Goal: Information Seeking & Learning: Learn about a topic

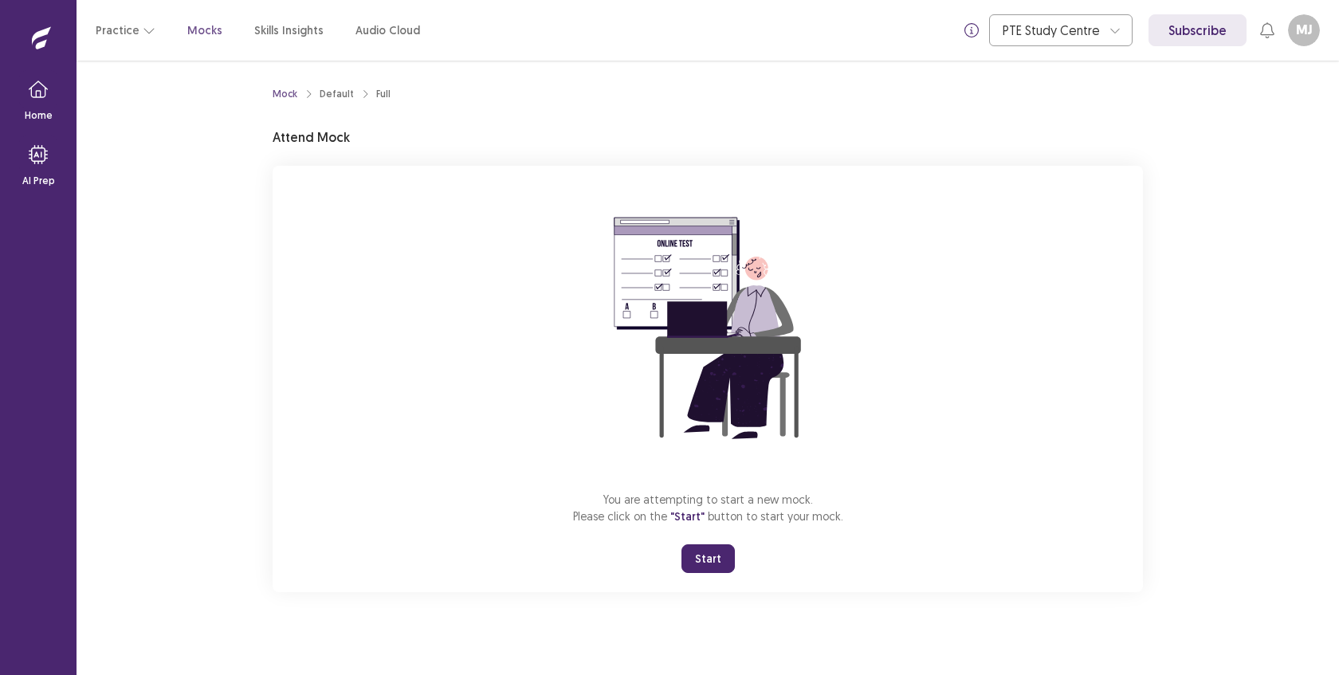
click at [705, 563] on button "Start" at bounding box center [708, 558] width 53 height 29
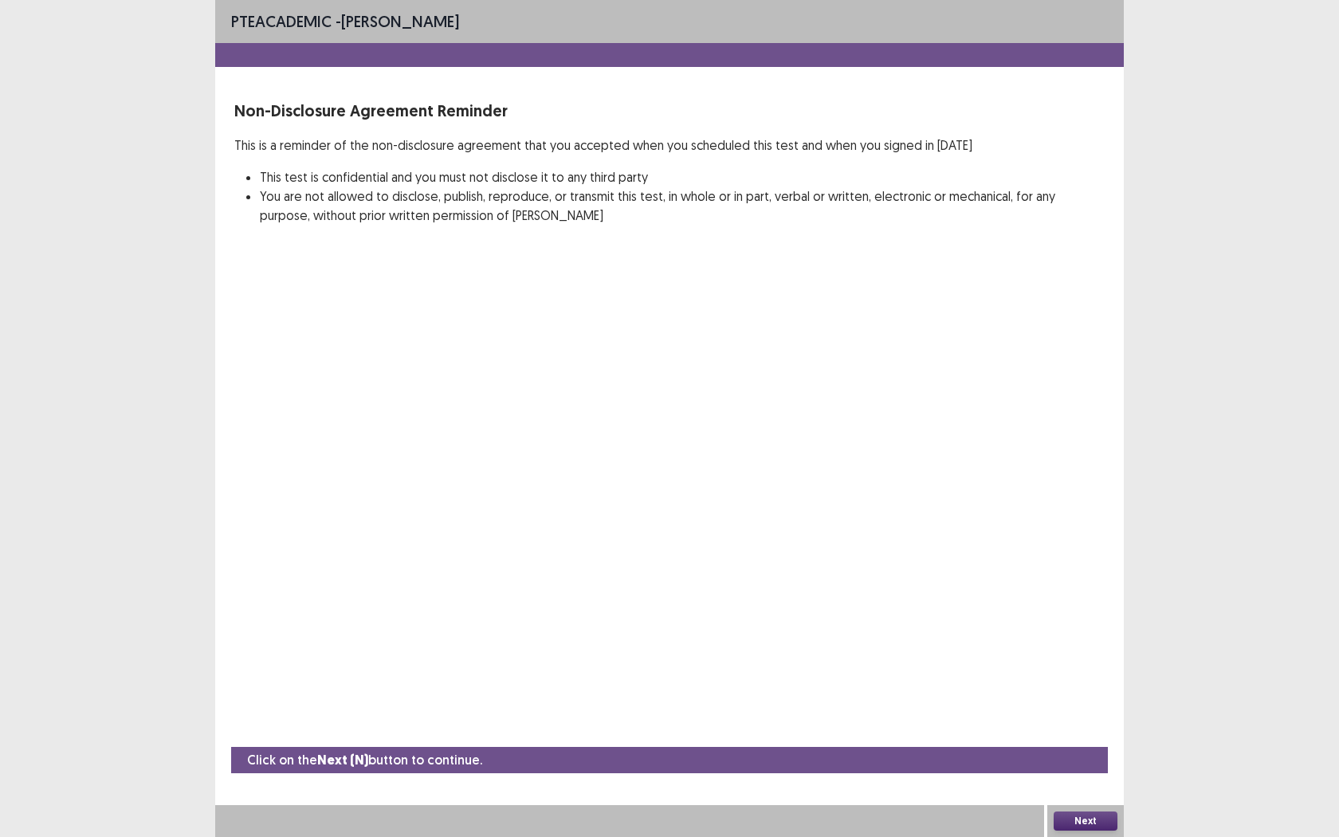
click at [1096, 674] on button "Next" at bounding box center [1086, 820] width 64 height 19
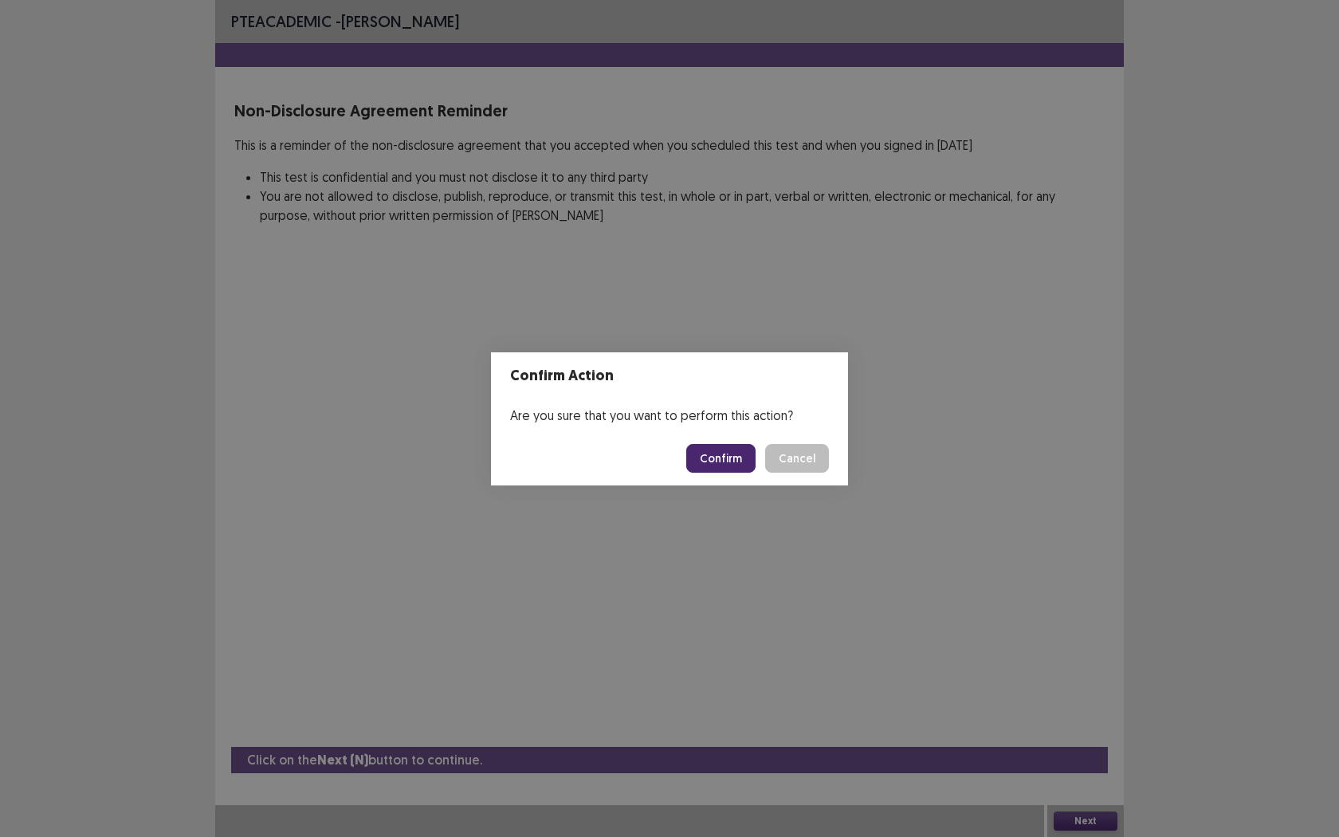
click at [729, 451] on button "Confirm" at bounding box center [720, 458] width 69 height 29
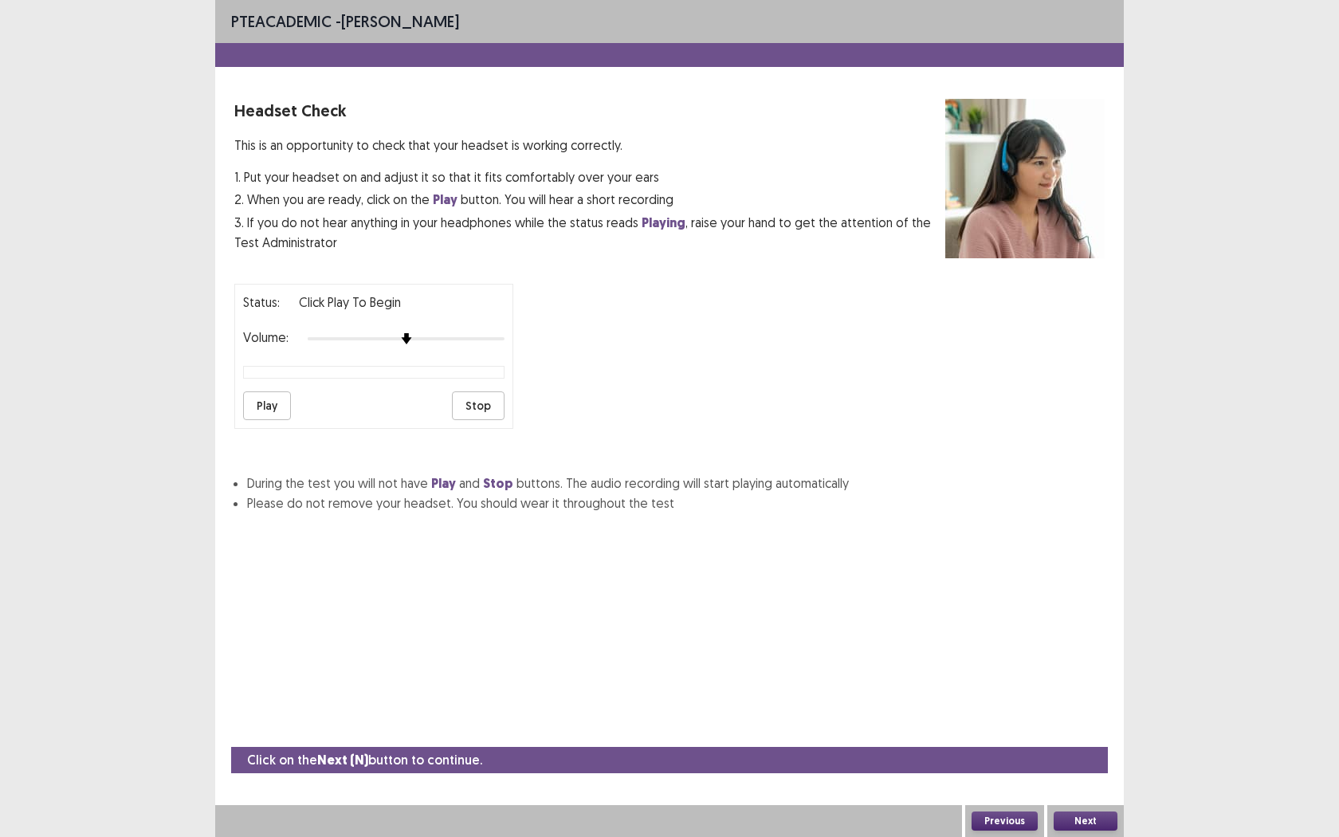
click at [253, 391] on button "Play" at bounding box center [267, 405] width 48 height 29
click at [1094, 674] on button "Next" at bounding box center [1086, 820] width 64 height 19
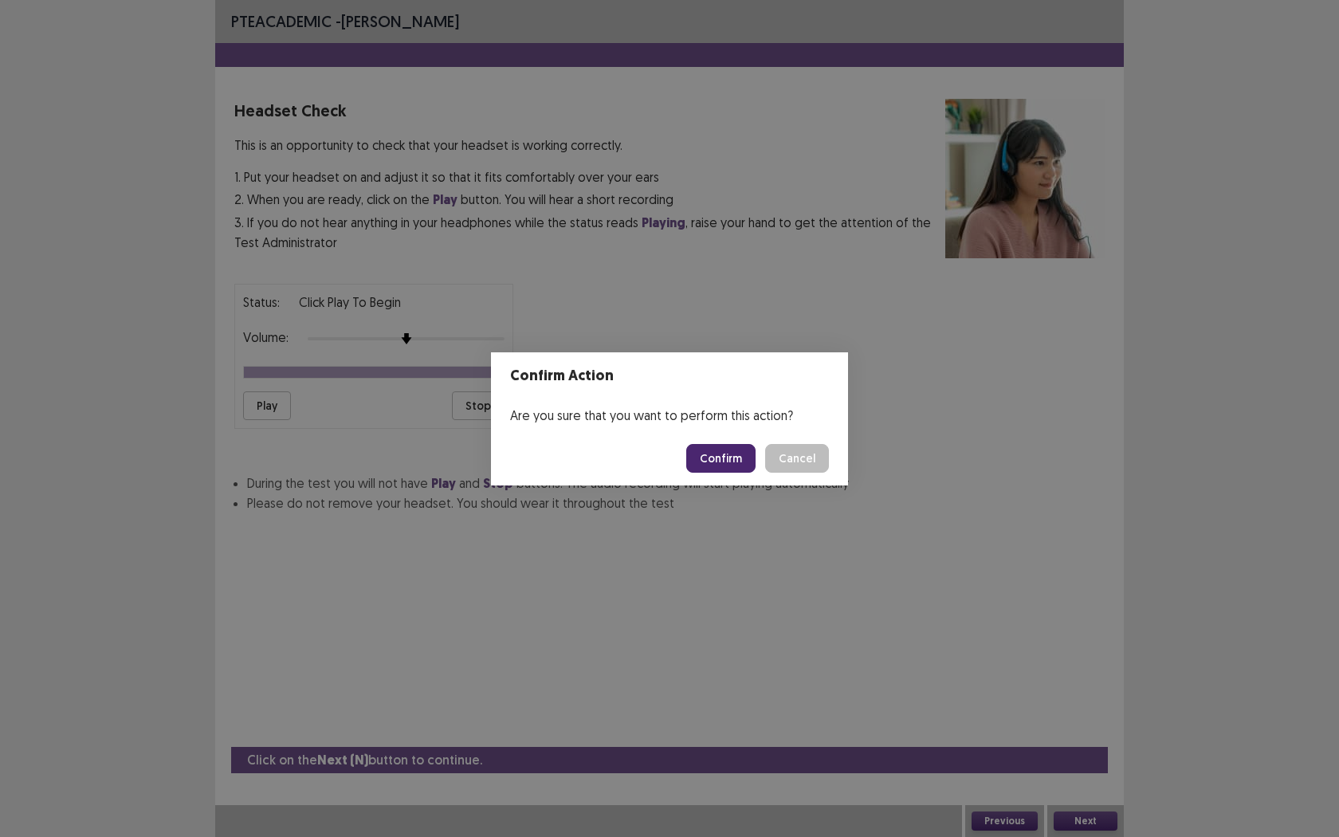
click at [721, 442] on footer "Confirm Cancel" at bounding box center [669, 458] width 357 height 54
click at [721, 453] on button "Confirm" at bounding box center [720, 458] width 69 height 29
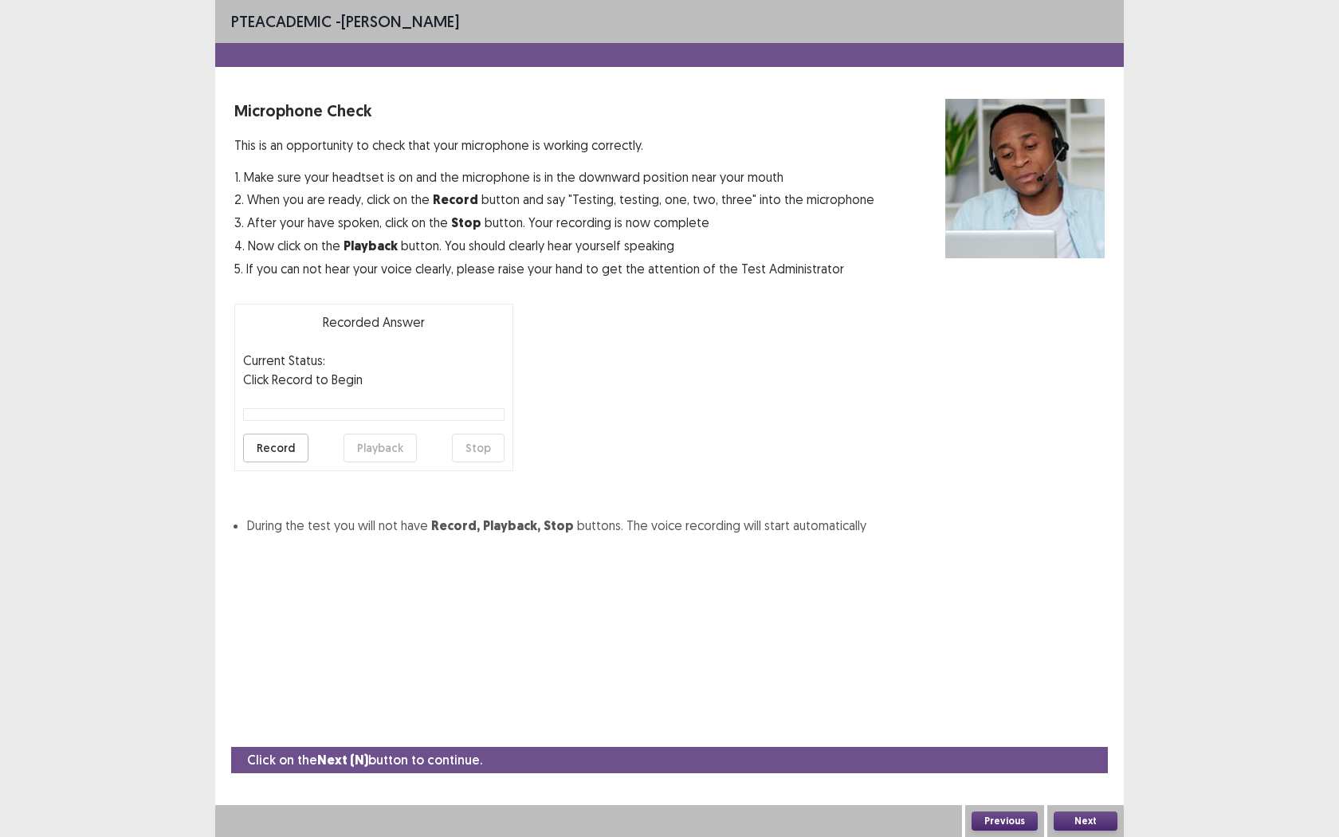
click at [283, 436] on button "Record" at bounding box center [275, 448] width 65 height 29
click at [478, 454] on button "Stop" at bounding box center [478, 448] width 53 height 29
click at [372, 442] on button "Playback" at bounding box center [380, 448] width 73 height 29
click at [1078, 674] on button "Next" at bounding box center [1086, 820] width 64 height 19
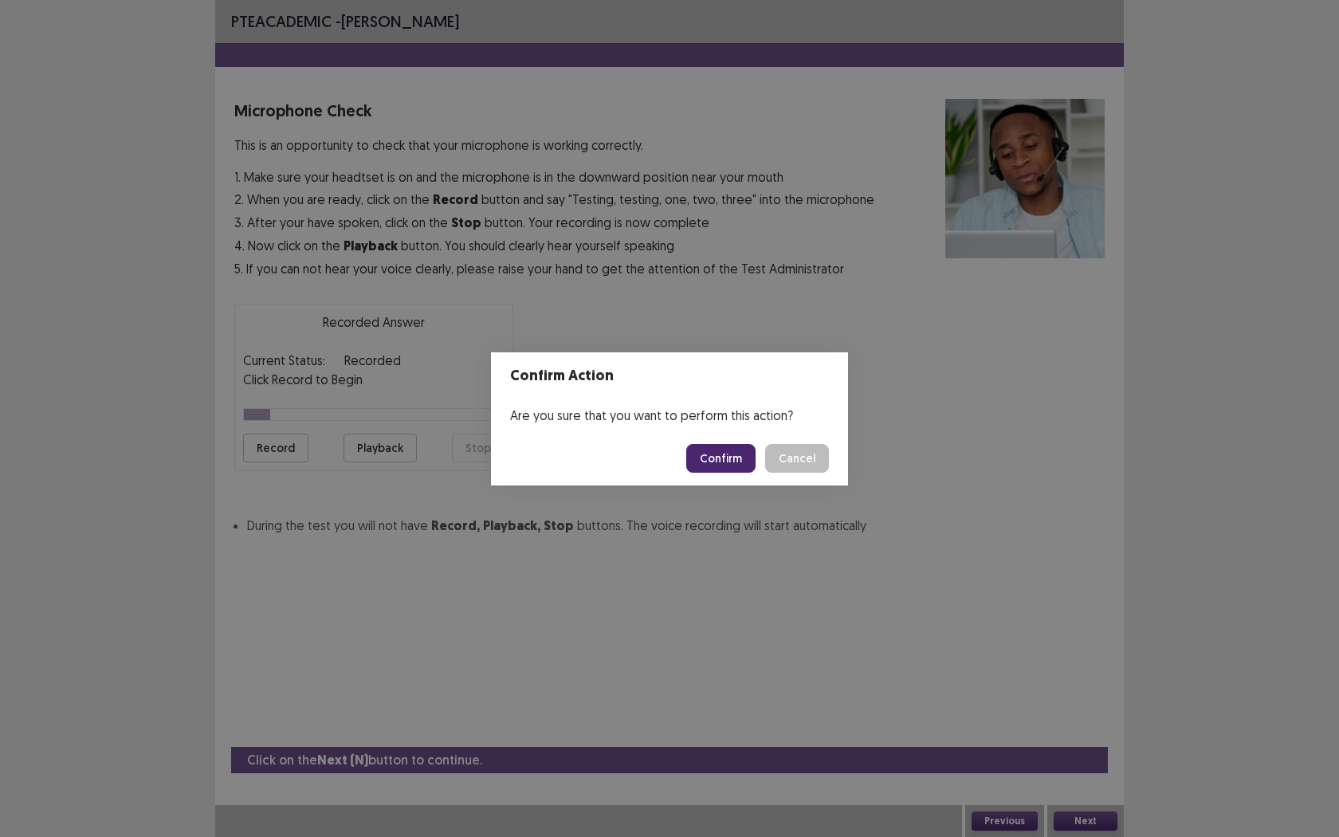
click at [713, 446] on button "Confirm" at bounding box center [720, 458] width 69 height 29
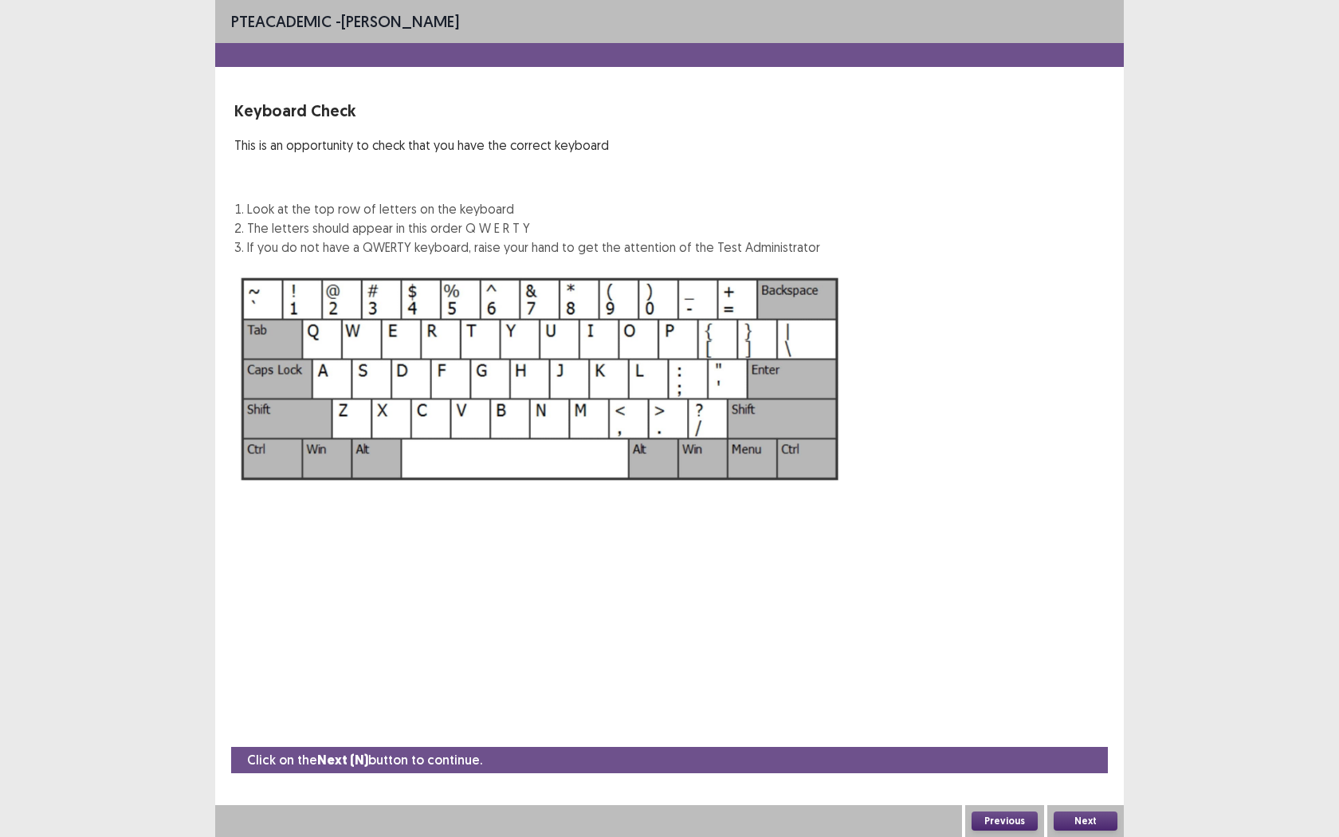
click at [1103, 674] on button "Next" at bounding box center [1086, 820] width 64 height 19
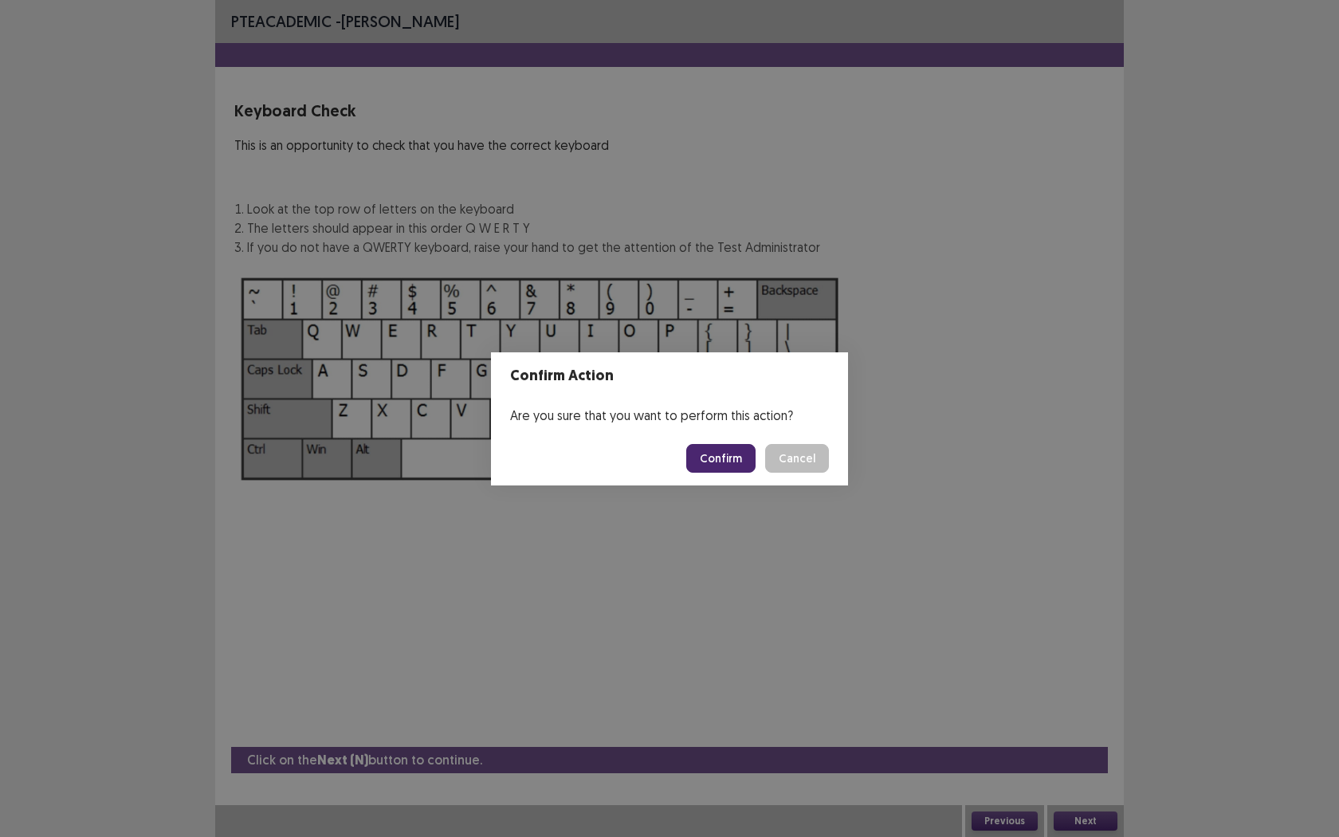
click at [737, 448] on button "Confirm" at bounding box center [720, 458] width 69 height 29
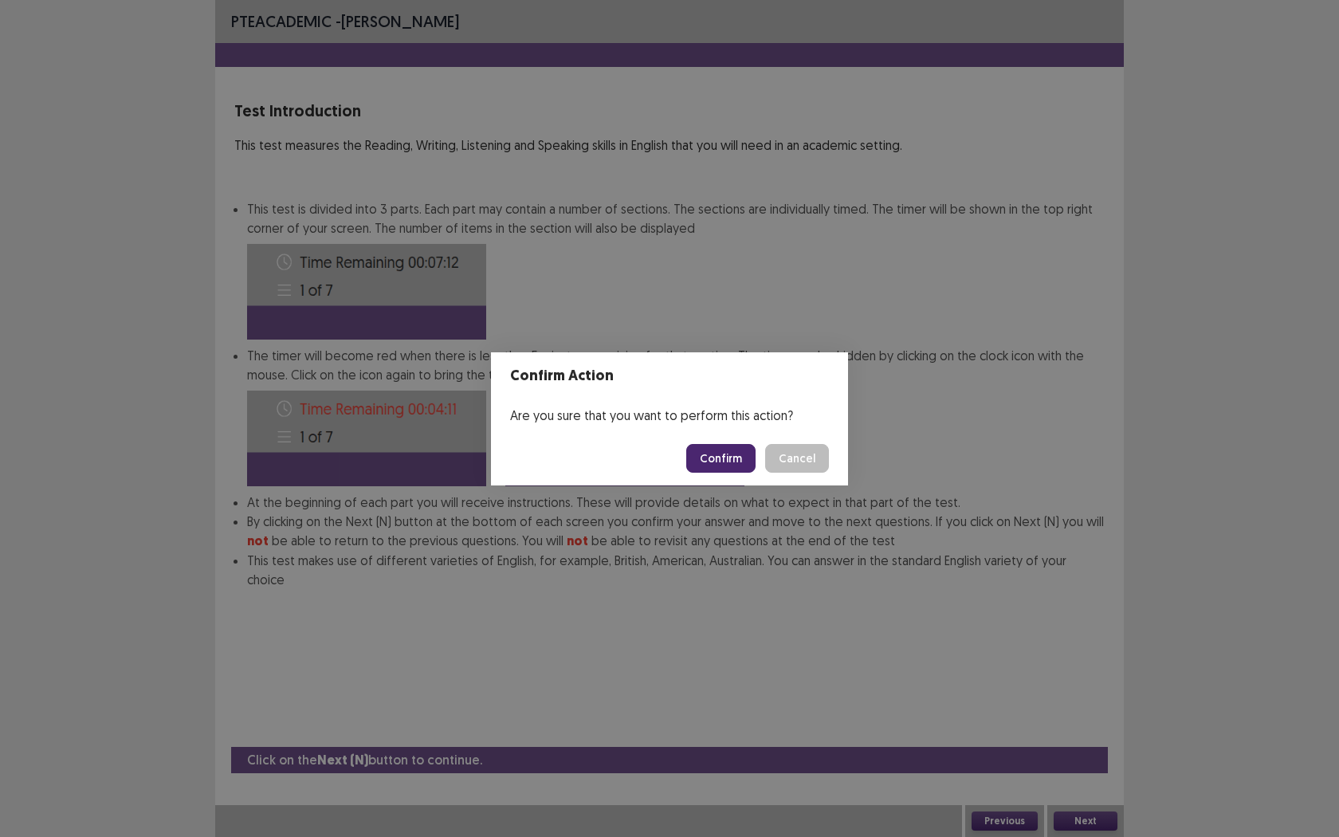
click at [737, 448] on button "Confirm" at bounding box center [720, 458] width 69 height 29
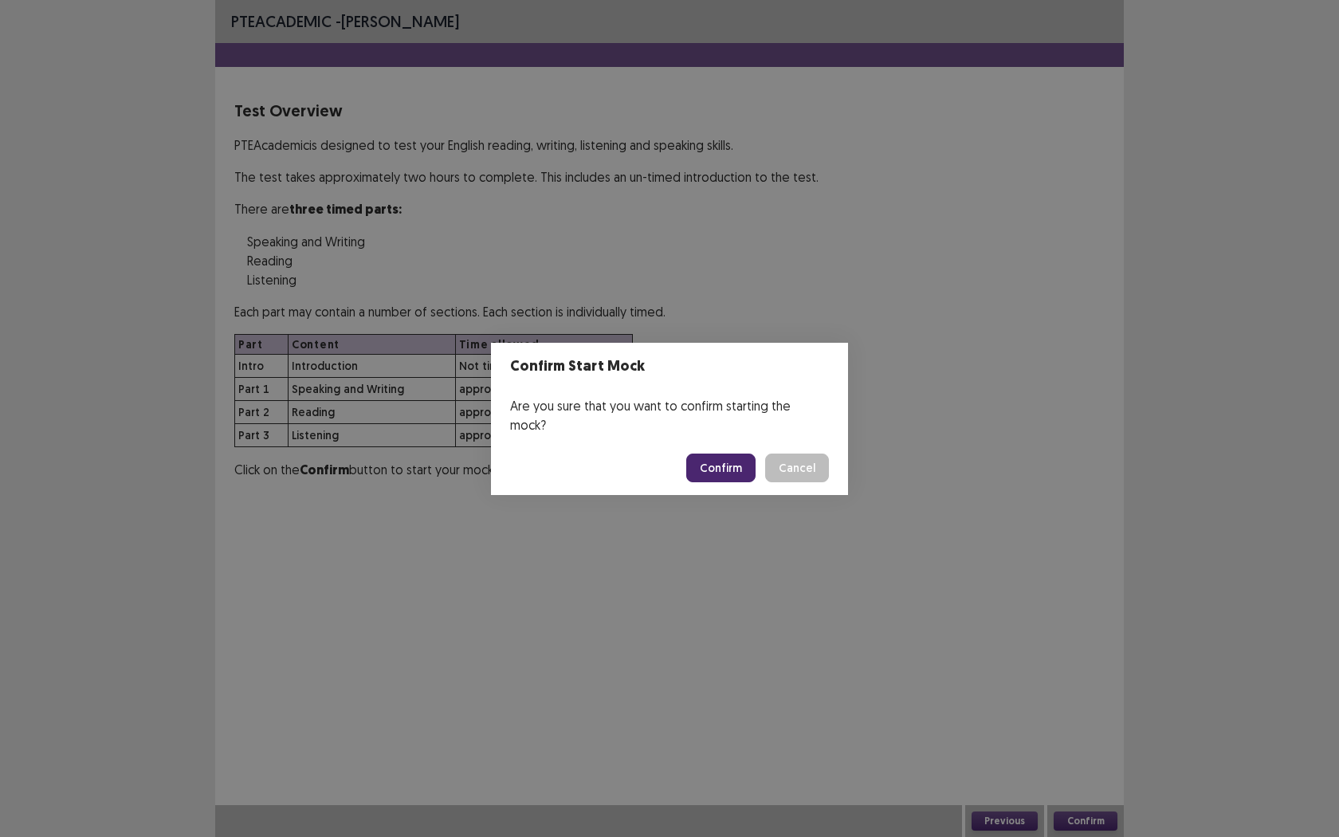
click at [737, 454] on button "Confirm" at bounding box center [720, 468] width 69 height 29
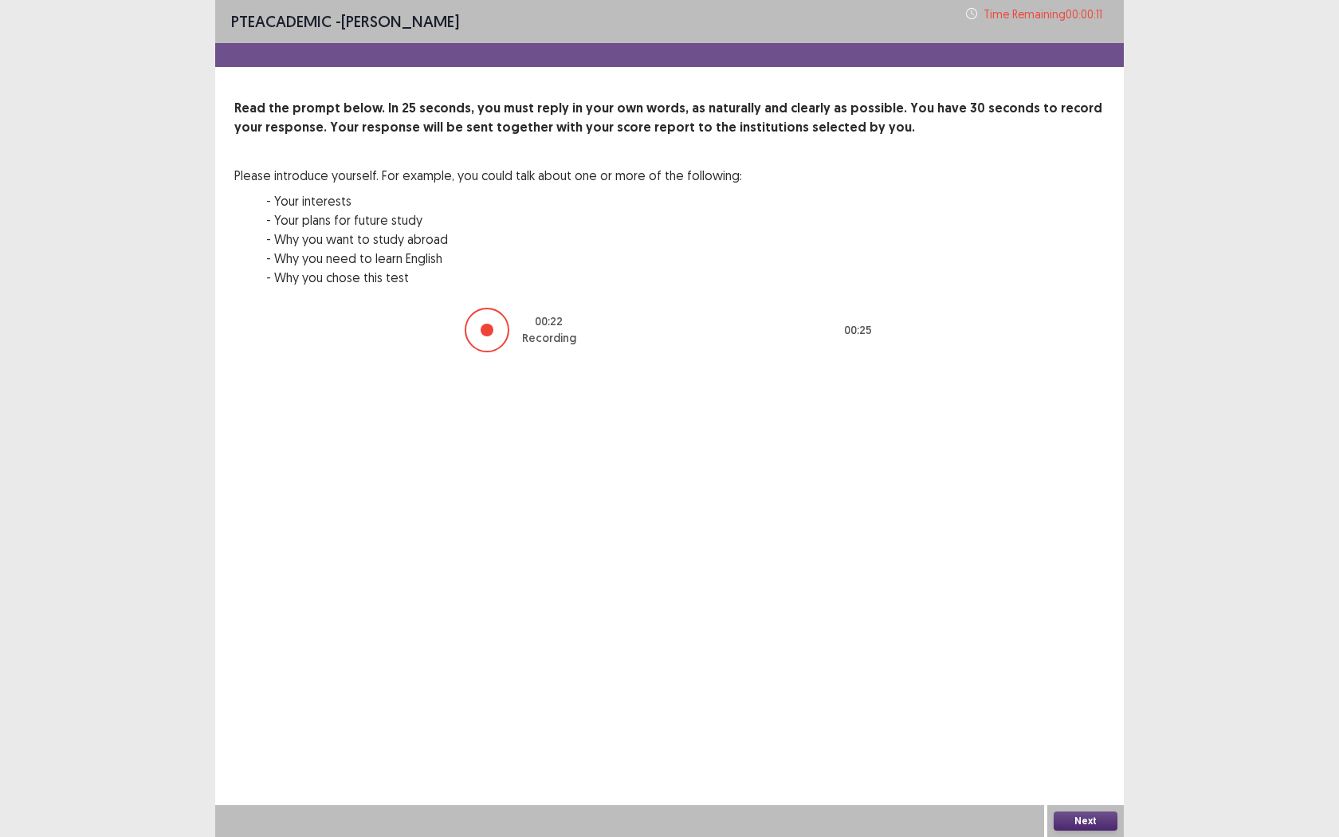
click at [1070, 674] on button "Next" at bounding box center [1086, 820] width 64 height 19
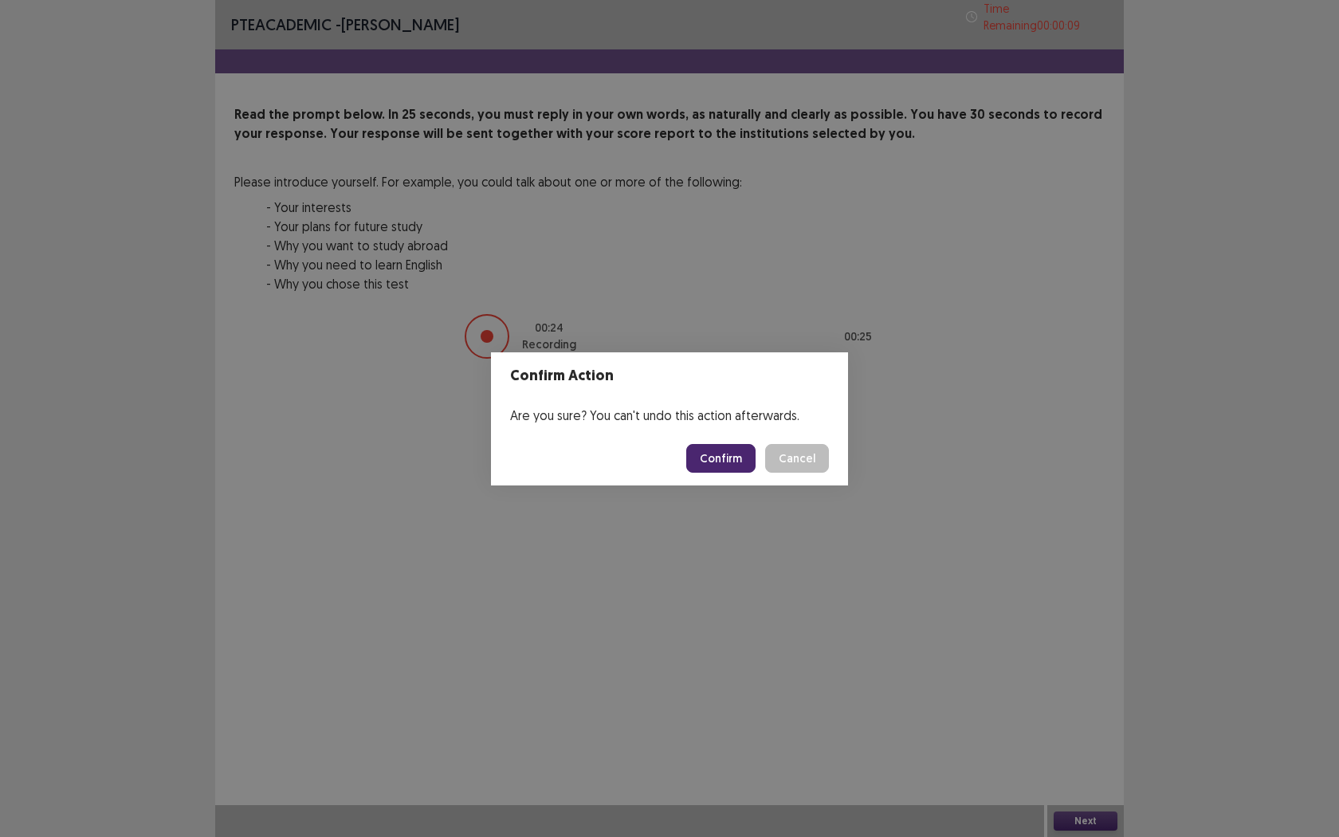
click at [716, 452] on button "Confirm" at bounding box center [720, 458] width 69 height 29
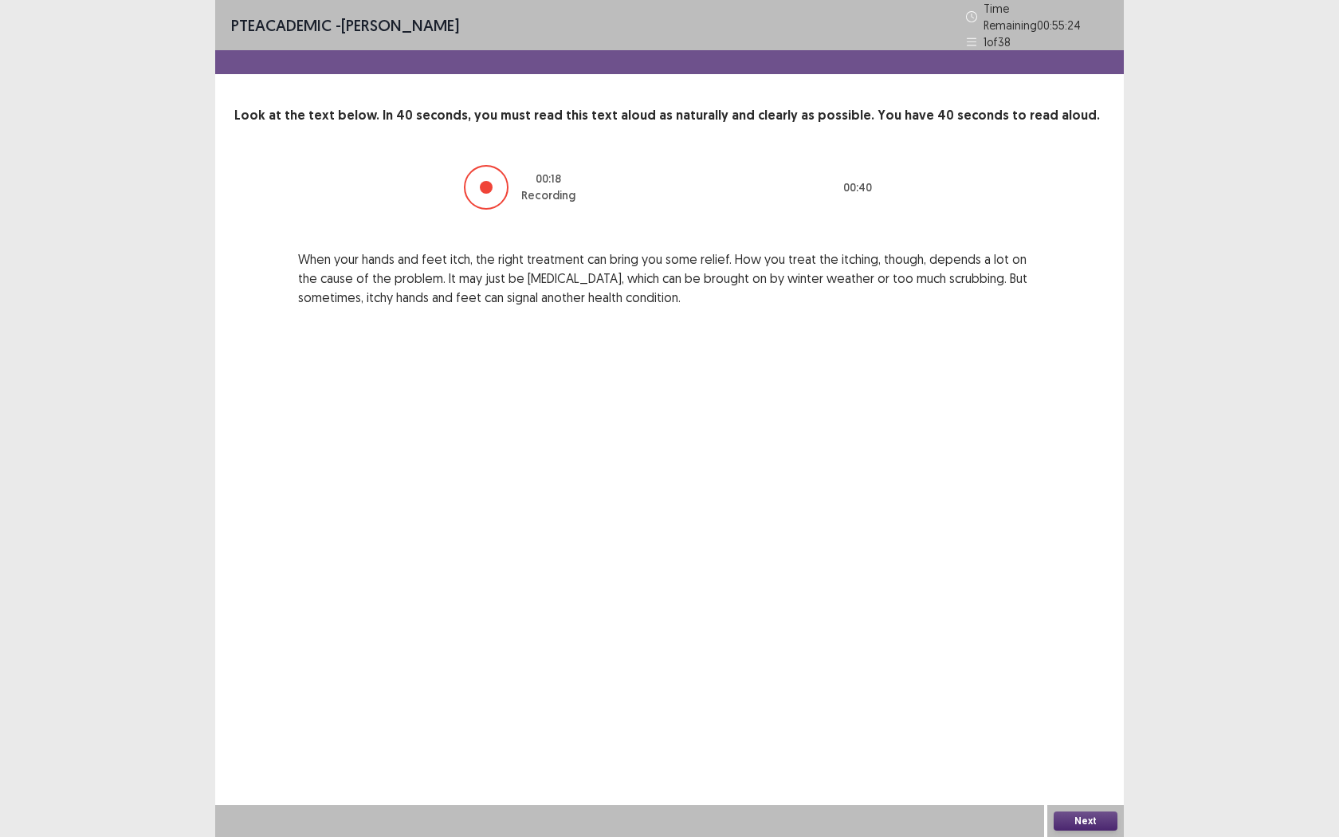
click at [1108, 674] on button "Next" at bounding box center [1086, 820] width 64 height 19
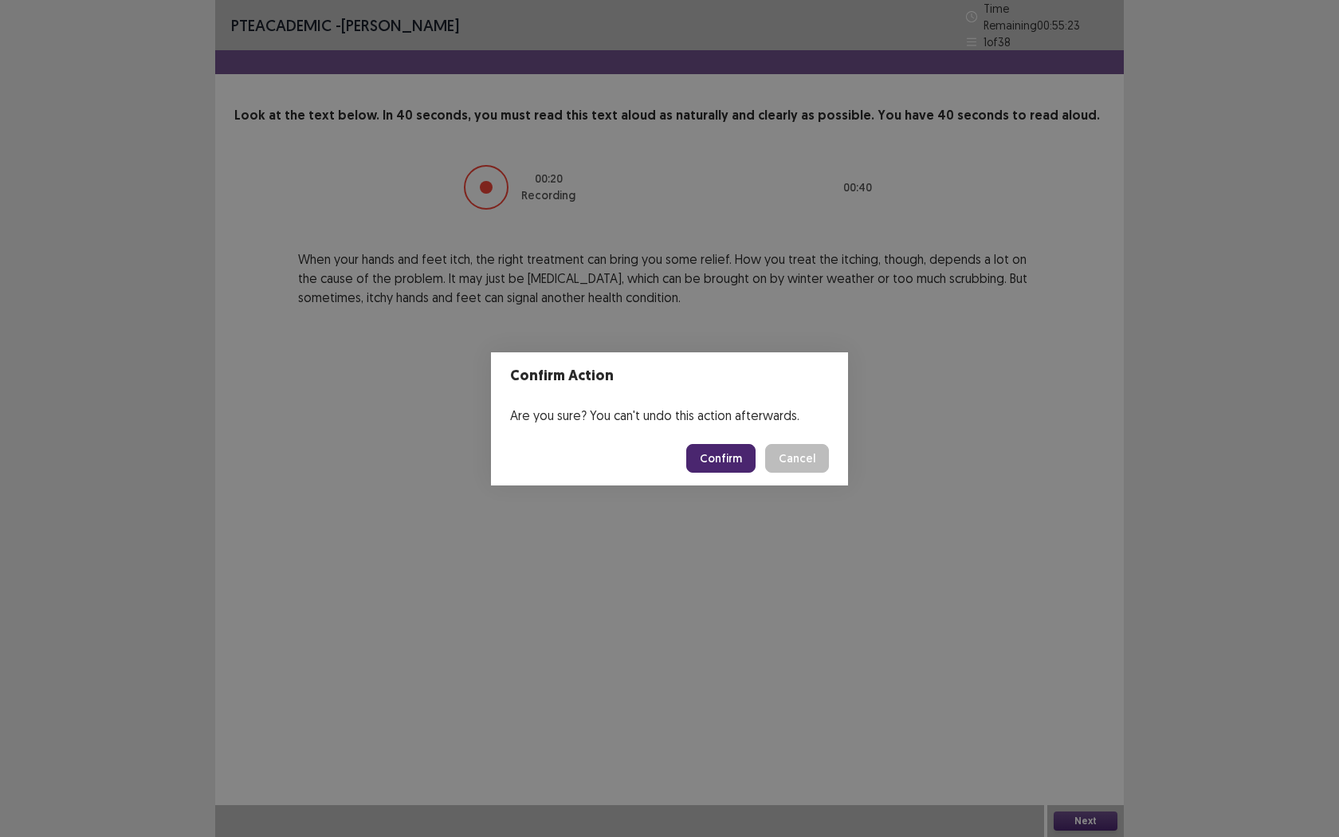
click at [713, 460] on button "Confirm" at bounding box center [720, 458] width 69 height 29
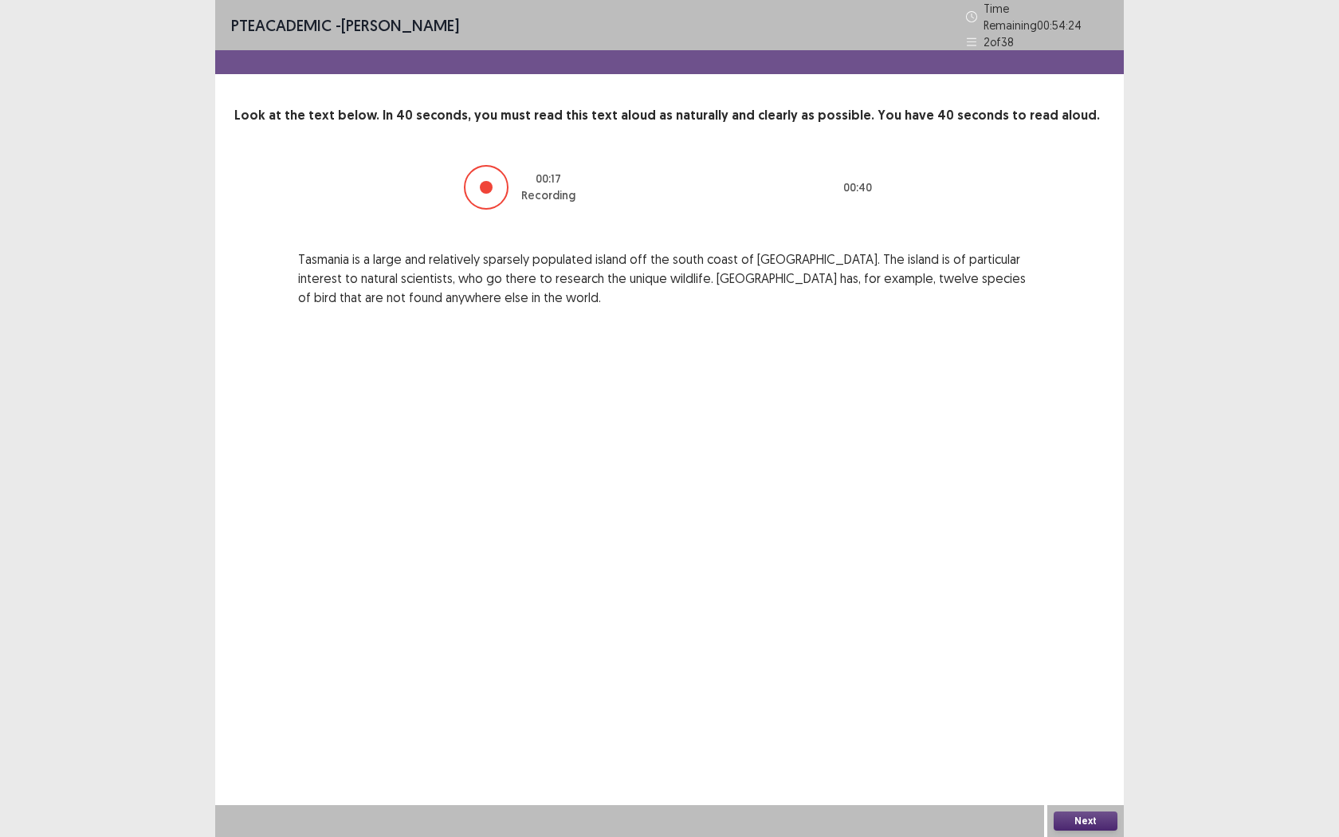
click at [1083, 674] on button "Next" at bounding box center [1086, 820] width 64 height 19
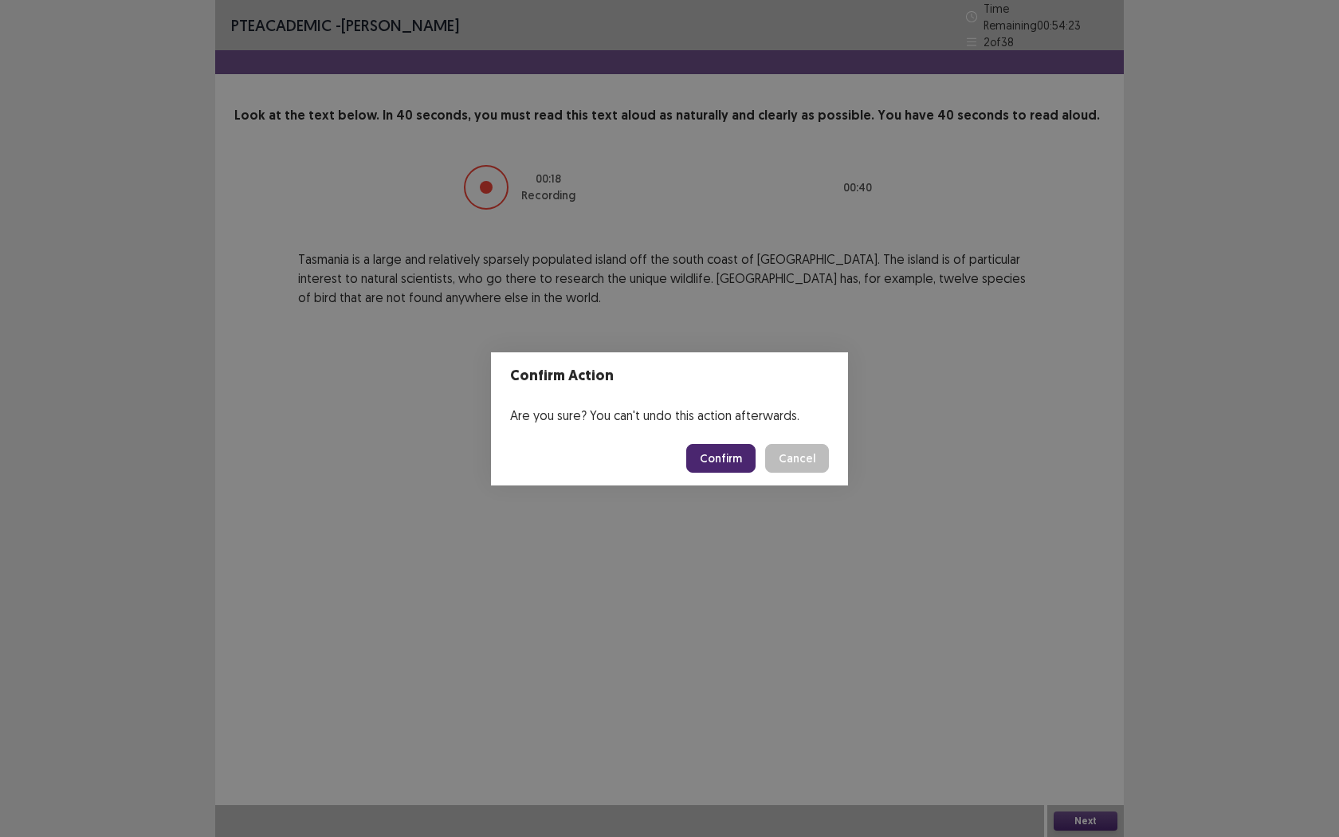
click at [710, 457] on button "Confirm" at bounding box center [720, 458] width 69 height 29
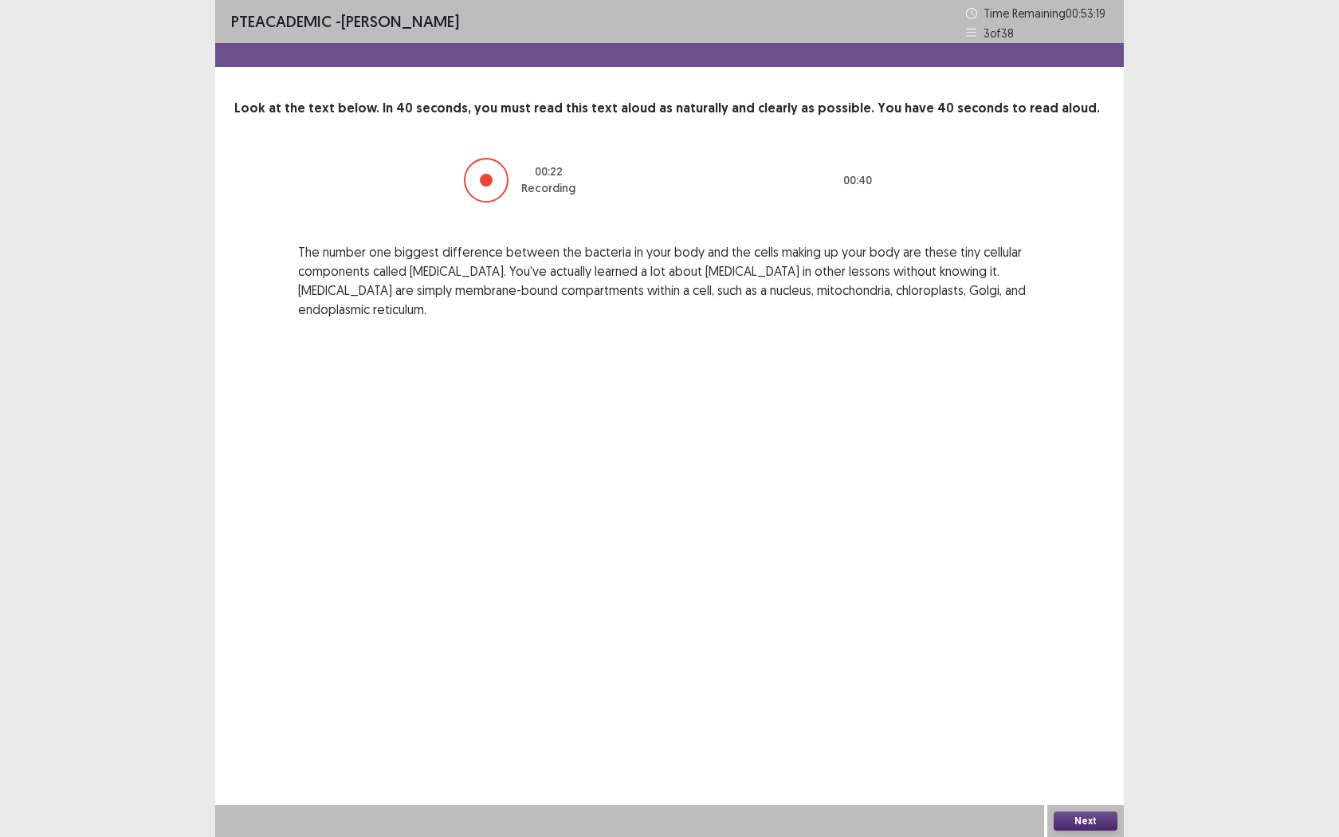
click at [1094, 674] on button "Next" at bounding box center [1086, 820] width 64 height 19
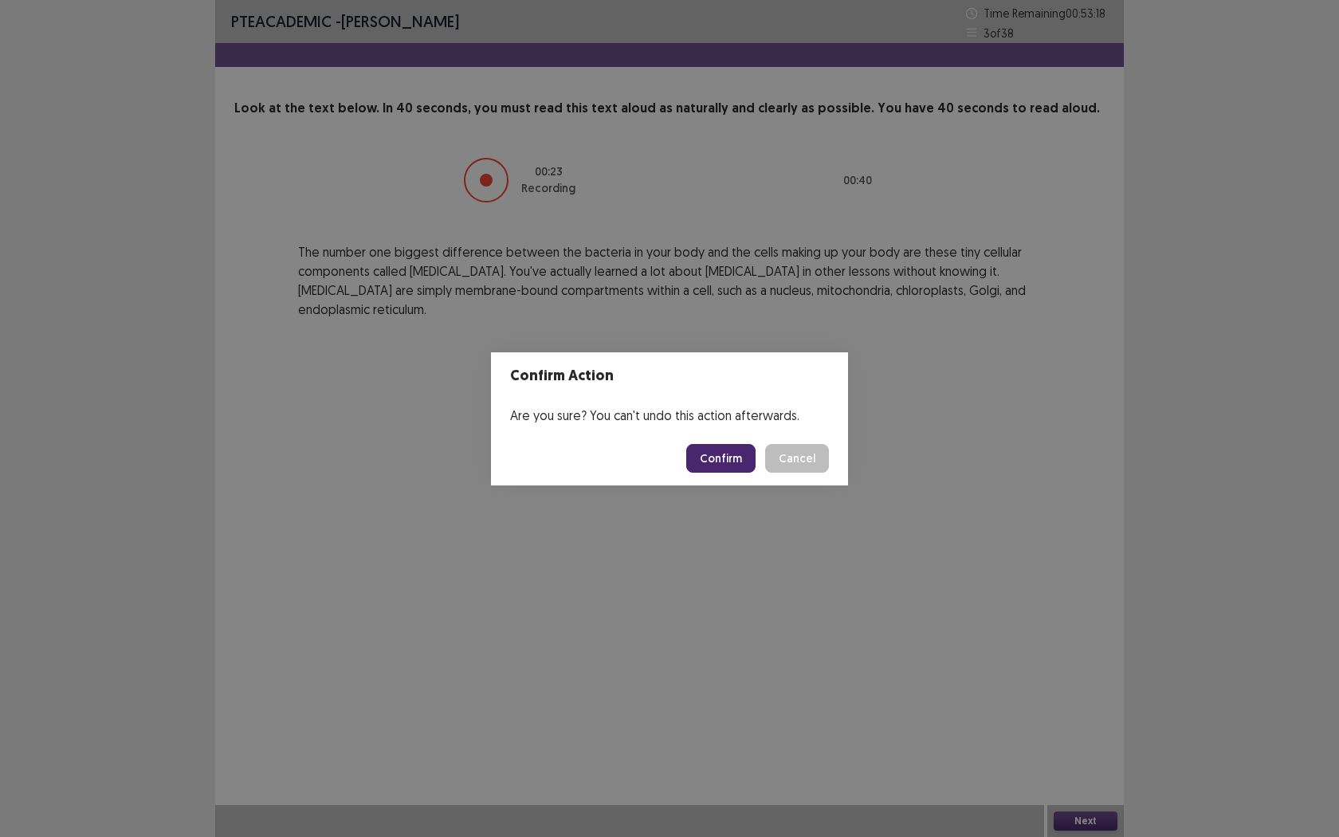
click at [725, 463] on button "Confirm" at bounding box center [720, 458] width 69 height 29
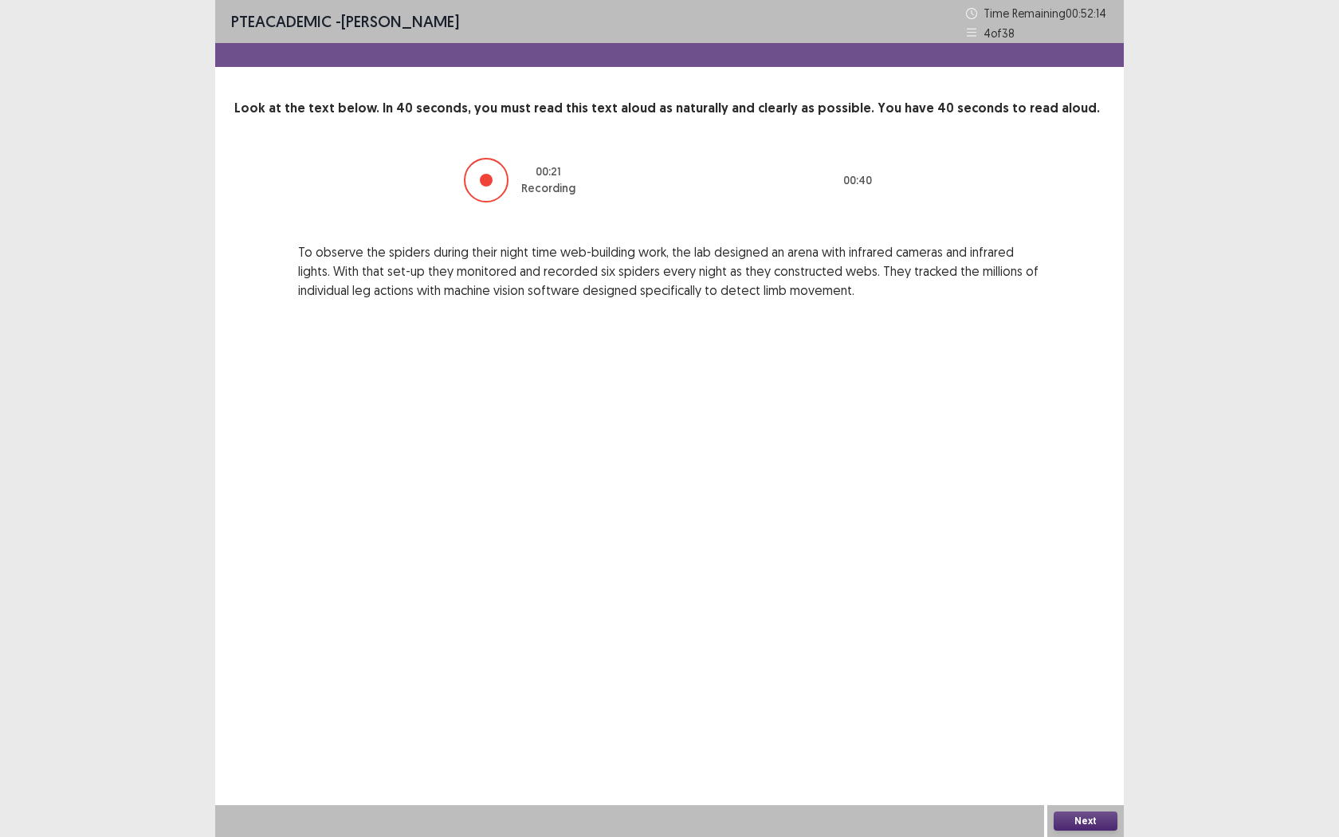
click at [1069, 674] on button "Next" at bounding box center [1086, 820] width 64 height 19
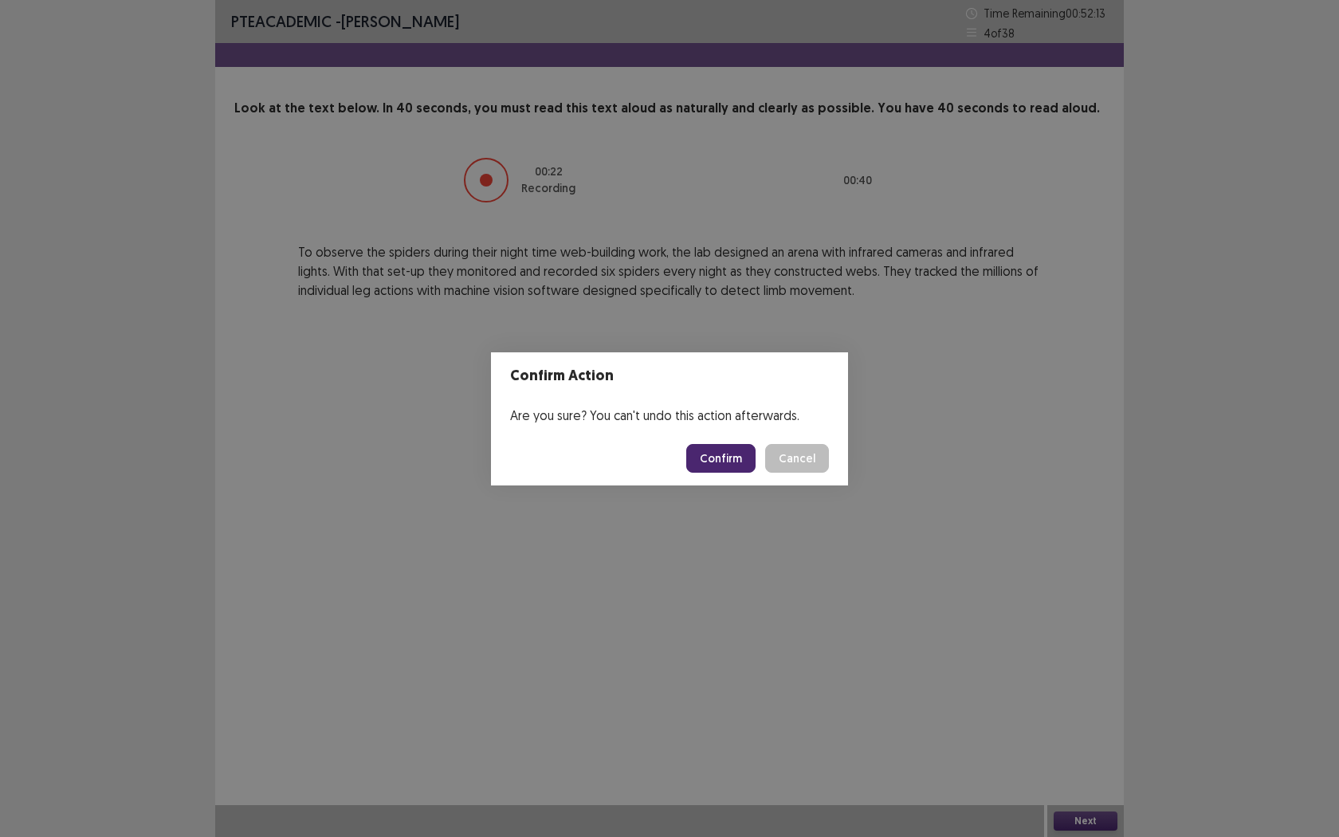
click at [717, 452] on button "Confirm" at bounding box center [720, 458] width 69 height 29
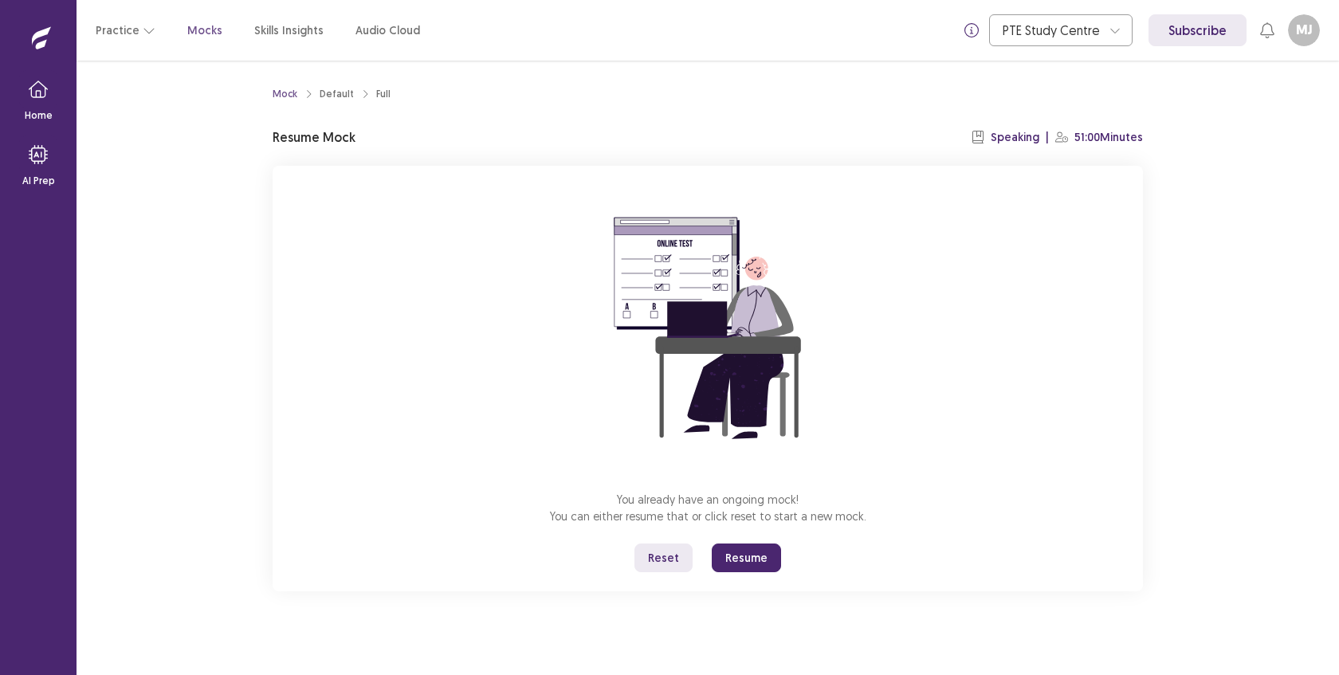
click at [730, 544] on button "Resume" at bounding box center [746, 558] width 69 height 29
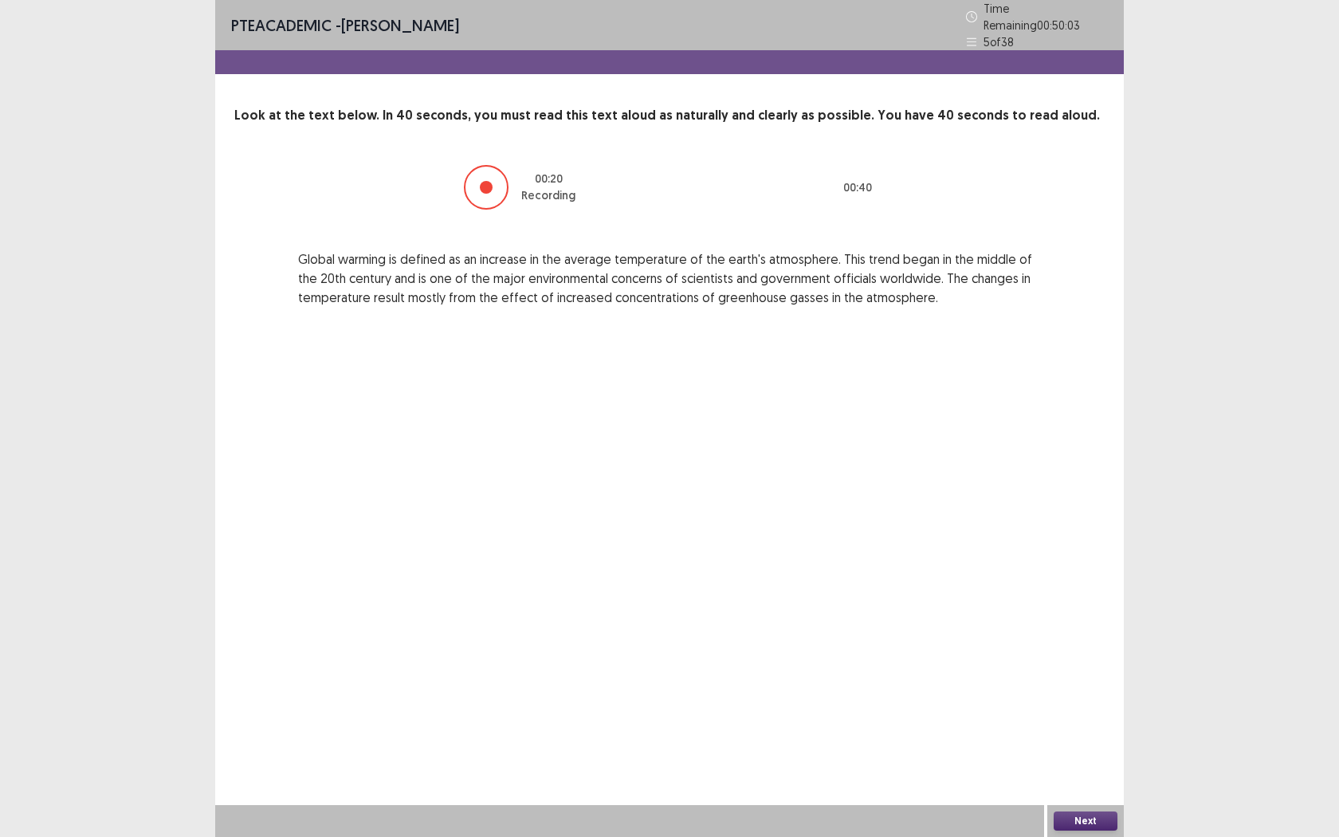
click at [1061, 674] on button "Next" at bounding box center [1086, 820] width 64 height 19
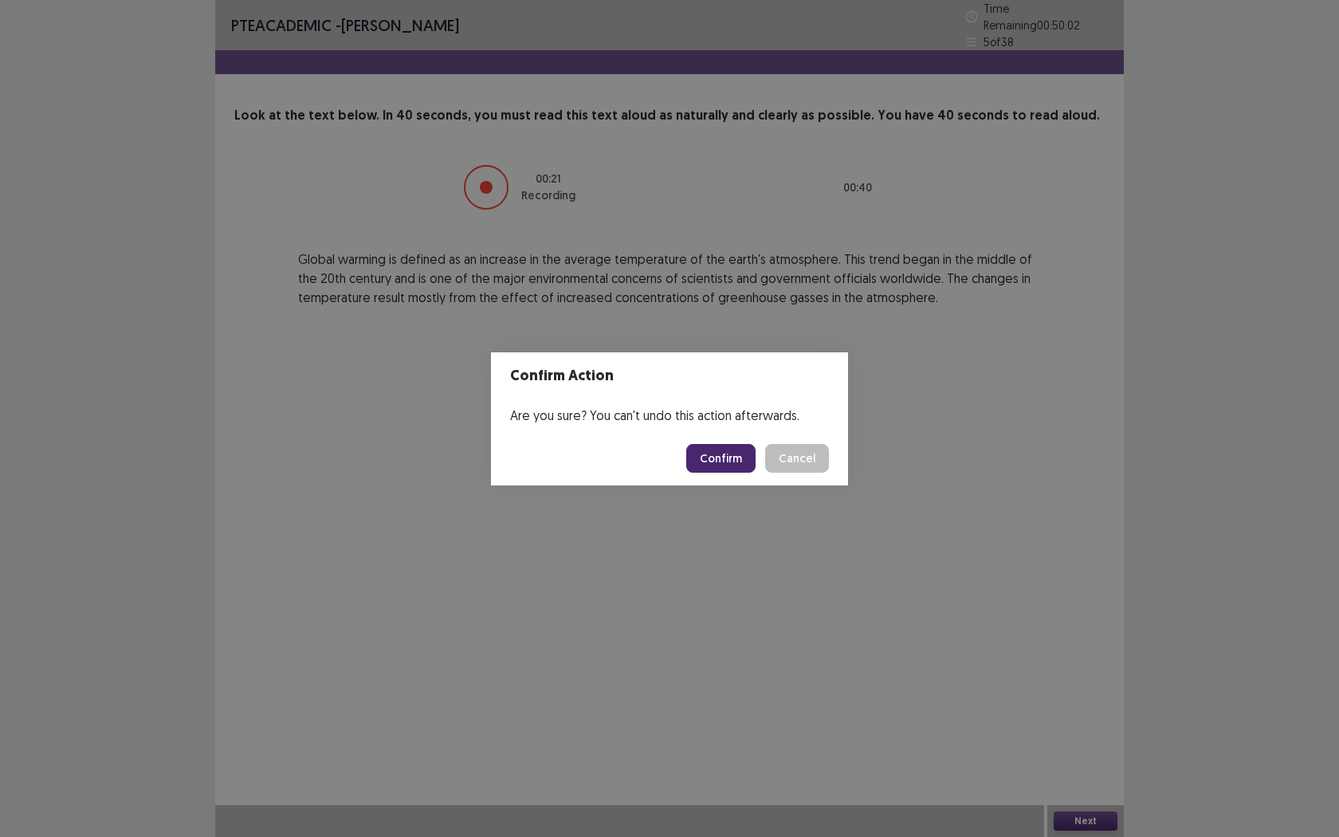
click at [737, 456] on button "Confirm" at bounding box center [720, 458] width 69 height 29
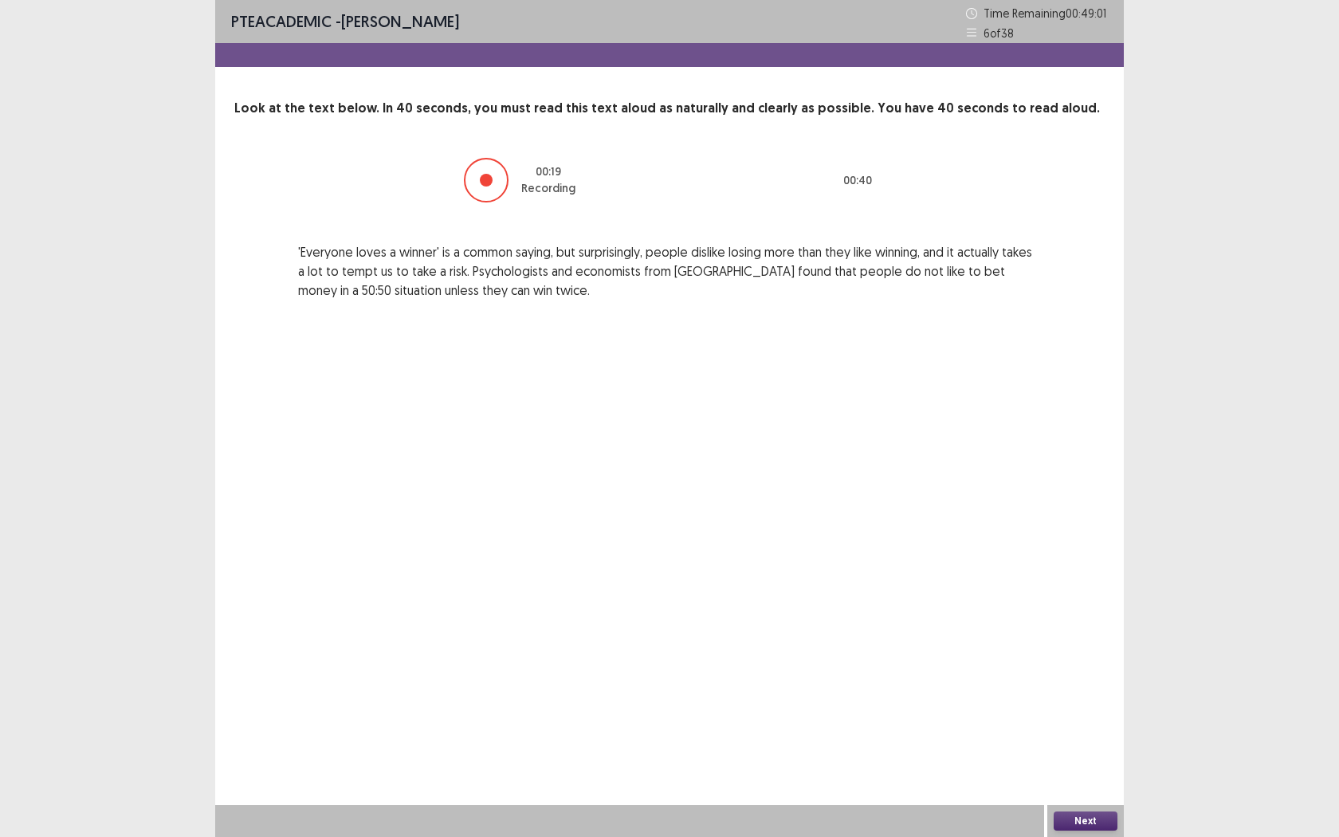
click at [1094, 674] on button "Next" at bounding box center [1086, 820] width 64 height 19
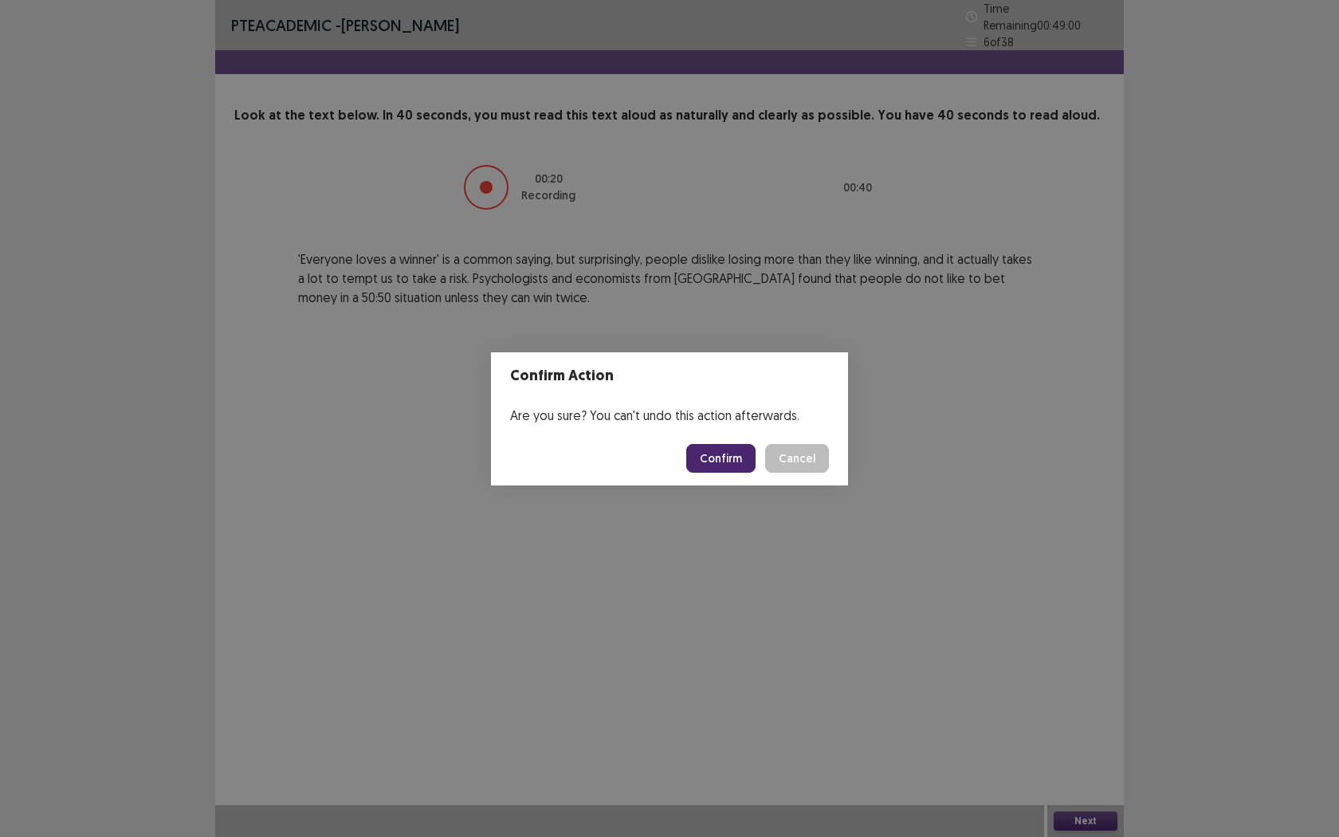
click at [748, 459] on button "Confirm" at bounding box center [720, 458] width 69 height 29
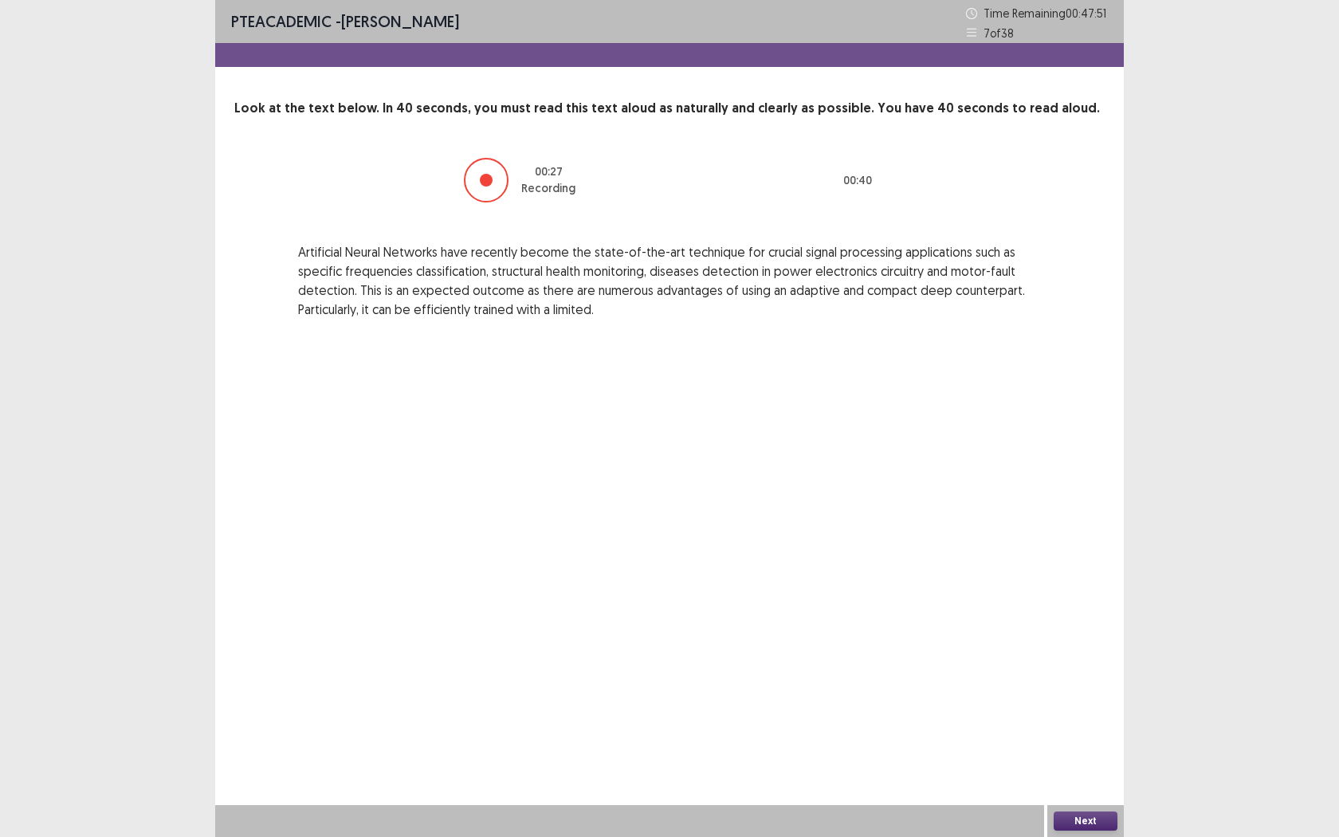
click at [1079, 674] on button "Next" at bounding box center [1086, 820] width 64 height 19
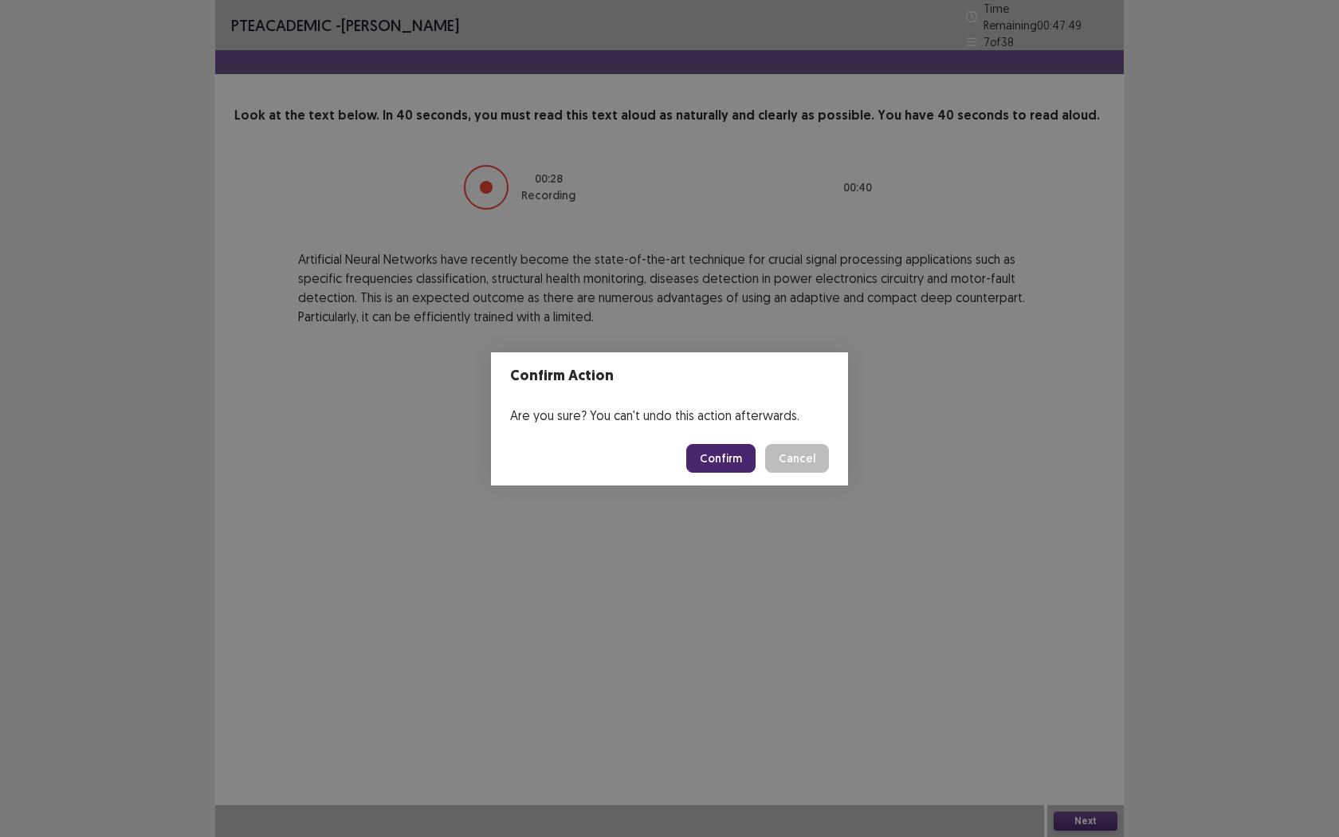
click at [709, 453] on button "Confirm" at bounding box center [720, 458] width 69 height 29
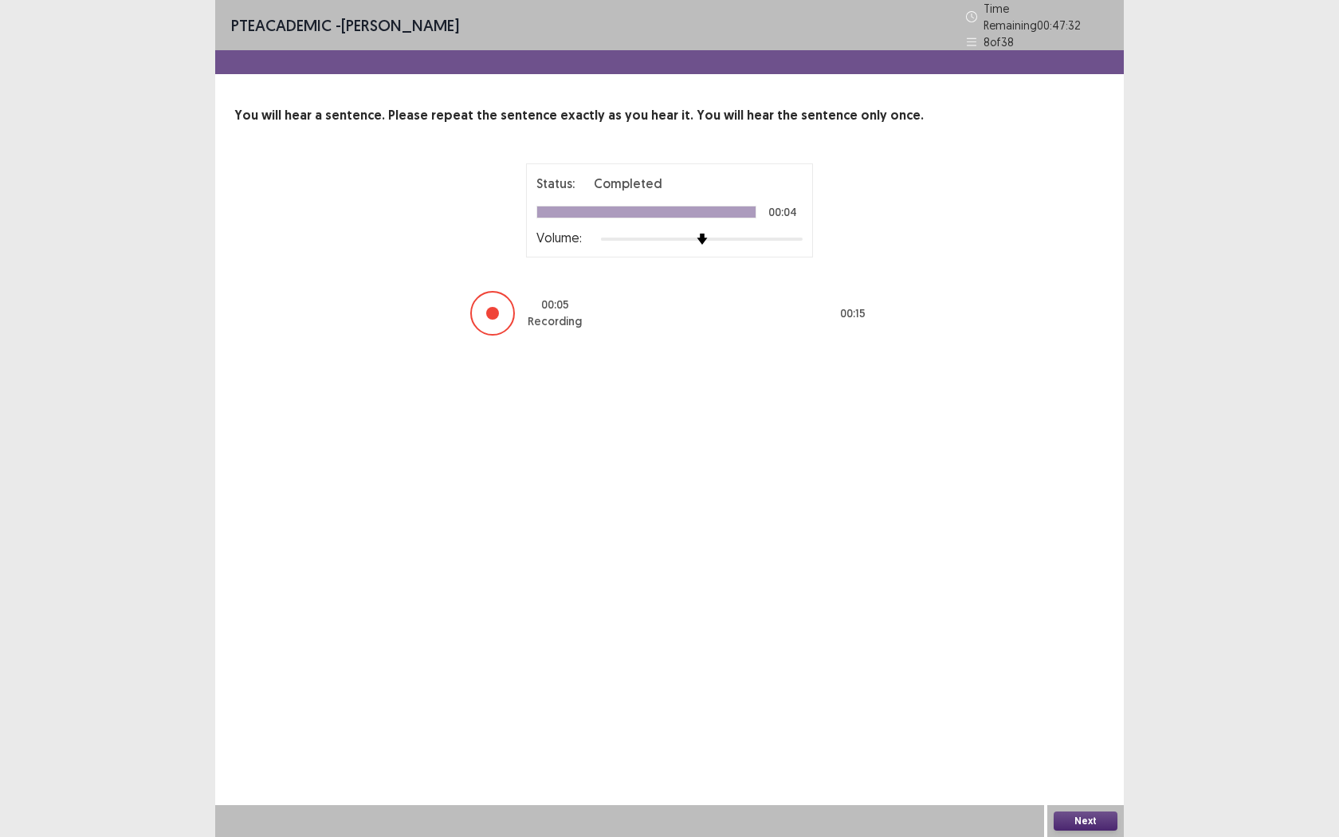
click at [1079, 674] on button "Next" at bounding box center [1086, 820] width 64 height 19
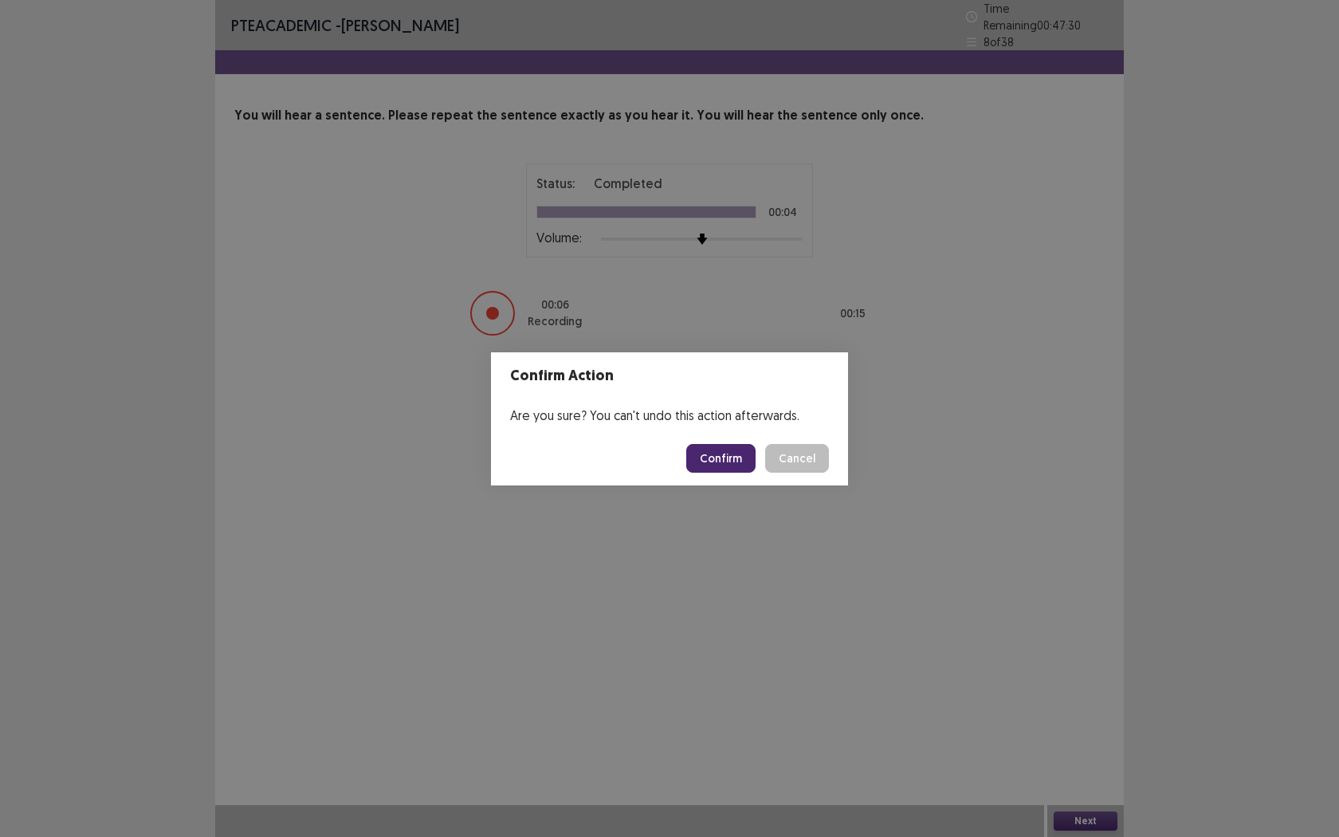
click at [748, 453] on button "Confirm" at bounding box center [720, 458] width 69 height 29
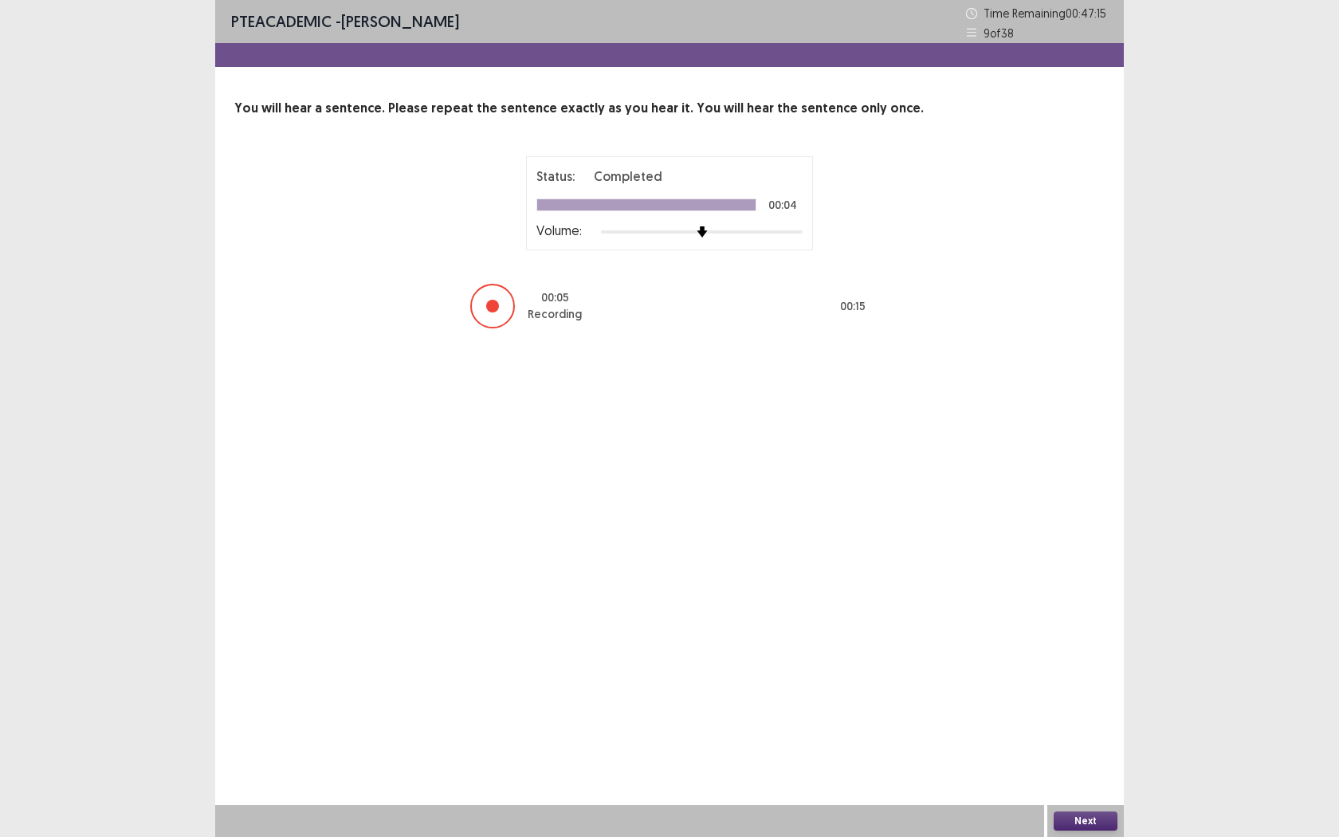
click at [1079, 674] on button "Next" at bounding box center [1086, 820] width 64 height 19
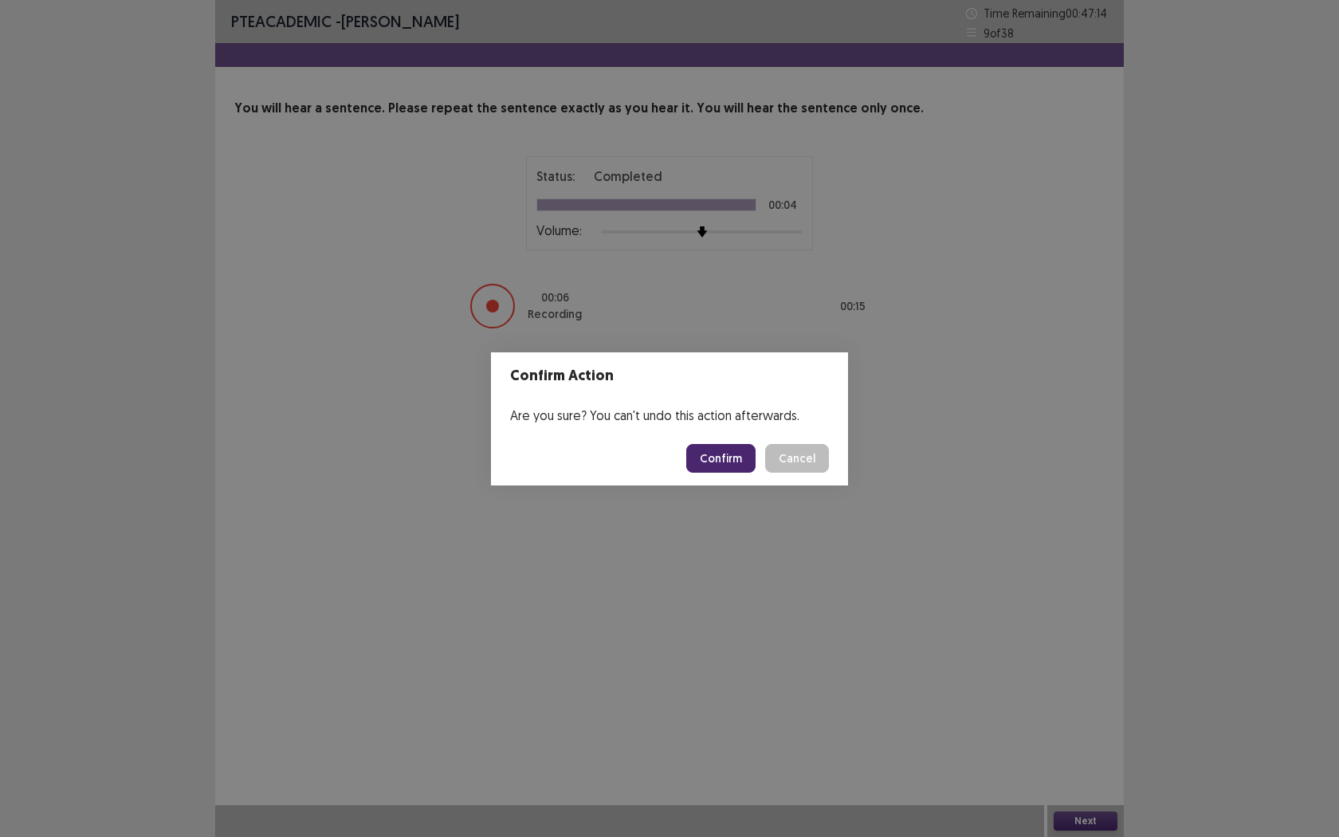
click at [702, 455] on button "Confirm" at bounding box center [720, 458] width 69 height 29
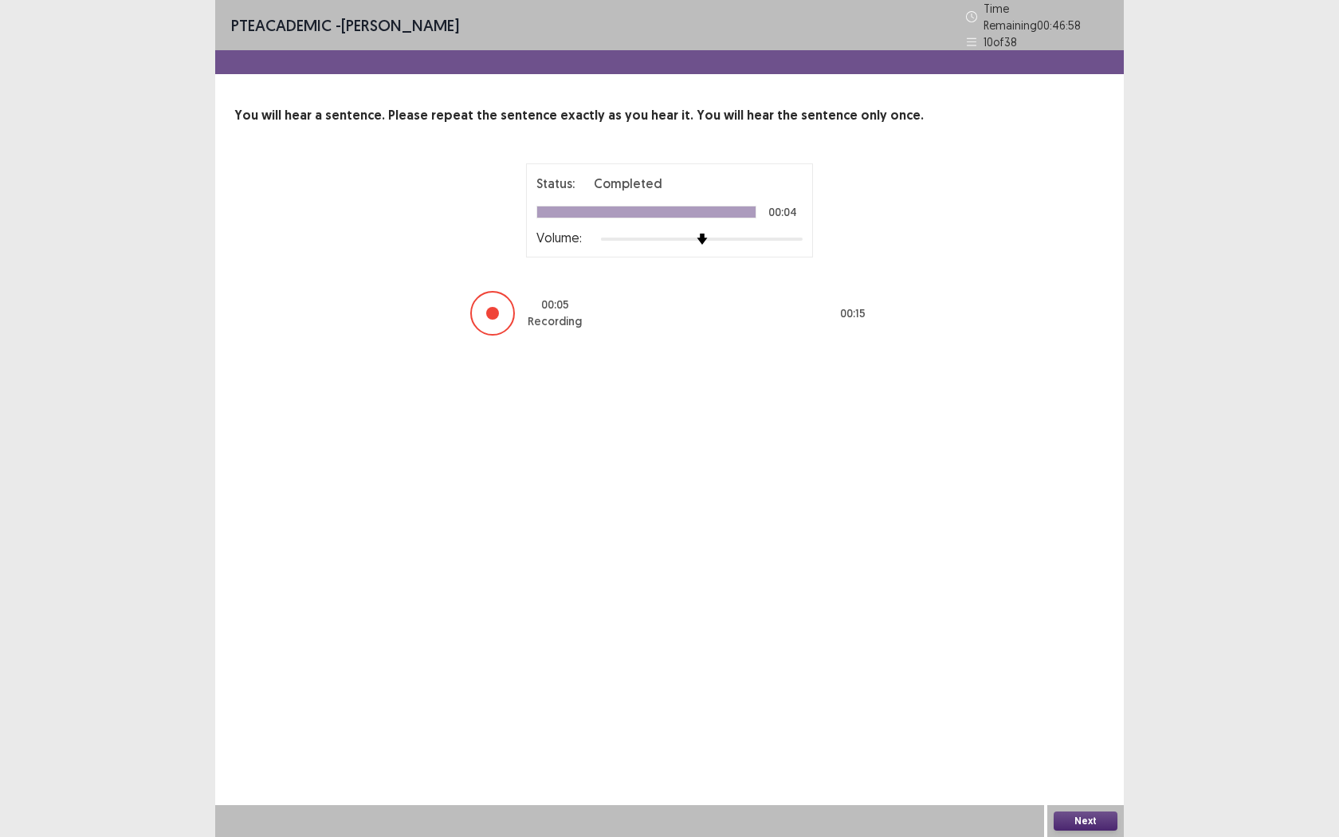
click at [1066, 674] on button "Next" at bounding box center [1086, 820] width 64 height 19
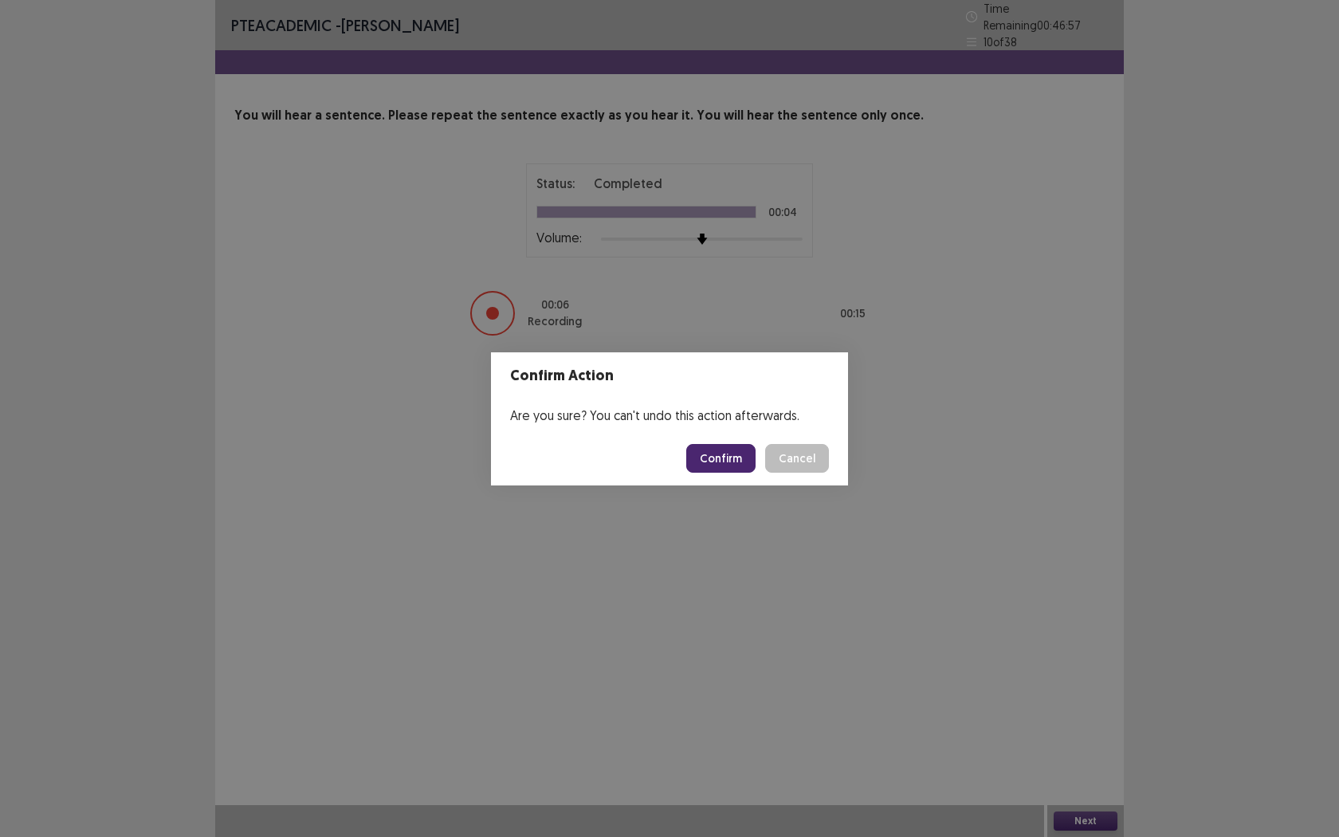
click at [743, 454] on button "Confirm" at bounding box center [720, 458] width 69 height 29
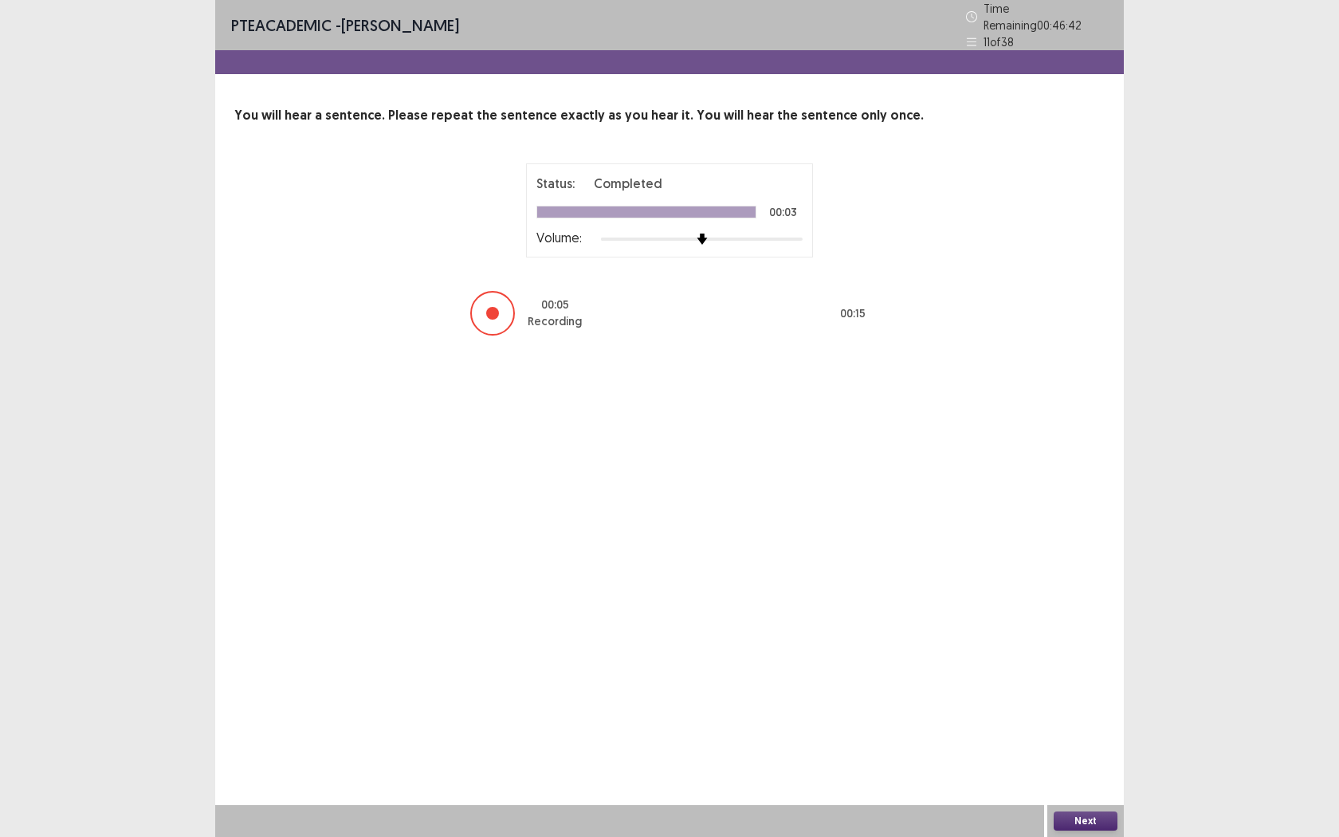
click at [1072, 674] on button "Next" at bounding box center [1086, 820] width 64 height 19
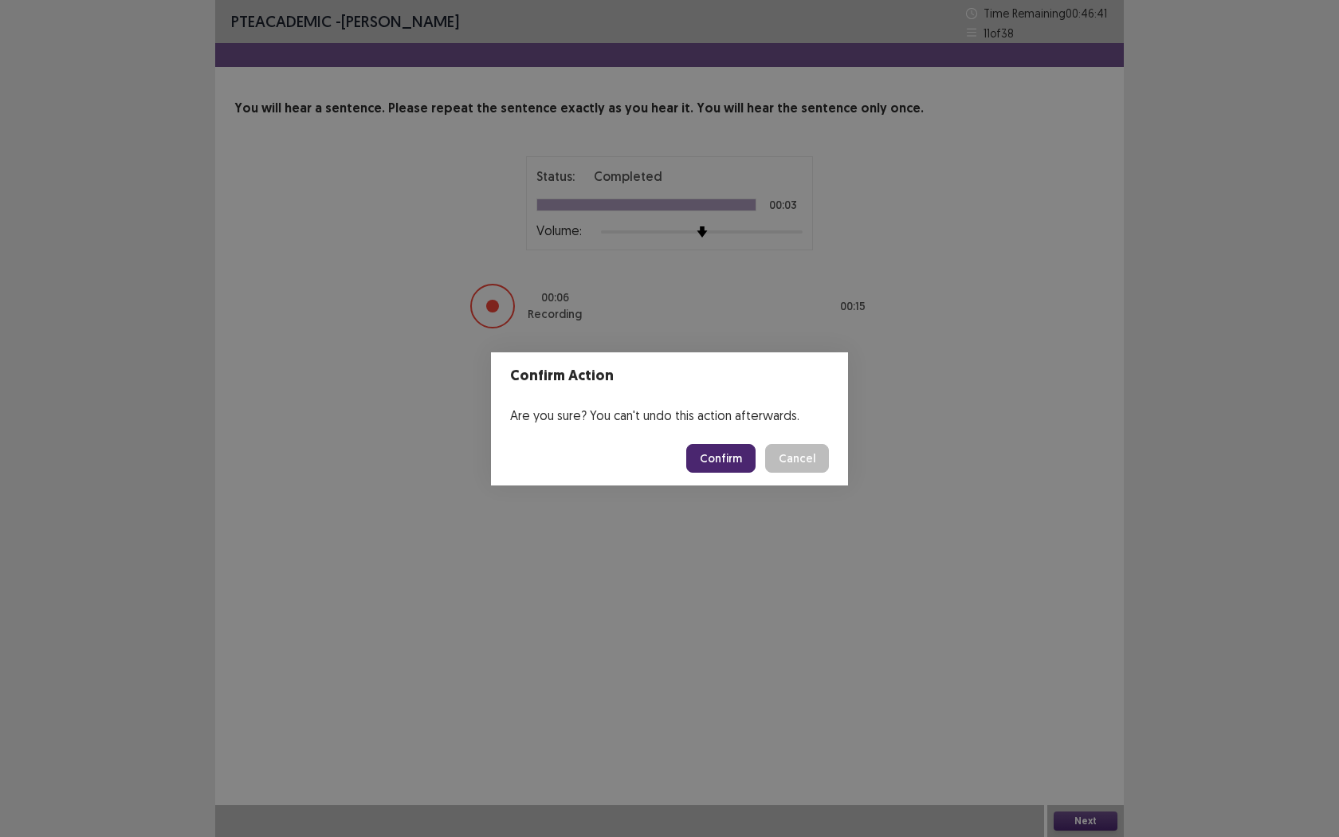
click at [737, 459] on button "Confirm" at bounding box center [720, 458] width 69 height 29
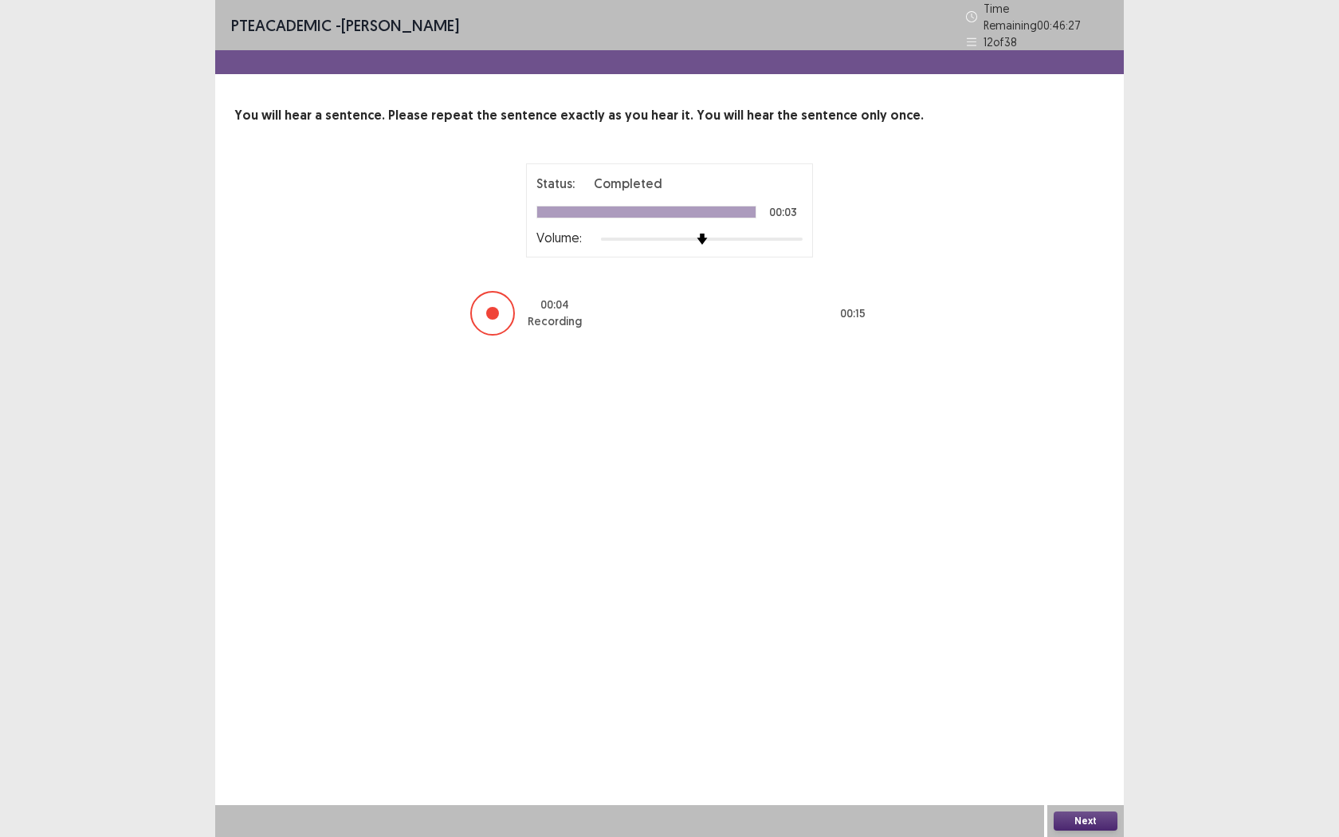
click at [1062, 674] on button "Next" at bounding box center [1086, 820] width 64 height 19
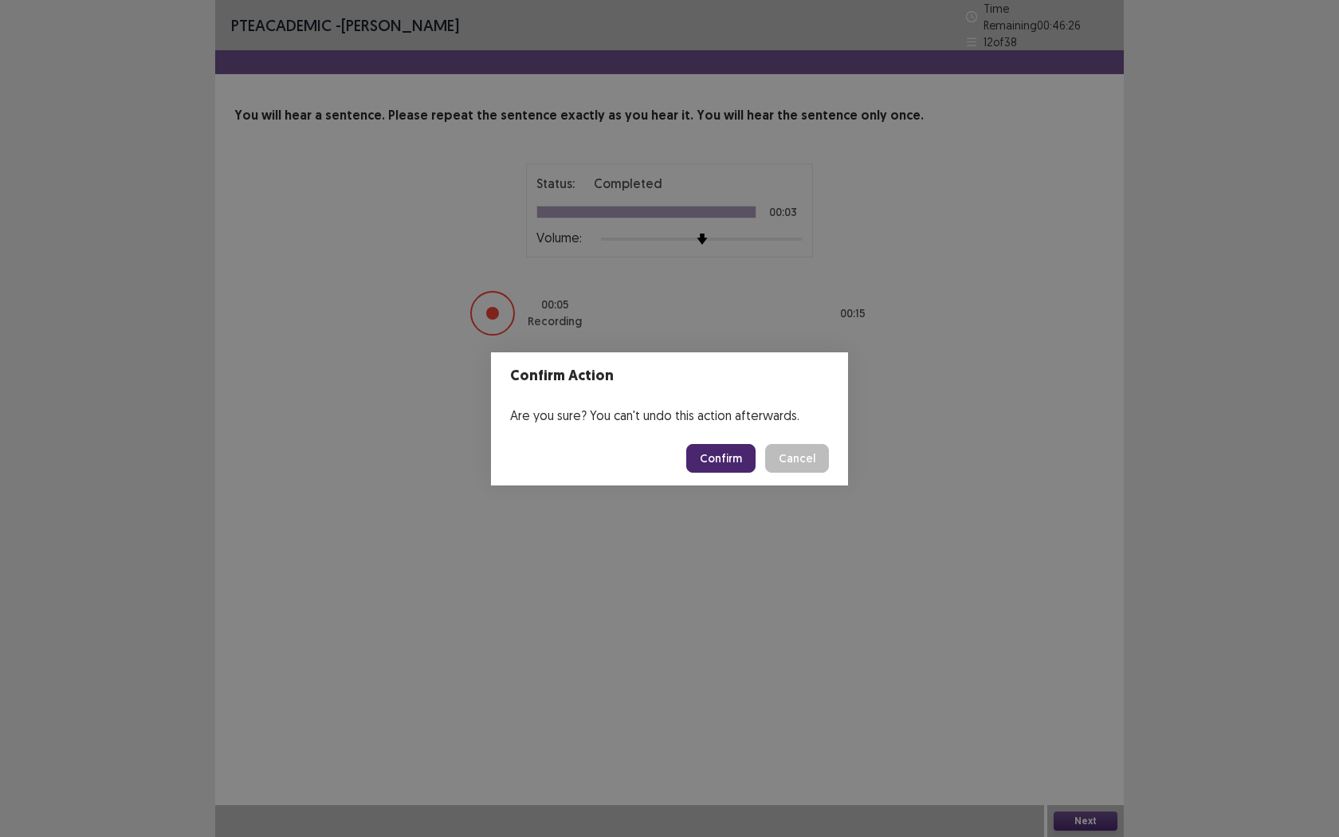
click at [701, 469] on button "Confirm" at bounding box center [720, 458] width 69 height 29
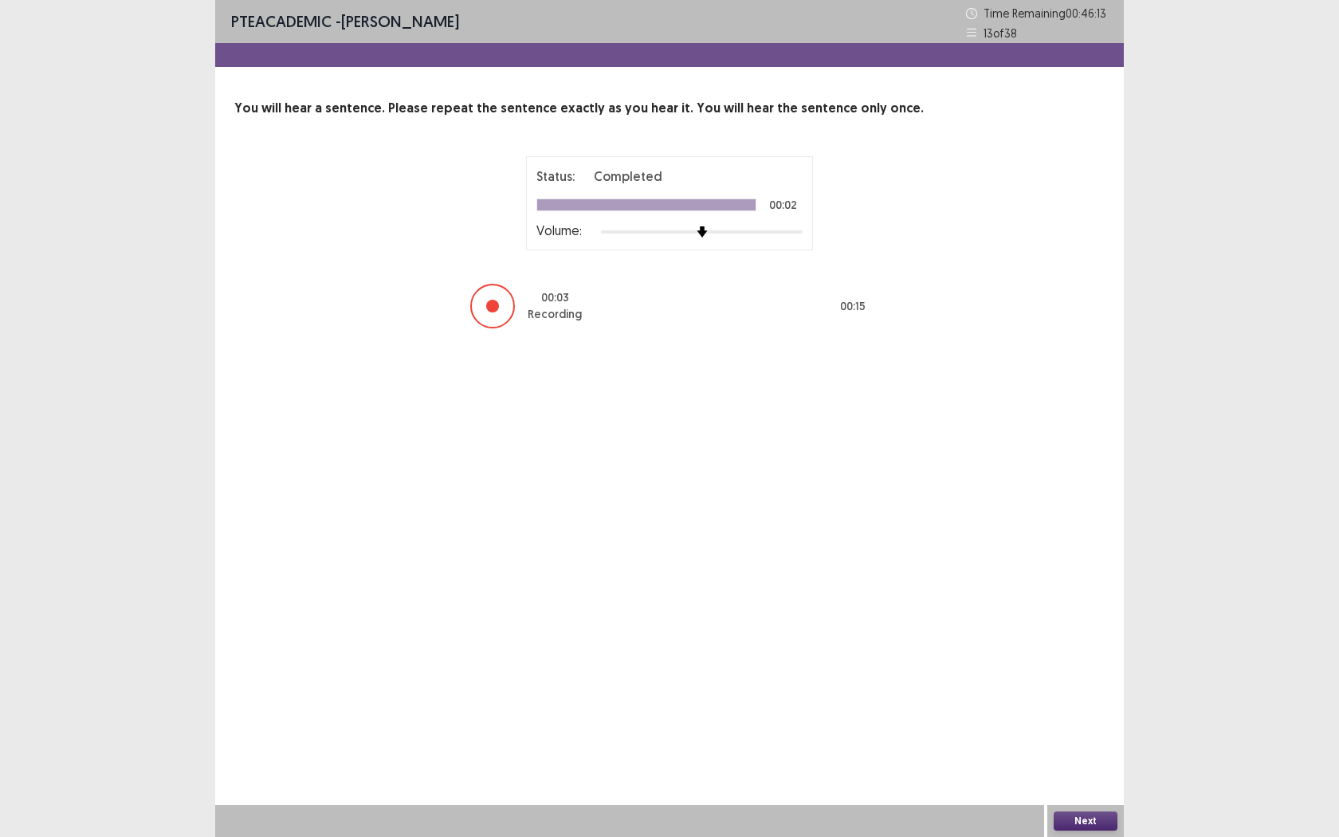
click at [1073, 674] on button "Next" at bounding box center [1086, 820] width 64 height 19
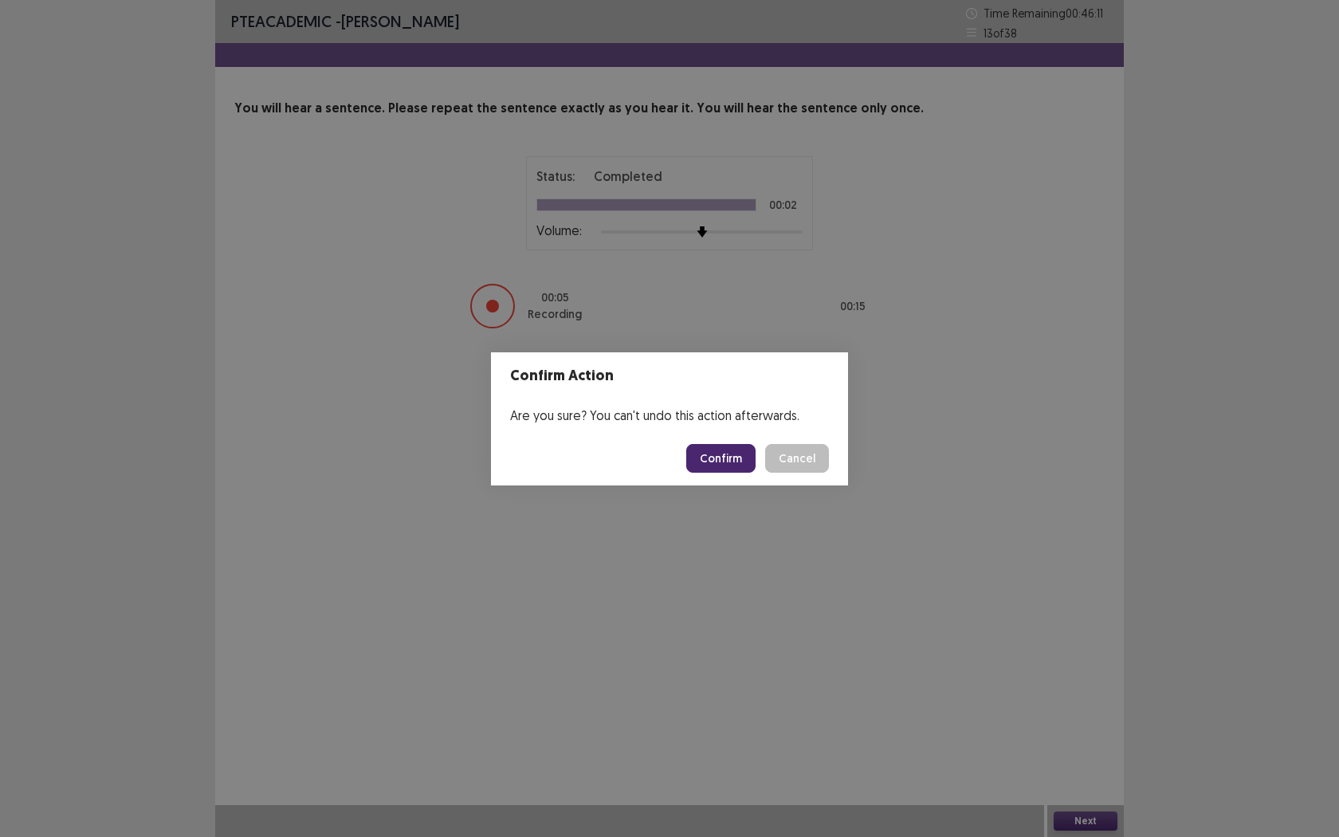
click at [725, 458] on button "Confirm" at bounding box center [720, 458] width 69 height 29
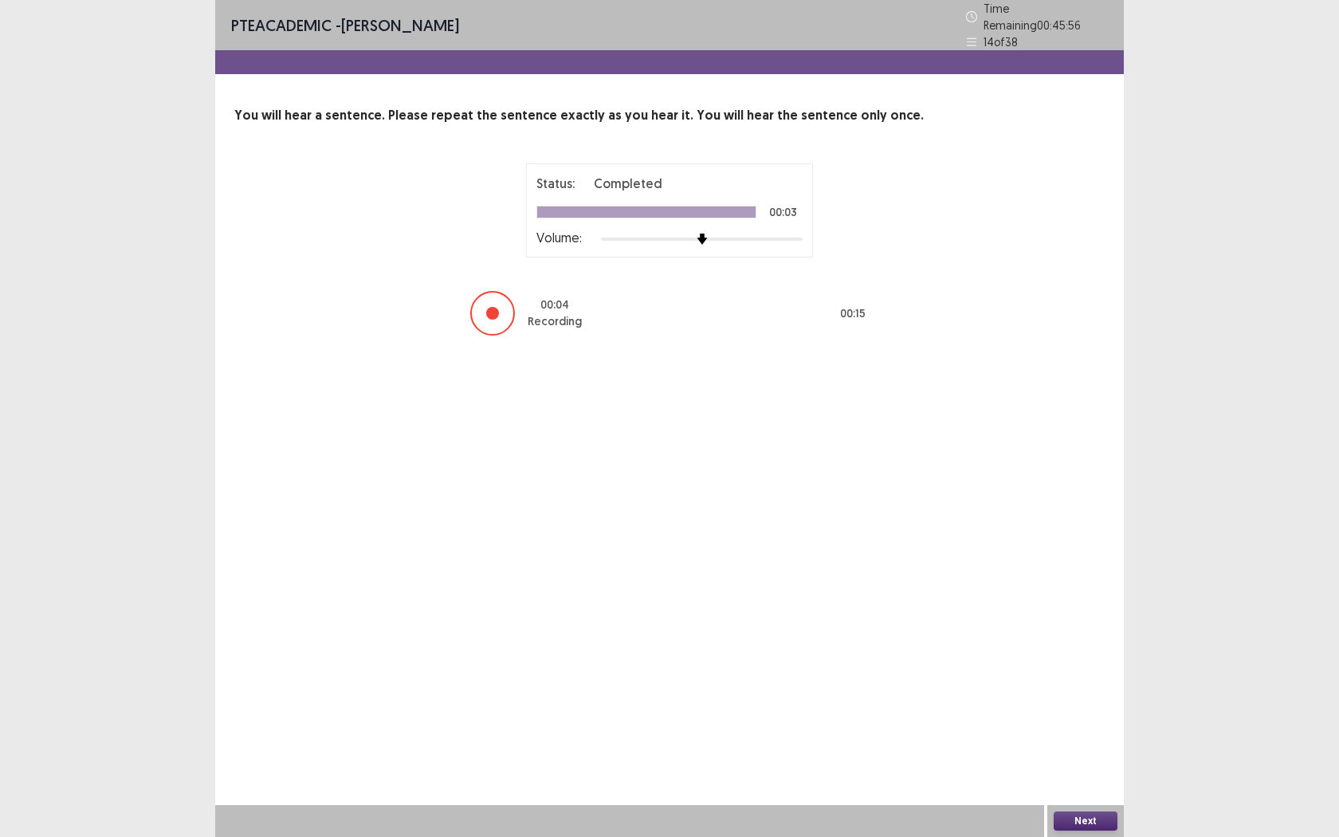
click at [1069, 674] on button "Next" at bounding box center [1086, 820] width 64 height 19
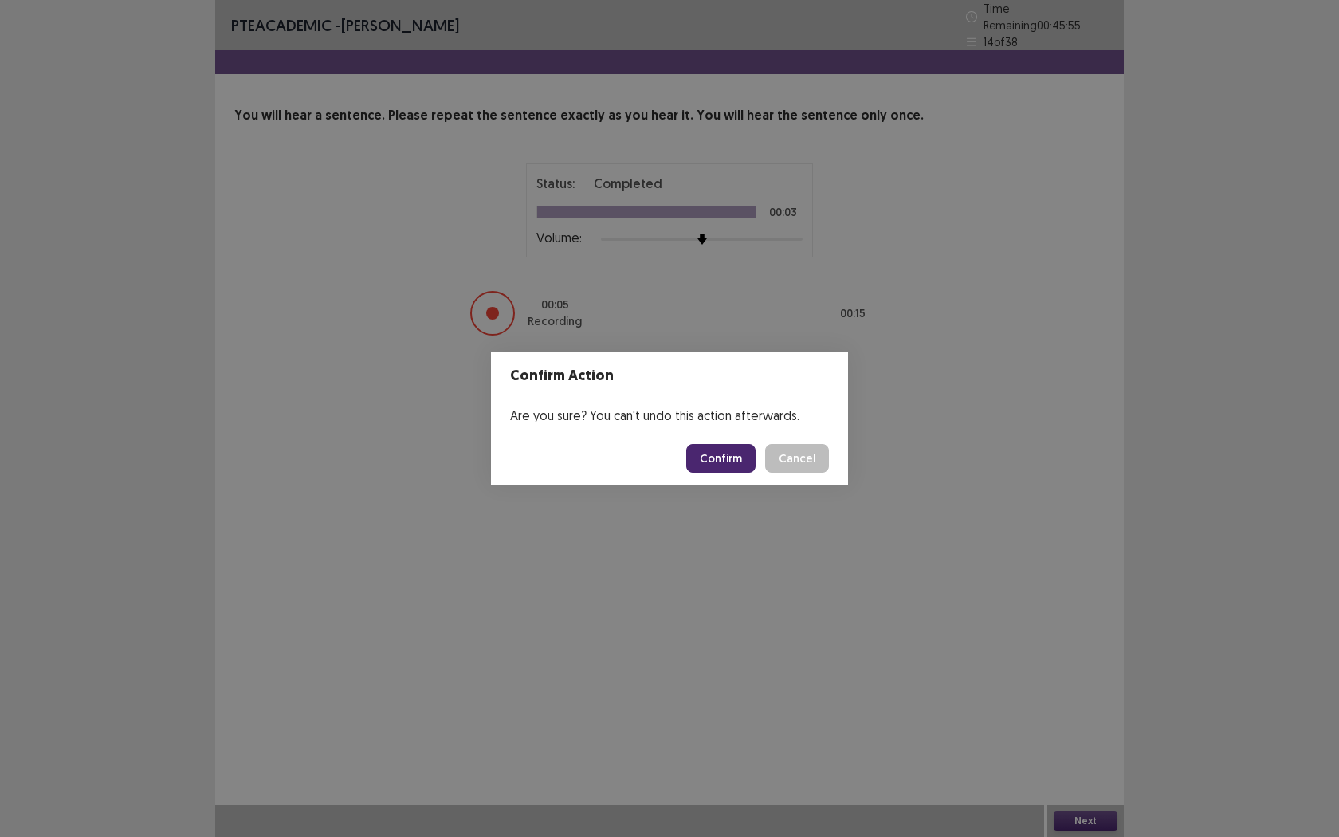
click at [740, 462] on button "Confirm" at bounding box center [720, 458] width 69 height 29
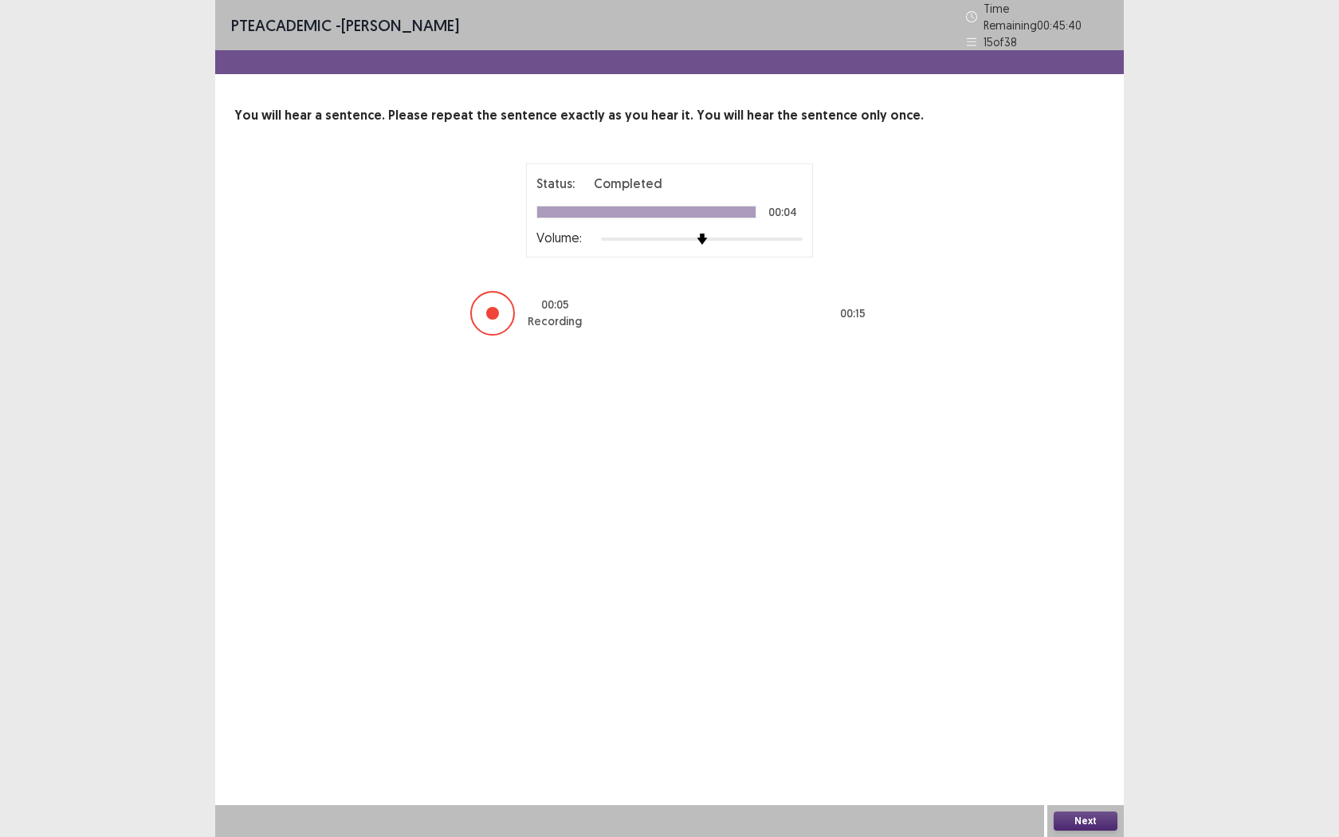
click at [1079, 674] on button "Next" at bounding box center [1086, 820] width 64 height 19
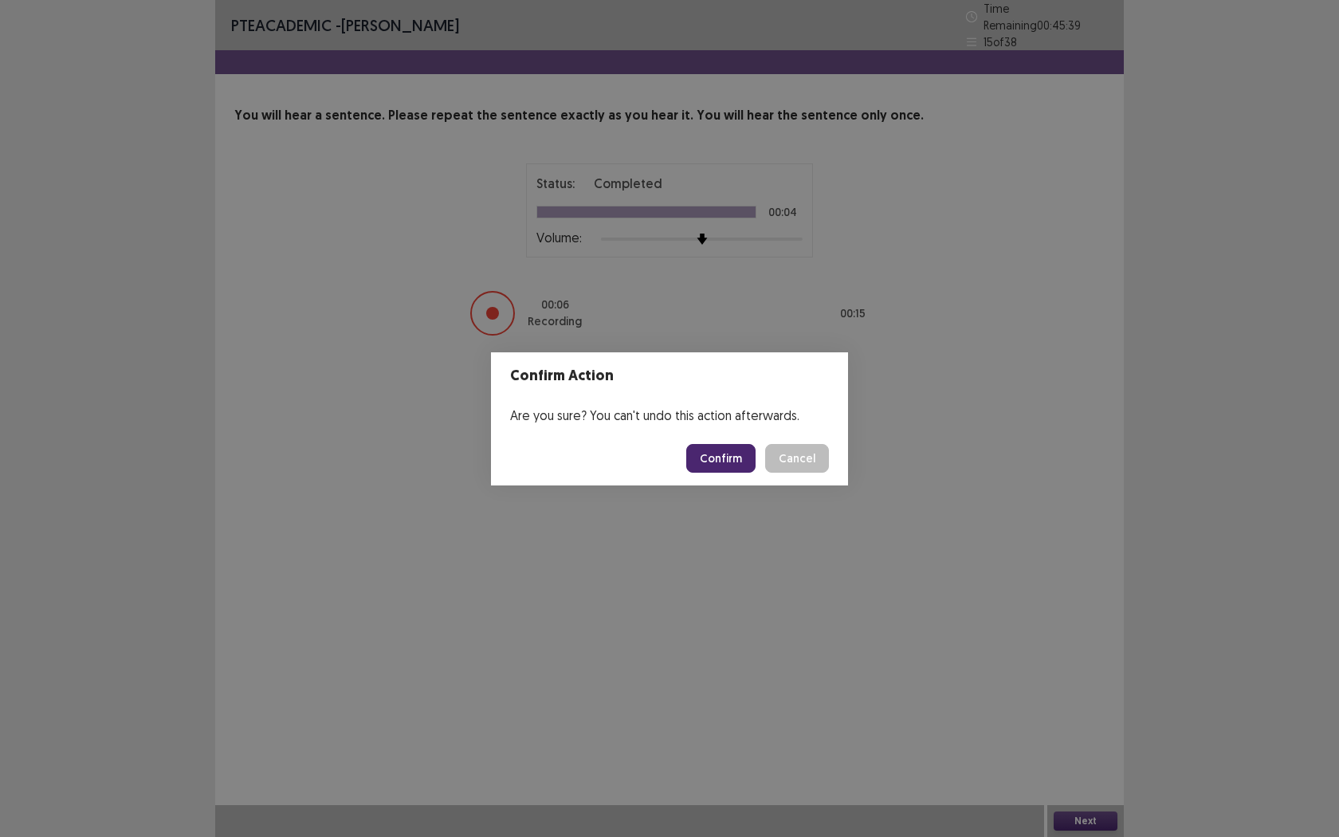
click at [749, 454] on button "Confirm" at bounding box center [720, 458] width 69 height 29
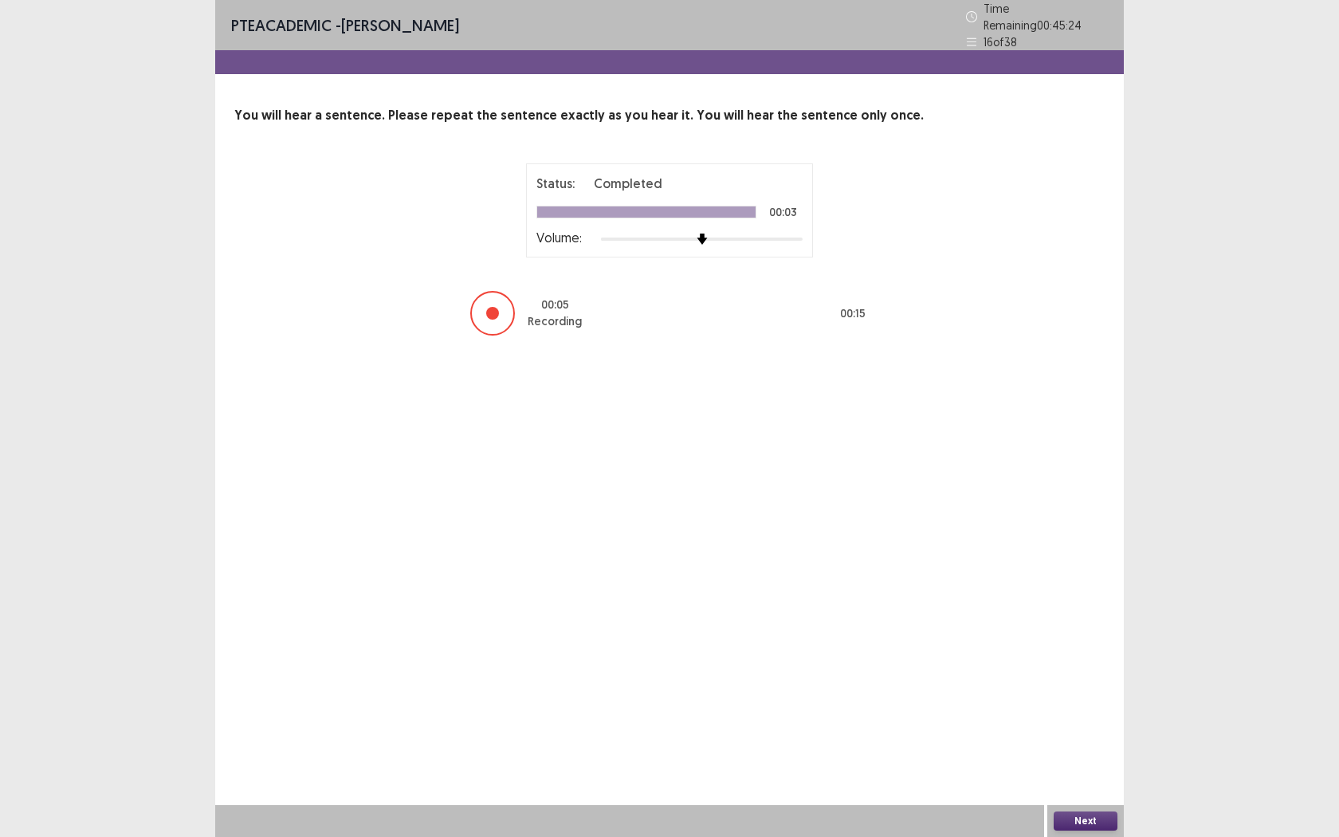
click at [1071, 674] on button "Next" at bounding box center [1086, 820] width 64 height 19
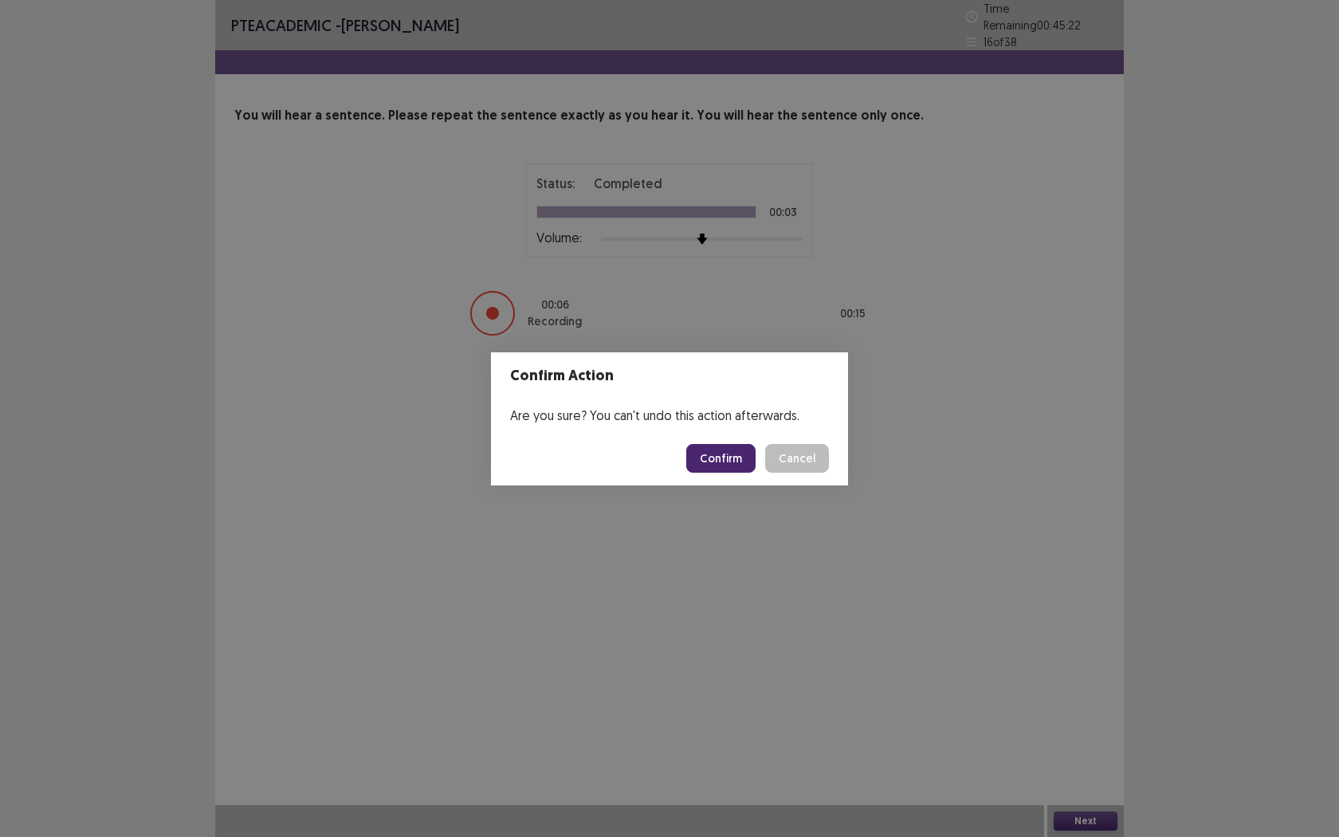
click at [732, 450] on button "Confirm" at bounding box center [720, 458] width 69 height 29
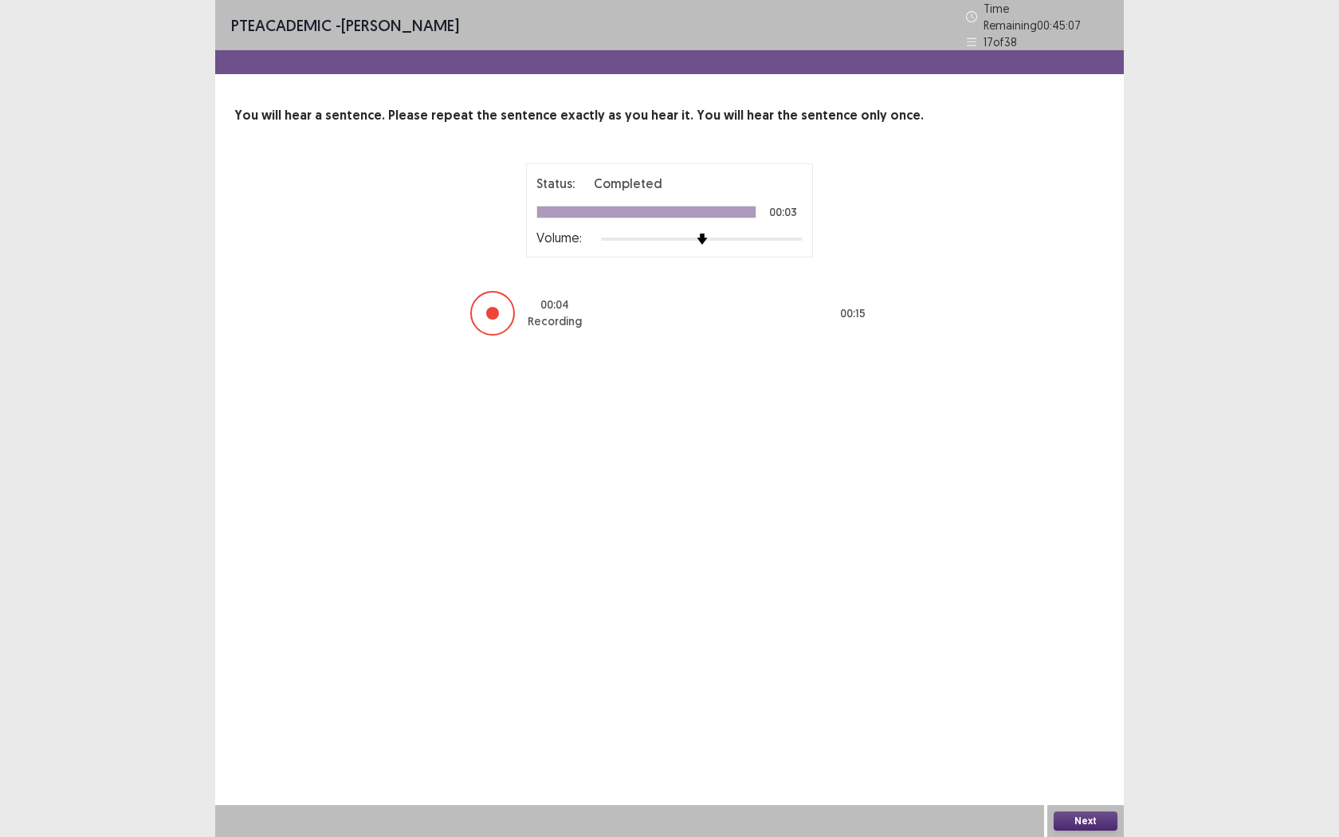
click at [1068, 674] on button "Next" at bounding box center [1086, 820] width 64 height 19
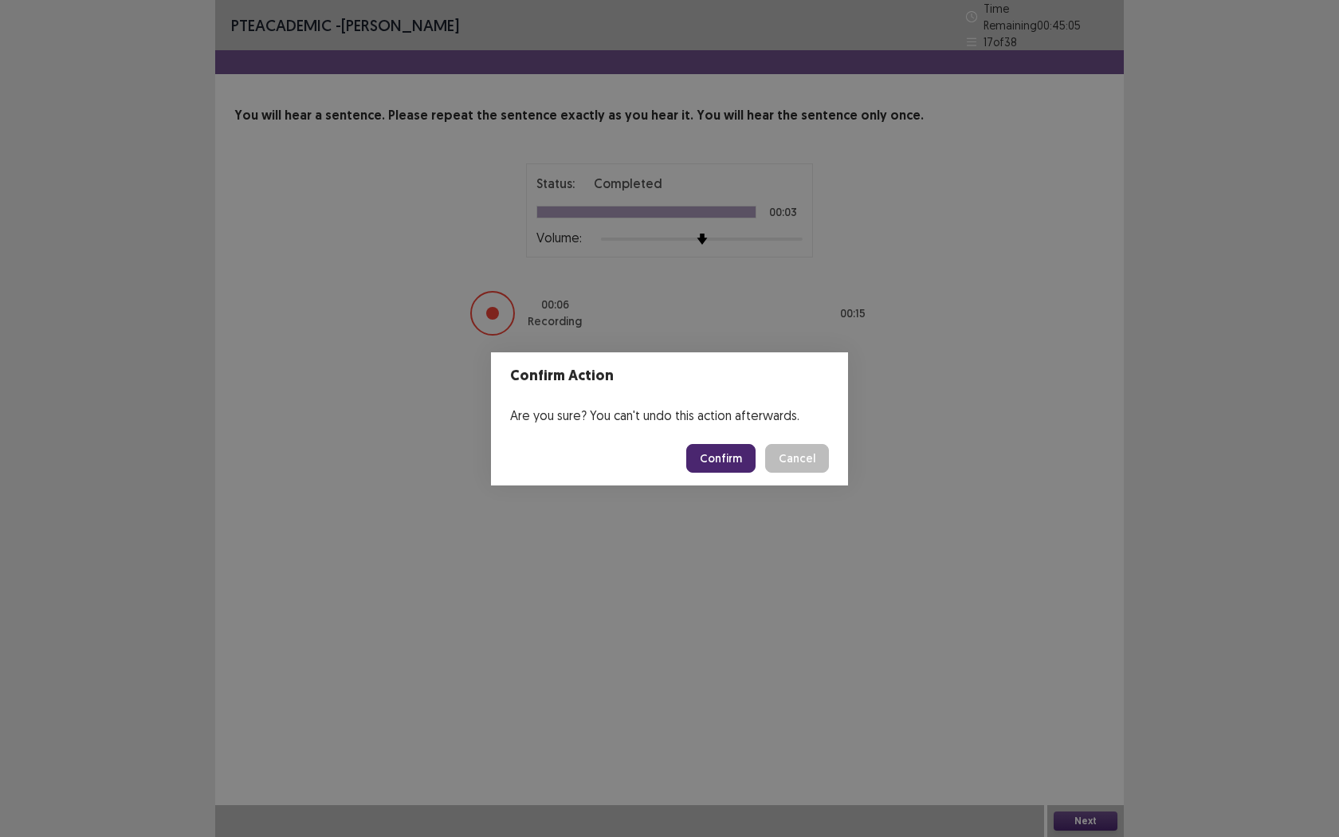
click at [753, 458] on button "Confirm" at bounding box center [720, 458] width 69 height 29
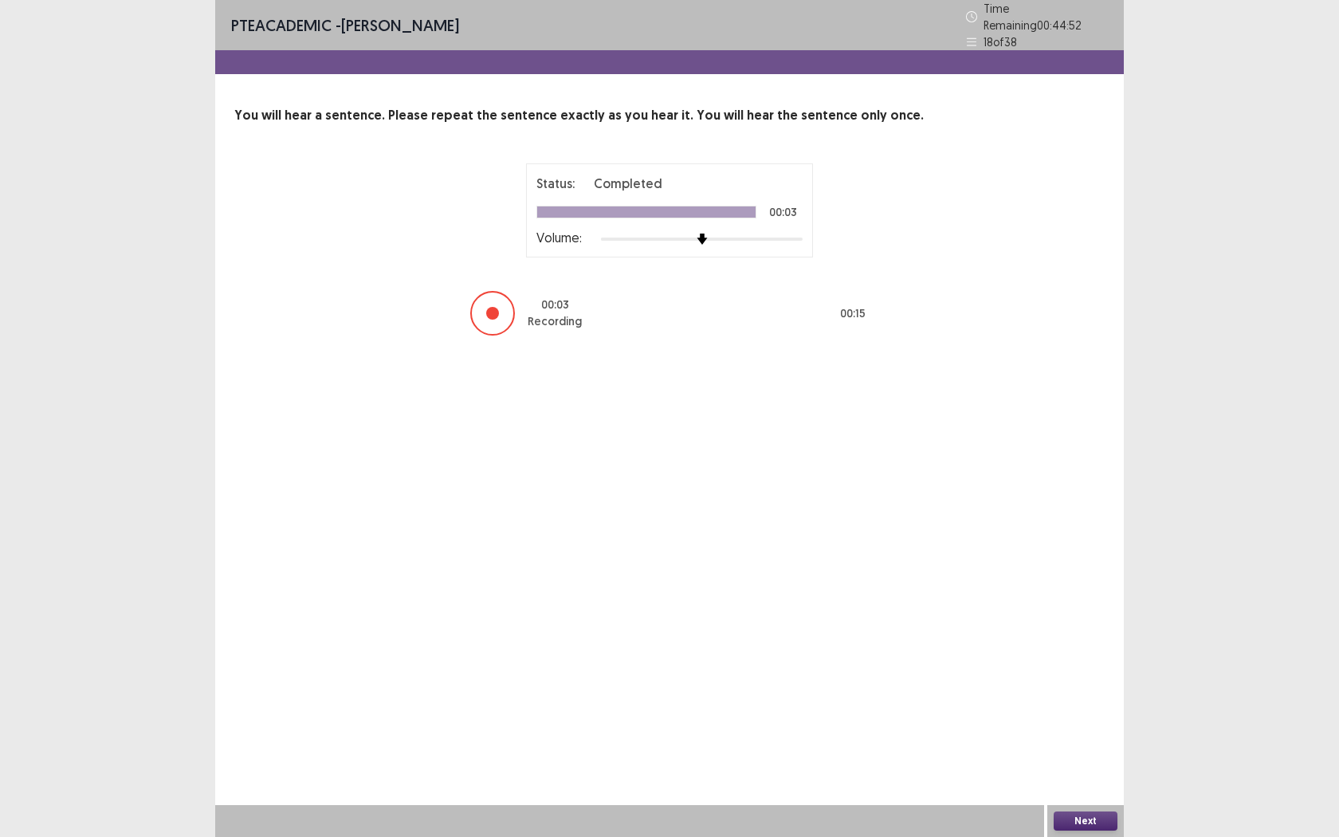
click at [1073, 674] on button "Next" at bounding box center [1086, 820] width 64 height 19
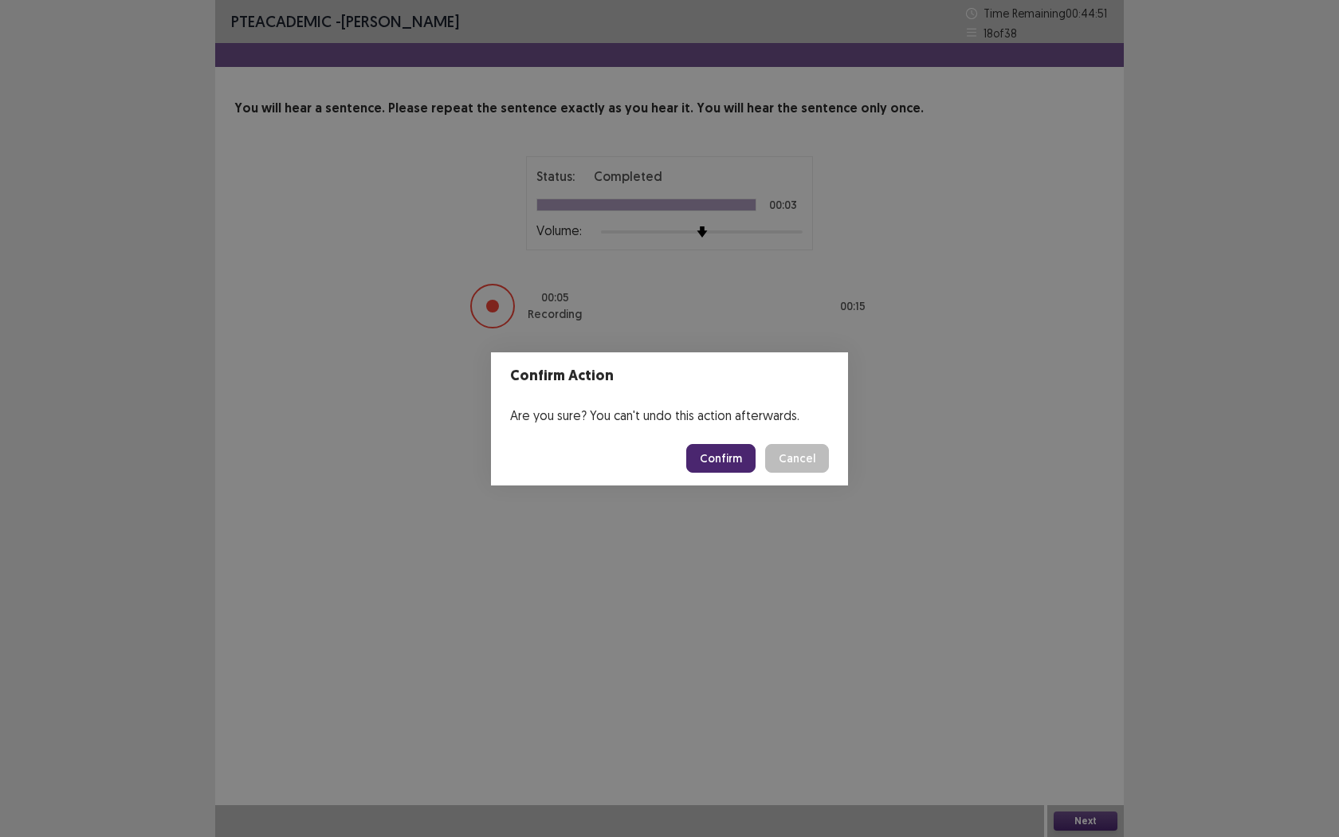
click at [697, 454] on button "Confirm" at bounding box center [720, 458] width 69 height 29
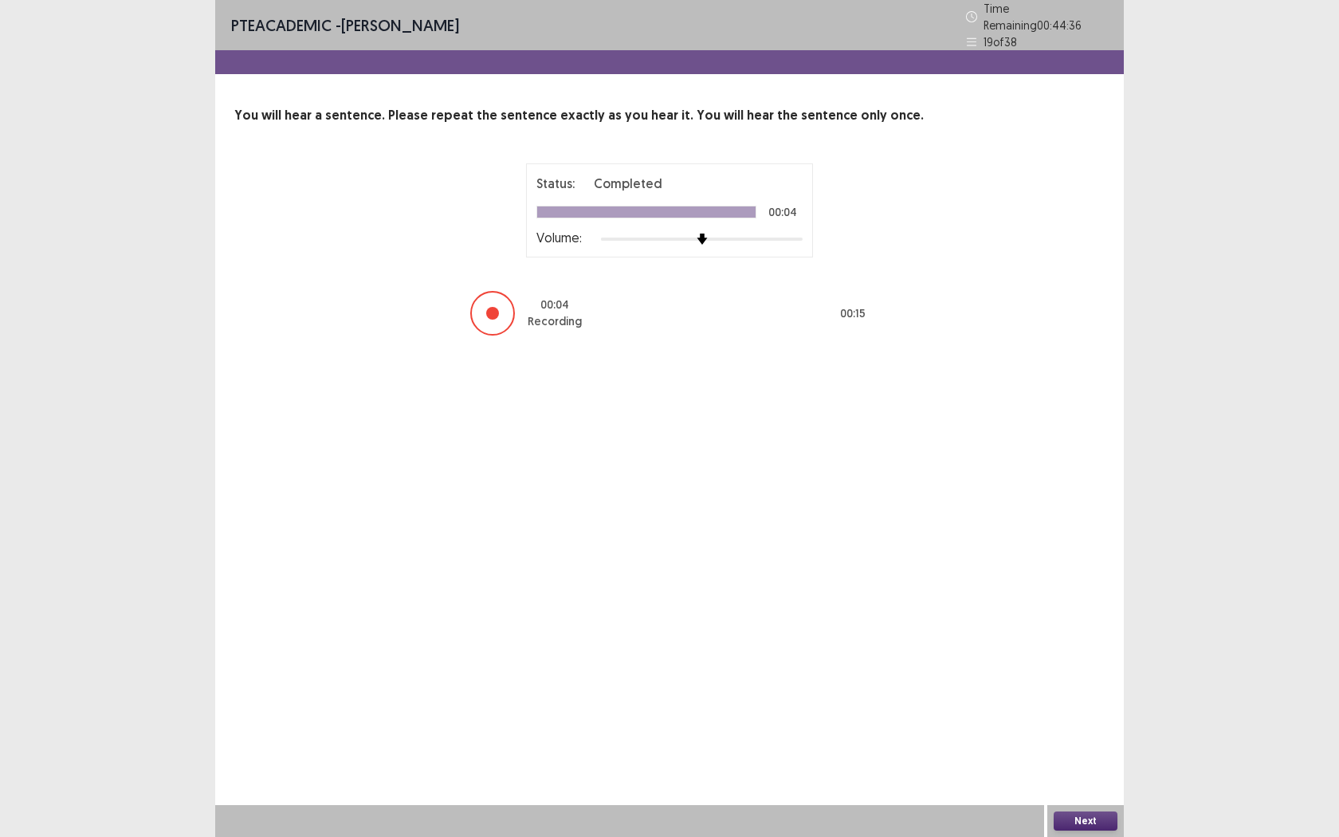
click at [1083, 674] on button "Next" at bounding box center [1086, 820] width 64 height 19
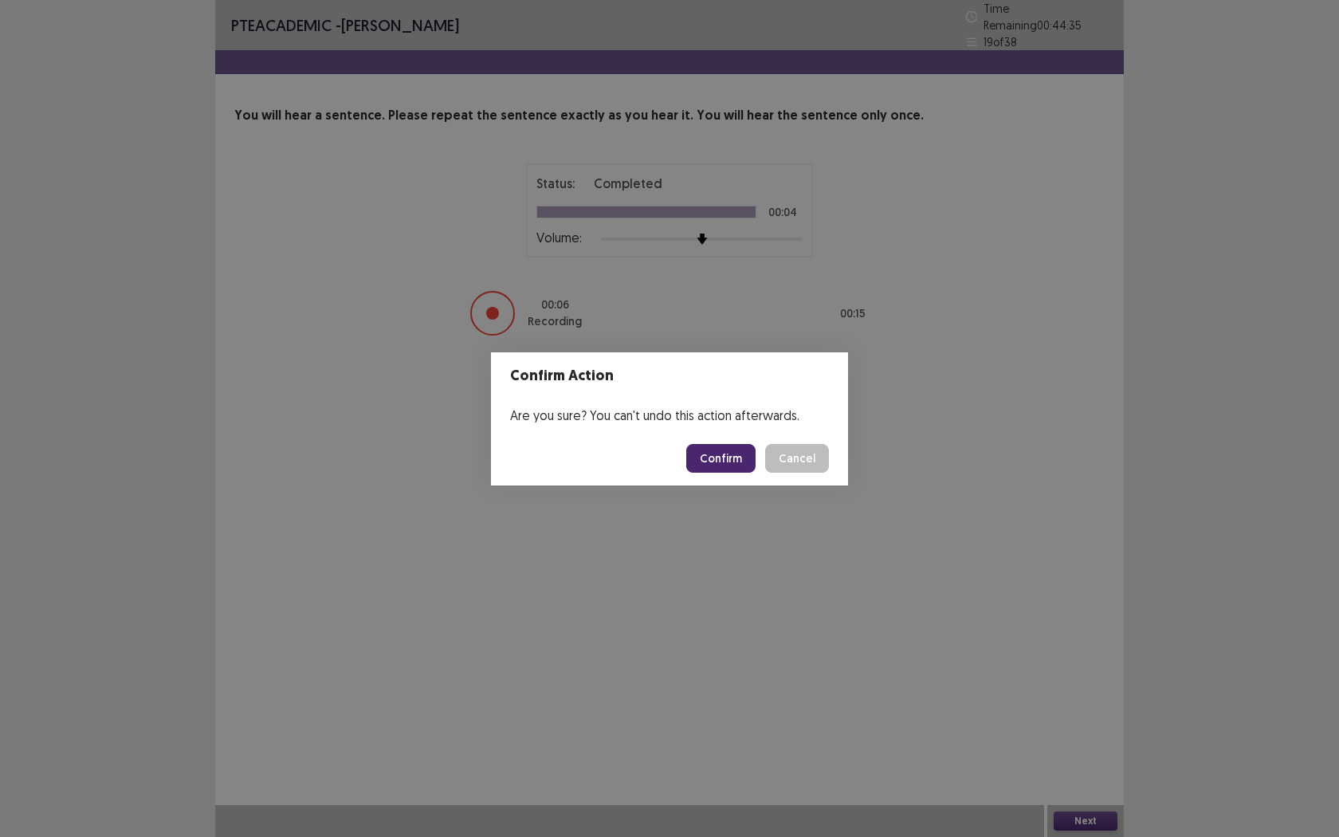
click at [751, 452] on button "Confirm" at bounding box center [720, 458] width 69 height 29
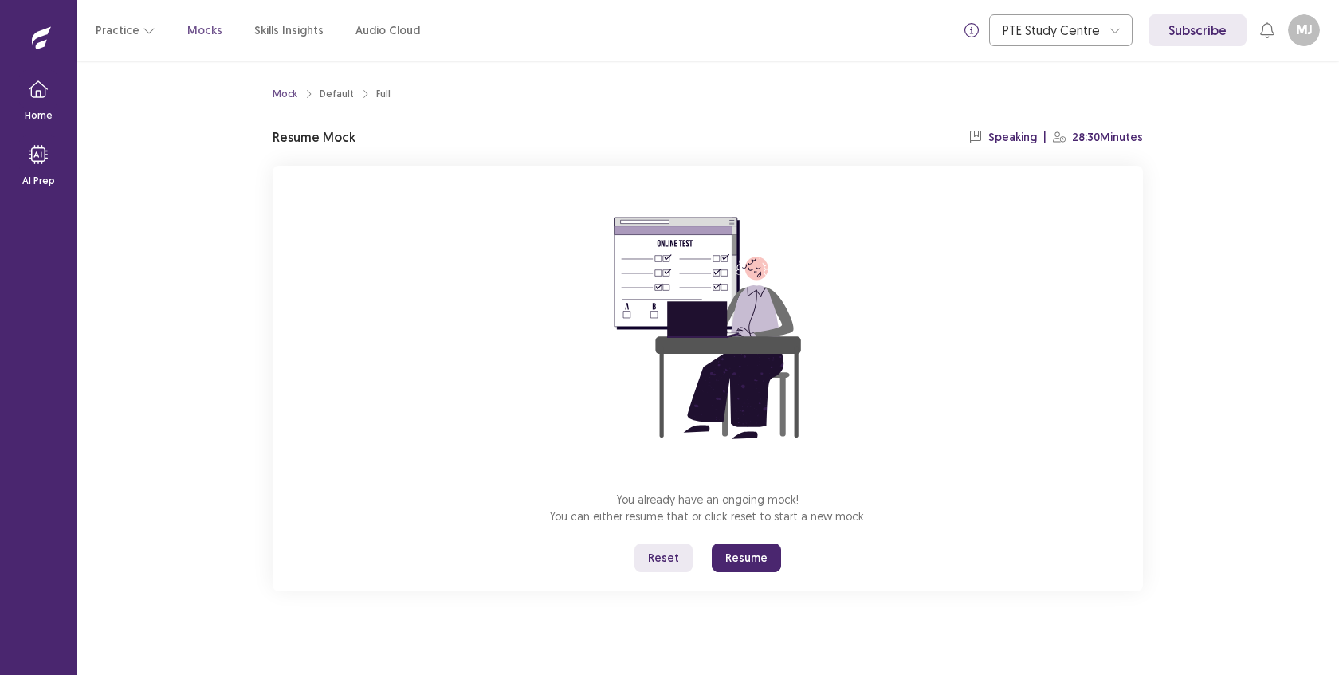
click at [737, 552] on button "Resume" at bounding box center [746, 558] width 69 height 29
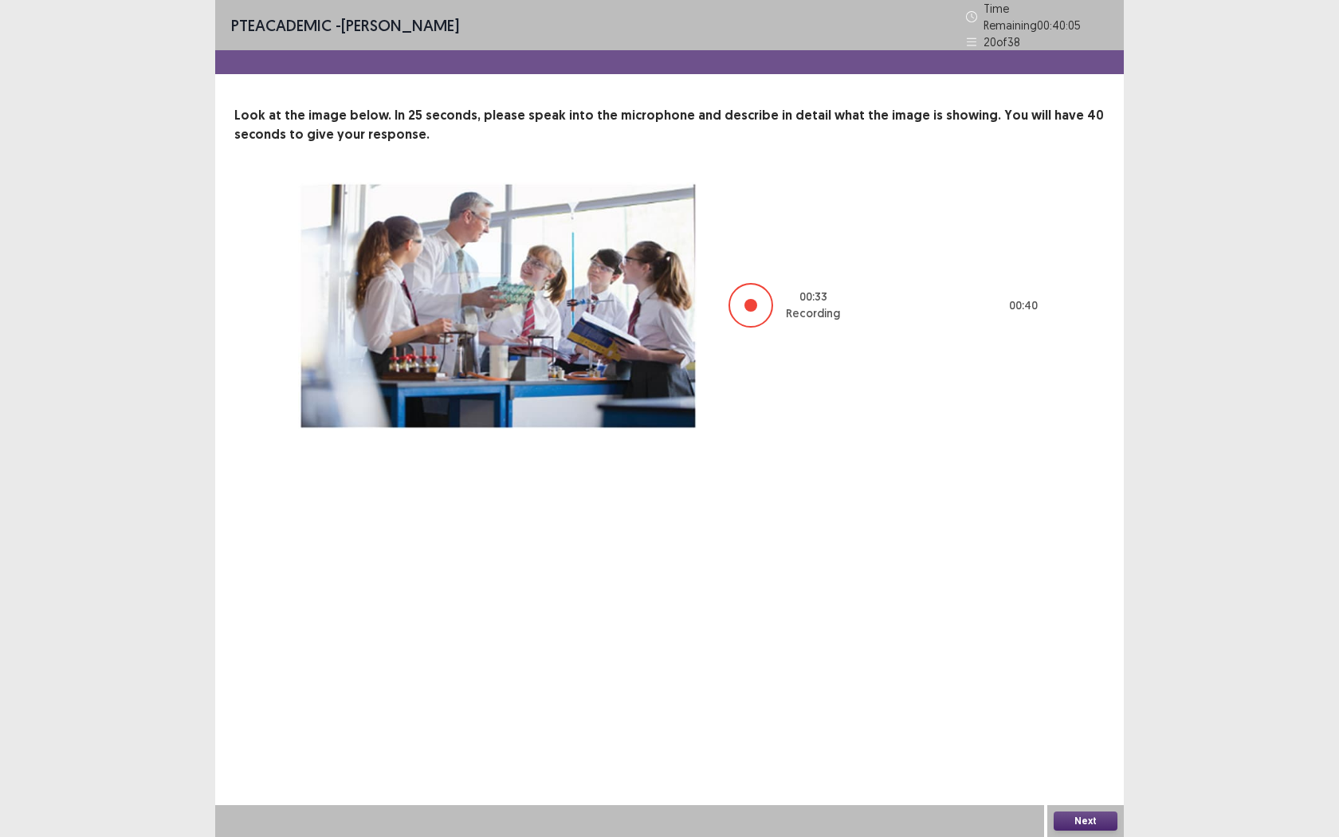
click at [1073, 674] on button "Next" at bounding box center [1086, 820] width 64 height 19
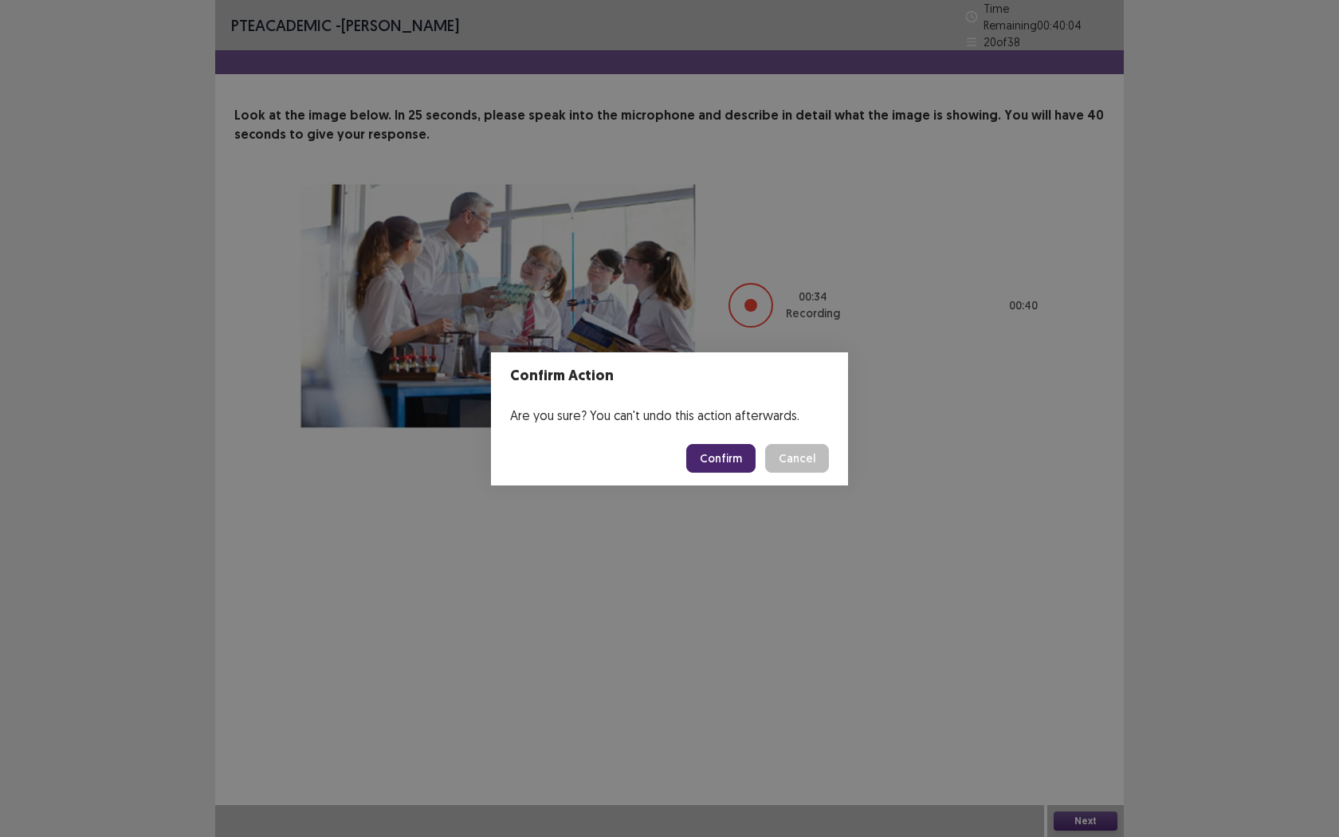
click at [734, 462] on button "Confirm" at bounding box center [720, 458] width 69 height 29
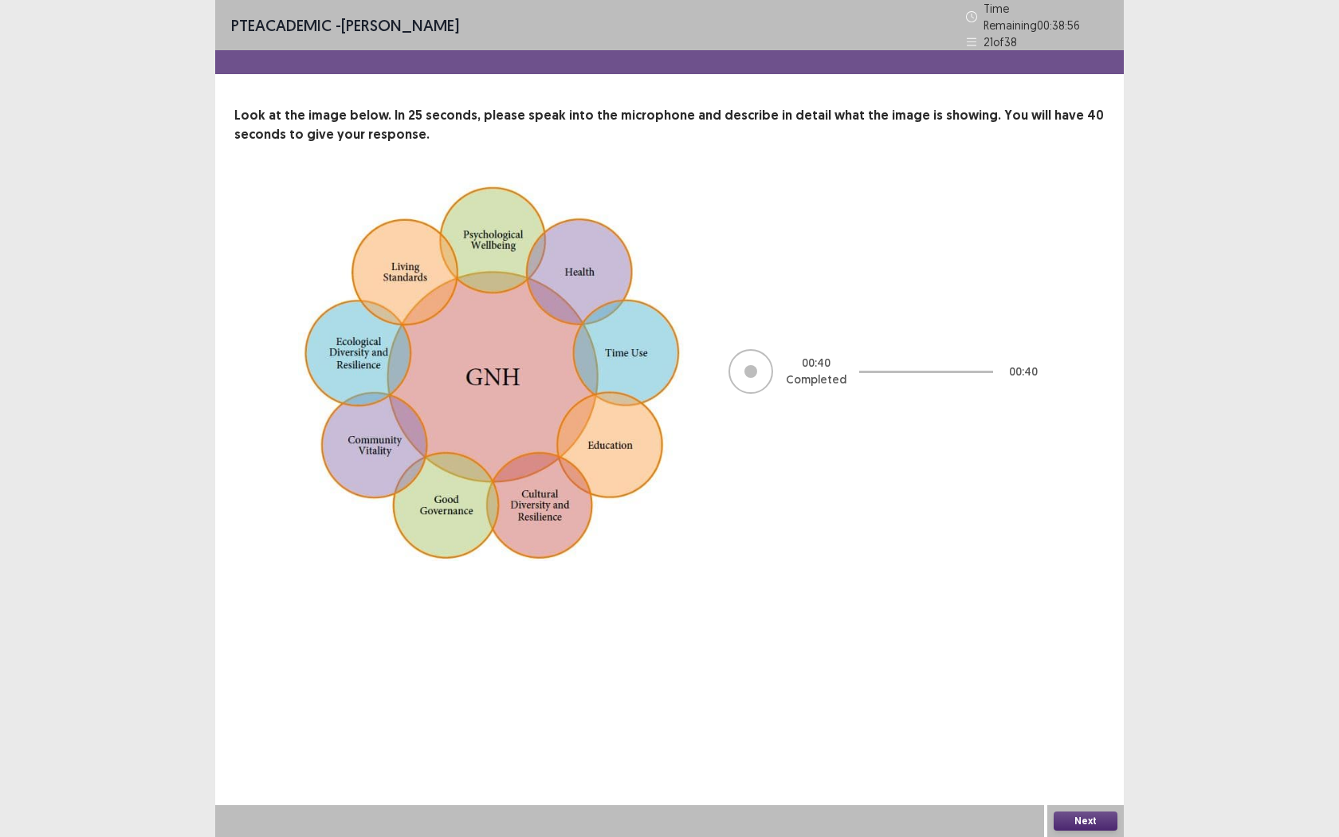
click at [1074, 674] on button "Next" at bounding box center [1086, 820] width 64 height 19
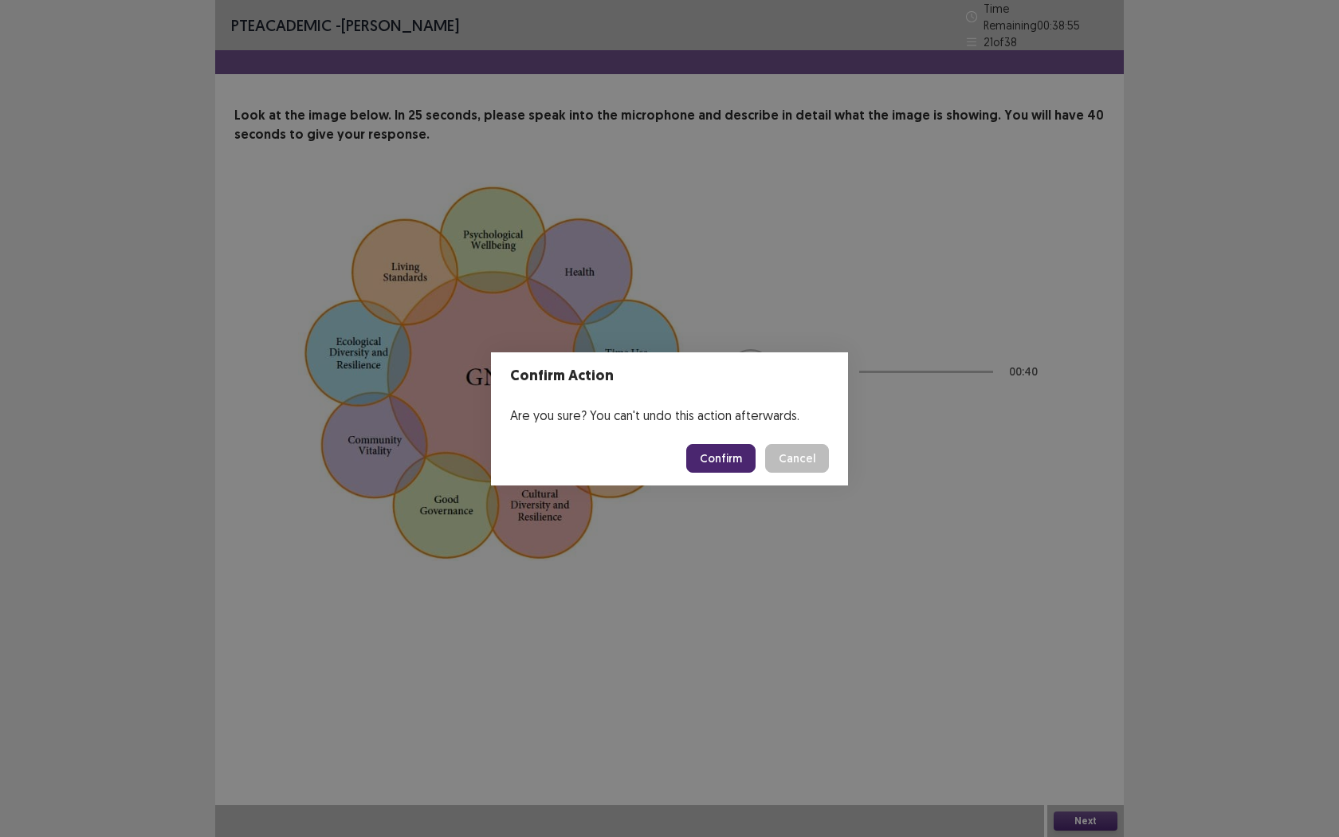
click at [719, 454] on button "Confirm" at bounding box center [720, 458] width 69 height 29
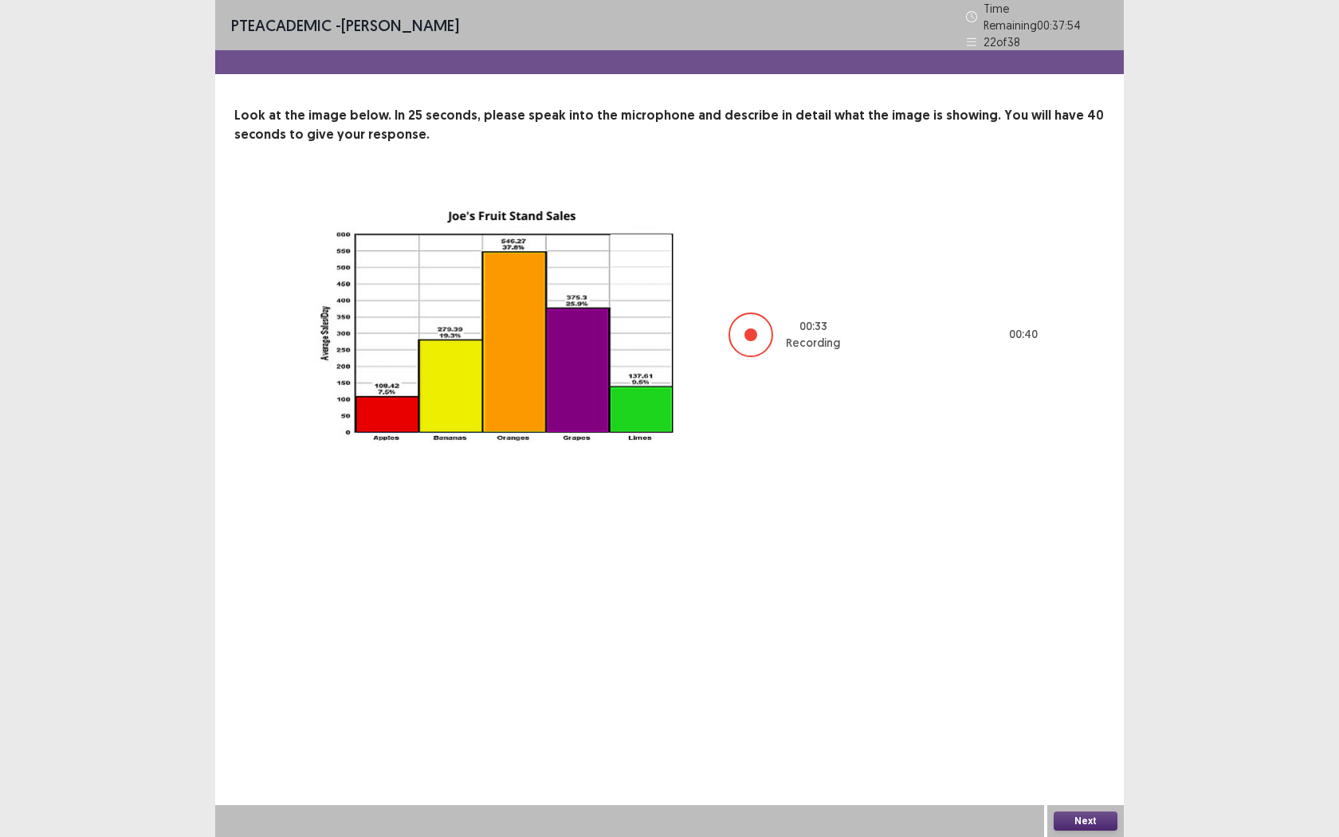
click at [1079, 674] on button "Next" at bounding box center [1086, 820] width 64 height 19
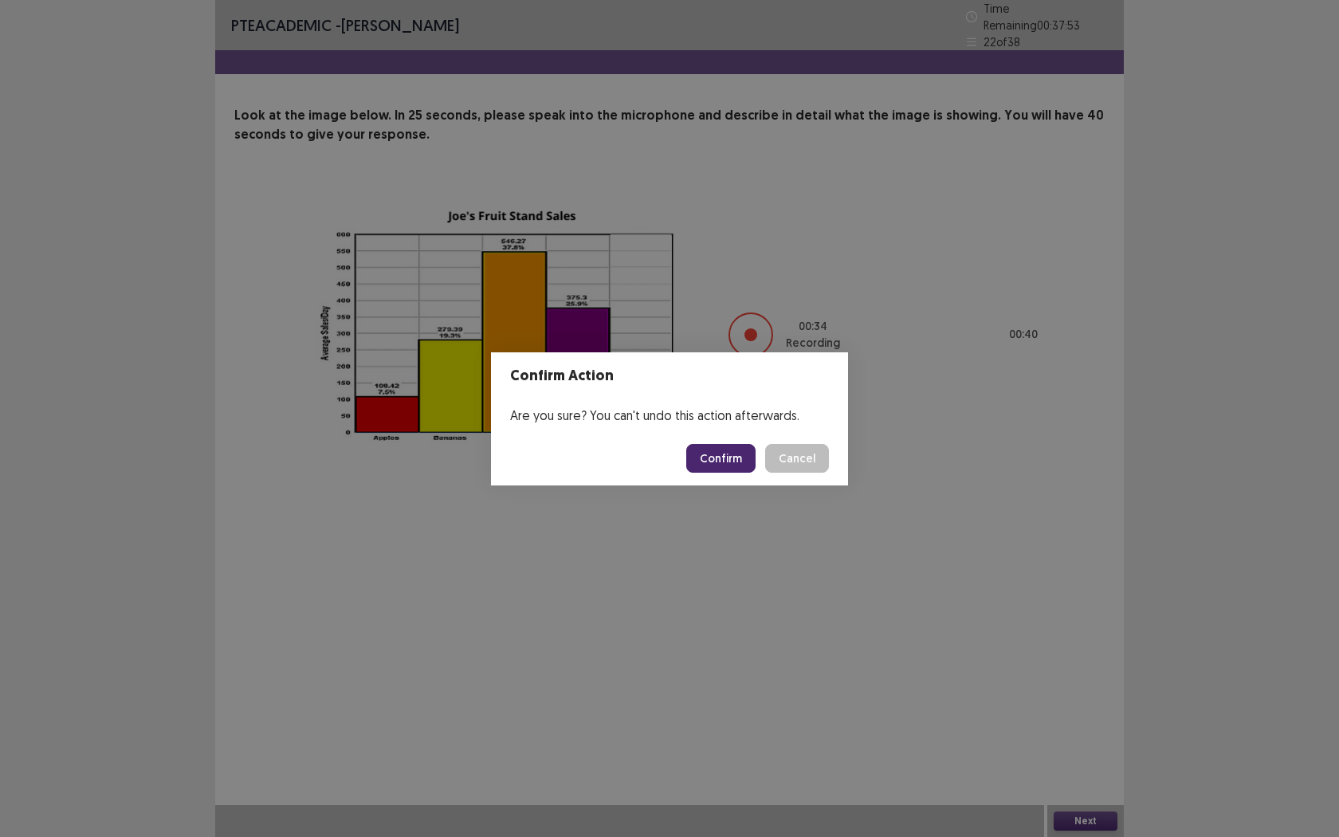
click at [705, 454] on button "Confirm" at bounding box center [720, 458] width 69 height 29
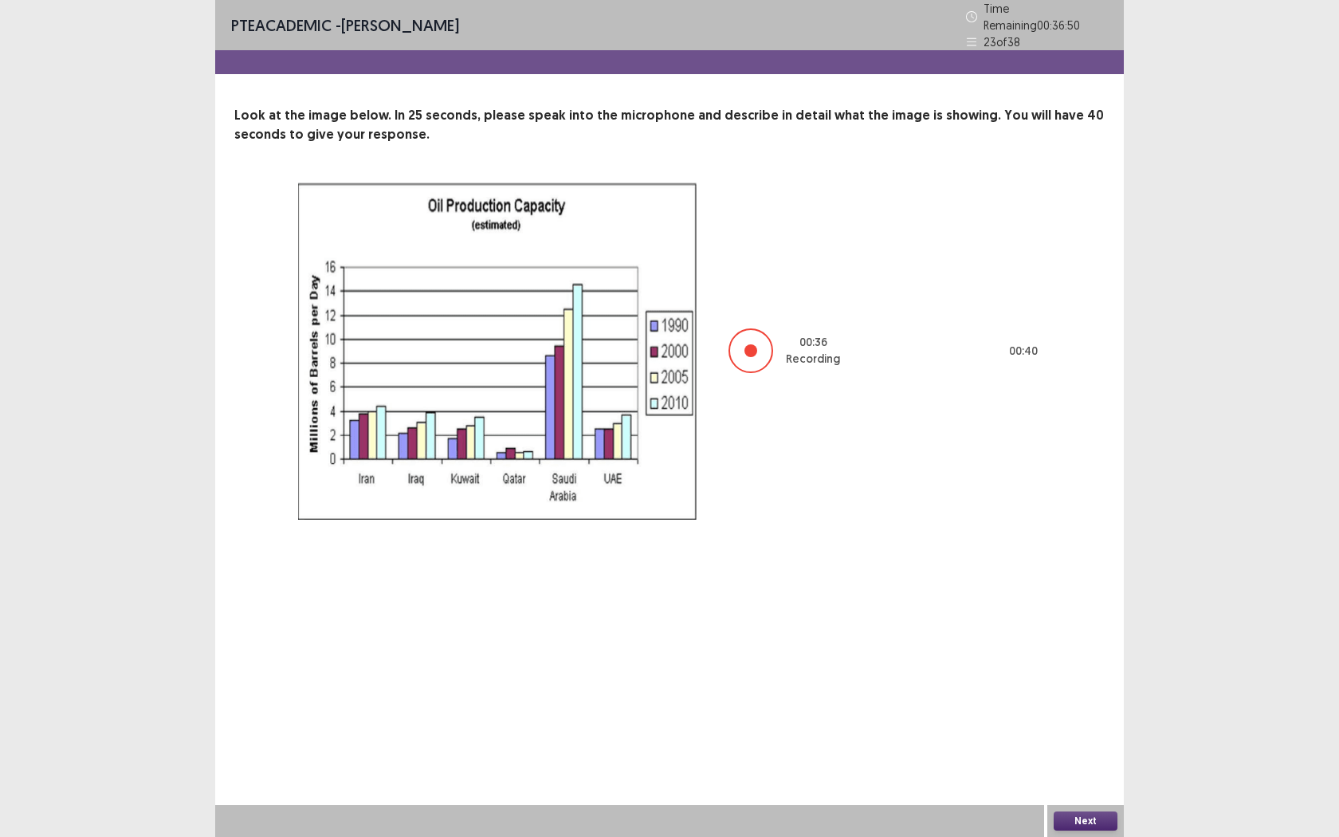
click at [705, 454] on div "00 : 36 Recording 00 : 40" at bounding box center [669, 351] width 743 height 337
click at [1081, 674] on button "Next" at bounding box center [1086, 820] width 64 height 19
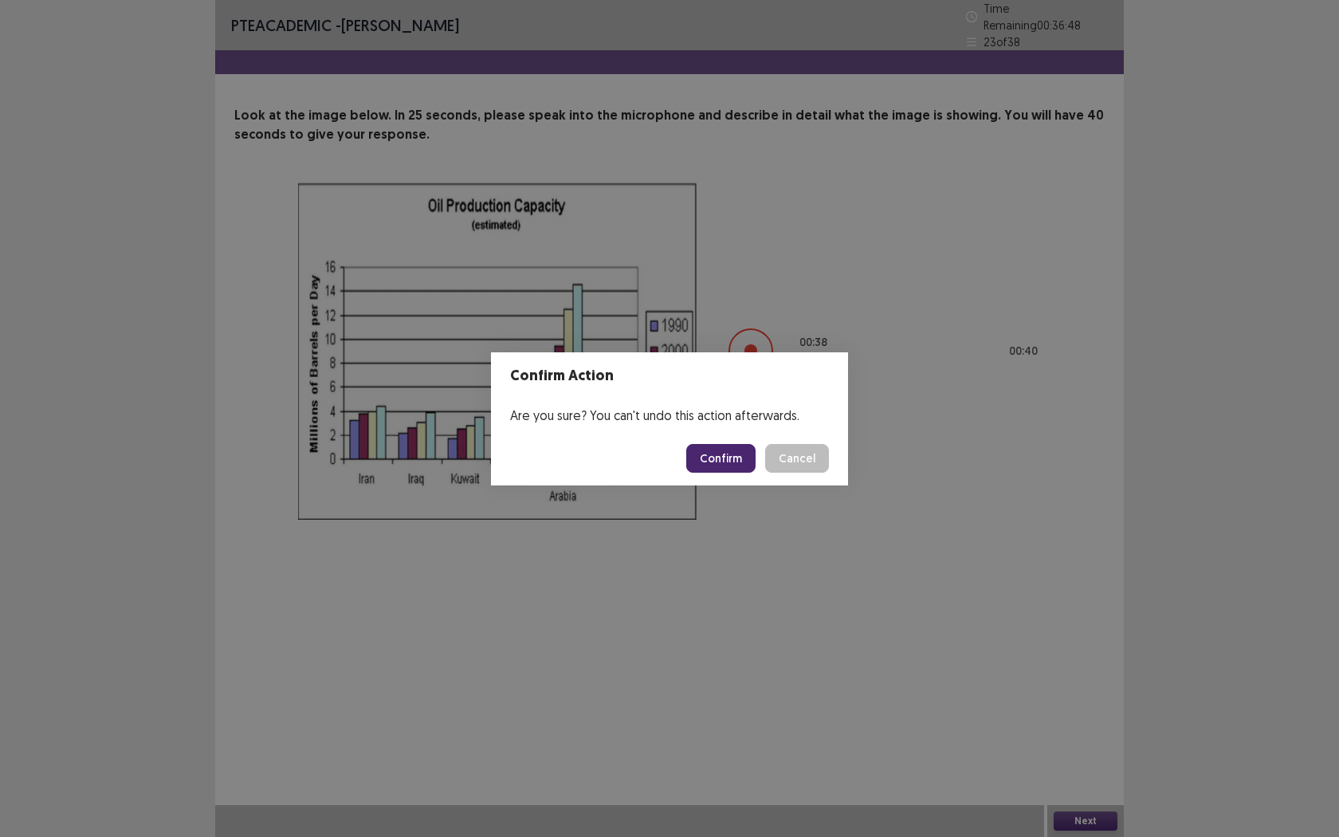
click at [723, 463] on button "Confirm" at bounding box center [720, 458] width 69 height 29
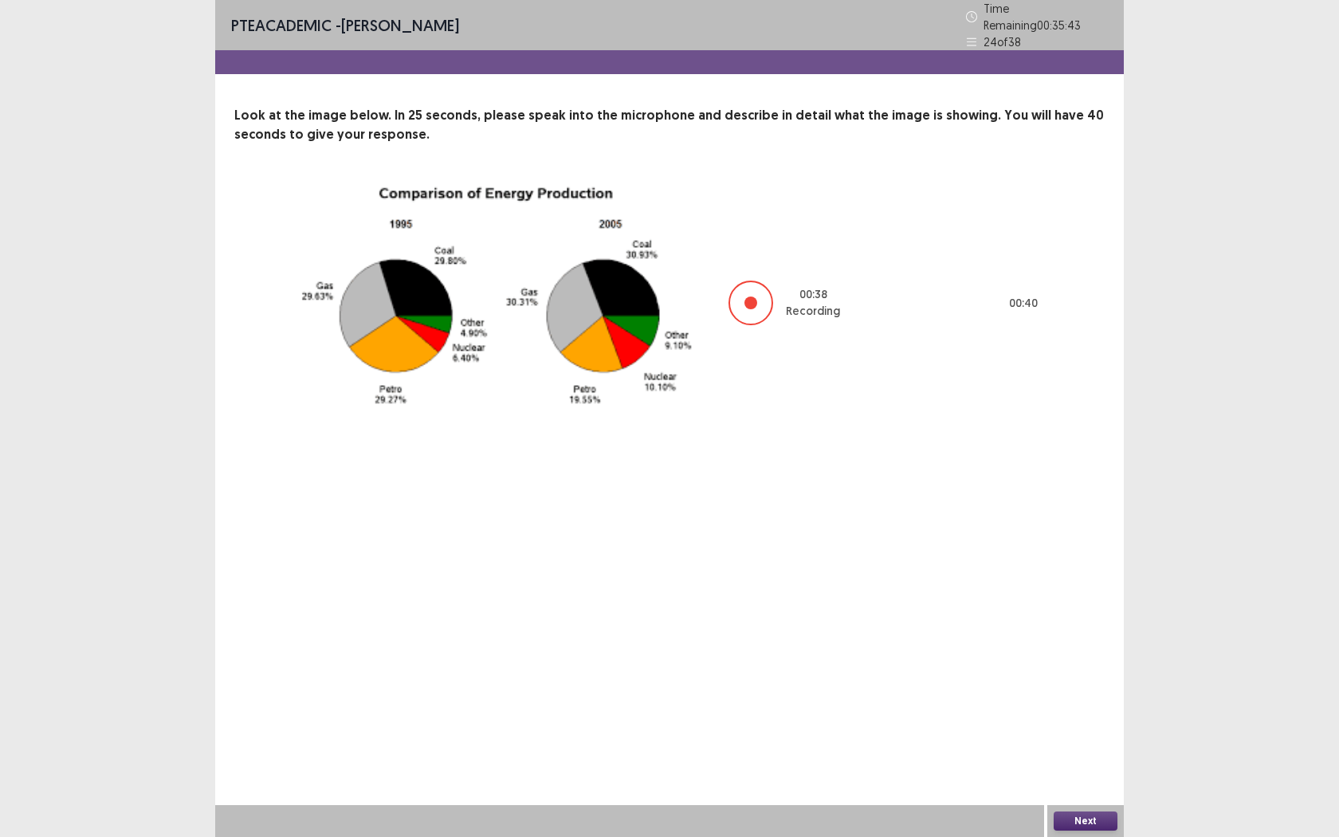
click at [1067, 674] on button "Next" at bounding box center [1086, 820] width 64 height 19
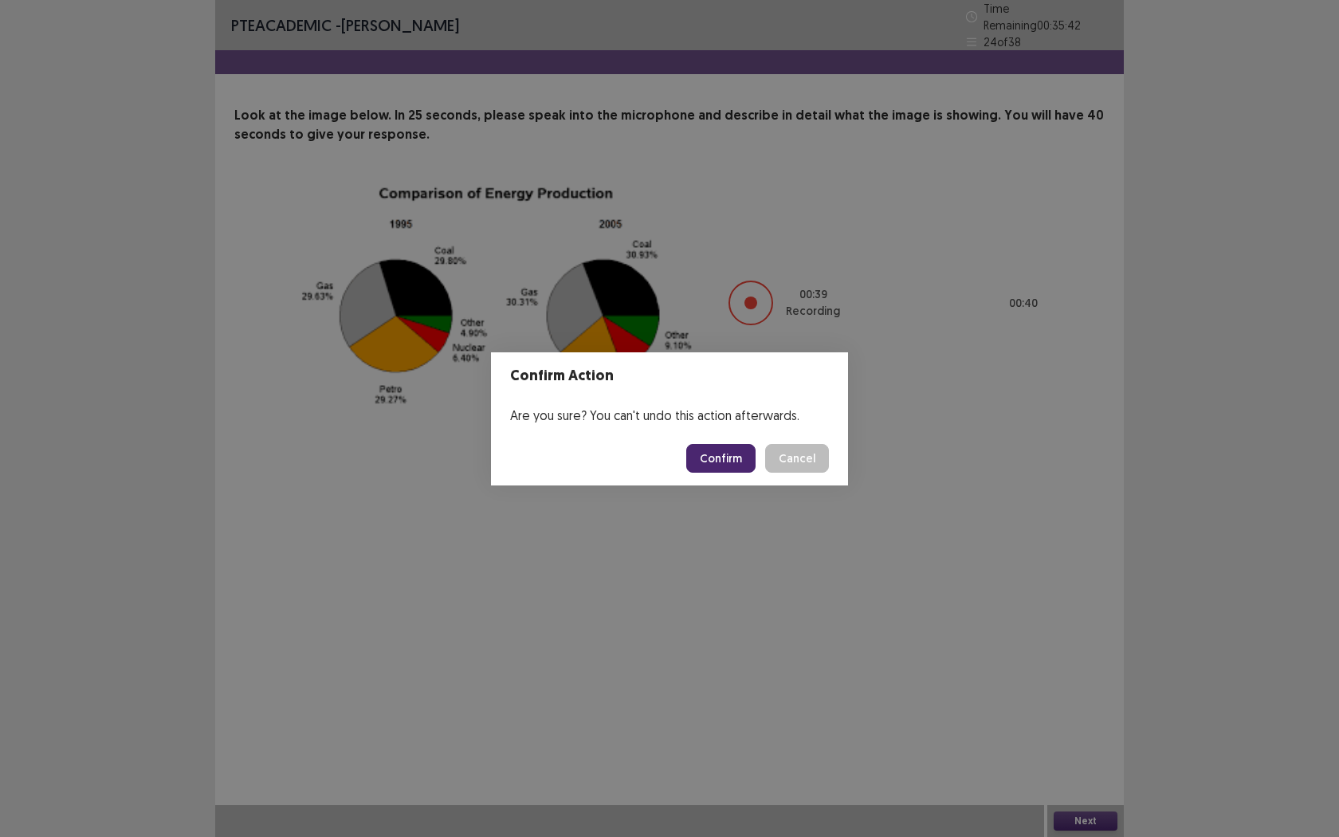
click at [740, 450] on button "Confirm" at bounding box center [720, 458] width 69 height 29
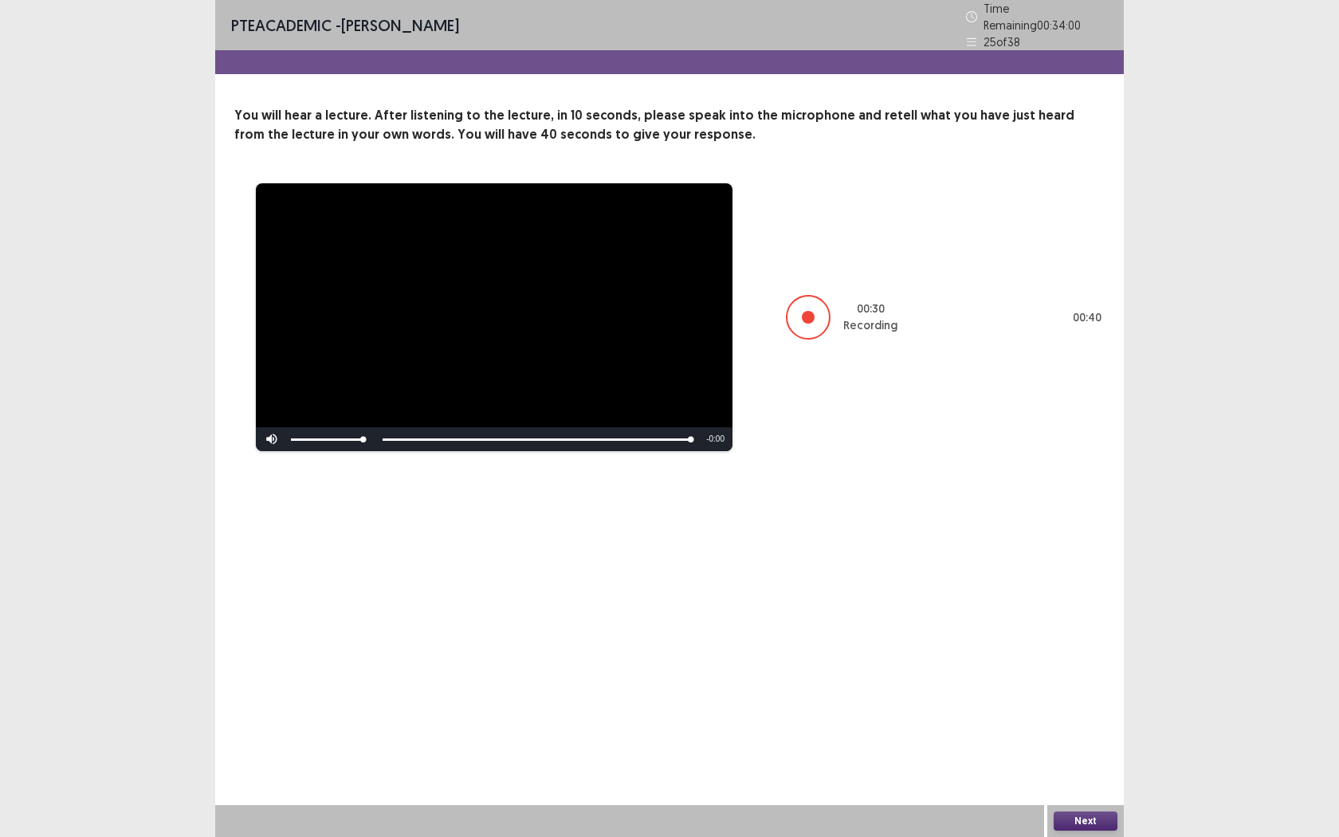
click at [1082, 674] on button "Next" at bounding box center [1086, 820] width 64 height 19
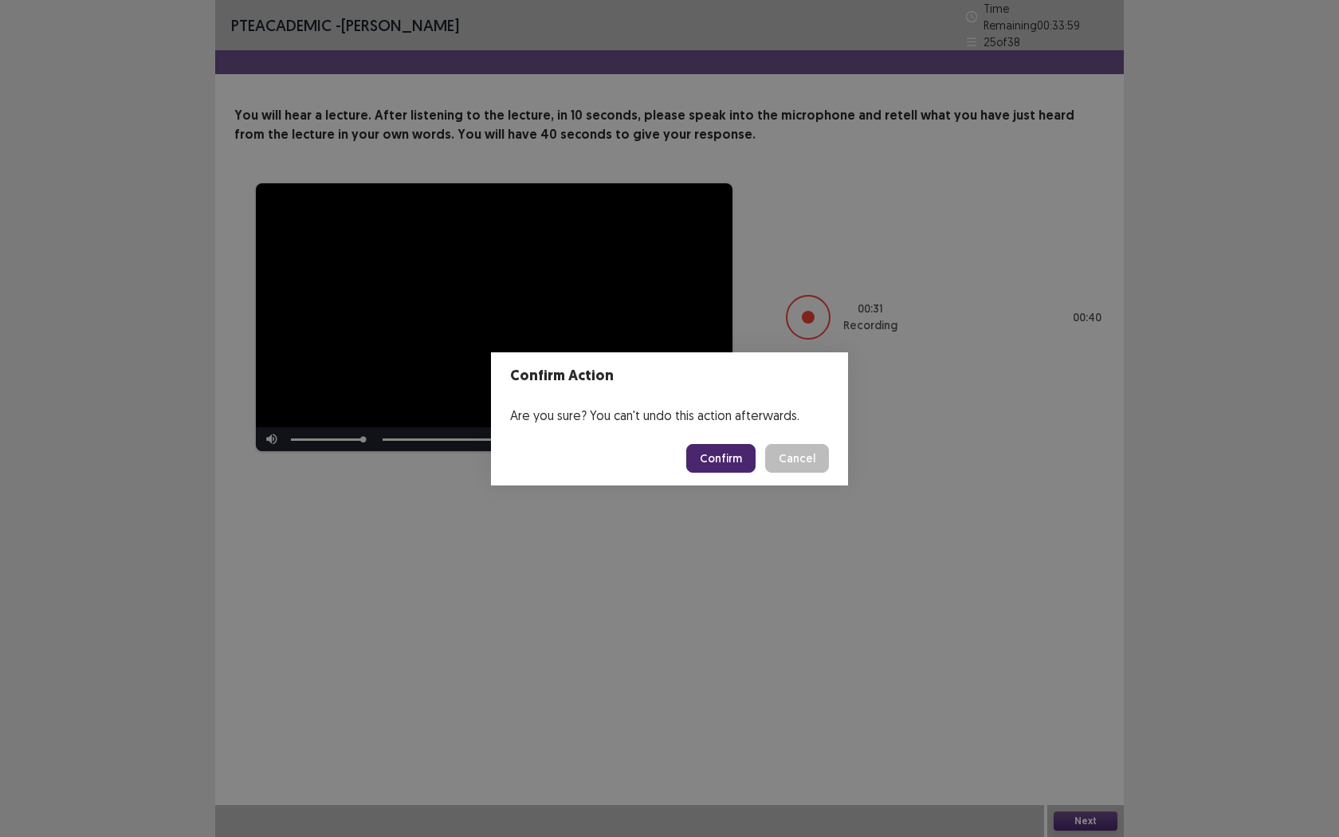
click at [741, 457] on button "Confirm" at bounding box center [720, 458] width 69 height 29
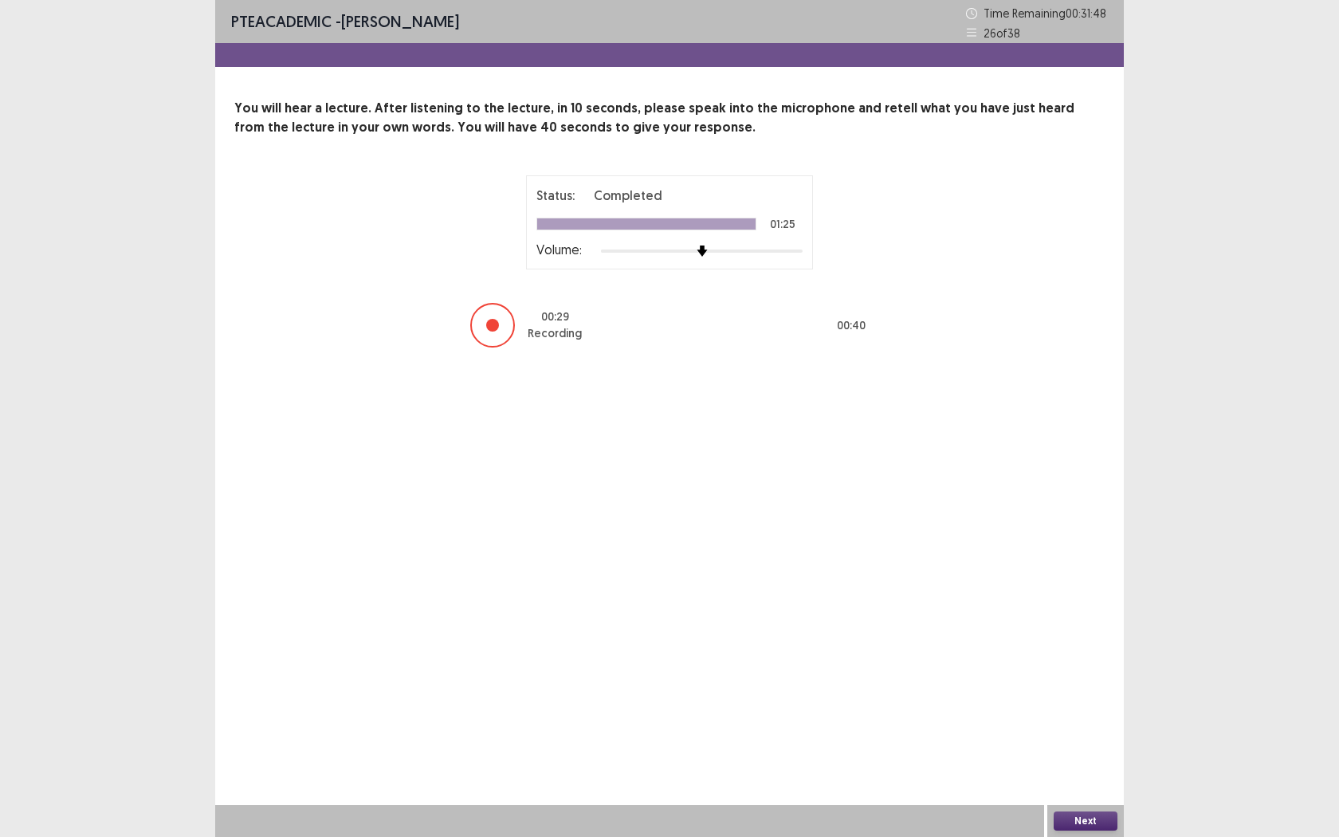
click at [1062, 674] on button "Next" at bounding box center [1086, 820] width 64 height 19
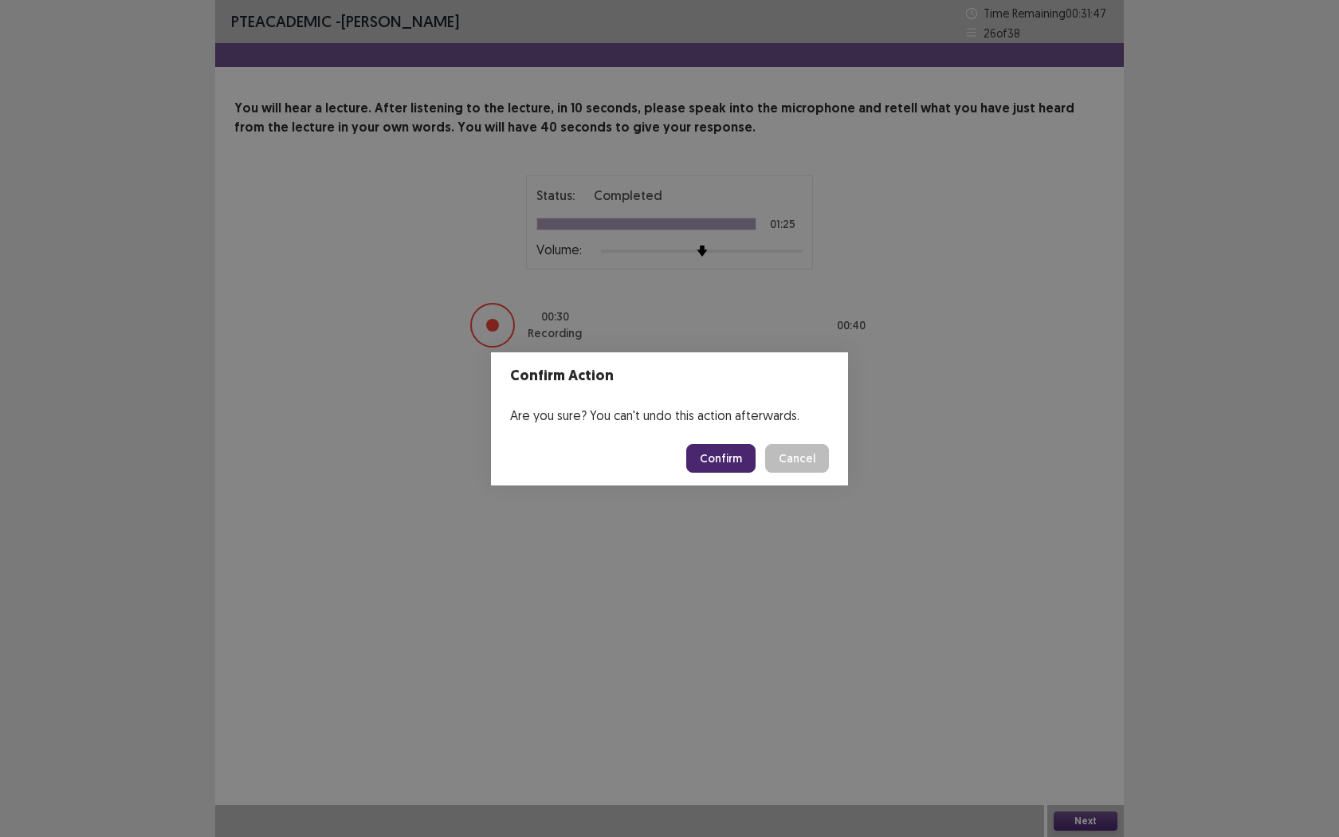
click at [737, 463] on button "Confirm" at bounding box center [720, 458] width 69 height 29
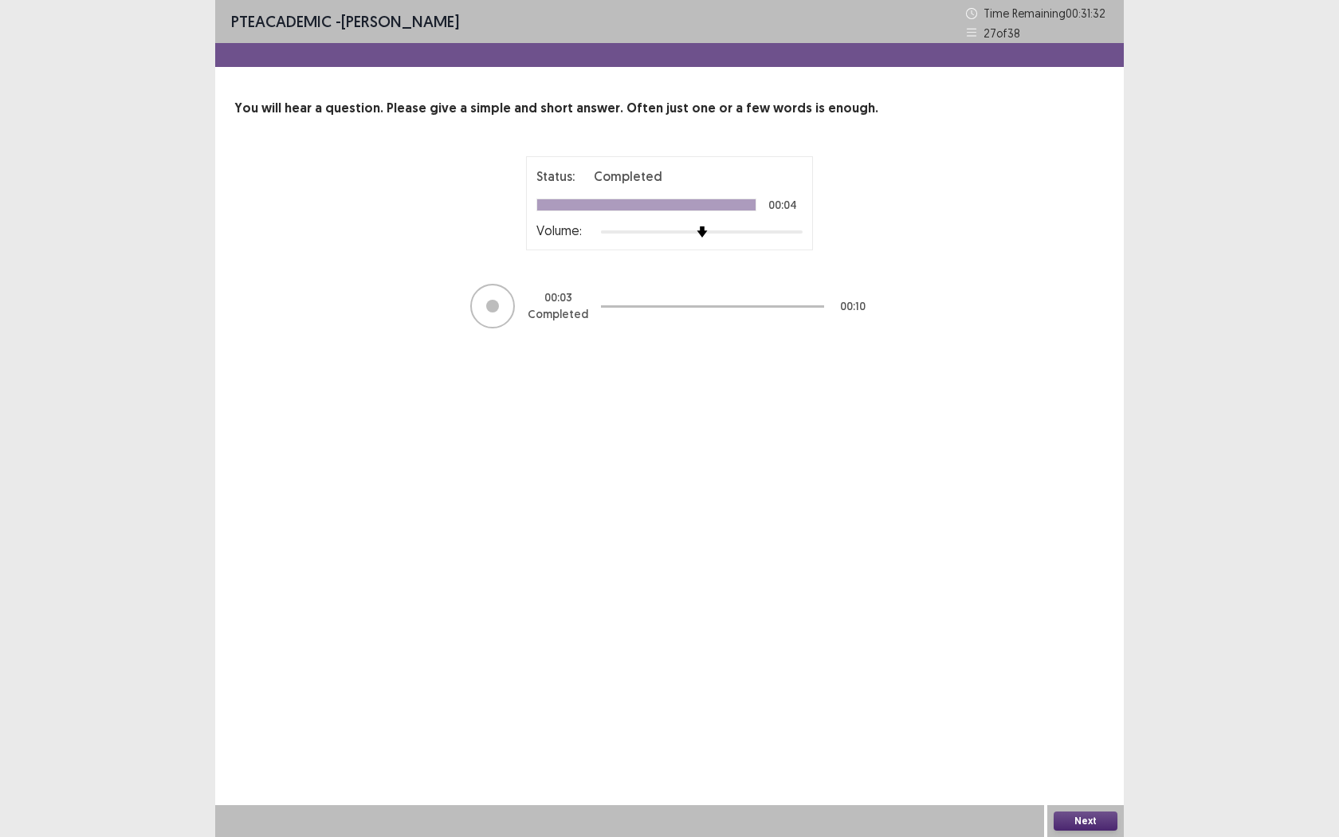
click at [1075, 674] on button "Next" at bounding box center [1086, 820] width 64 height 19
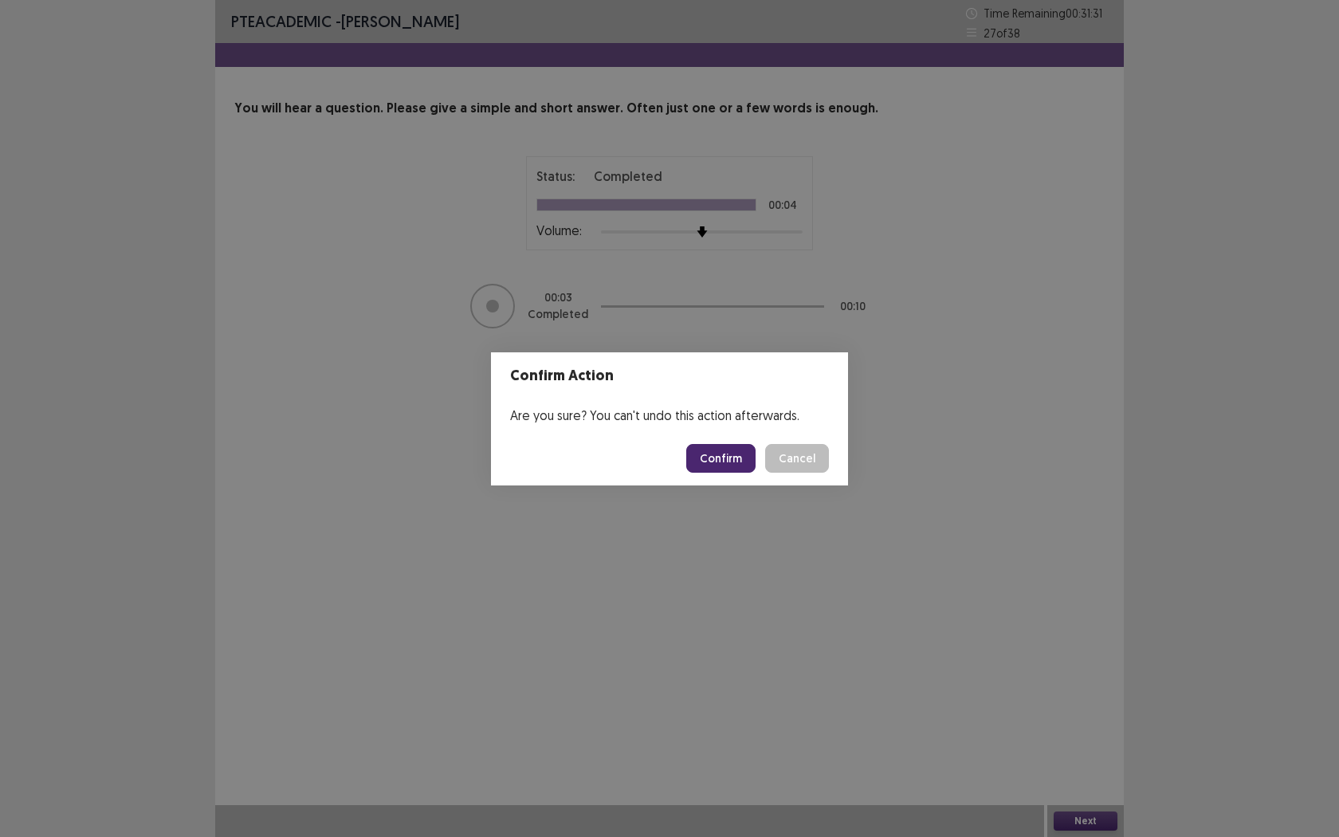
click at [721, 464] on button "Confirm" at bounding box center [720, 458] width 69 height 29
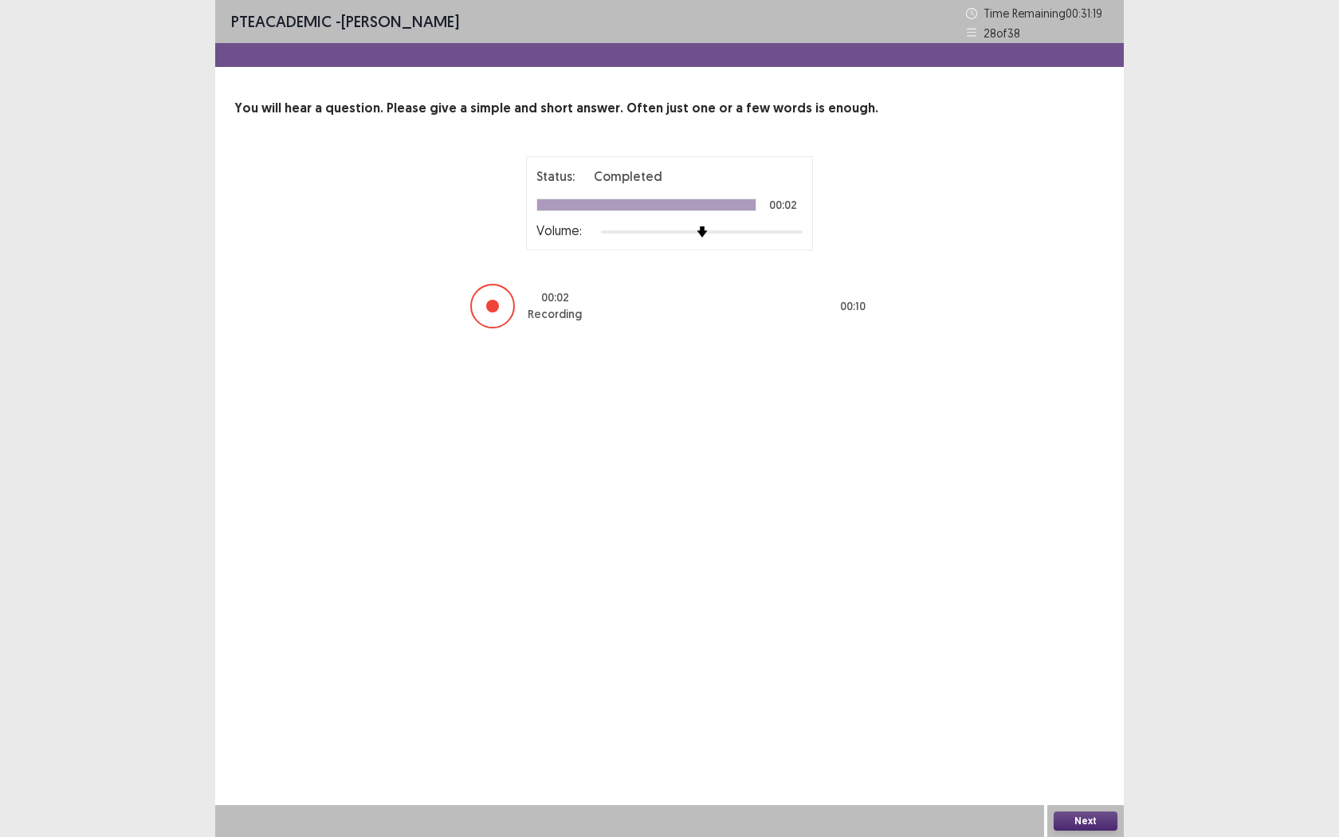
click at [1063, 674] on button "Next" at bounding box center [1086, 820] width 64 height 19
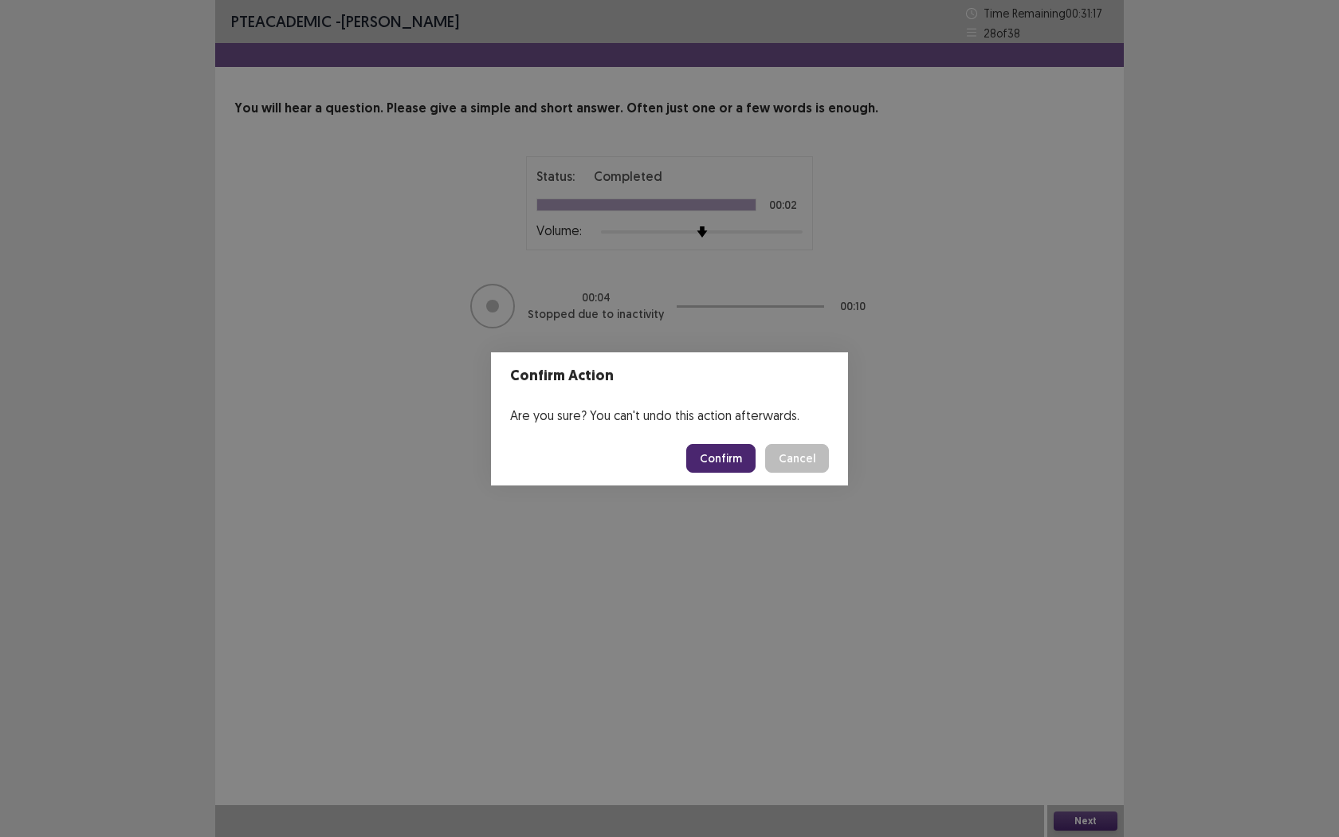
click at [725, 461] on button "Confirm" at bounding box center [720, 458] width 69 height 29
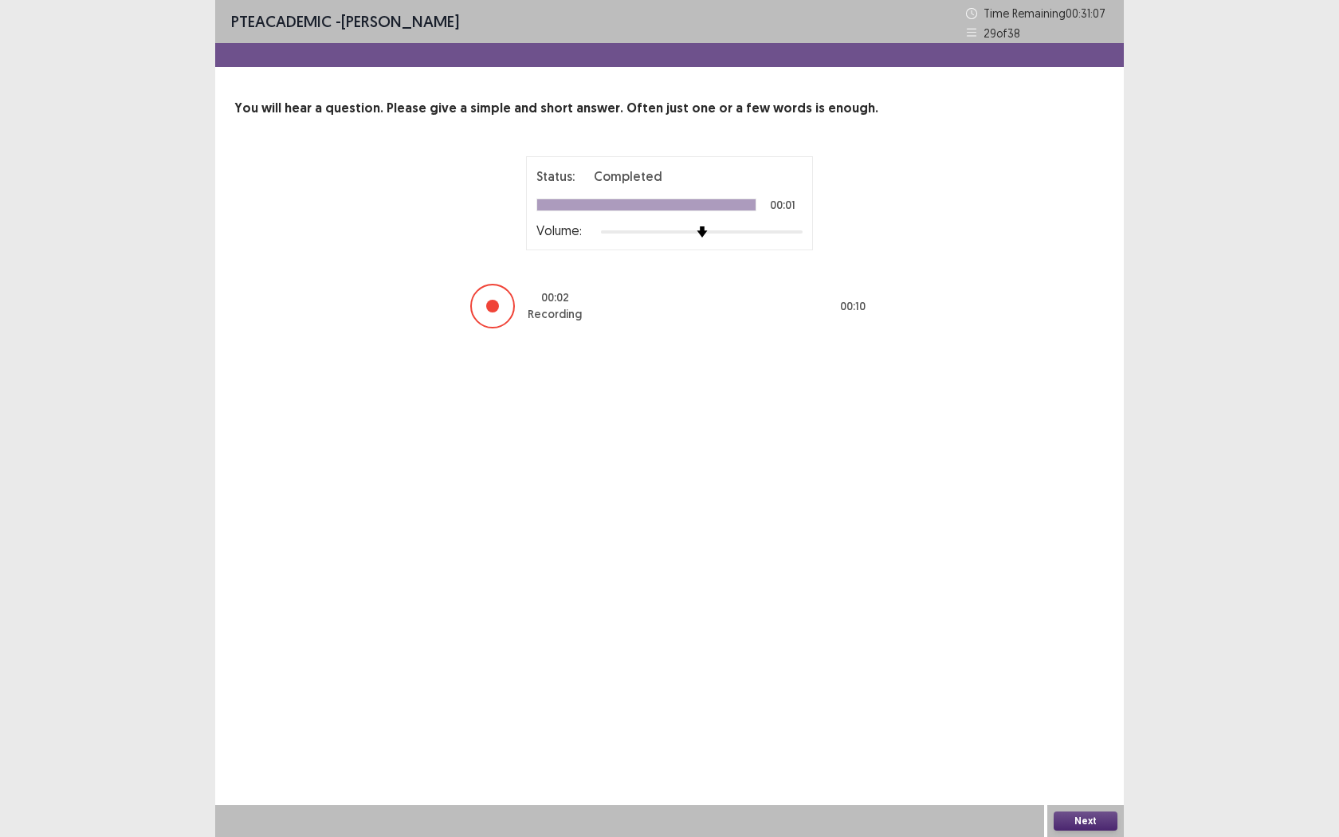
click at [1078, 674] on button "Next" at bounding box center [1086, 820] width 64 height 19
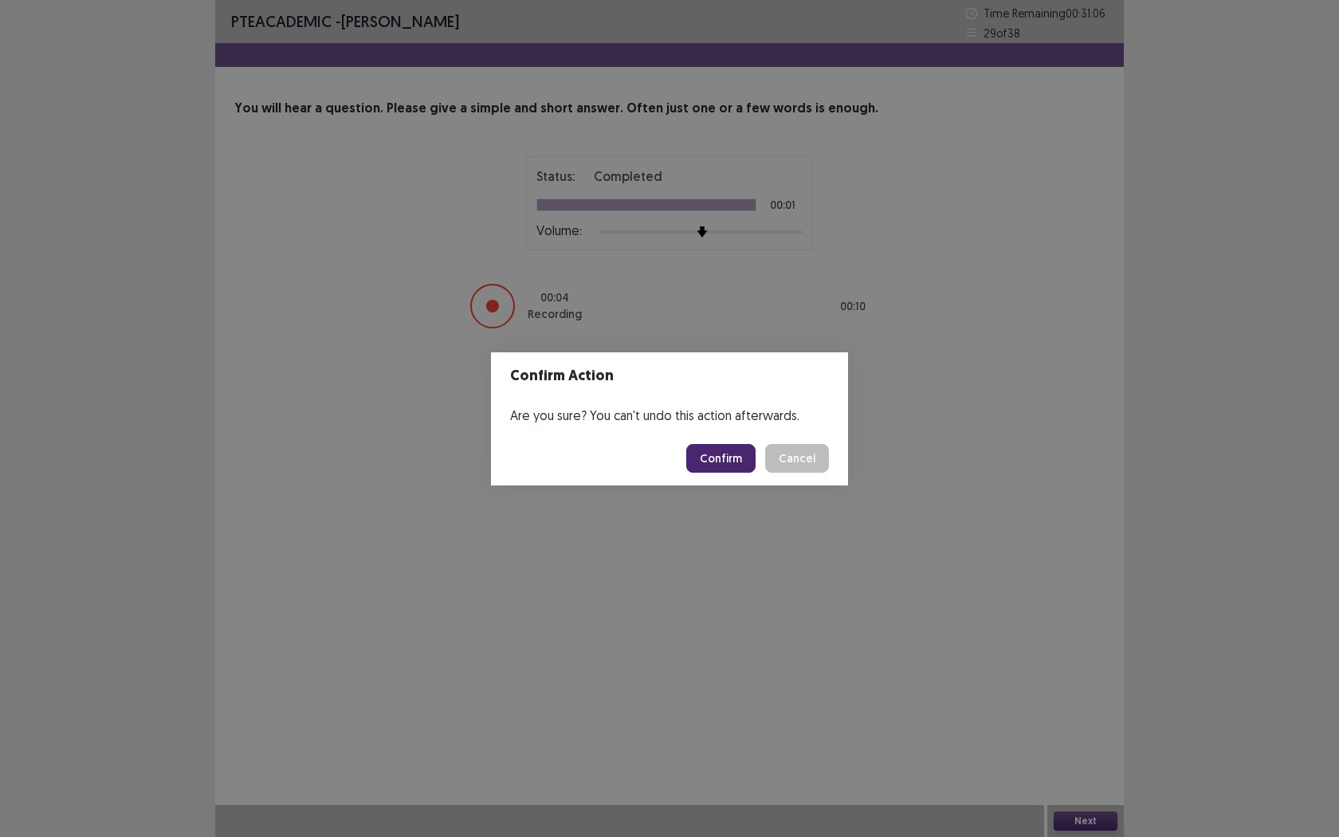
click at [698, 457] on button "Confirm" at bounding box center [720, 458] width 69 height 29
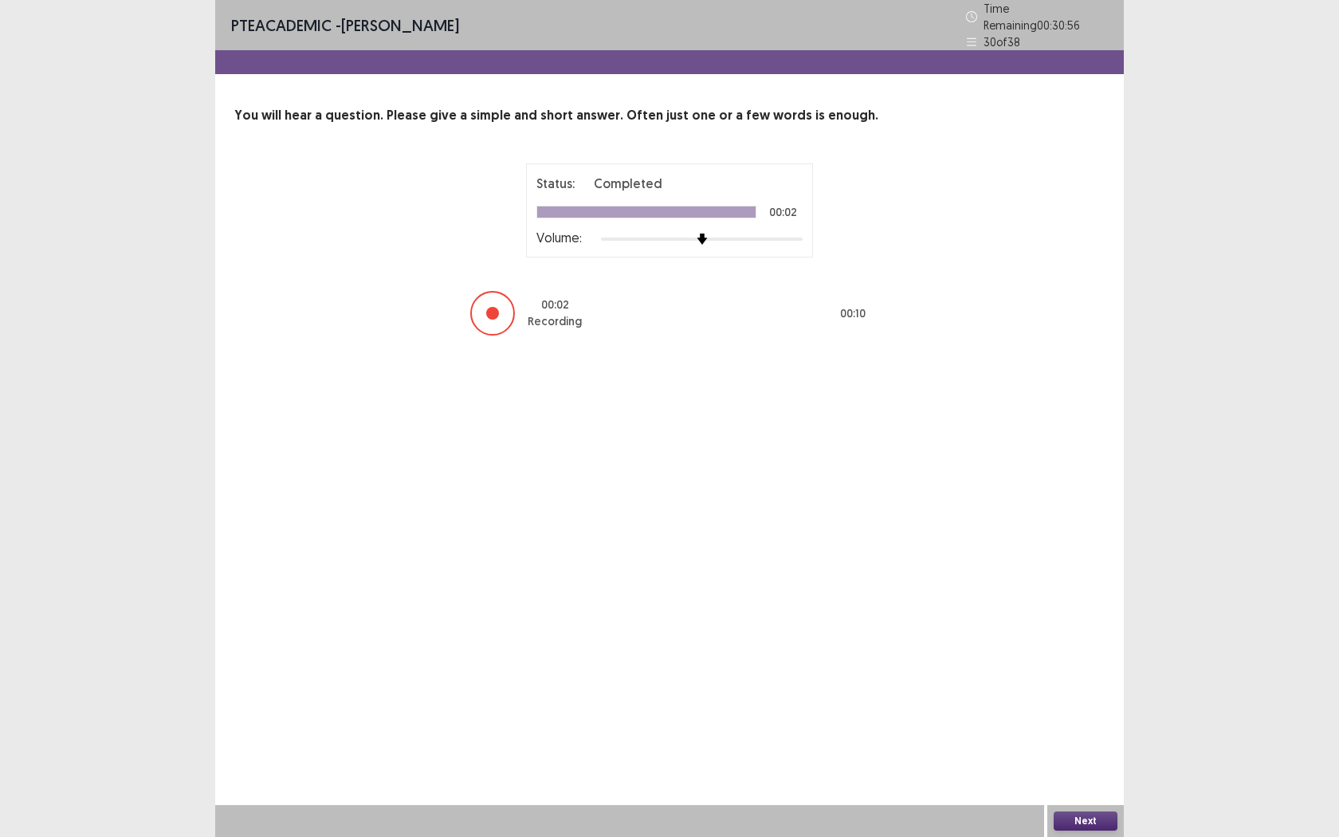
click at [1067, 674] on button "Next" at bounding box center [1086, 820] width 64 height 19
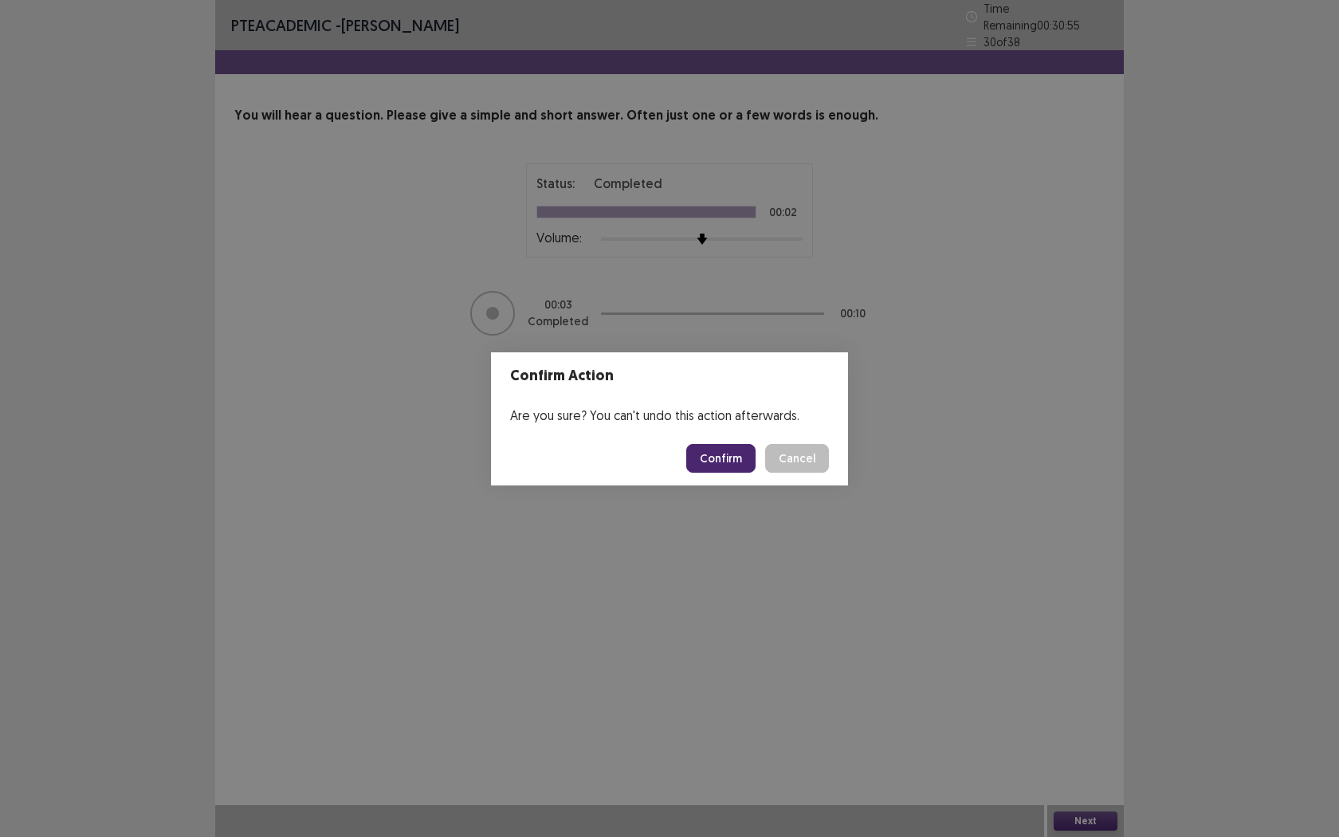
click at [713, 449] on button "Confirm" at bounding box center [720, 458] width 69 height 29
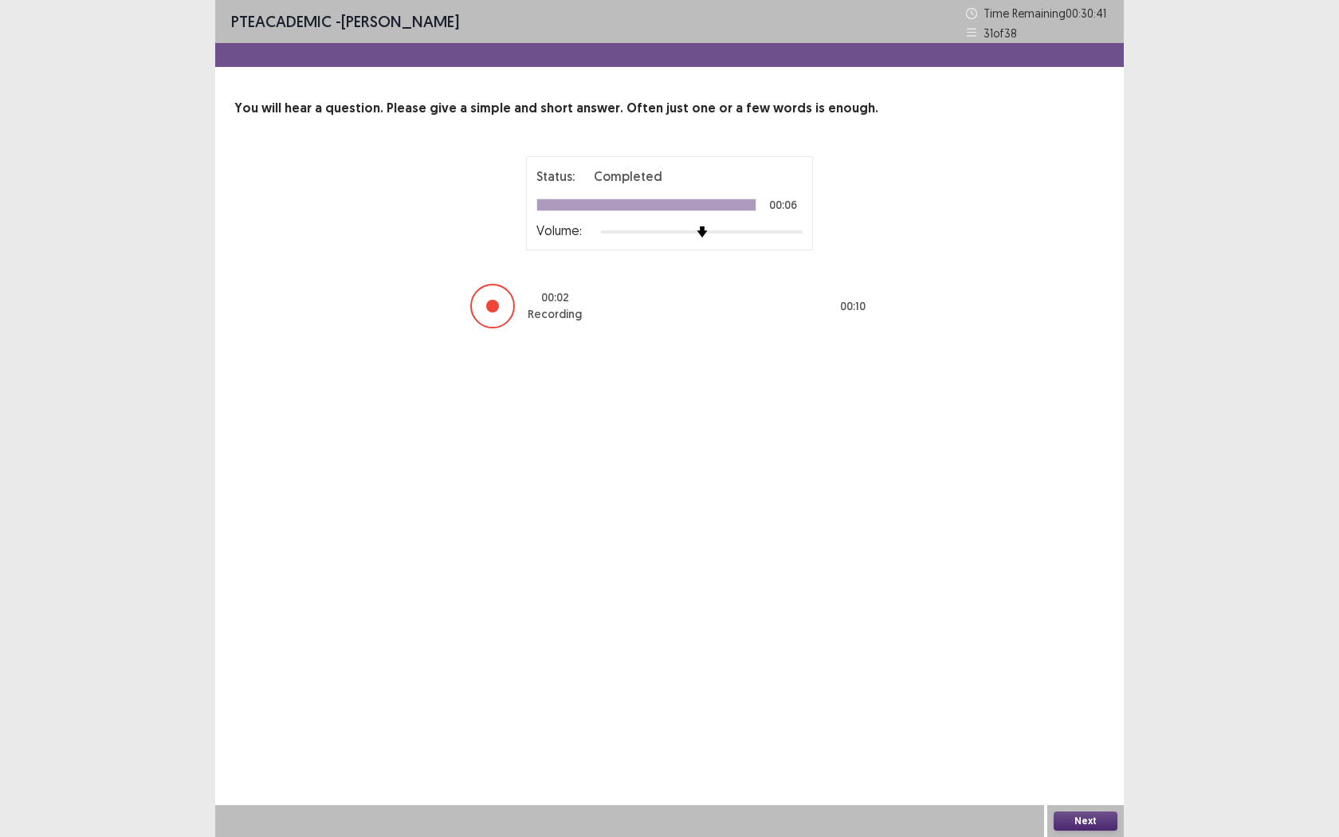
click at [1078, 674] on button "Next" at bounding box center [1086, 820] width 64 height 19
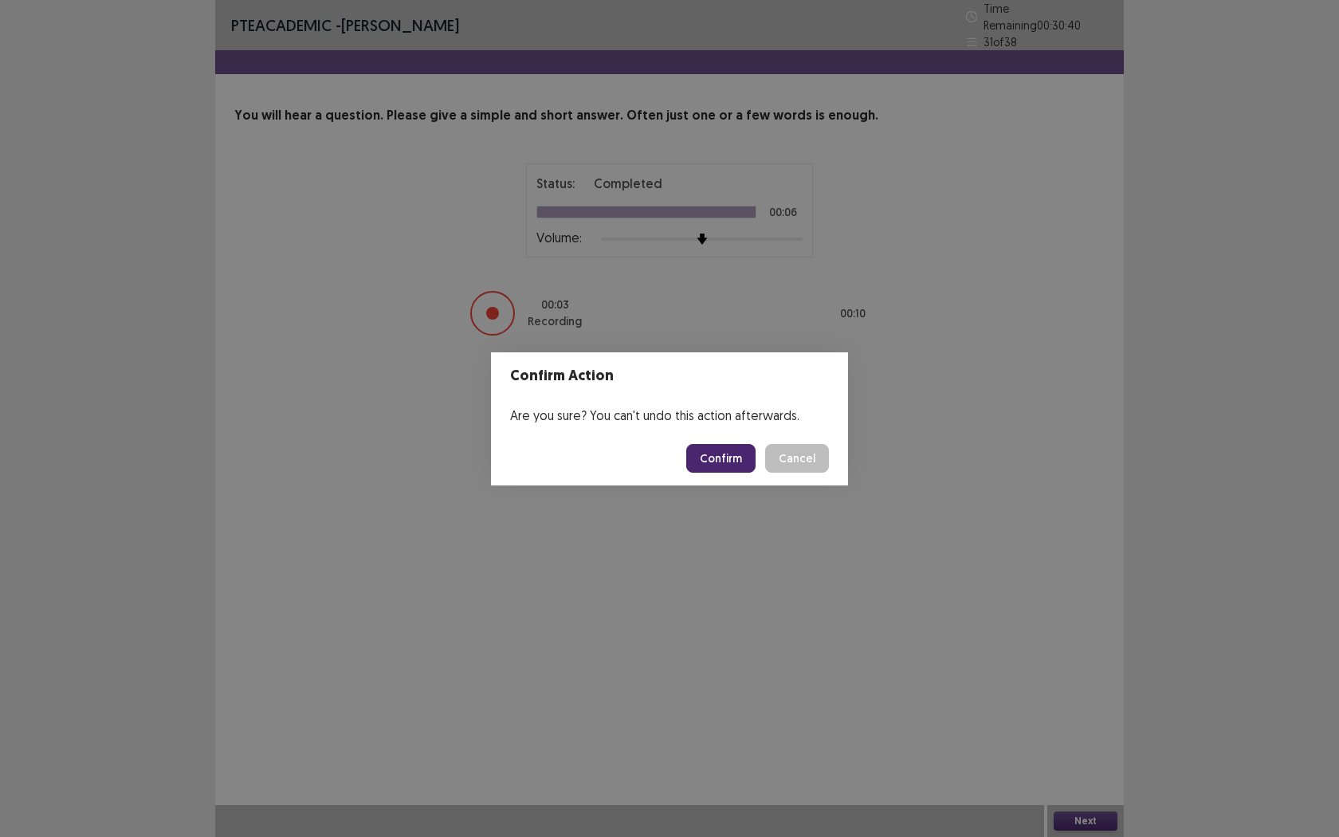
click at [705, 450] on button "Confirm" at bounding box center [720, 458] width 69 height 29
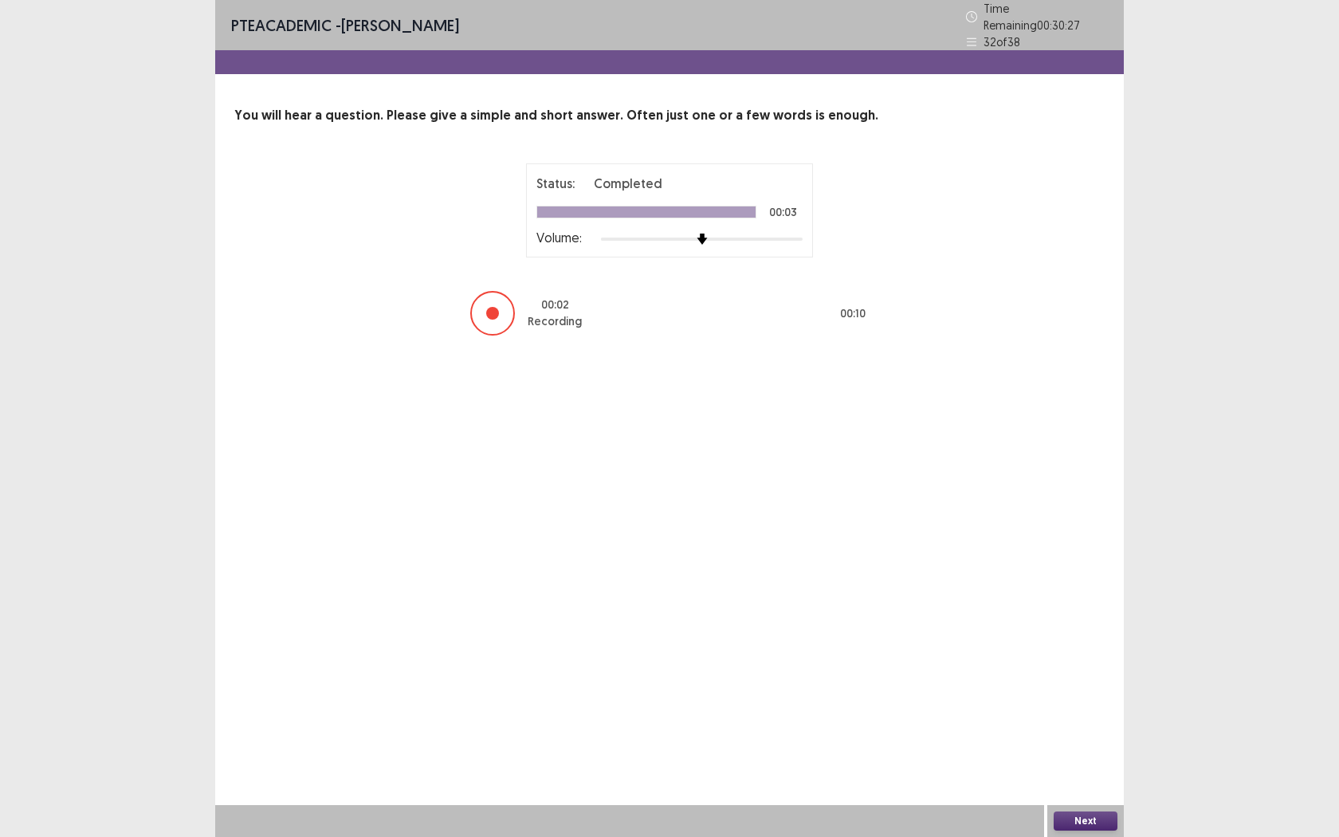
click at [1082, 674] on button "Next" at bounding box center [1086, 820] width 64 height 19
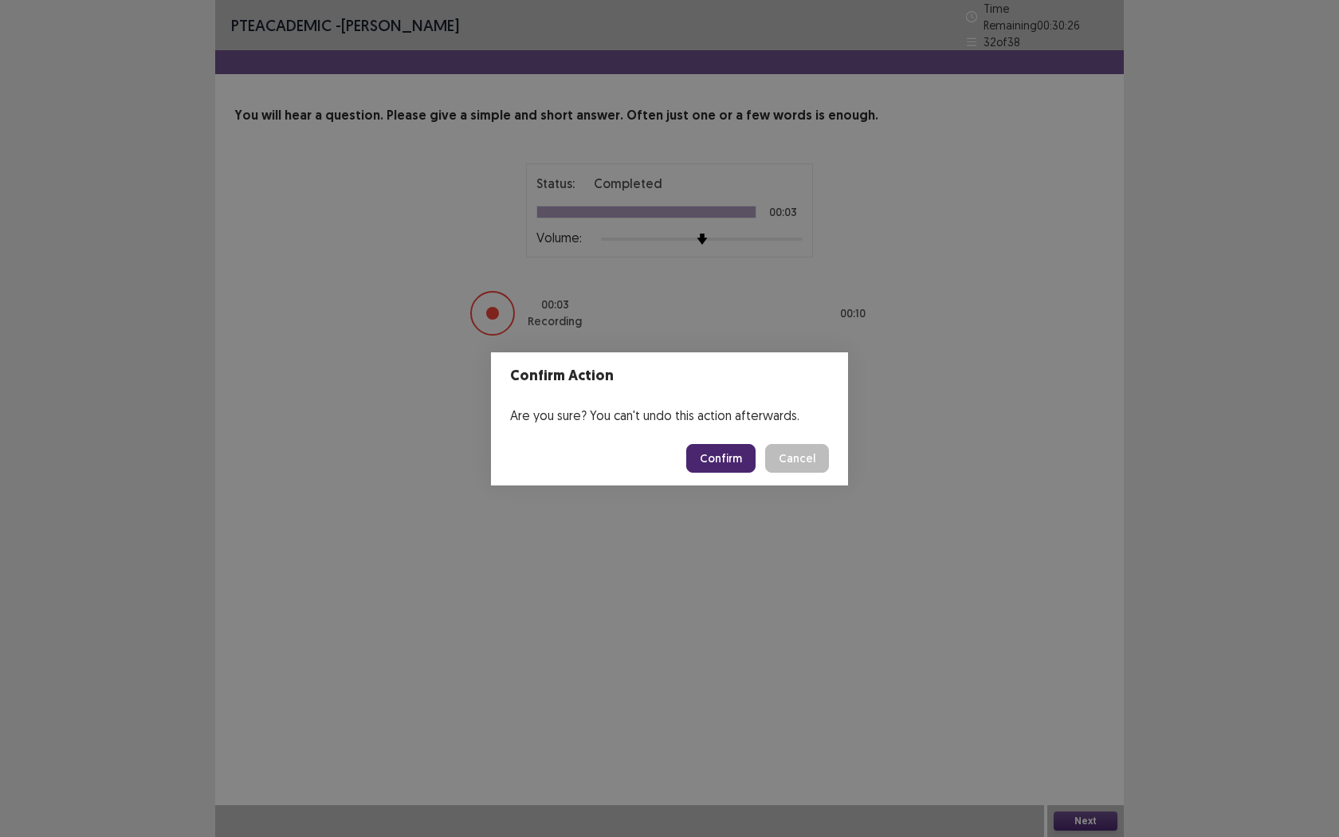
click at [731, 454] on button "Confirm" at bounding box center [720, 458] width 69 height 29
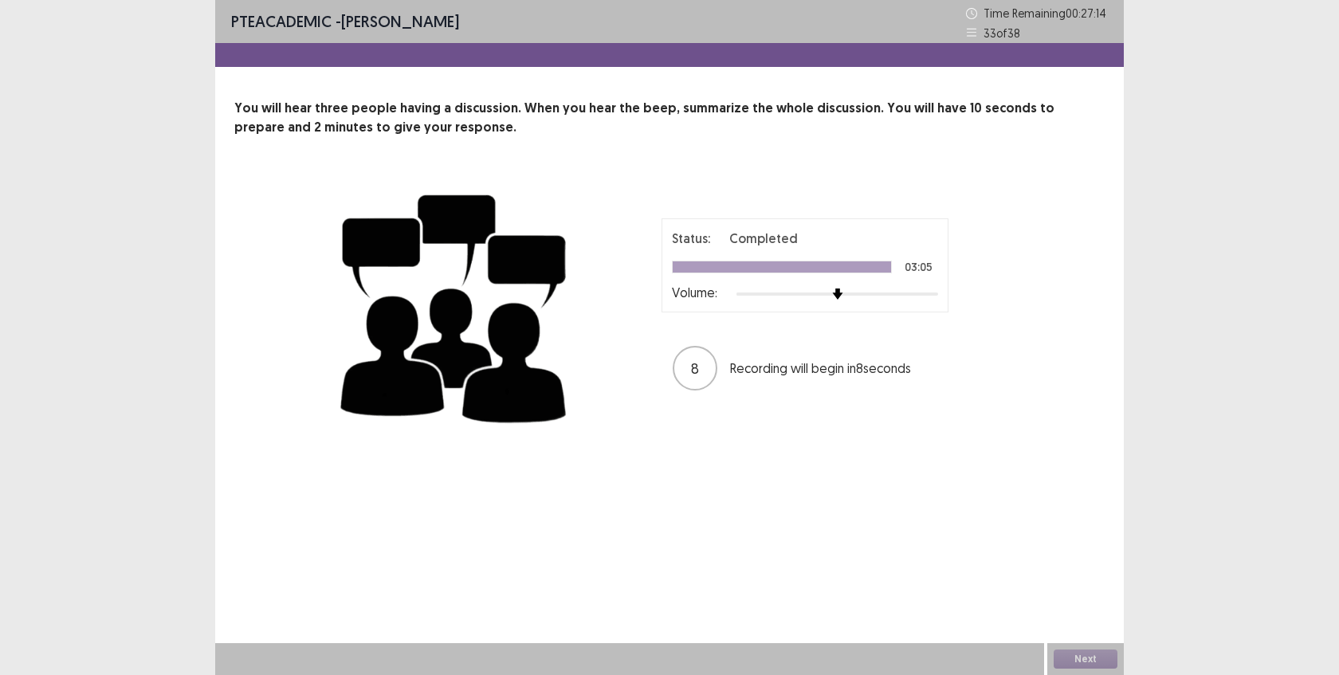
click at [1052, 541] on div "PTE academic - [PERSON_NAME] Time Remaining 00 : 27 : 14 33 of 38 You will hear…" at bounding box center [669, 337] width 909 height 675
click at [1078, 656] on div "Next" at bounding box center [1085, 659] width 77 height 32
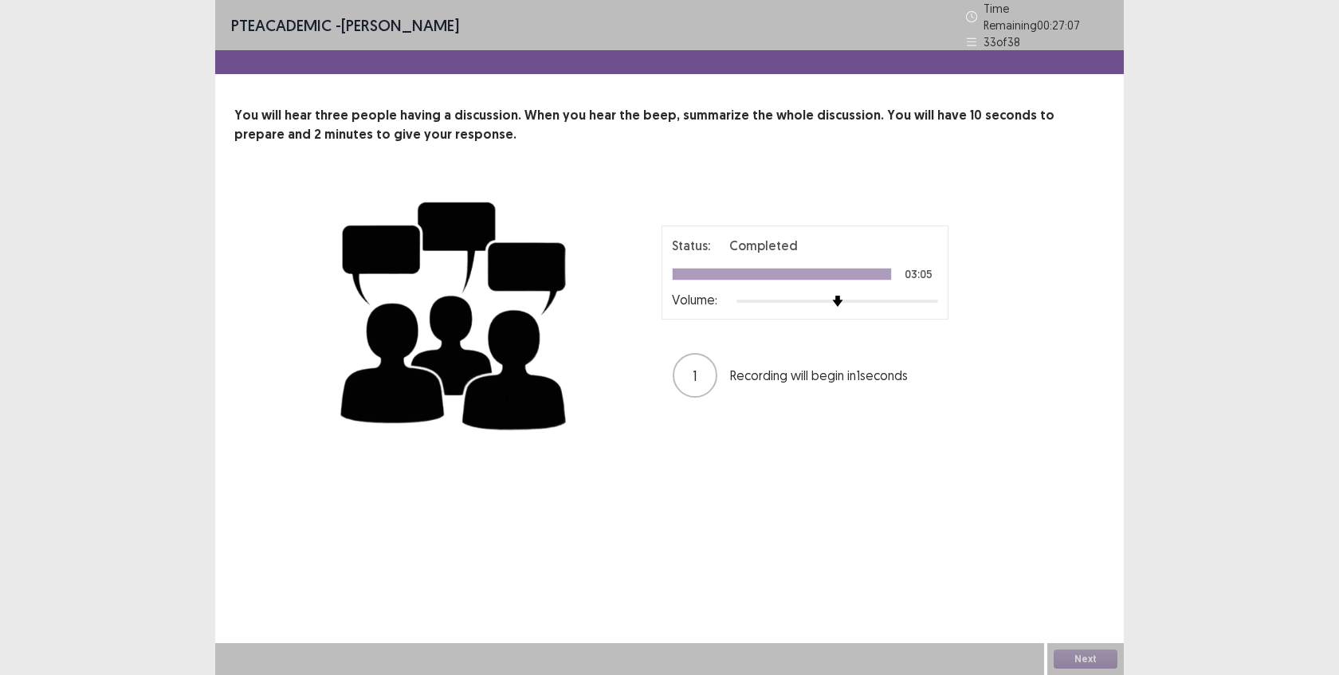
click at [1078, 655] on div "Next" at bounding box center [1085, 659] width 77 height 32
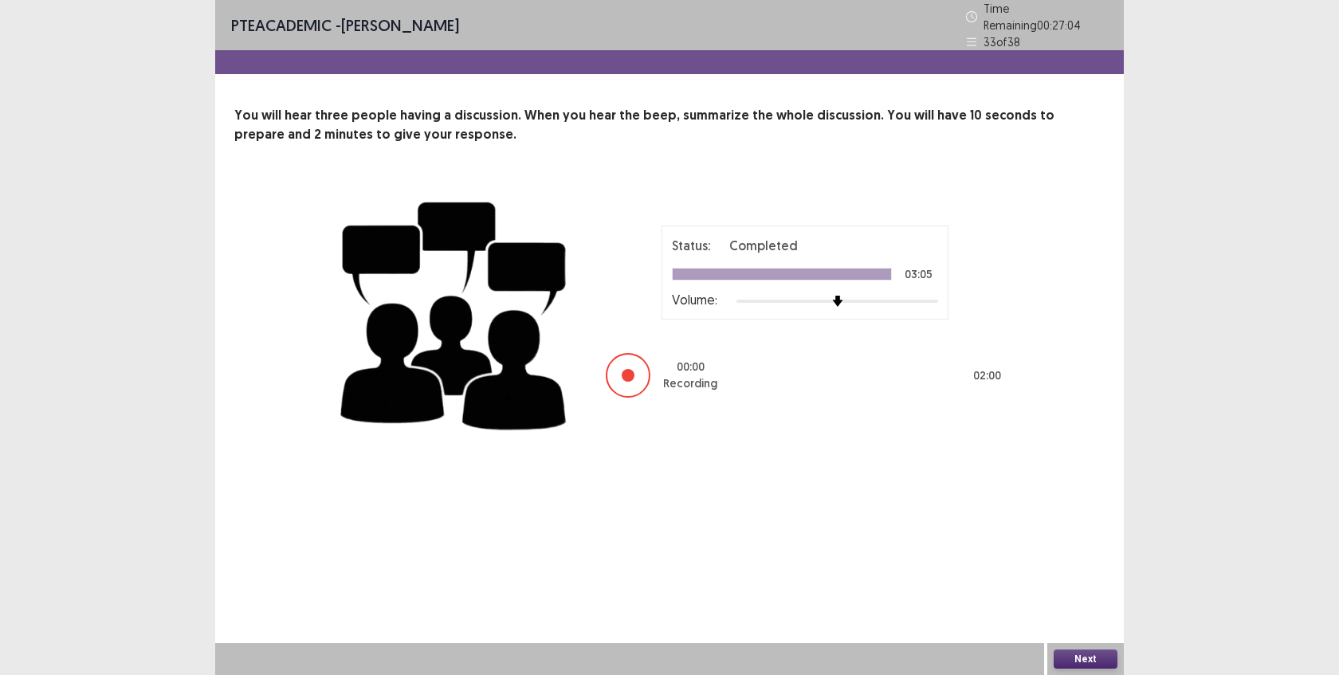
click at [1075, 661] on button "Next" at bounding box center [1086, 659] width 64 height 19
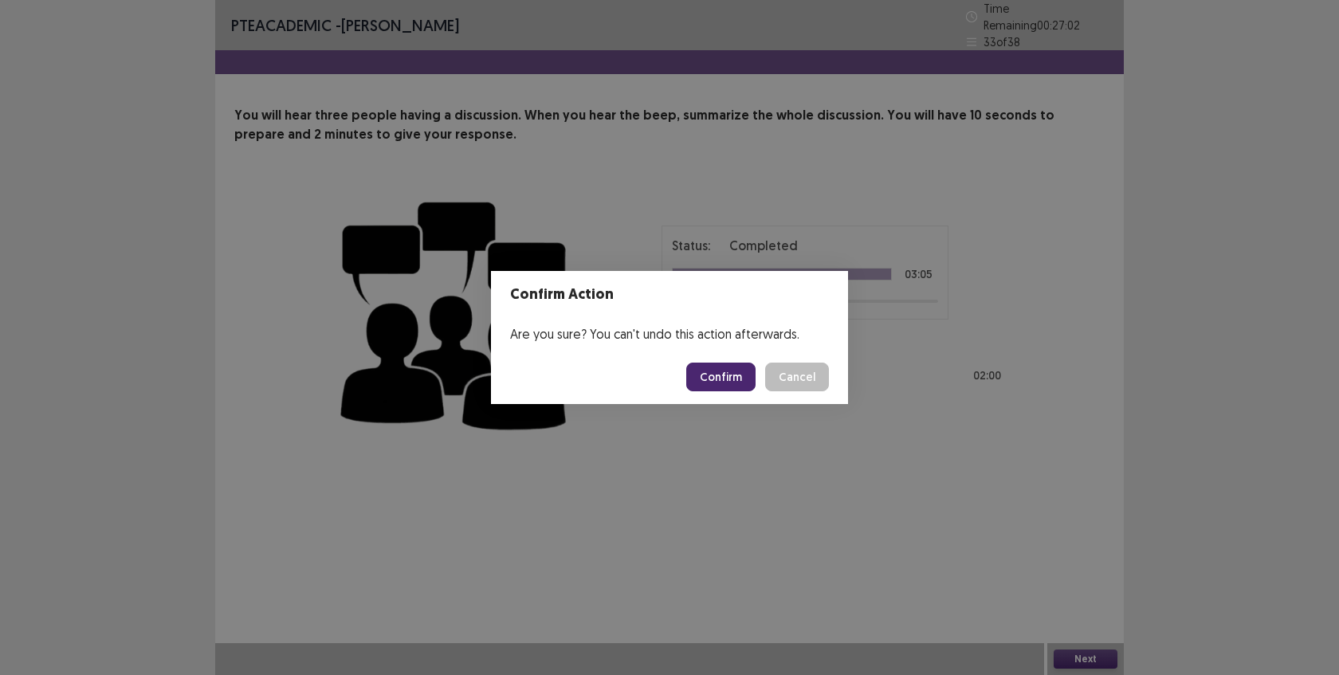
click at [732, 382] on button "Confirm" at bounding box center [720, 377] width 69 height 29
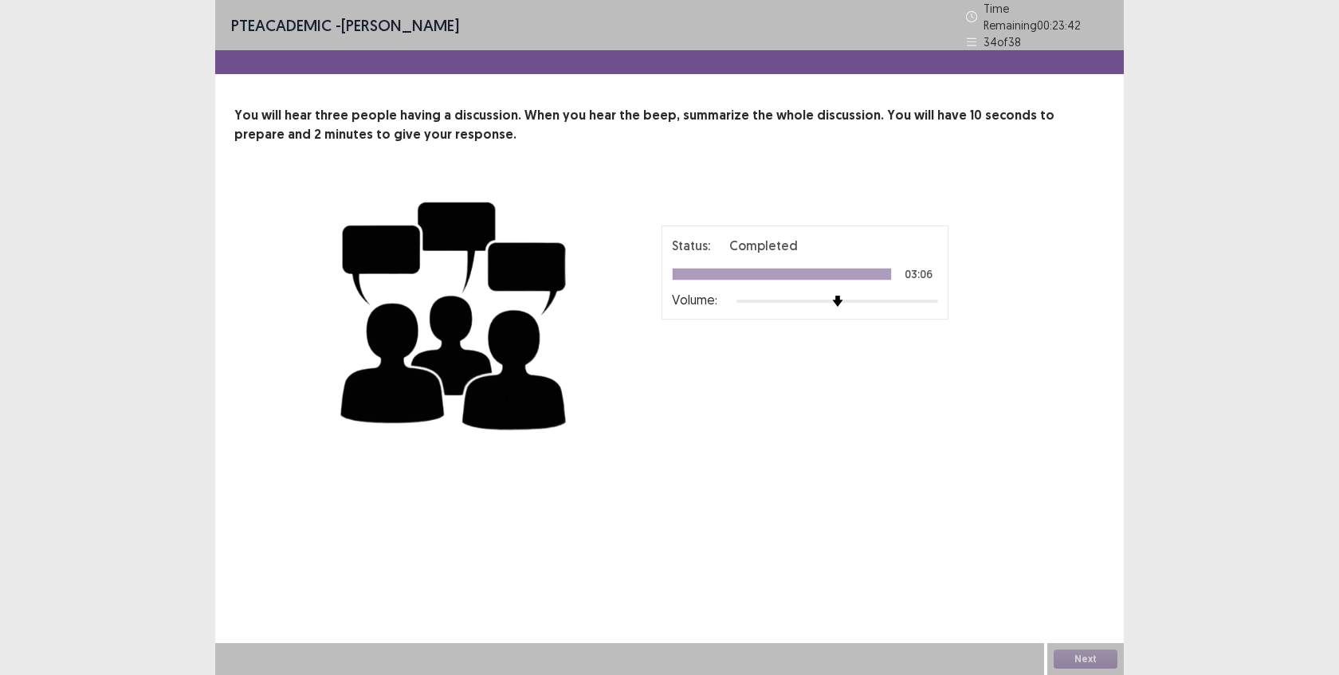
click at [1082, 661] on div "Next" at bounding box center [1085, 659] width 77 height 32
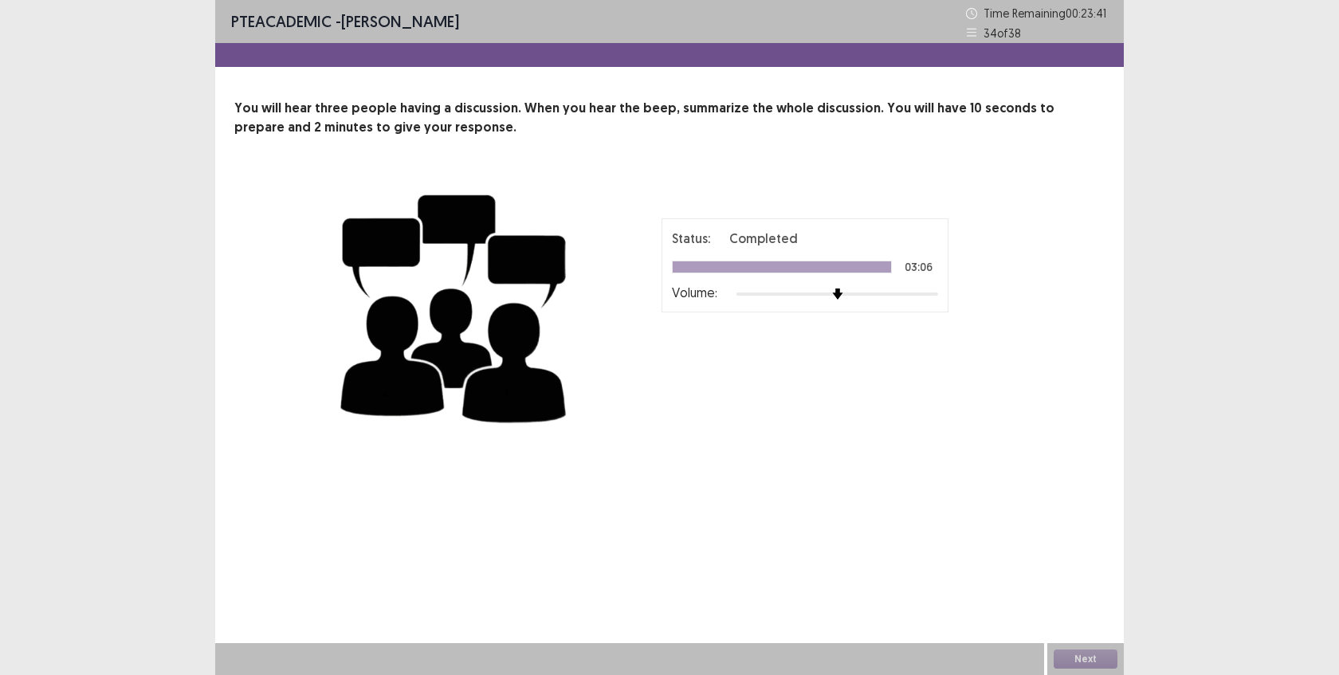
click at [1082, 661] on div "Next" at bounding box center [1085, 659] width 77 height 32
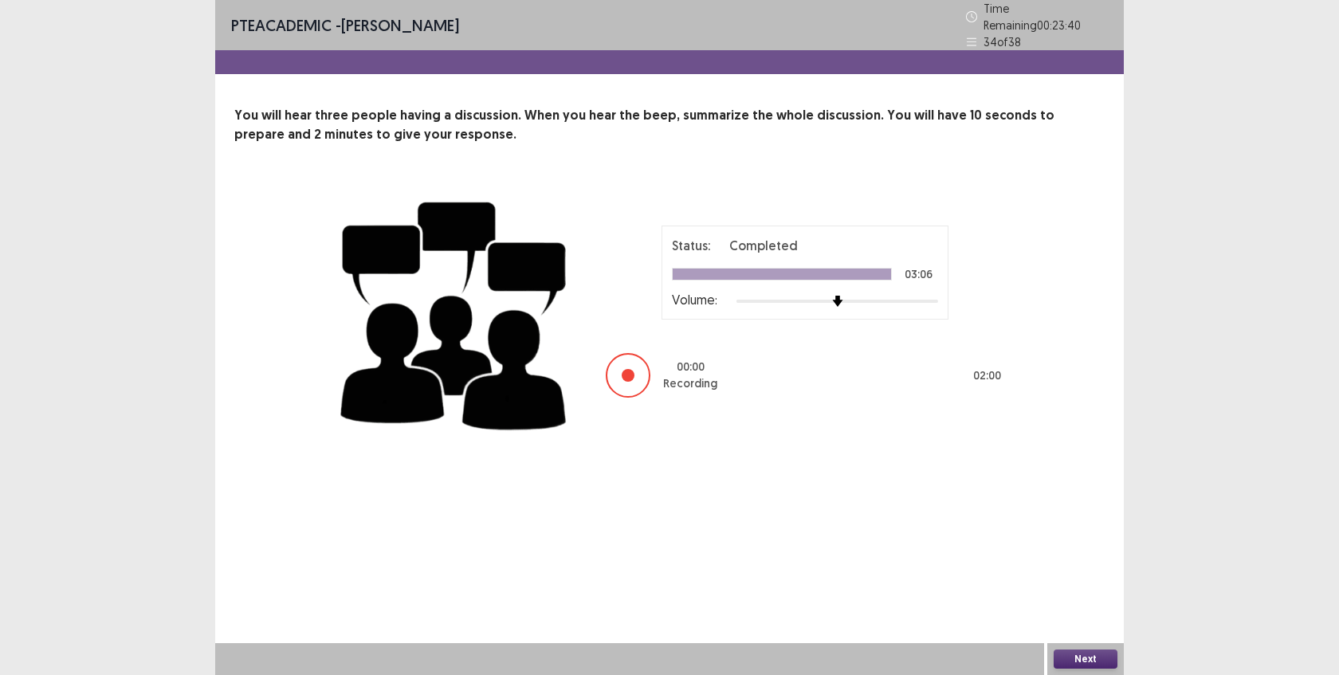
click at [1082, 661] on button "Next" at bounding box center [1086, 659] width 64 height 19
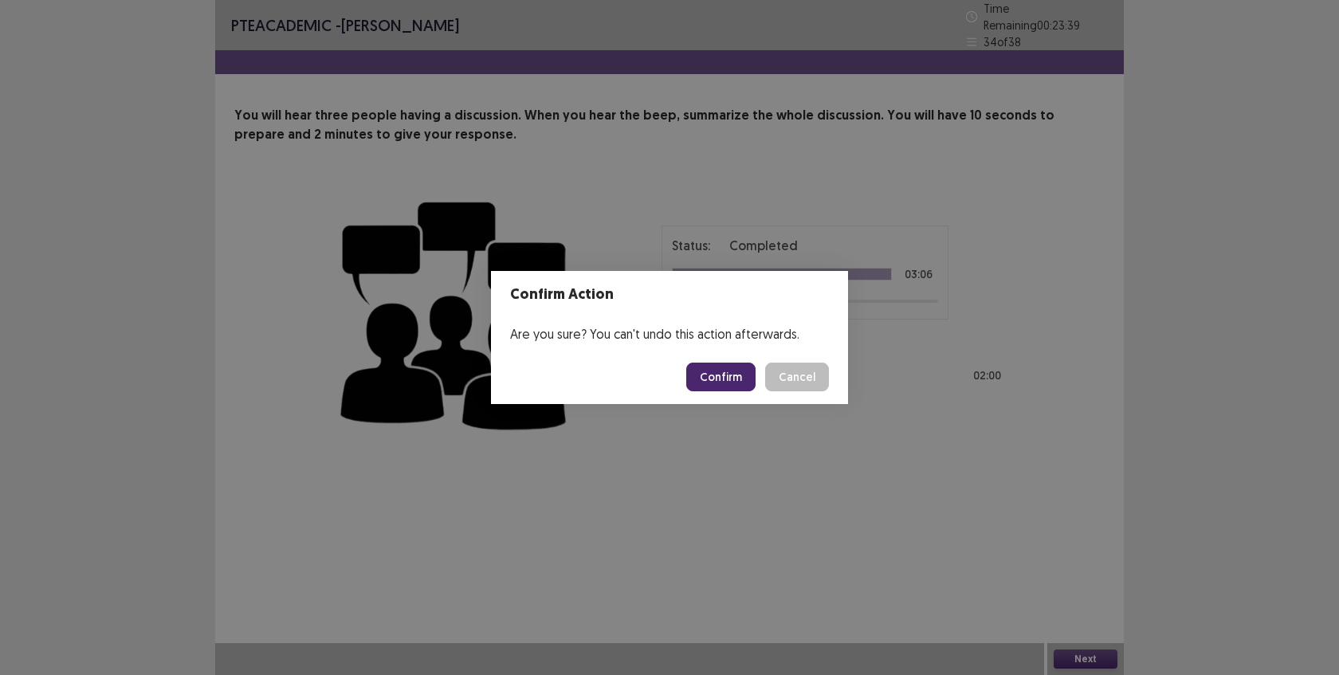
click at [736, 377] on button "Confirm" at bounding box center [720, 377] width 69 height 29
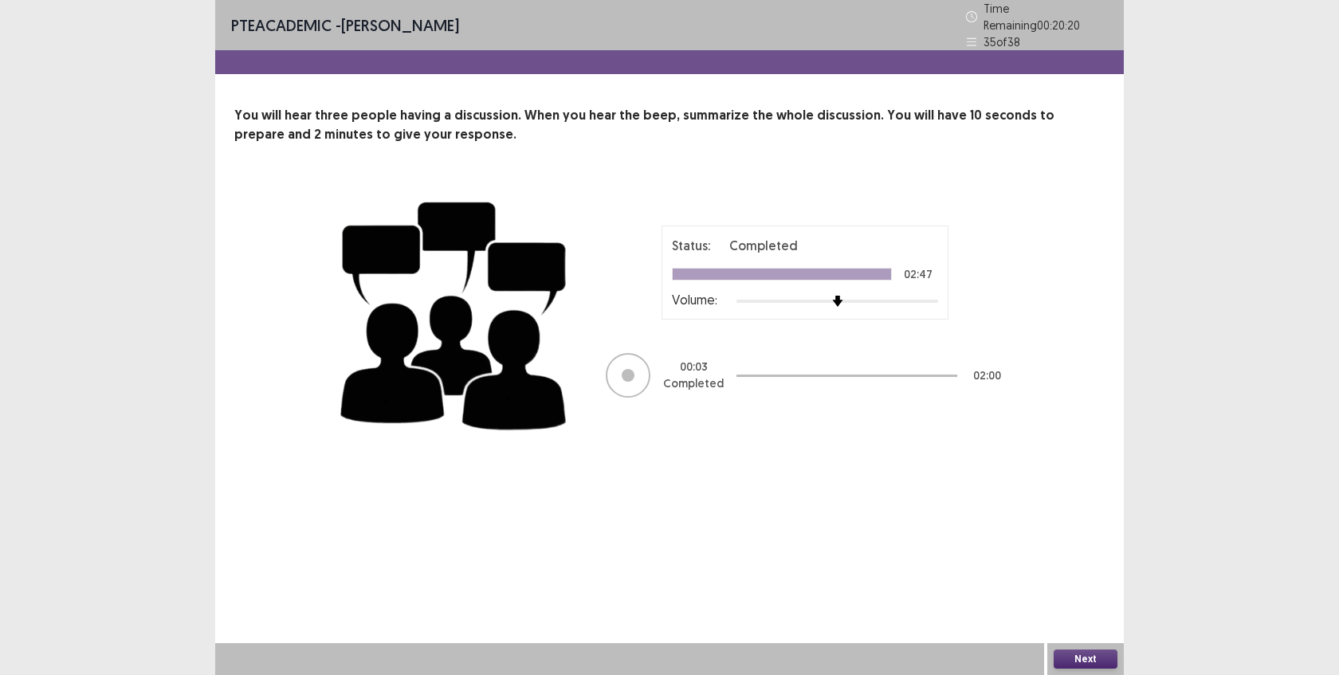
click at [1065, 653] on button "Next" at bounding box center [1086, 659] width 64 height 19
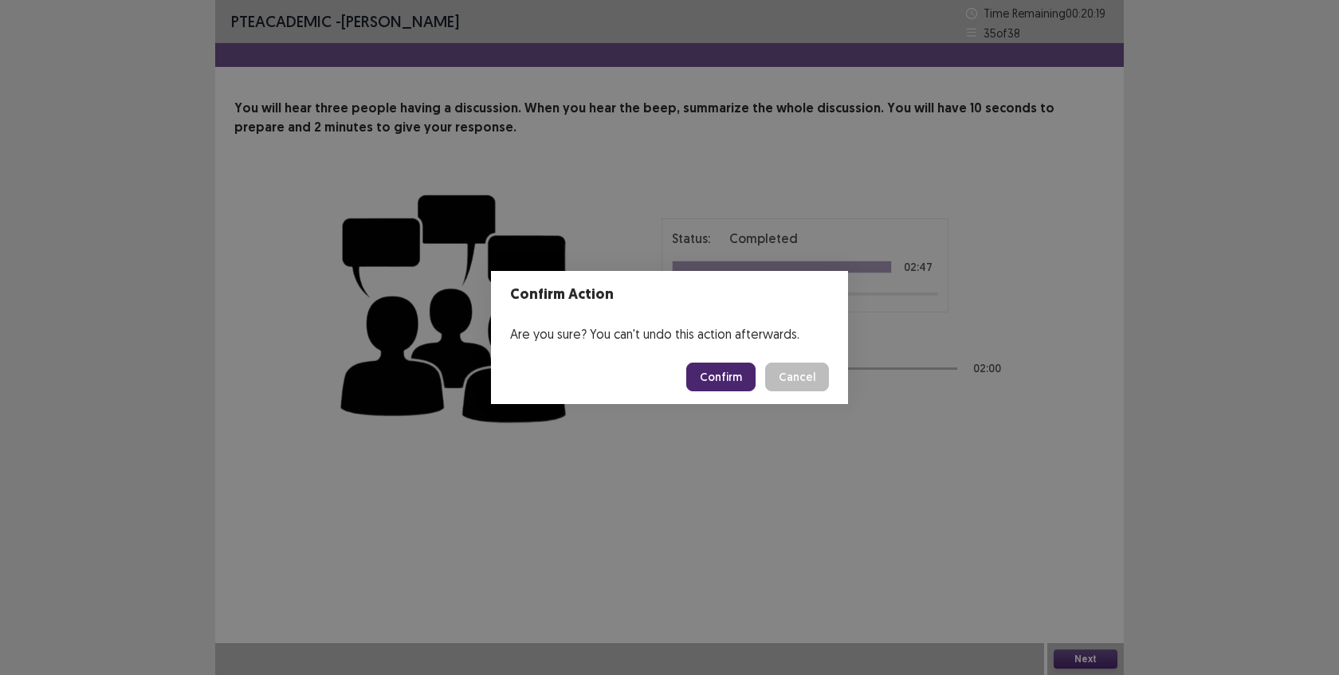
click at [723, 375] on button "Confirm" at bounding box center [720, 377] width 69 height 29
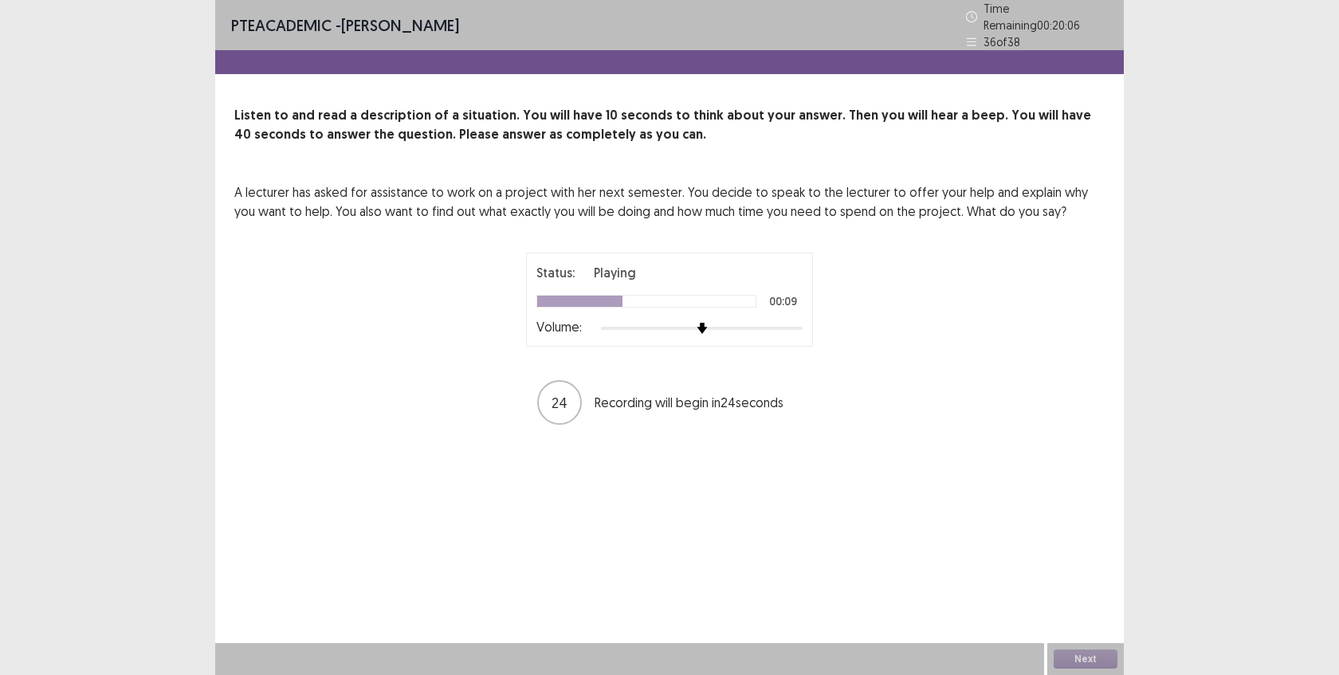
click at [464, 277] on div "A lecturer has asked for assistance to work on a project with her next semester…" at bounding box center [669, 305] width 870 height 244
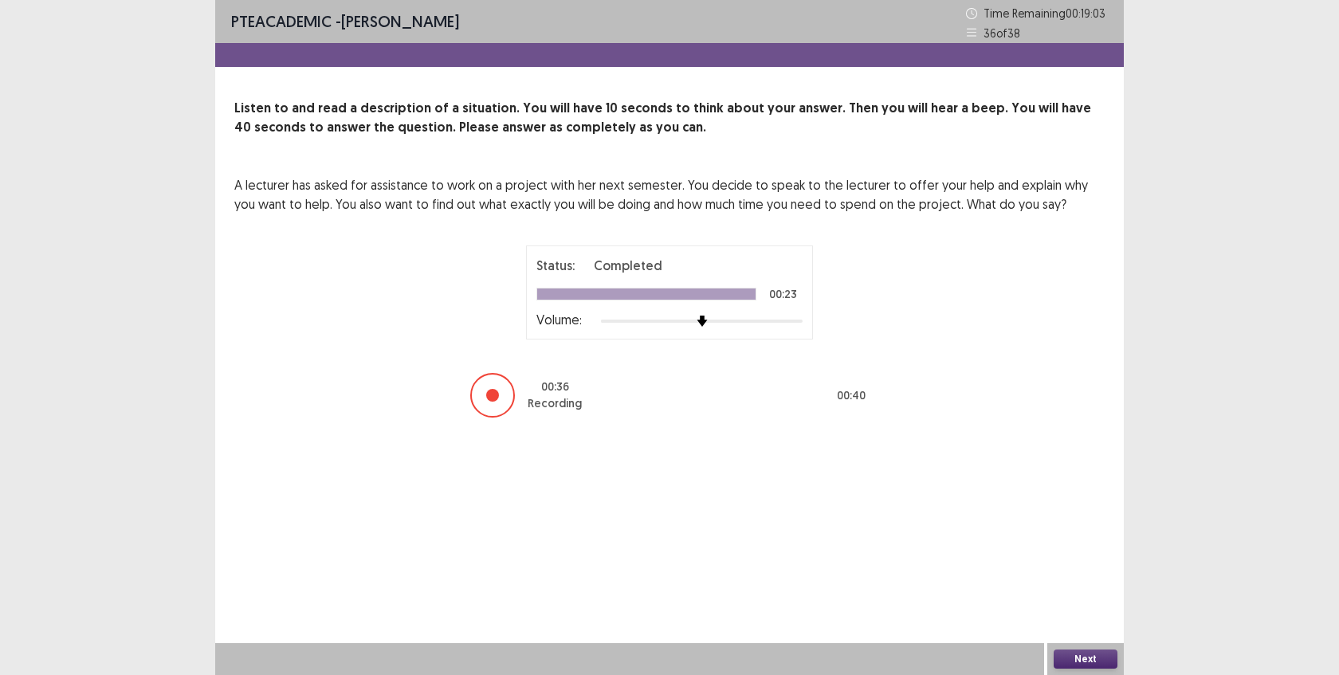
click at [1062, 651] on button "Next" at bounding box center [1086, 659] width 64 height 19
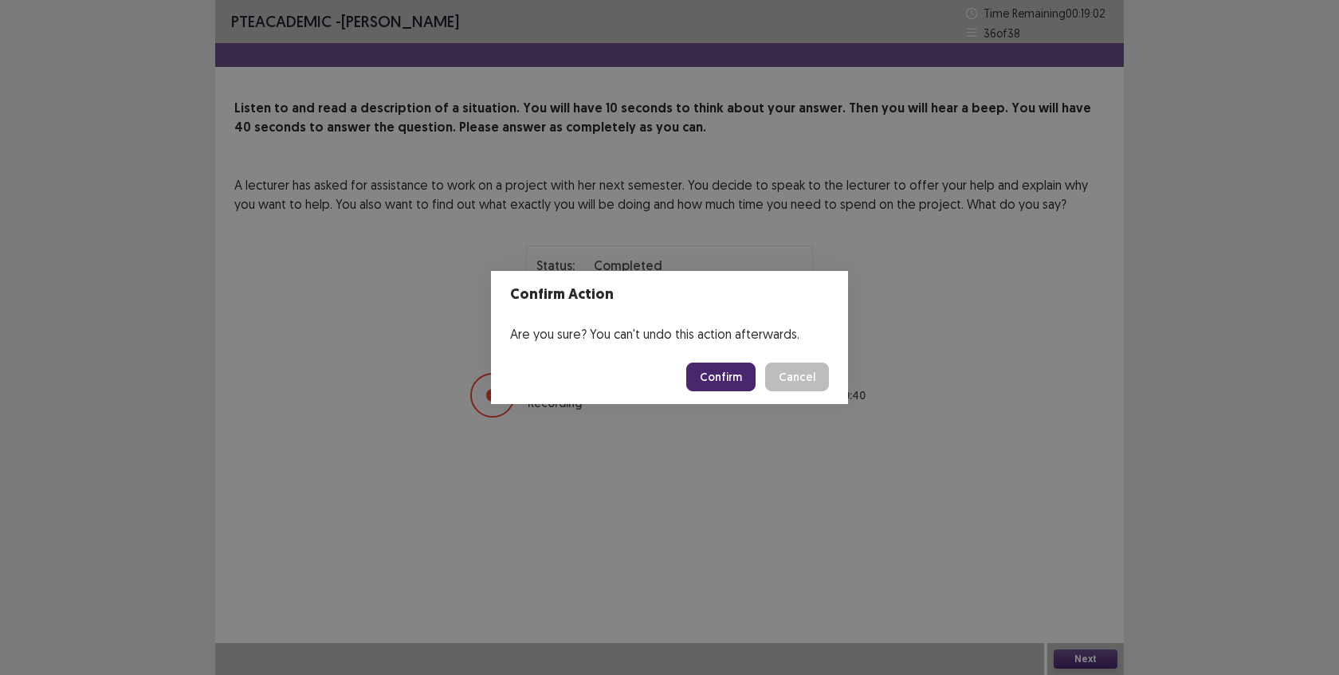
click at [737, 371] on button "Confirm" at bounding box center [720, 377] width 69 height 29
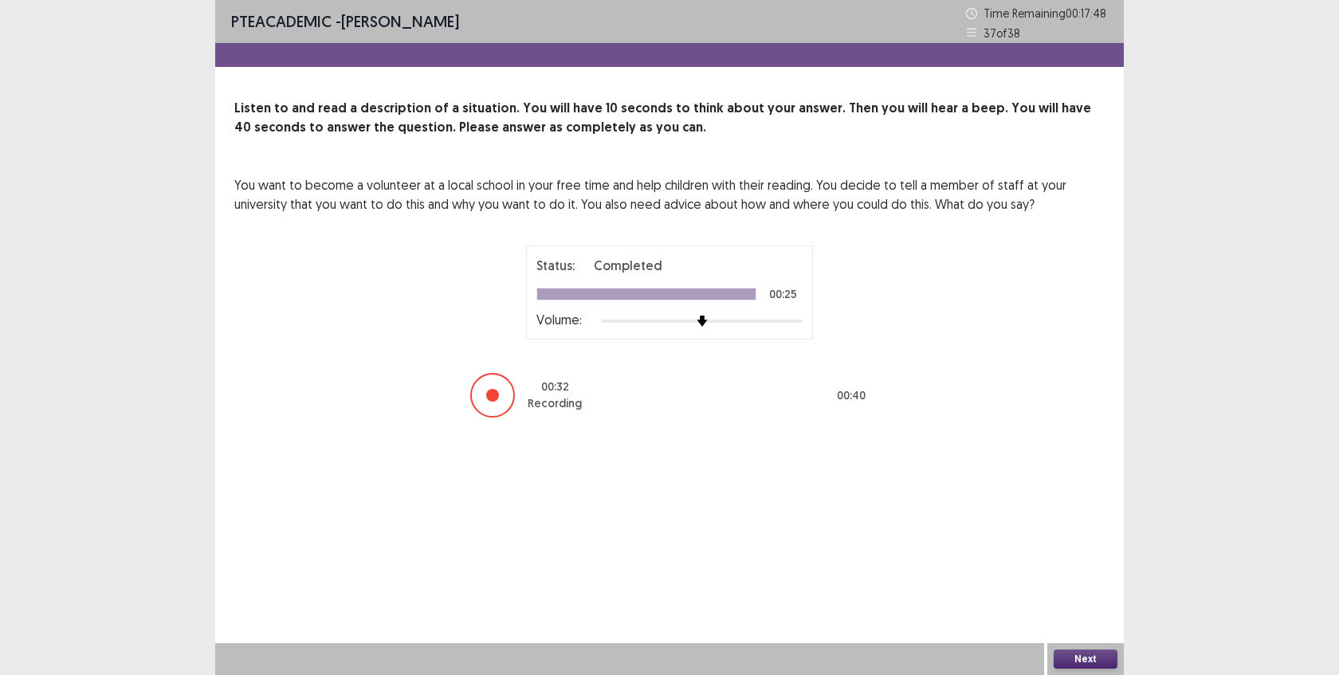
click at [1068, 654] on button "Next" at bounding box center [1086, 659] width 64 height 19
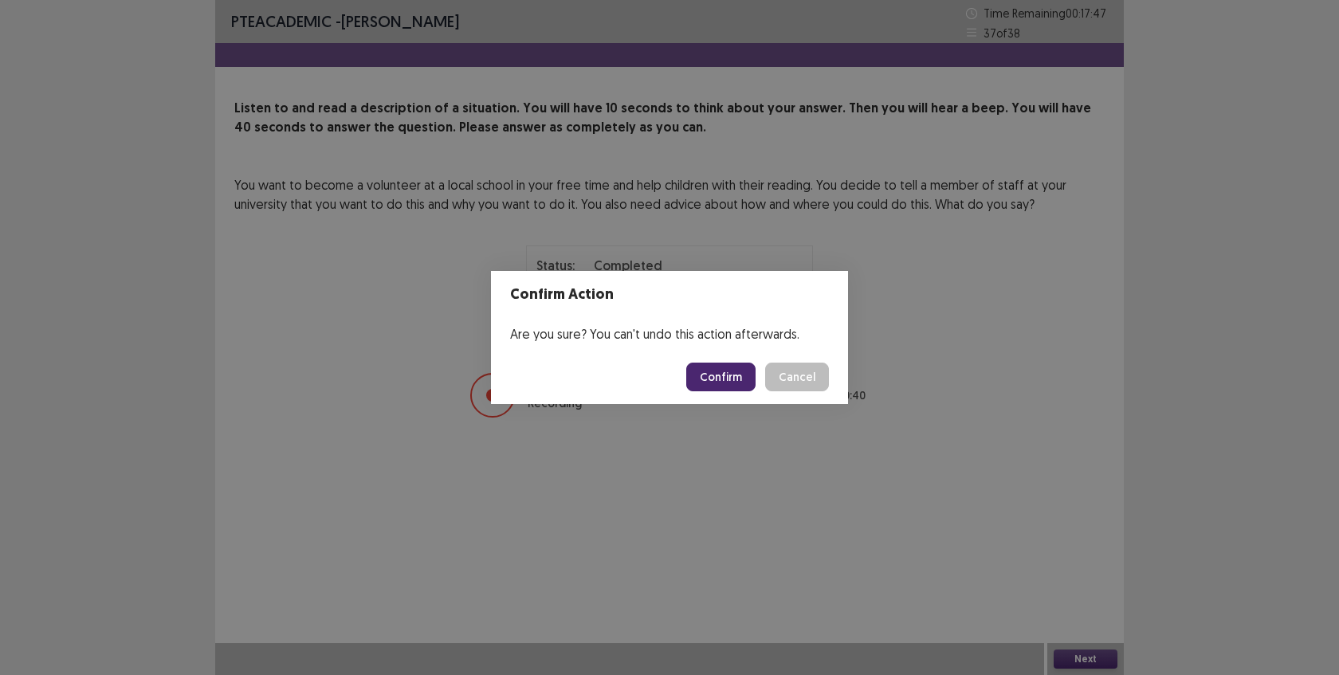
click at [733, 383] on button "Confirm" at bounding box center [720, 377] width 69 height 29
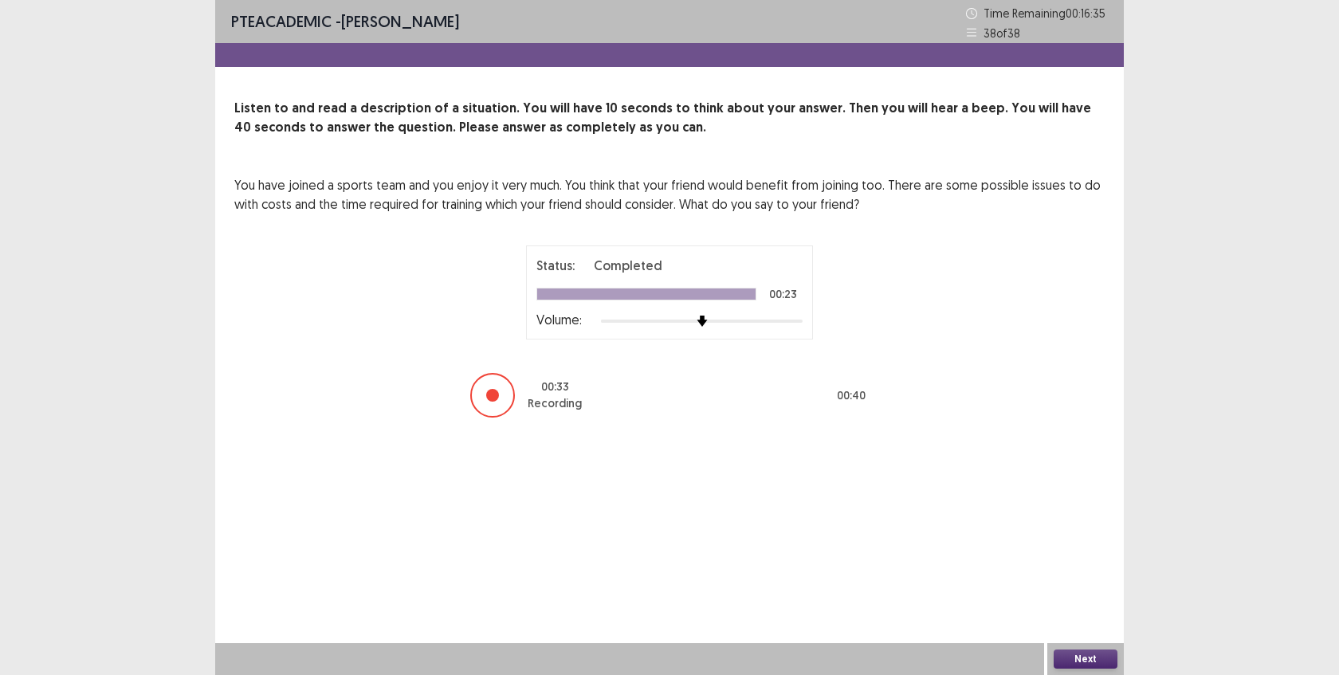
click at [1094, 655] on button "Next" at bounding box center [1086, 659] width 64 height 19
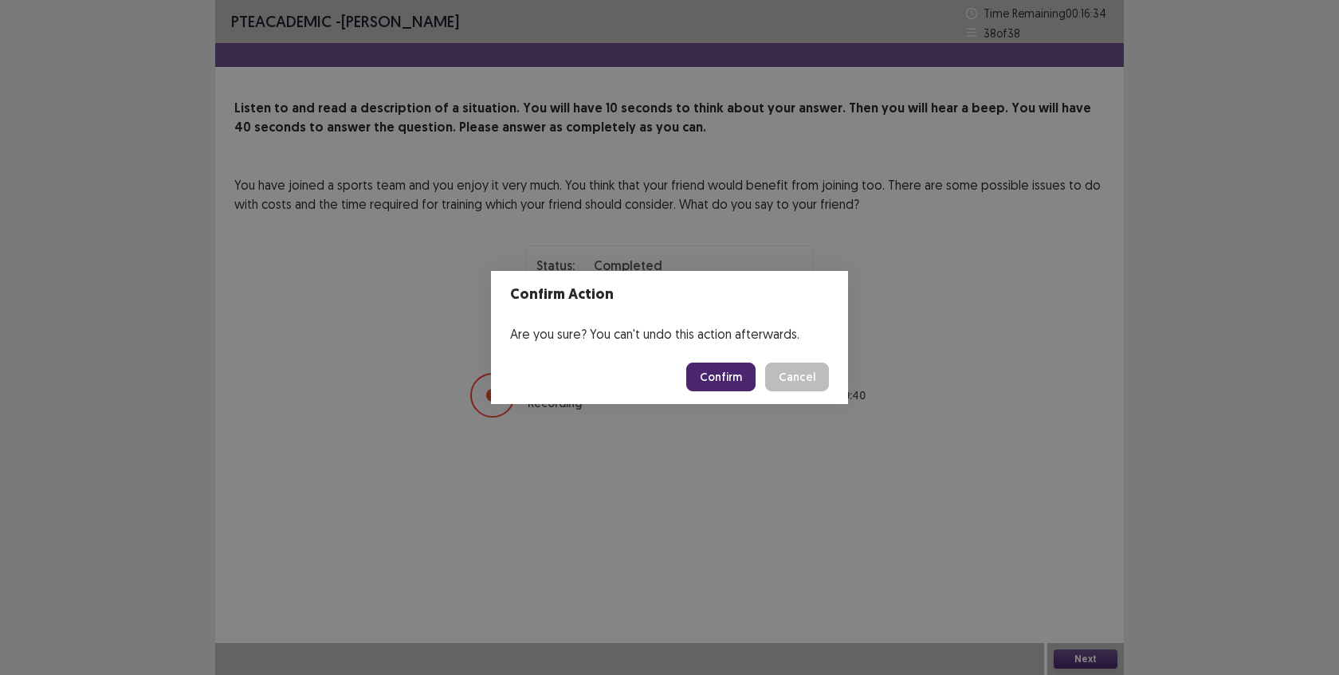
click at [740, 382] on button "Confirm" at bounding box center [720, 377] width 69 height 29
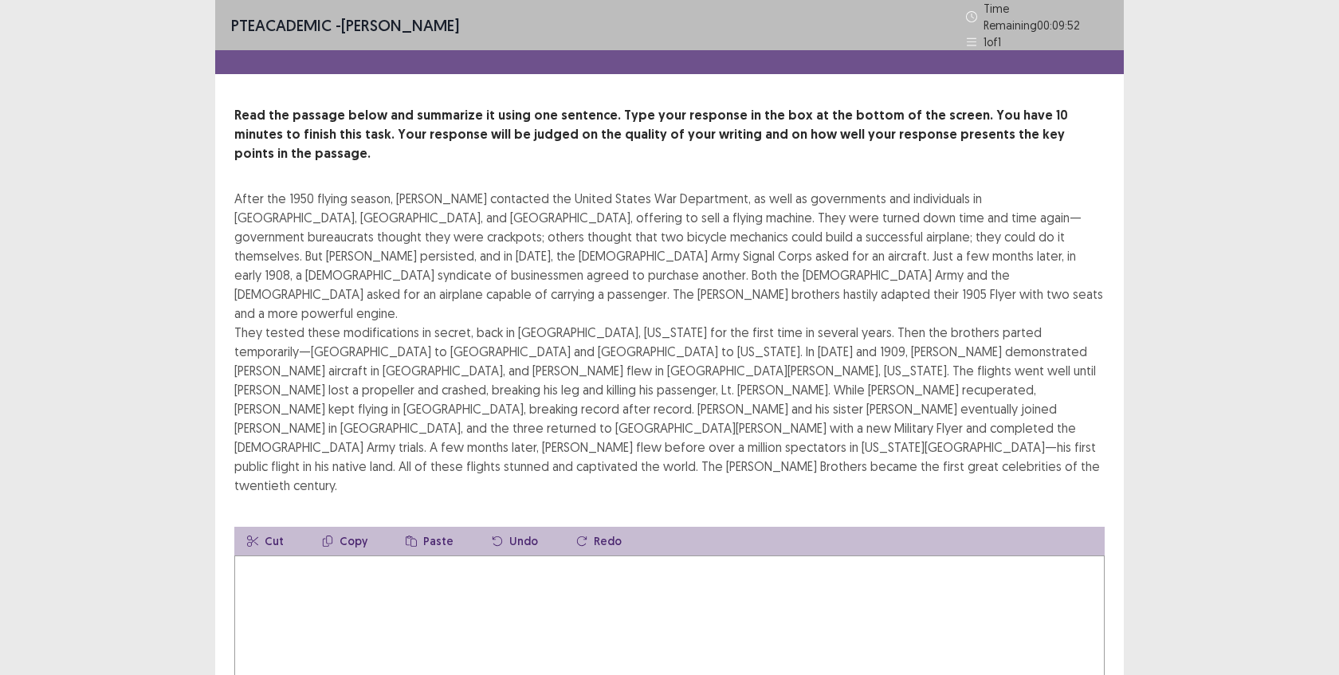
click at [591, 556] on textarea at bounding box center [669, 643] width 870 height 175
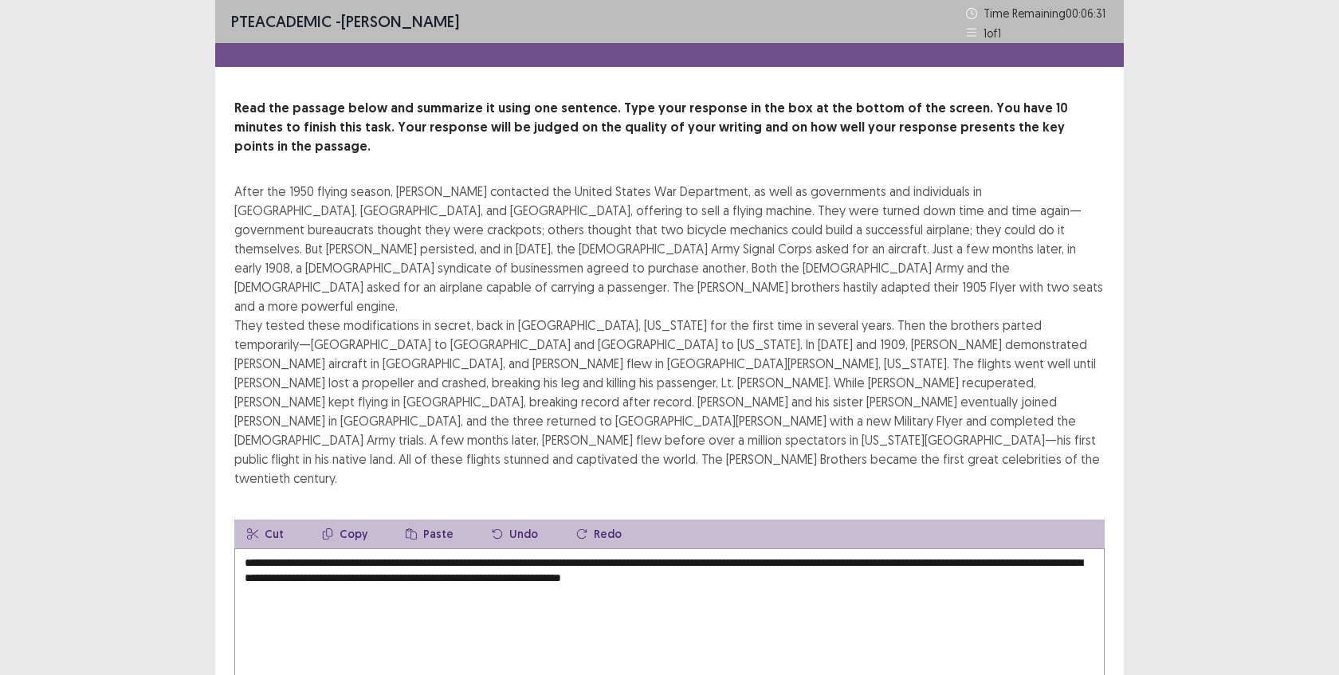
click at [764, 548] on textarea "**********" at bounding box center [669, 635] width 870 height 175
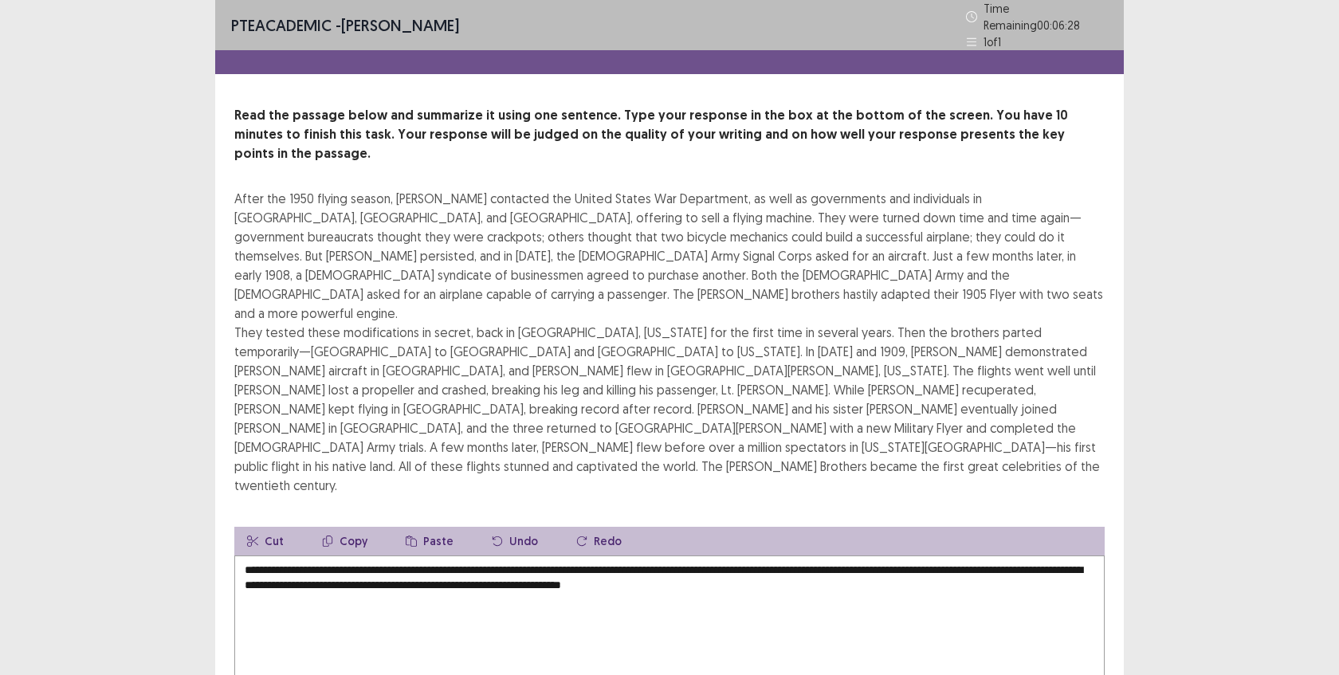
click at [819, 556] on textarea "**********" at bounding box center [669, 643] width 870 height 175
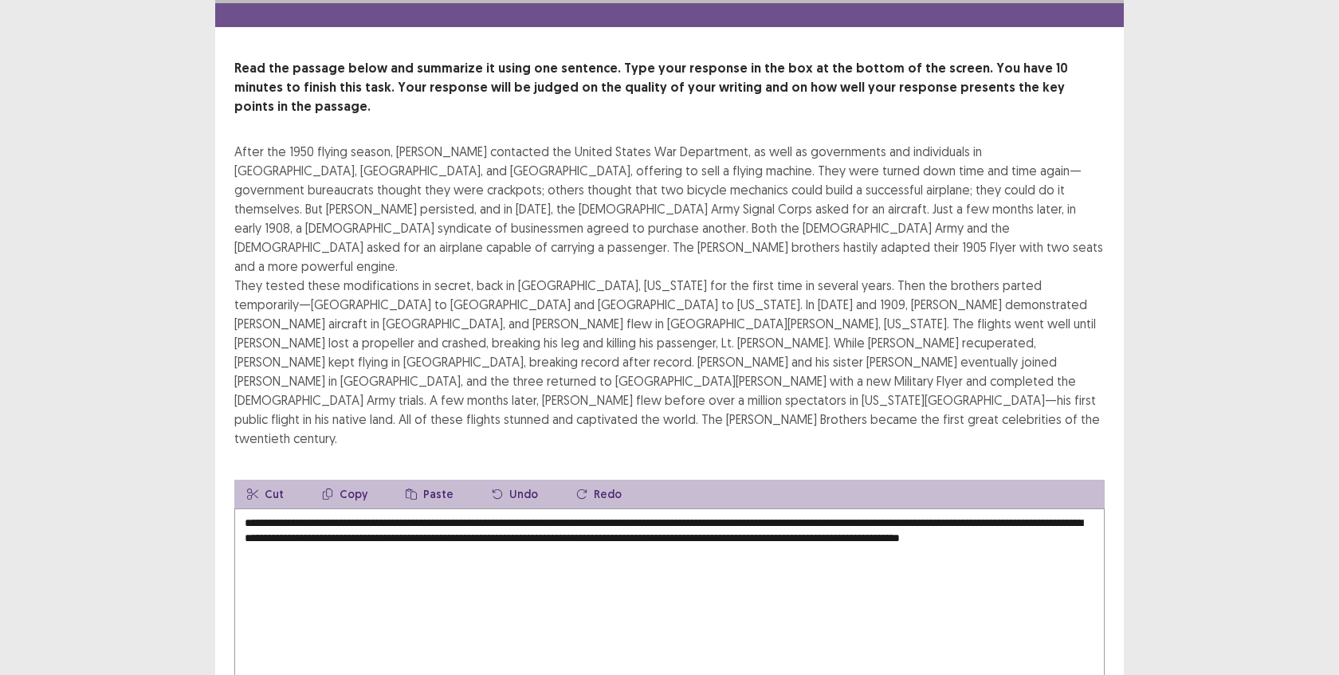
scroll to position [52, 0]
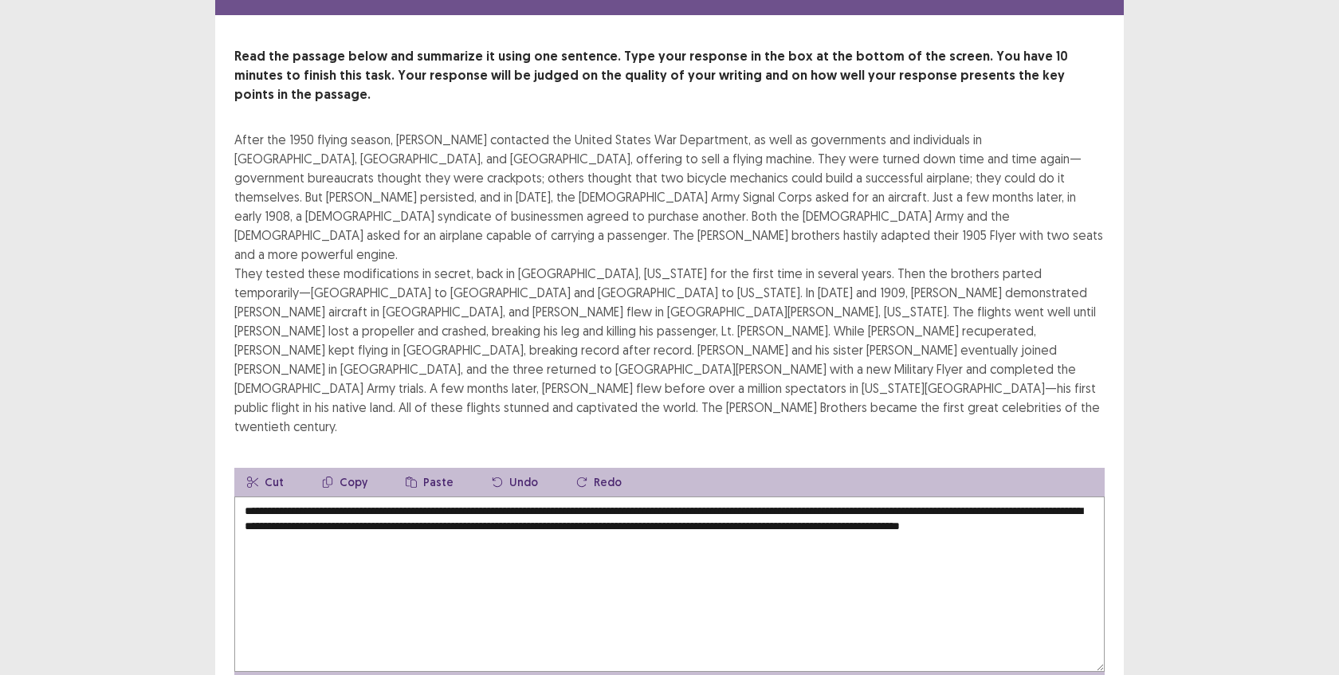
type textarea "**********"
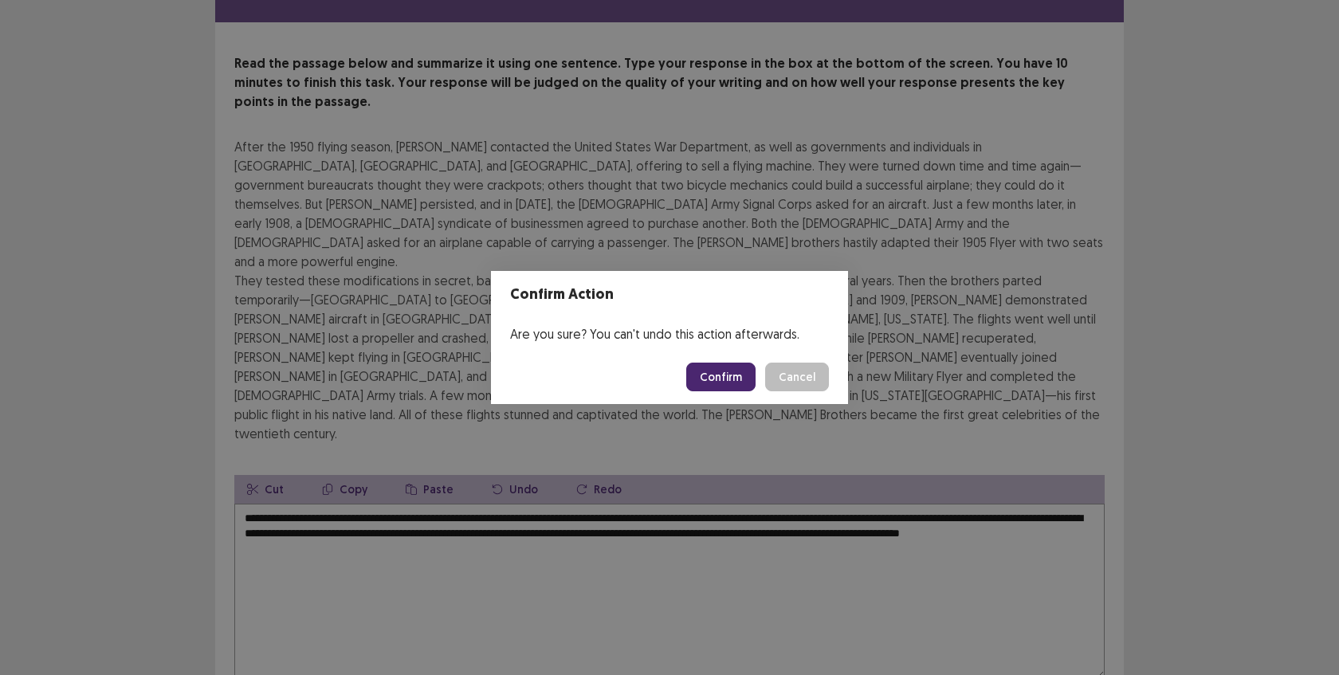
click at [730, 375] on button "Confirm" at bounding box center [720, 377] width 69 height 29
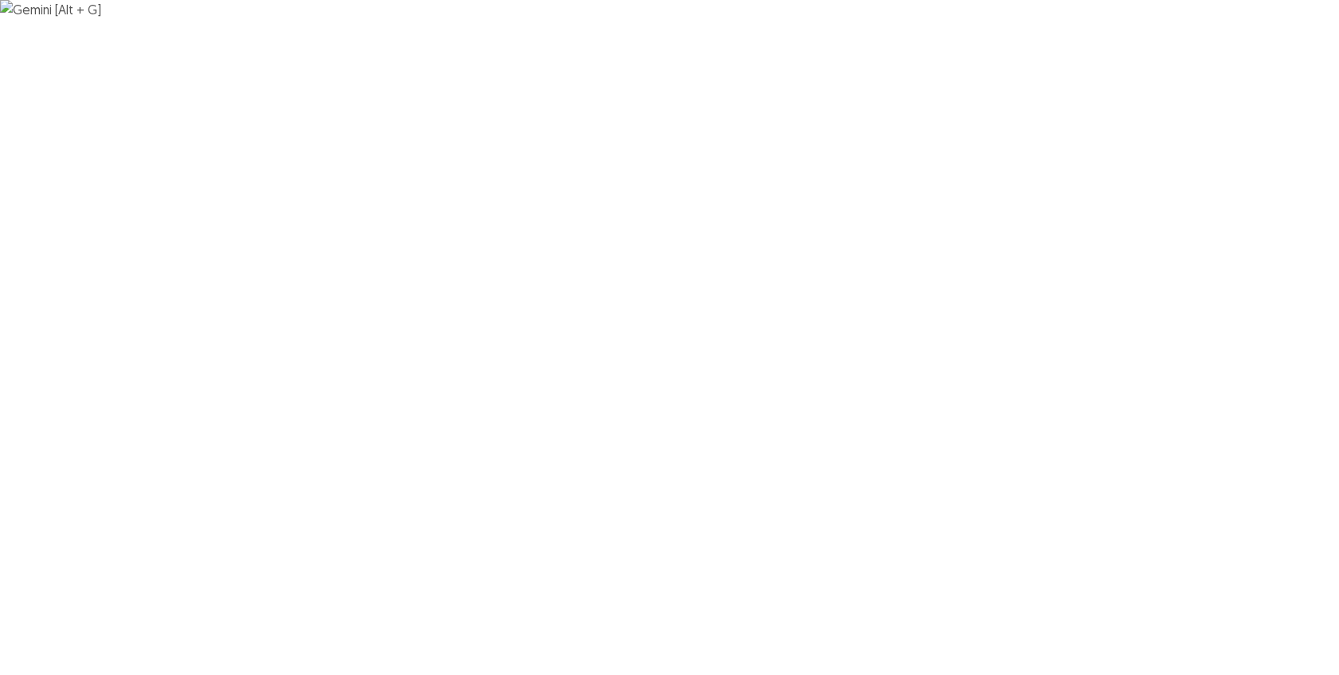
scroll to position [0, 0]
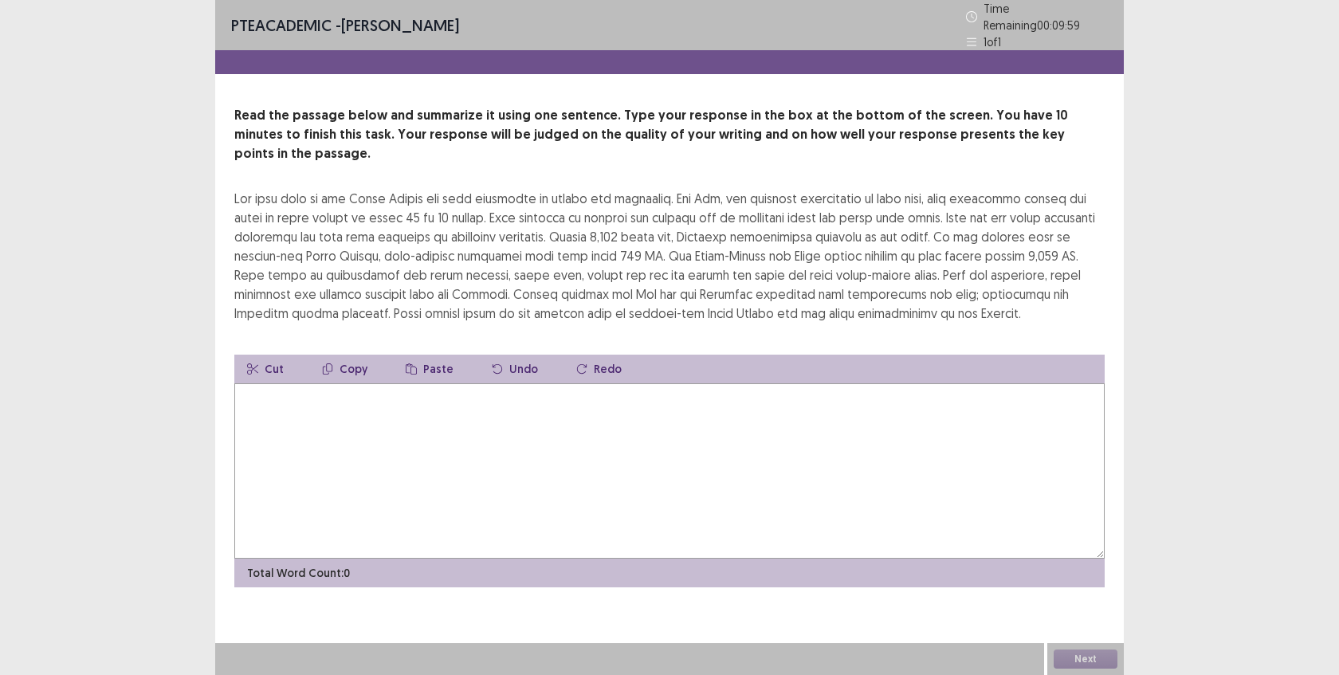
click at [576, 439] on textarea at bounding box center [669, 470] width 870 height 175
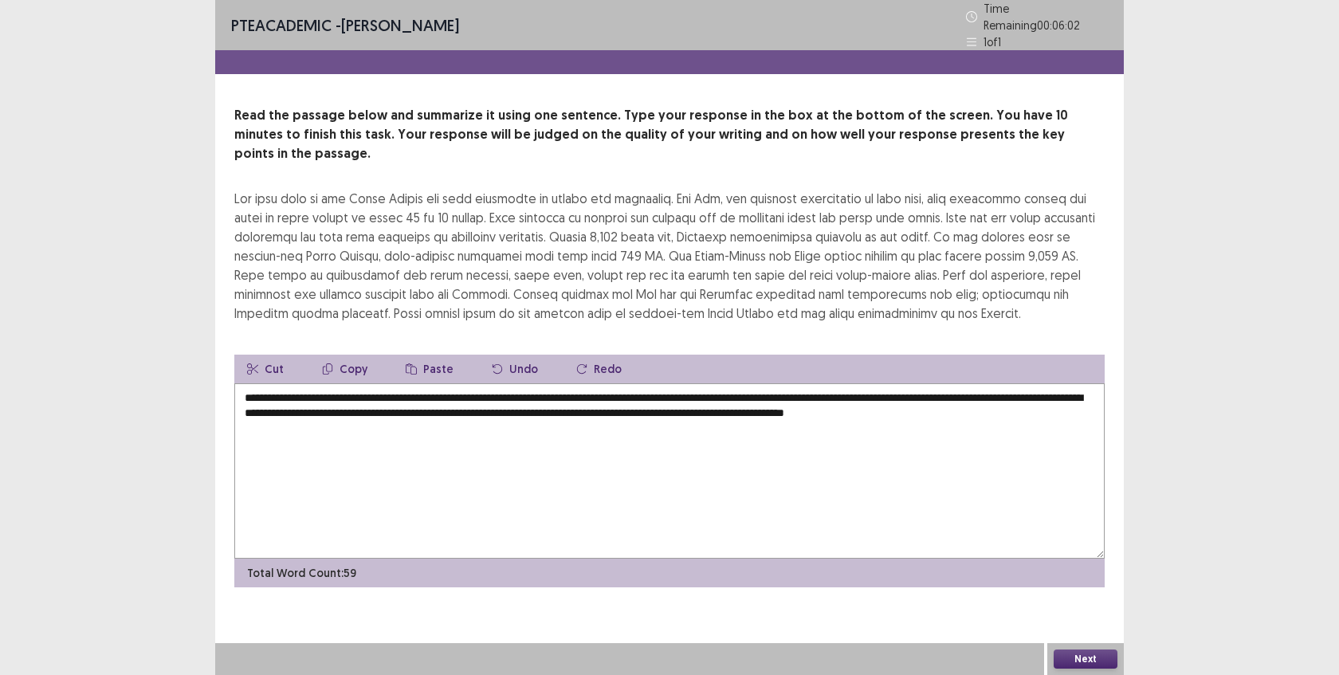
type textarea "**********"
click at [1081, 655] on button "Next" at bounding box center [1086, 659] width 64 height 19
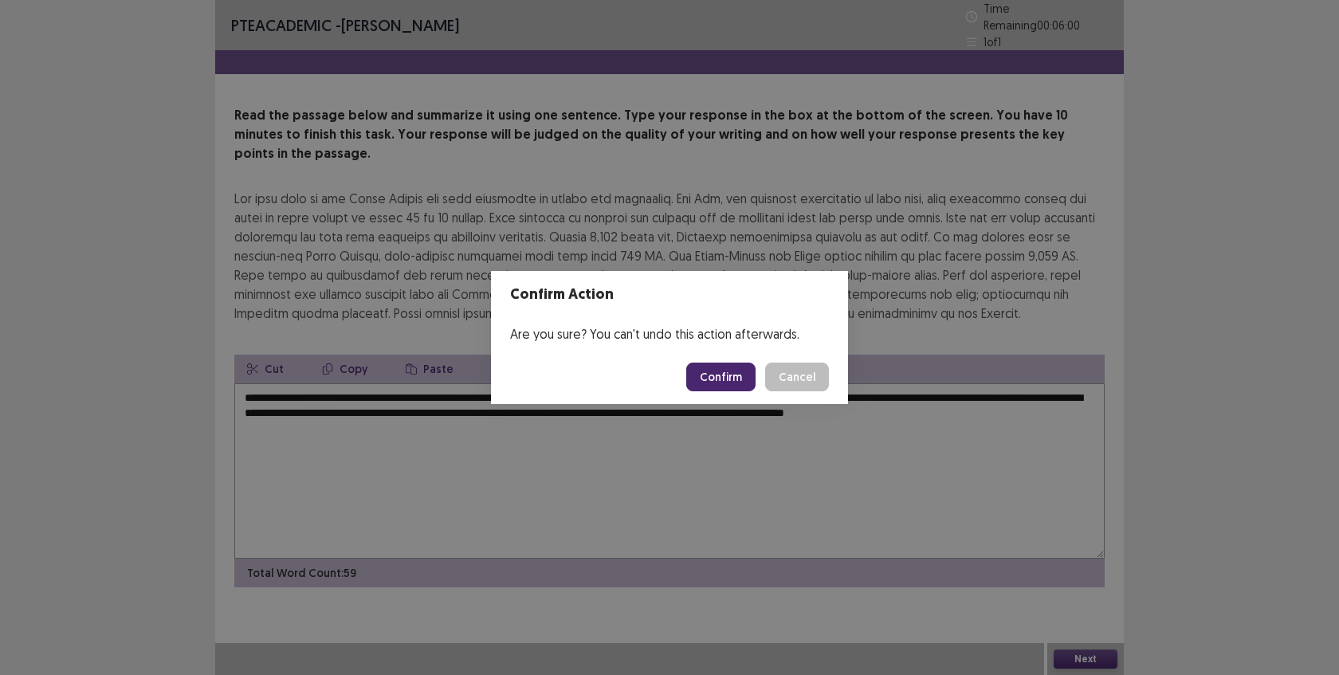
click at [717, 374] on button "Confirm" at bounding box center [720, 377] width 69 height 29
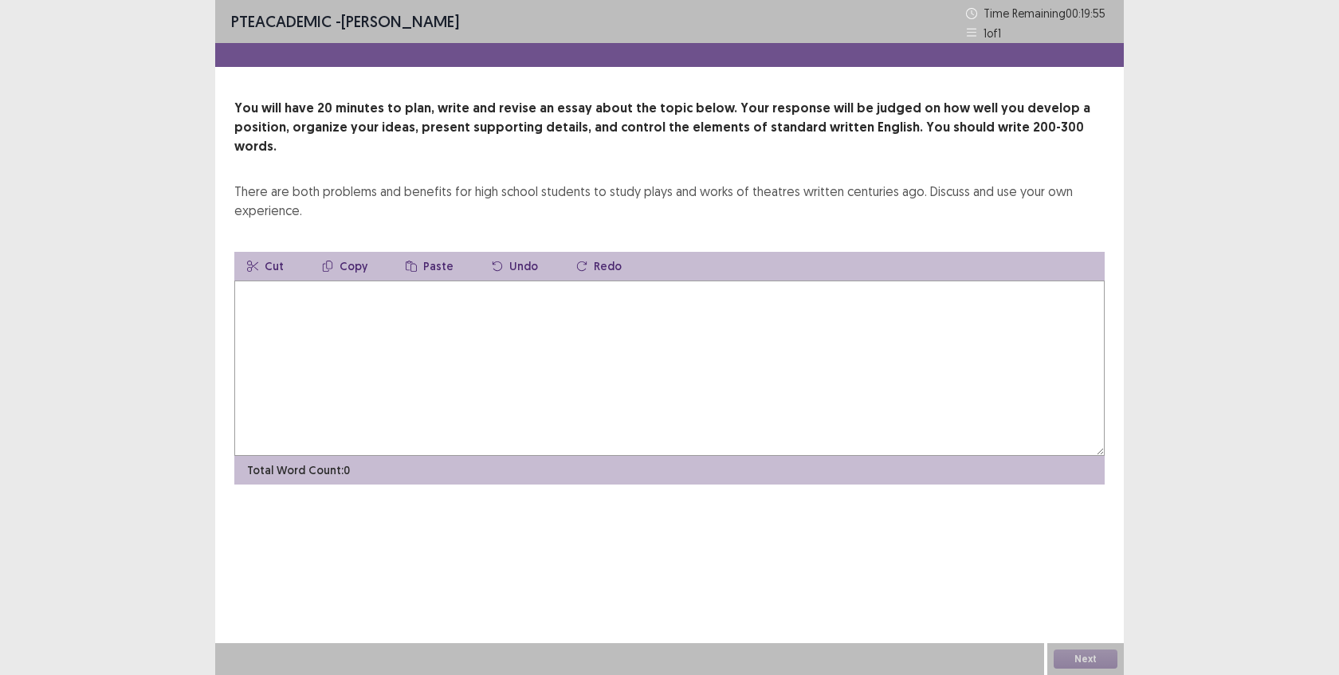
click at [670, 347] on textarea at bounding box center [669, 368] width 870 height 175
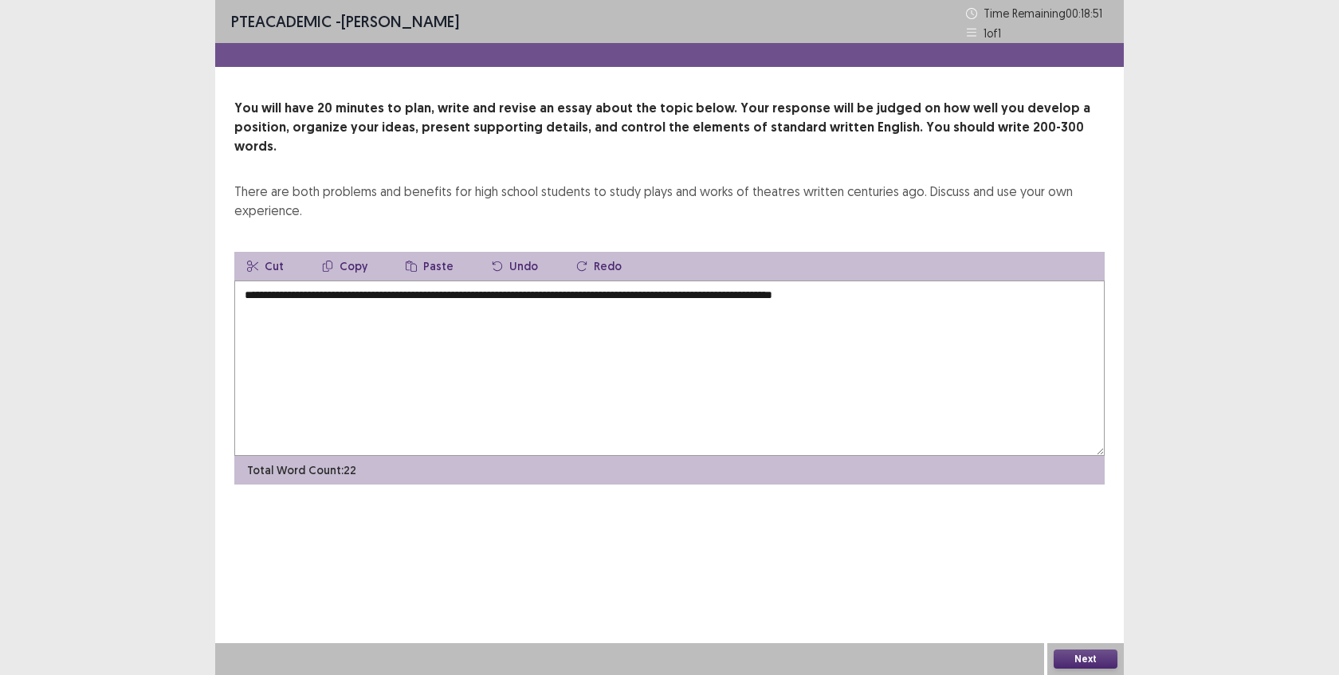
click at [866, 281] on textarea "**********" at bounding box center [669, 368] width 870 height 175
click at [936, 281] on textarea "**********" at bounding box center [669, 368] width 870 height 175
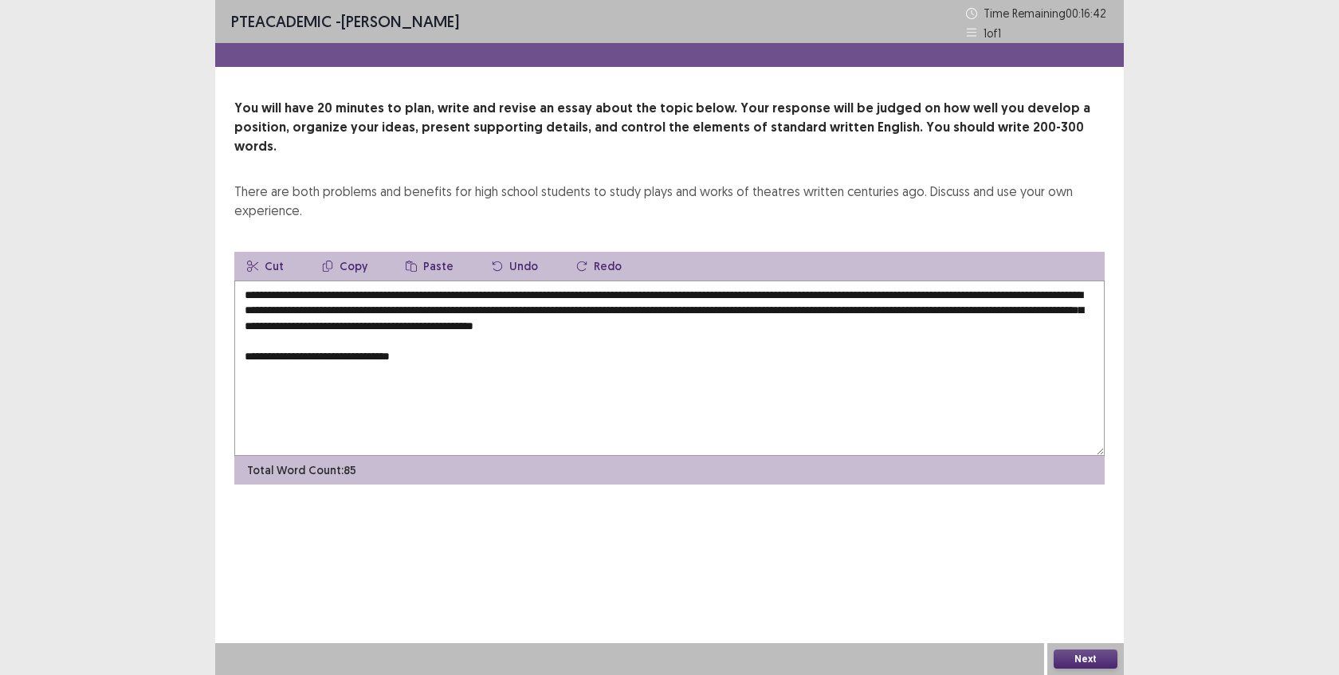
click at [358, 338] on textarea "**********" at bounding box center [669, 368] width 870 height 175
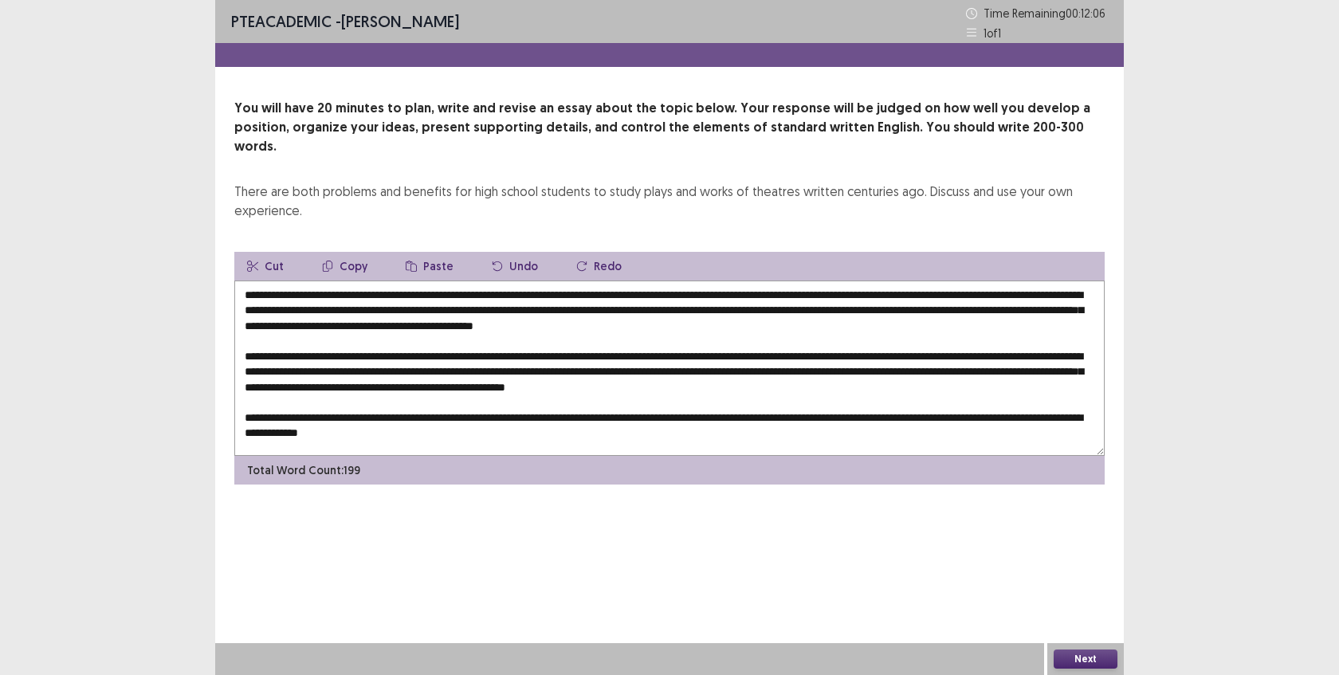
scroll to position [16, 0]
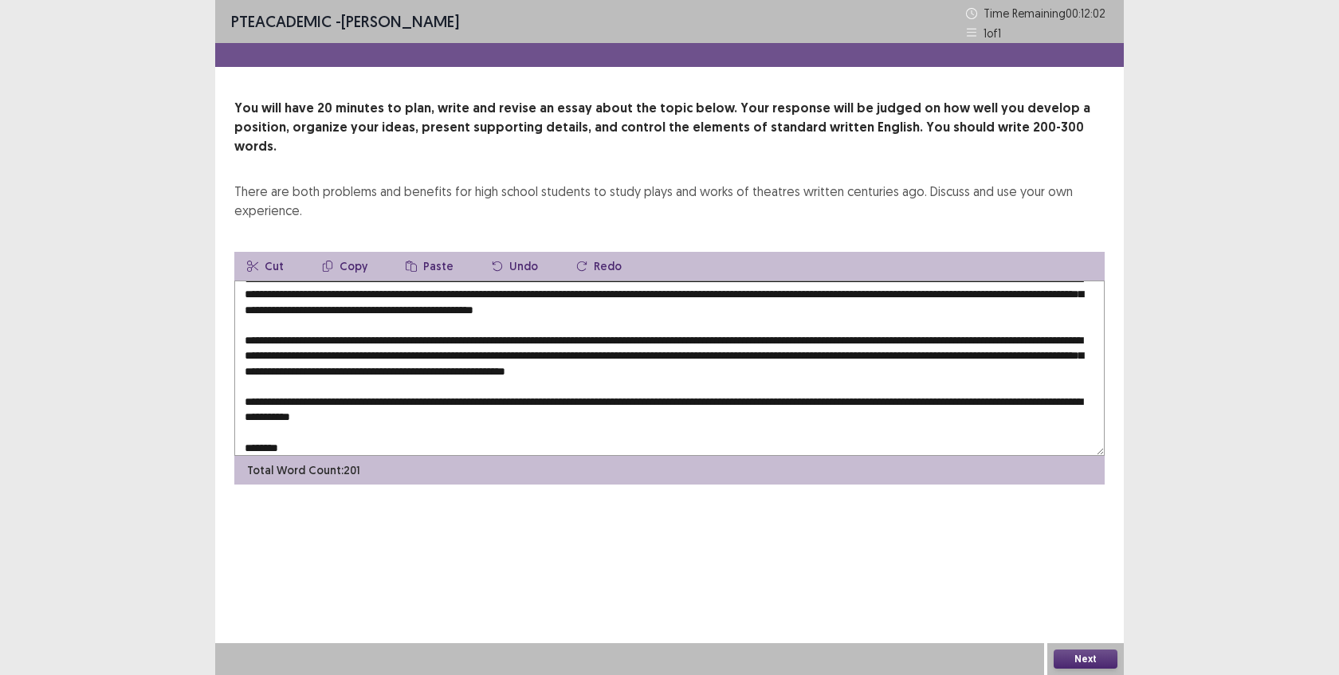
click at [554, 400] on textarea at bounding box center [669, 368] width 870 height 175
click at [540, 396] on textarea at bounding box center [669, 368] width 870 height 175
click at [692, 405] on textarea at bounding box center [669, 368] width 870 height 175
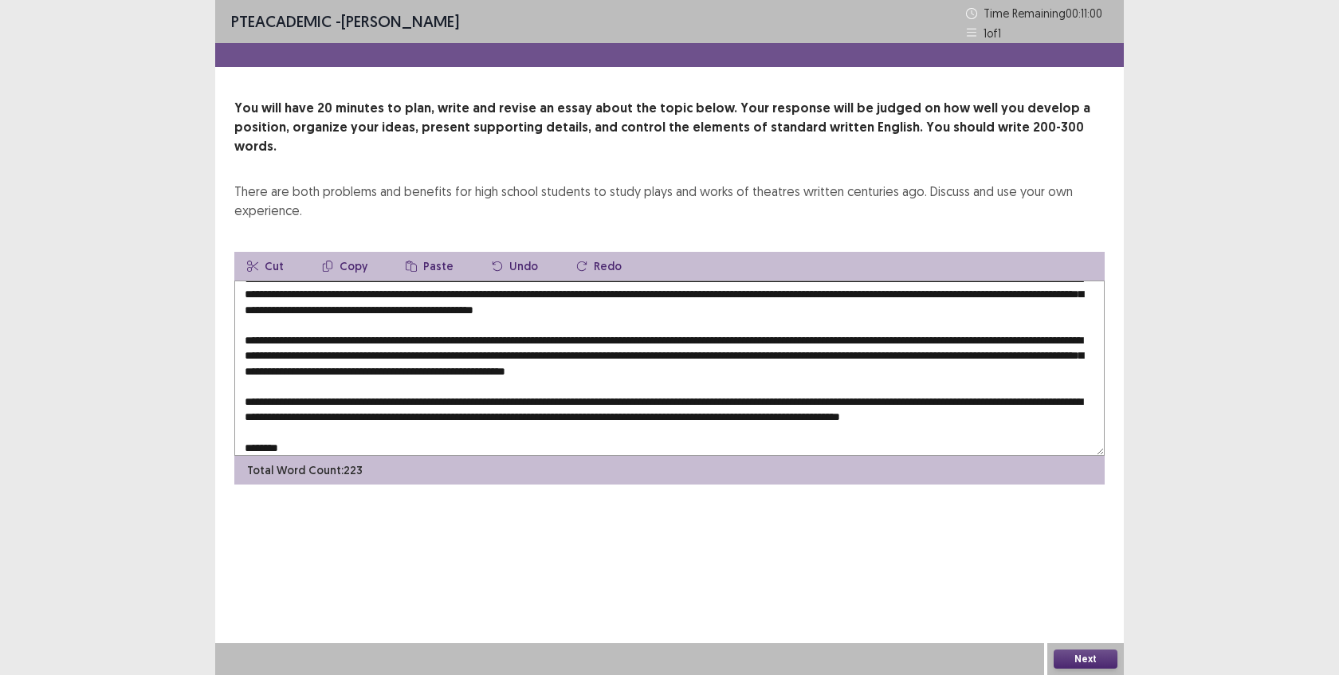
scroll to position [38, 0]
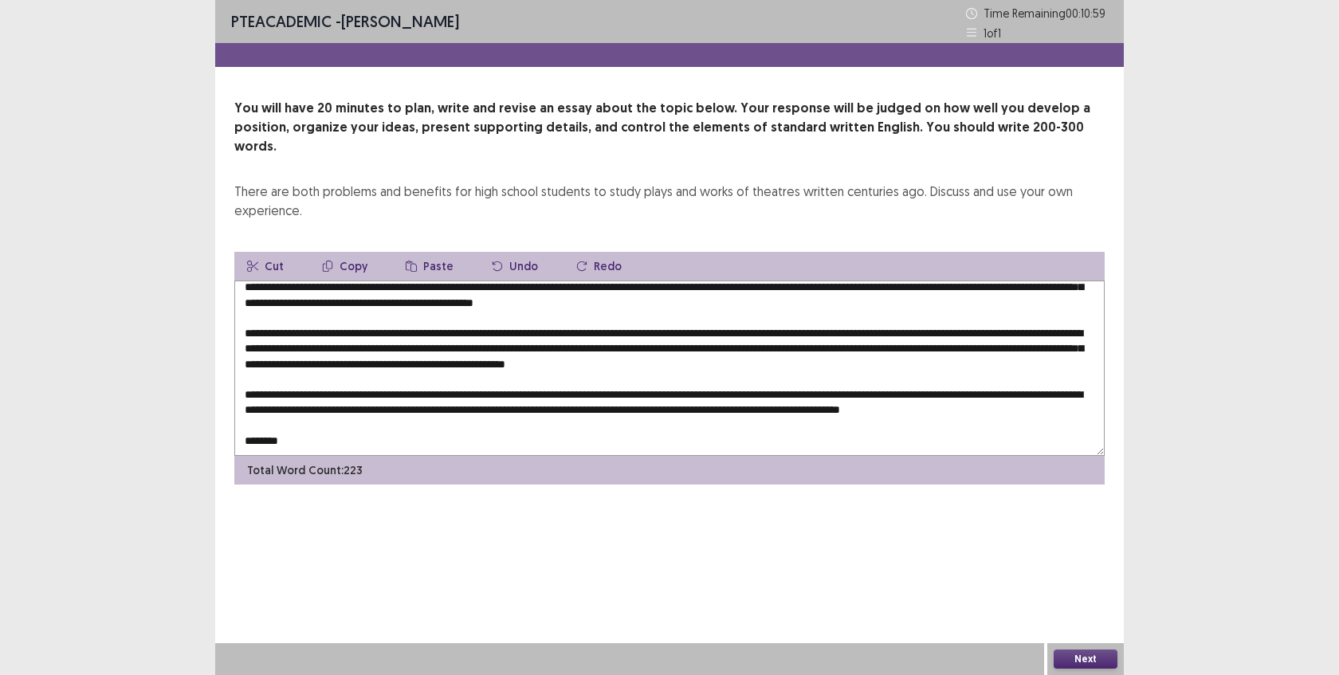
click at [447, 423] on textarea at bounding box center [669, 368] width 870 height 175
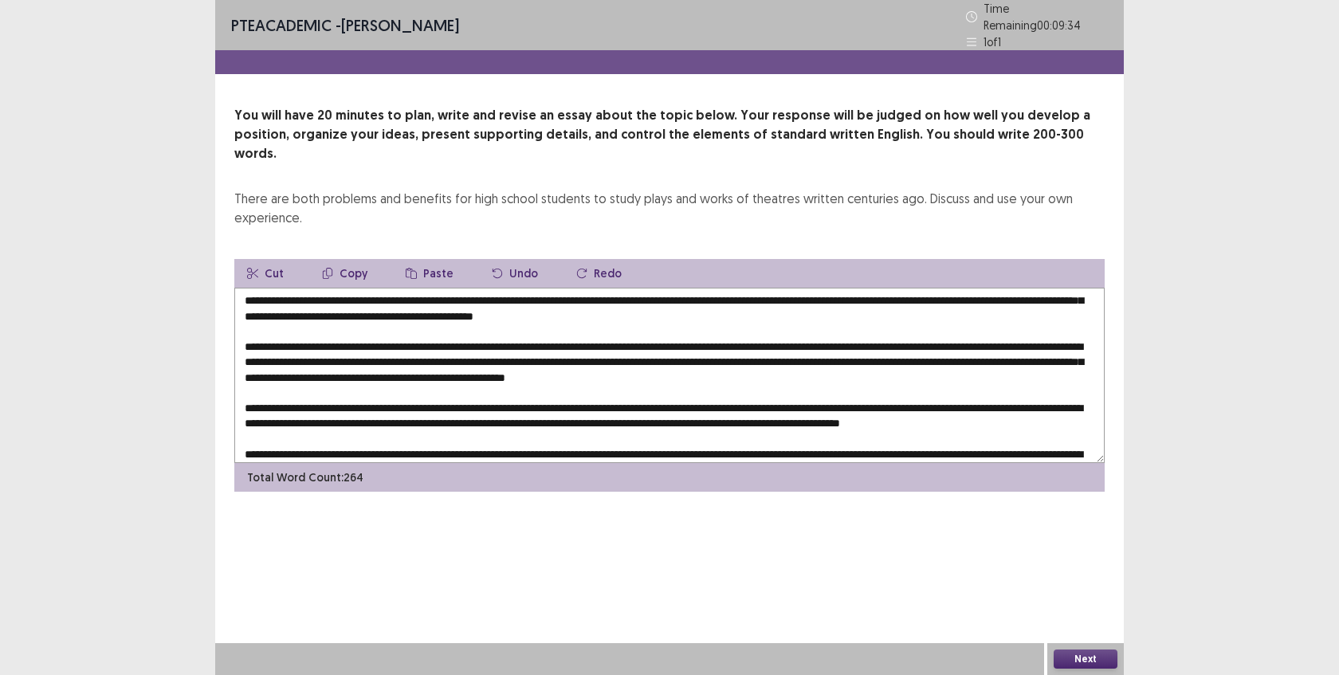
scroll to position [0, 0]
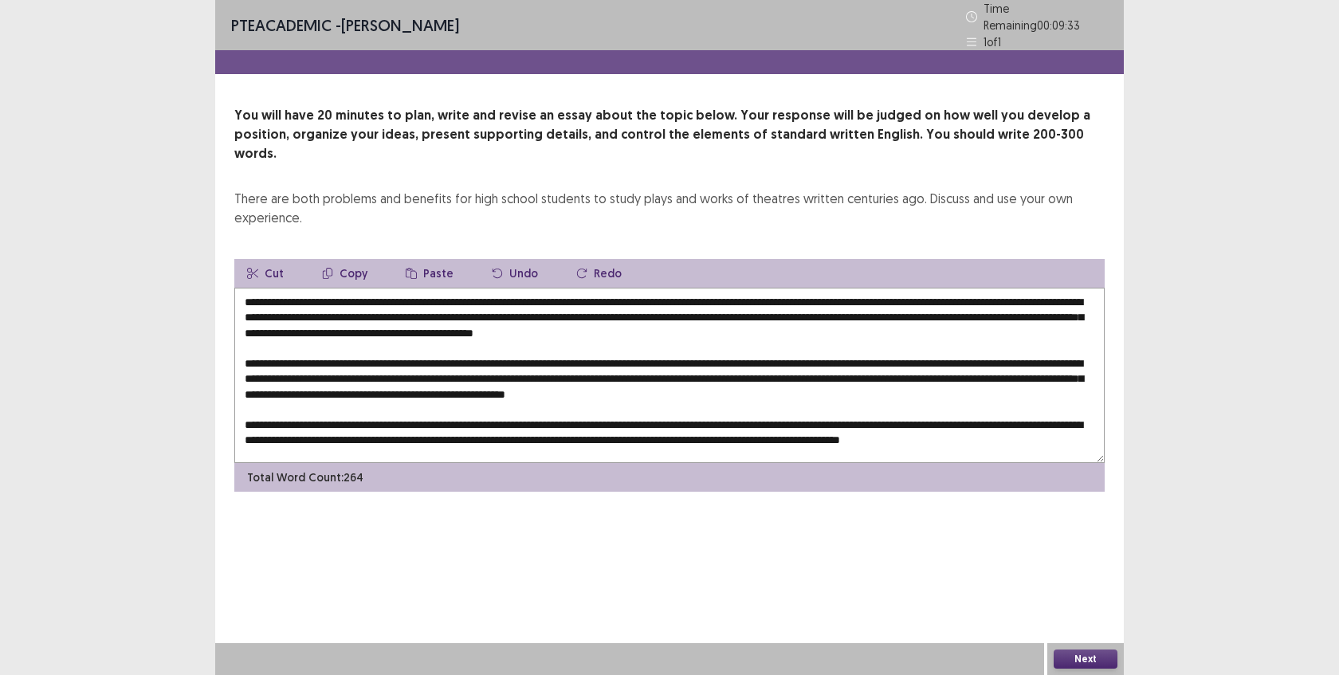
type textarea "**********"
click at [1058, 654] on button "Next" at bounding box center [1086, 659] width 64 height 19
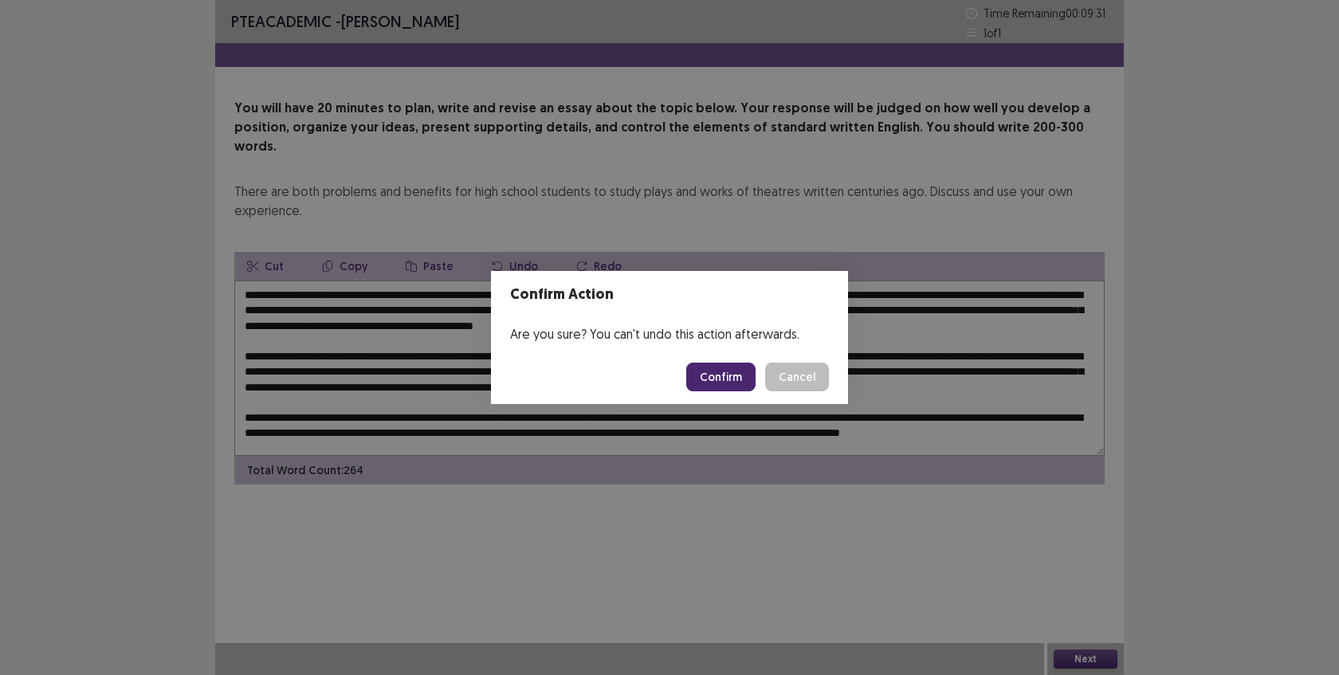
click at [725, 383] on button "Confirm" at bounding box center [720, 377] width 69 height 29
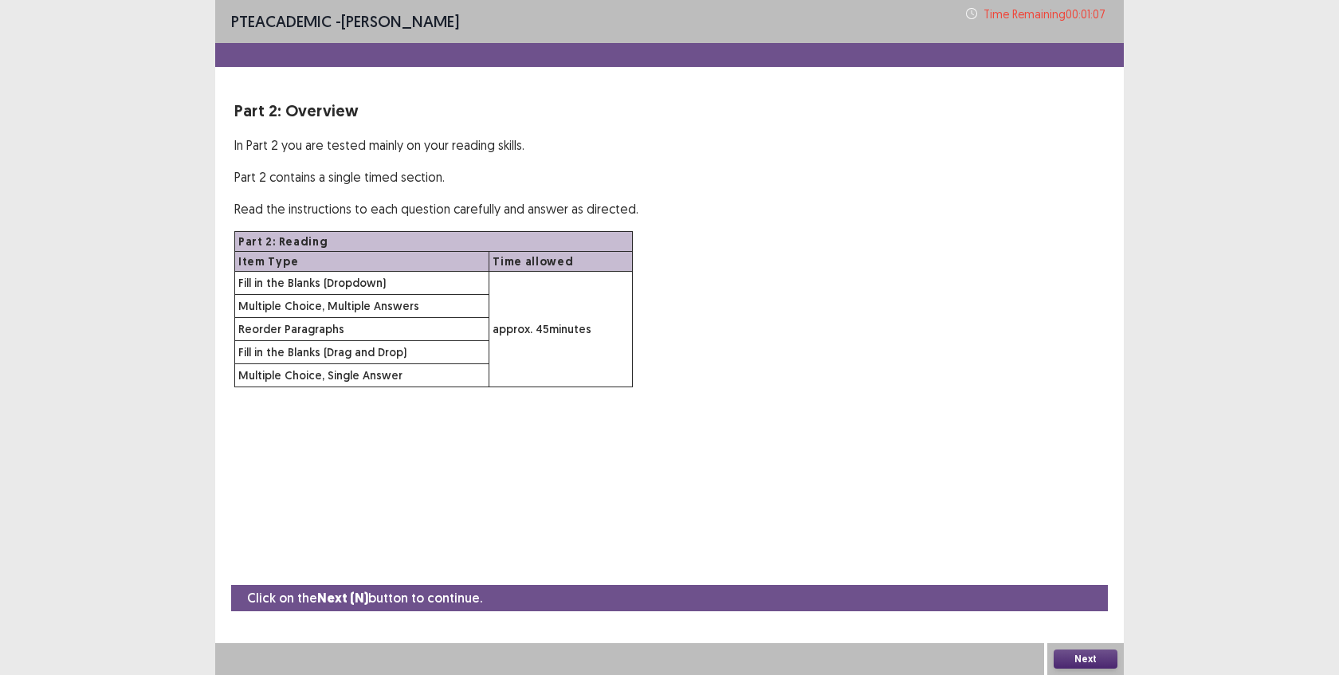
click at [1086, 656] on button "Next" at bounding box center [1086, 659] width 64 height 19
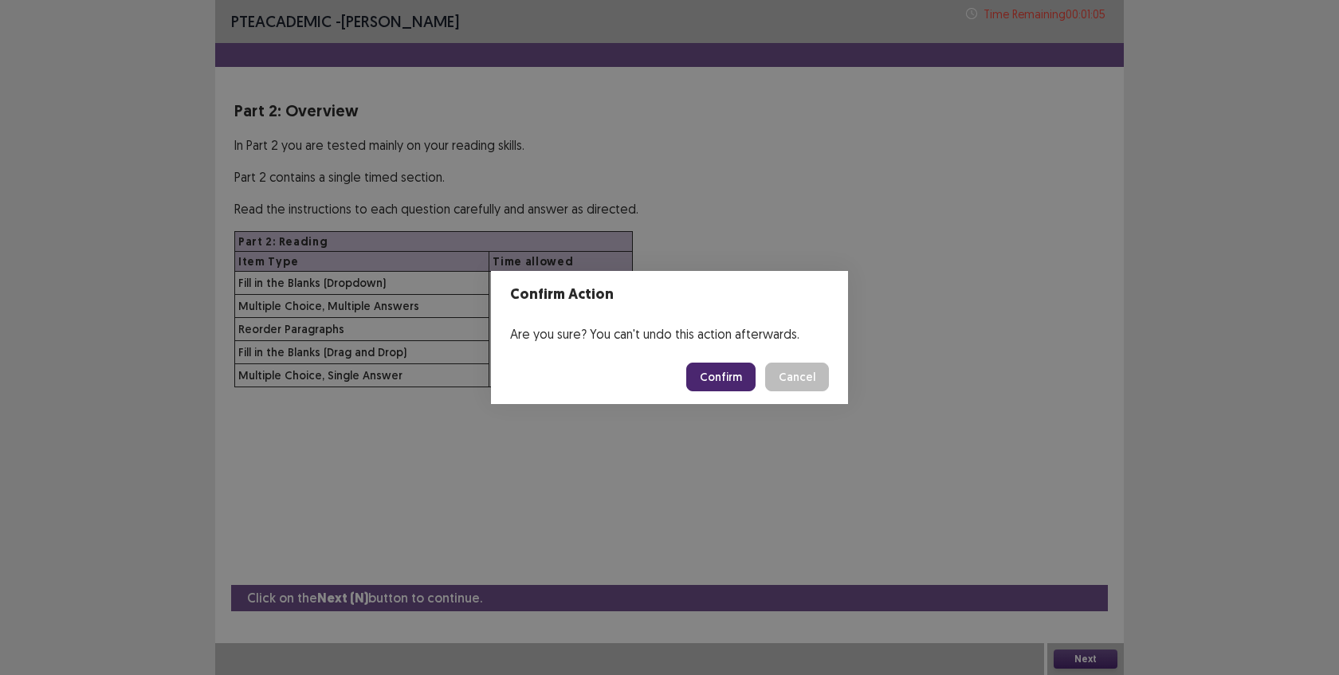
click at [730, 383] on button "Confirm" at bounding box center [720, 377] width 69 height 29
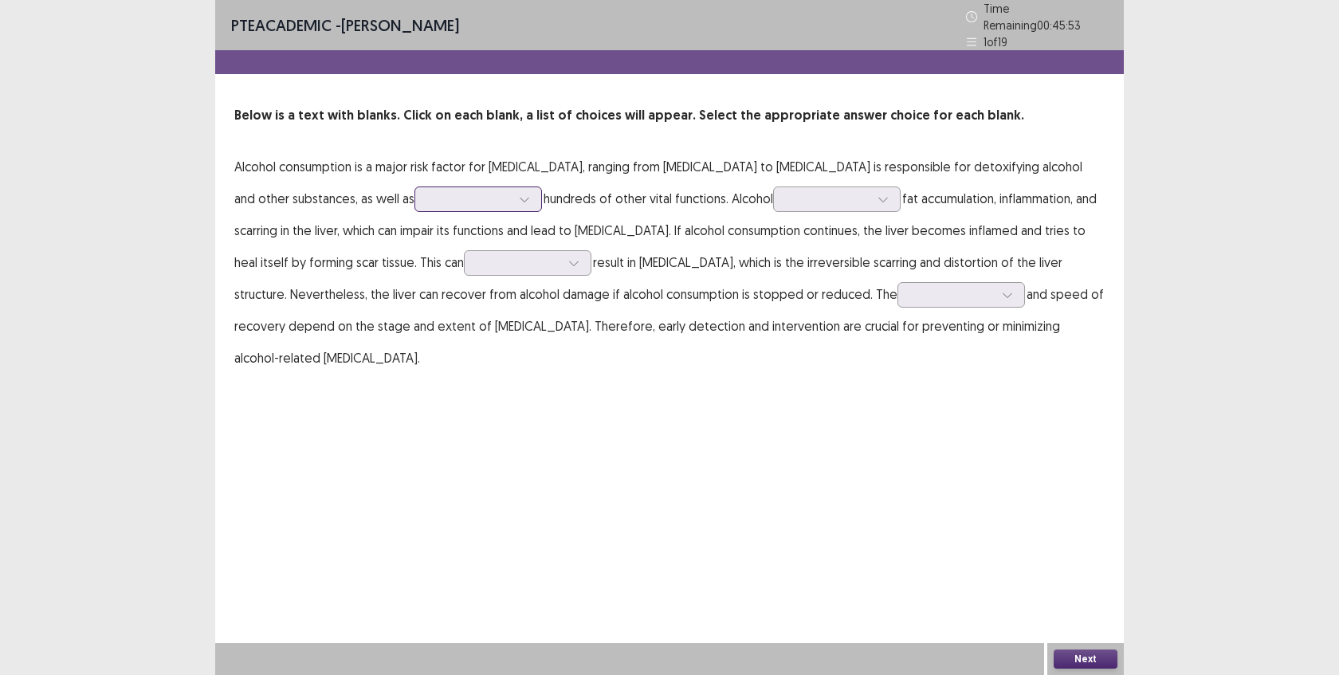
click at [513, 199] on div at bounding box center [525, 199] width 24 height 24
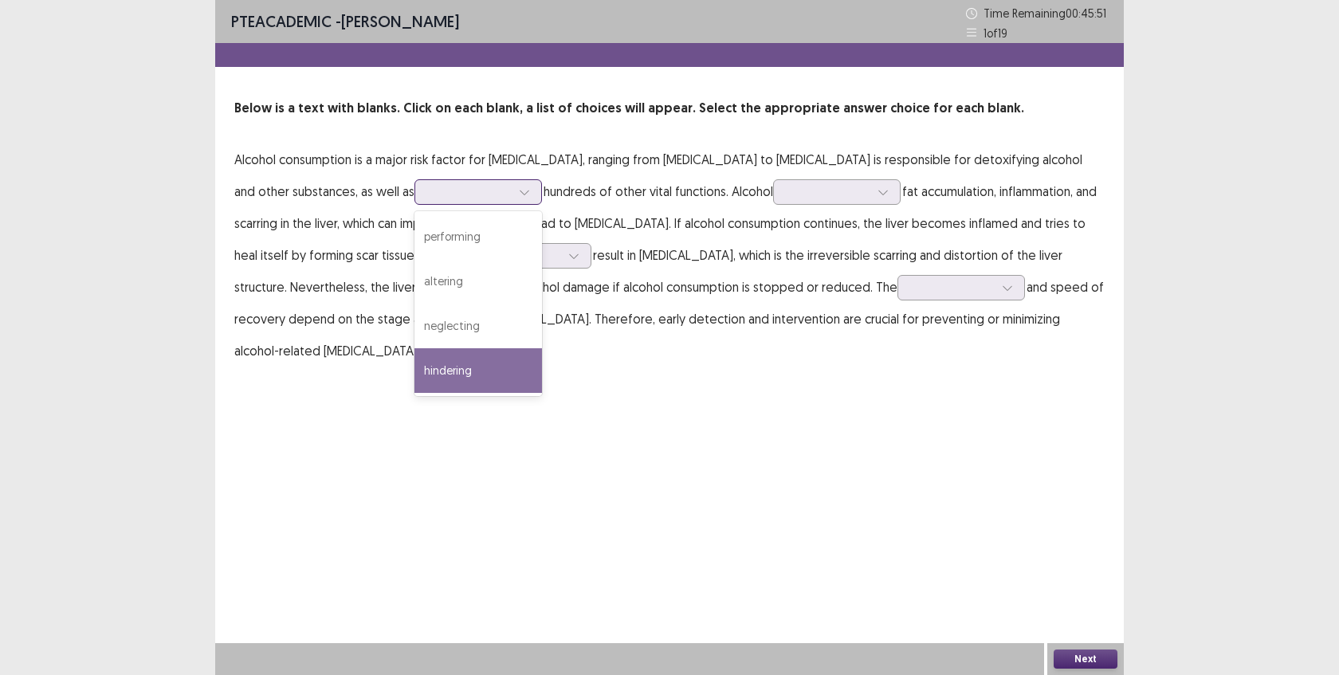
click at [423, 367] on div "hindering" at bounding box center [479, 370] width 128 height 45
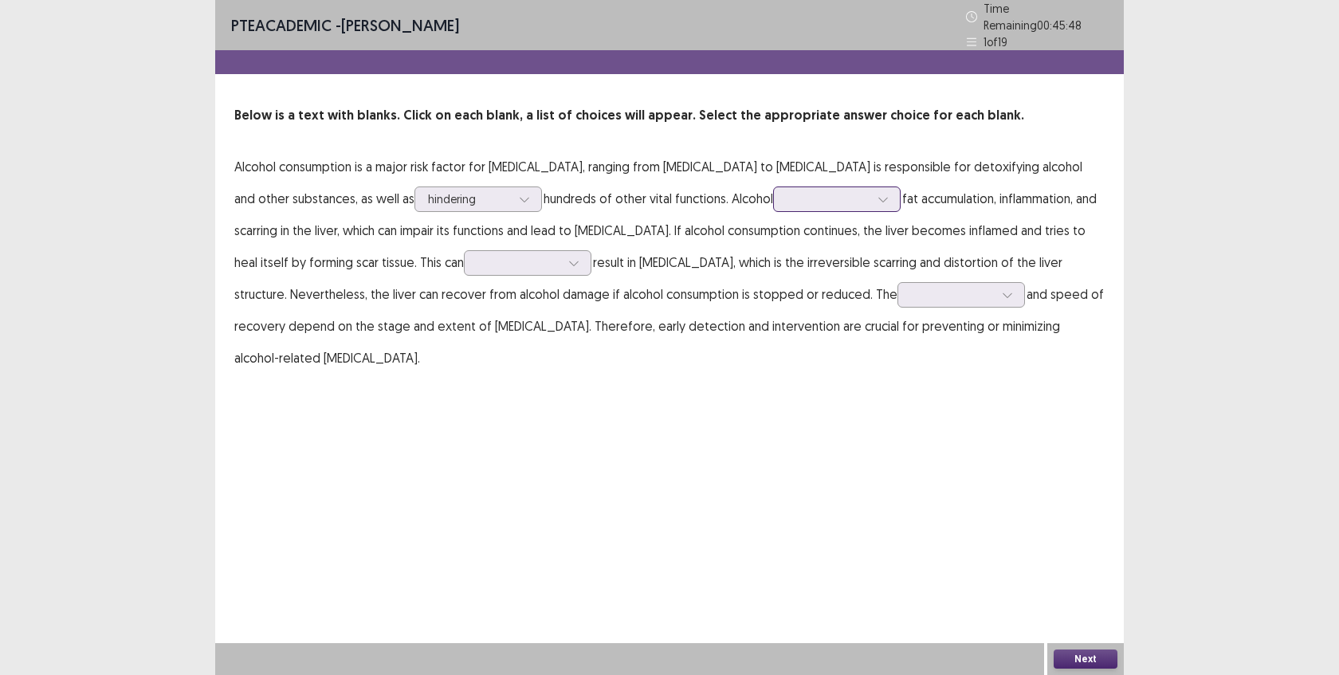
click at [787, 197] on div at bounding box center [828, 198] width 83 height 15
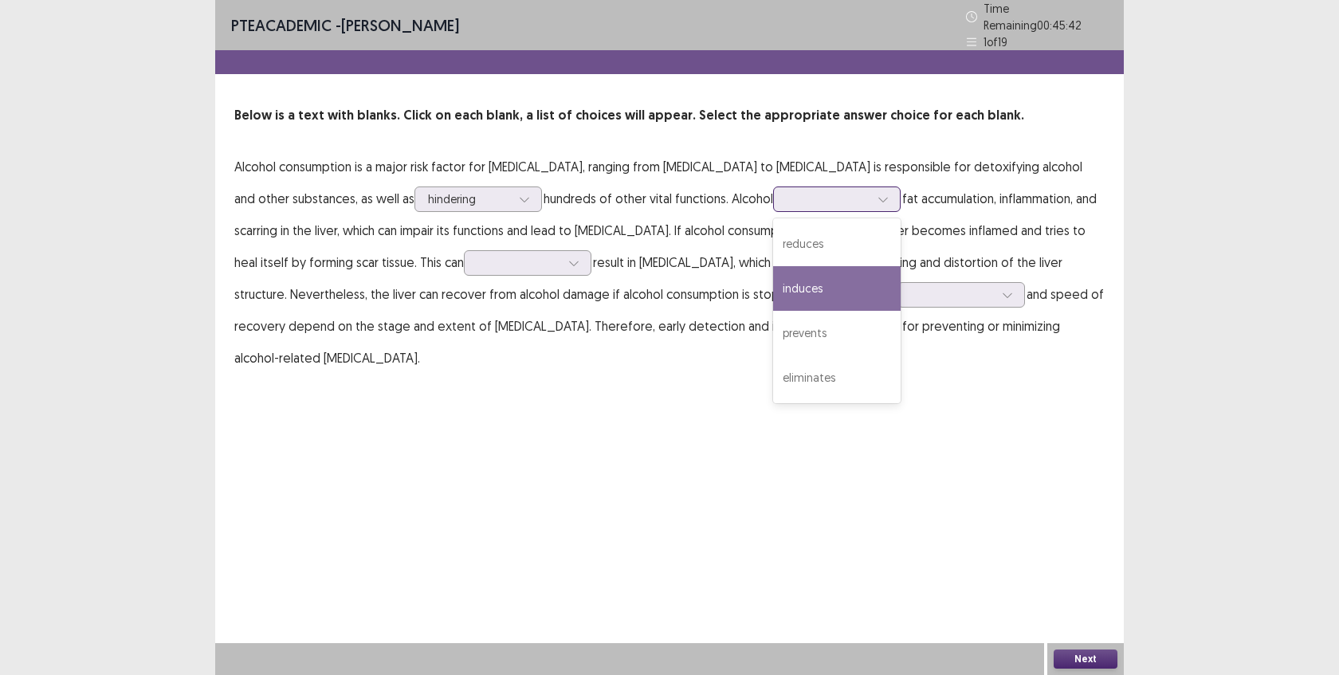
click at [784, 288] on div "induces" at bounding box center [837, 288] width 128 height 45
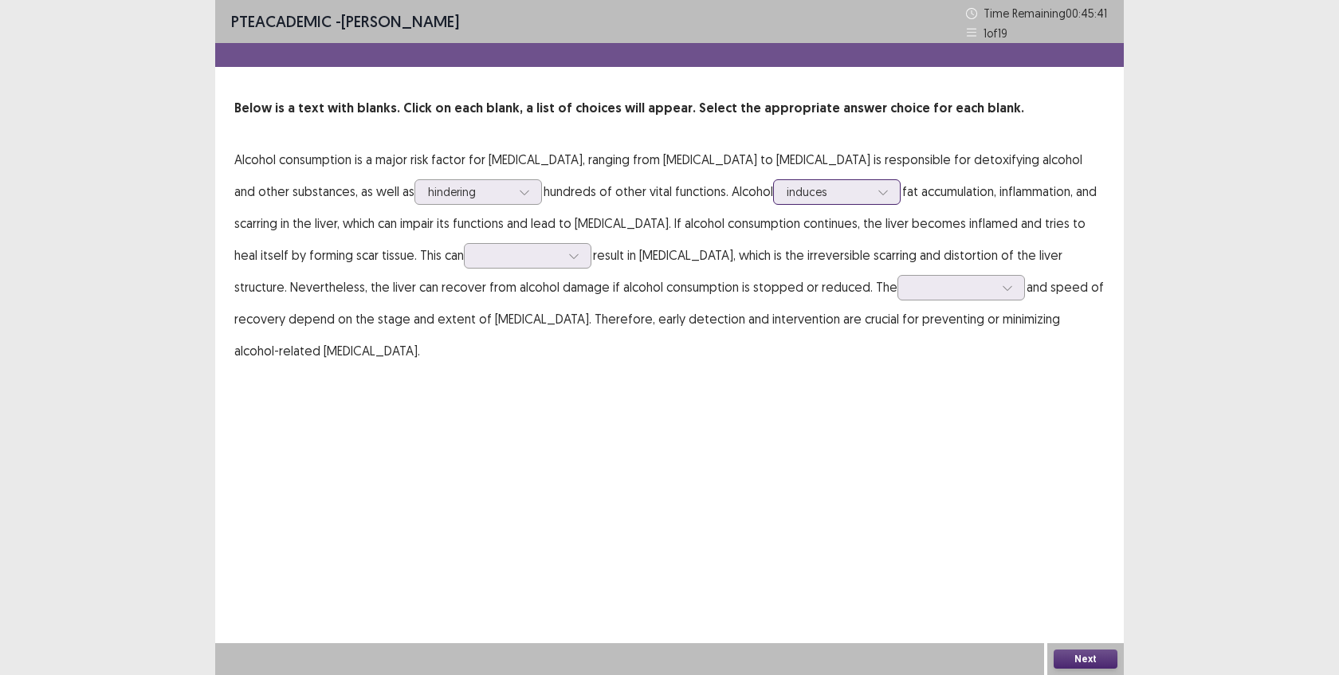
click at [793, 194] on div at bounding box center [828, 191] width 83 height 15
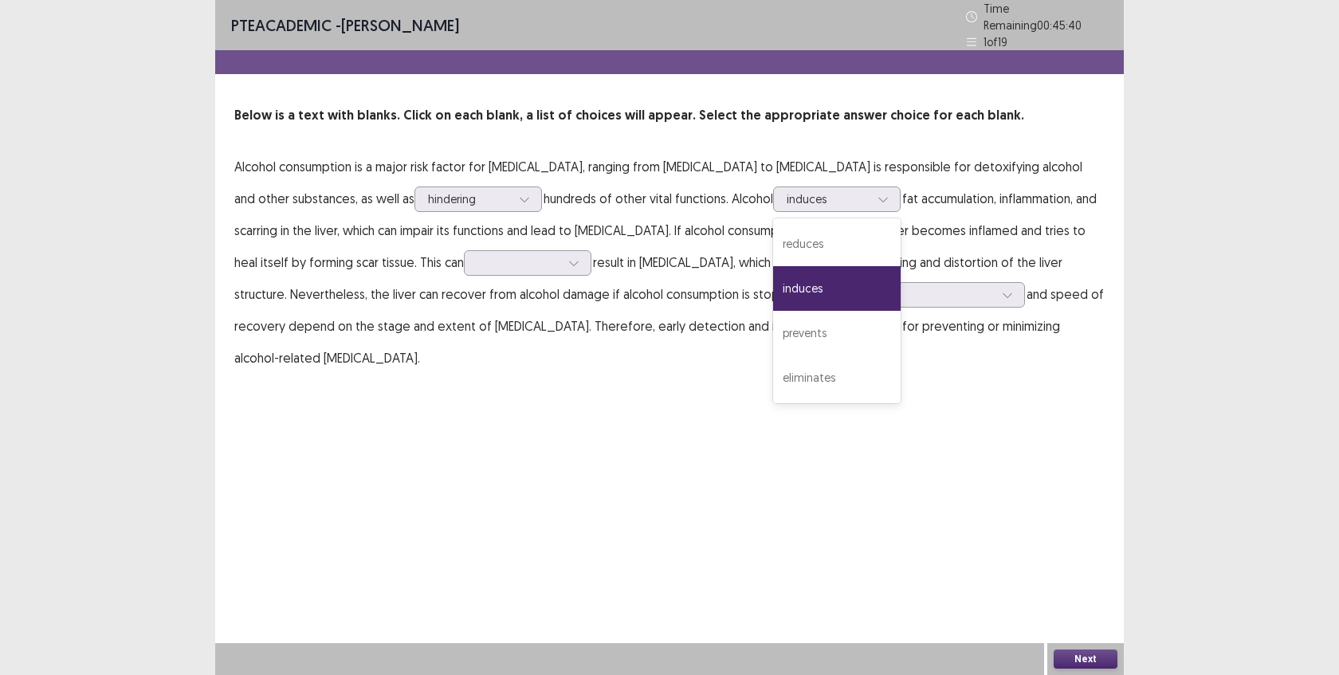
click at [894, 241] on p "Alcohol consumption is a major risk factor for [MEDICAL_DATA], ranging from [ME…" at bounding box center [669, 262] width 870 height 223
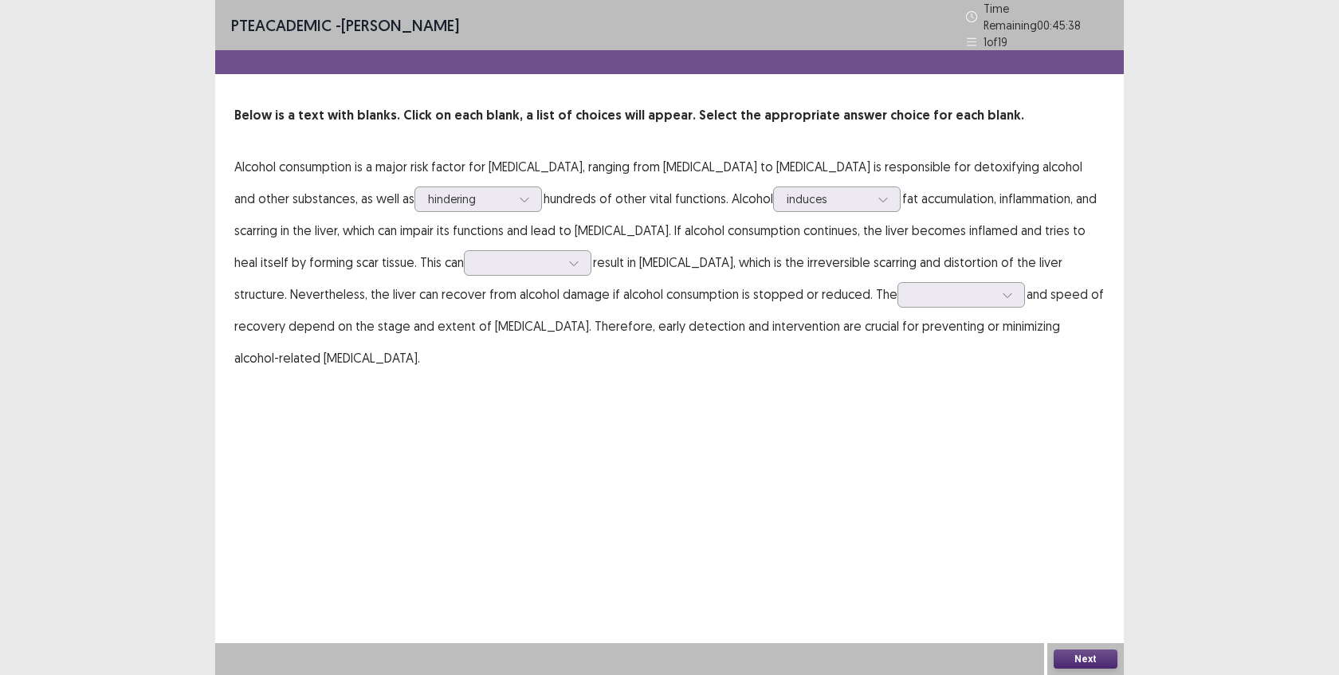
click at [667, 282] on p "Alcohol consumption is a major risk factor for [MEDICAL_DATA], ranging from [ME…" at bounding box center [669, 262] width 870 height 223
click at [477, 257] on div at bounding box center [518, 262] width 83 height 15
click at [464, 297] on div "eventually" at bounding box center [528, 307] width 128 height 45
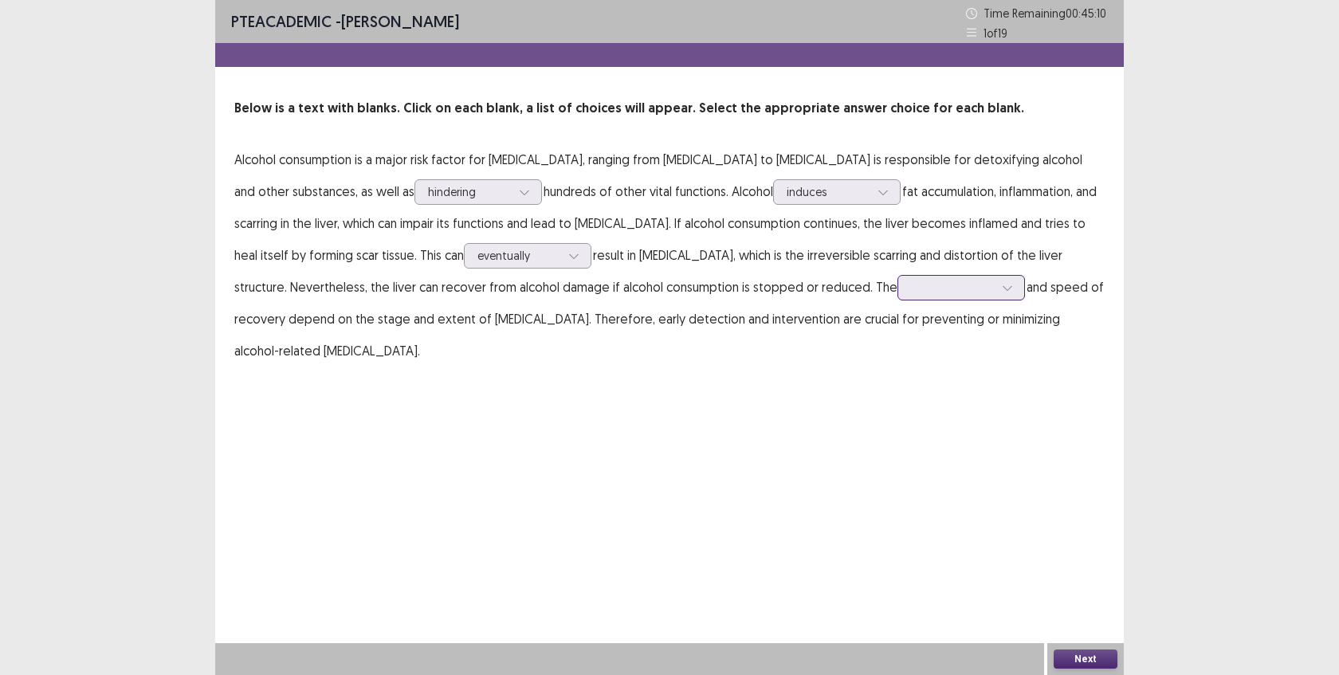
click at [911, 281] on div at bounding box center [952, 287] width 83 height 15
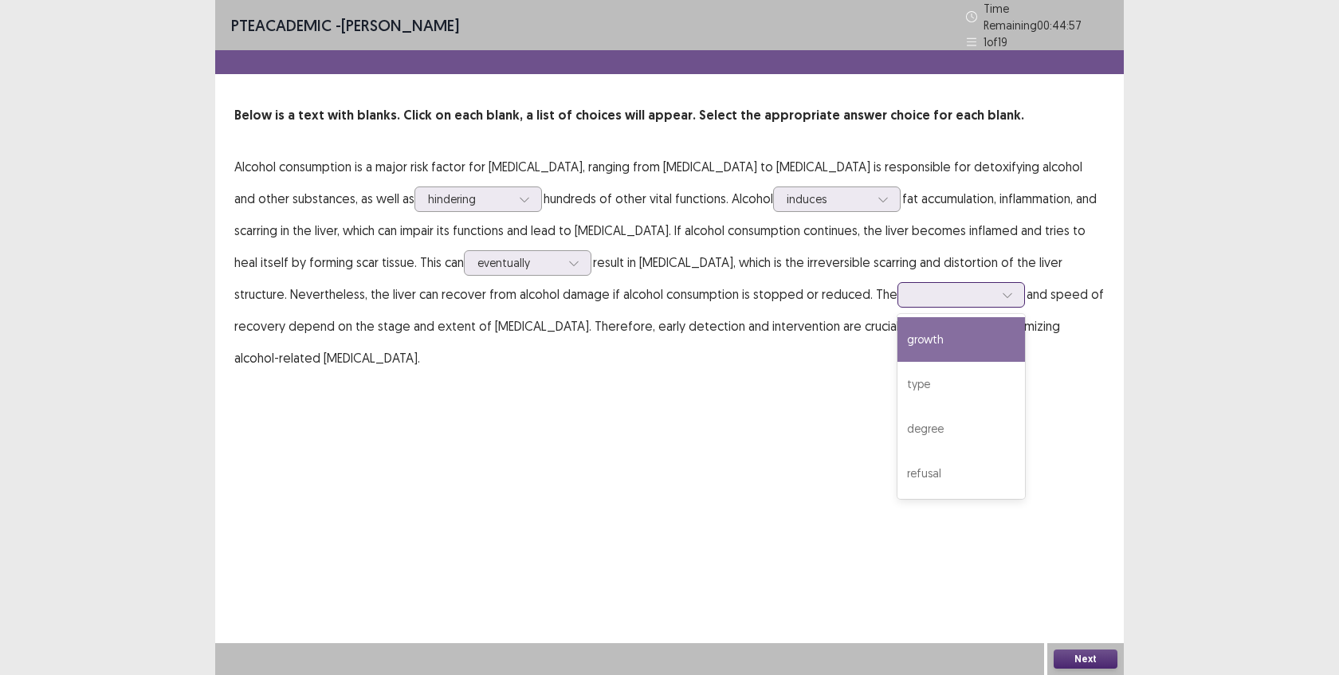
click at [898, 340] on div "growth" at bounding box center [962, 339] width 128 height 45
click at [996, 283] on div at bounding box center [1008, 295] width 24 height 24
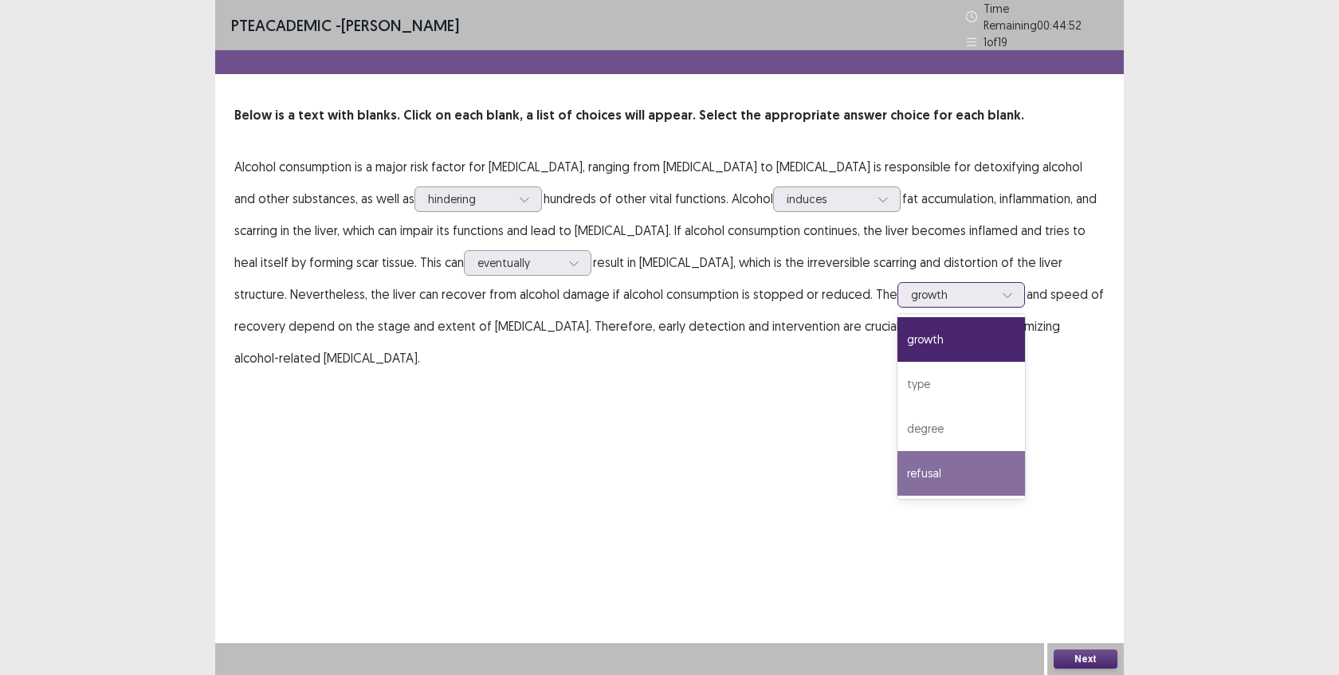
click at [898, 456] on div "refusal" at bounding box center [962, 473] width 128 height 45
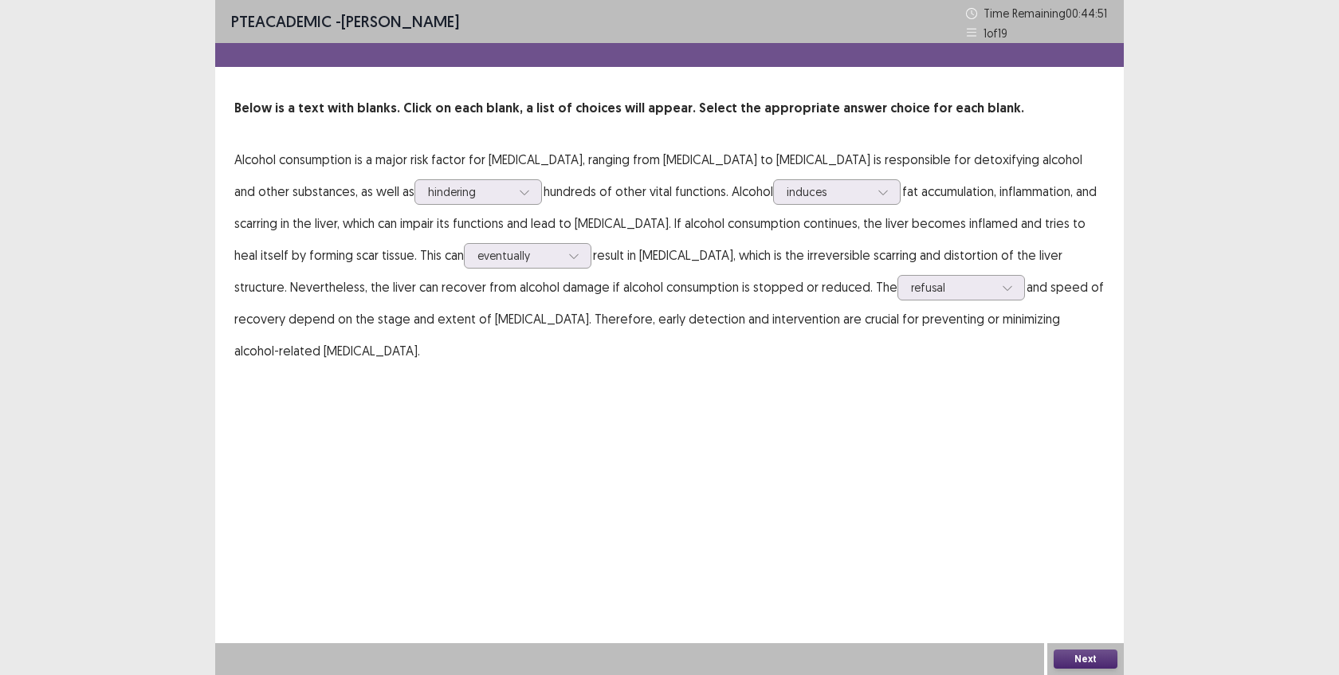
click at [870, 387] on div "PTE academic - [PERSON_NAME] Time Remaining 00 : 44 : 51 1 of 19 Below is a tex…" at bounding box center [669, 337] width 909 height 675
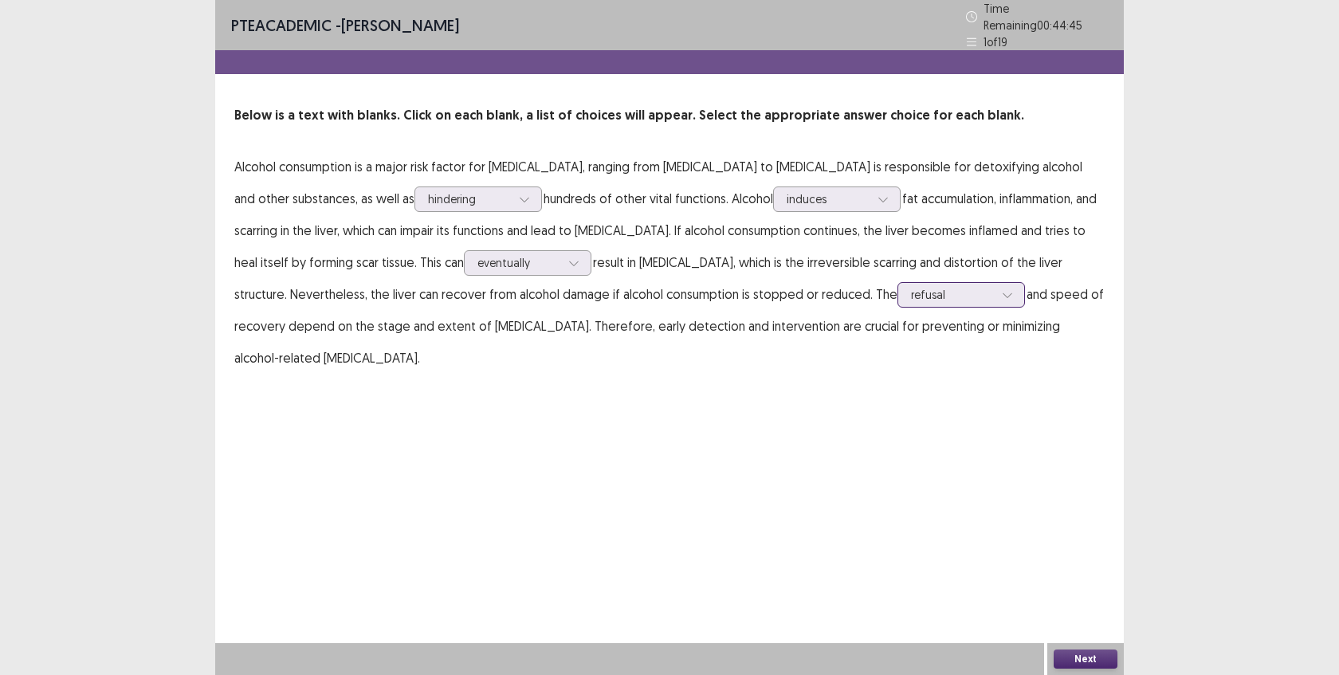
click at [911, 292] on div at bounding box center [952, 294] width 83 height 15
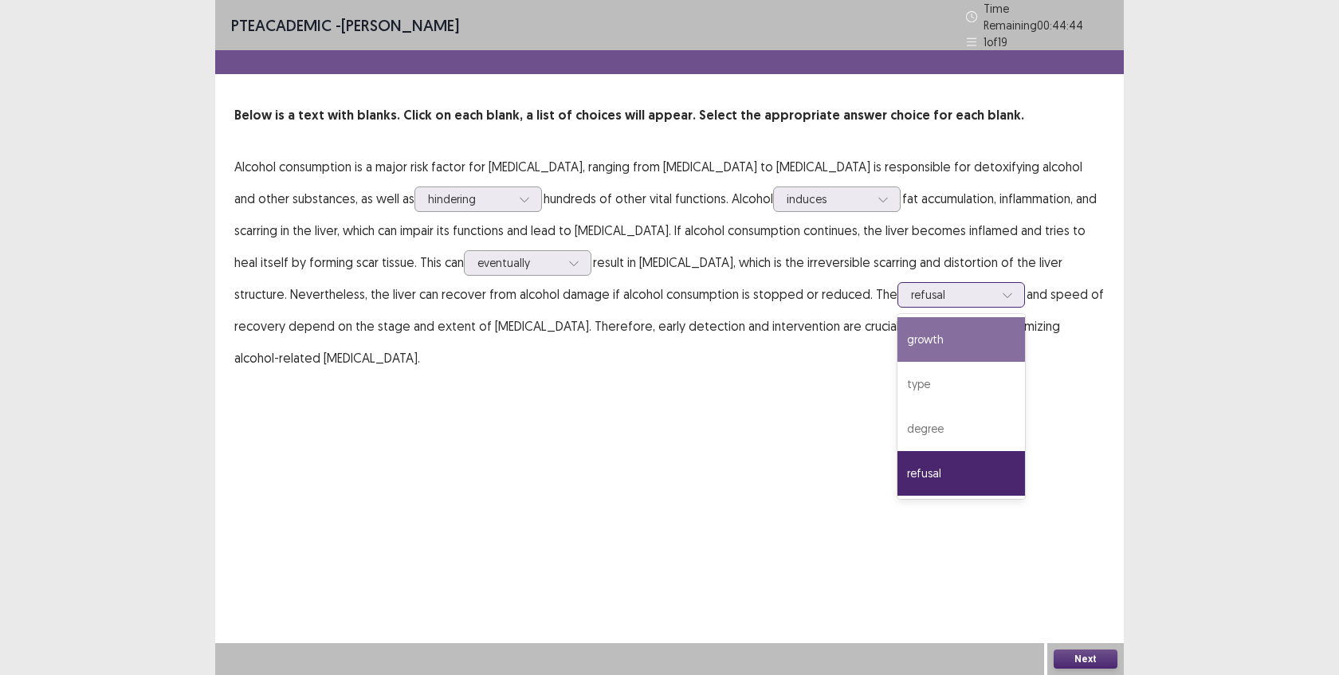
click at [898, 352] on div "growth" at bounding box center [962, 339] width 128 height 45
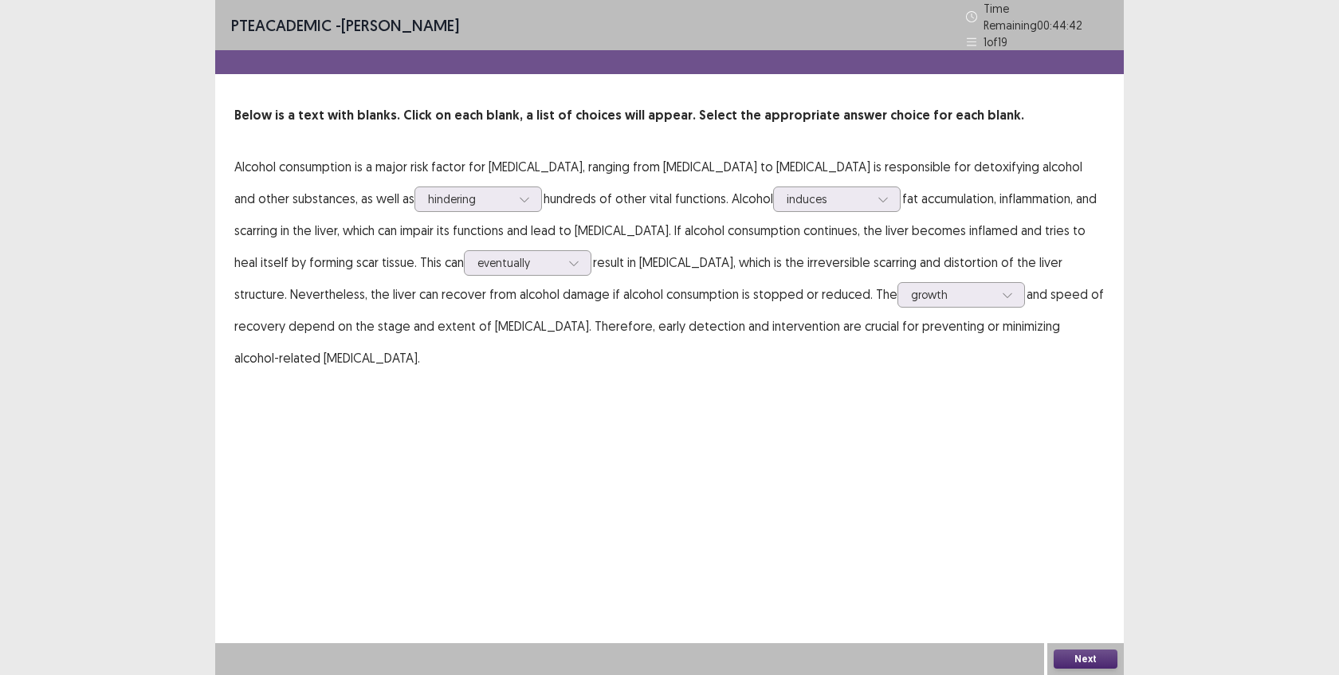
click at [1077, 652] on button "Next" at bounding box center [1086, 659] width 64 height 19
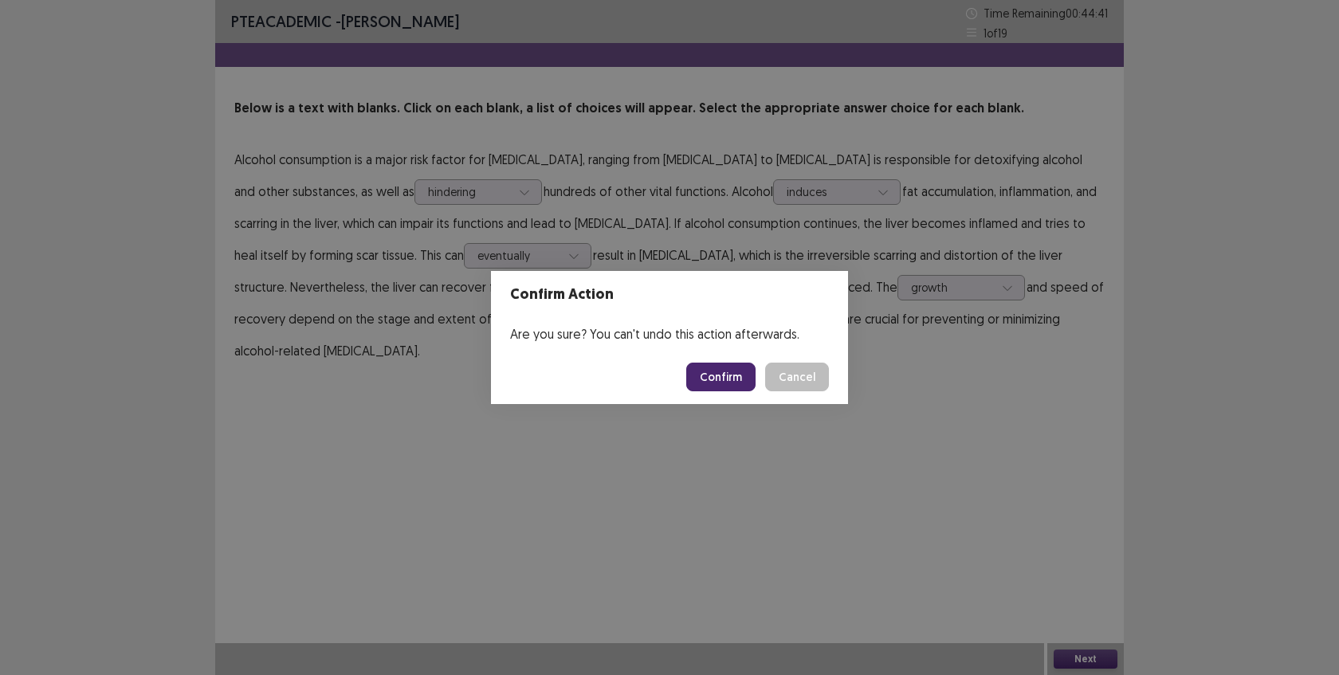
click at [733, 383] on button "Confirm" at bounding box center [720, 377] width 69 height 29
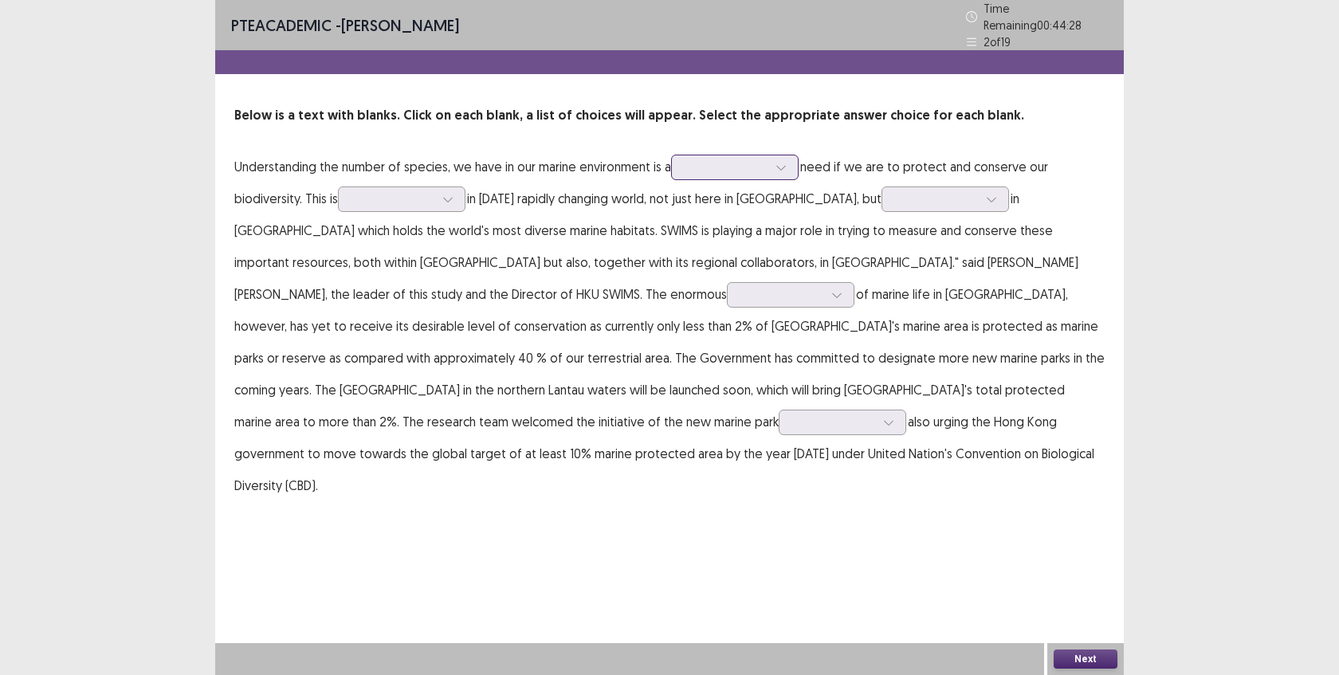
click at [743, 166] on div at bounding box center [726, 166] width 83 height 15
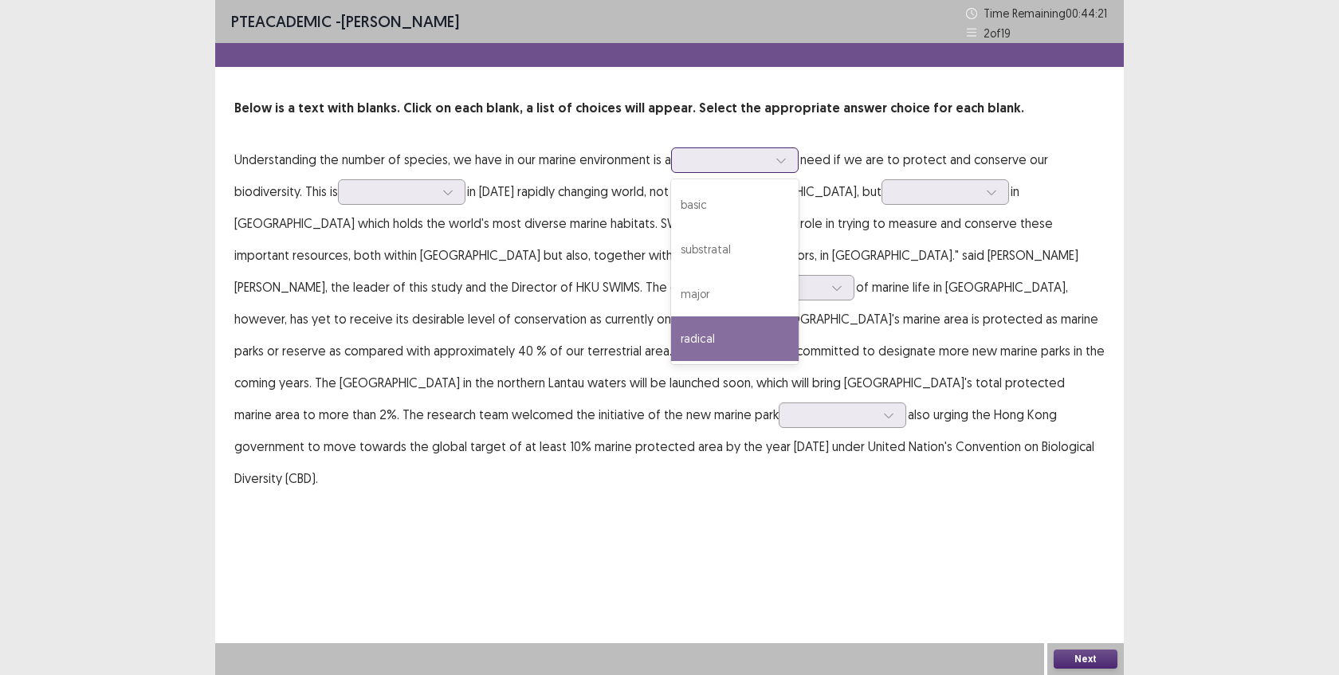
click at [715, 337] on div "radical" at bounding box center [735, 338] width 128 height 45
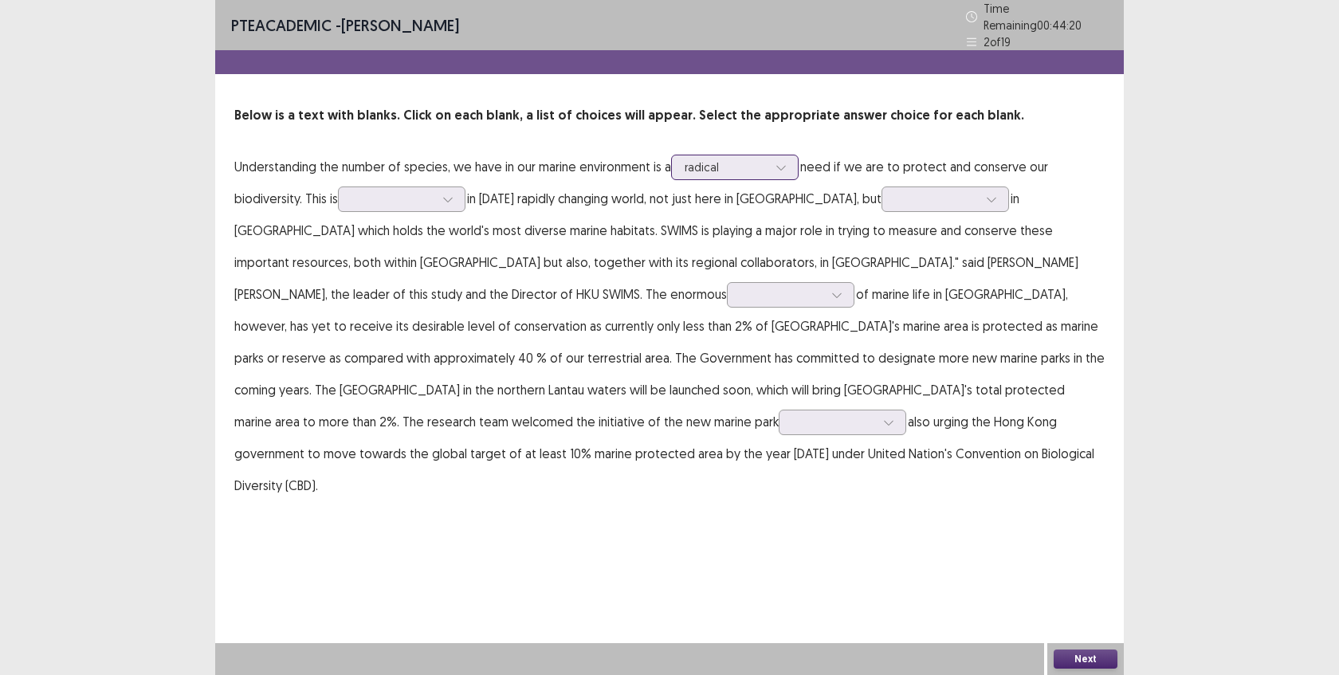
click at [725, 159] on div at bounding box center [726, 166] width 83 height 15
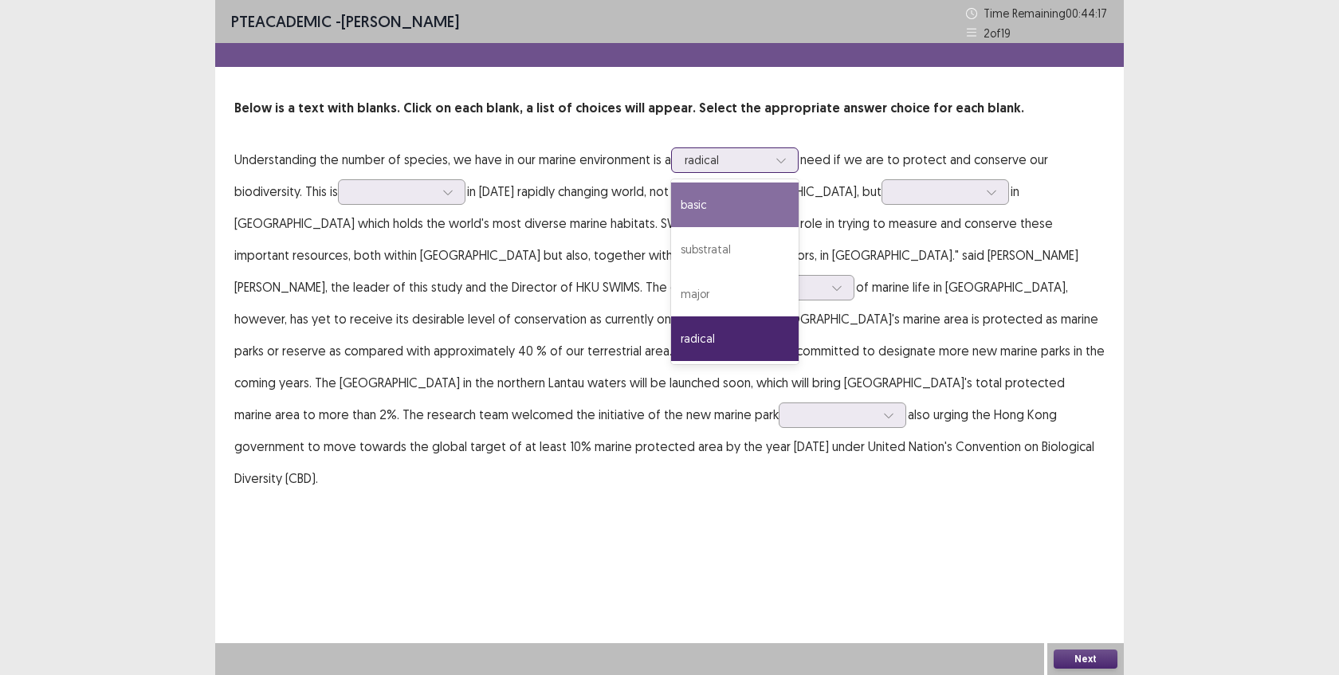
click at [748, 216] on div "basic" at bounding box center [735, 205] width 128 height 45
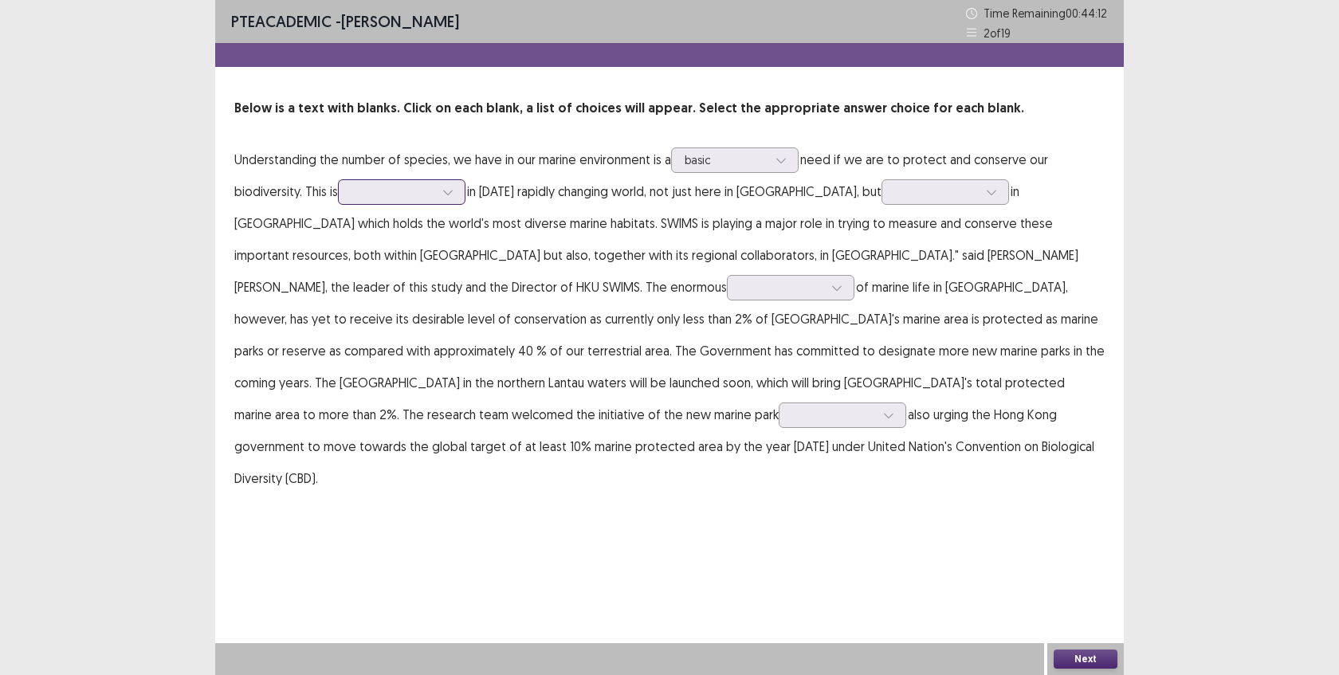
click at [434, 191] on div at bounding box center [393, 191] width 83 height 15
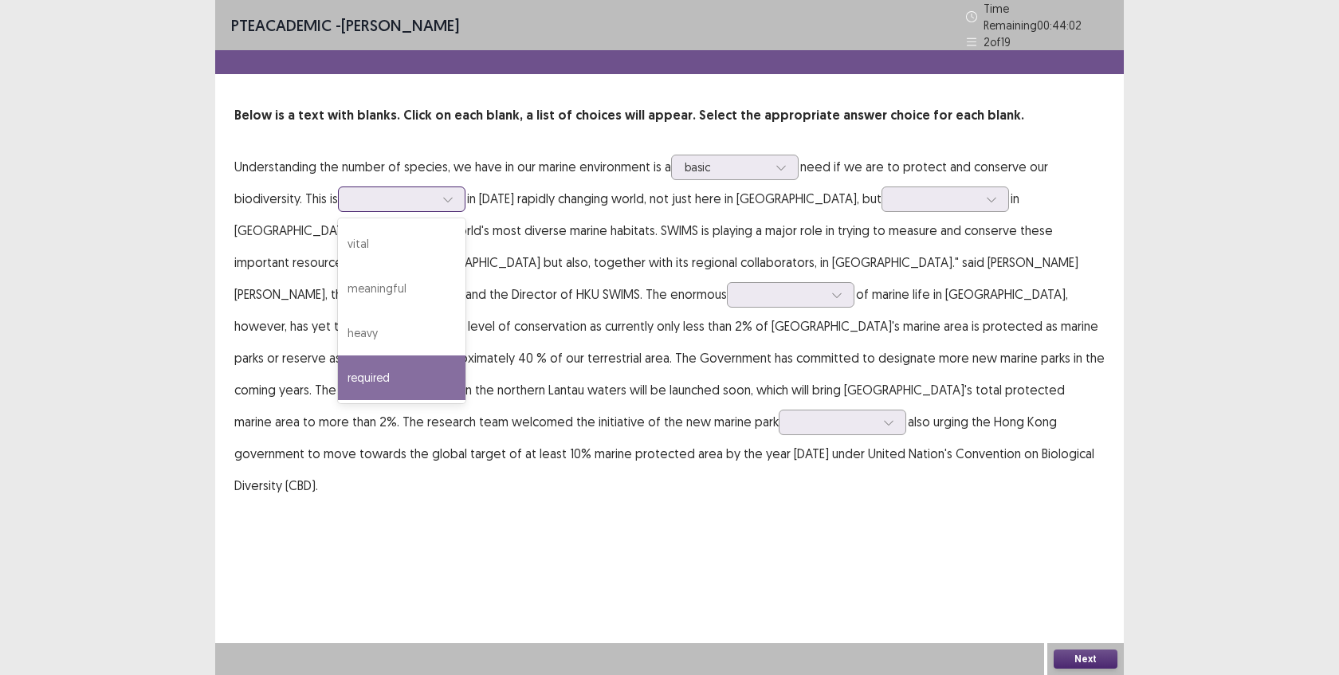
click at [413, 363] on div "required" at bounding box center [402, 378] width 128 height 45
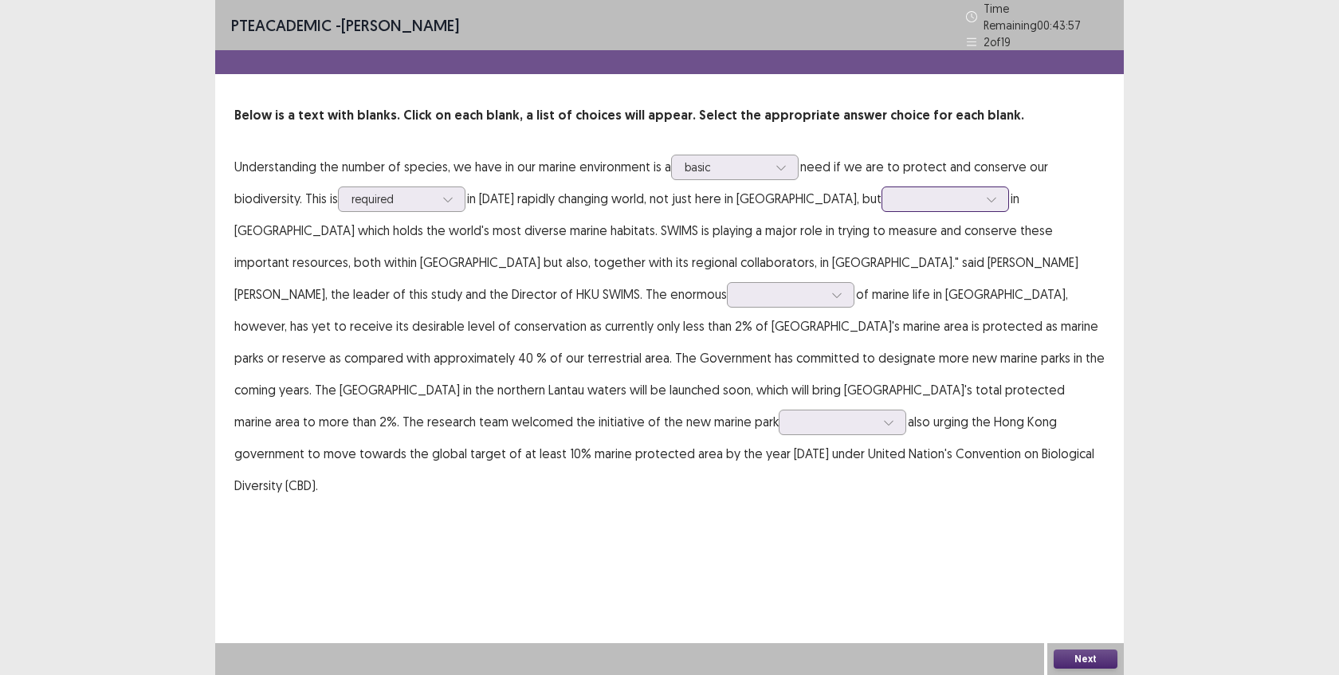
click at [919, 191] on div at bounding box center [936, 198] width 83 height 15
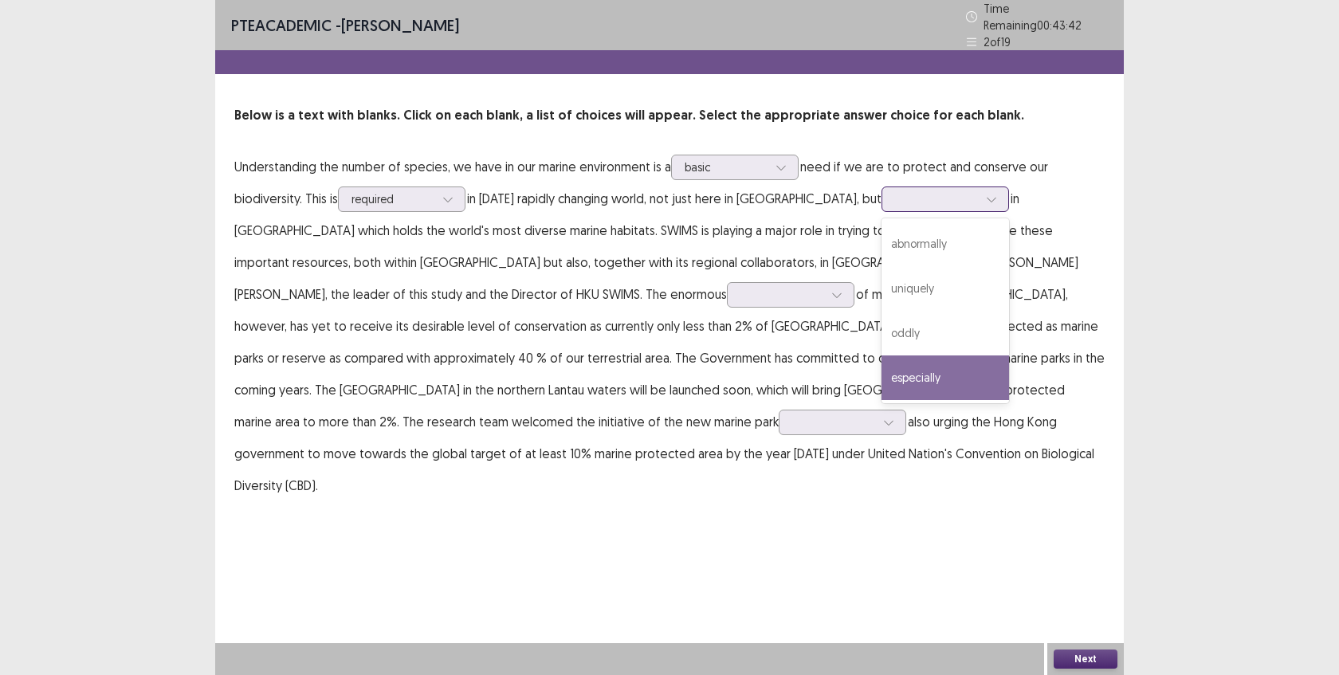
click at [904, 356] on div "especially" at bounding box center [946, 378] width 128 height 45
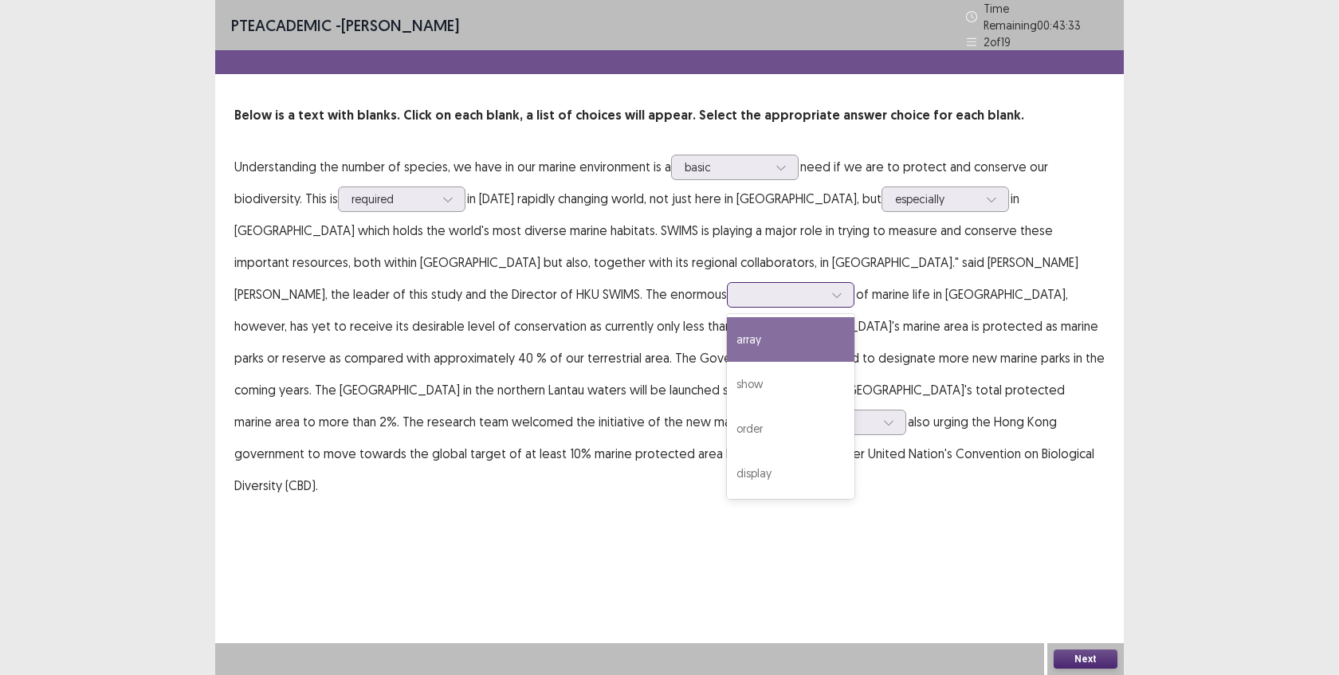
click at [741, 289] on div at bounding box center [782, 294] width 83 height 15
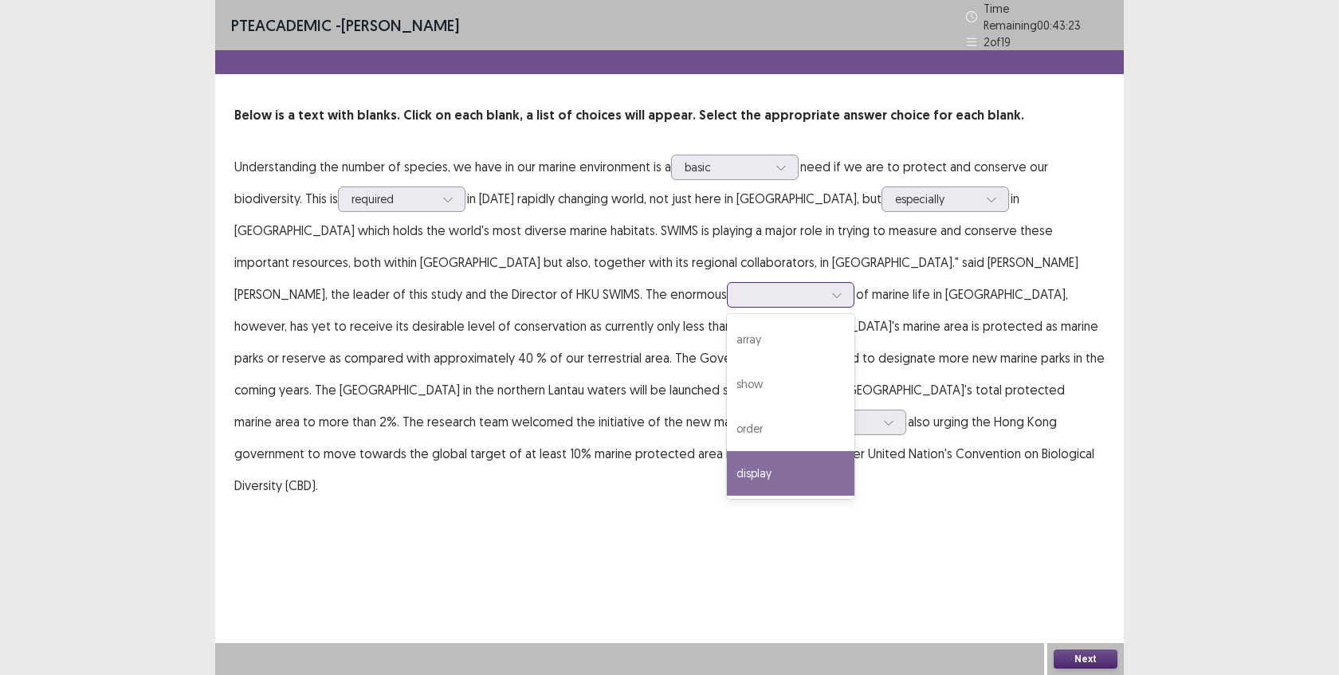
click at [727, 488] on div "array show order display" at bounding box center [791, 406] width 128 height 185
click at [727, 458] on div "display" at bounding box center [791, 473] width 128 height 45
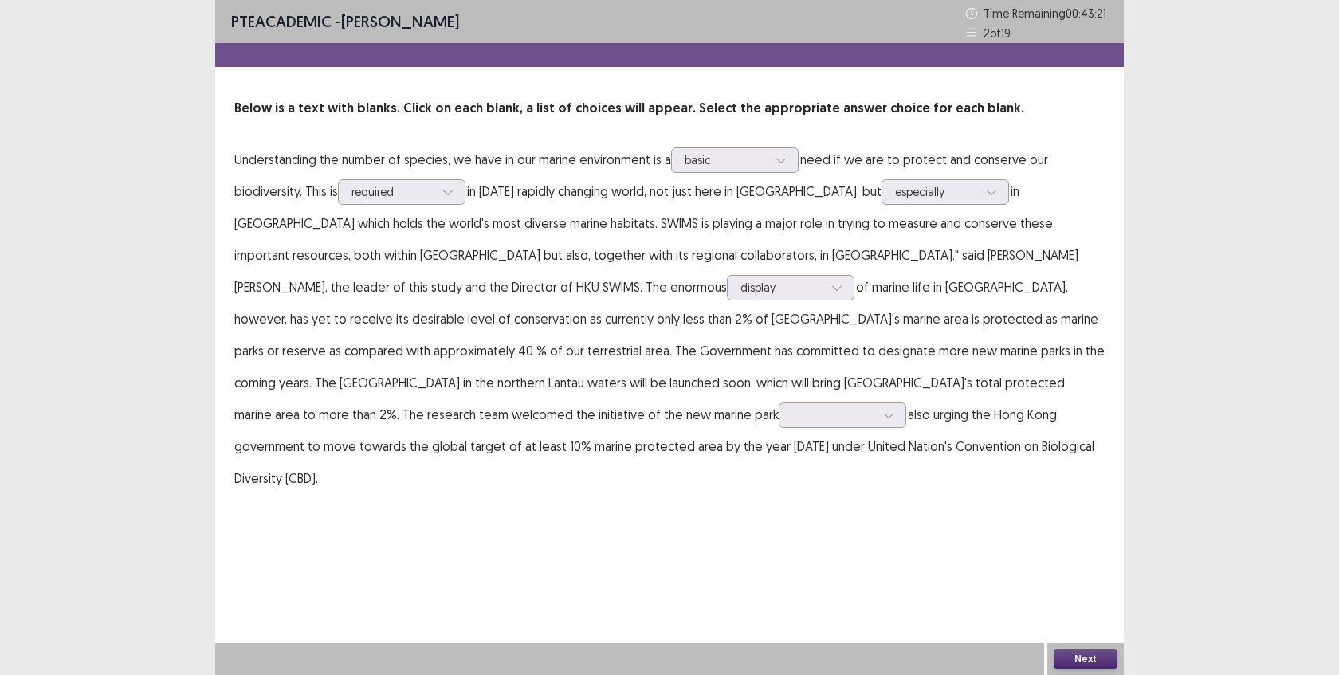
click at [560, 344] on p "Understanding the number of species, we have in our marine environment is a bas…" at bounding box center [669, 318] width 870 height 351
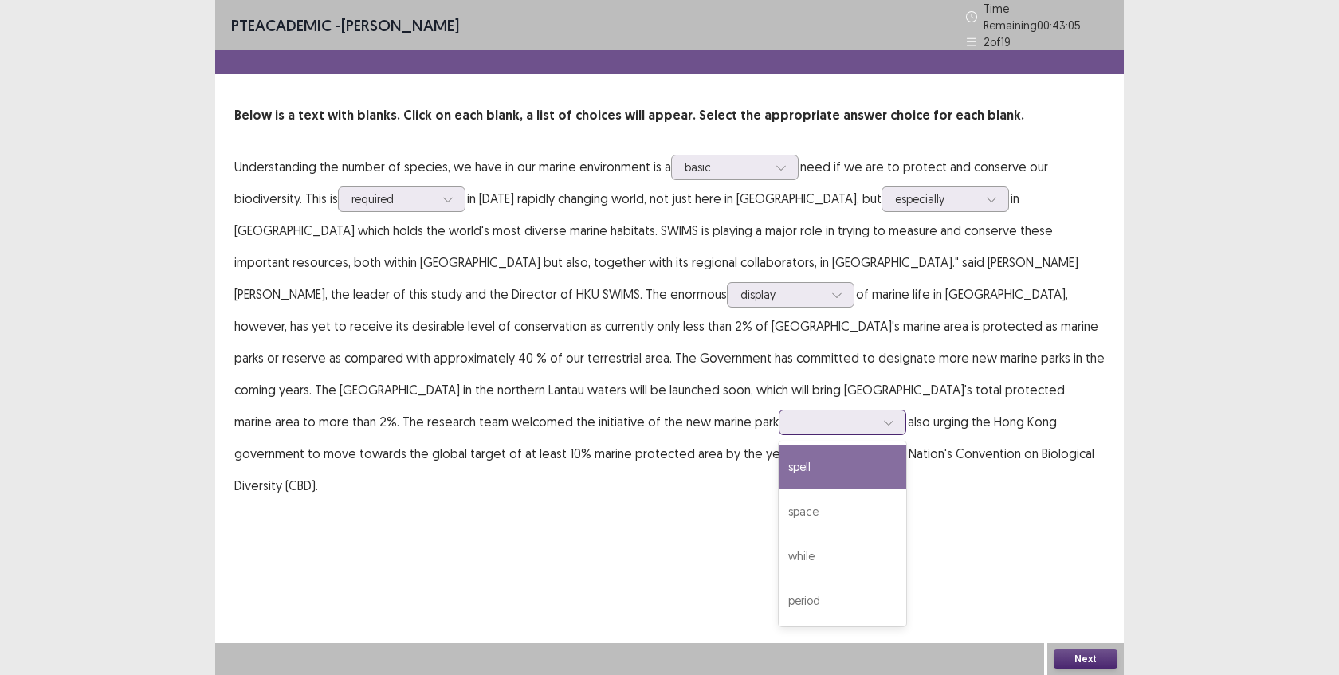
click at [883, 417] on icon at bounding box center [888, 422] width 11 height 11
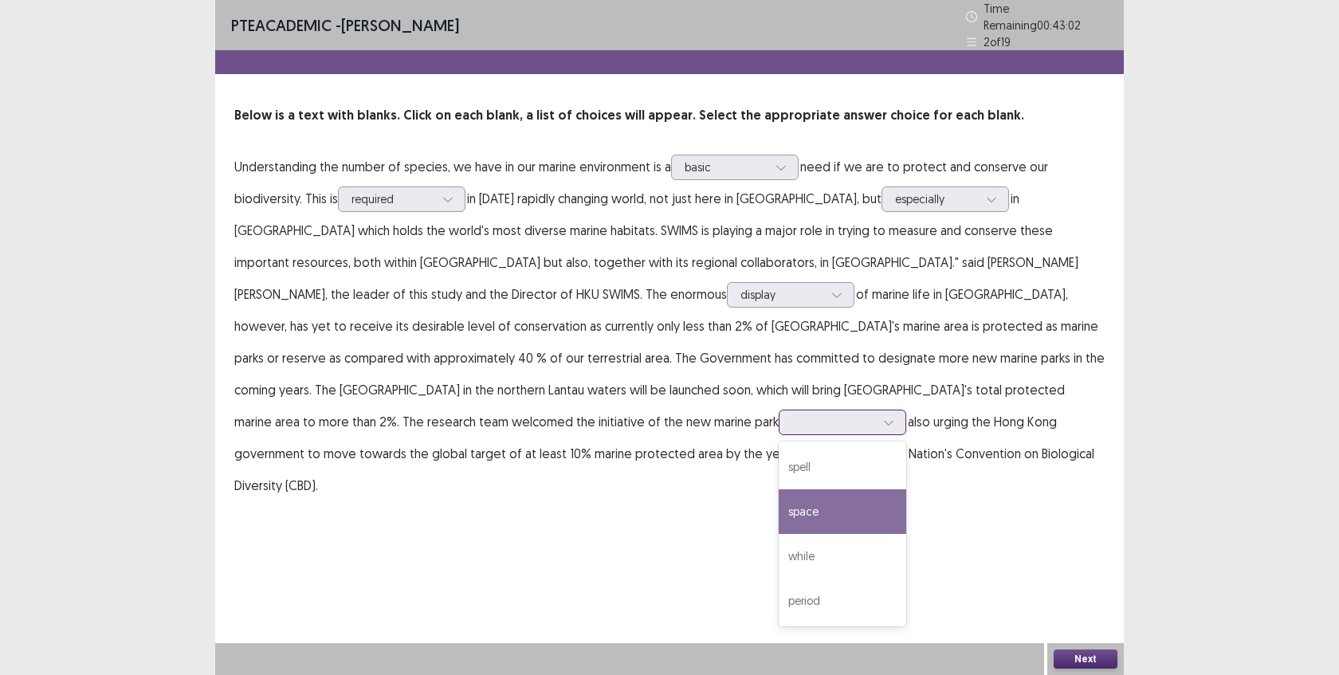
click at [779, 511] on div "space" at bounding box center [843, 511] width 128 height 45
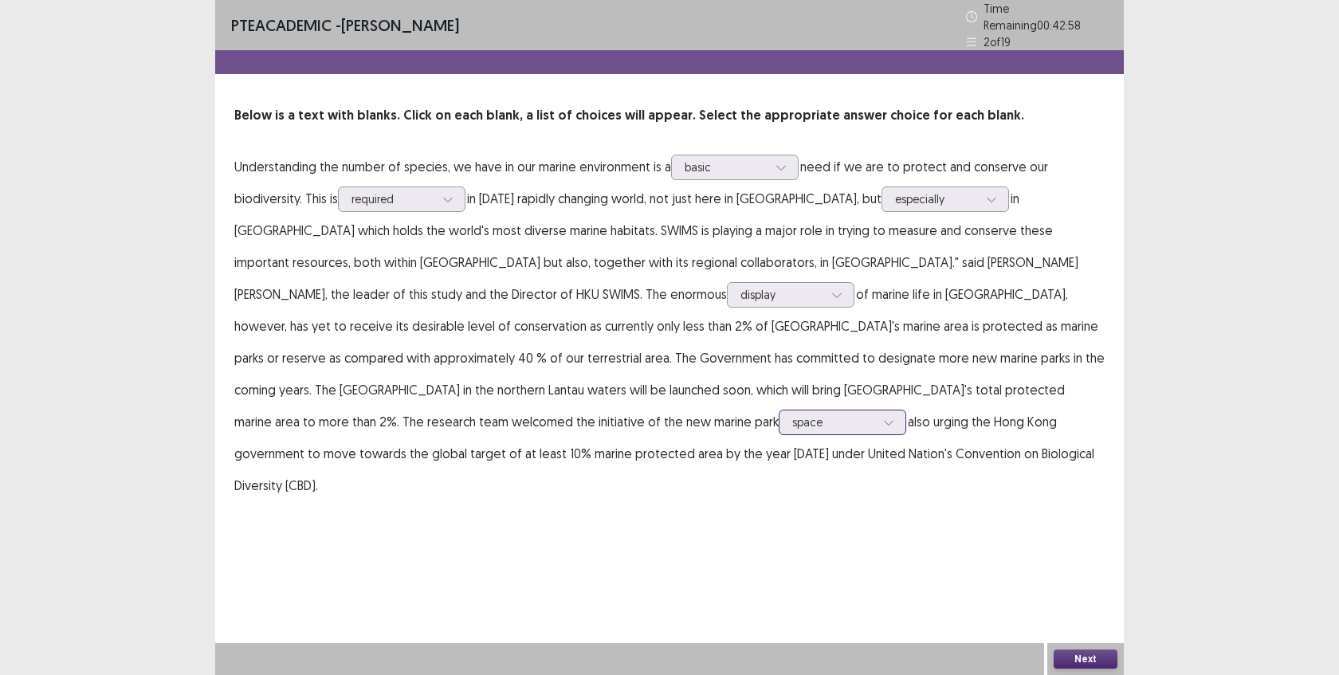
click at [792, 418] on div at bounding box center [833, 422] width 83 height 15
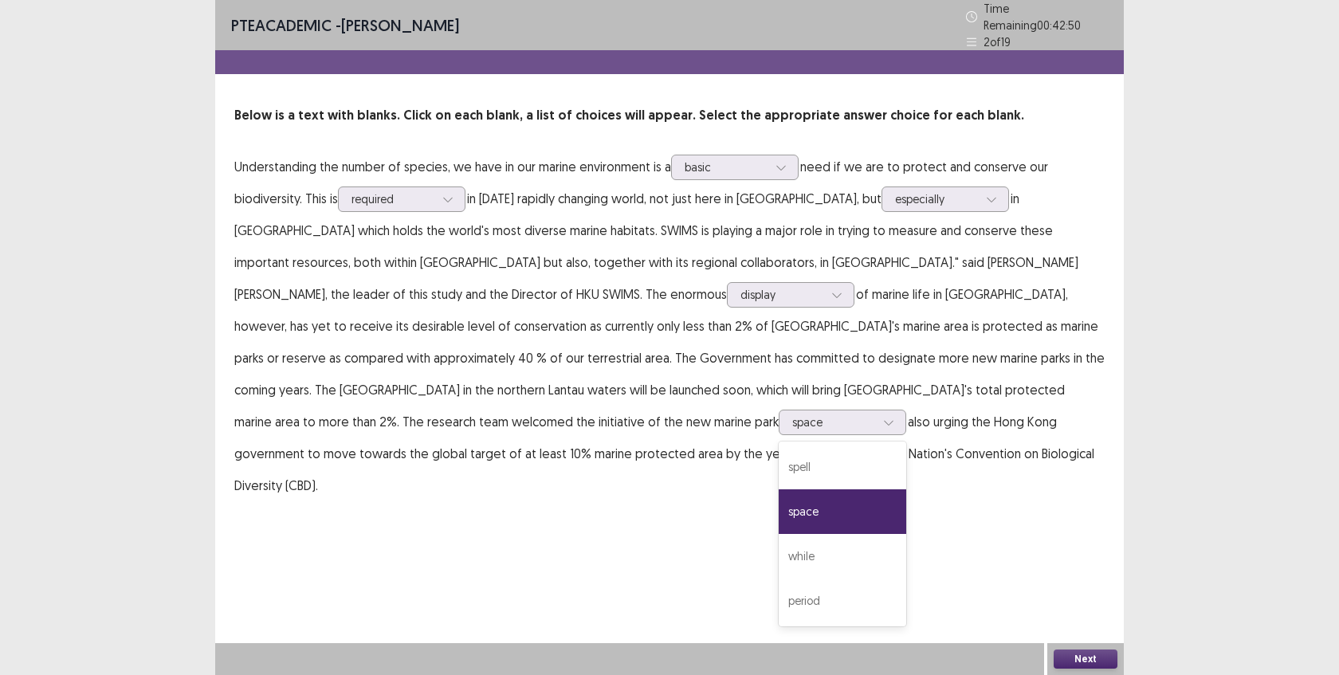
click at [1075, 655] on button "Next" at bounding box center [1086, 659] width 64 height 19
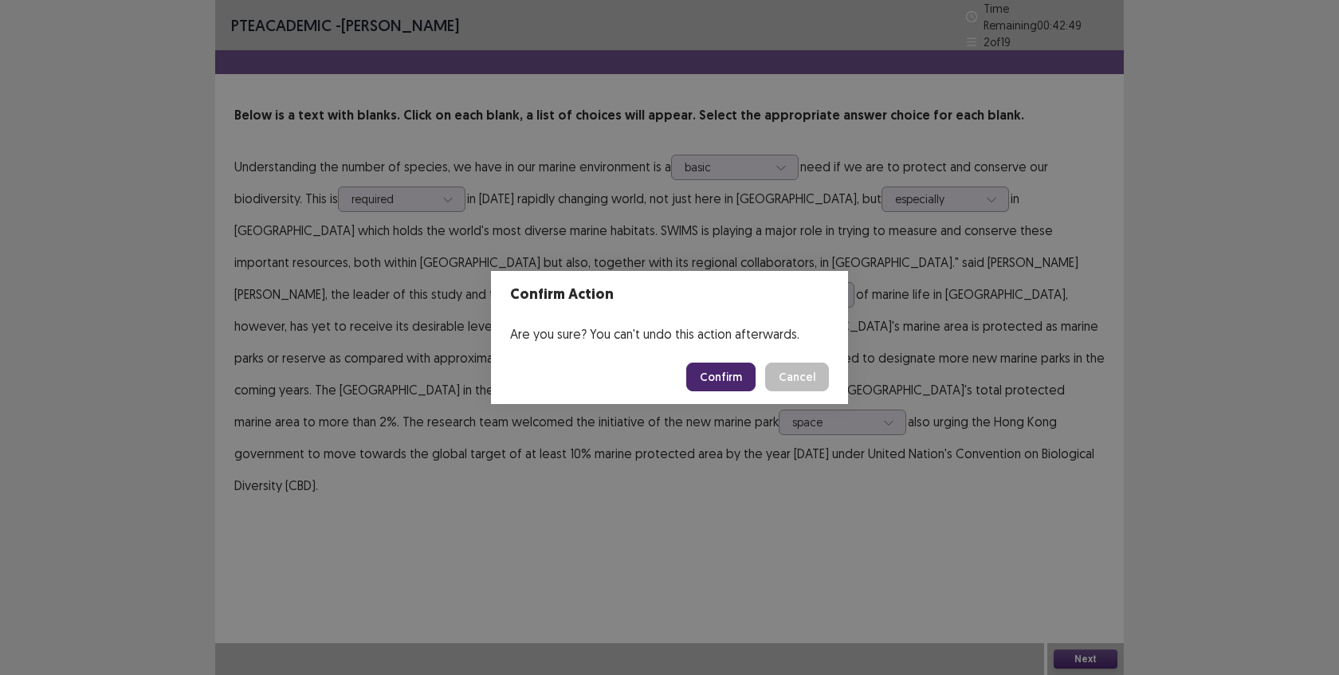
click at [734, 376] on button "Confirm" at bounding box center [720, 377] width 69 height 29
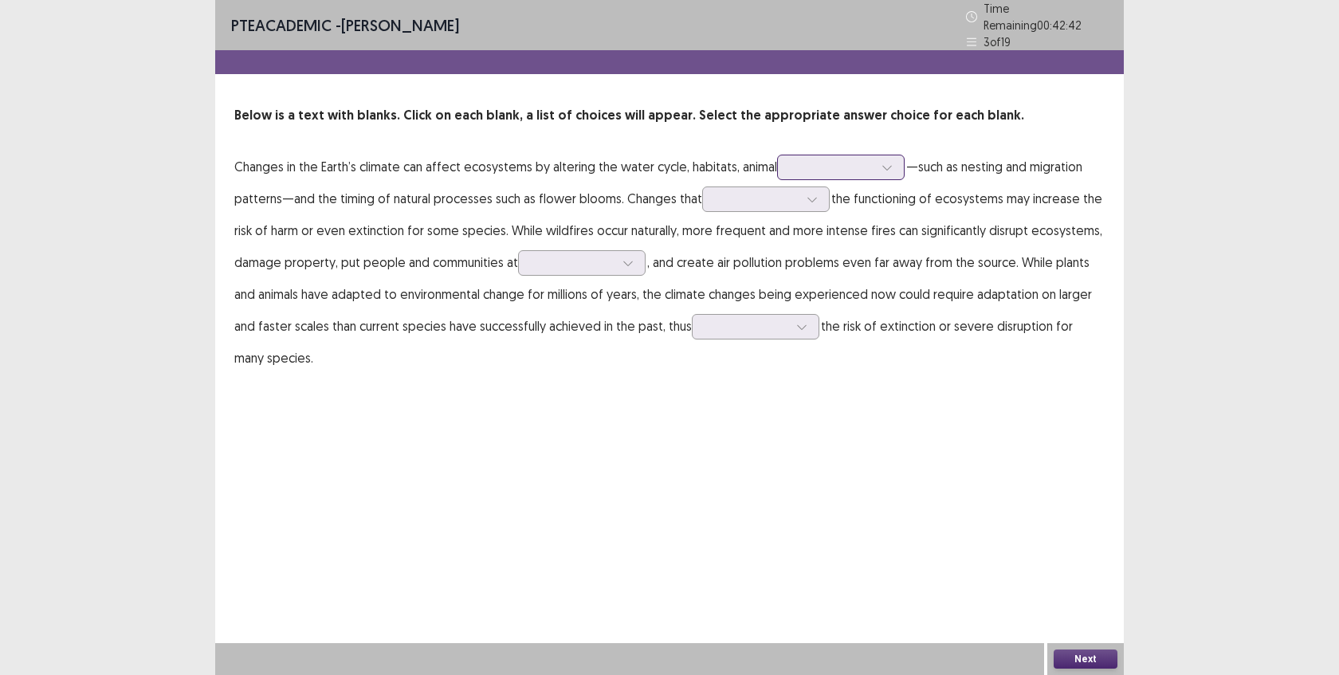
click at [859, 161] on div at bounding box center [832, 166] width 83 height 15
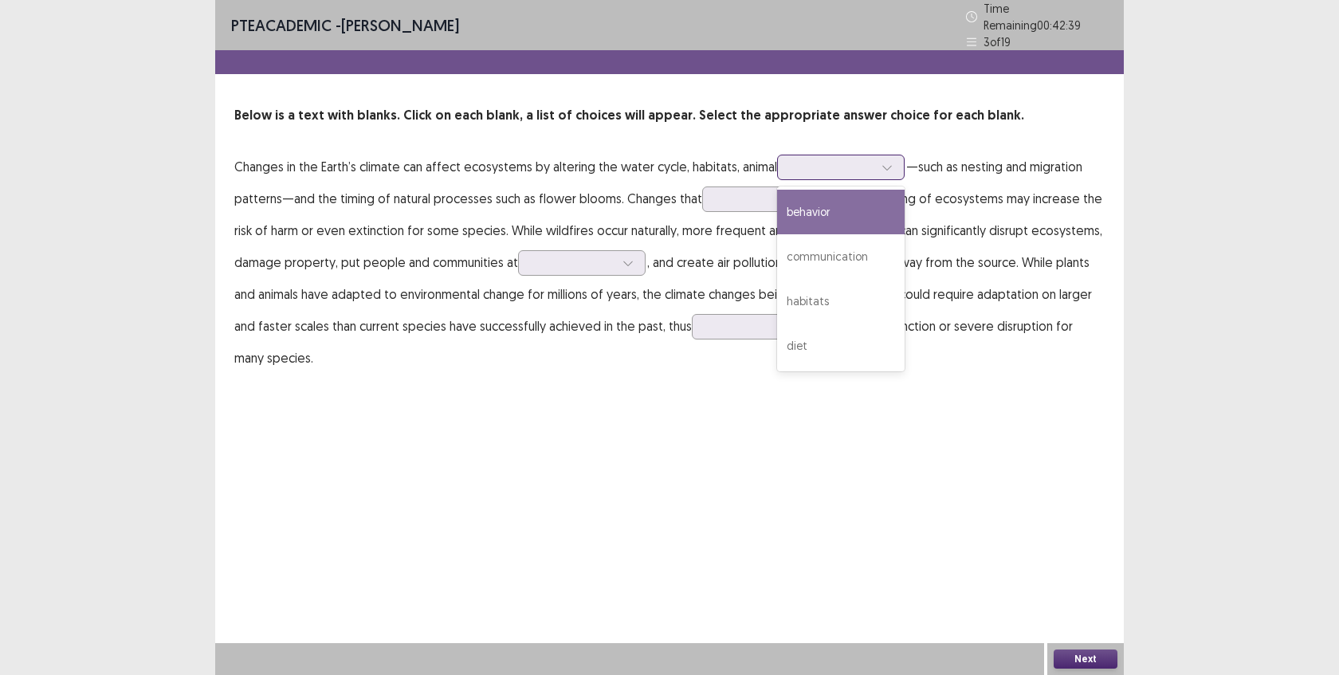
click at [850, 191] on div "behavior" at bounding box center [841, 212] width 128 height 45
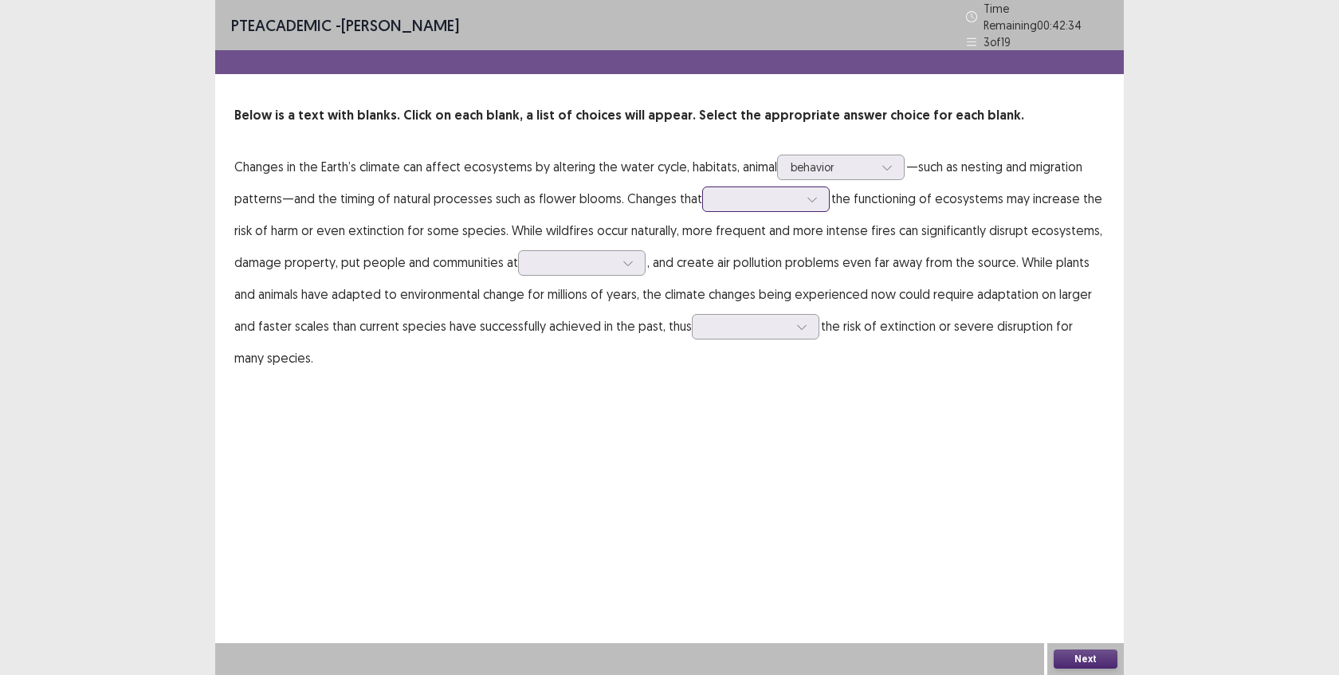
click at [811, 195] on icon at bounding box center [812, 199] width 11 height 11
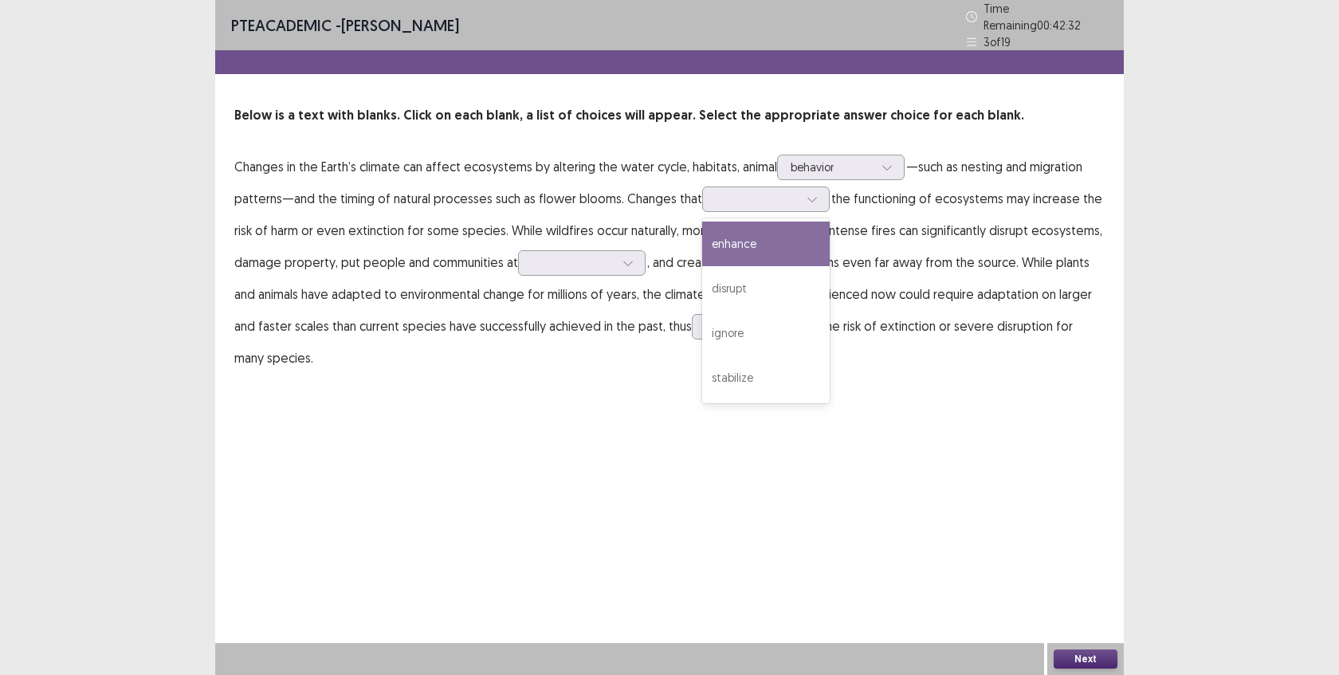
click at [864, 212] on p "Changes in the Earth’s climate can affect ecosystems by altering the water cycl…" at bounding box center [669, 262] width 870 height 223
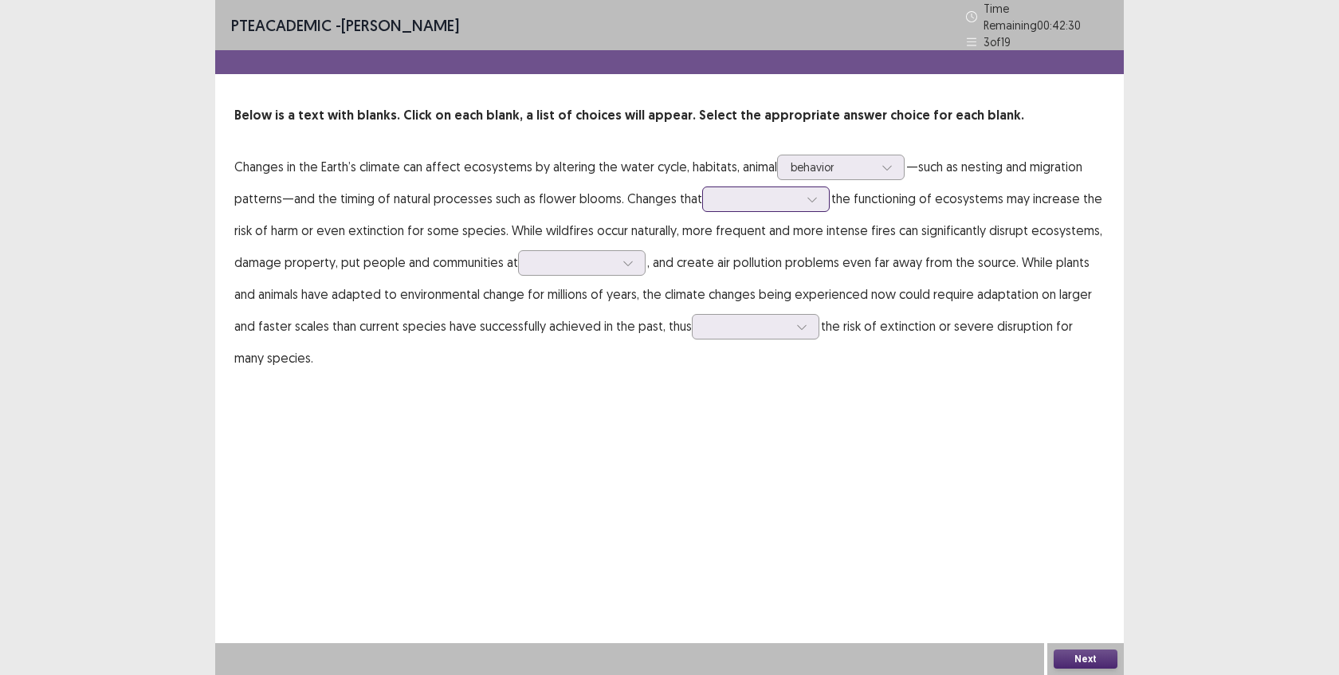
click at [785, 204] on div at bounding box center [766, 200] width 128 height 26
click at [759, 266] on div "disrupt" at bounding box center [766, 288] width 128 height 45
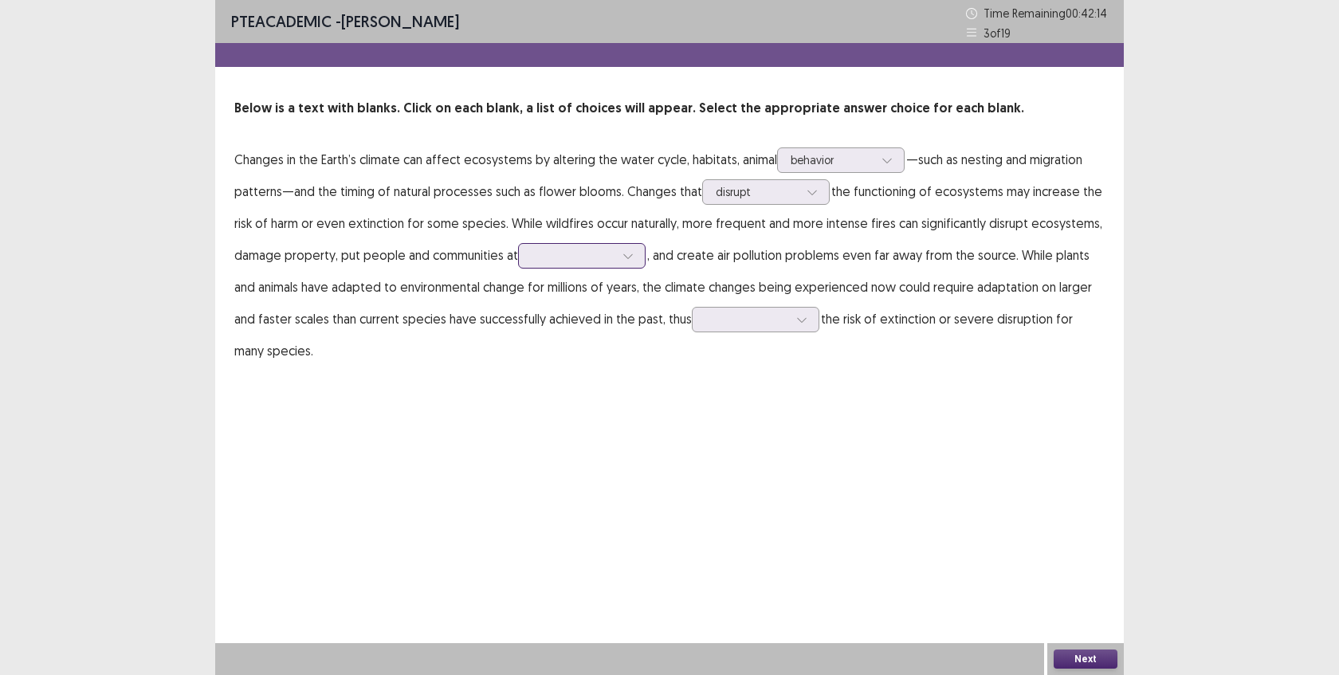
click at [559, 264] on div at bounding box center [573, 255] width 86 height 18
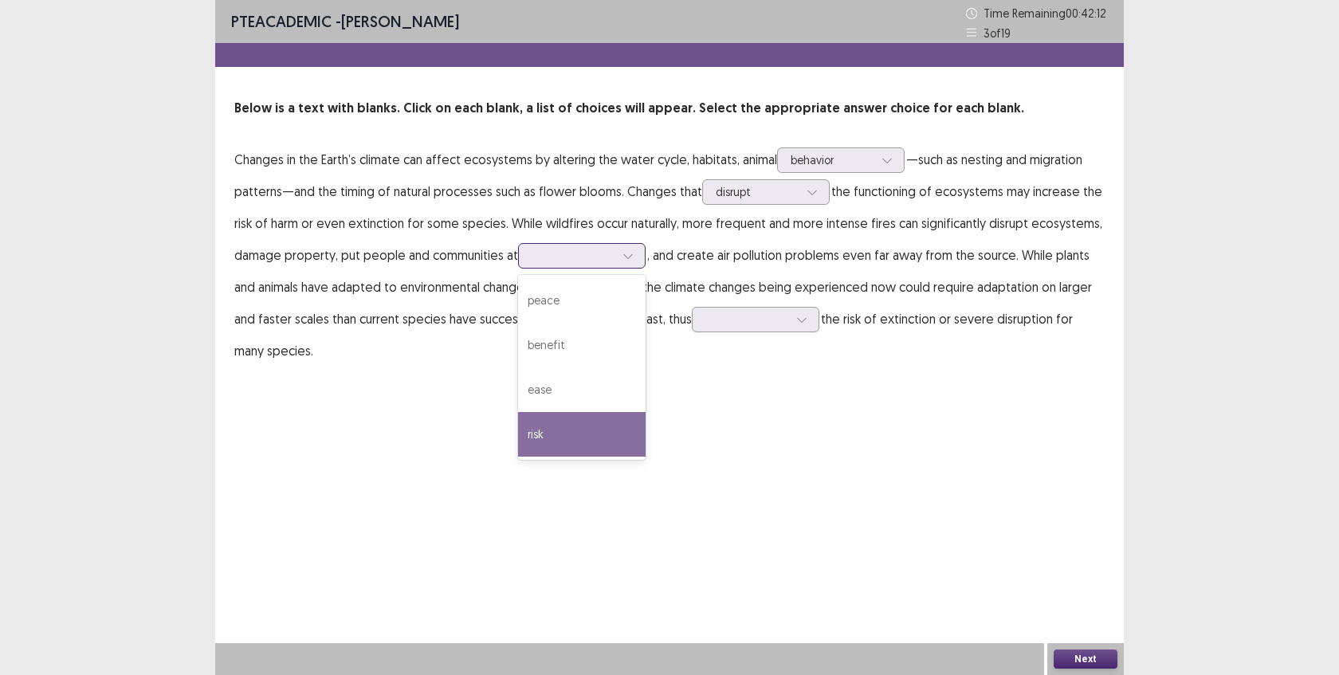
click at [552, 418] on div "risk" at bounding box center [582, 434] width 128 height 45
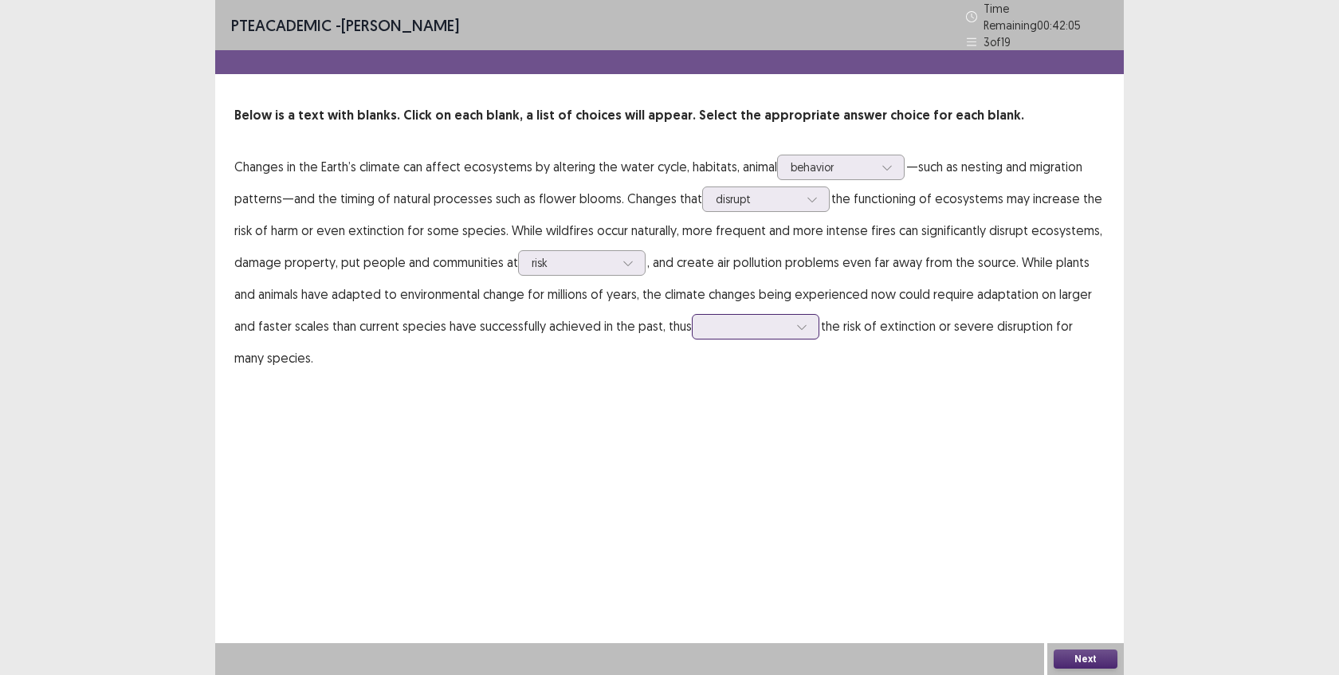
click at [705, 326] on input "text" at bounding box center [706, 326] width 3 height 12
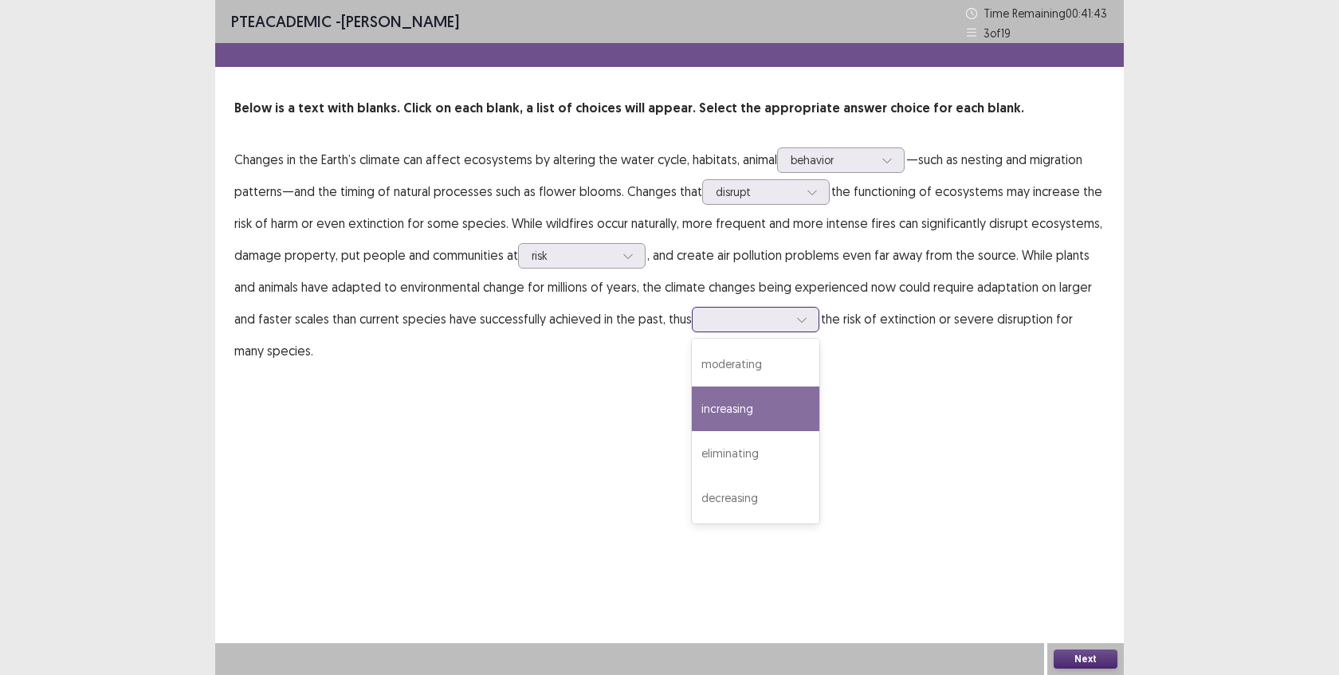
click at [737, 401] on div "increasing" at bounding box center [756, 409] width 128 height 45
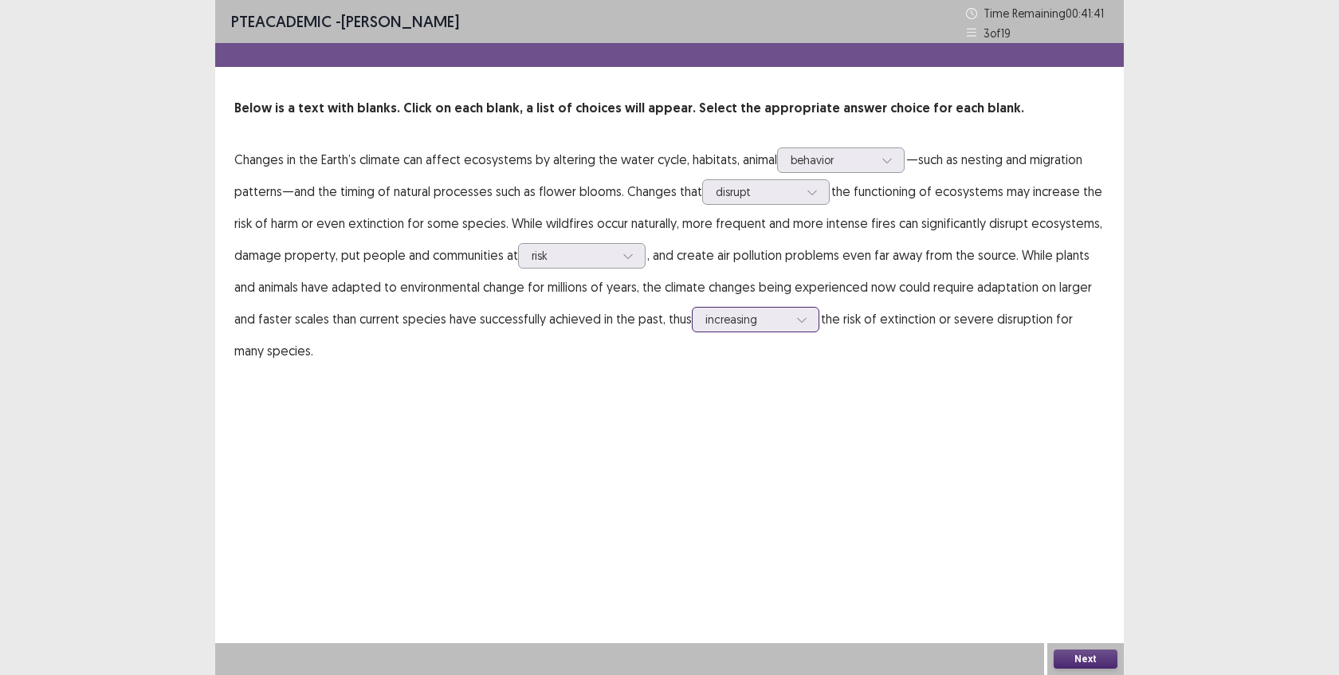
click at [795, 327] on div at bounding box center [802, 320] width 24 height 24
click at [1079, 659] on button "Next" at bounding box center [1086, 659] width 64 height 19
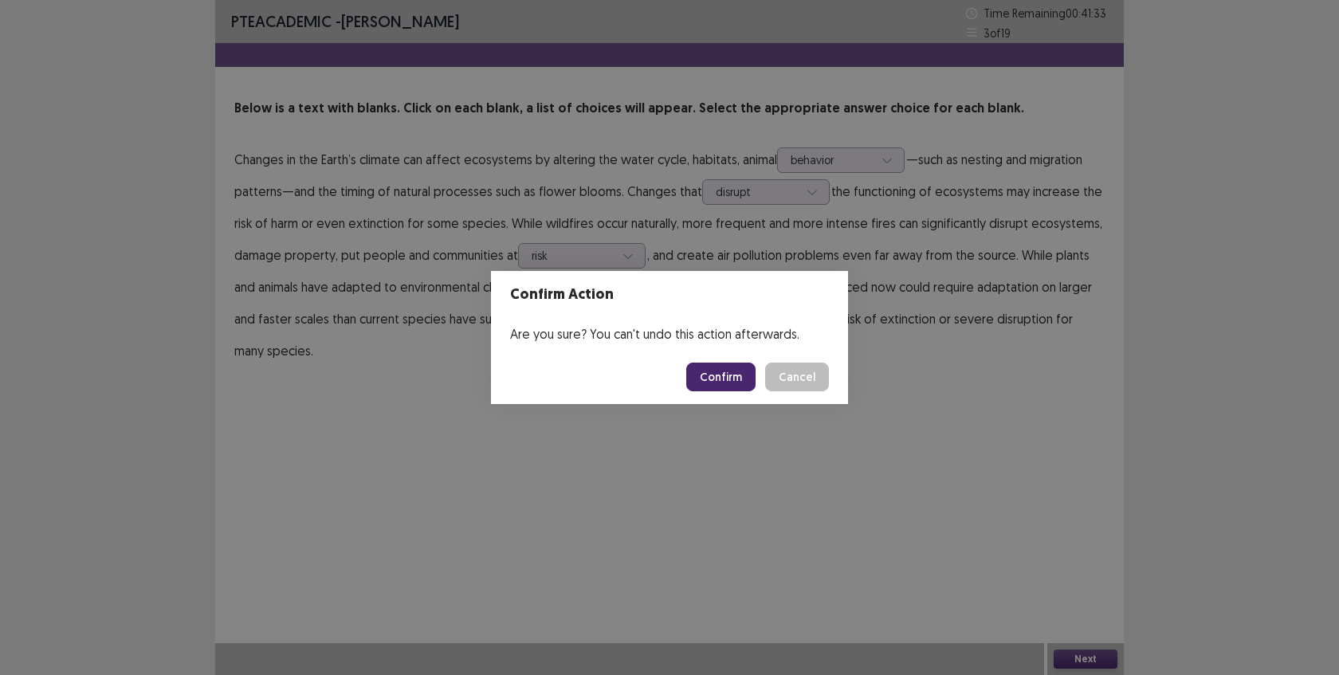
click at [722, 371] on button "Confirm" at bounding box center [720, 377] width 69 height 29
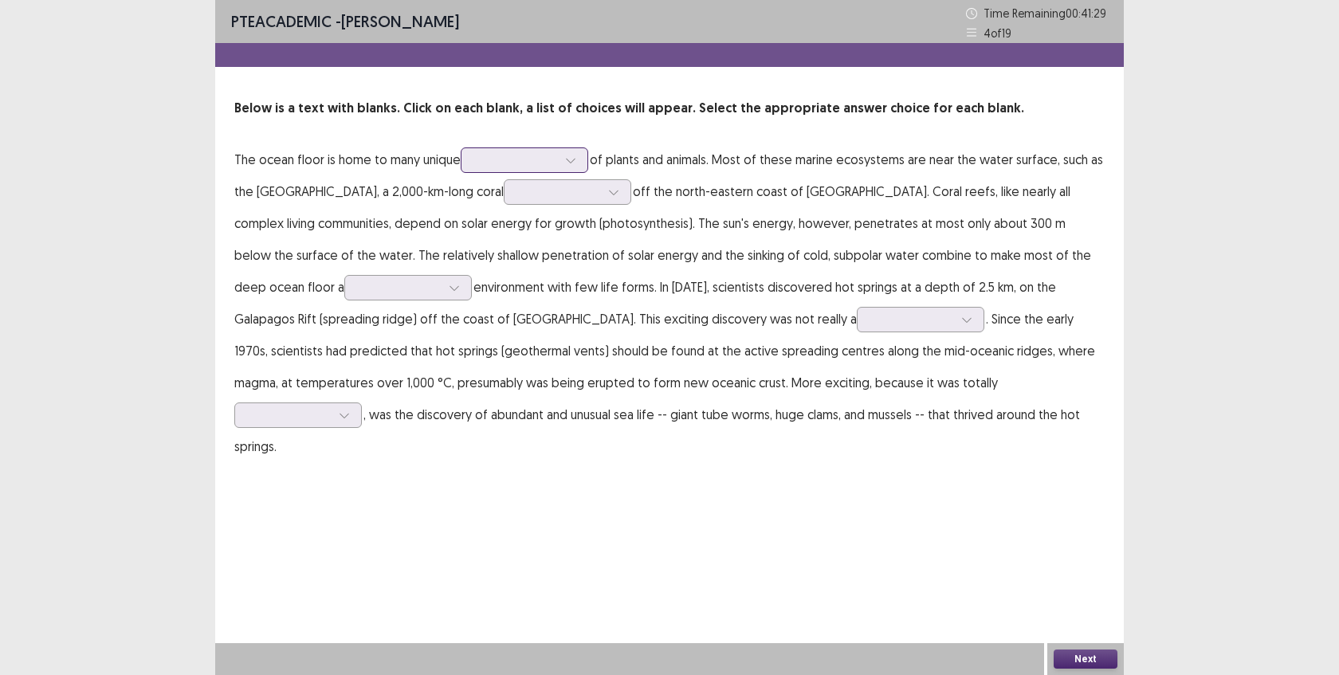
click at [545, 165] on div at bounding box center [515, 159] width 83 height 15
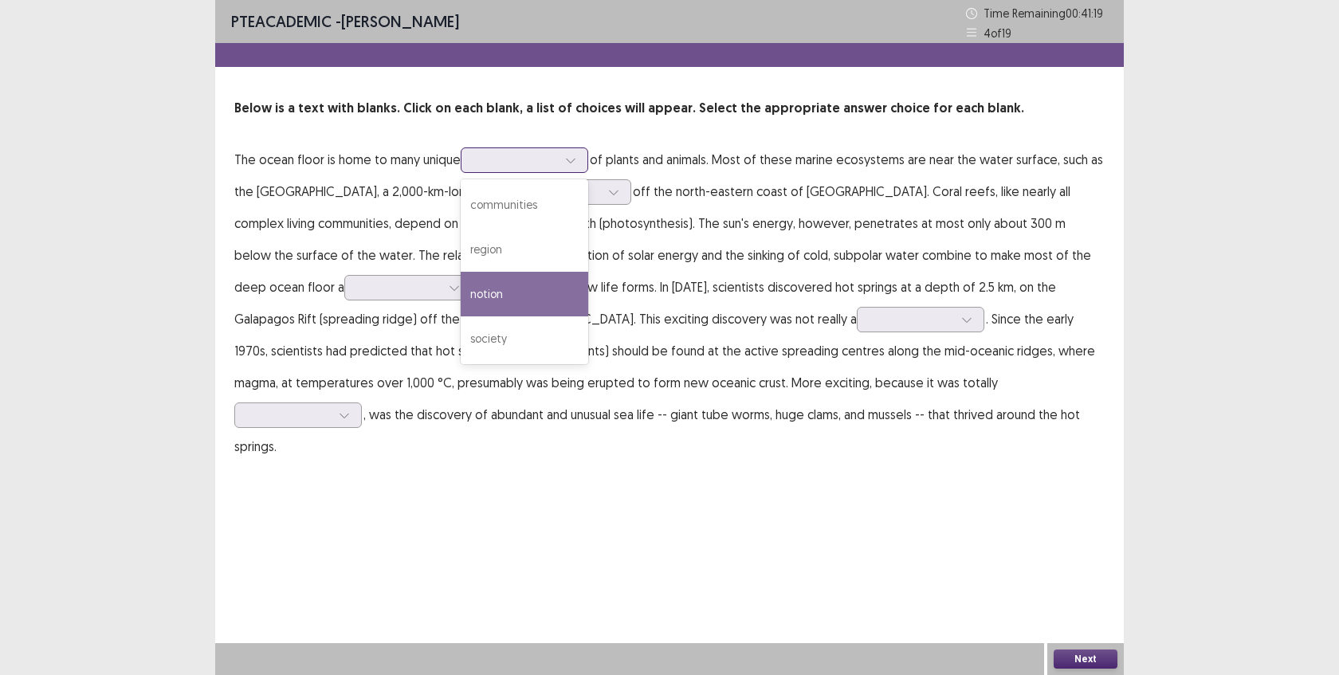
click at [518, 308] on div "notion" at bounding box center [525, 294] width 128 height 45
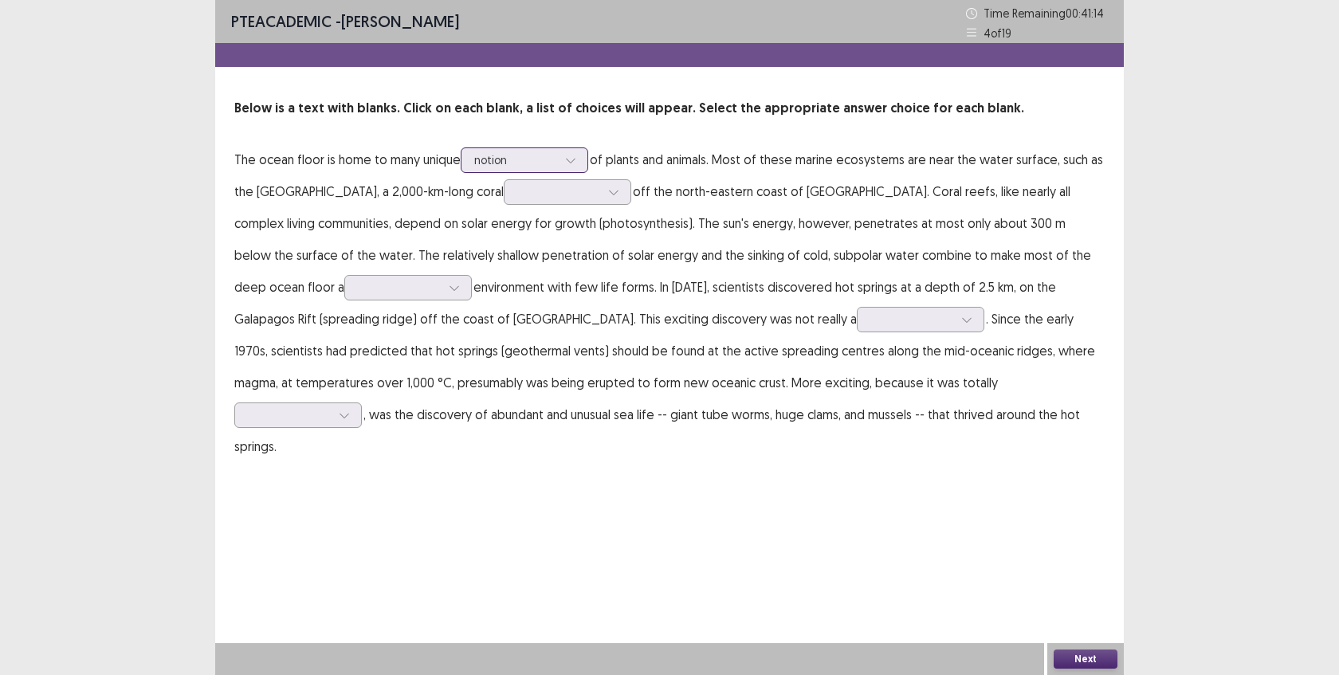
click at [570, 161] on icon at bounding box center [570, 160] width 11 height 11
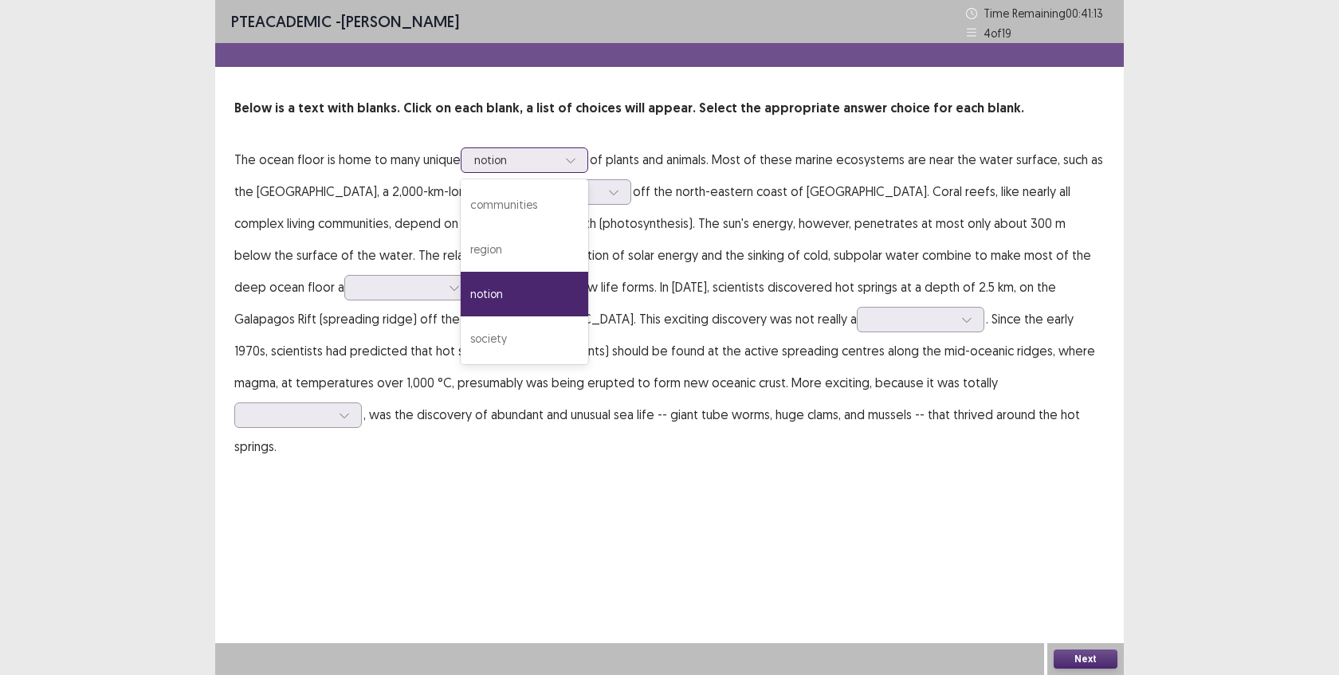
click at [570, 161] on icon at bounding box center [570, 160] width 11 height 11
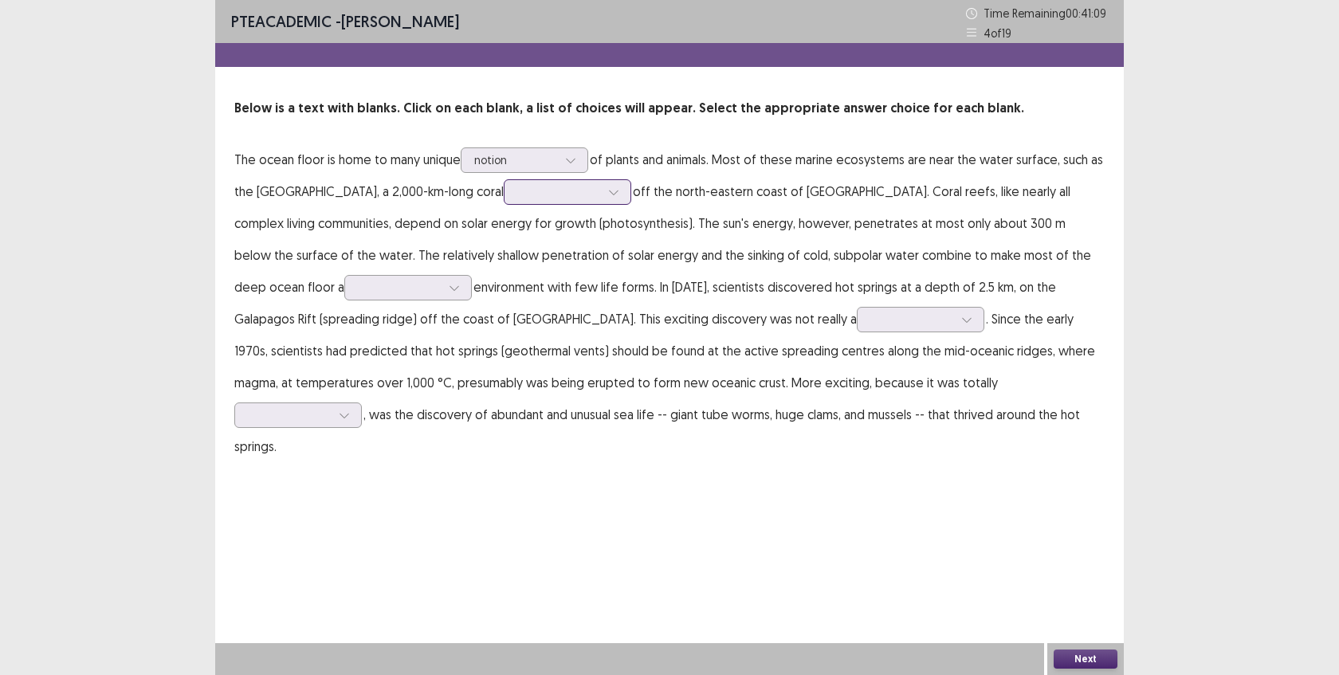
click at [516, 194] on div at bounding box center [559, 192] width 86 height 18
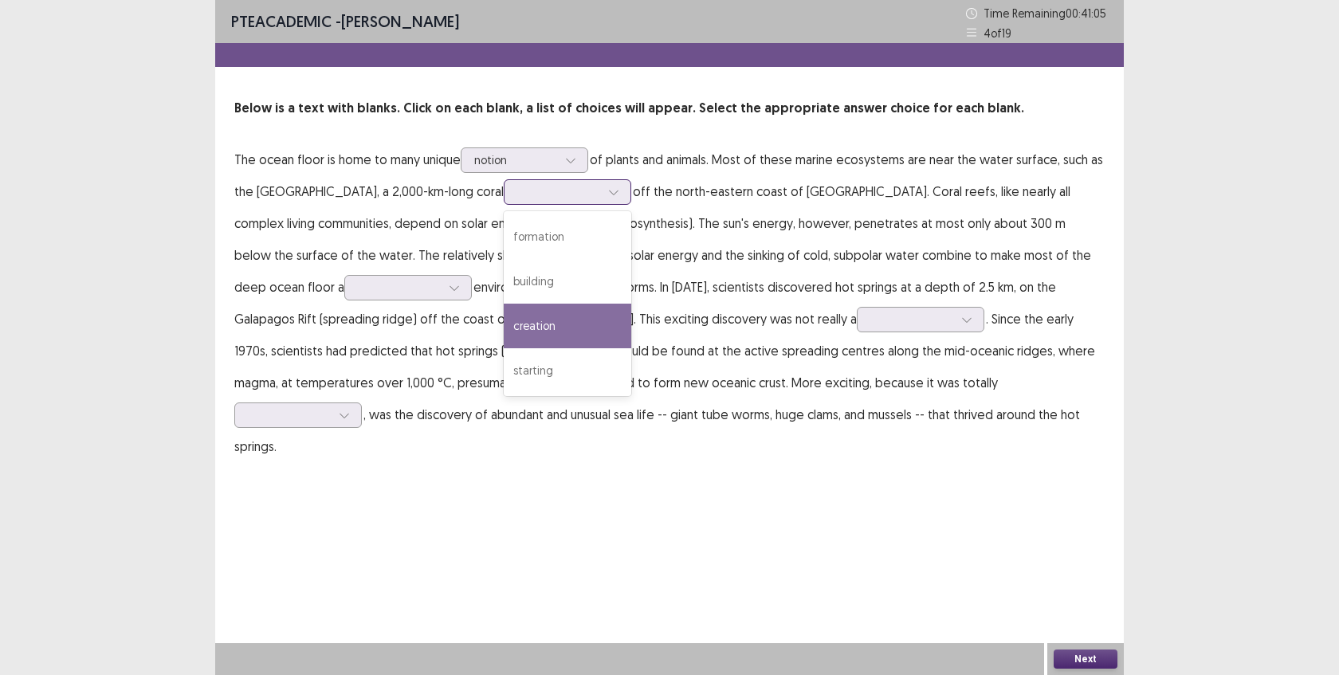
click at [519, 323] on div "creation" at bounding box center [568, 326] width 128 height 45
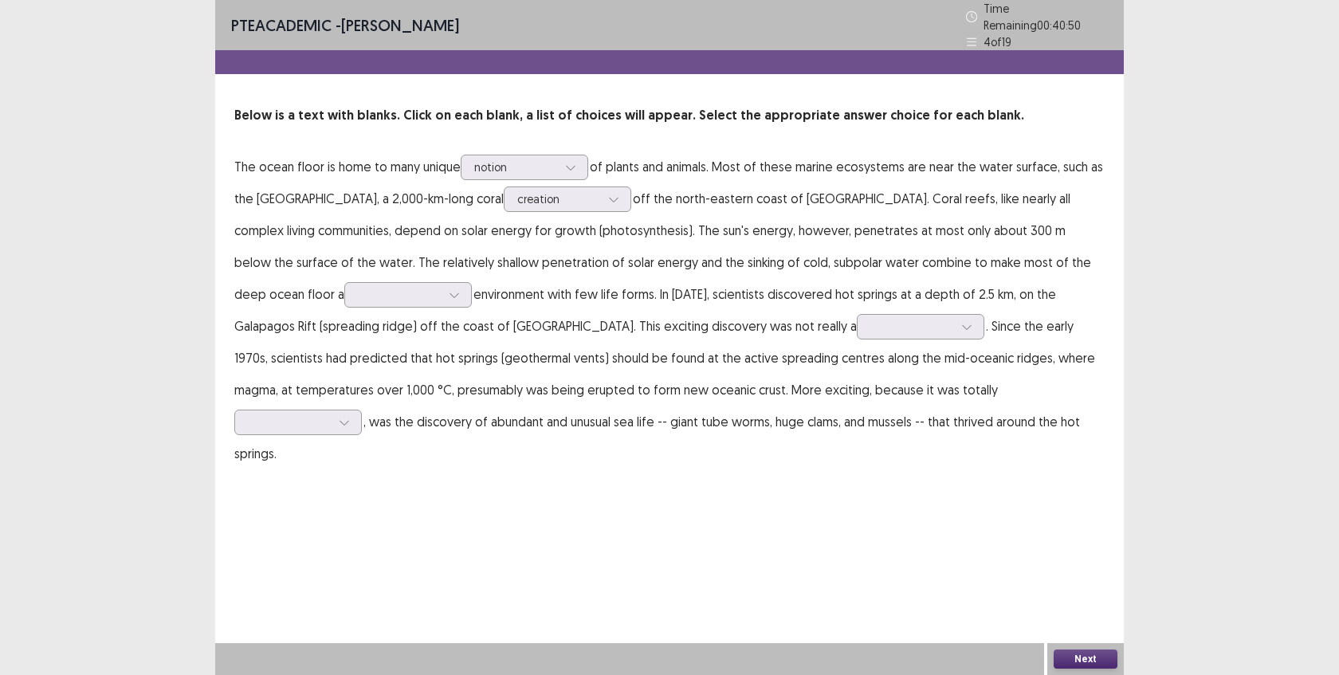
click at [283, 301] on p "The ocean floor is home to many unique notion of plants and animals. Most of th…" at bounding box center [669, 310] width 870 height 319
click at [358, 291] on div at bounding box center [399, 294] width 83 height 15
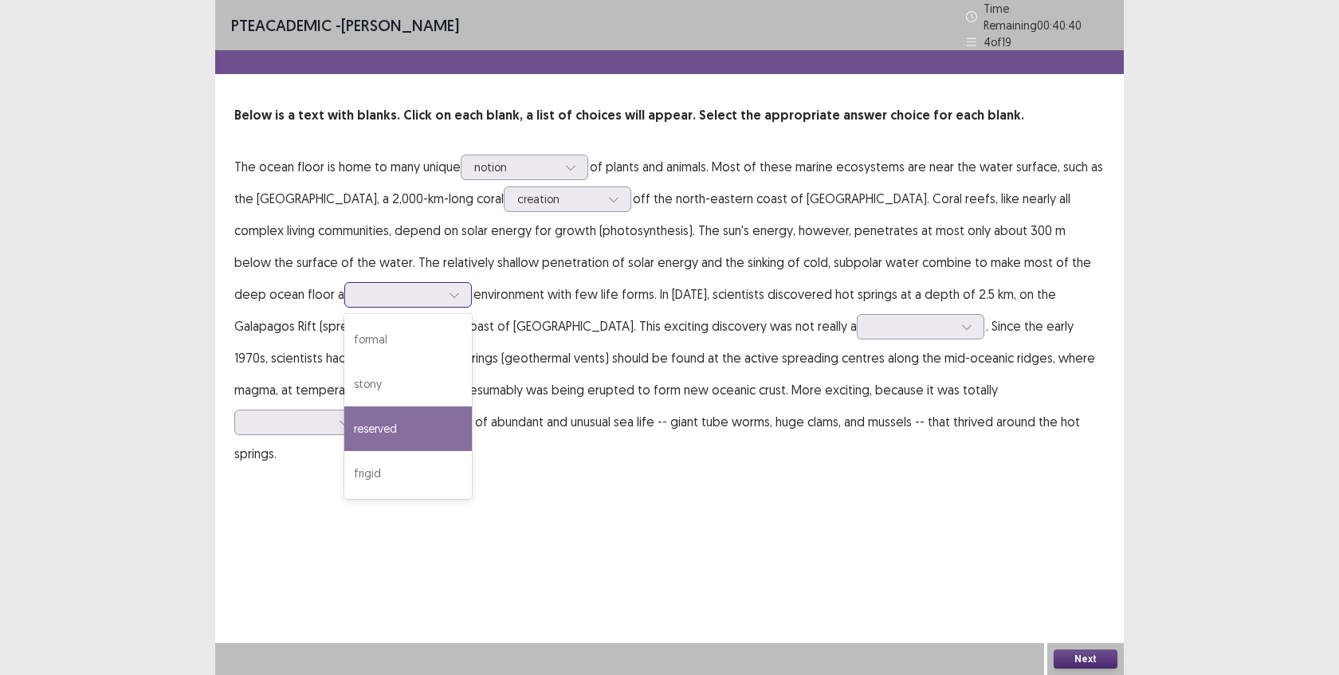
click at [344, 417] on div "reserved" at bounding box center [408, 429] width 128 height 45
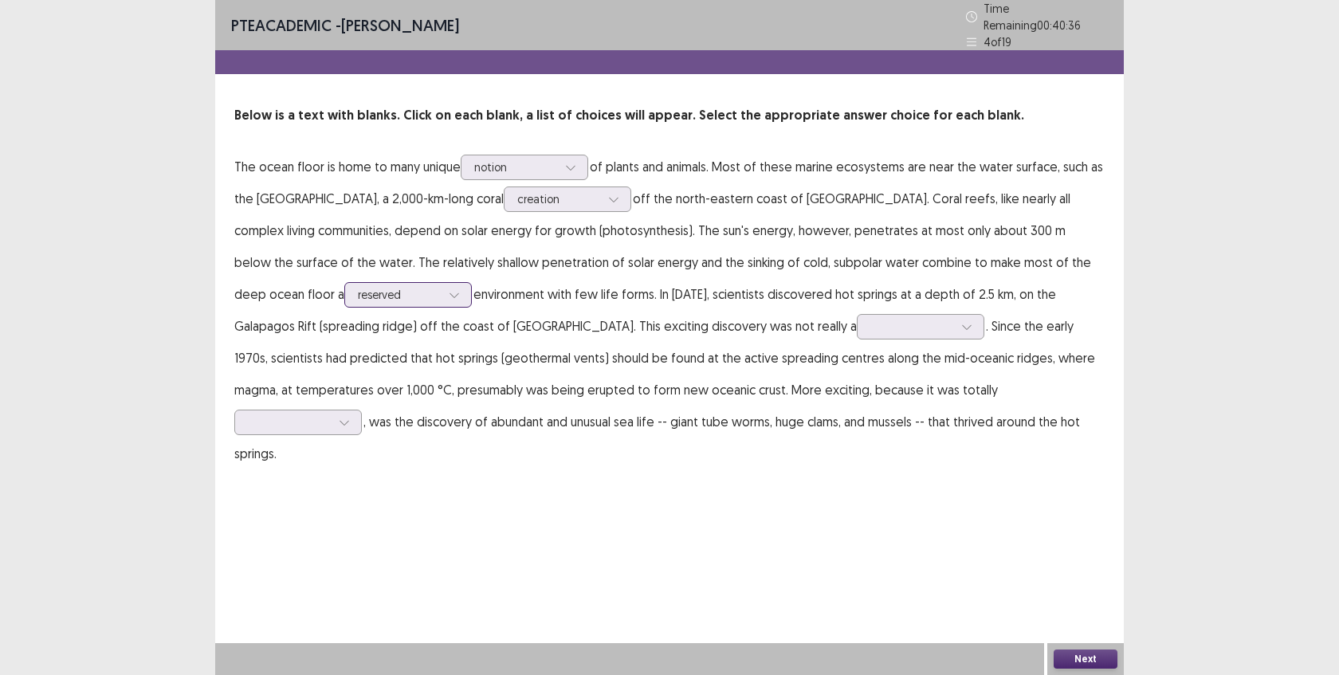
click at [358, 293] on div at bounding box center [399, 294] width 83 height 15
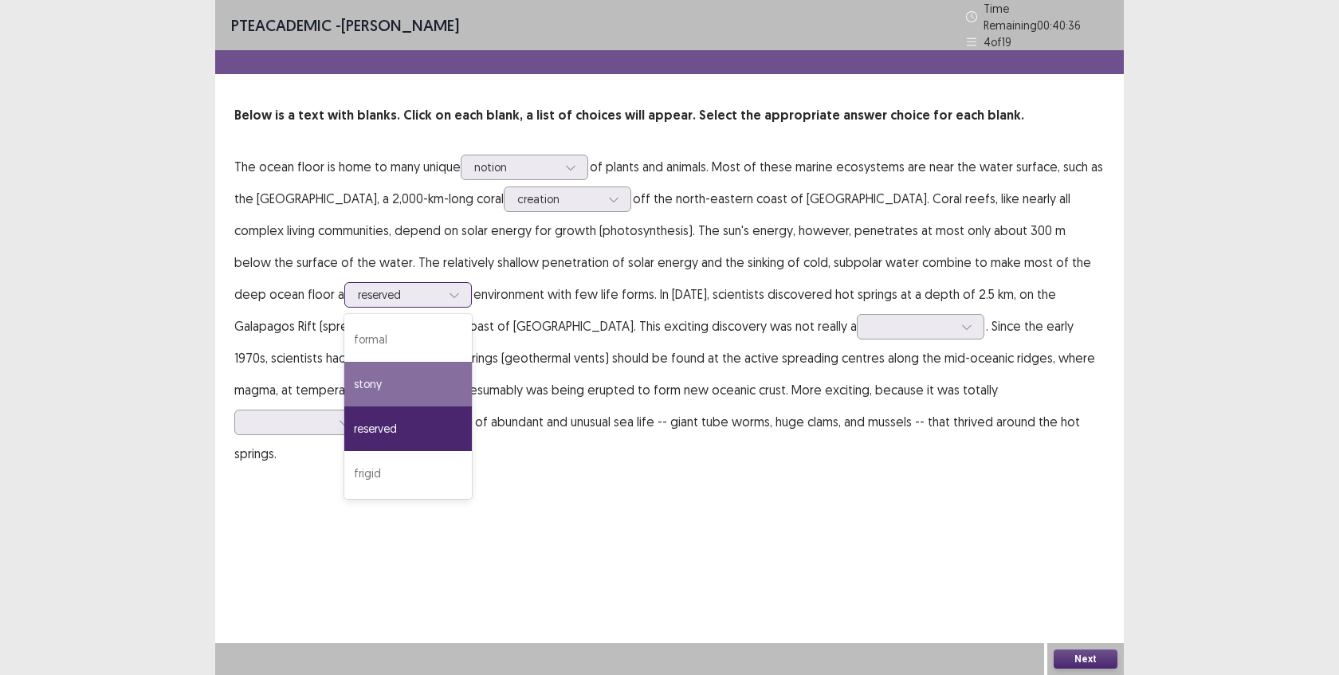
click at [344, 378] on div "stony" at bounding box center [408, 384] width 128 height 45
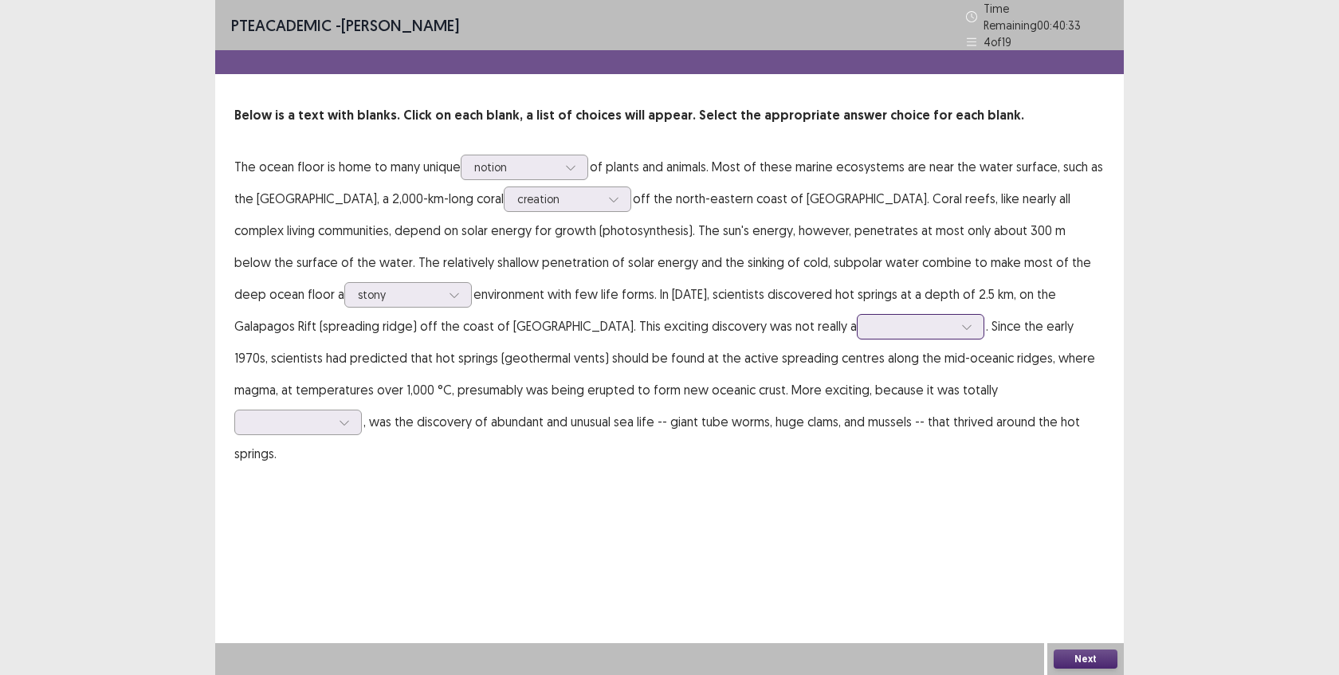
click at [870, 324] on div at bounding box center [911, 326] width 83 height 15
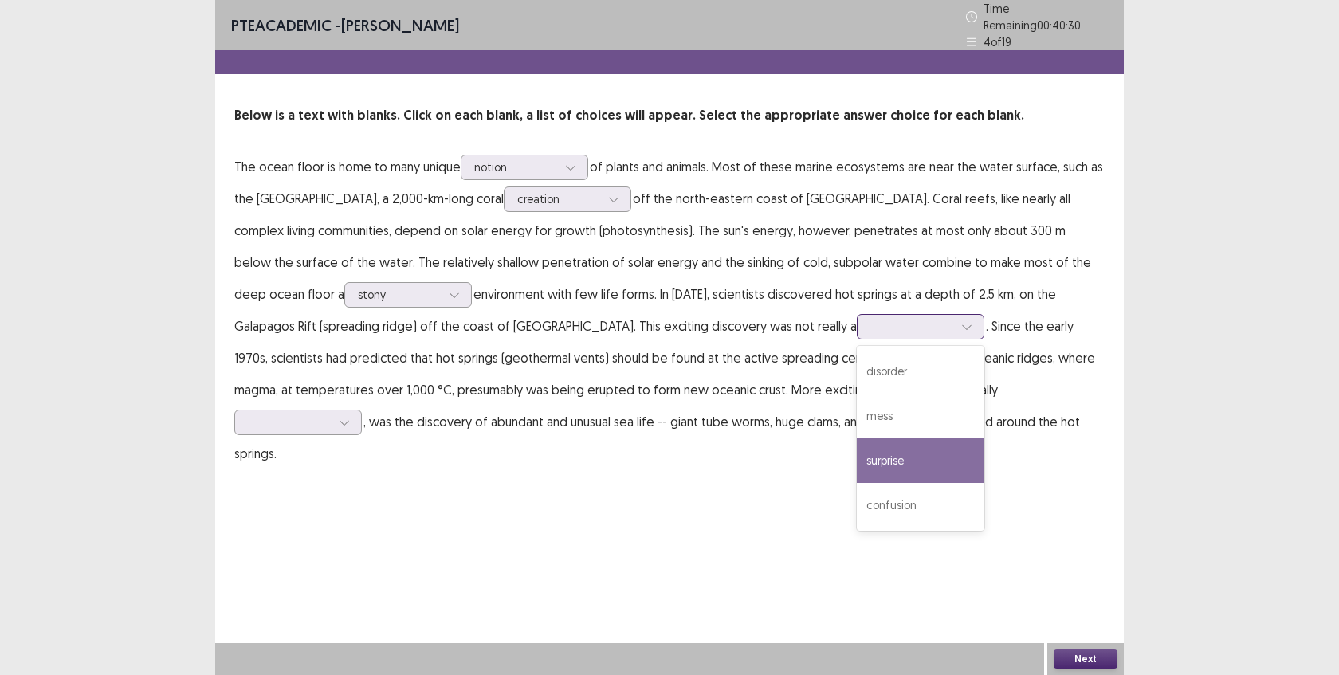
click at [857, 463] on div "surprise" at bounding box center [921, 460] width 128 height 45
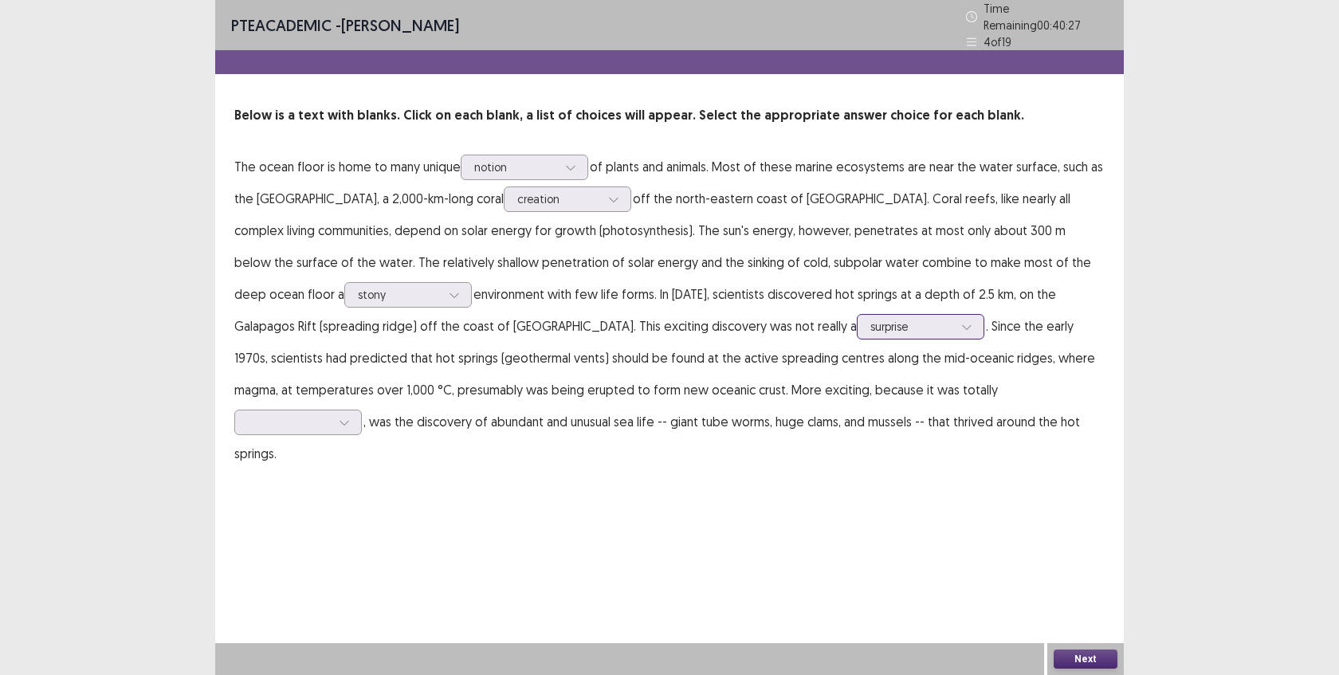
click at [870, 319] on div at bounding box center [911, 326] width 83 height 15
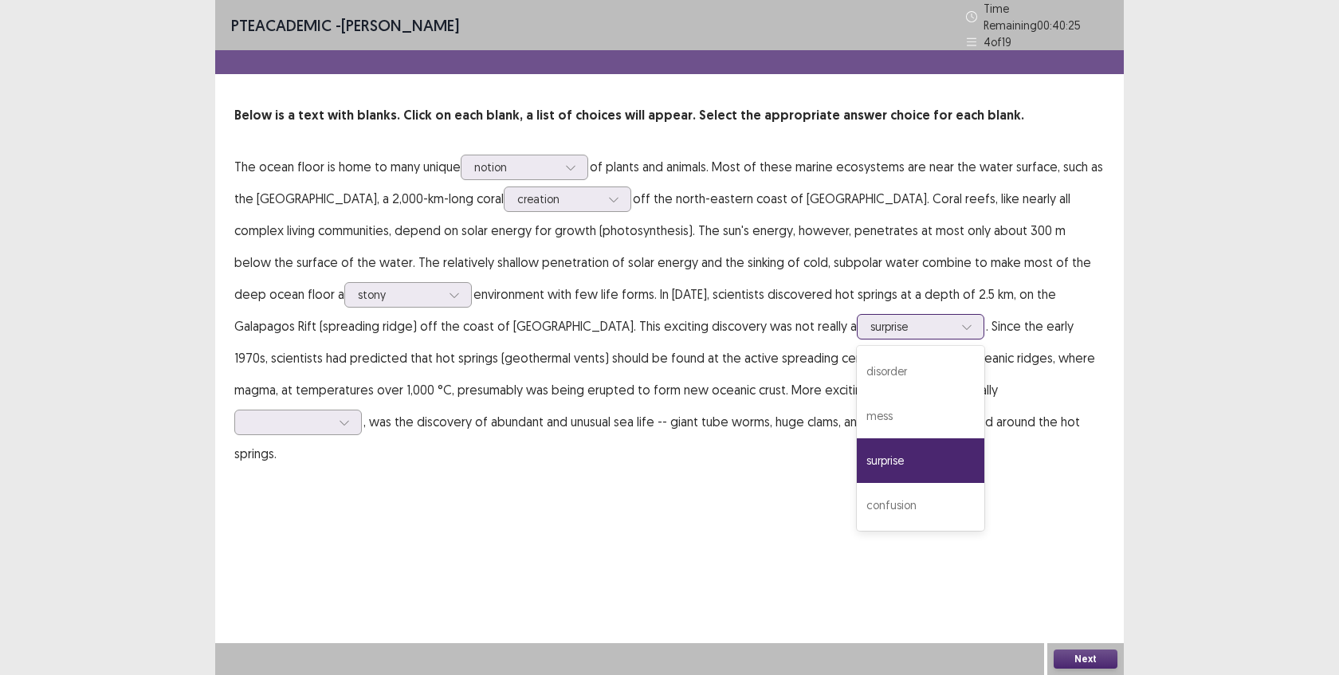
click at [870, 319] on div at bounding box center [911, 326] width 83 height 15
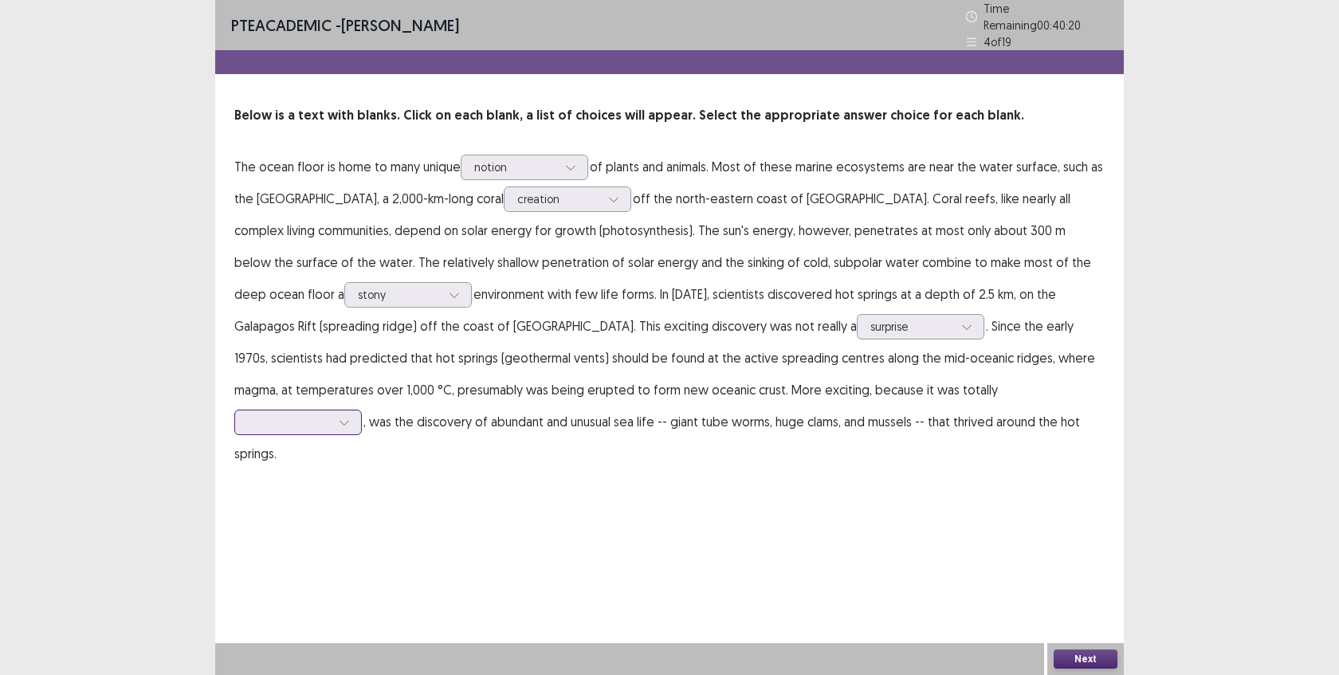
click at [332, 413] on div at bounding box center [289, 422] width 86 height 18
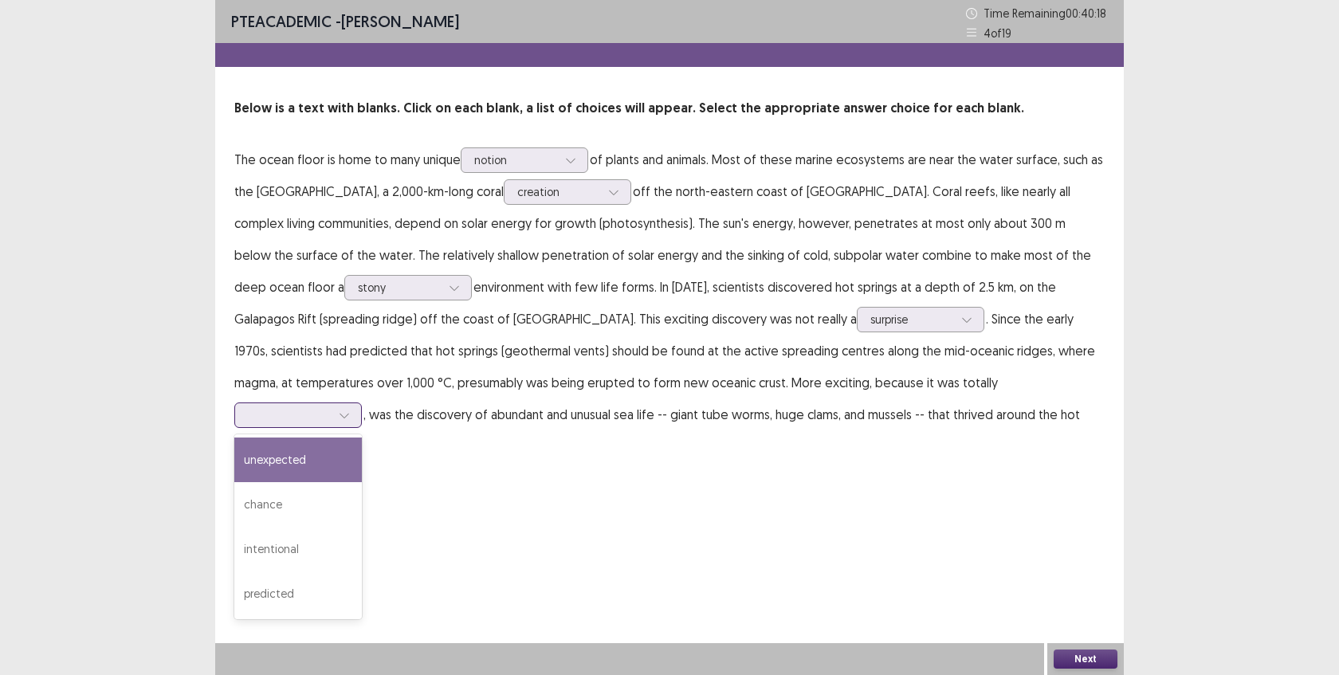
click at [362, 438] on div "unexpected" at bounding box center [298, 460] width 128 height 45
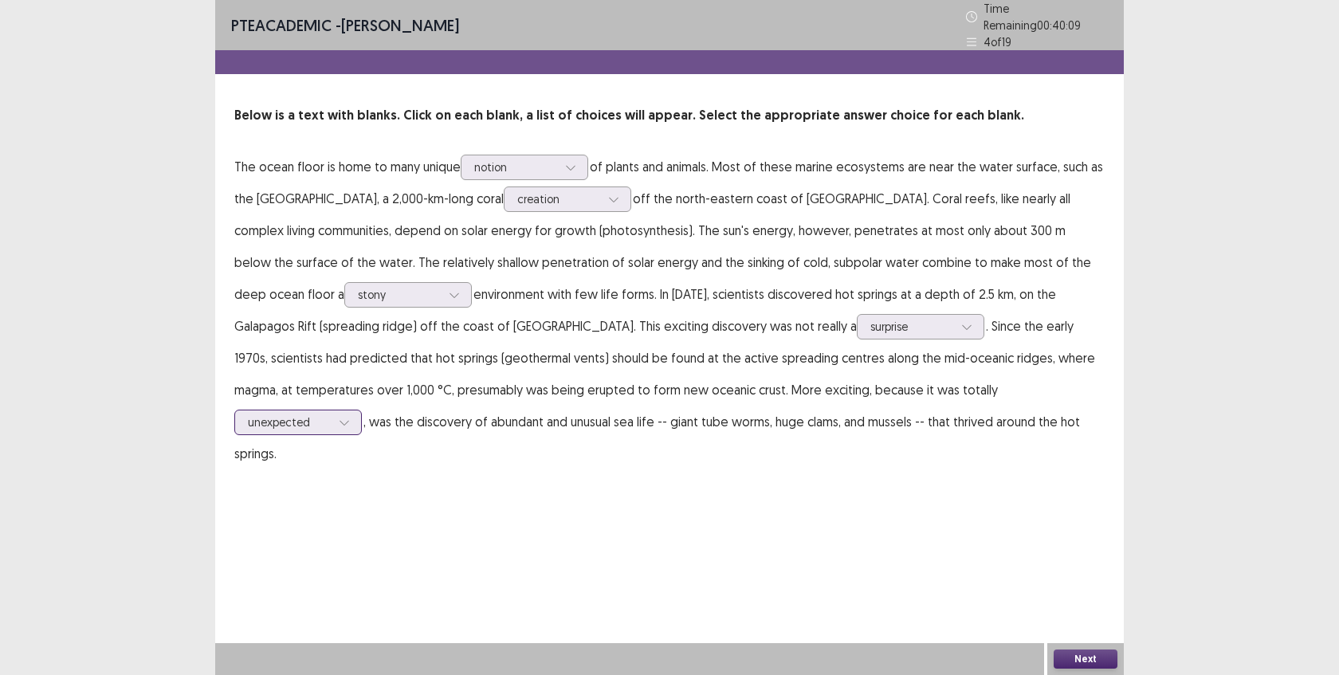
click at [356, 411] on div at bounding box center [344, 423] width 24 height 24
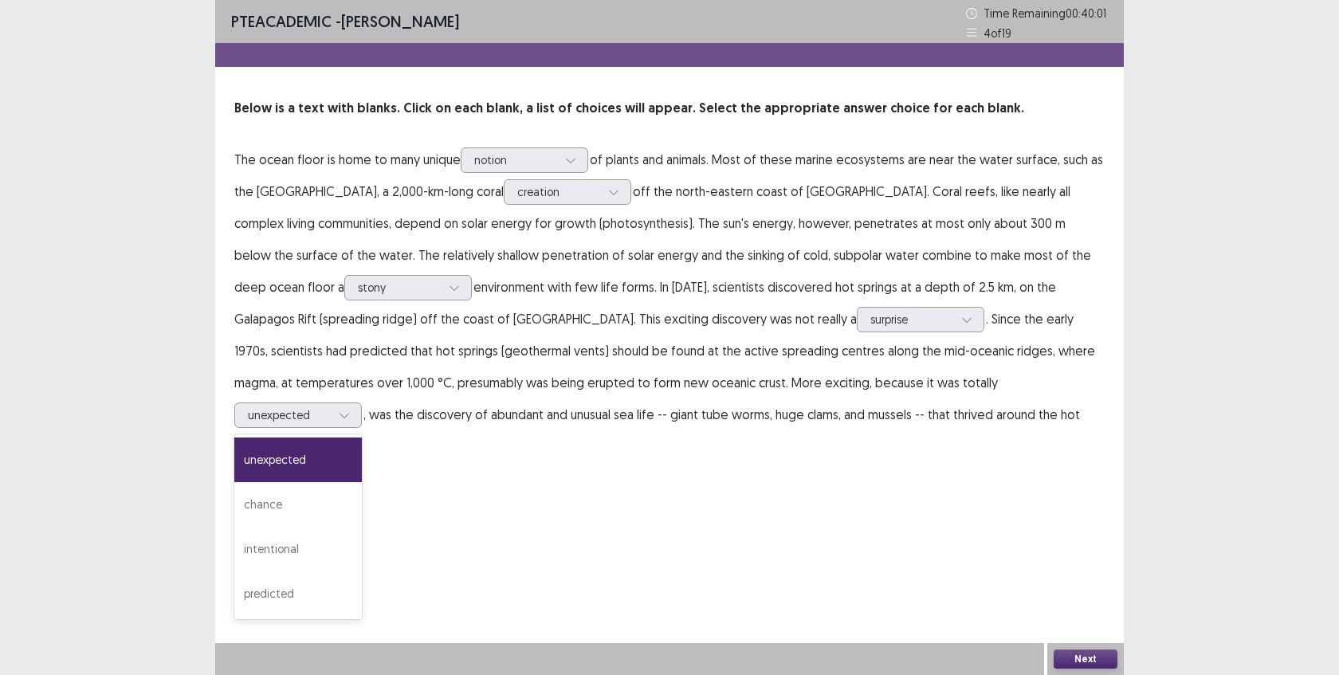
click at [1071, 662] on button "Next" at bounding box center [1086, 659] width 64 height 19
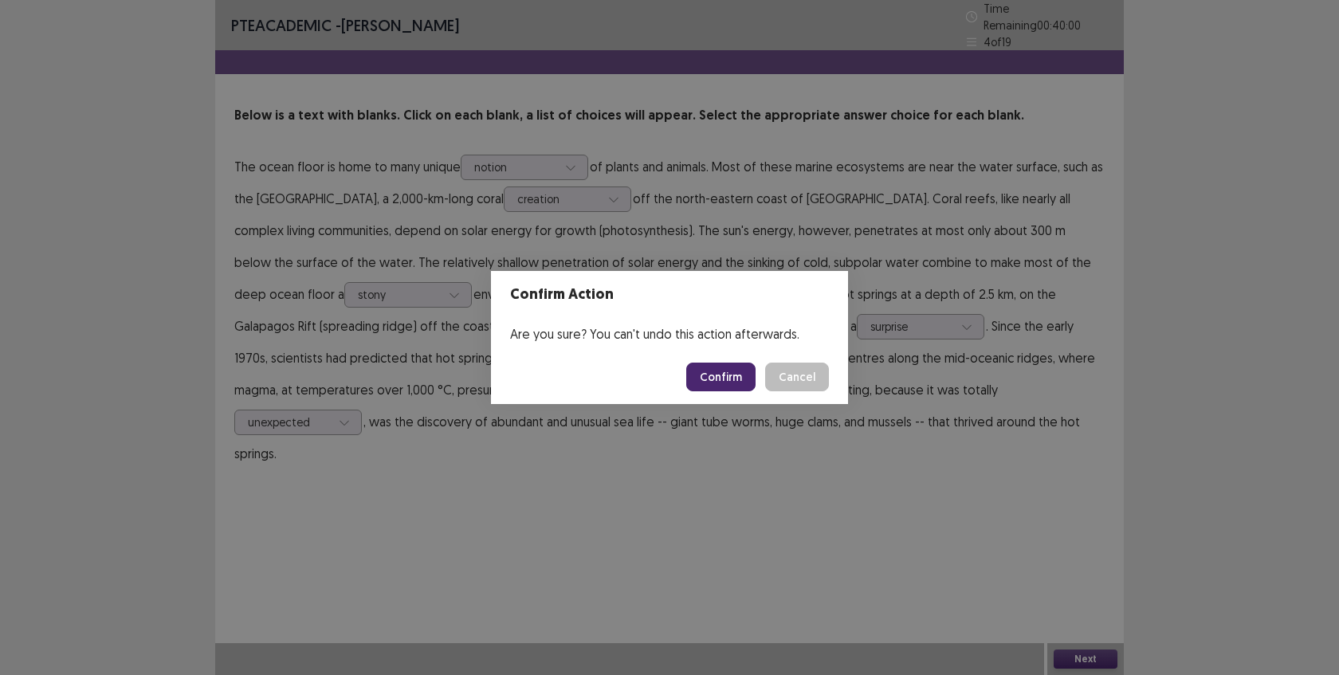
click at [733, 383] on button "Confirm" at bounding box center [720, 377] width 69 height 29
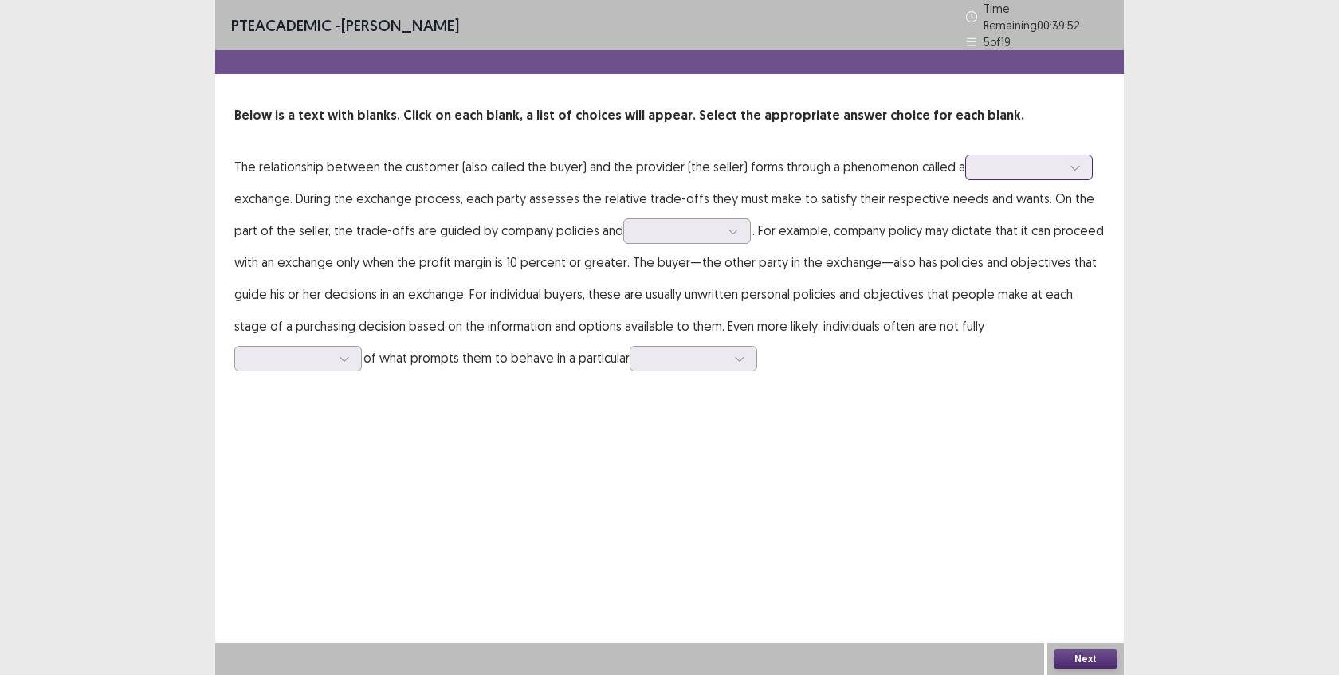
click at [1012, 161] on div at bounding box center [1020, 166] width 83 height 15
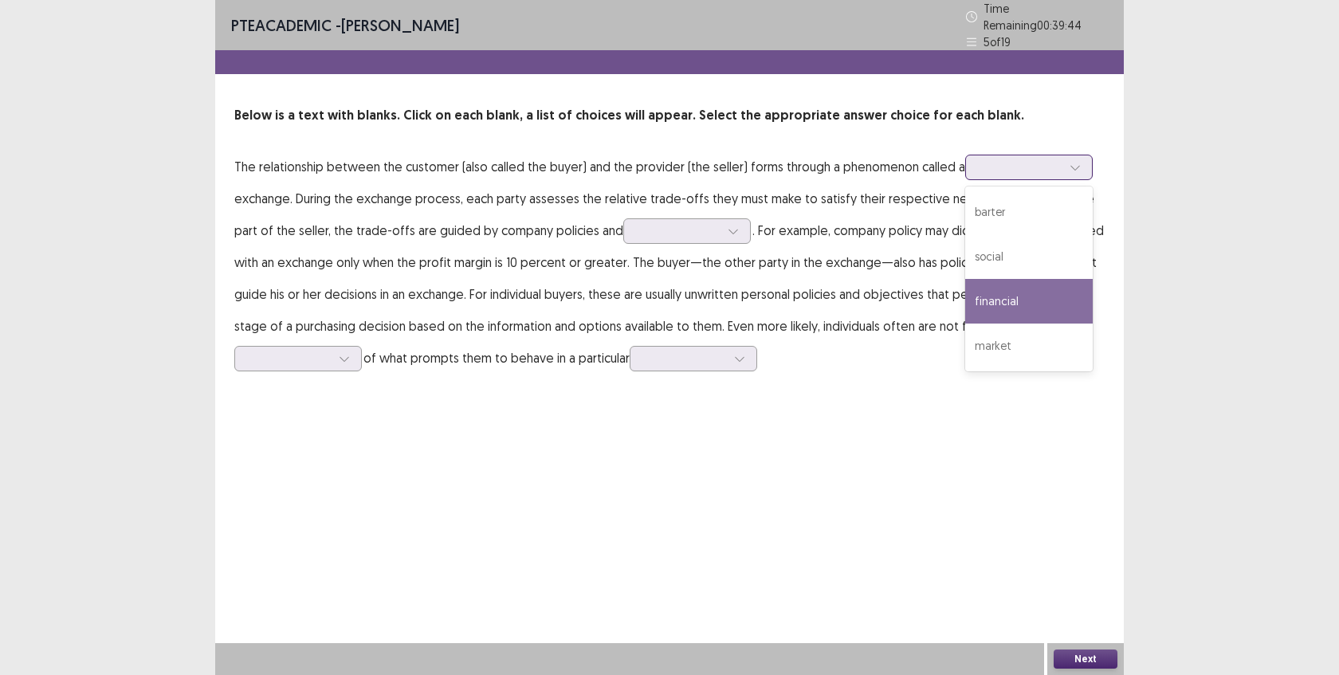
click at [996, 289] on div "financial" at bounding box center [1029, 301] width 128 height 45
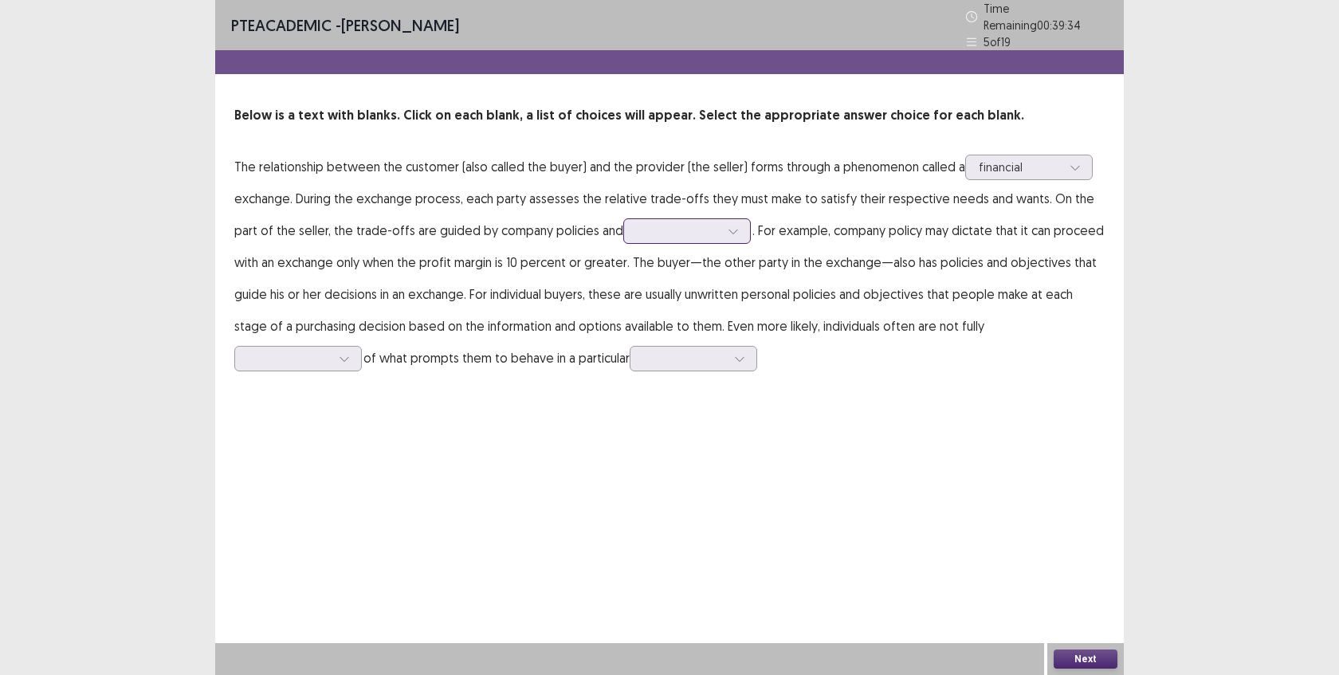
click at [672, 223] on div at bounding box center [678, 230] width 83 height 15
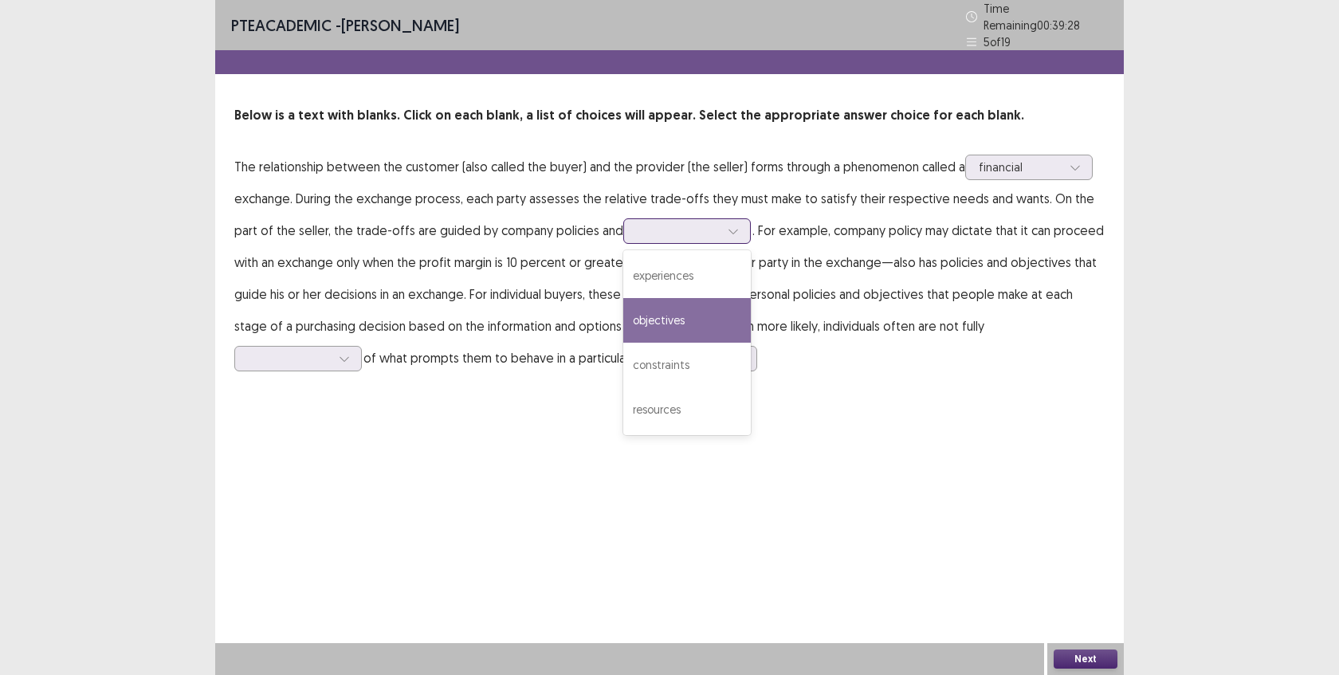
click at [646, 320] on div "objectives" at bounding box center [687, 320] width 128 height 45
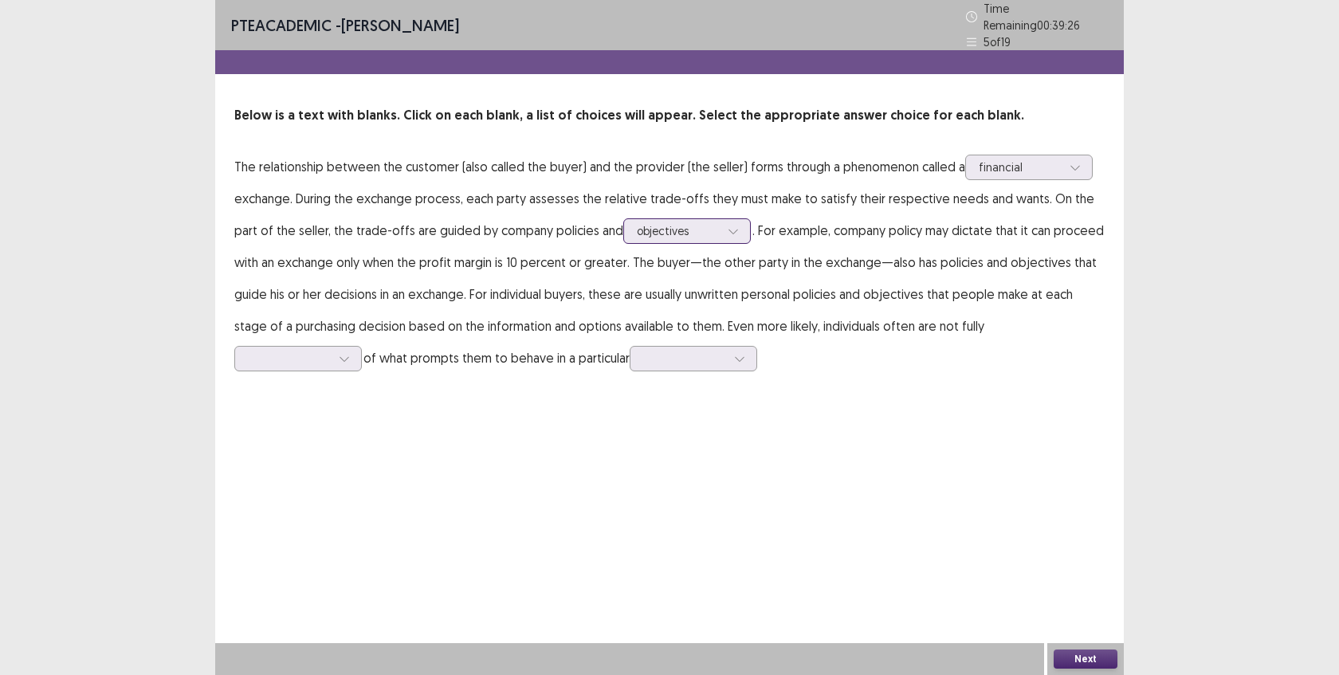
click at [637, 223] on div at bounding box center [678, 230] width 83 height 15
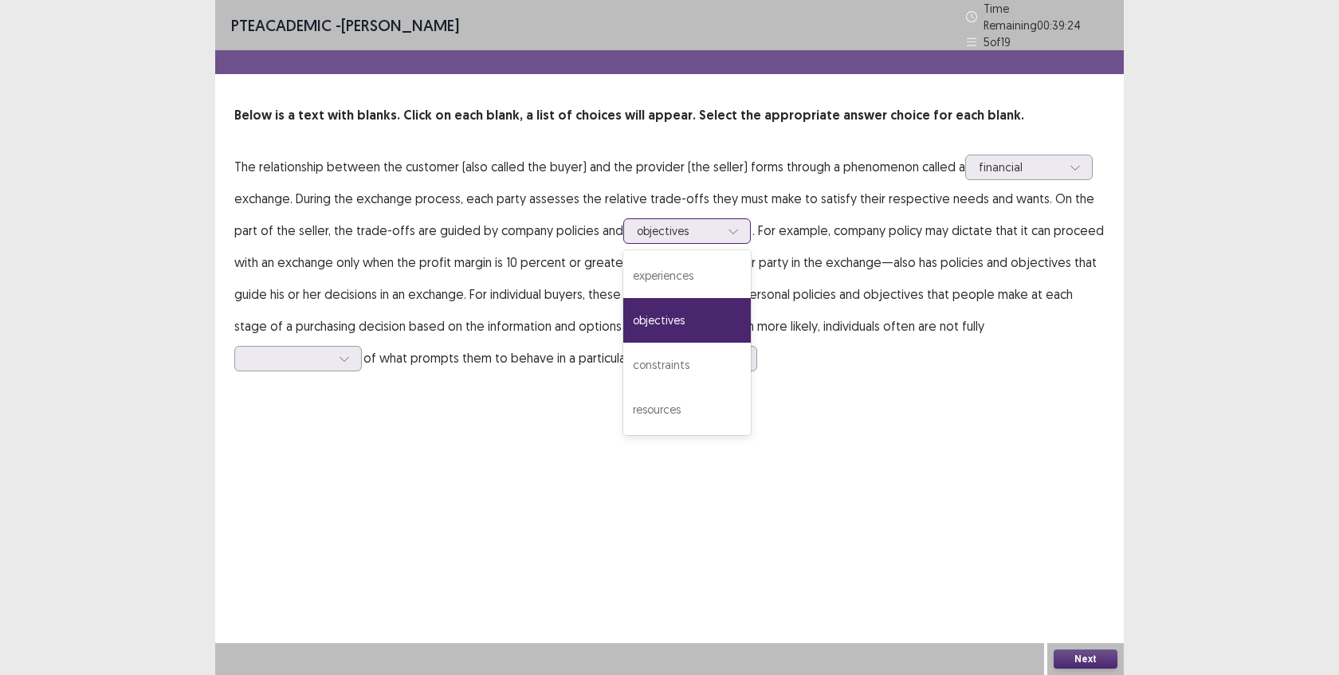
click at [637, 223] on div at bounding box center [678, 230] width 83 height 15
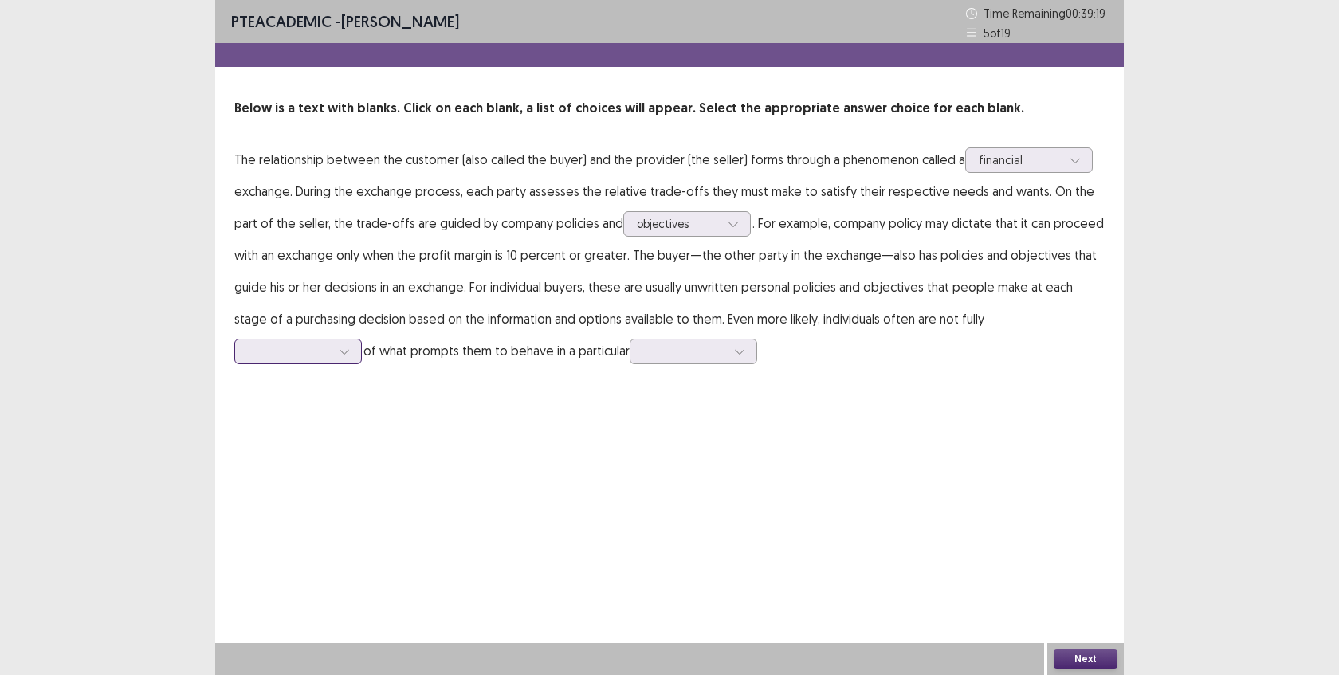
click at [331, 344] on div at bounding box center [289, 351] width 83 height 15
click at [362, 463] on div "aware" at bounding box center [298, 485] width 128 height 45
click at [642, 360] on div at bounding box center [685, 351] width 86 height 18
click at [630, 436] on div "environment" at bounding box center [694, 440] width 128 height 45
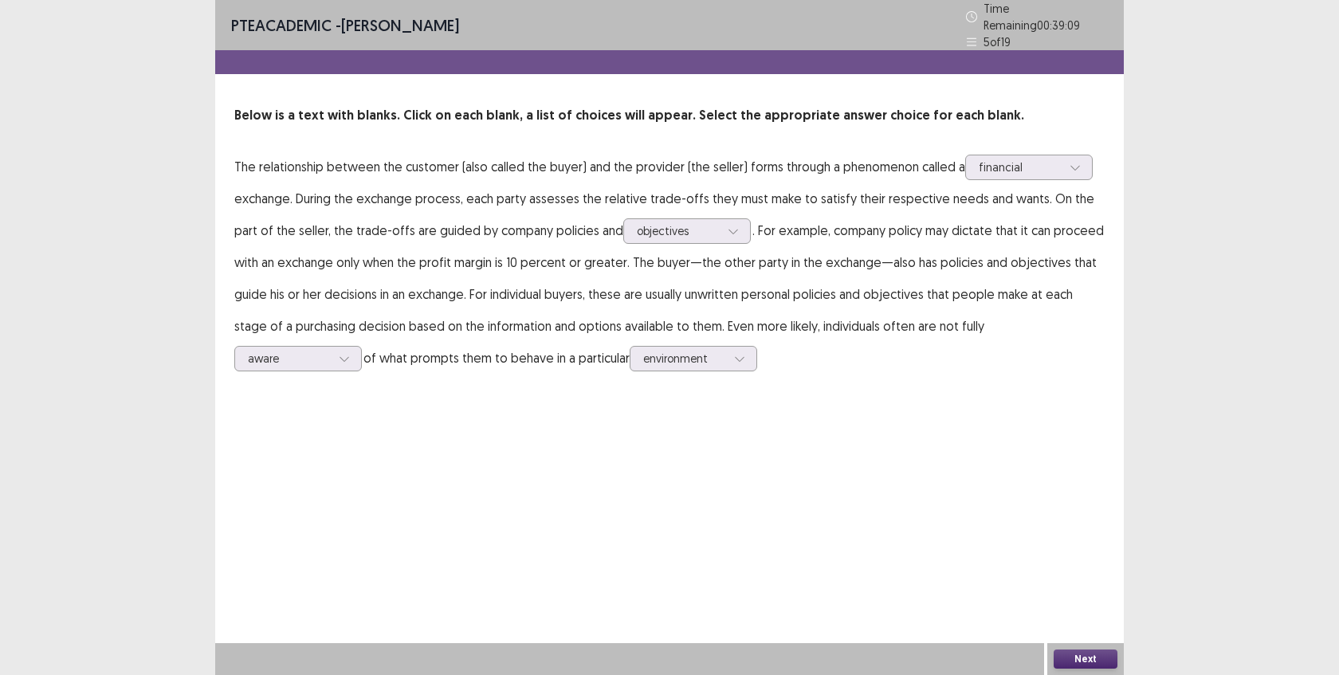
click at [1081, 661] on button "Next" at bounding box center [1086, 659] width 64 height 19
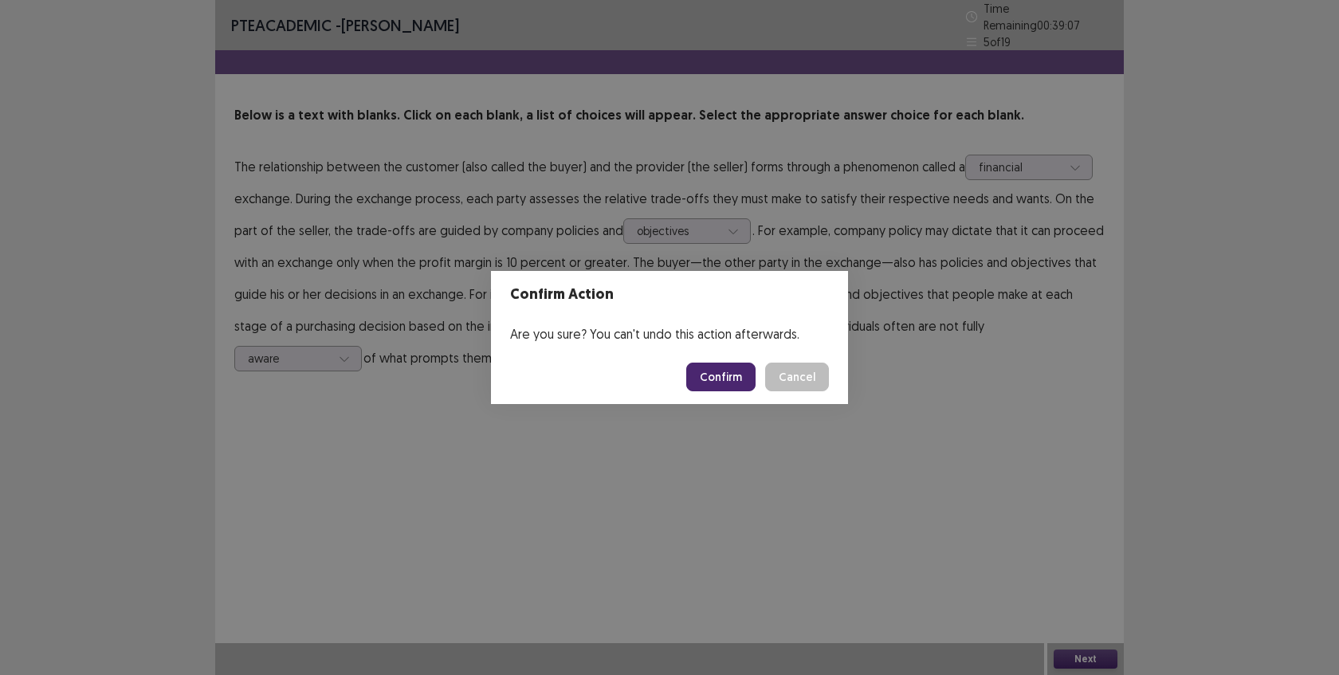
click at [725, 391] on button "Confirm" at bounding box center [720, 377] width 69 height 29
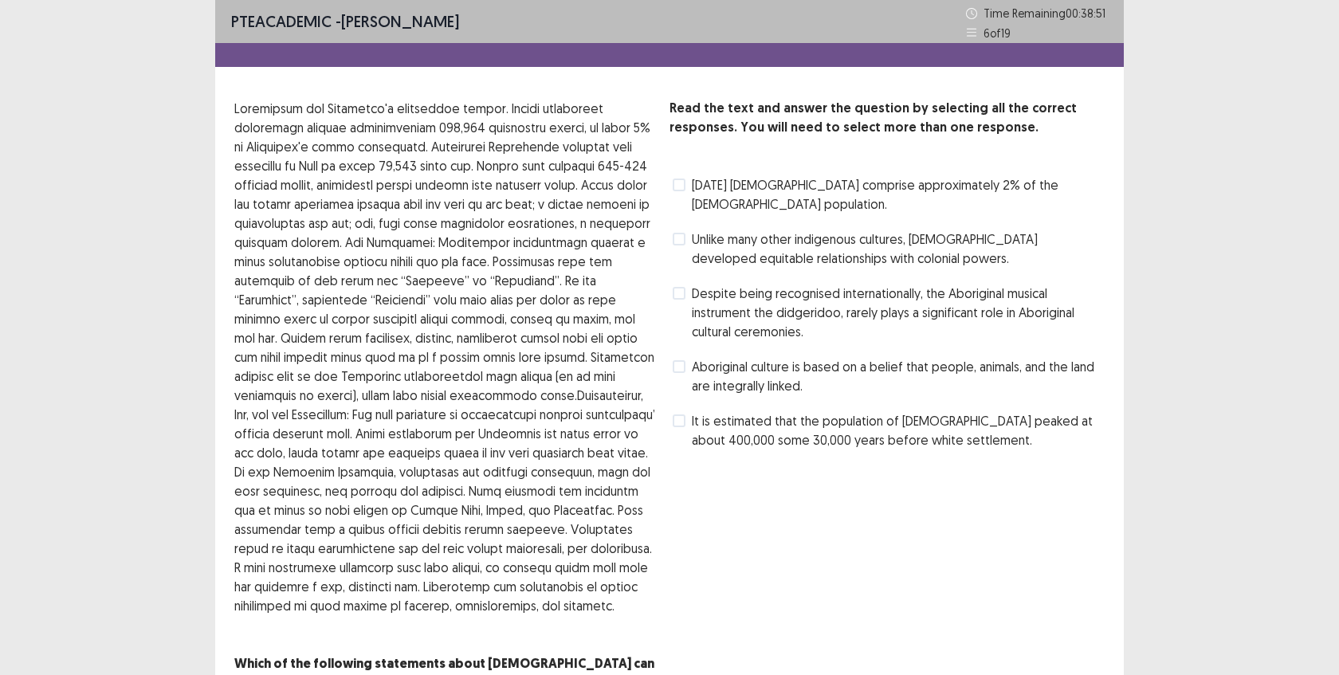
click at [677, 180] on span at bounding box center [679, 185] width 13 height 13
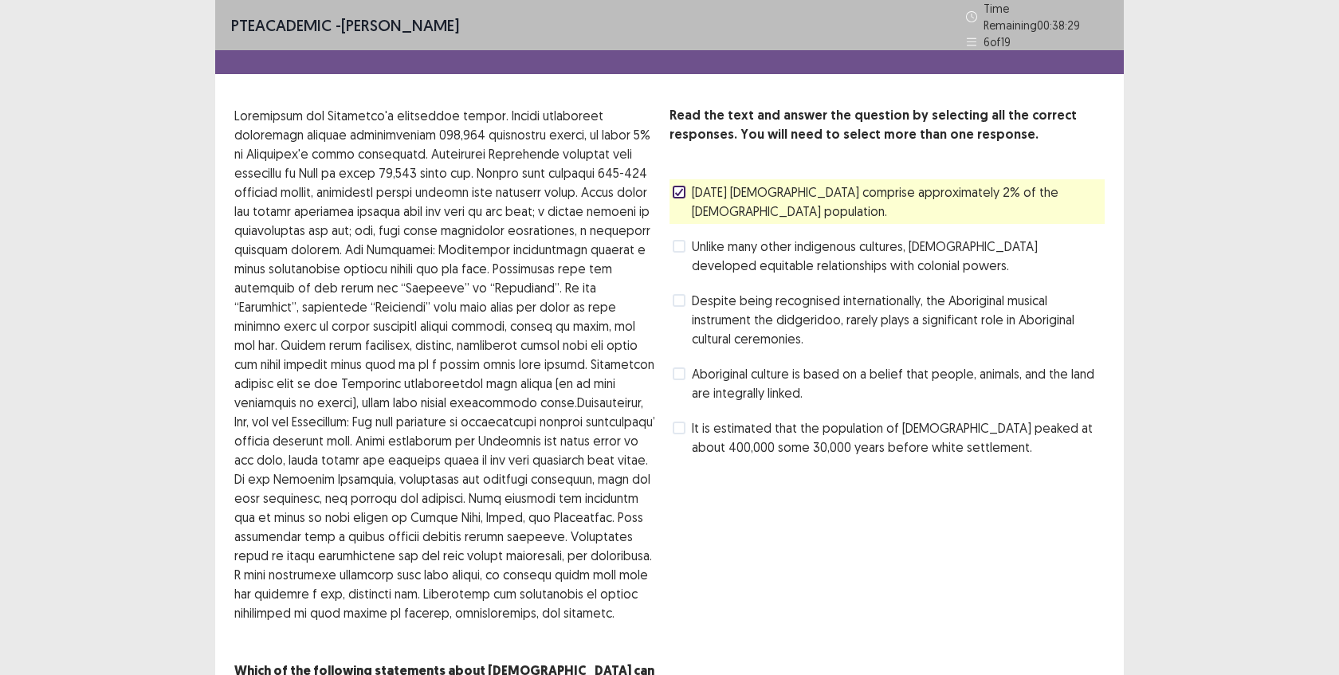
click at [890, 431] on span "It is estimated that the population of [DEMOGRAPHIC_DATA] peaked at about 400,0…" at bounding box center [898, 437] width 413 height 38
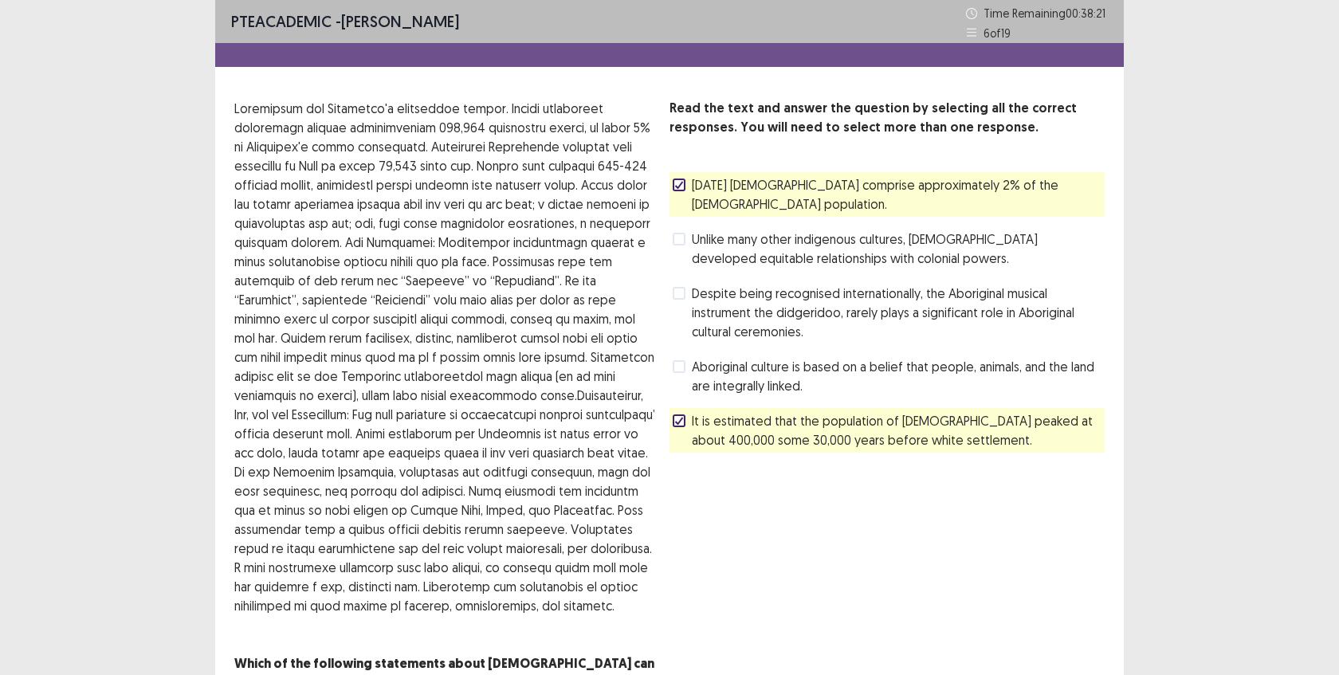
scroll to position [88, 0]
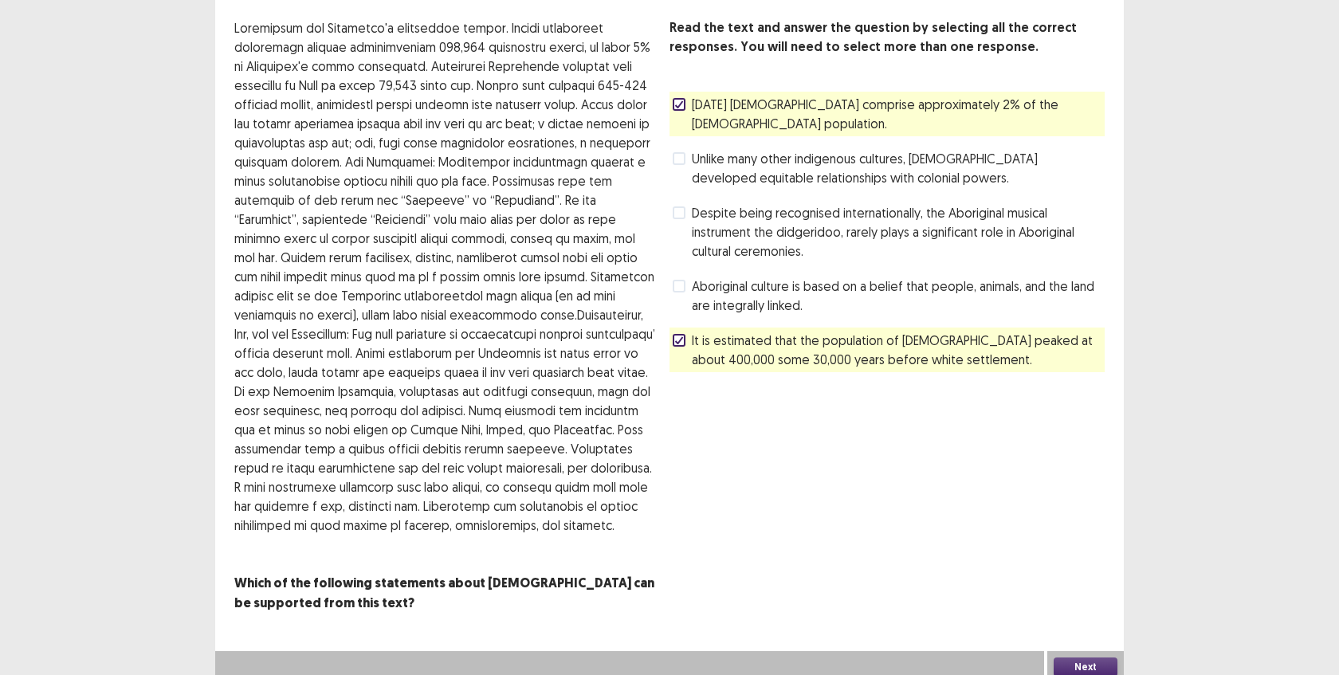
click at [1078, 658] on button "Next" at bounding box center [1086, 667] width 64 height 19
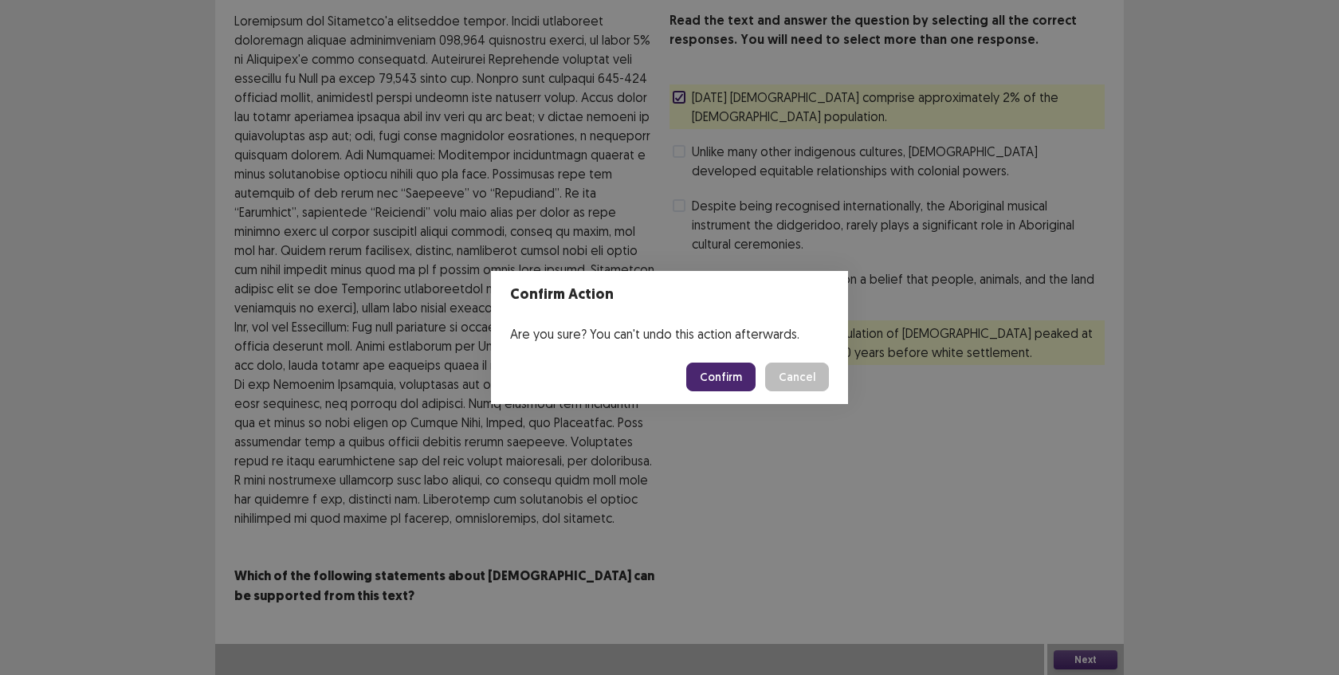
click at [712, 383] on button "Confirm" at bounding box center [720, 377] width 69 height 29
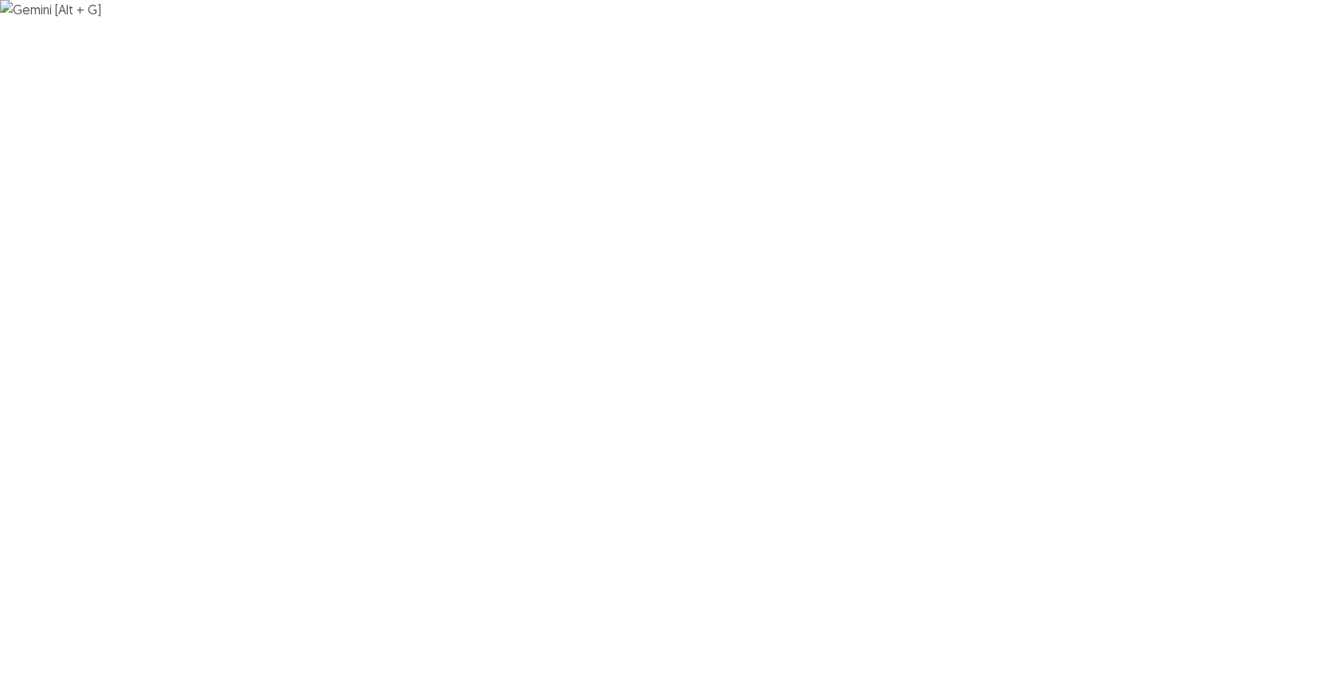
scroll to position [0, 0]
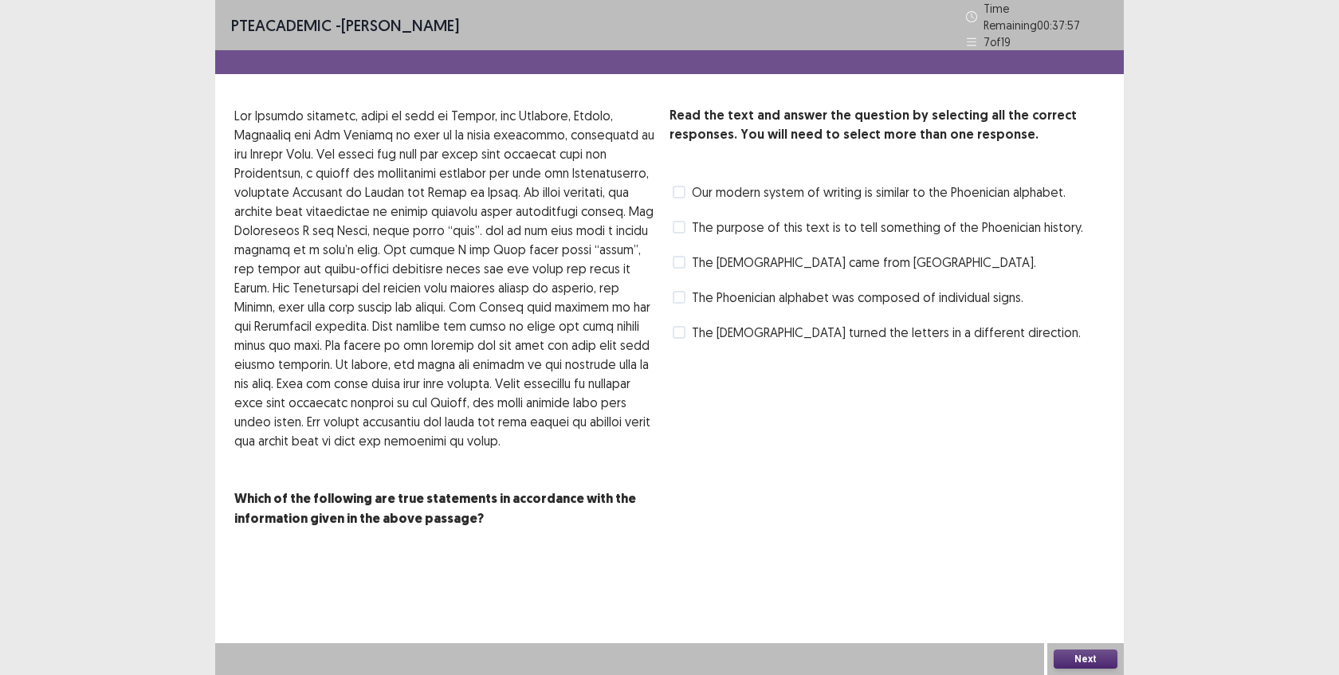
click at [837, 189] on span "Our modern system of writing is similar to the Phoenician alphabet." at bounding box center [879, 192] width 374 height 19
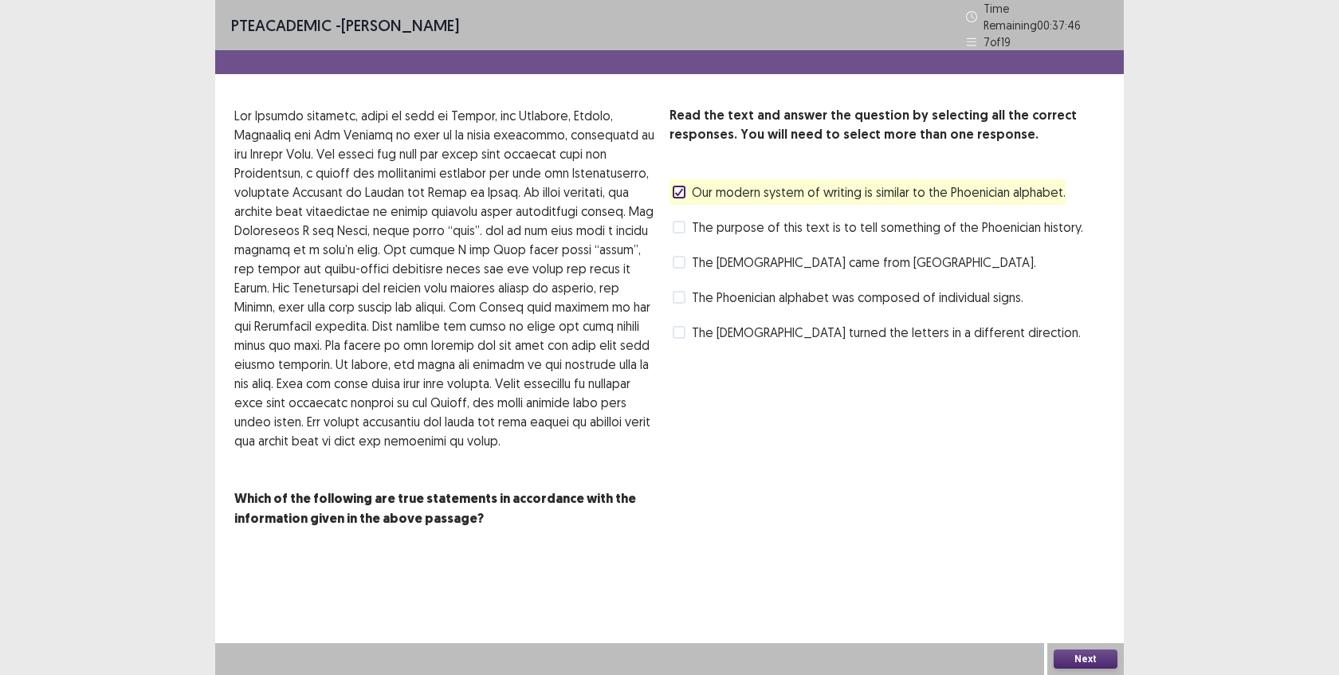
click at [832, 218] on span "The purpose of this text is to tell something of the Phoenician history." at bounding box center [887, 227] width 391 height 19
click at [1088, 661] on button "Next" at bounding box center [1086, 659] width 64 height 19
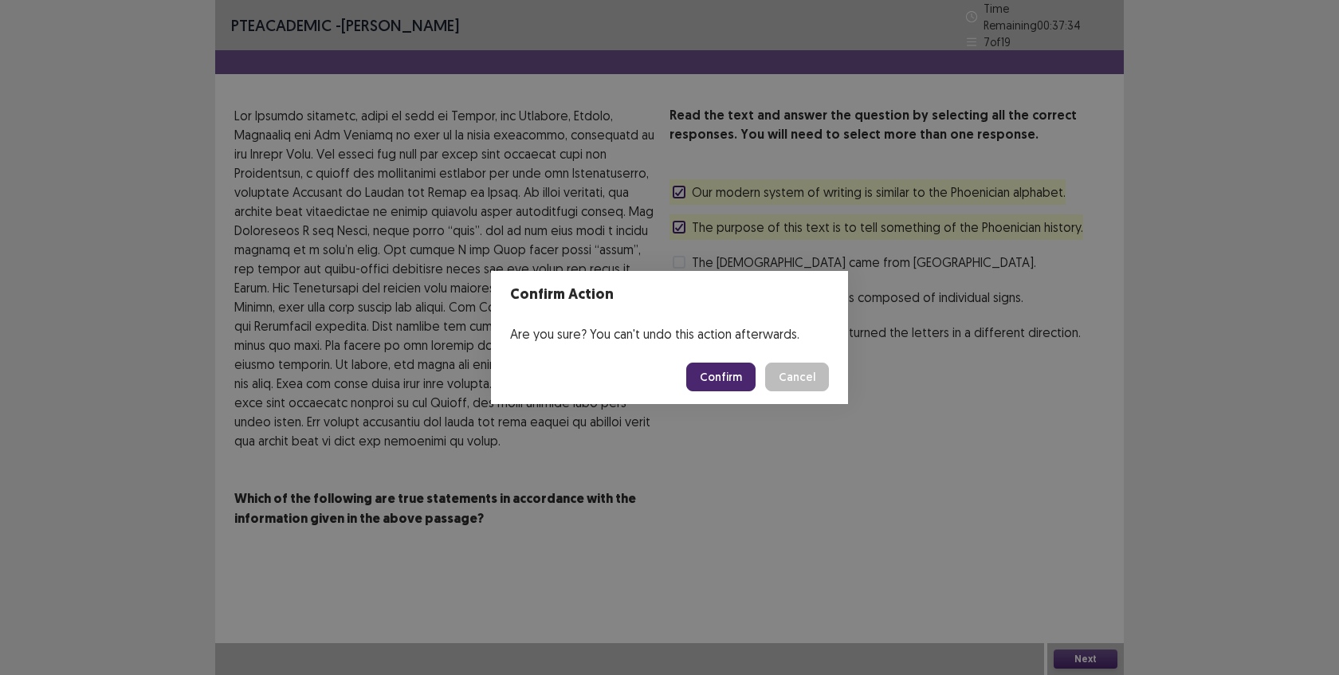
click at [728, 383] on button "Confirm" at bounding box center [720, 377] width 69 height 29
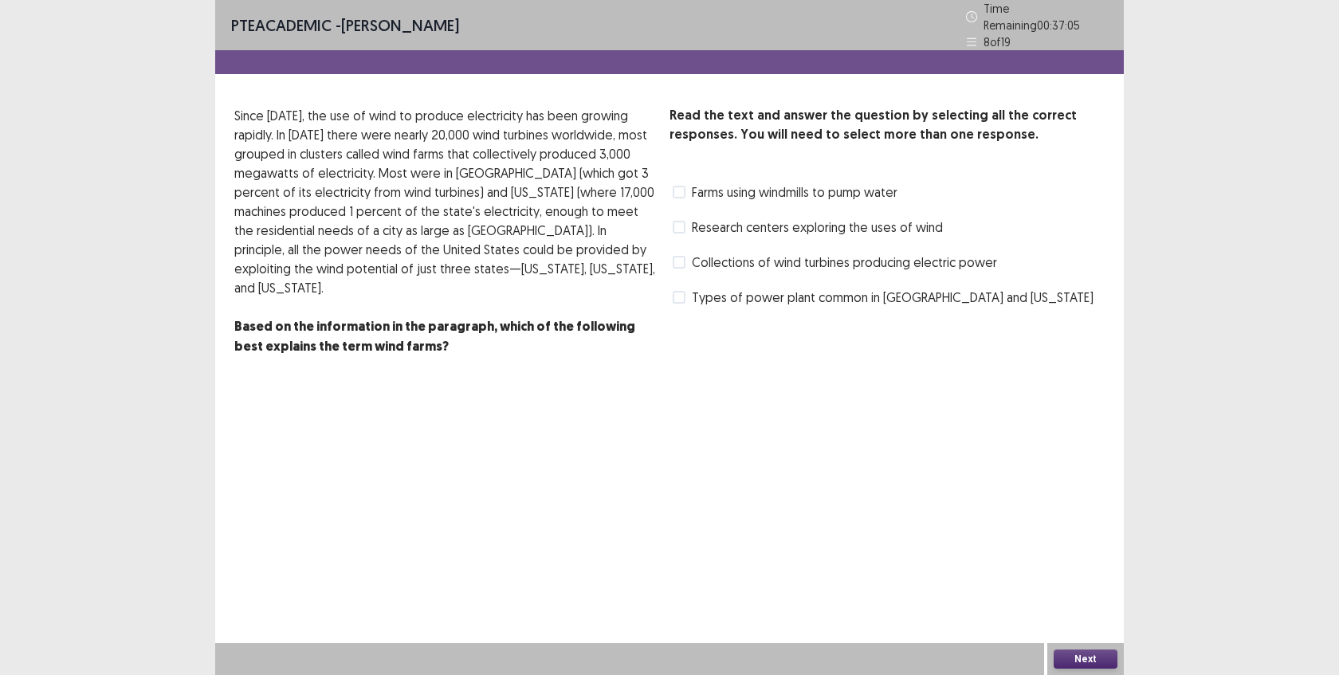
click at [770, 218] on span "Research centers exploring the uses of wind" at bounding box center [817, 227] width 251 height 19
click at [760, 288] on span "Types of power plant common in [GEOGRAPHIC_DATA] and [US_STATE]" at bounding box center [893, 297] width 402 height 19
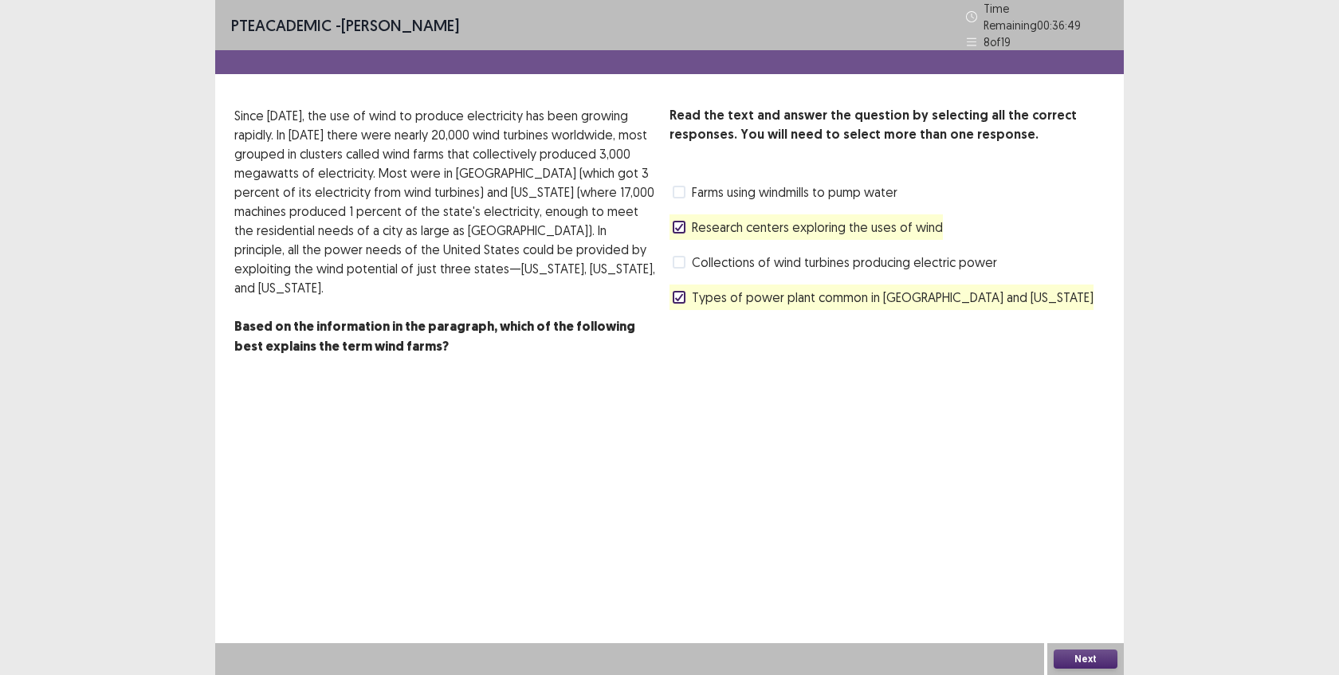
click at [1075, 650] on button "Next" at bounding box center [1086, 659] width 64 height 19
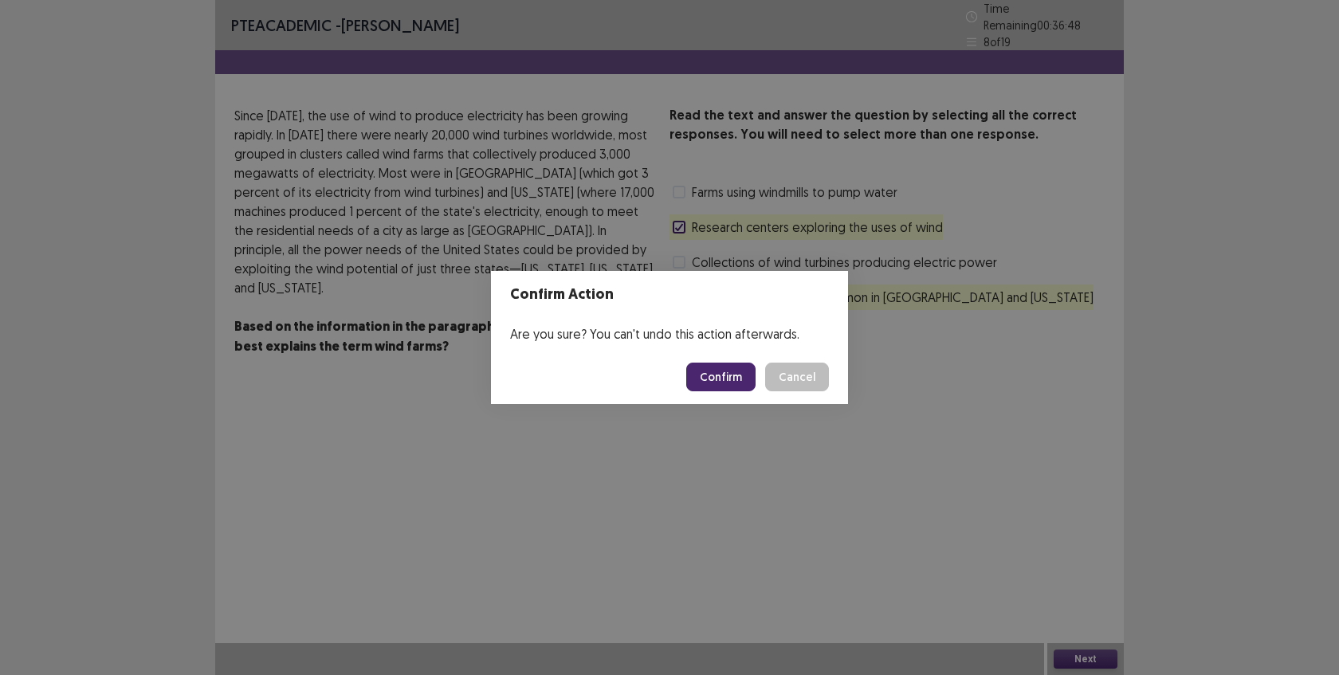
click at [736, 371] on button "Confirm" at bounding box center [720, 377] width 69 height 29
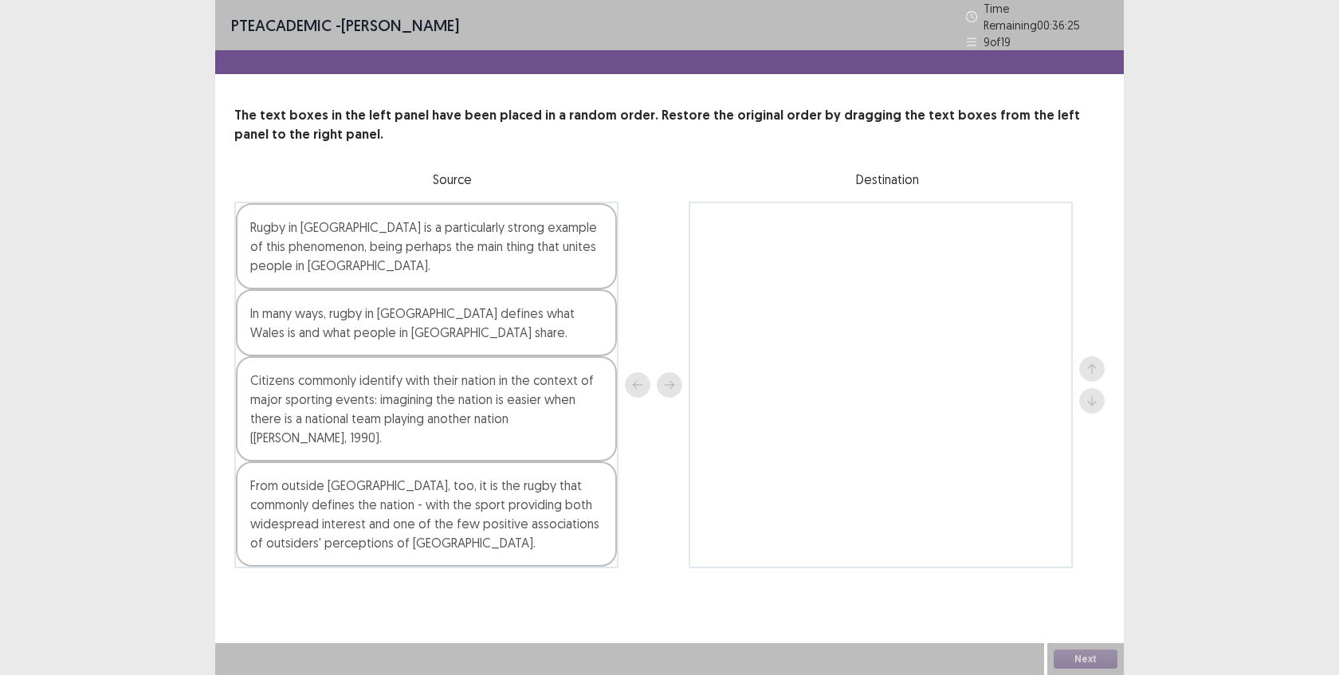
click at [545, 276] on div "Rugby in [GEOGRAPHIC_DATA] is a particularly strong example of this phenomenon,…" at bounding box center [426, 246] width 381 height 86
click at [672, 372] on button "next" at bounding box center [670, 385] width 26 height 26
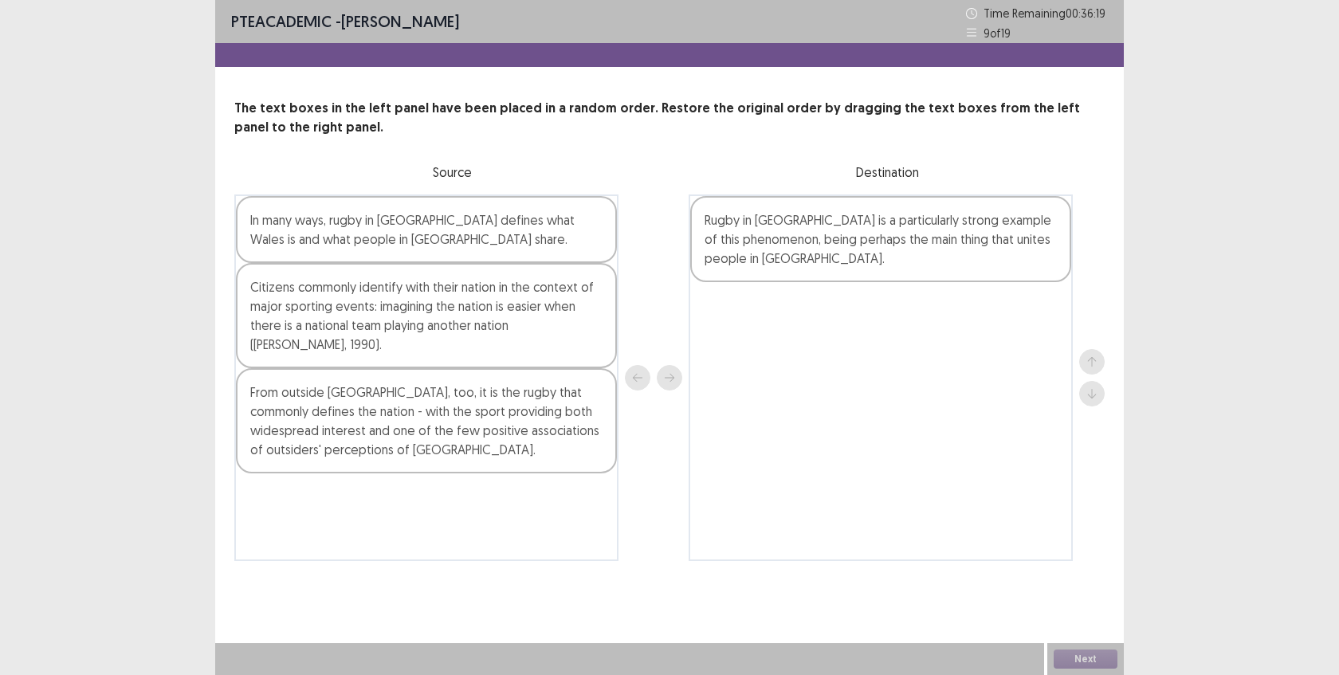
click at [533, 241] on div "In many ways, rugby in [GEOGRAPHIC_DATA] defines what Wales is and what people …" at bounding box center [426, 229] width 381 height 67
click at [673, 375] on icon "next" at bounding box center [669, 377] width 11 height 11
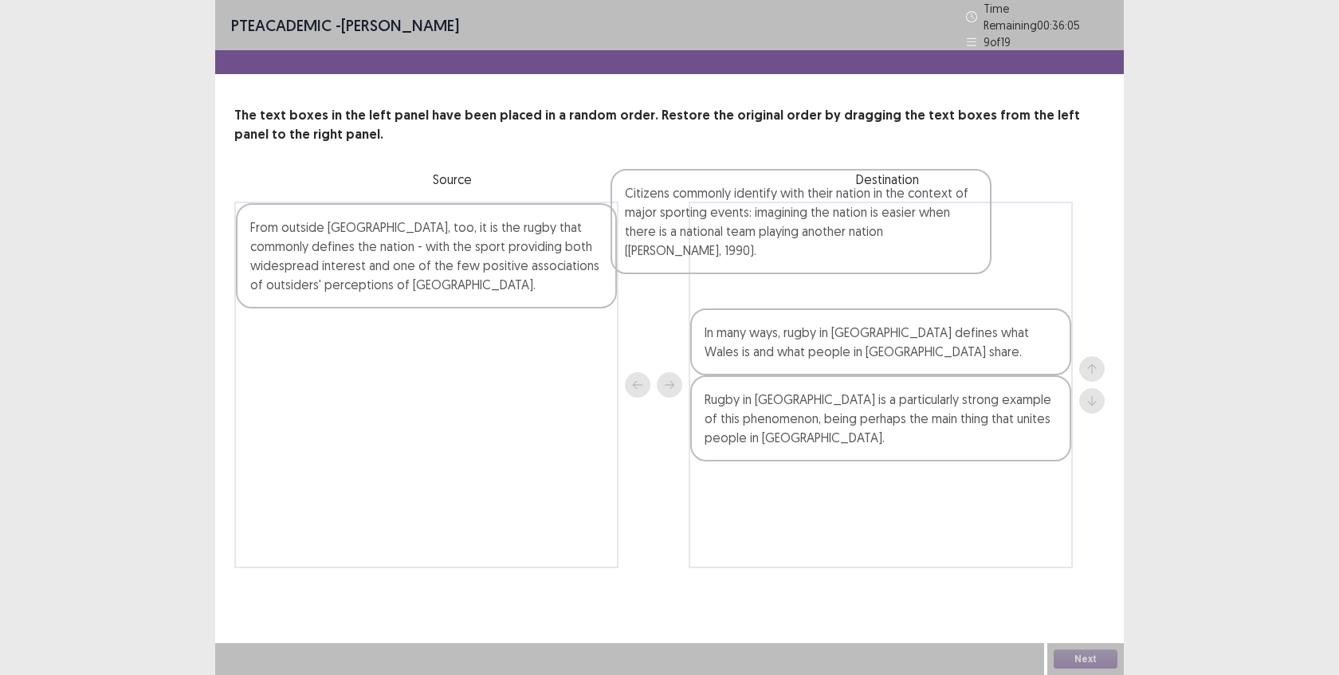
drag, startPoint x: 455, startPoint y: 284, endPoint x: 836, endPoint y: 258, distance: 381.9
click at [836, 258] on div "Citizens commonly identify with their nation in the context of major sporting e…" at bounding box center [669, 385] width 870 height 367
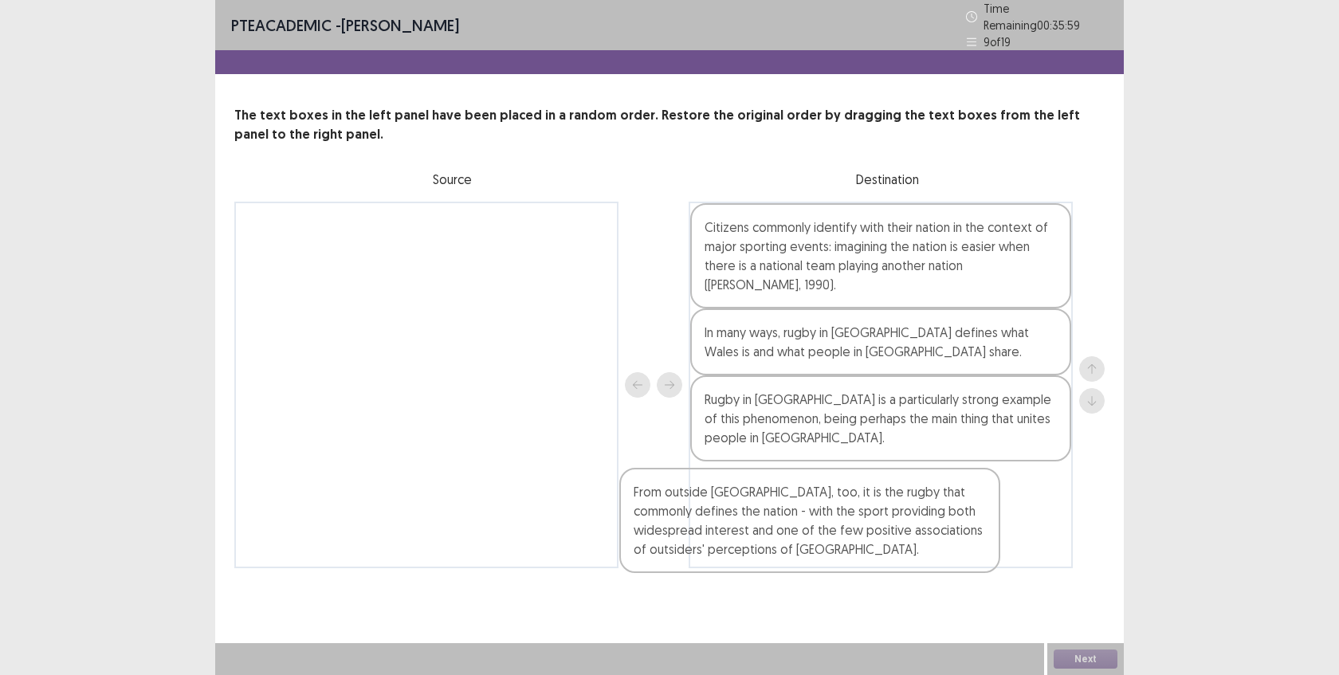
drag, startPoint x: 526, startPoint y: 257, endPoint x: 965, endPoint y: 522, distance: 512.5
click at [965, 522] on div "From outside [GEOGRAPHIC_DATA], too, it is the rugby that commonly defines the …" at bounding box center [669, 385] width 870 height 367
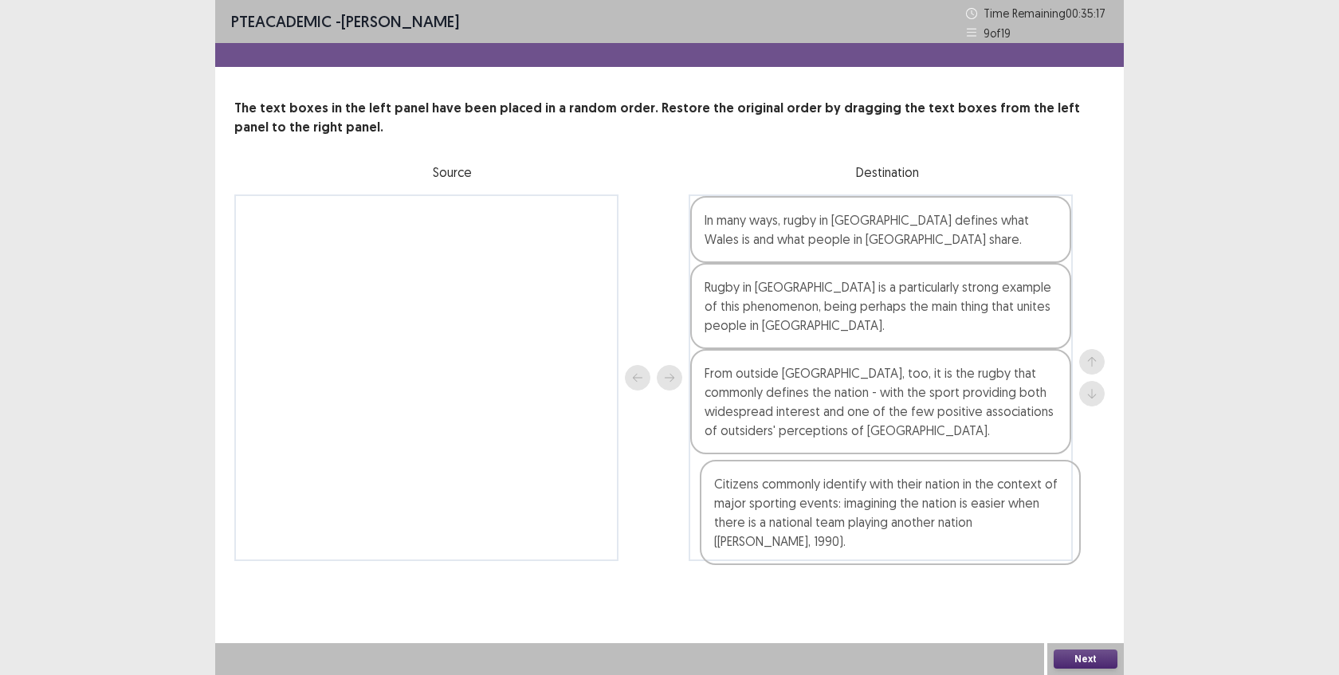
drag, startPoint x: 937, startPoint y: 242, endPoint x: 946, endPoint y: 514, distance: 272.0
click at [946, 514] on div "Citizens commonly identify with their nation in the context of major sporting e…" at bounding box center [881, 377] width 384 height 367
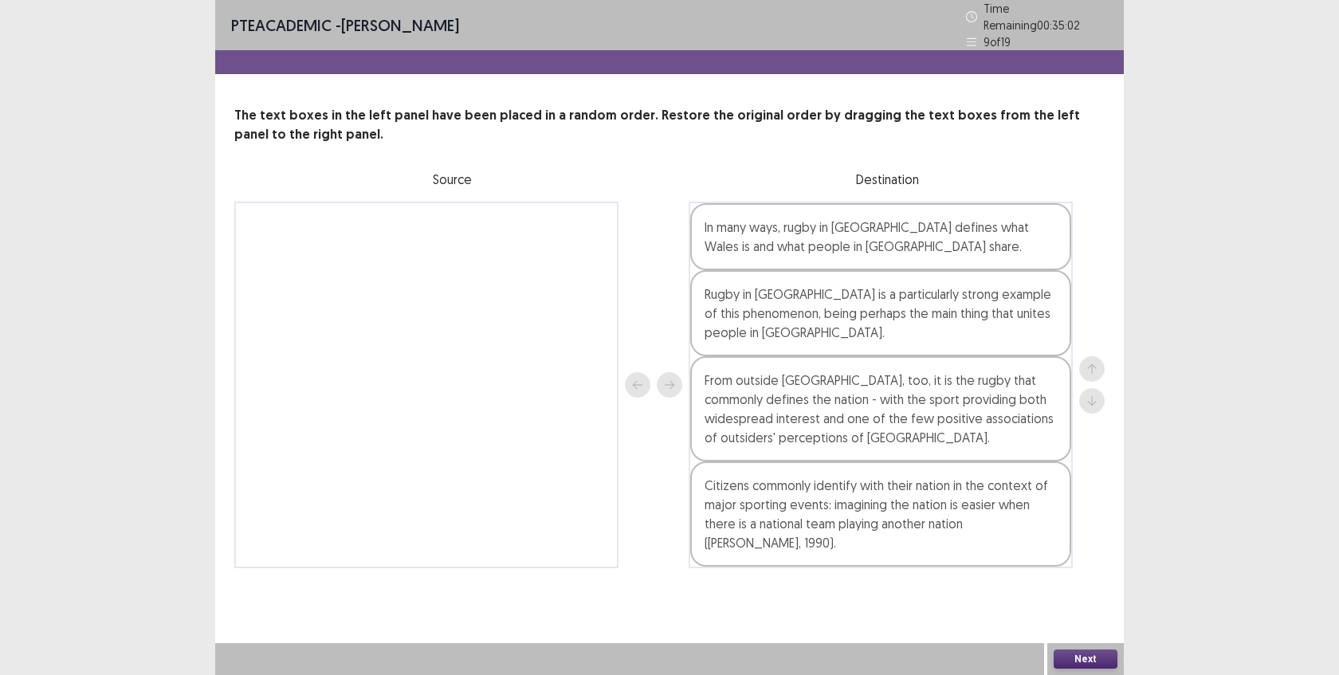
click at [1068, 653] on button "Next" at bounding box center [1086, 659] width 64 height 19
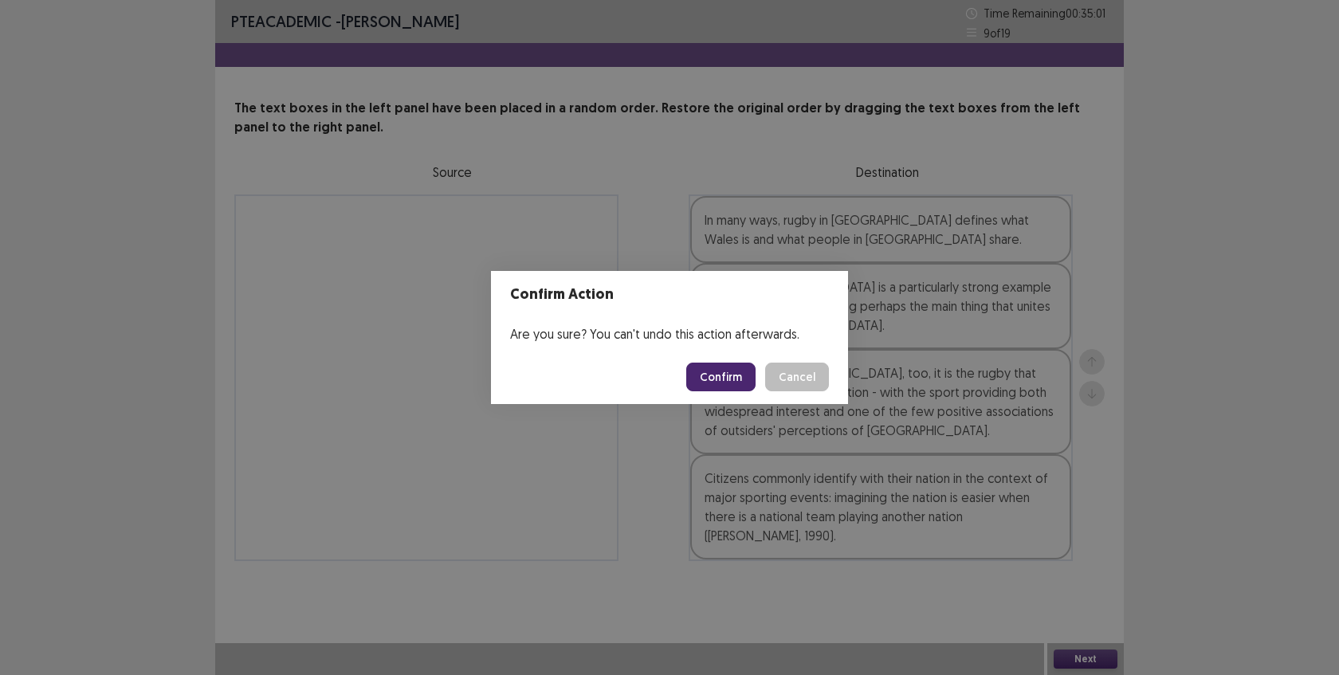
click at [709, 365] on button "Confirm" at bounding box center [720, 377] width 69 height 29
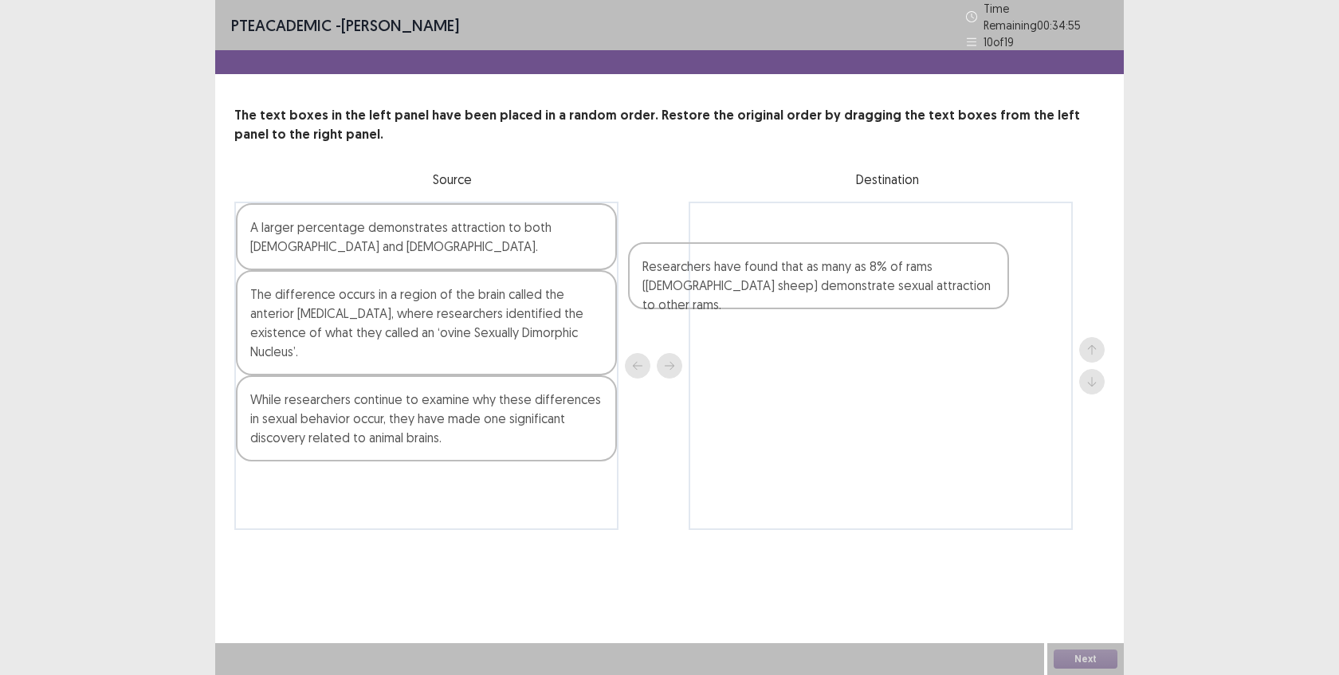
drag, startPoint x: 513, startPoint y: 407, endPoint x: 911, endPoint y: 281, distance: 417.2
click at [911, 281] on div "A larger percentage demonstrates attraction to both [DEMOGRAPHIC_DATA] and [DEM…" at bounding box center [669, 366] width 870 height 328
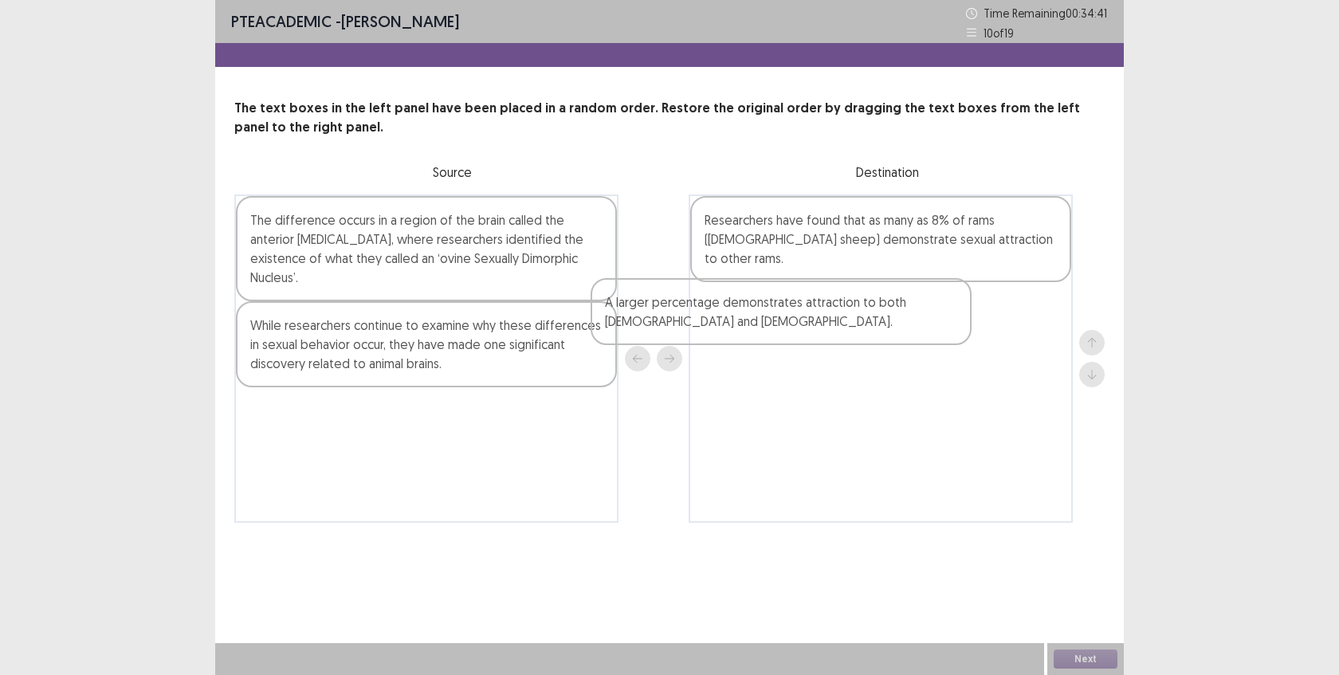
drag, startPoint x: 508, startPoint y: 229, endPoint x: 869, endPoint y: 311, distance: 370.3
click at [869, 311] on div "A larger percentage demonstrates attraction to both [DEMOGRAPHIC_DATA] and [DEM…" at bounding box center [669, 358] width 870 height 328
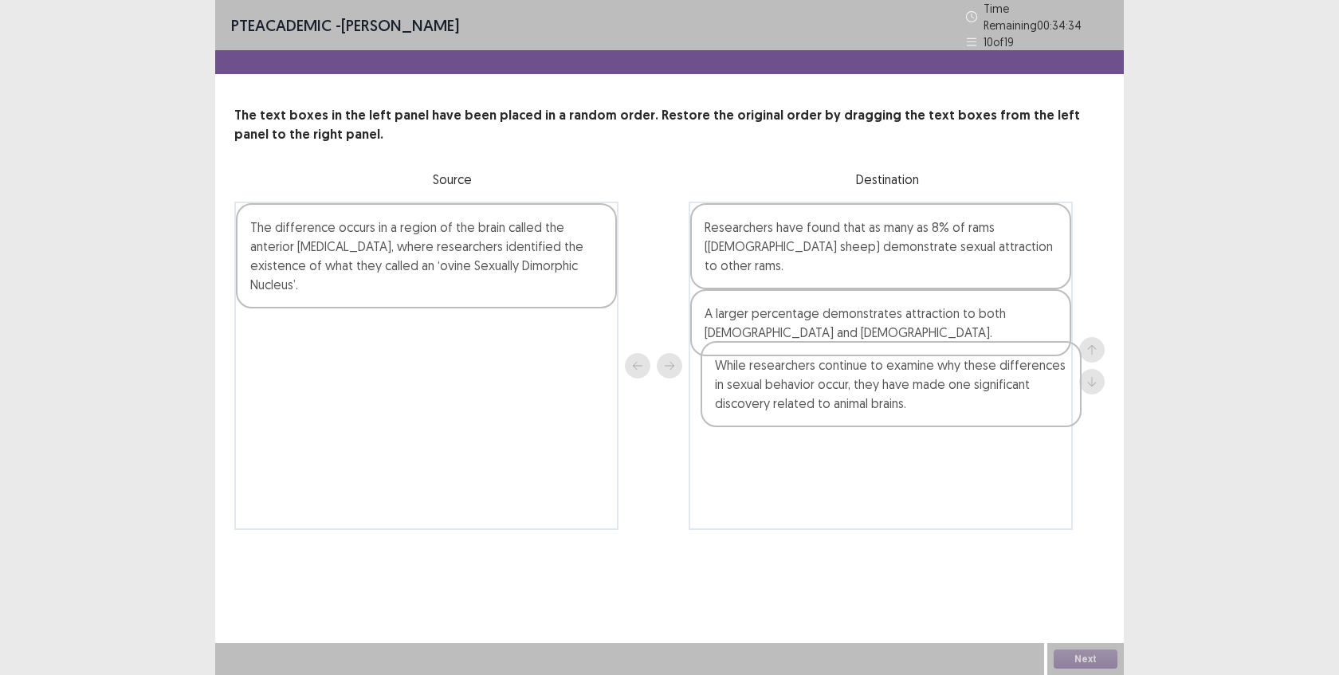
drag, startPoint x: 489, startPoint y: 358, endPoint x: 961, endPoint y: 398, distance: 473.6
click at [961, 398] on div "The difference occurs in a region of the brain called the anterior [MEDICAL_DAT…" at bounding box center [669, 366] width 870 height 328
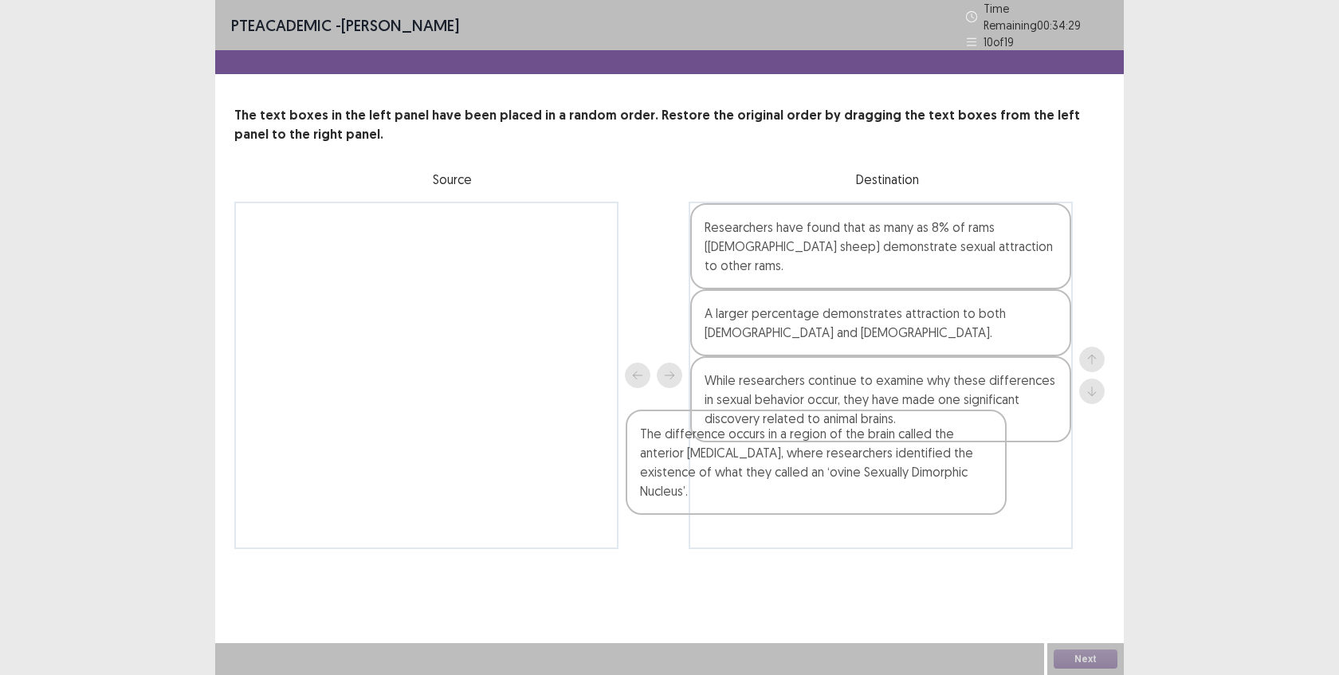
drag, startPoint x: 547, startPoint y: 277, endPoint x: 959, endPoint y: 492, distance: 464.9
click at [958, 492] on div "The difference occurs in a region of the brain called the anterior [MEDICAL_DAT…" at bounding box center [669, 376] width 870 height 348
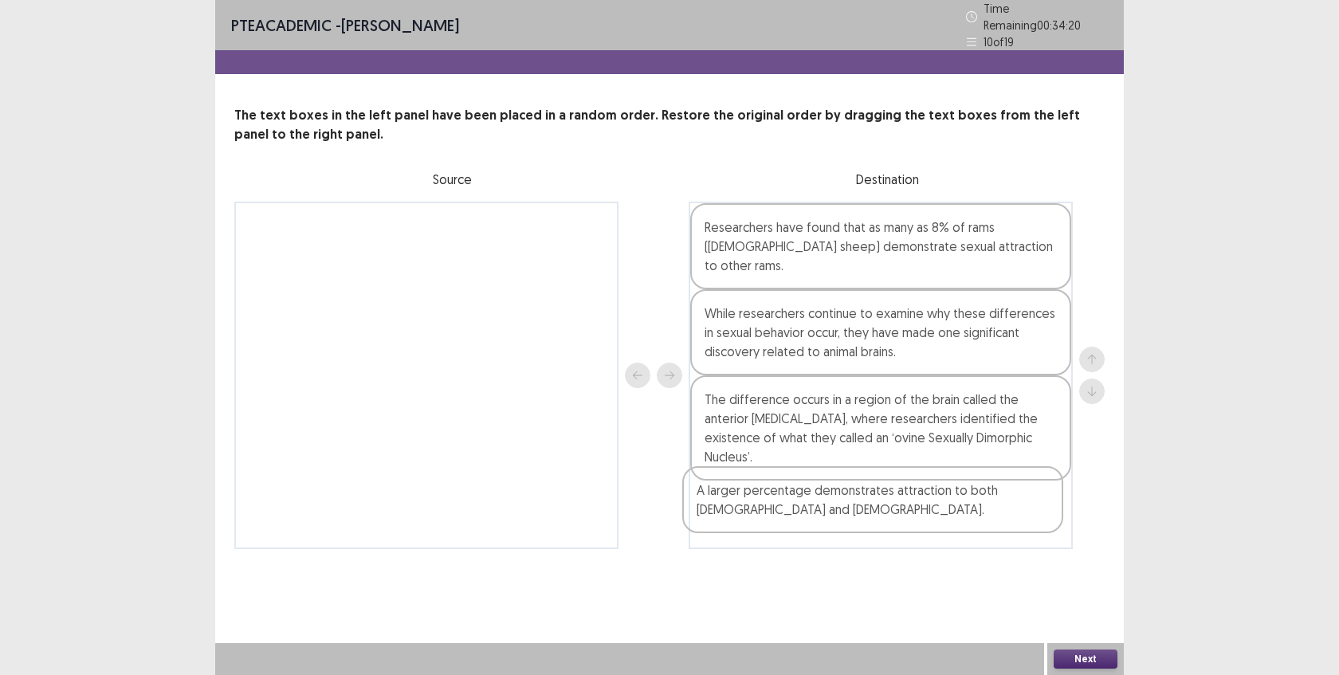
drag, startPoint x: 940, startPoint y: 288, endPoint x: 932, endPoint y: 497, distance: 209.8
click at [932, 497] on div "Researchers have found that as many as 8% of rams ([DEMOGRAPHIC_DATA] sheep) de…" at bounding box center [881, 376] width 384 height 348
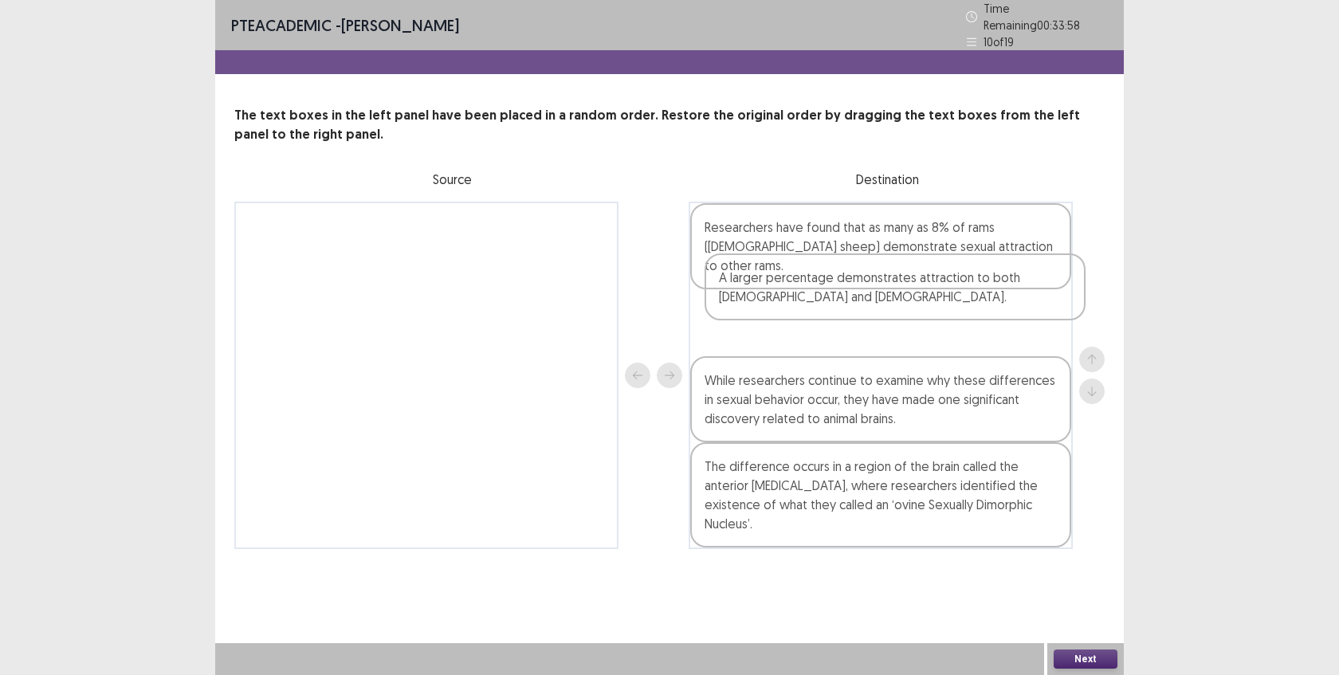
drag, startPoint x: 932, startPoint y: 497, endPoint x: 946, endPoint y: 291, distance: 207.0
click at [946, 291] on div "Researchers have found that as many as 8% of rams ([DEMOGRAPHIC_DATA] sheep) de…" at bounding box center [881, 376] width 384 height 348
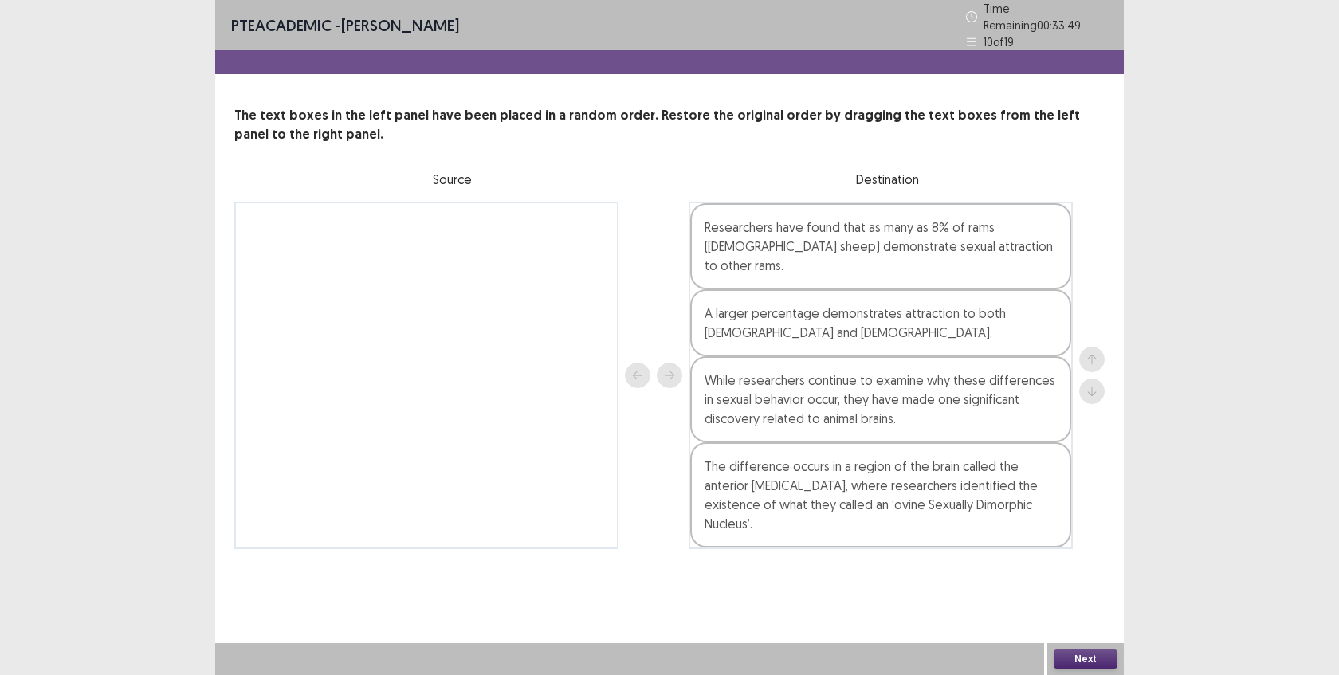
click at [1069, 654] on button "Next" at bounding box center [1086, 659] width 64 height 19
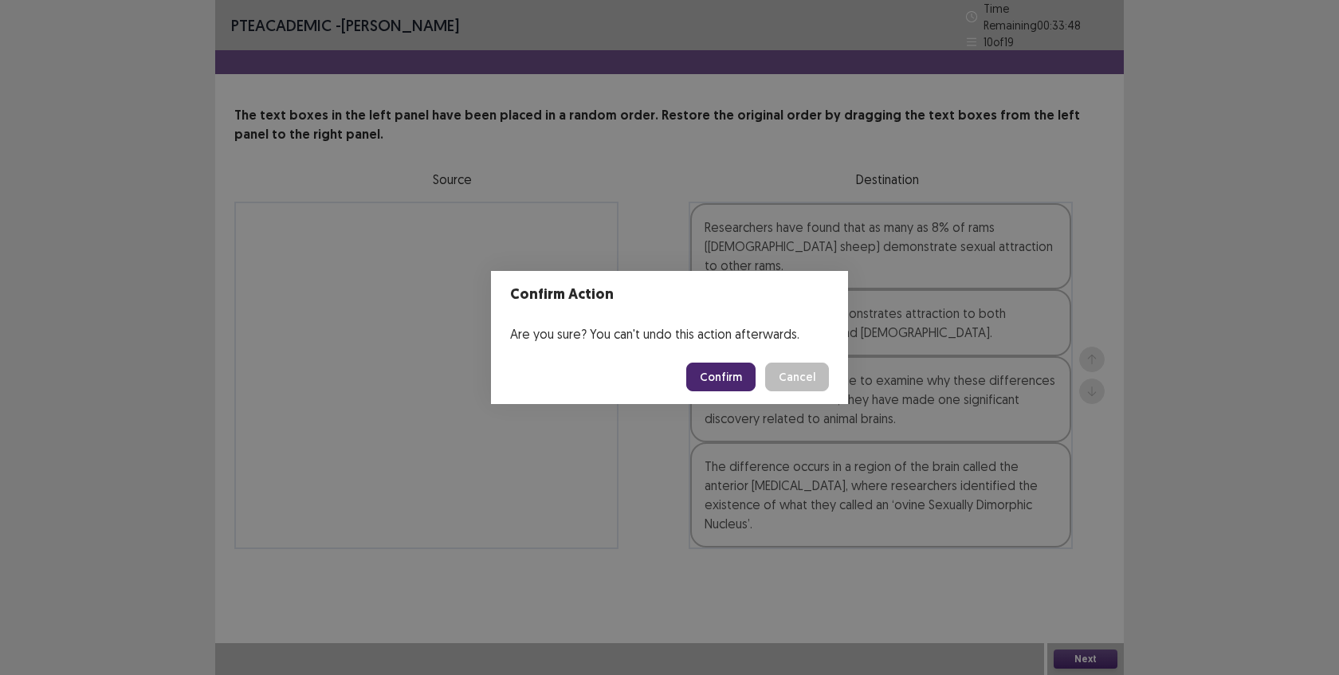
click at [727, 372] on button "Confirm" at bounding box center [720, 377] width 69 height 29
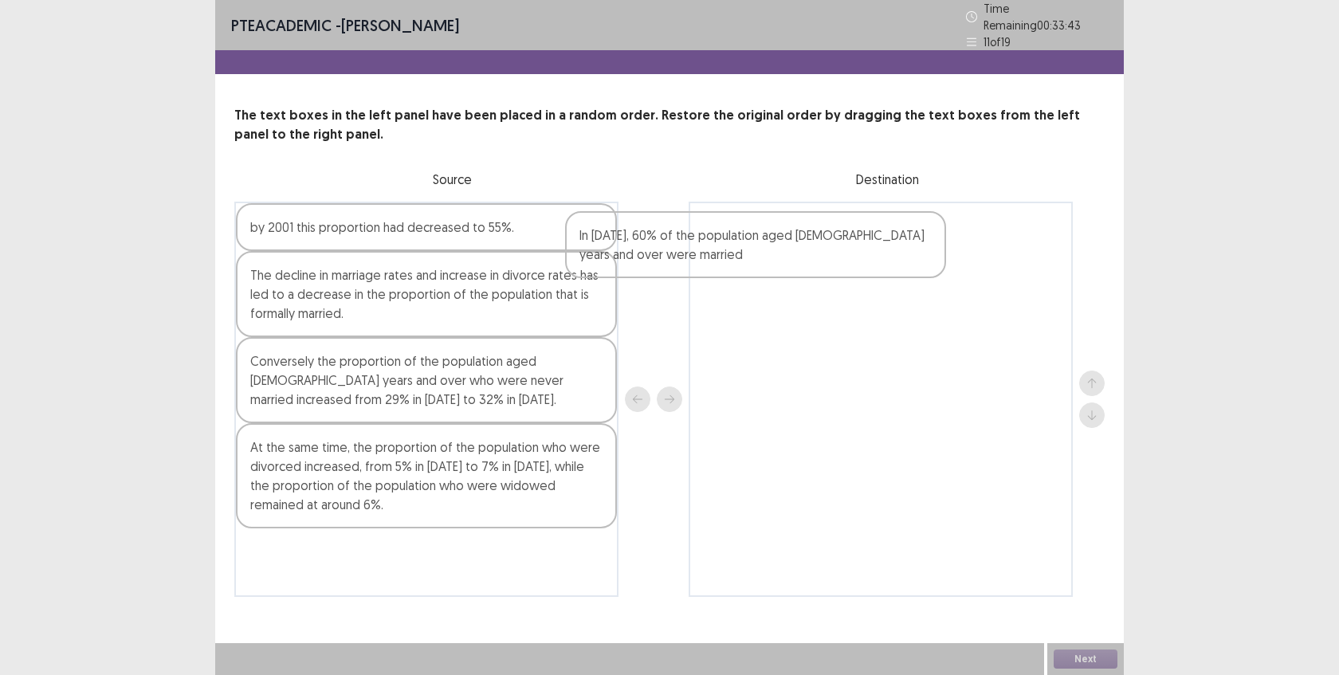
drag, startPoint x: 520, startPoint y: 452, endPoint x: 858, endPoint y: 246, distance: 396.7
click at [858, 246] on div "by 2001 this proportion had decreased to 55%. The decline in marriage rates and…" at bounding box center [669, 399] width 870 height 395
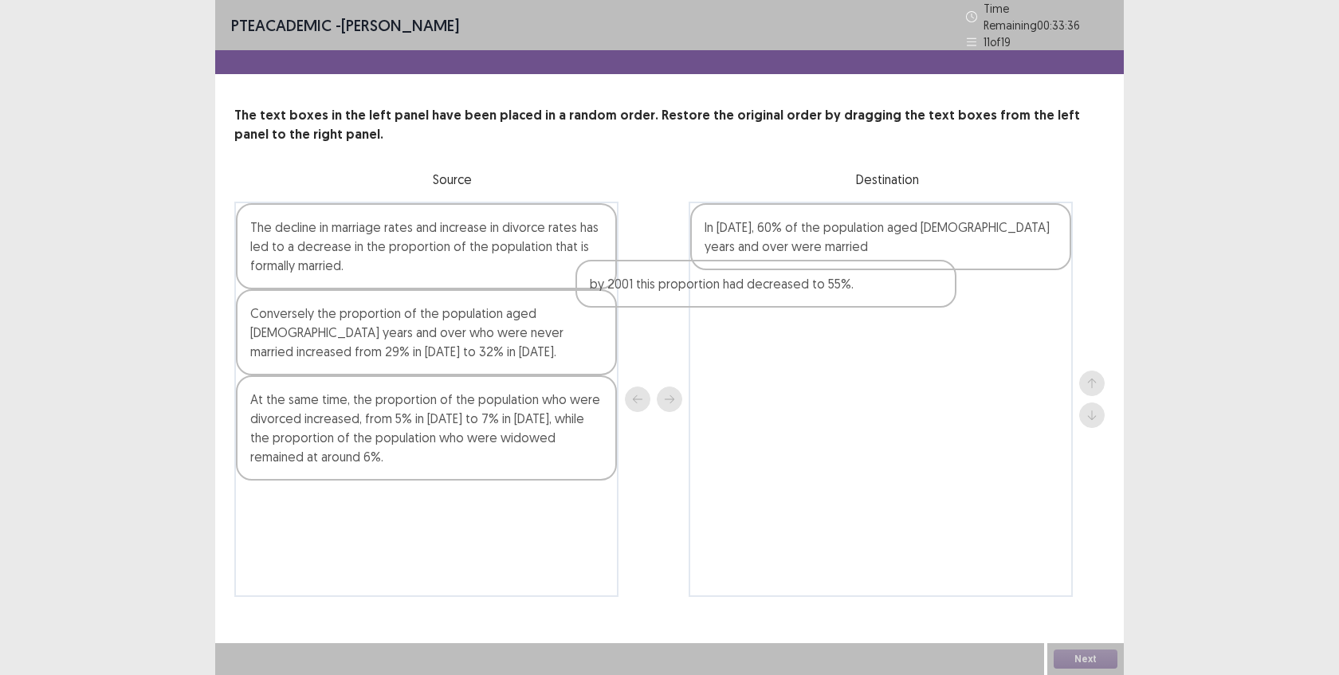
drag, startPoint x: 512, startPoint y: 226, endPoint x: 859, endPoint y: 289, distance: 353.2
click at [859, 289] on div "by 2001 this proportion had decreased to 55%. The decline in marriage rates and…" at bounding box center [669, 399] width 870 height 395
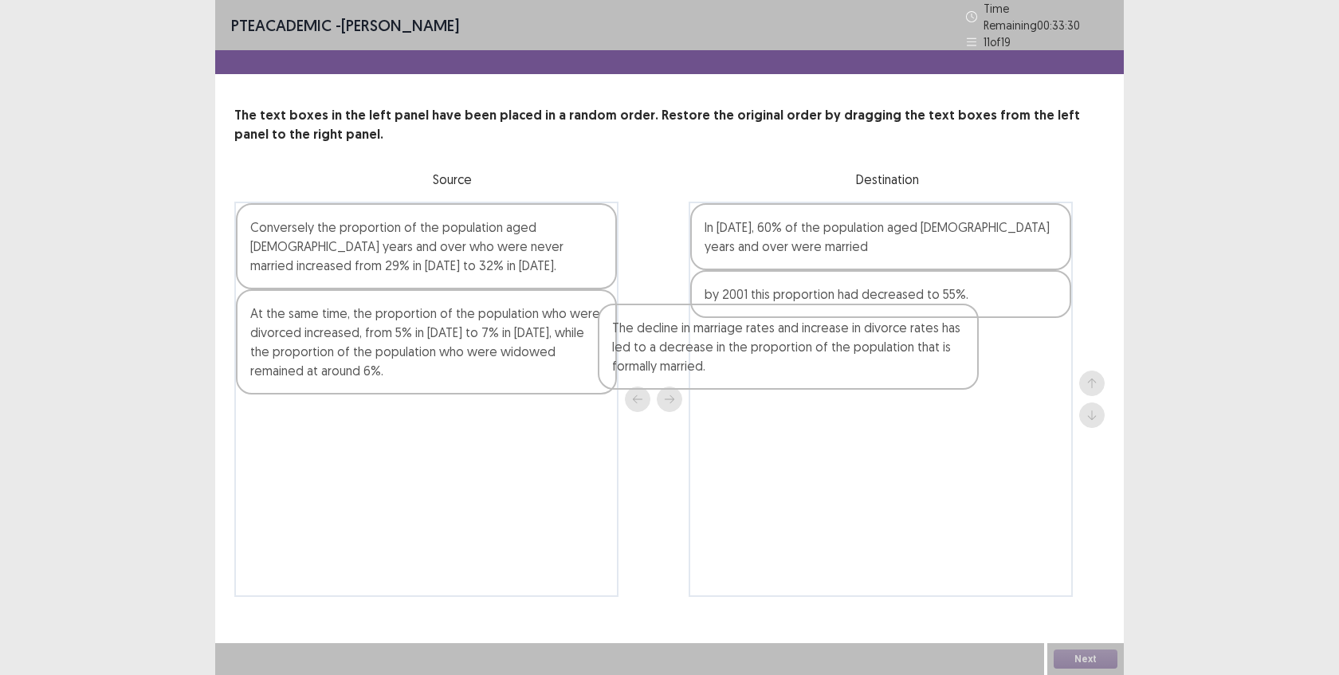
drag, startPoint x: 503, startPoint y: 243, endPoint x: 870, endPoint y: 350, distance: 381.9
click at [870, 350] on div "The decline in marriage rates and increase in divorce rates has led to a decrea…" at bounding box center [669, 399] width 870 height 395
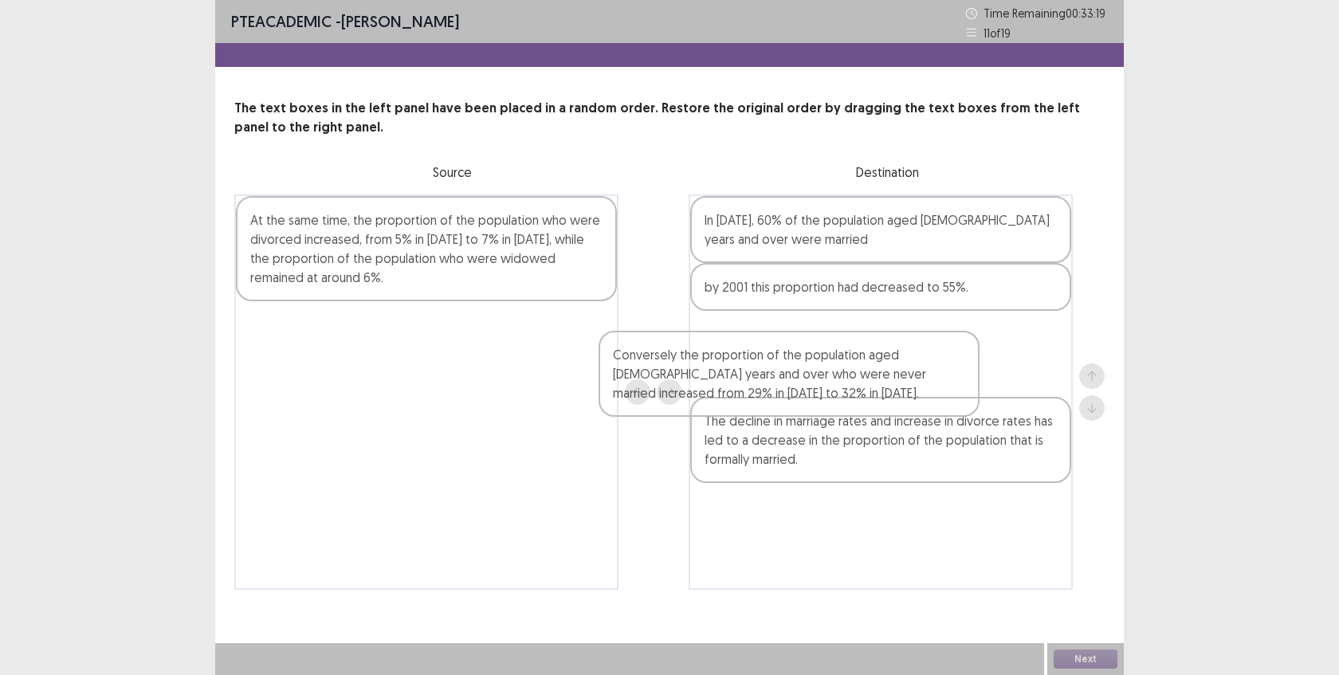
drag, startPoint x: 496, startPoint y: 247, endPoint x: 862, endPoint y: 380, distance: 390.1
click at [863, 380] on div "Conversely the proportion of the population aged [DEMOGRAPHIC_DATA] years and o…" at bounding box center [669, 391] width 870 height 395
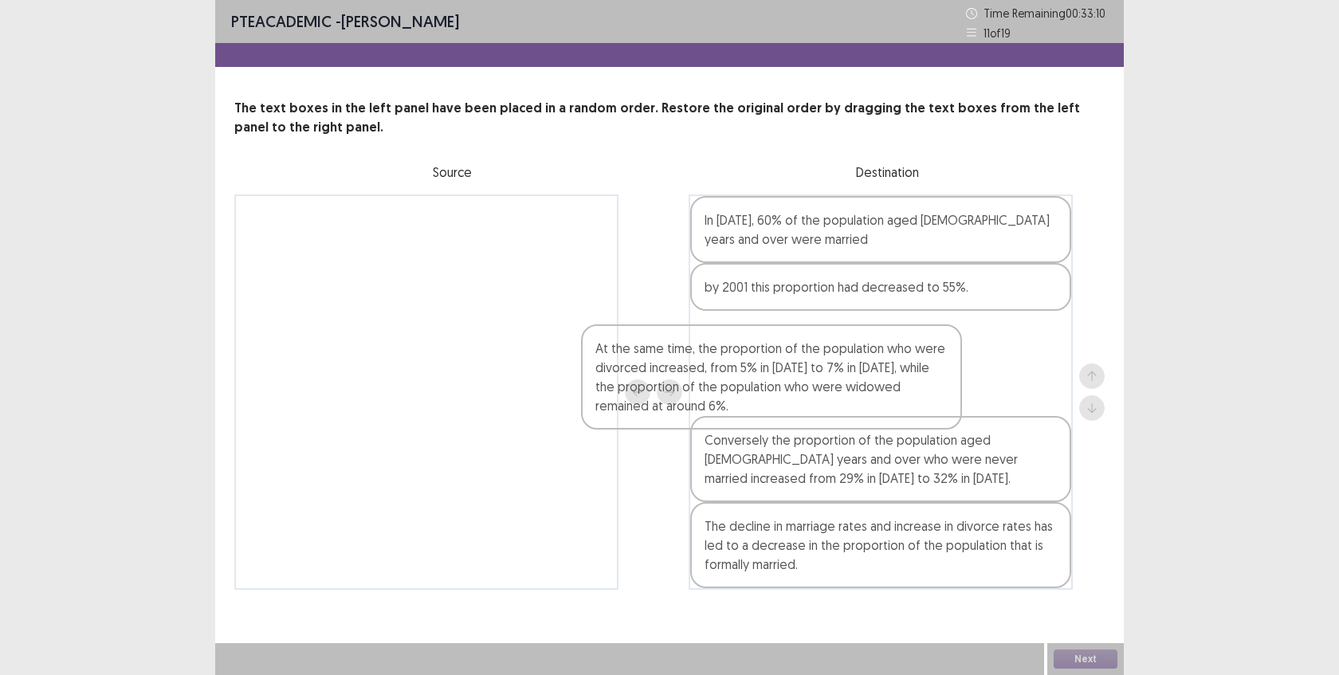
drag, startPoint x: 455, startPoint y: 249, endPoint x: 810, endPoint y: 378, distance: 377.2
click at [810, 378] on div "At the same time, the proportion of the population who were divorced increased,…" at bounding box center [669, 391] width 870 height 395
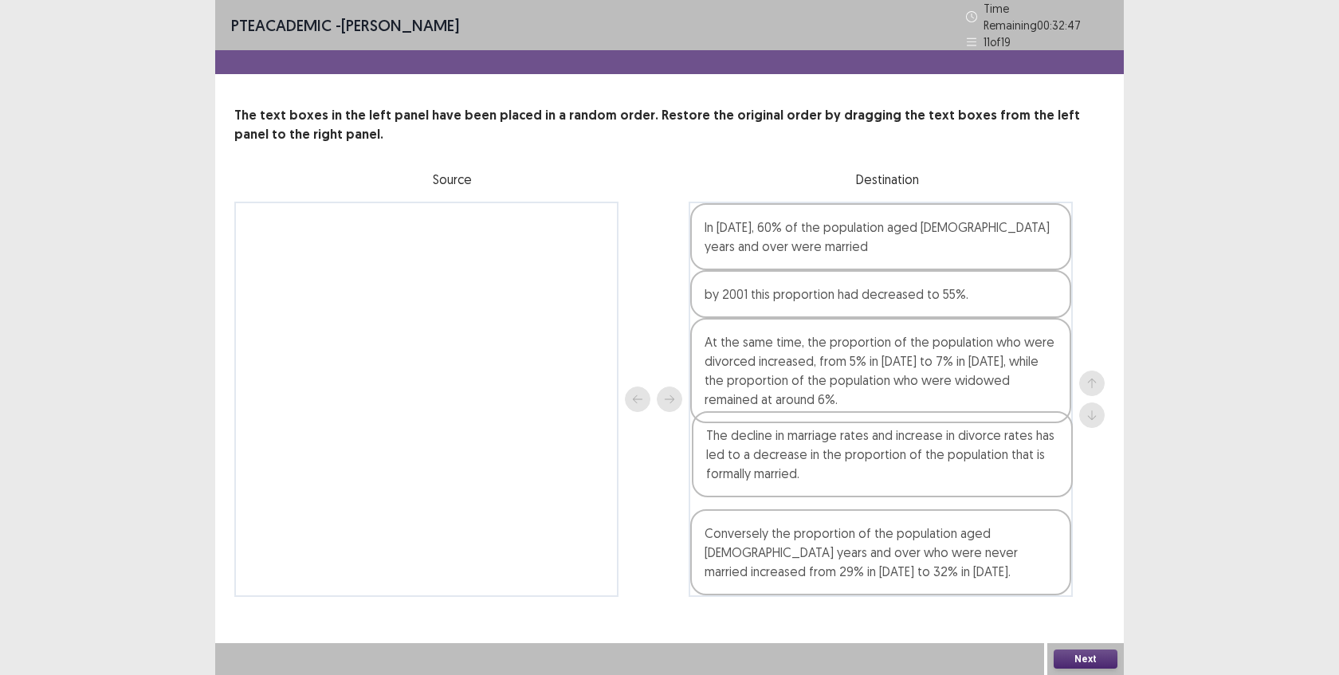
drag, startPoint x: 890, startPoint y: 564, endPoint x: 892, endPoint y: 471, distance: 92.5
click at [892, 470] on div "In [DATE], 60% of the population aged [DEMOGRAPHIC_DATA] years and over were ma…" at bounding box center [881, 399] width 384 height 395
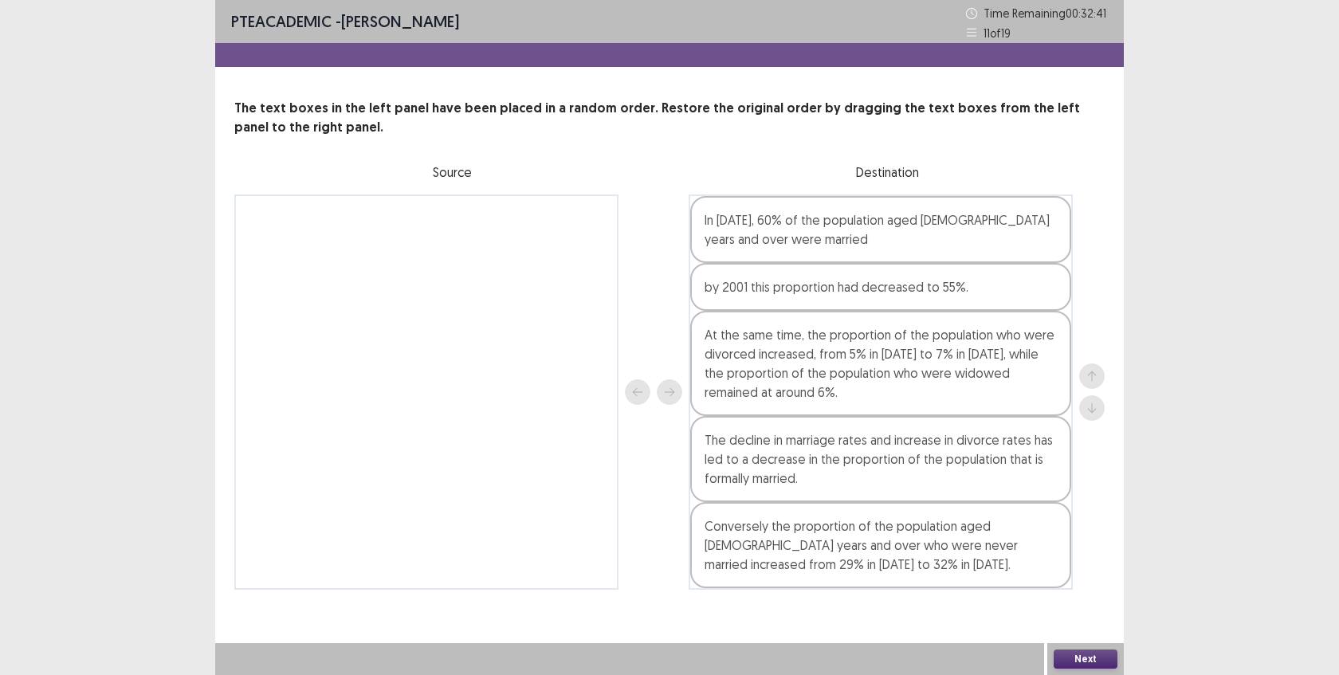
click at [1093, 657] on button "Next" at bounding box center [1086, 659] width 64 height 19
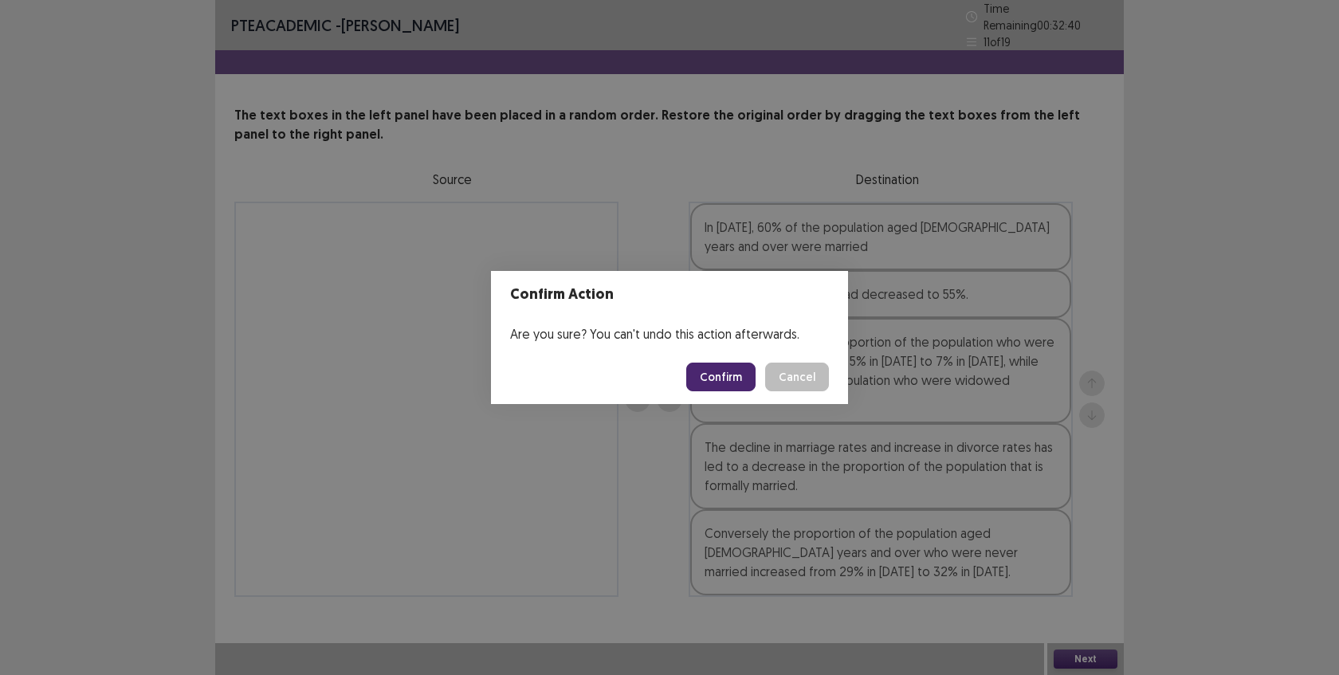
click at [721, 371] on button "Confirm" at bounding box center [720, 377] width 69 height 29
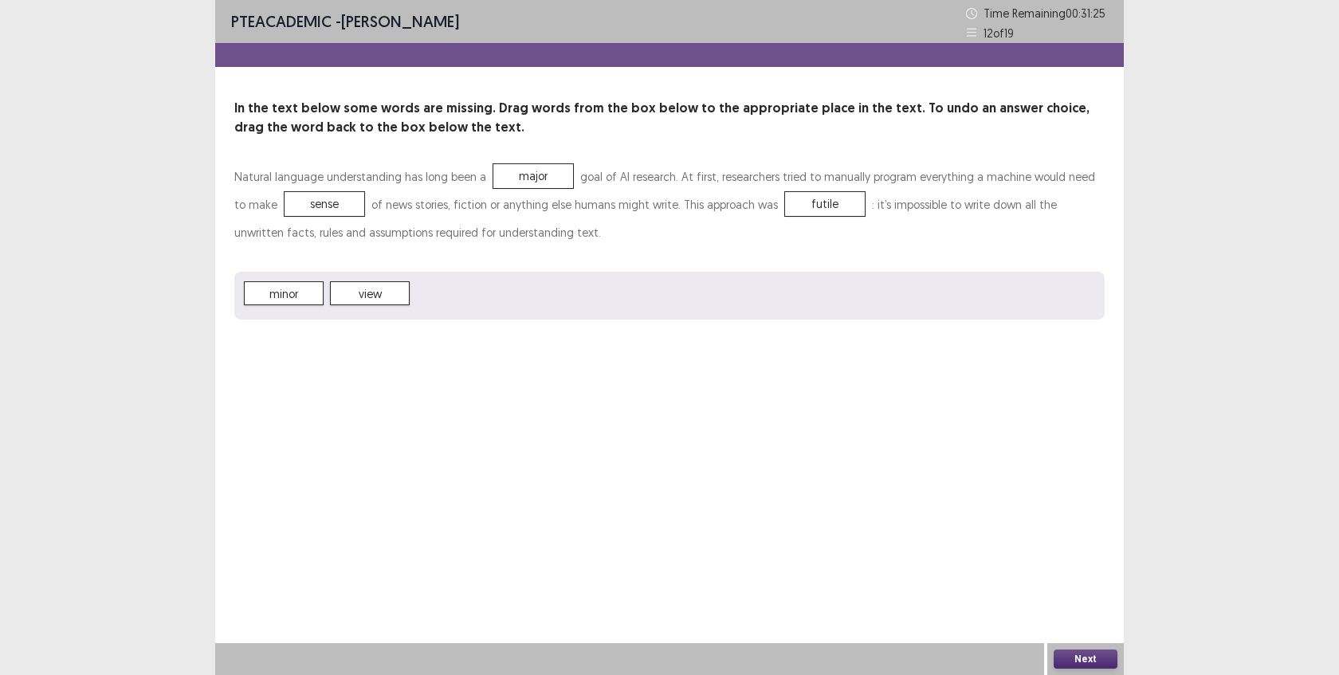
click at [1071, 660] on button "Next" at bounding box center [1086, 659] width 64 height 19
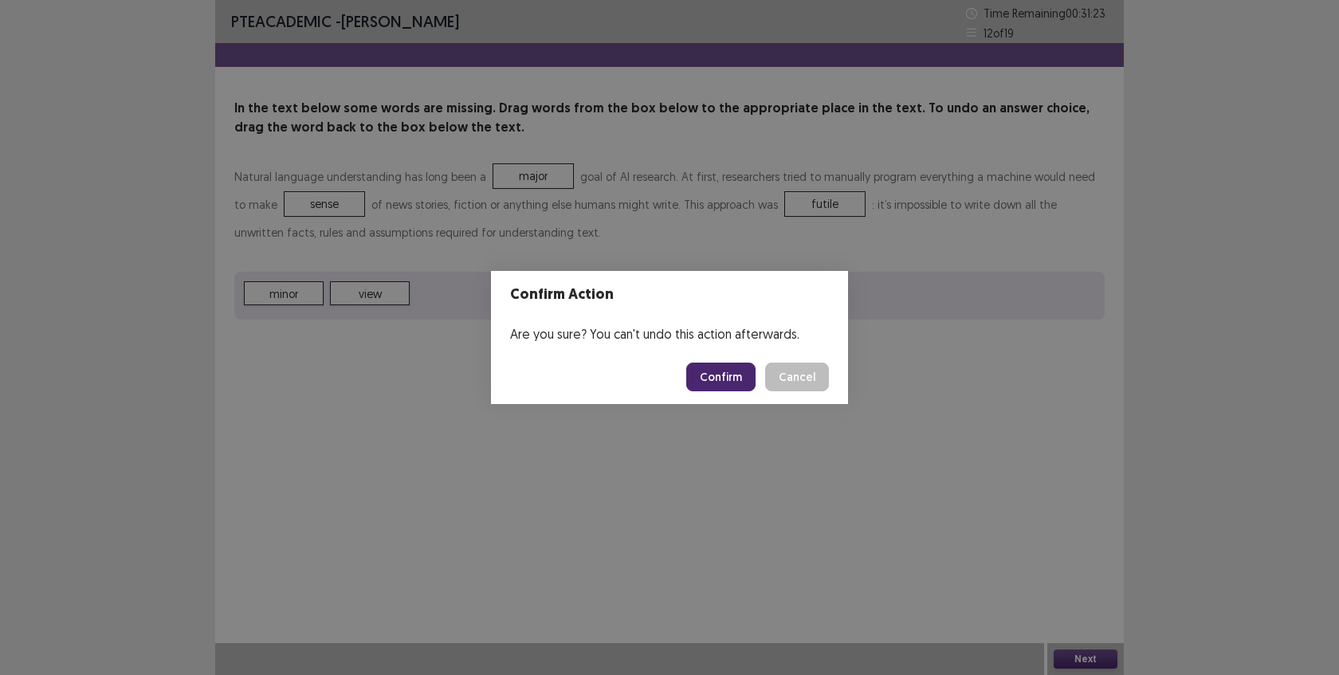
click at [745, 370] on button "Confirm" at bounding box center [720, 377] width 69 height 29
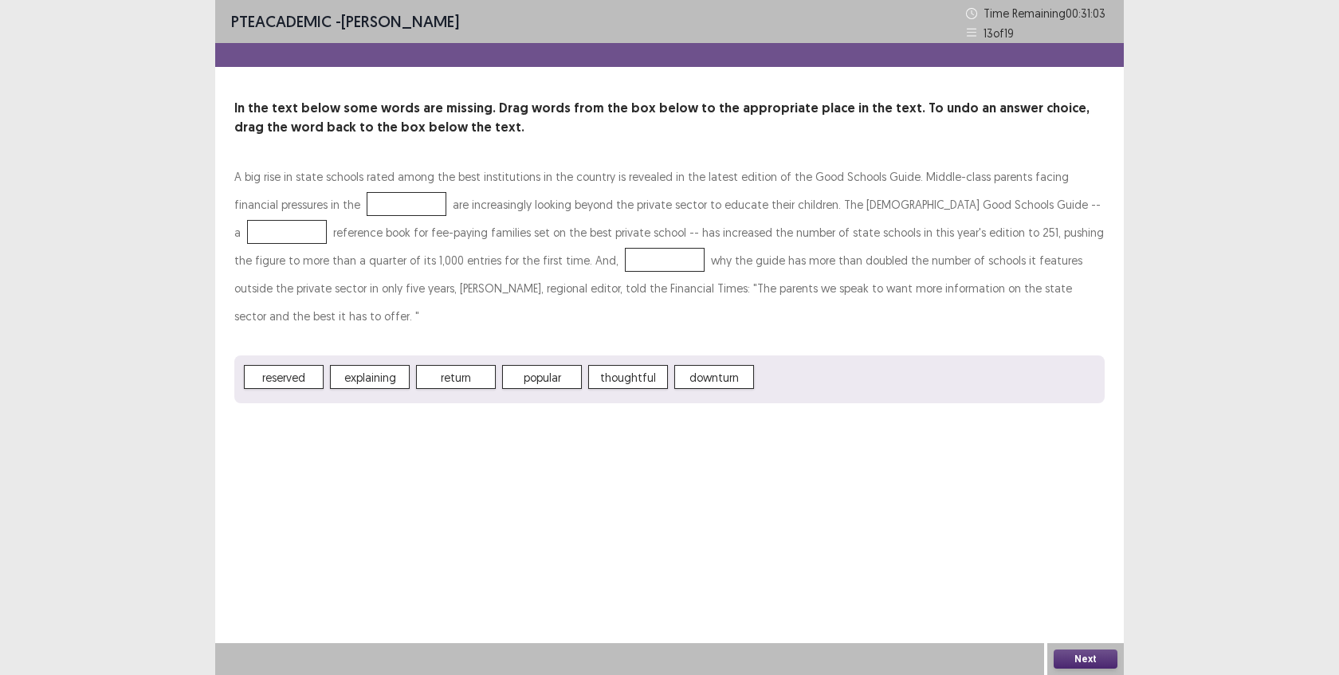
click at [706, 356] on div "reserved explaining return popular thoughtful downturn" at bounding box center [669, 380] width 870 height 48
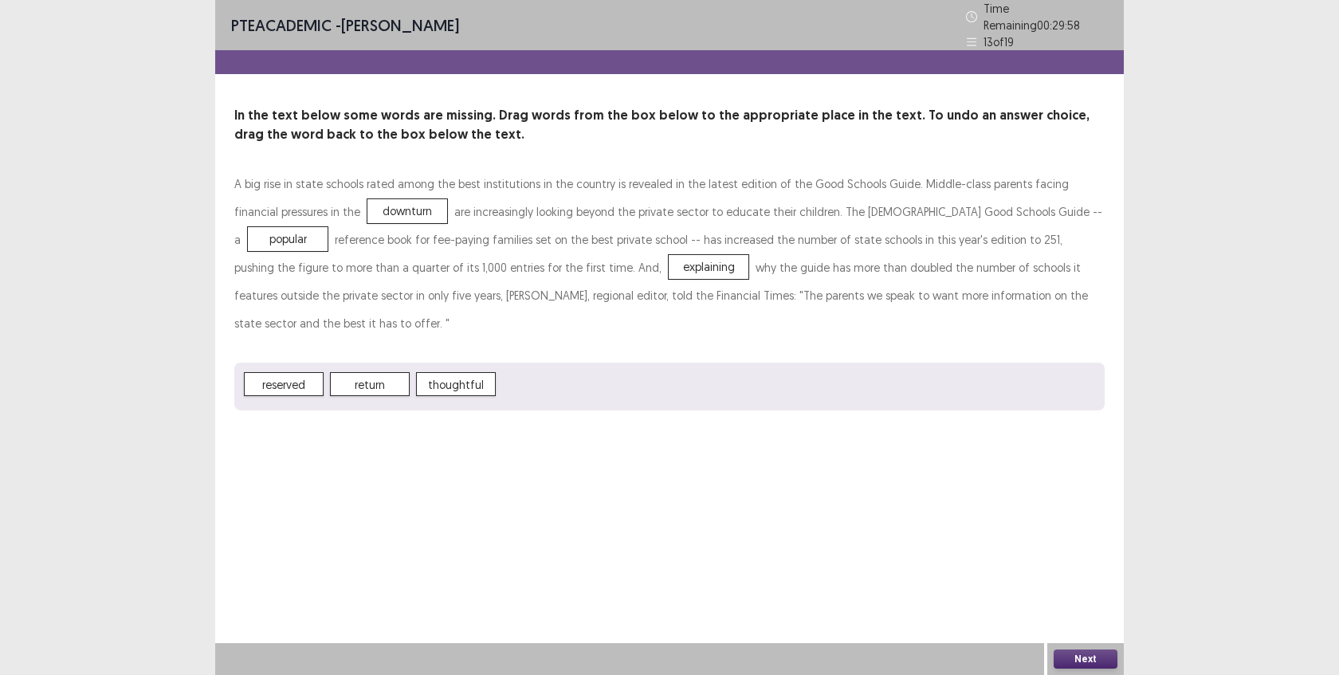
click at [1075, 664] on button "Next" at bounding box center [1086, 659] width 64 height 19
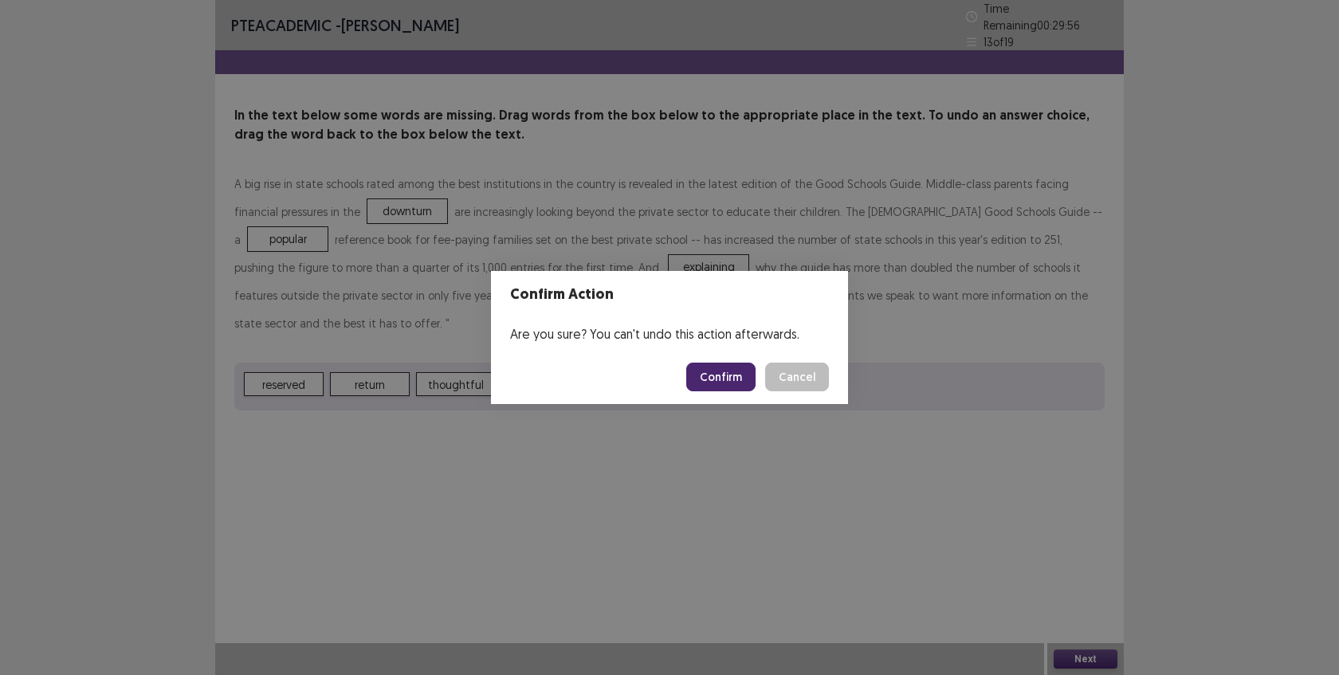
click at [721, 375] on button "Confirm" at bounding box center [720, 377] width 69 height 29
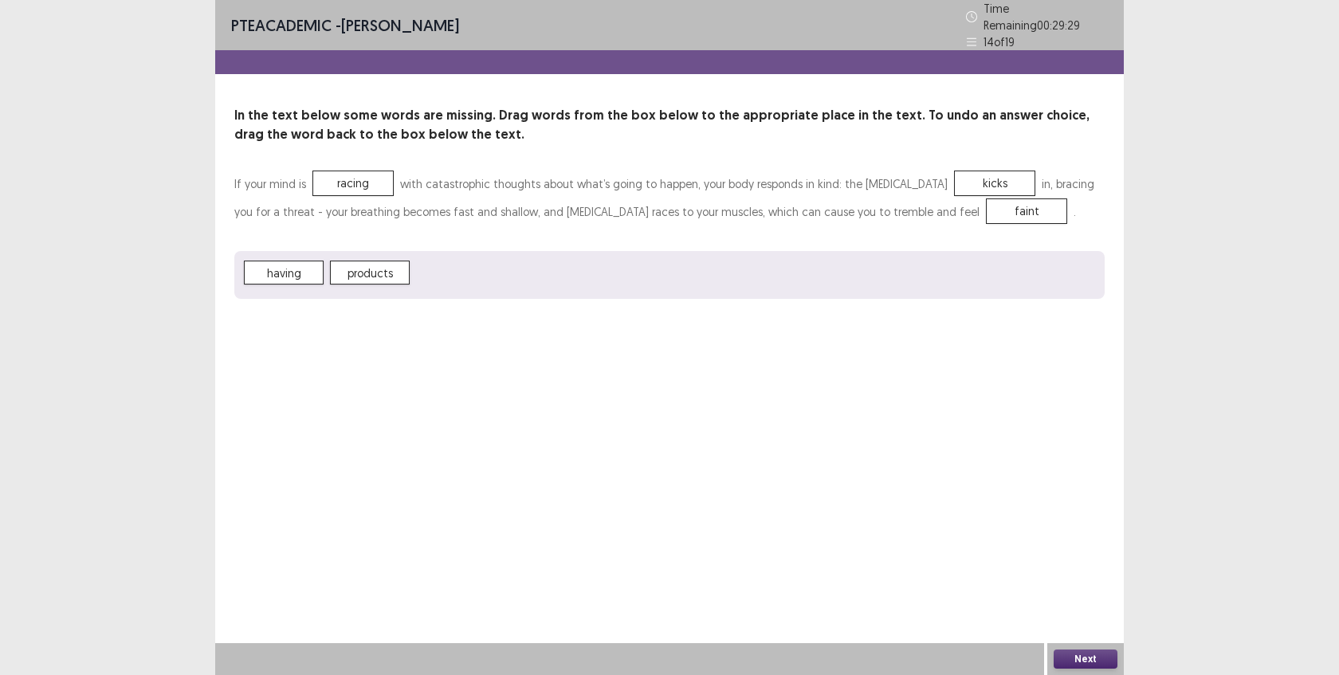
click at [1081, 659] on button "Next" at bounding box center [1086, 659] width 64 height 19
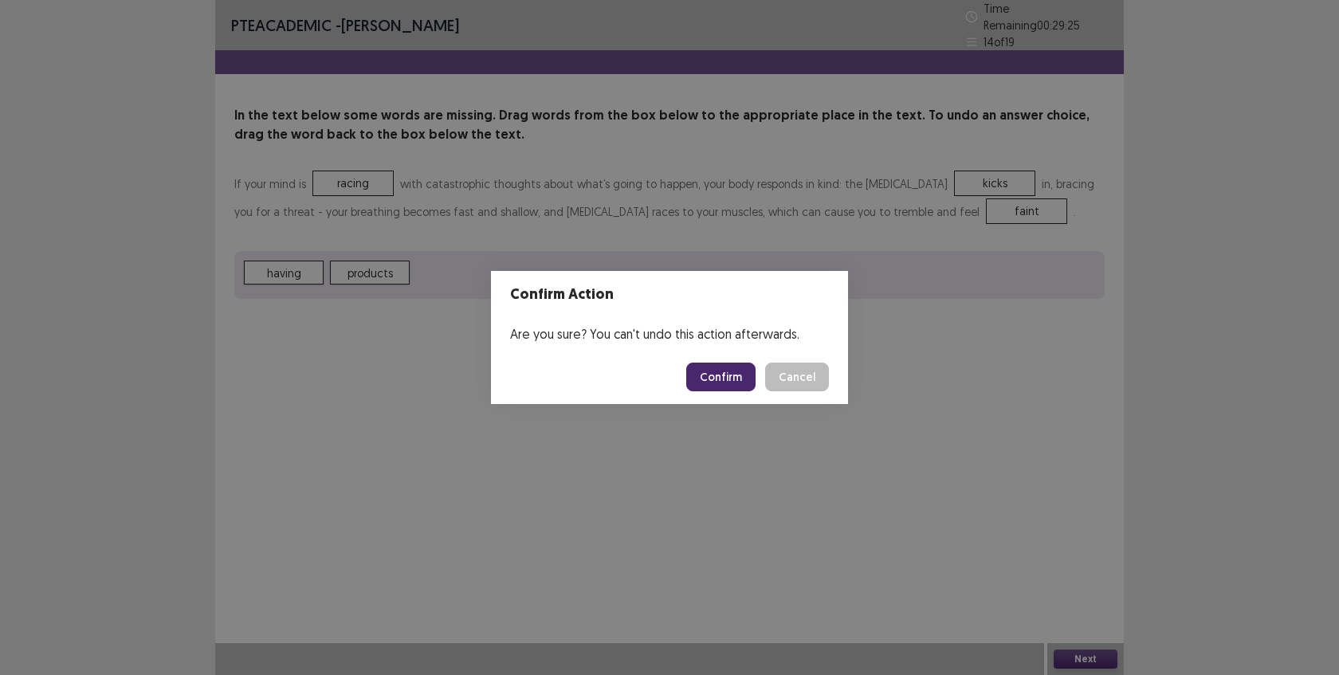
click at [728, 380] on button "Confirm" at bounding box center [720, 377] width 69 height 29
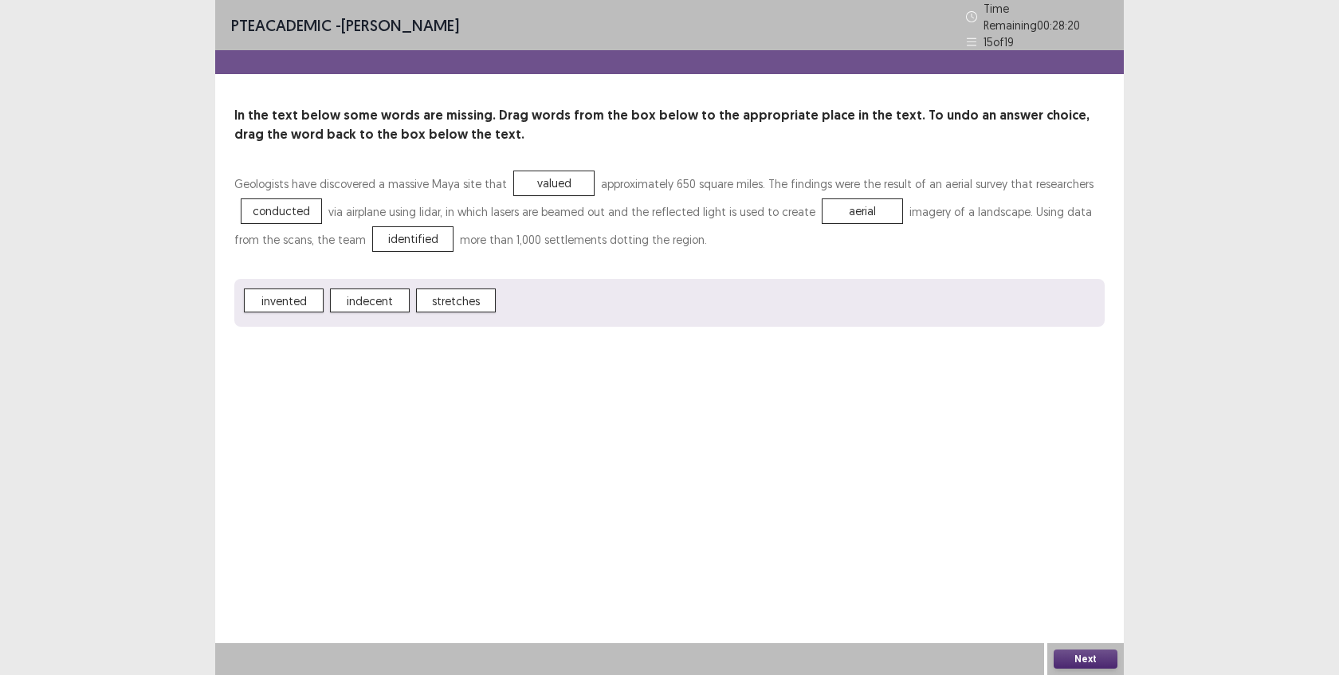
click at [1079, 664] on button "Next" at bounding box center [1086, 659] width 64 height 19
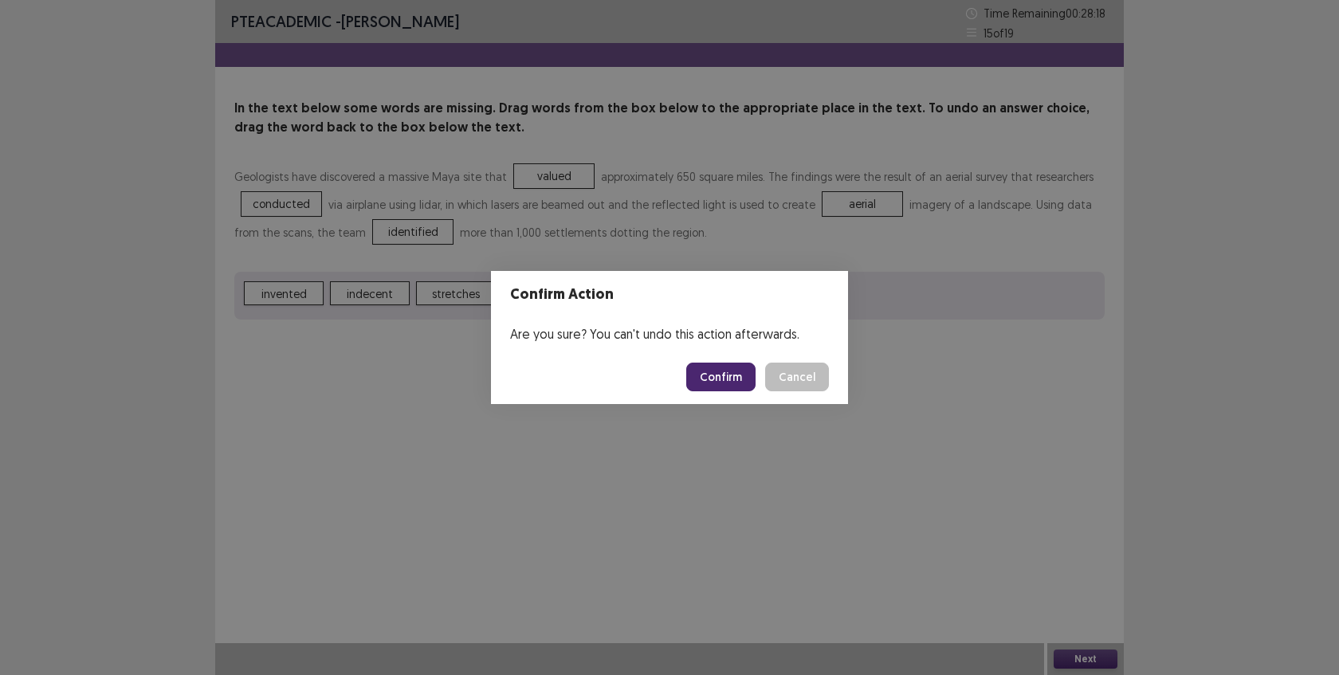
click at [713, 383] on button "Confirm" at bounding box center [720, 377] width 69 height 29
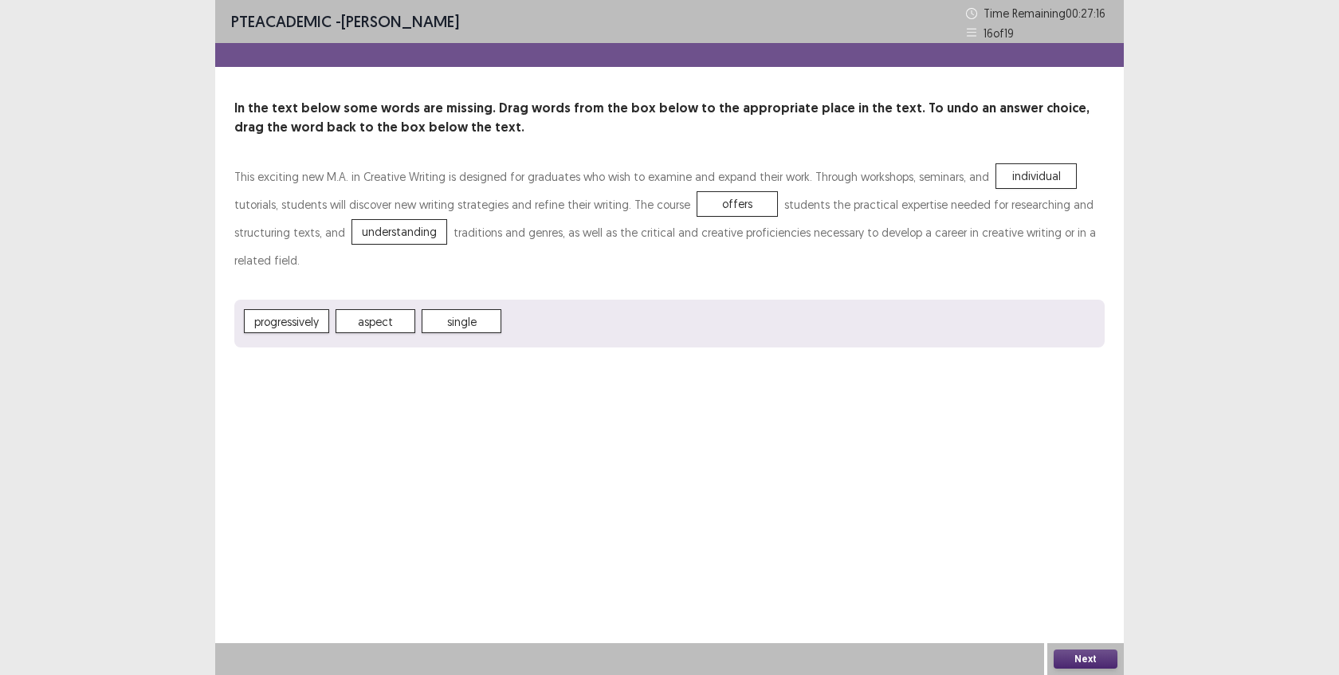
click at [1092, 660] on button "Next" at bounding box center [1086, 659] width 64 height 19
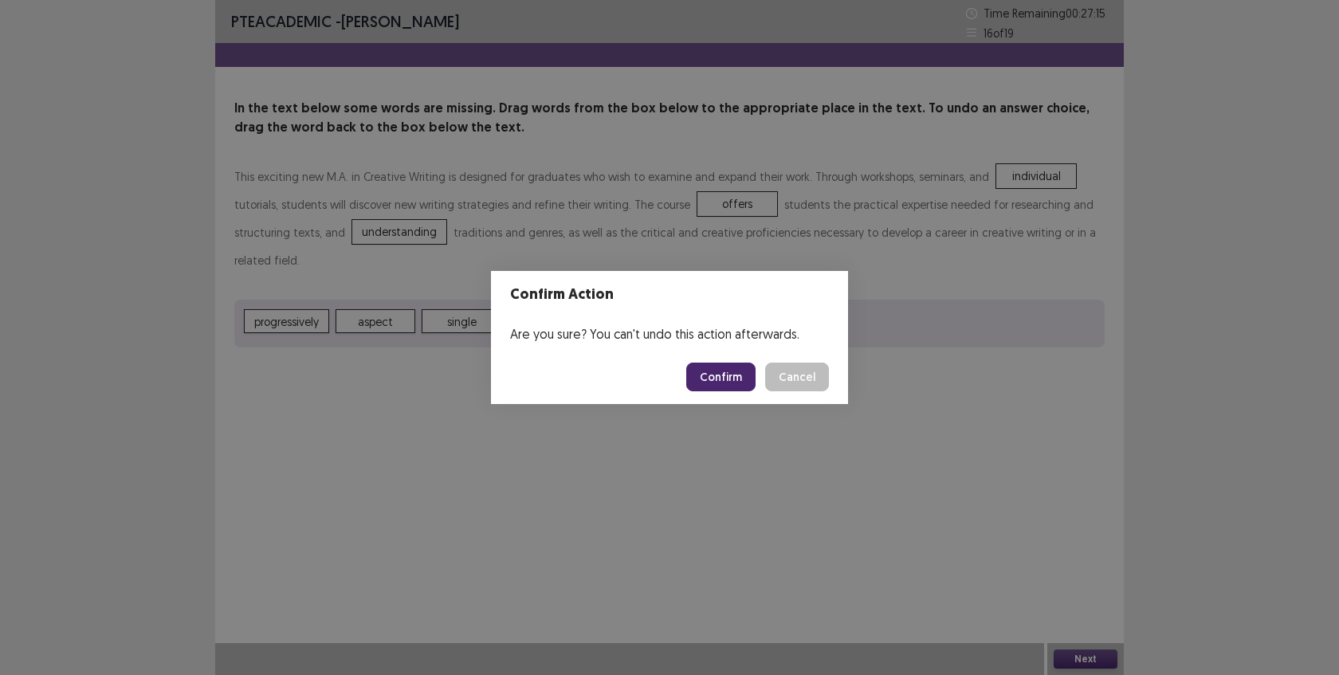
click at [732, 375] on button "Confirm" at bounding box center [720, 377] width 69 height 29
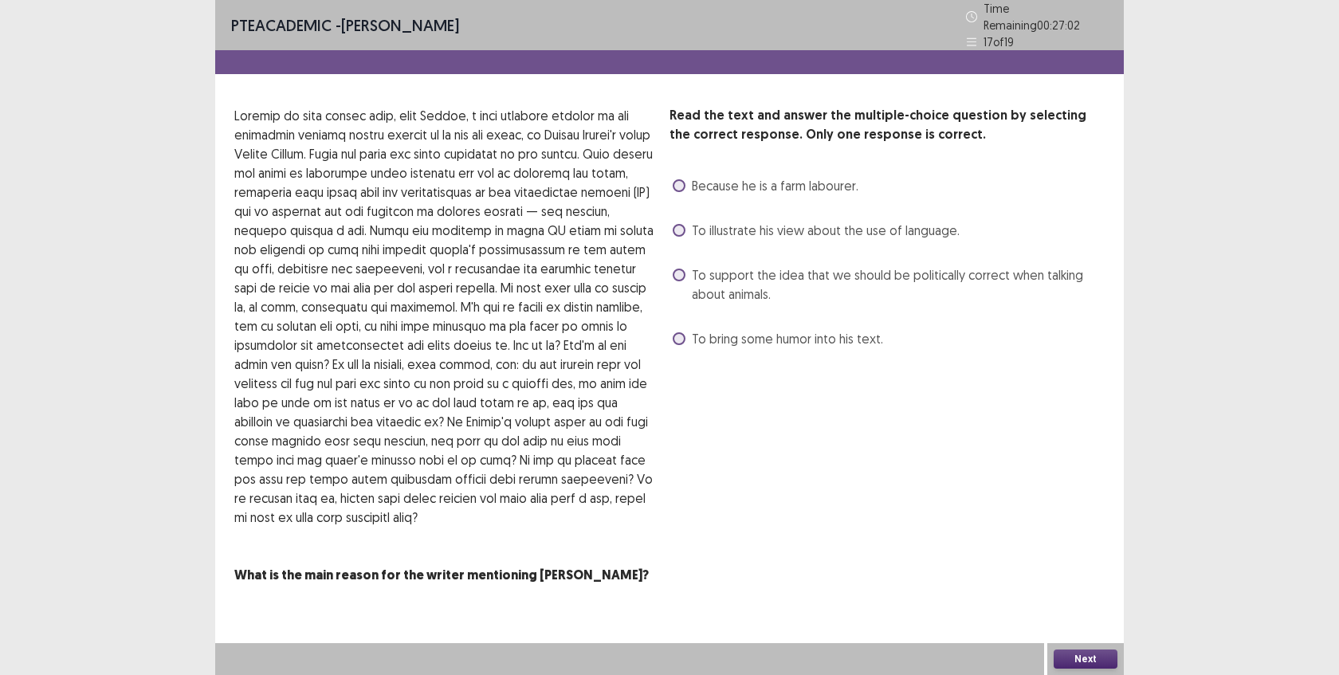
click at [746, 266] on span "To support the idea that we should be politically correct when talking about an…" at bounding box center [898, 284] width 413 height 38
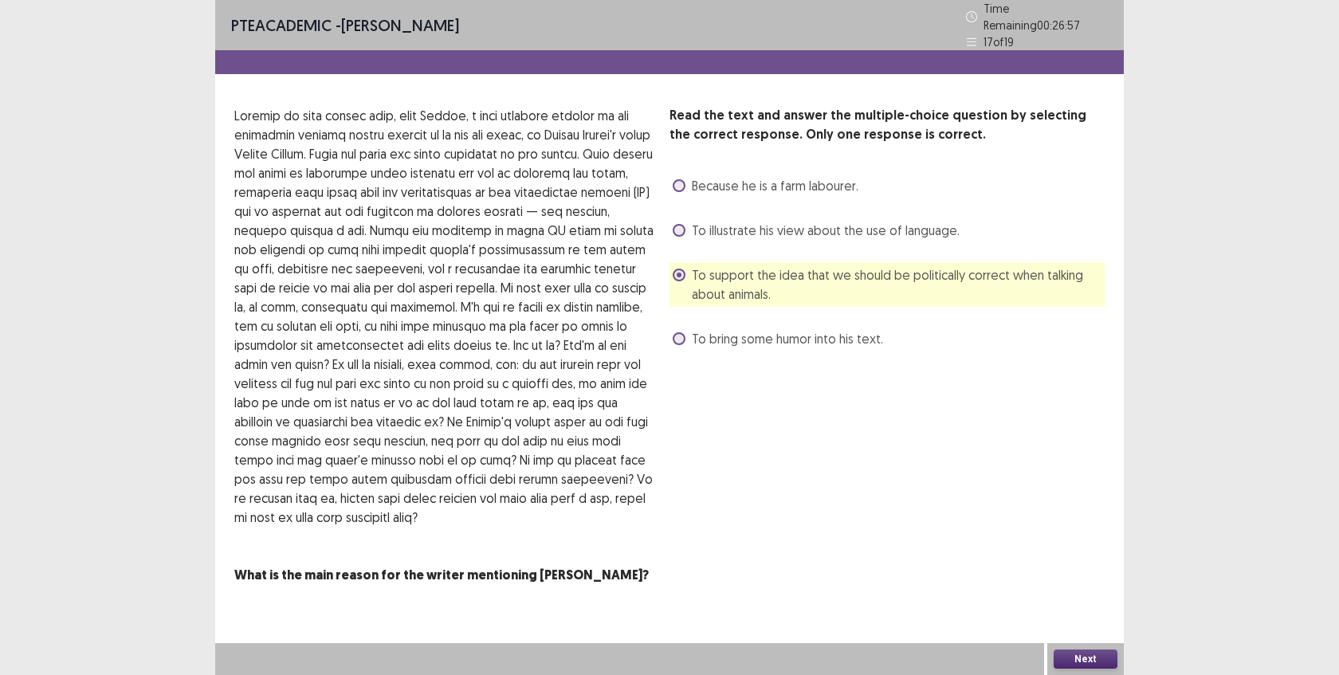
click at [1086, 669] on div "Next" at bounding box center [1085, 659] width 77 height 32
click at [1083, 661] on button "Next" at bounding box center [1086, 659] width 64 height 19
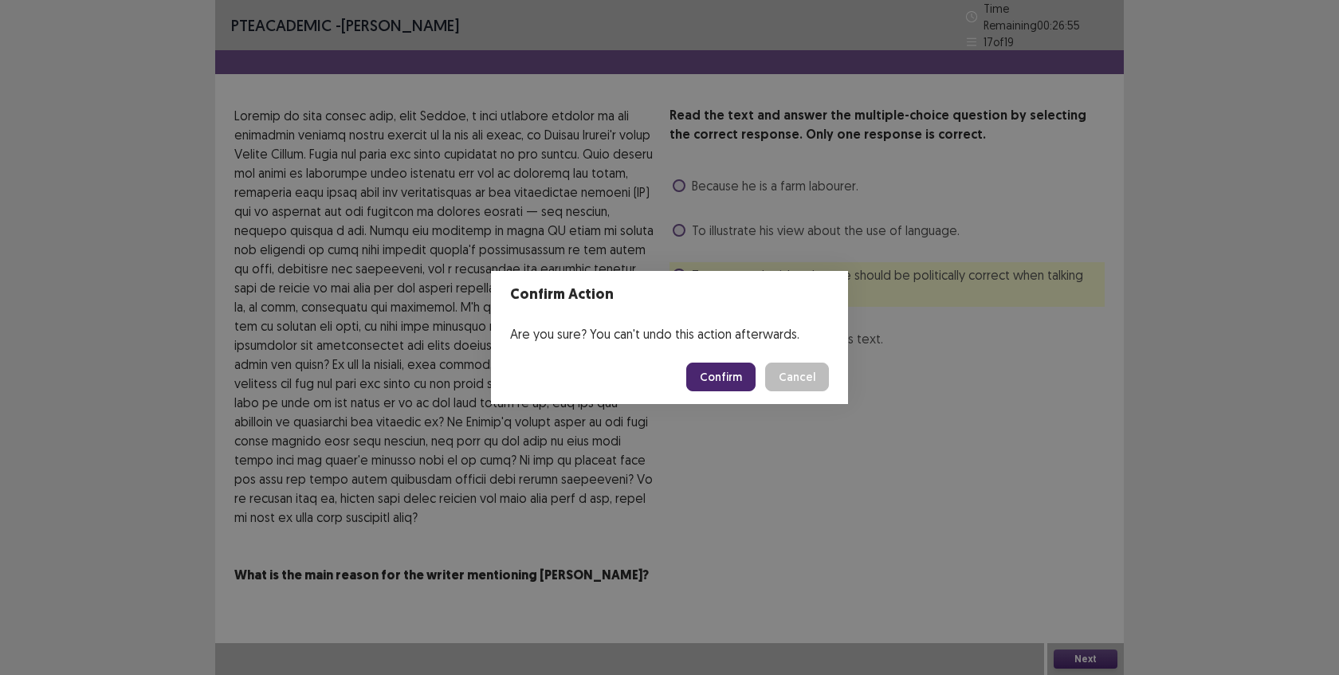
click at [704, 389] on button "Confirm" at bounding box center [720, 377] width 69 height 29
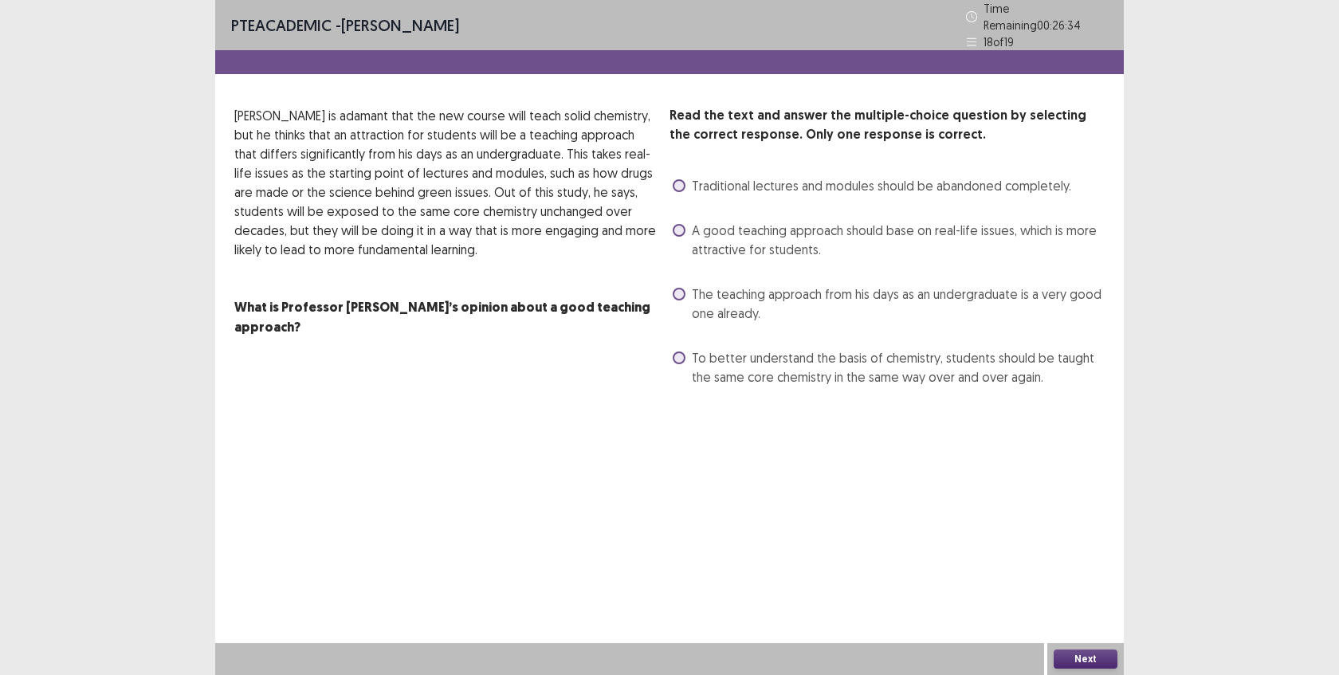
click at [831, 233] on span "A good teaching approach should base on real-life issues, which is more attract…" at bounding box center [898, 240] width 413 height 38
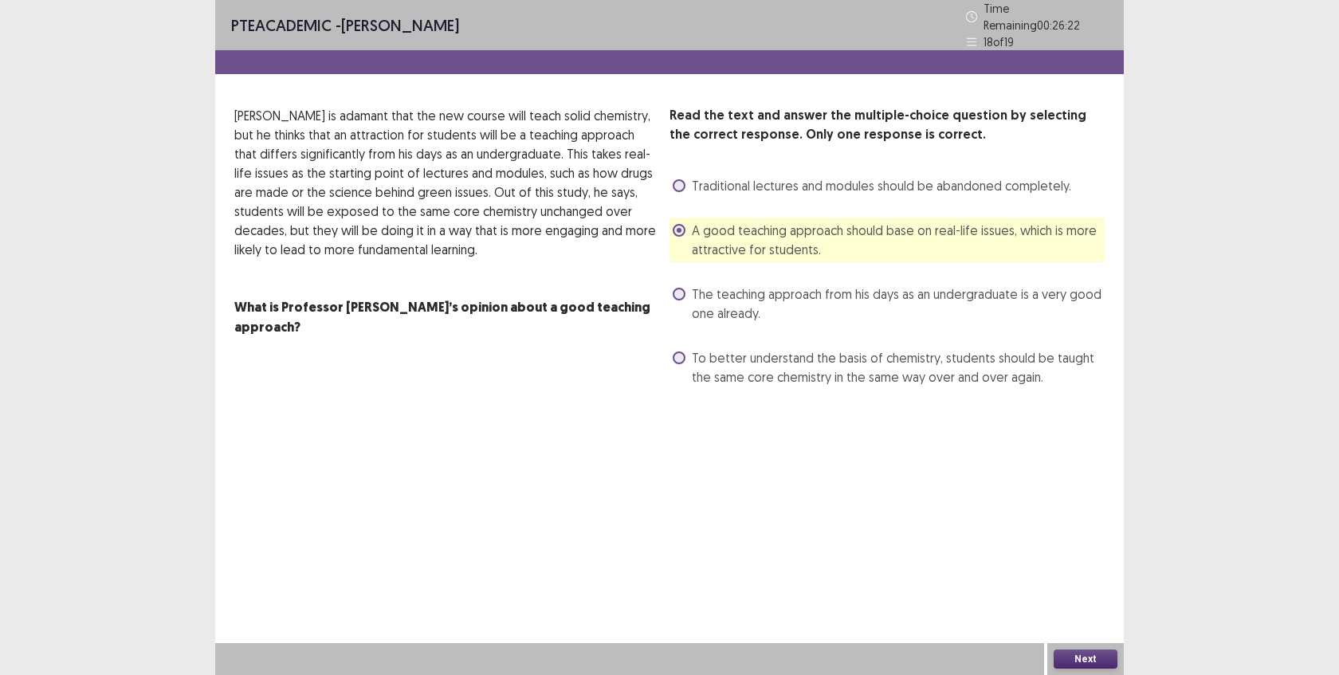
click at [1075, 659] on button "Next" at bounding box center [1086, 659] width 64 height 19
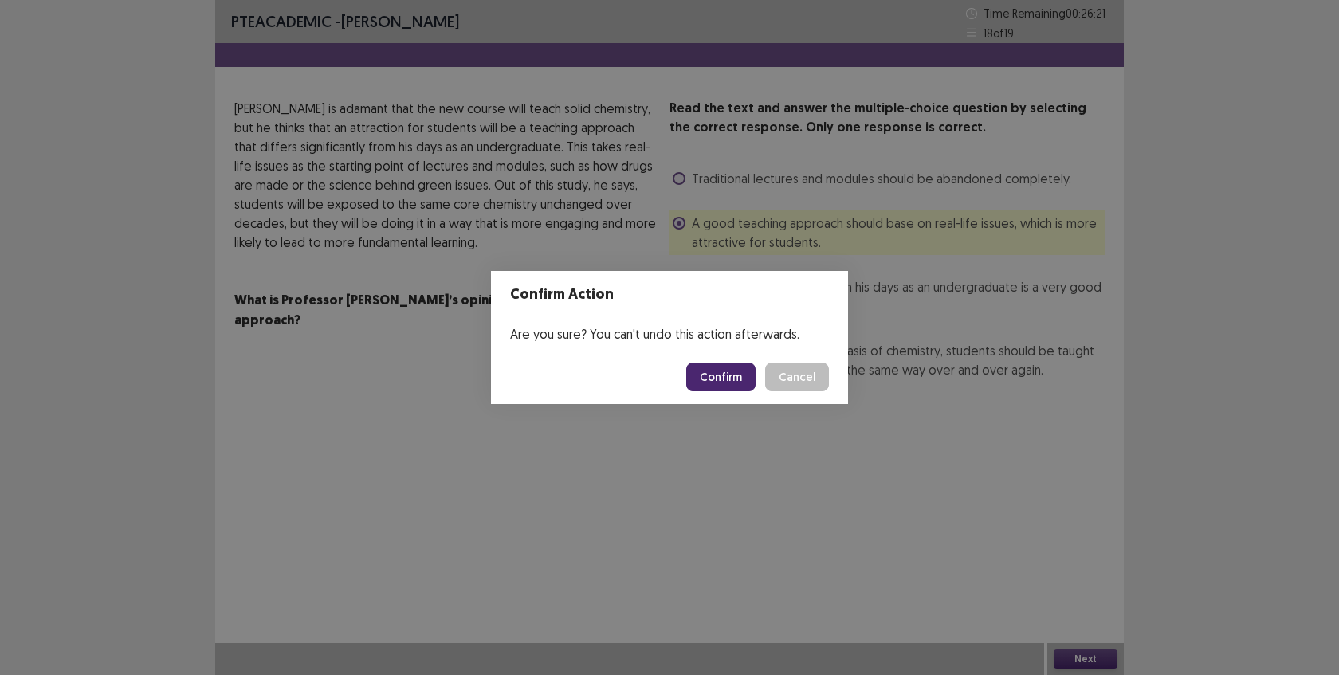
click at [725, 370] on button "Confirm" at bounding box center [720, 377] width 69 height 29
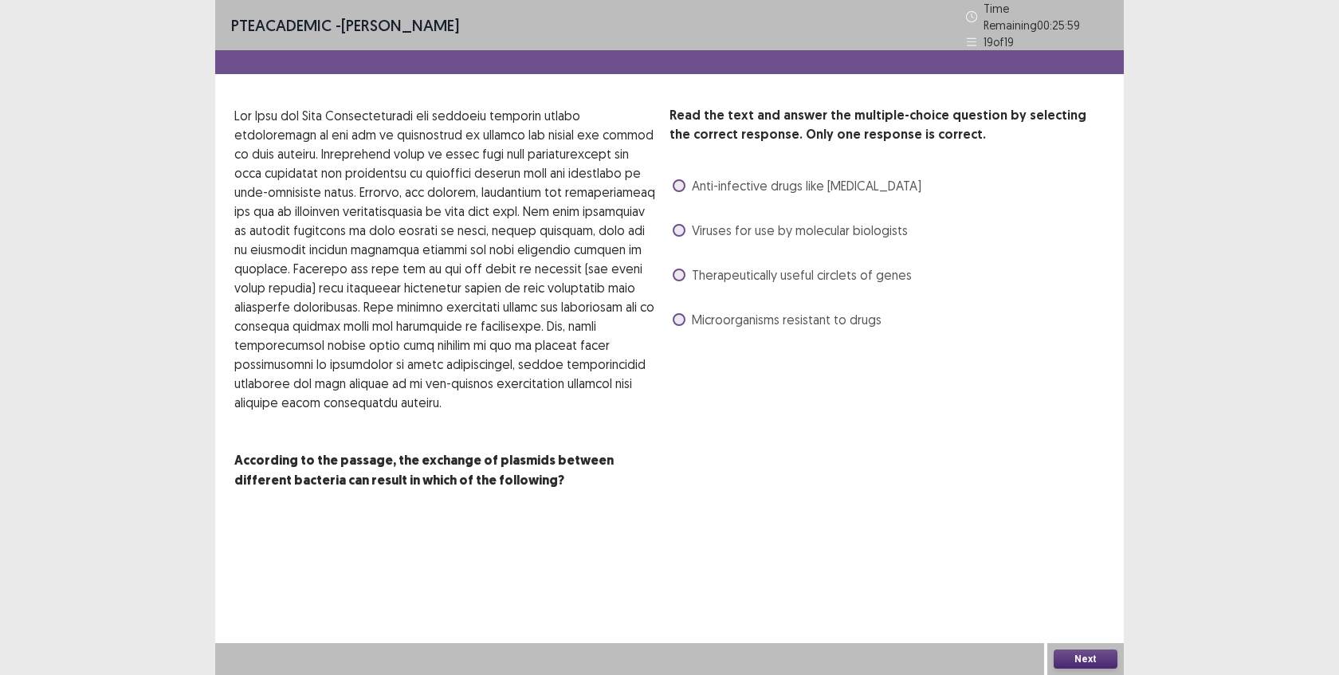
drag, startPoint x: 480, startPoint y: 203, endPoint x: 517, endPoint y: 227, distance: 43.8
click at [517, 227] on p at bounding box center [445, 259] width 422 height 306
click at [830, 271] on span "Therapeutically useful circlets of genes" at bounding box center [802, 274] width 220 height 19
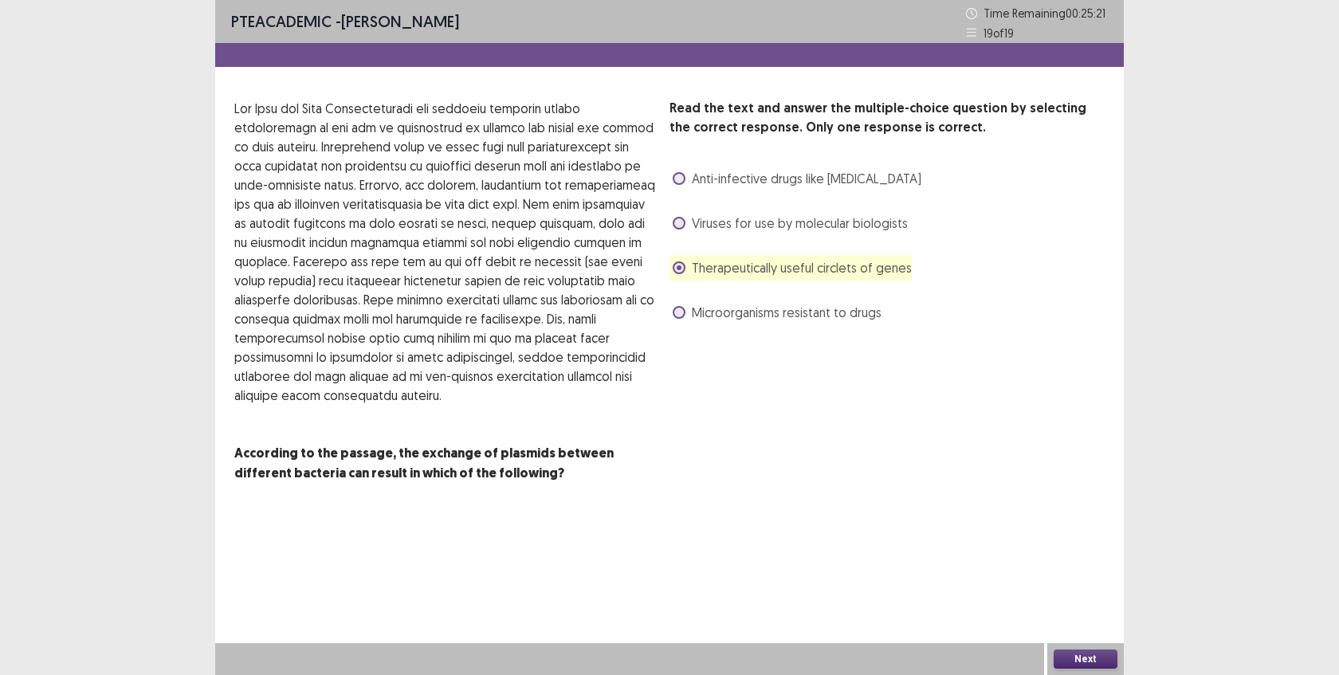
click at [1078, 662] on button "Next" at bounding box center [1086, 659] width 64 height 19
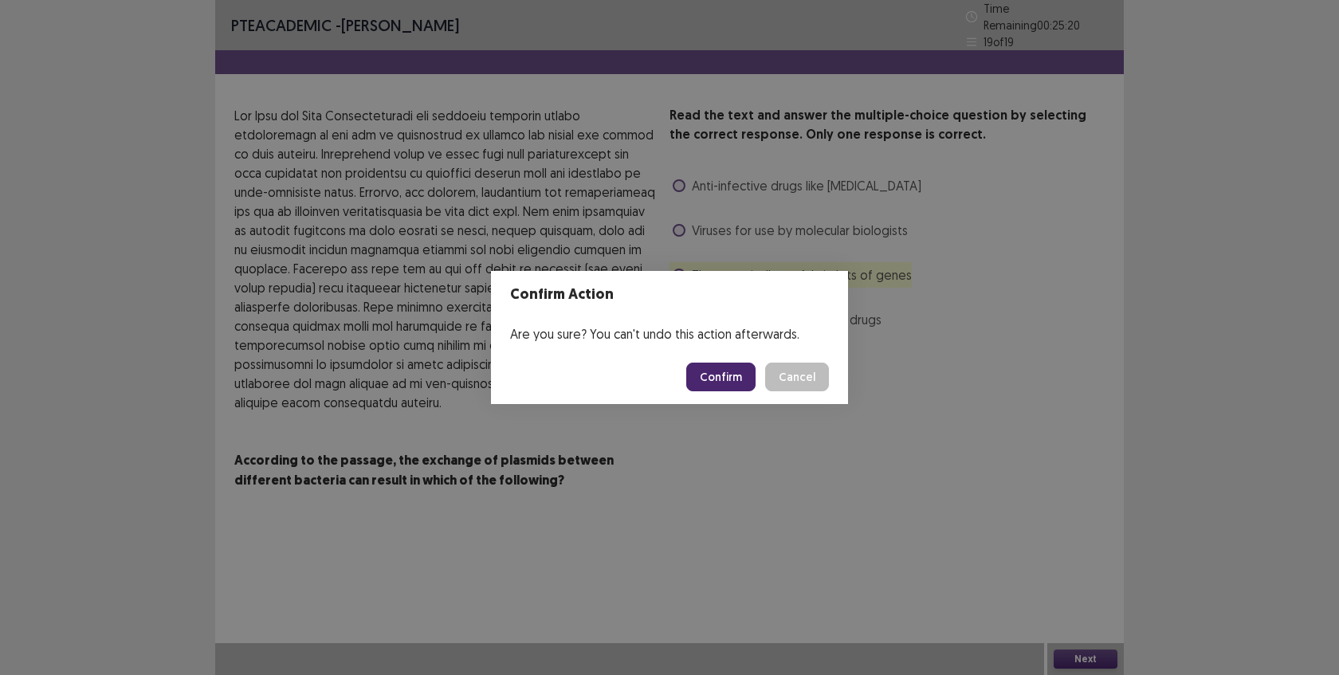
click at [716, 379] on button "Confirm" at bounding box center [720, 377] width 69 height 29
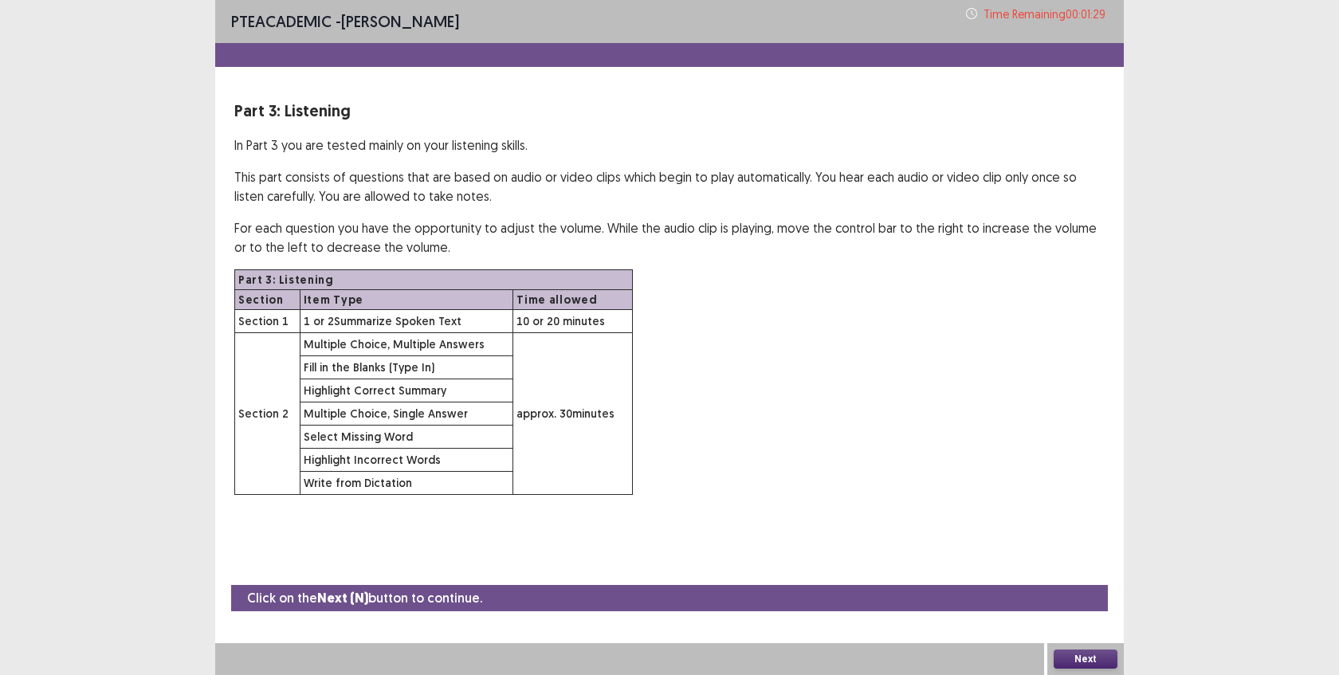
click at [1067, 662] on button "Next" at bounding box center [1086, 659] width 64 height 19
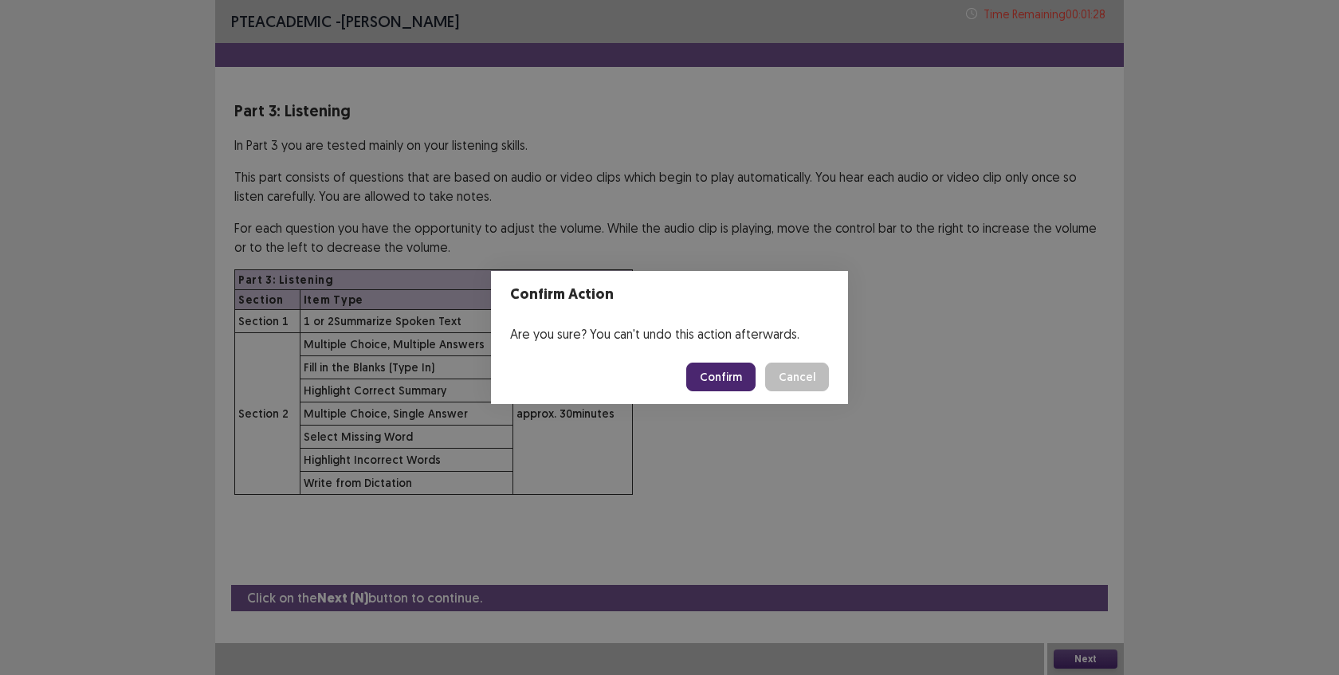
click at [725, 367] on button "Confirm" at bounding box center [720, 377] width 69 height 29
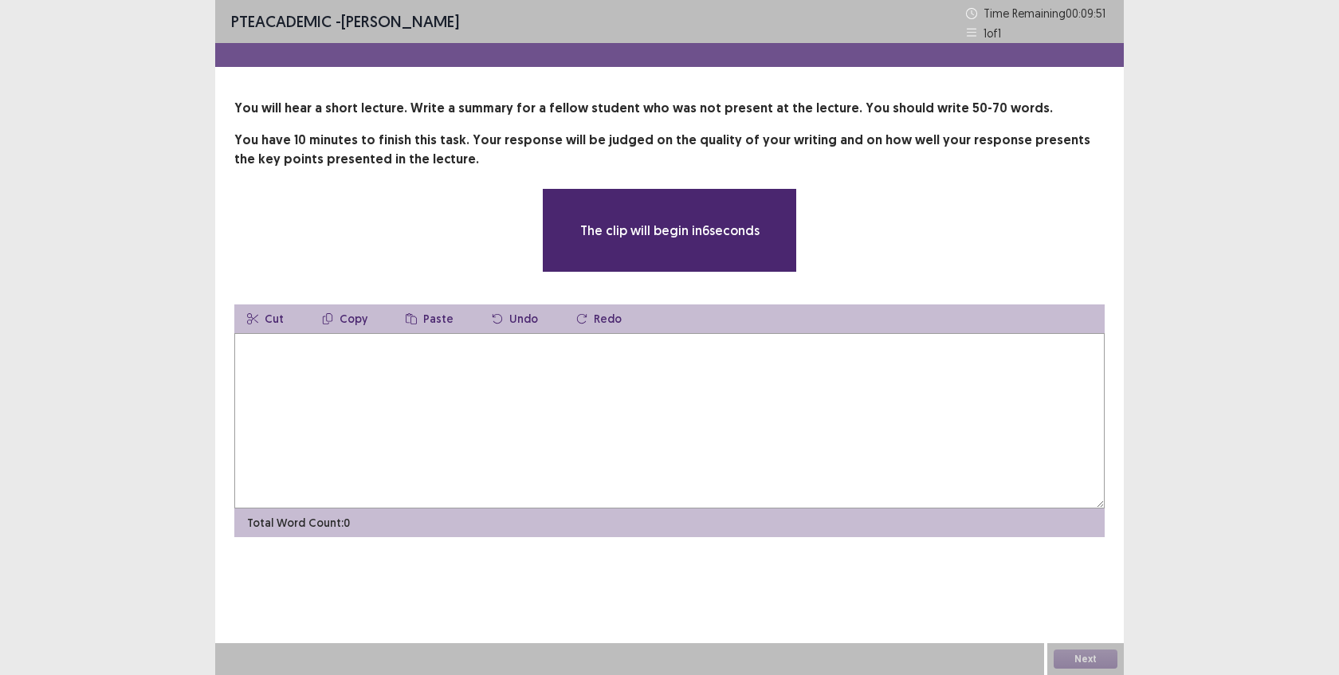
click at [725, 367] on textarea at bounding box center [669, 420] width 870 height 175
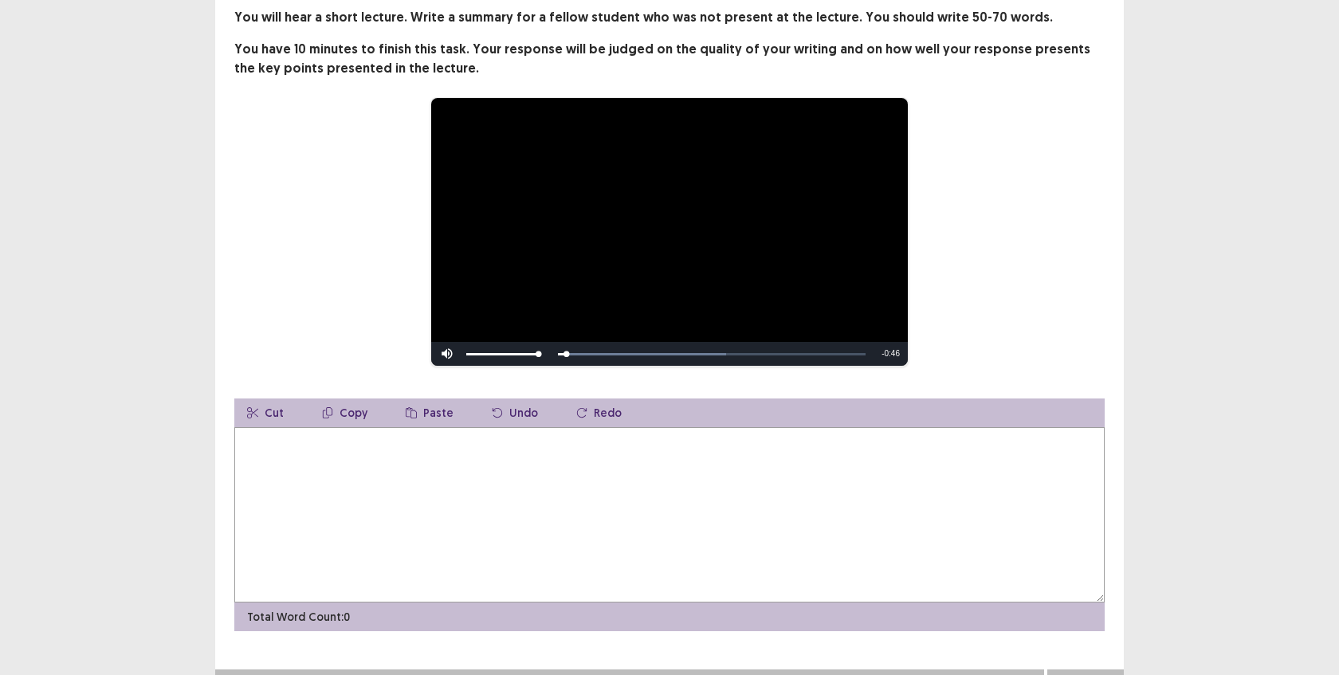
scroll to position [102, 0]
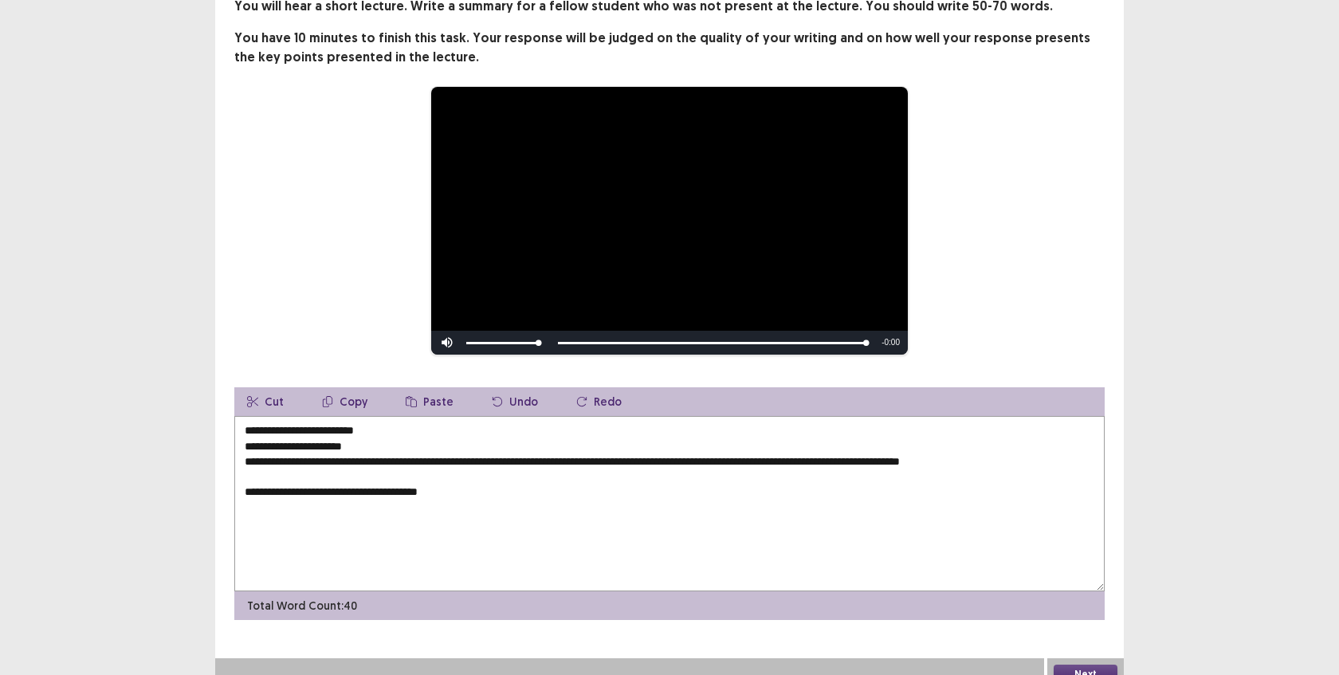
click at [406, 492] on textarea "**********" at bounding box center [669, 503] width 870 height 175
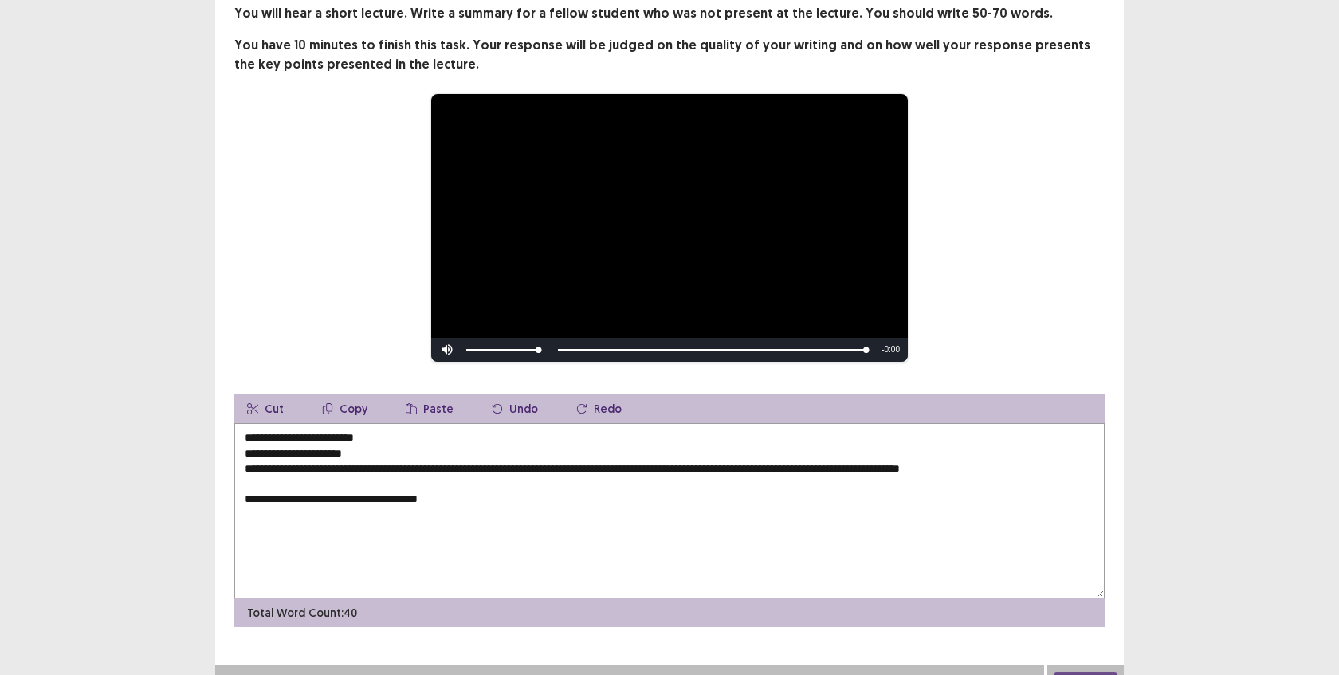
click at [484, 497] on textarea "**********" at bounding box center [669, 510] width 870 height 175
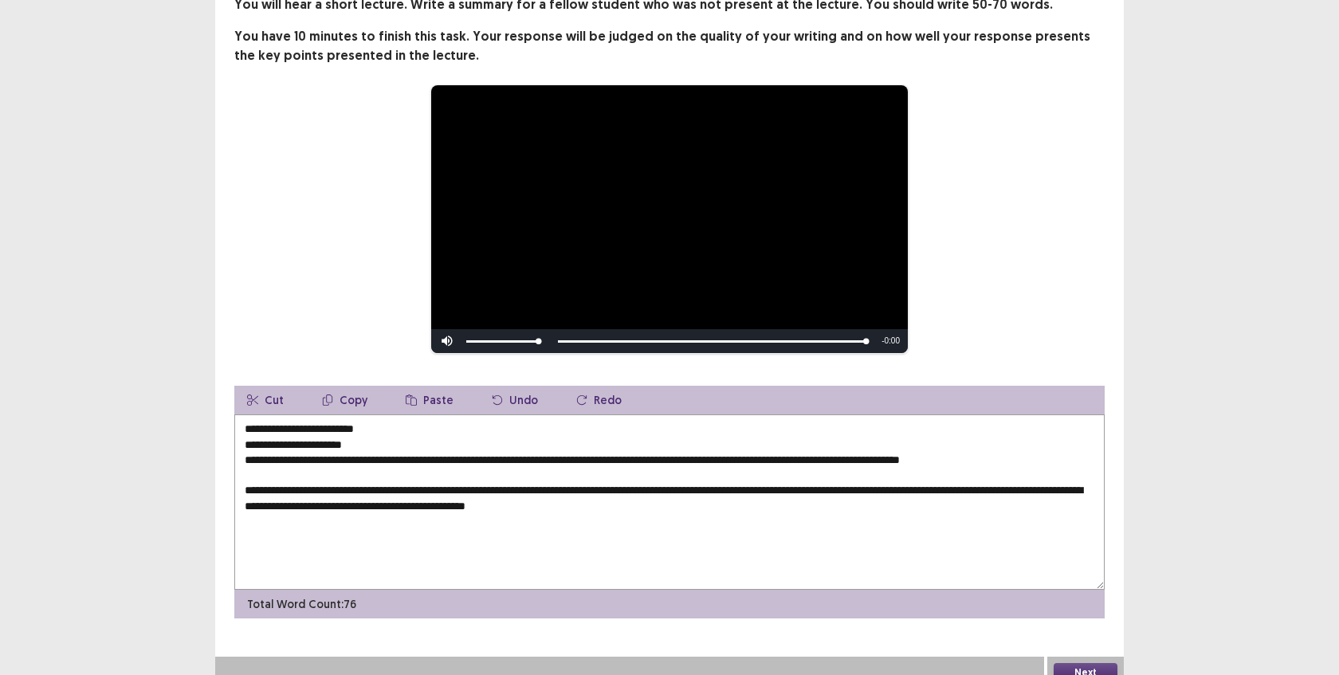
scroll to position [110, 0]
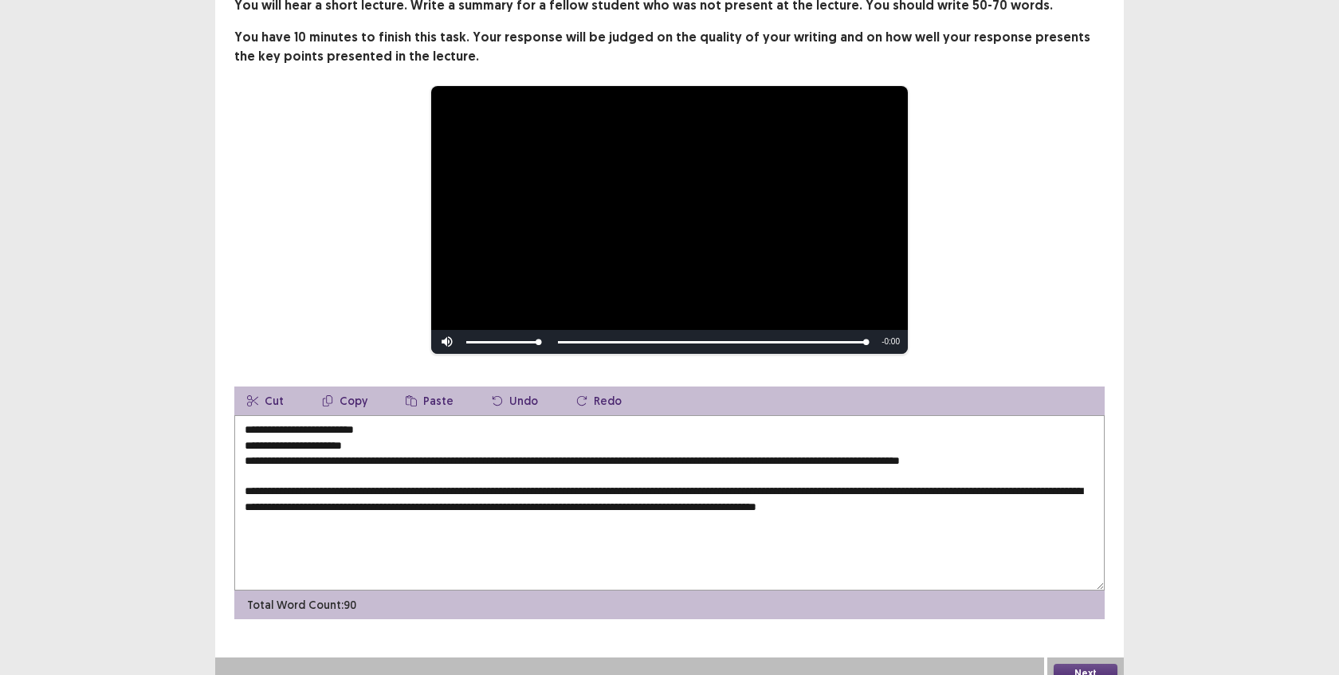
drag, startPoint x: 248, startPoint y: 479, endPoint x: 240, endPoint y: 415, distance: 65.1
click at [240, 415] on textarea "**********" at bounding box center [669, 502] width 870 height 175
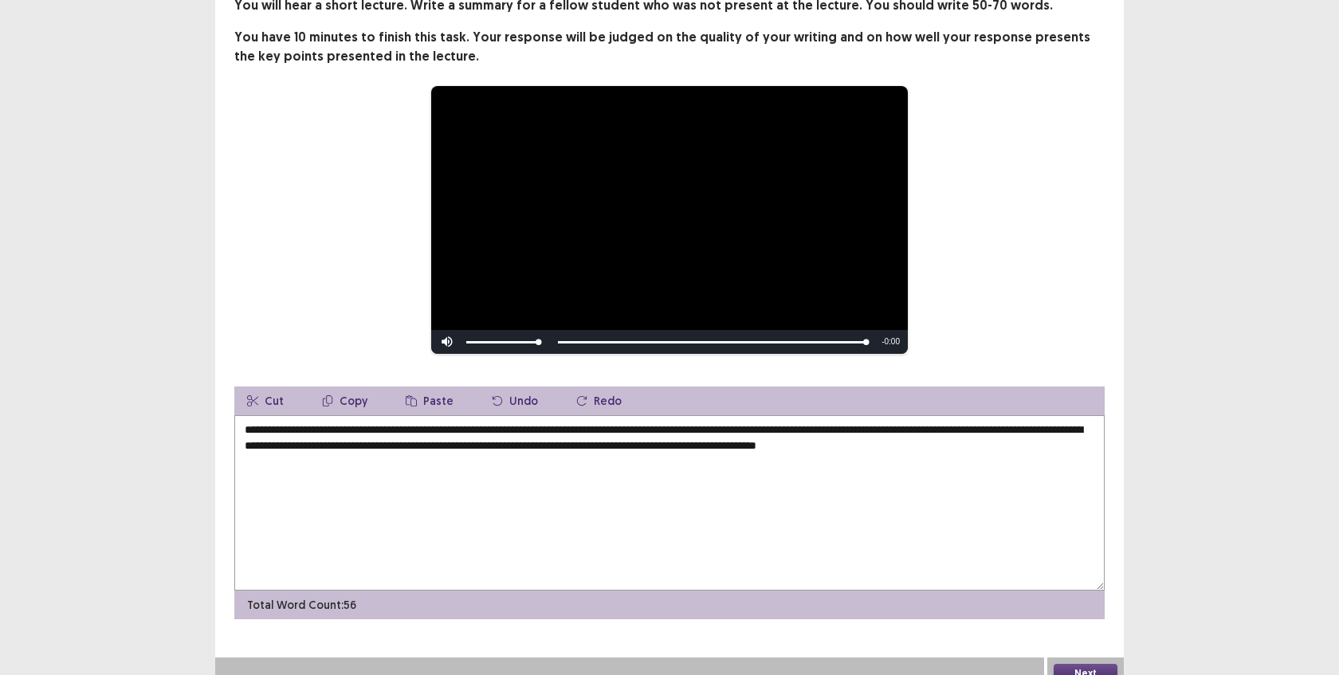
click at [1067, 438] on textarea "**********" at bounding box center [669, 502] width 870 height 175
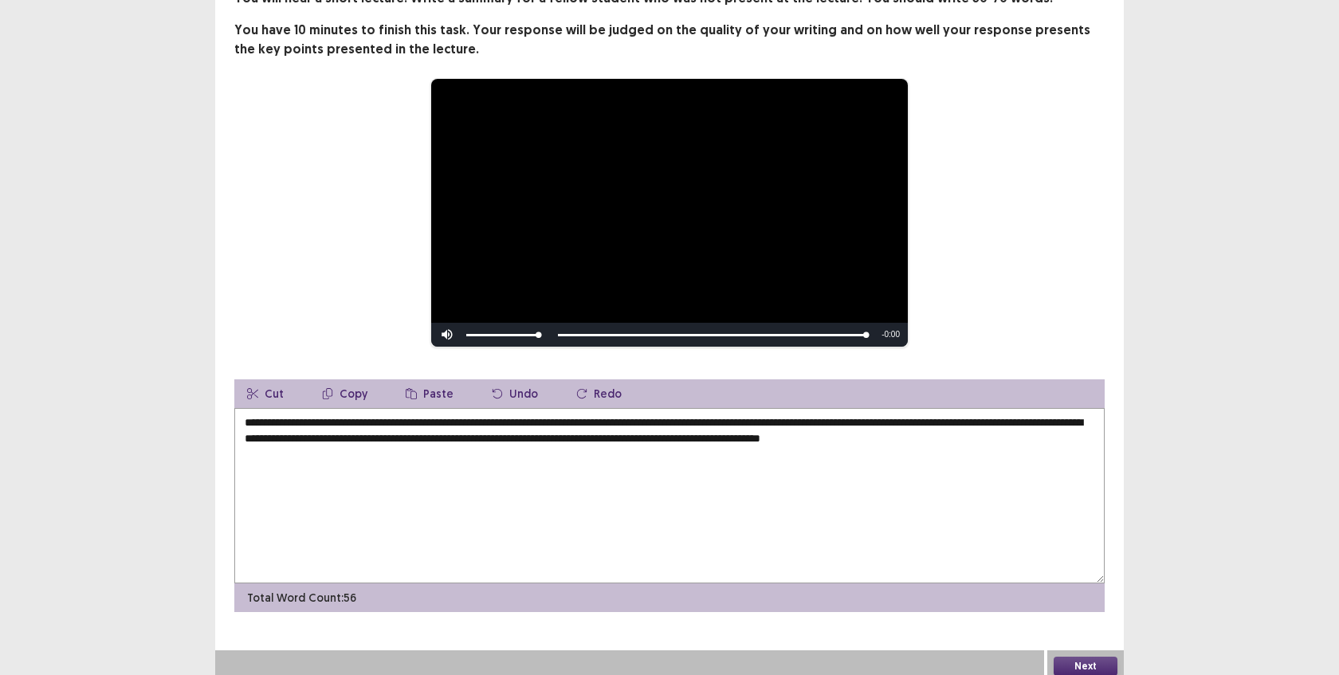
scroll to position [117, 0]
click at [1085, 657] on button "Next" at bounding box center [1086, 666] width 64 height 19
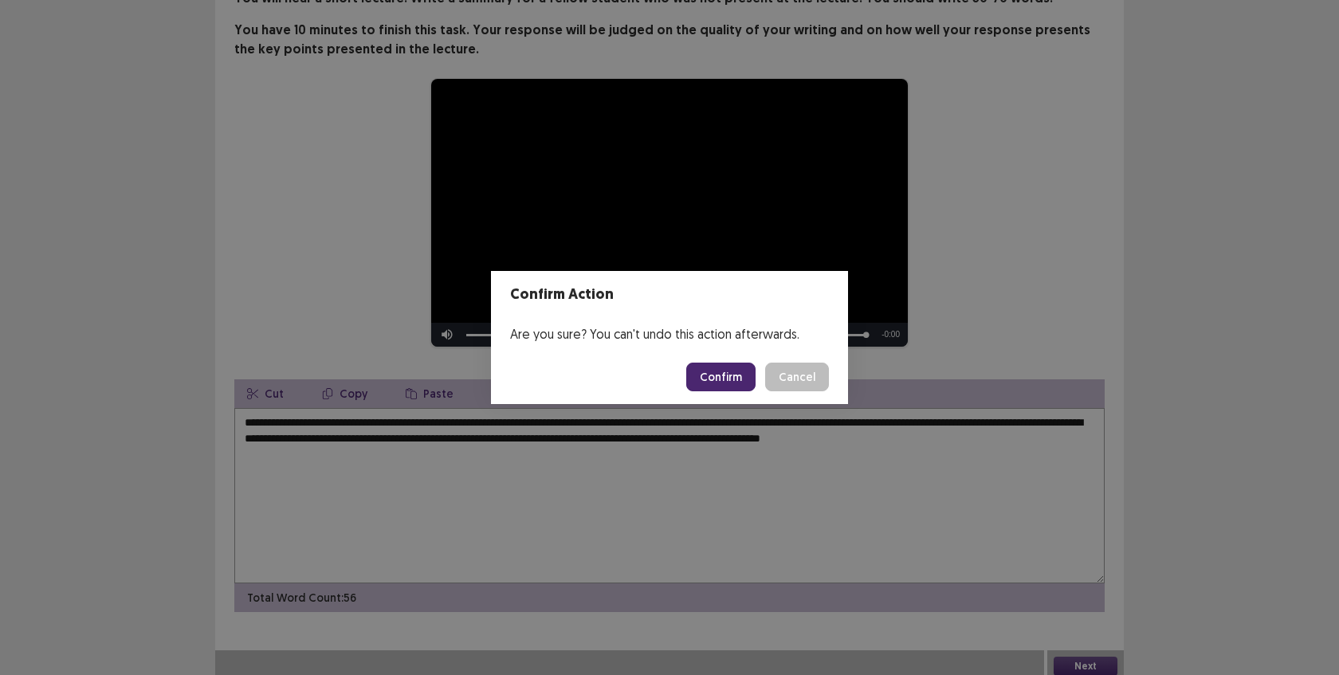
click at [789, 382] on button "Cancel" at bounding box center [797, 377] width 64 height 29
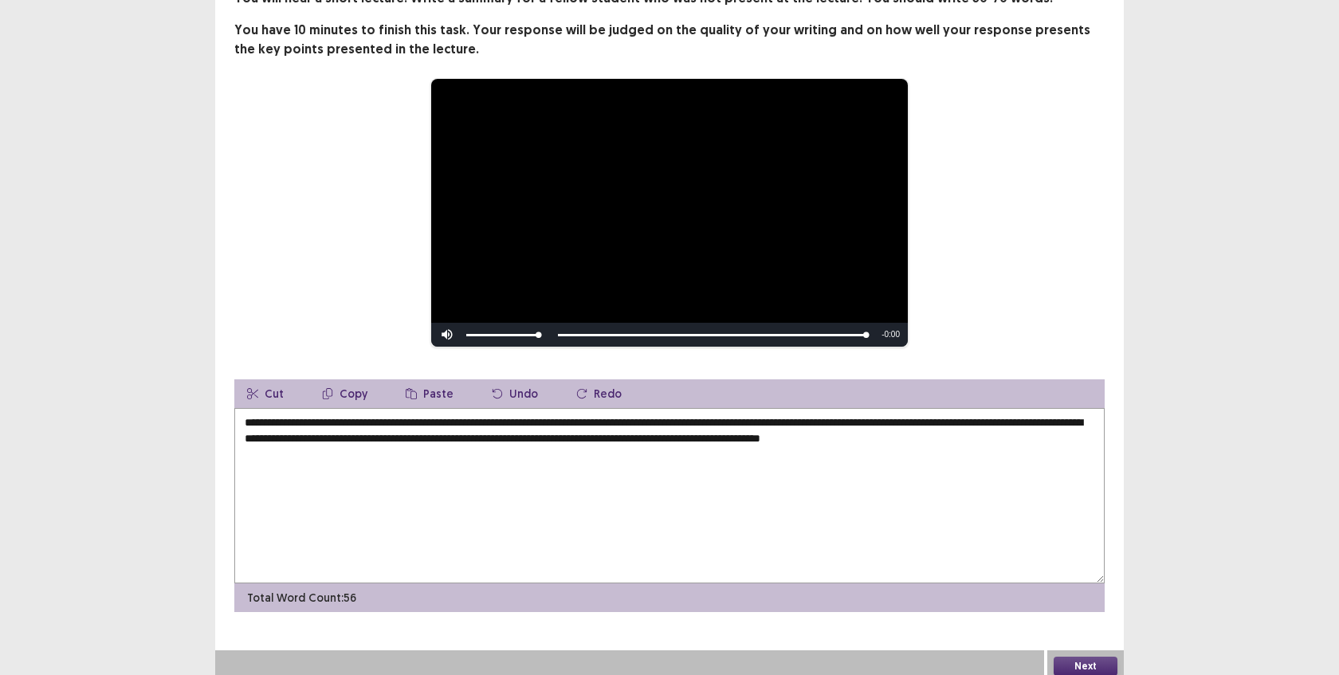
click at [540, 435] on textarea "**********" at bounding box center [669, 495] width 870 height 175
type textarea "**********"
click at [1084, 657] on button "Next" at bounding box center [1086, 666] width 64 height 19
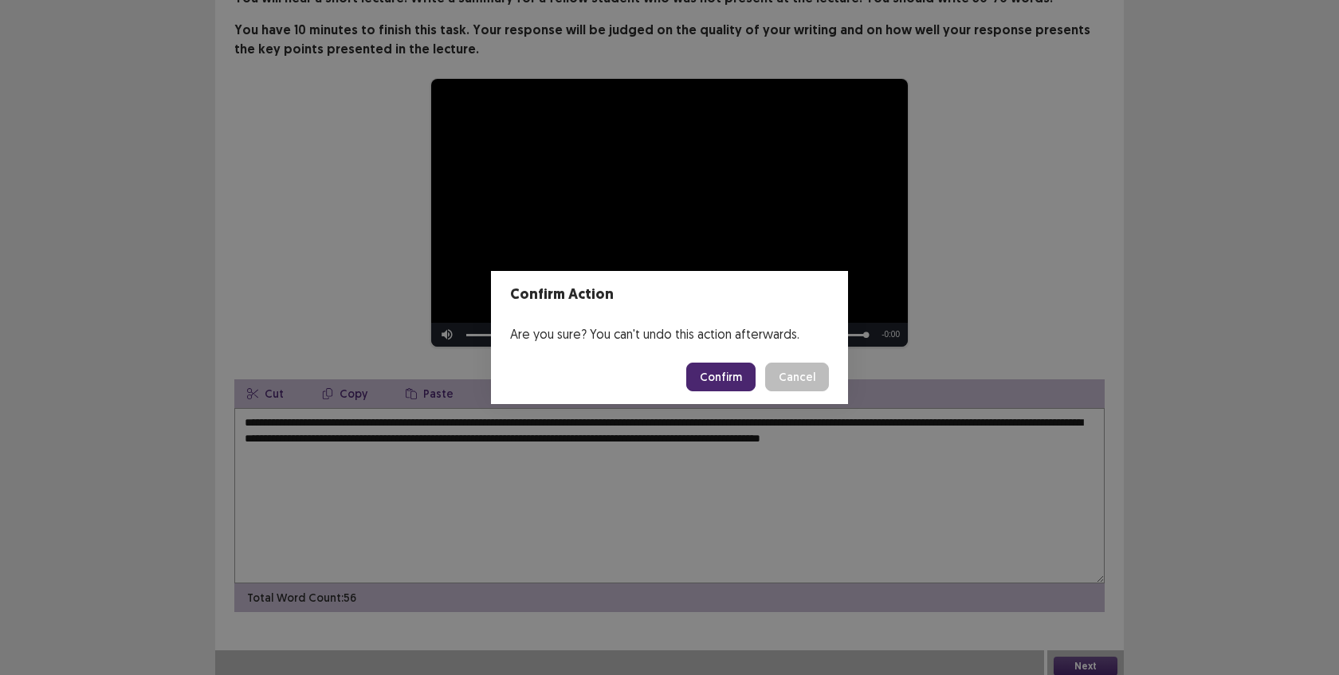
click at [714, 367] on button "Confirm" at bounding box center [720, 377] width 69 height 29
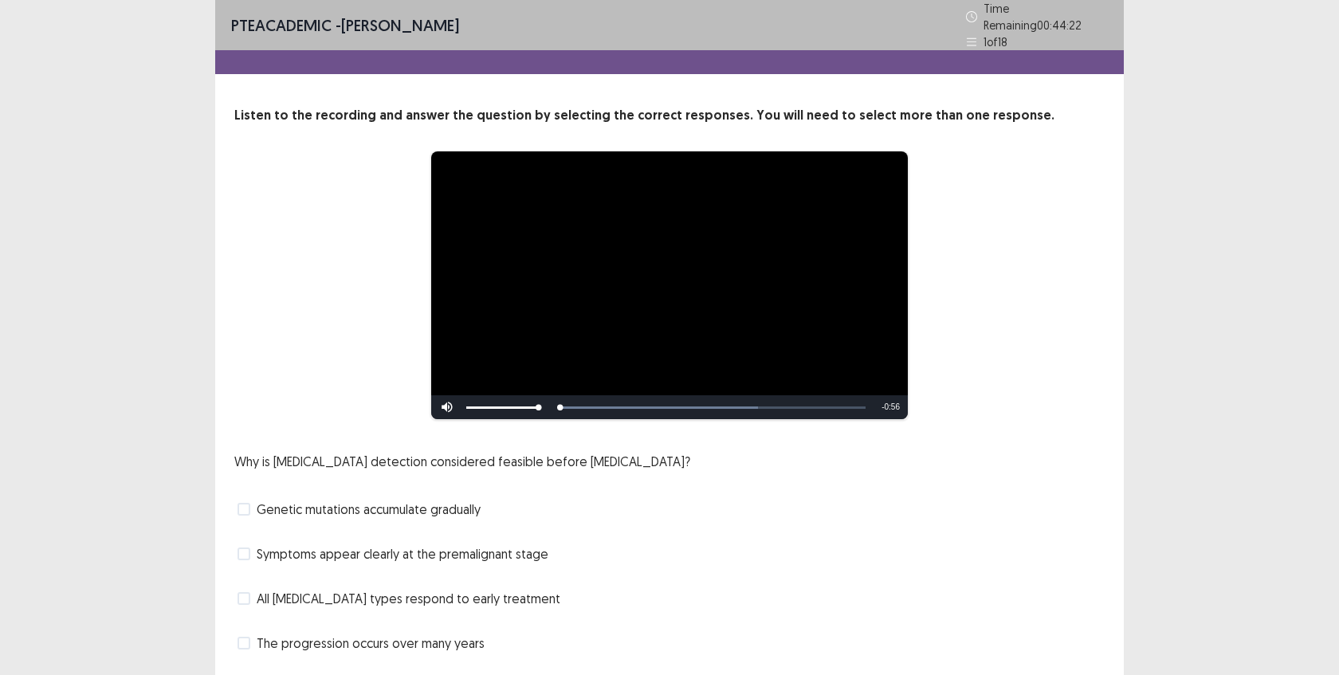
scroll to position [44, 0]
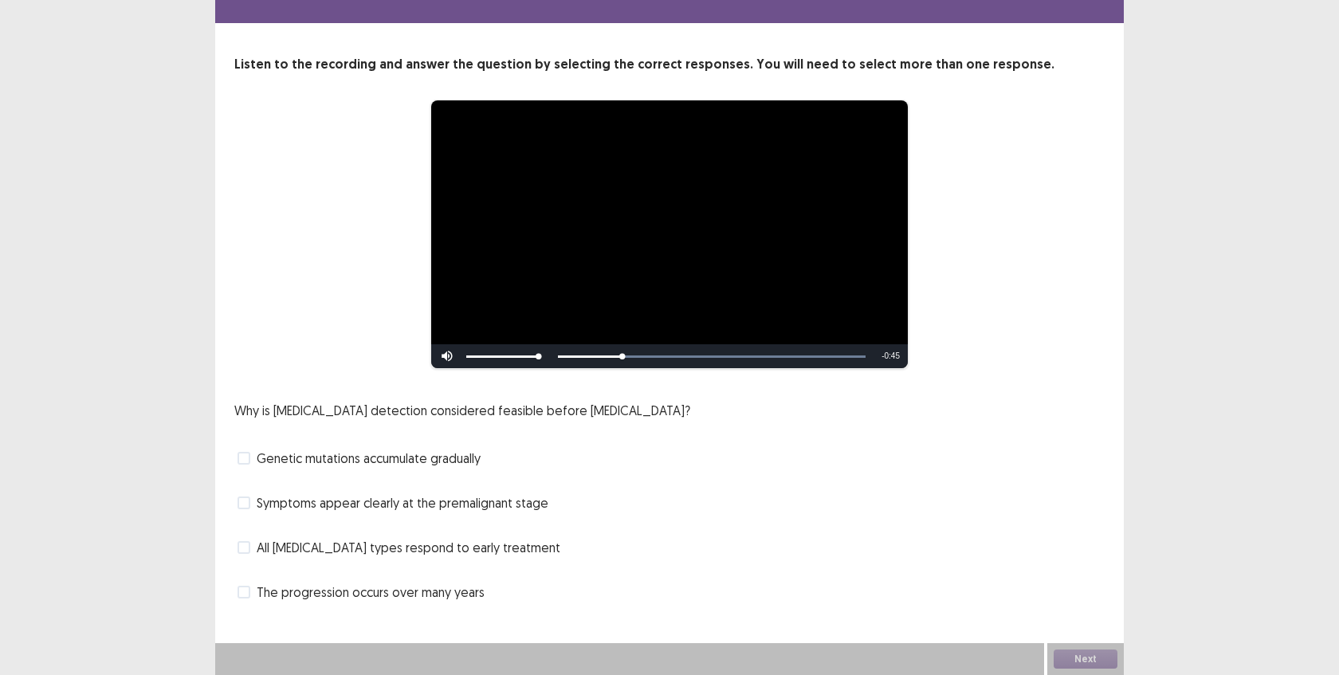
click at [456, 459] on span "Genetic mutations accumulate gradually" at bounding box center [369, 458] width 224 height 19
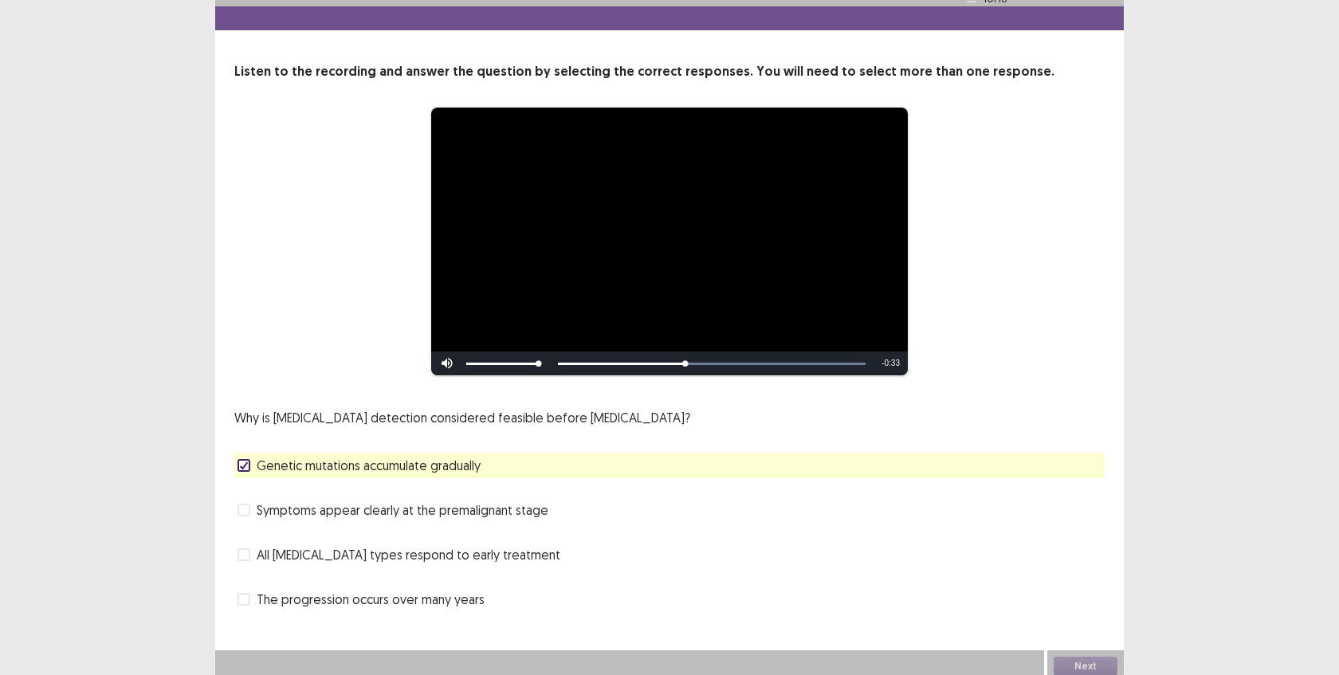
click at [285, 505] on span "Symptoms appear clearly at the premalignant stage" at bounding box center [403, 510] width 292 height 19
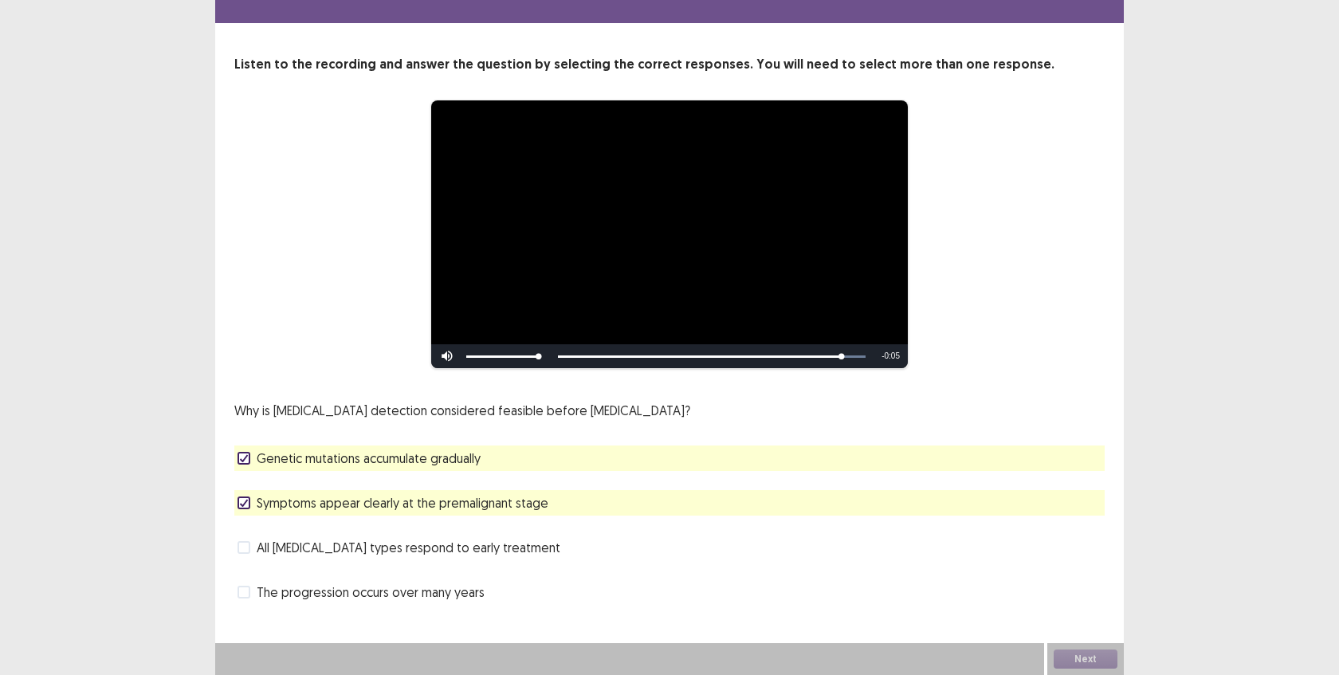
click at [329, 595] on span "The progression occurs over many years" at bounding box center [371, 592] width 228 height 19
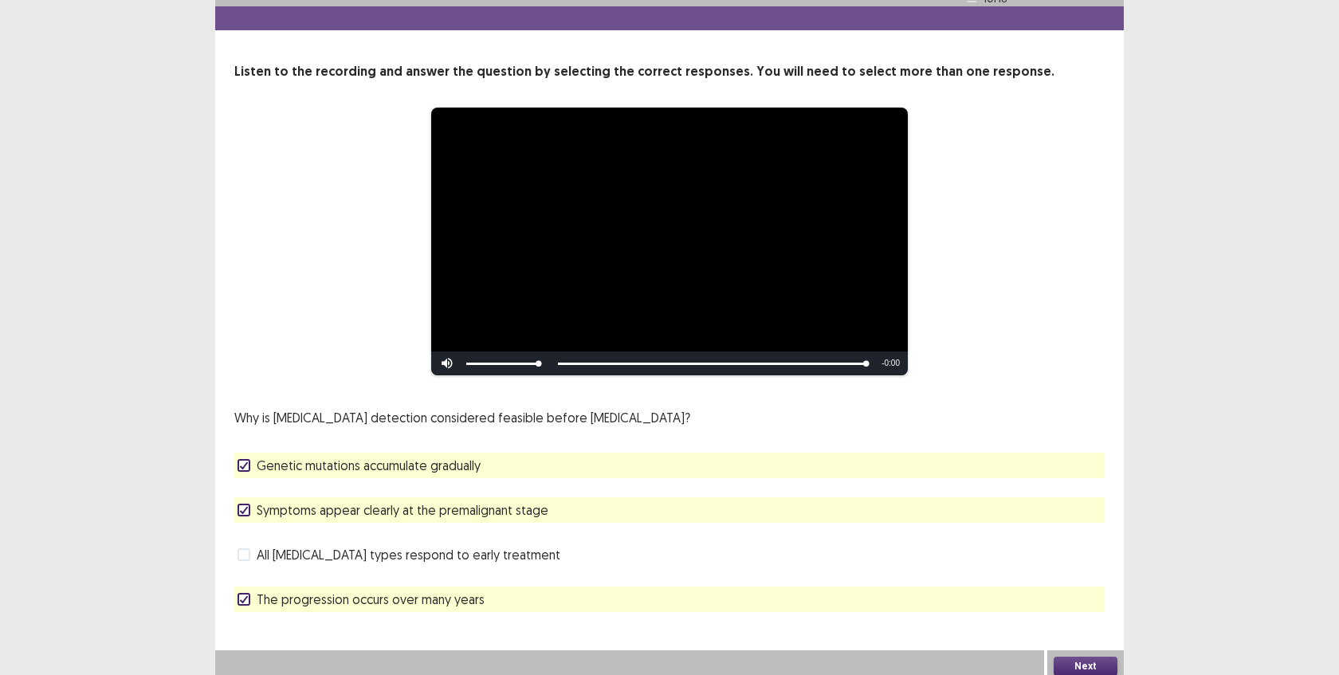
click at [498, 507] on span "Symptoms appear clearly at the premalignant stage" at bounding box center [403, 510] width 292 height 19
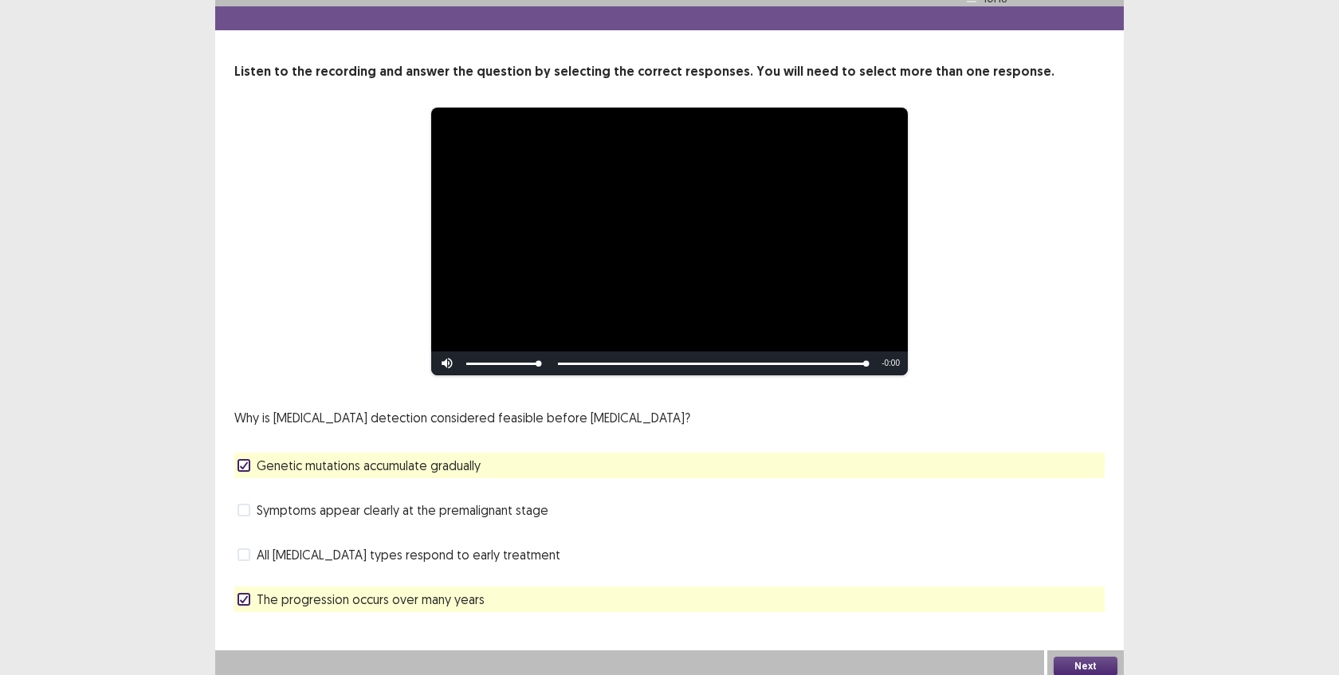
click at [1074, 658] on button "Next" at bounding box center [1086, 666] width 64 height 19
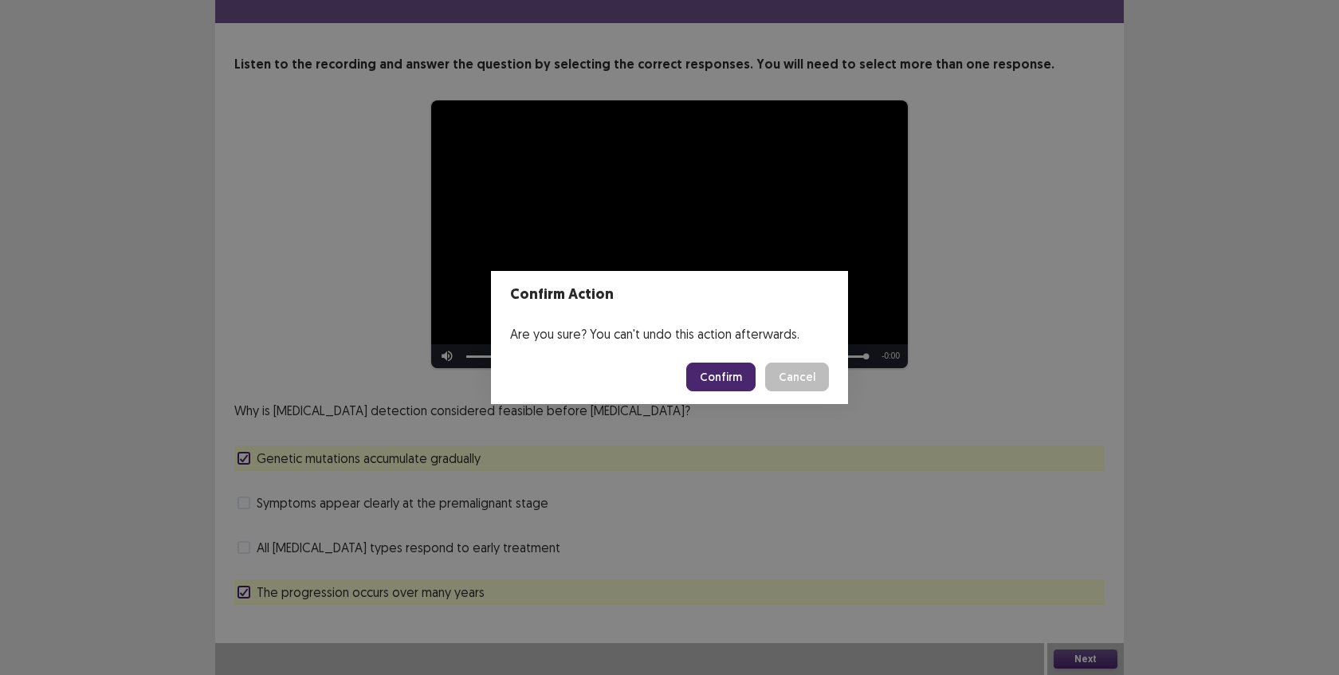
click at [717, 376] on button "Confirm" at bounding box center [720, 377] width 69 height 29
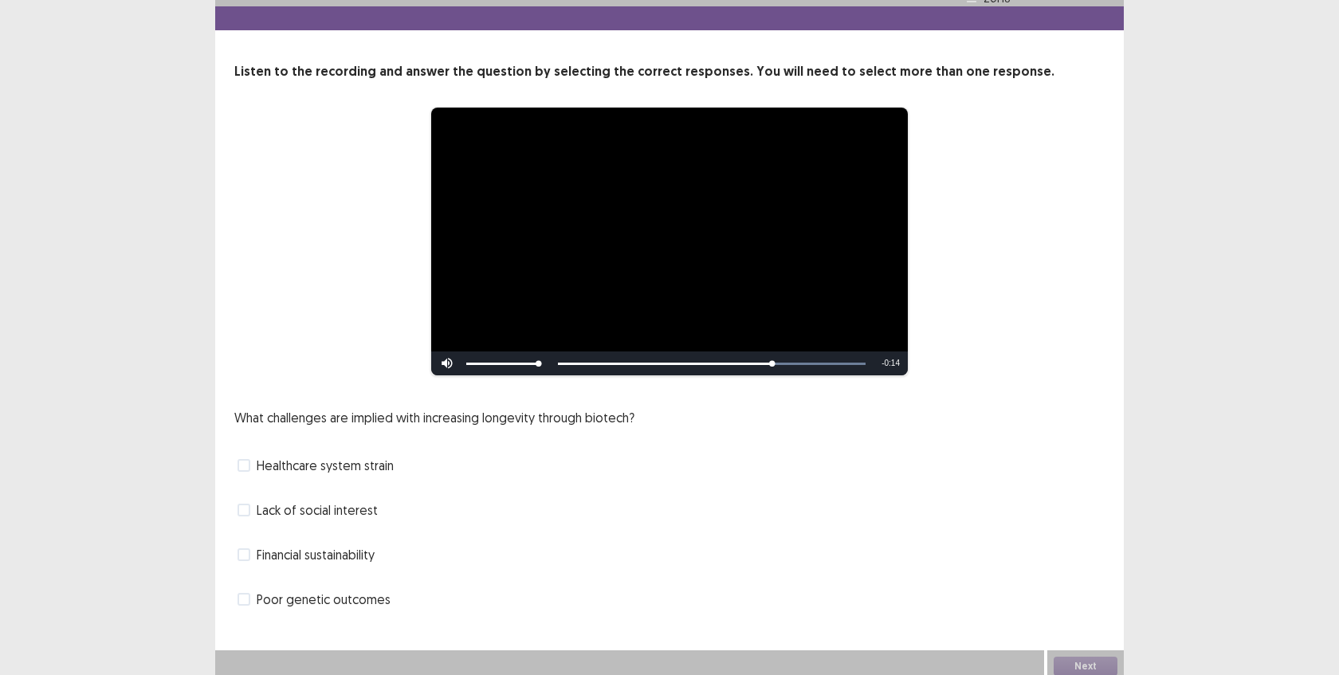
click at [350, 545] on span "Financial sustainability" at bounding box center [316, 554] width 118 height 19
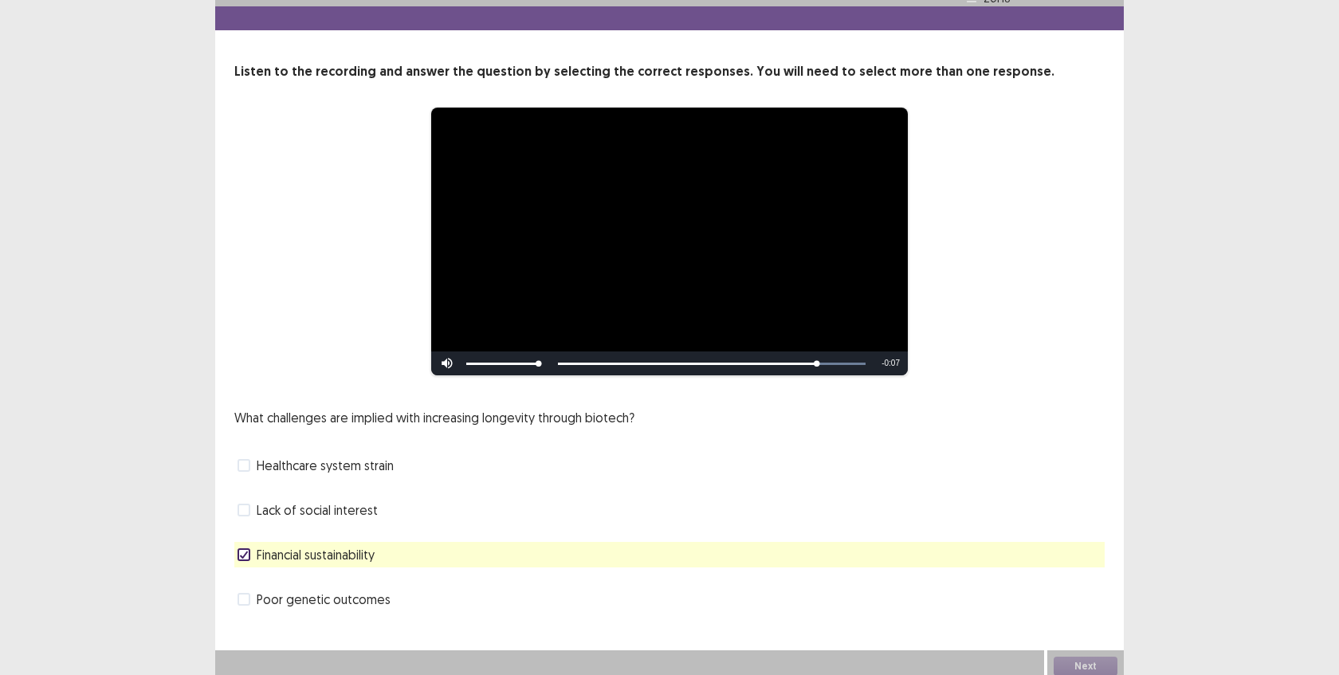
click at [367, 456] on span "Healthcare system strain" at bounding box center [325, 465] width 137 height 19
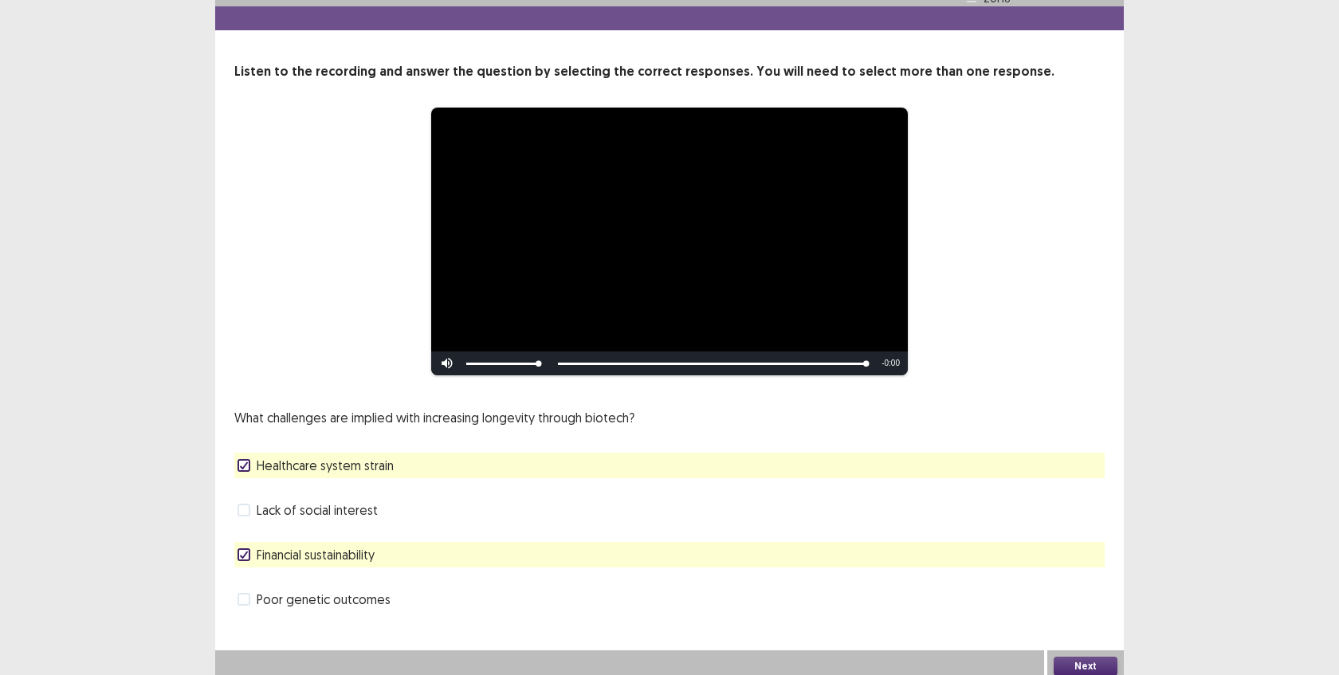
click at [1065, 657] on button "Next" at bounding box center [1086, 666] width 64 height 19
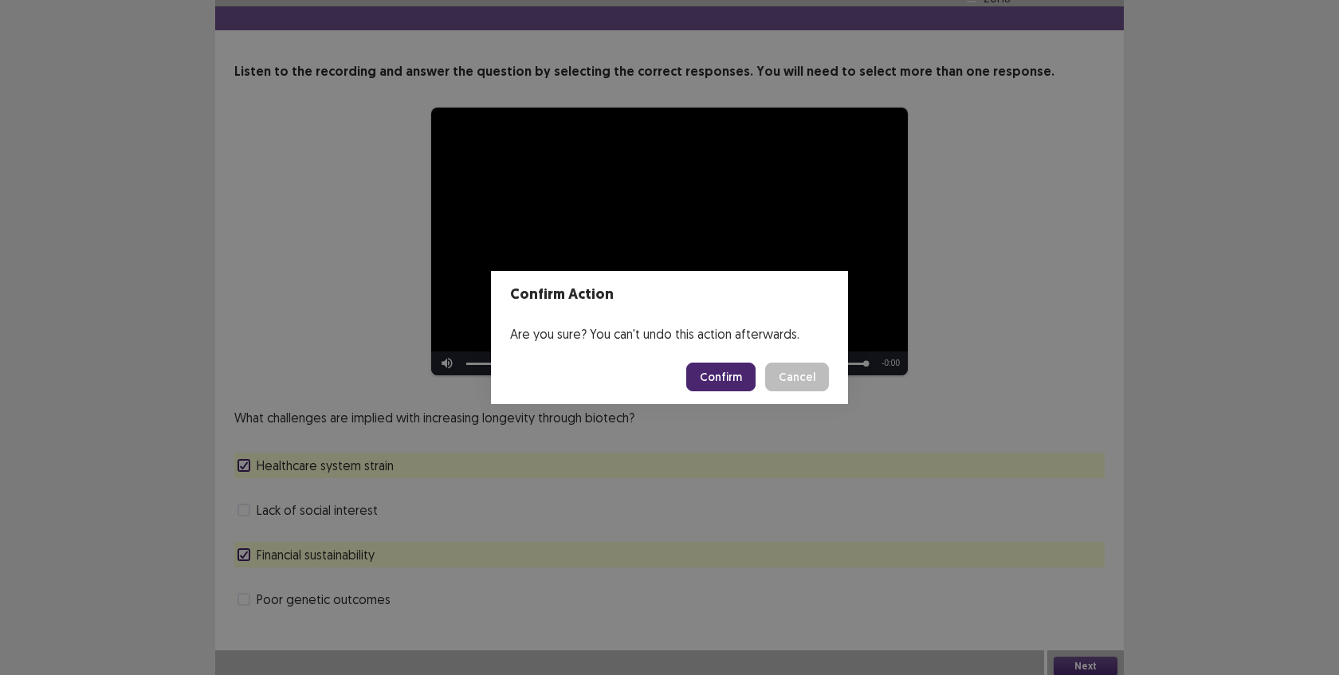
click at [730, 372] on button "Confirm" at bounding box center [720, 377] width 69 height 29
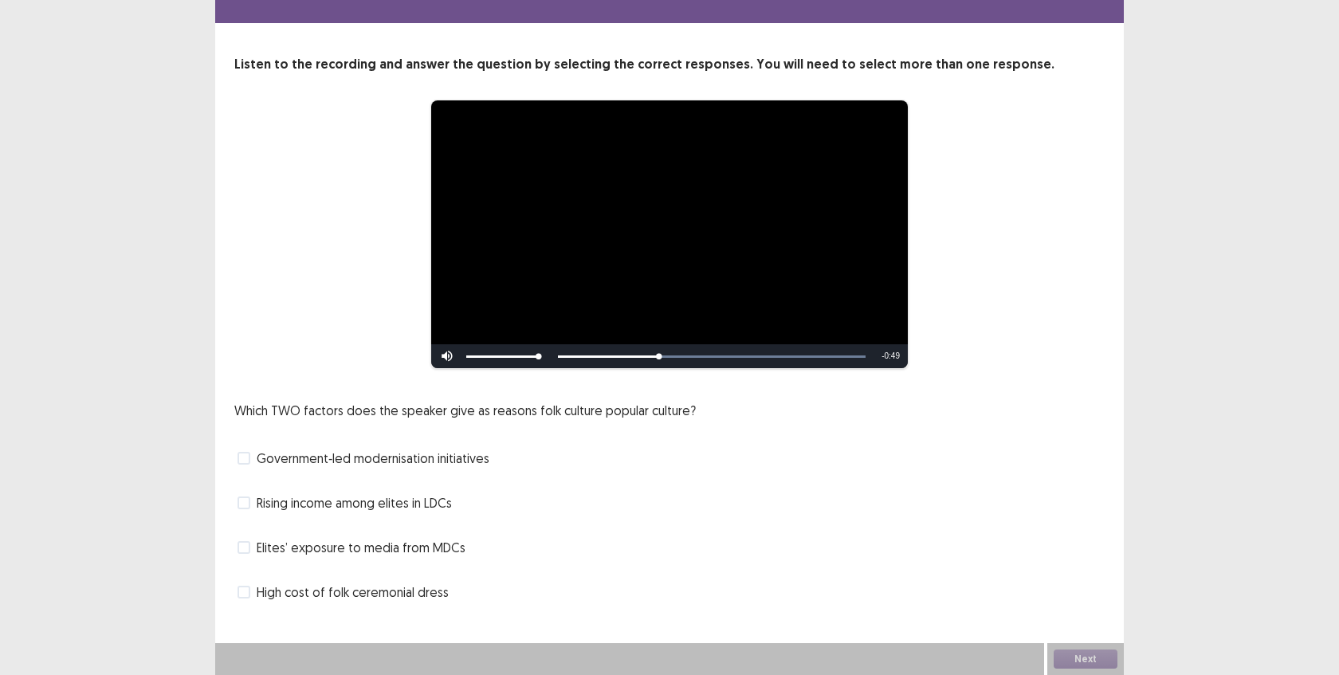
click at [298, 498] on span "Rising income among elites in LDCs" at bounding box center [354, 502] width 195 height 19
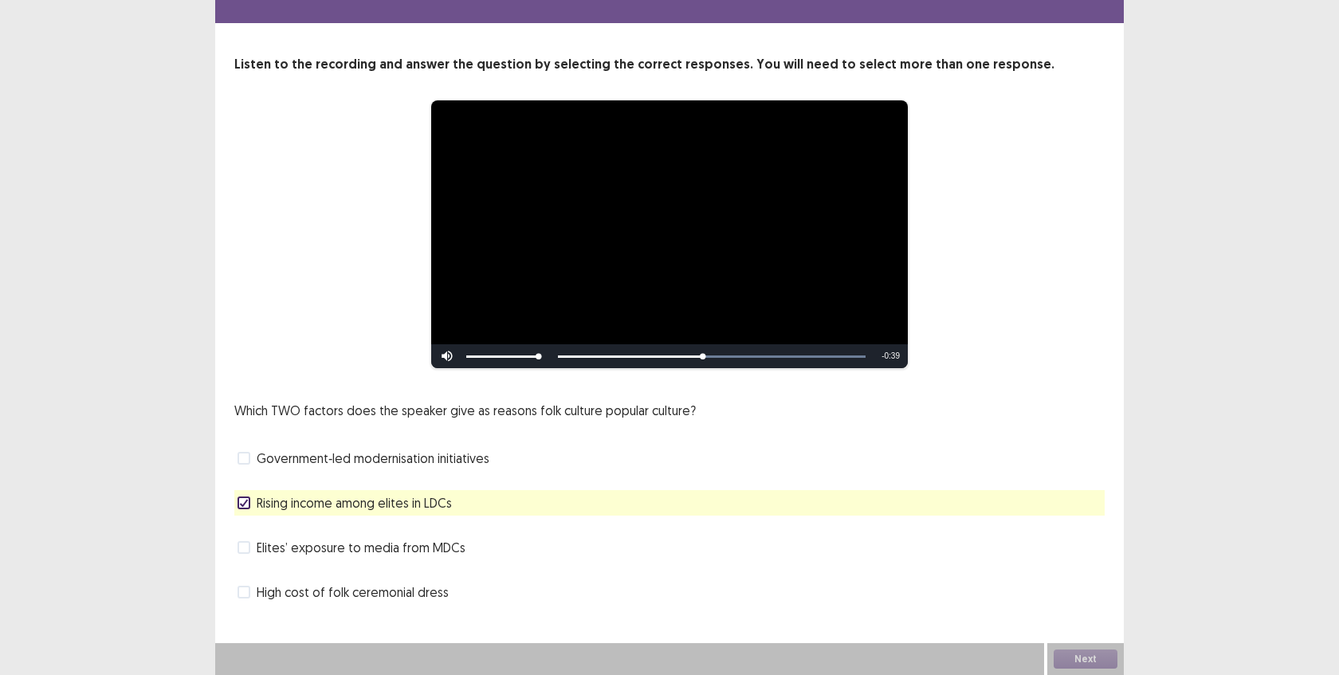
click at [388, 591] on span "High cost of folk ceremonial dress" at bounding box center [353, 592] width 192 height 19
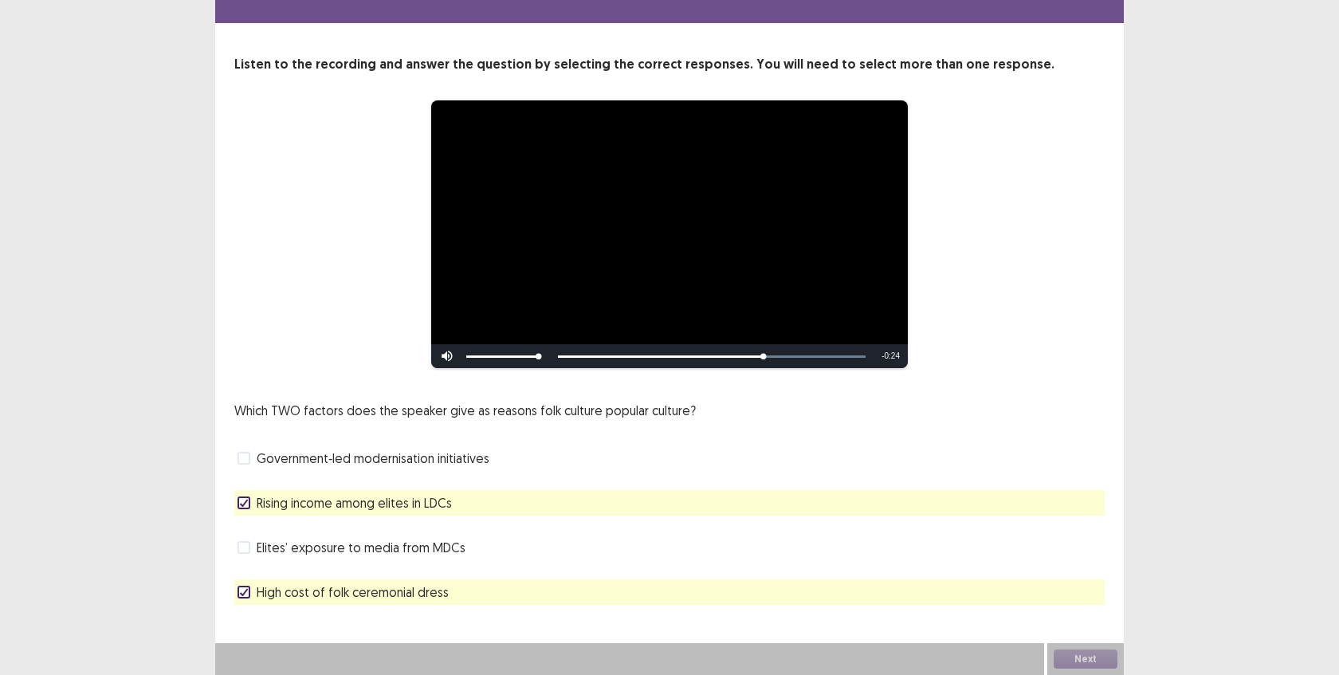
click at [448, 548] on span "Elites’ exposure to media from MDCs" at bounding box center [361, 547] width 209 height 19
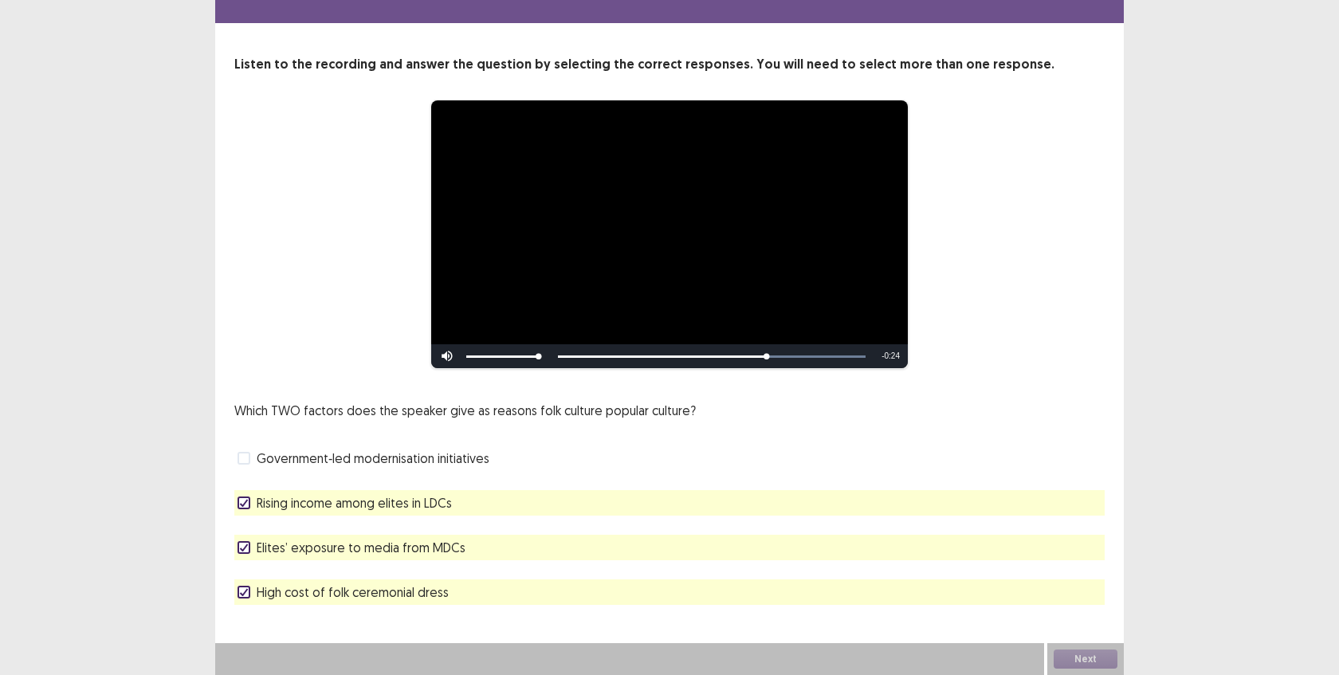
click at [409, 590] on span "High cost of folk ceremonial dress" at bounding box center [353, 592] width 192 height 19
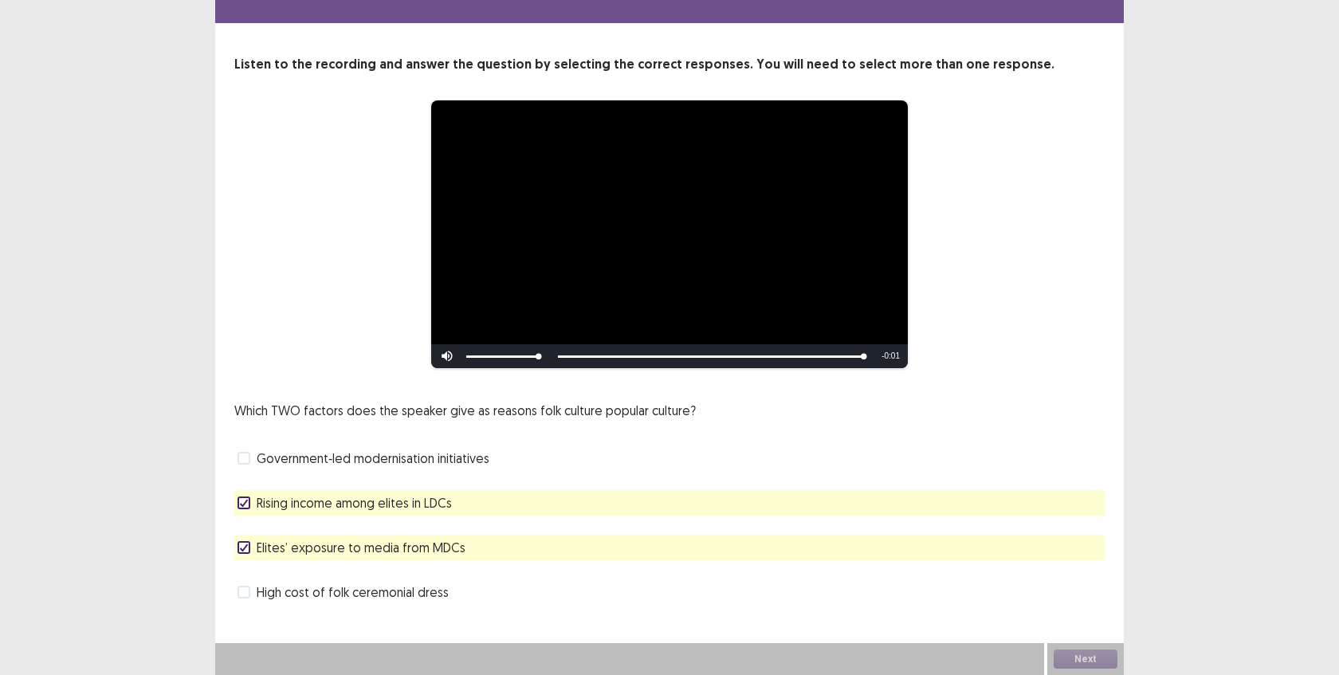
click at [1075, 656] on div "Next" at bounding box center [1085, 659] width 77 height 32
click at [1075, 656] on button "Next" at bounding box center [1086, 659] width 64 height 19
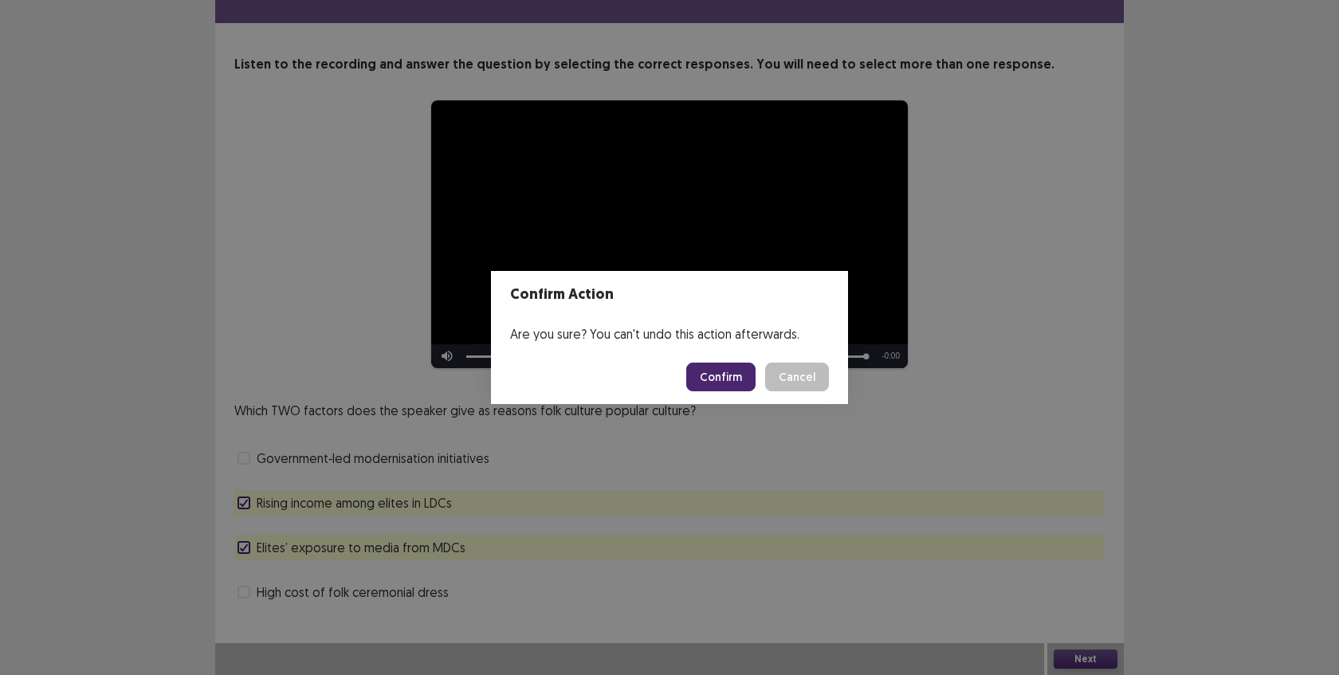
click at [709, 373] on button "Confirm" at bounding box center [720, 377] width 69 height 29
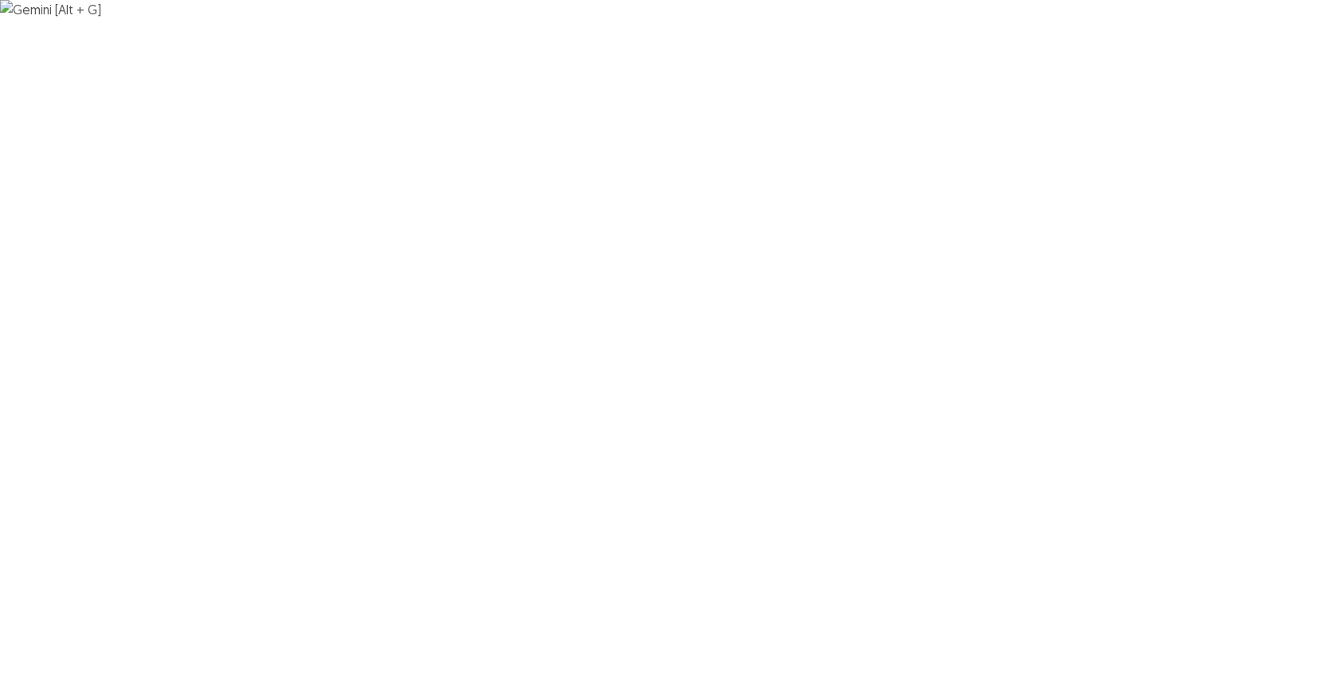
scroll to position [0, 0]
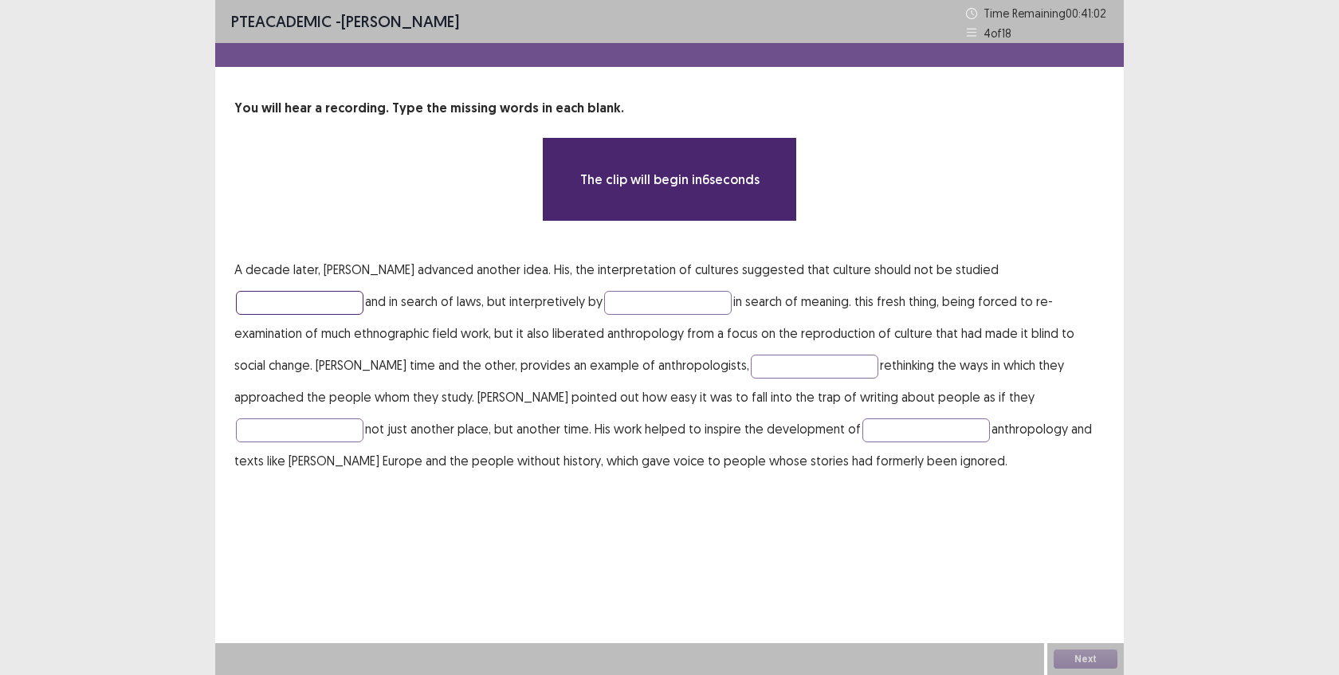
click at [363, 291] on input "text" at bounding box center [300, 303] width 128 height 24
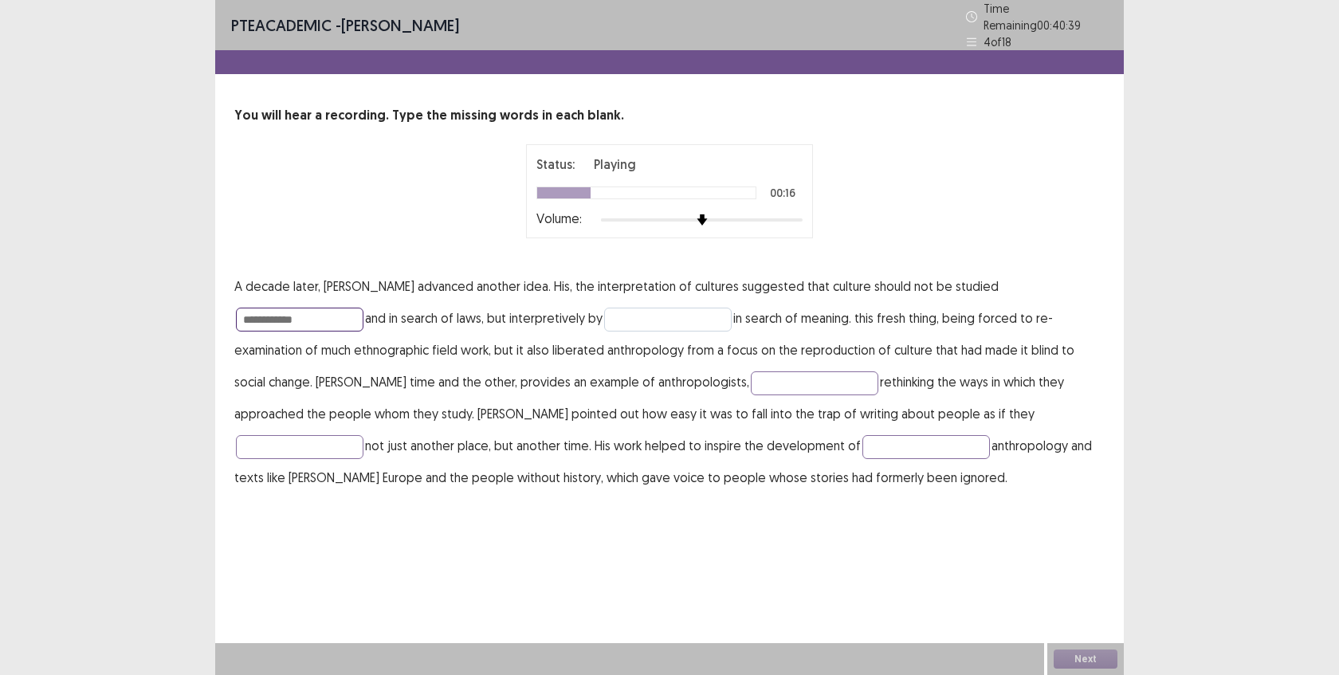
type input "**********"
click at [604, 318] on input "text" at bounding box center [668, 320] width 128 height 24
type input "********"
click at [646, 389] on p "**********" at bounding box center [669, 381] width 870 height 223
click at [751, 380] on input "text" at bounding box center [815, 383] width 128 height 24
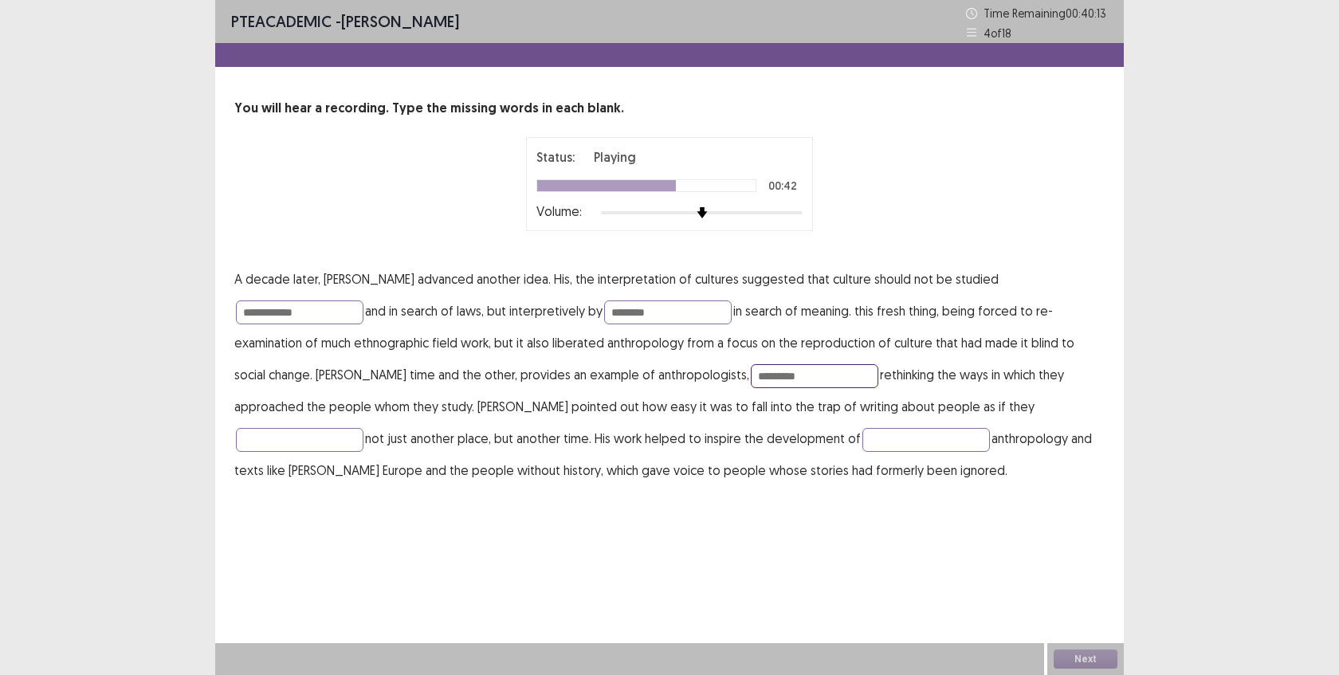
type input "*********"
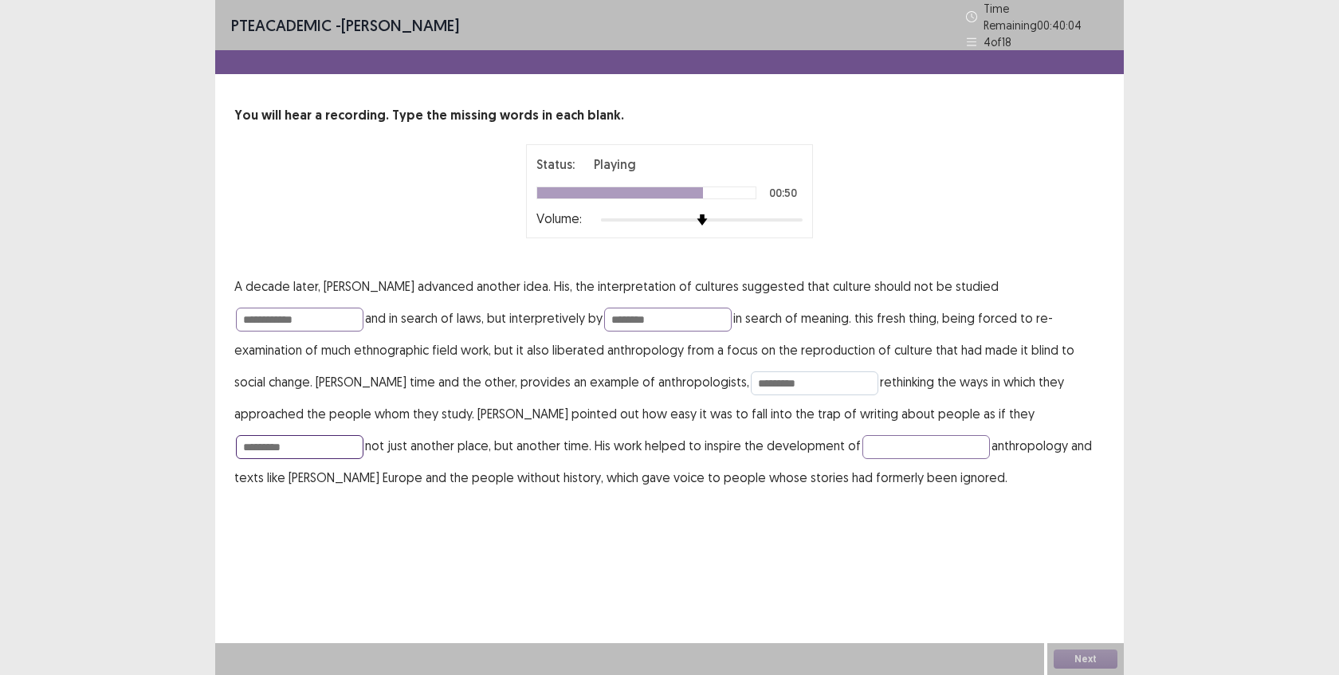
type input "*********"
type input "**********"
click at [363, 308] on input "**********" at bounding box center [300, 320] width 128 height 24
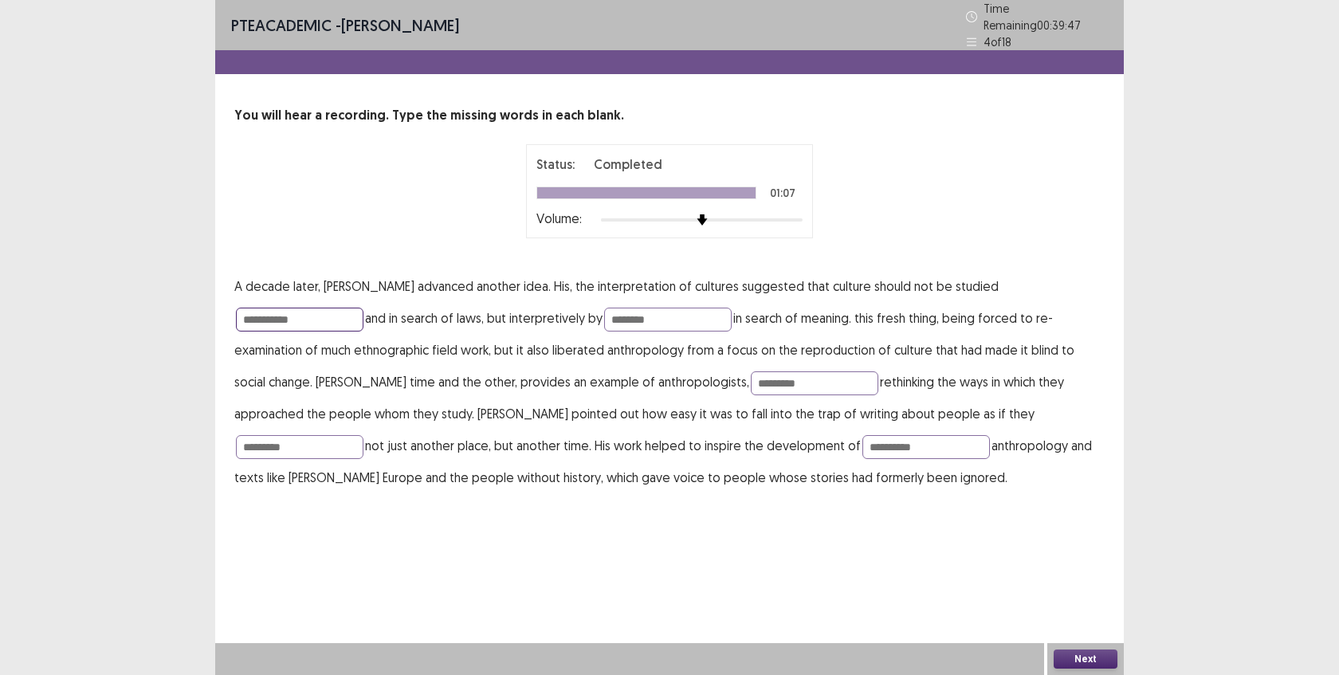
type input "**********"
click at [988, 410] on p "**********" at bounding box center [669, 381] width 870 height 223
click at [1082, 657] on button "Next" at bounding box center [1086, 659] width 64 height 19
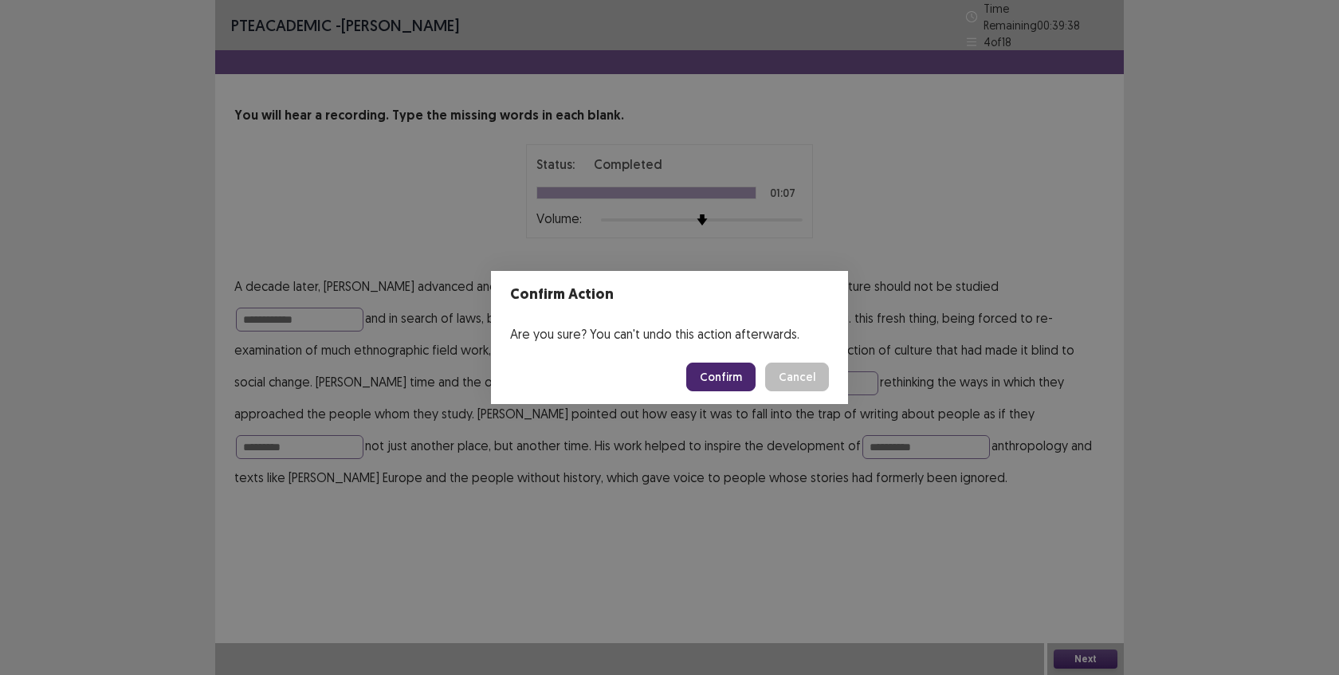
click at [727, 373] on button "Confirm" at bounding box center [720, 377] width 69 height 29
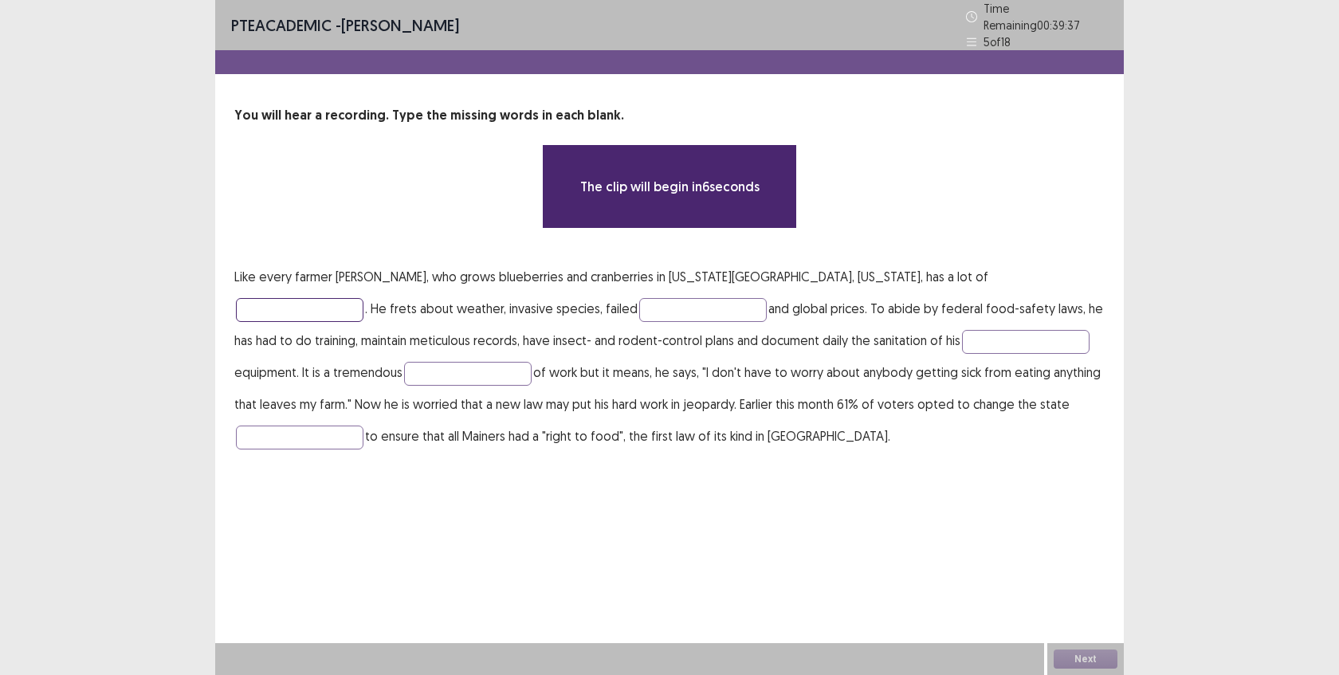
click at [363, 298] on input "text" at bounding box center [300, 310] width 128 height 24
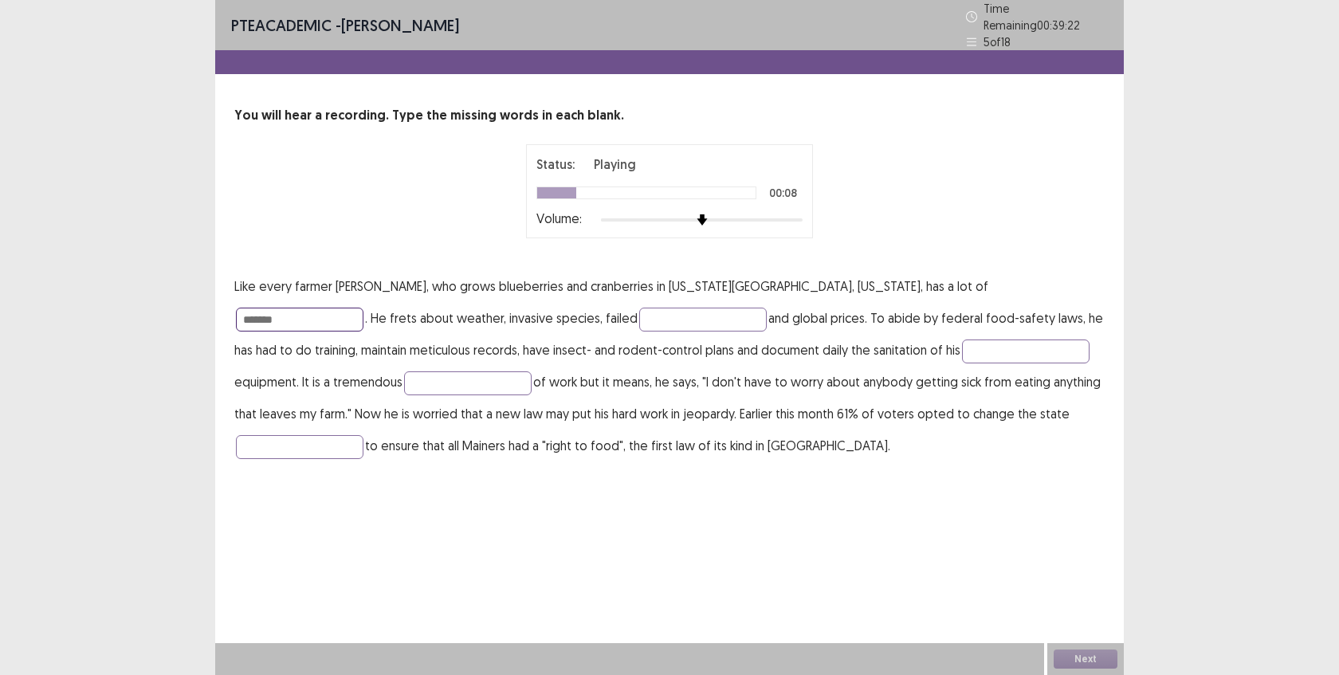
type input "*******"
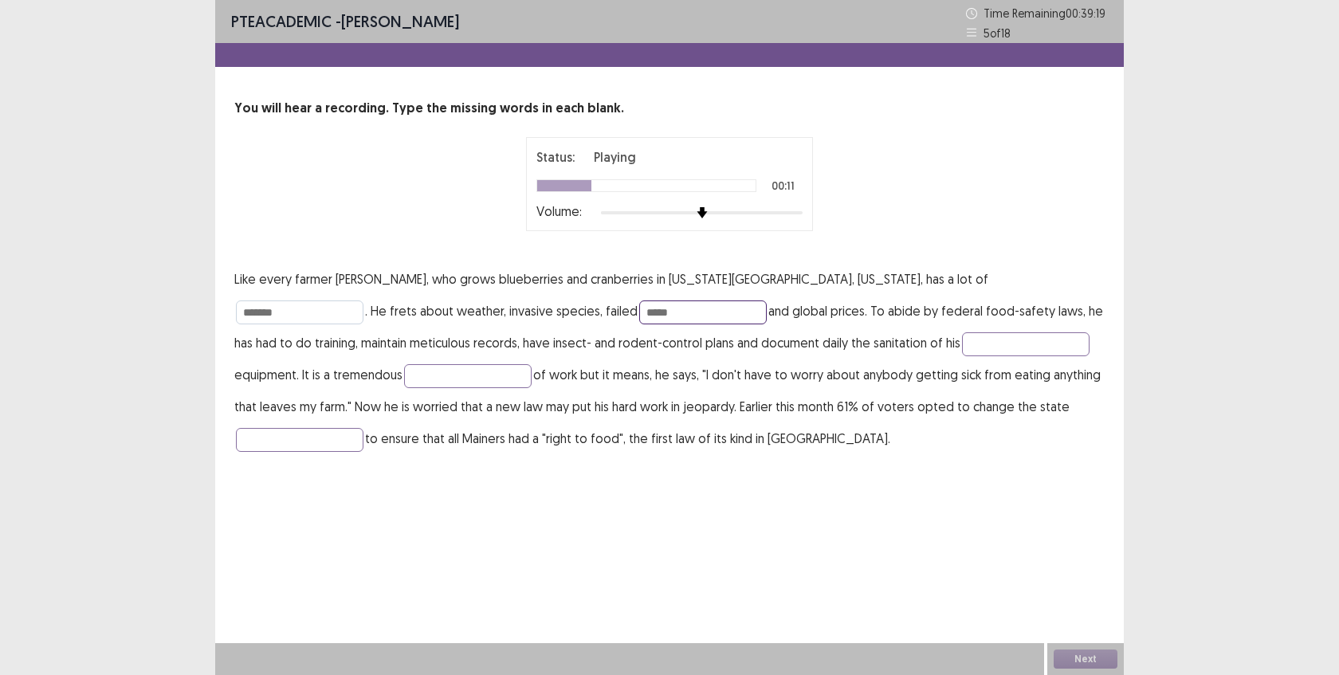
type input "*****"
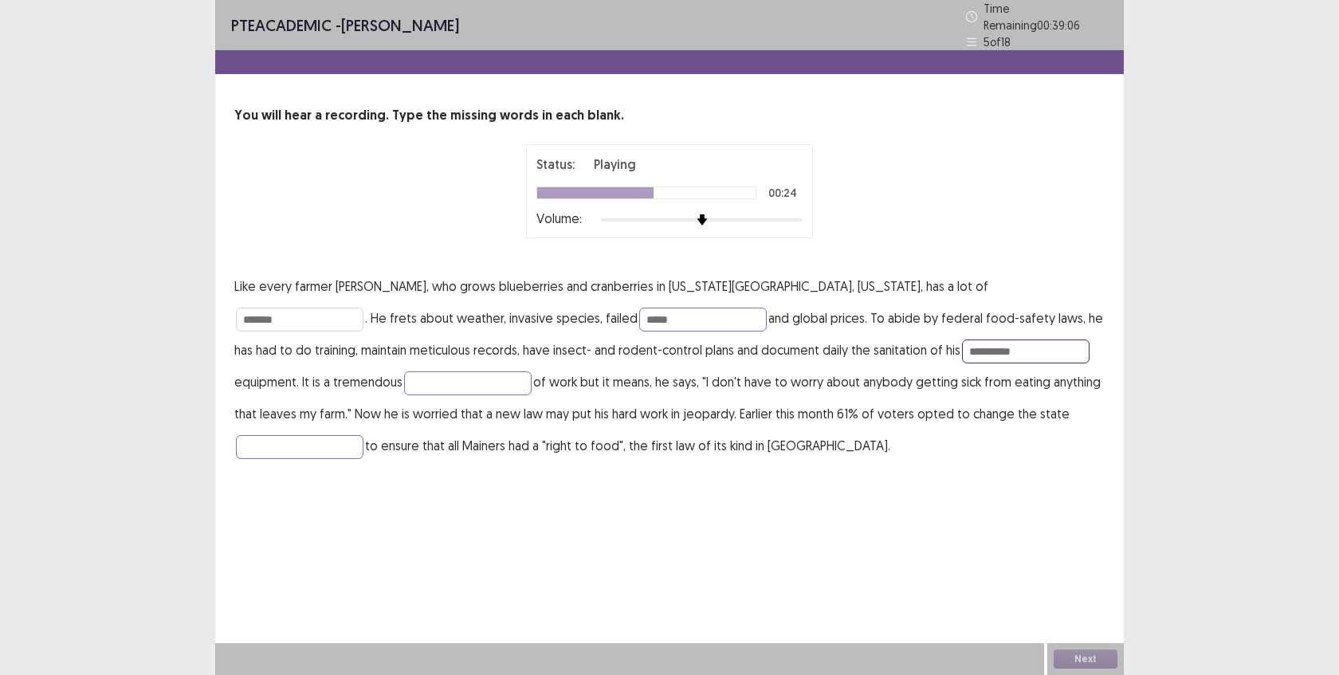
type input "**********"
type input "******"
type input "**********"
click at [1081, 653] on button "Next" at bounding box center [1086, 659] width 64 height 19
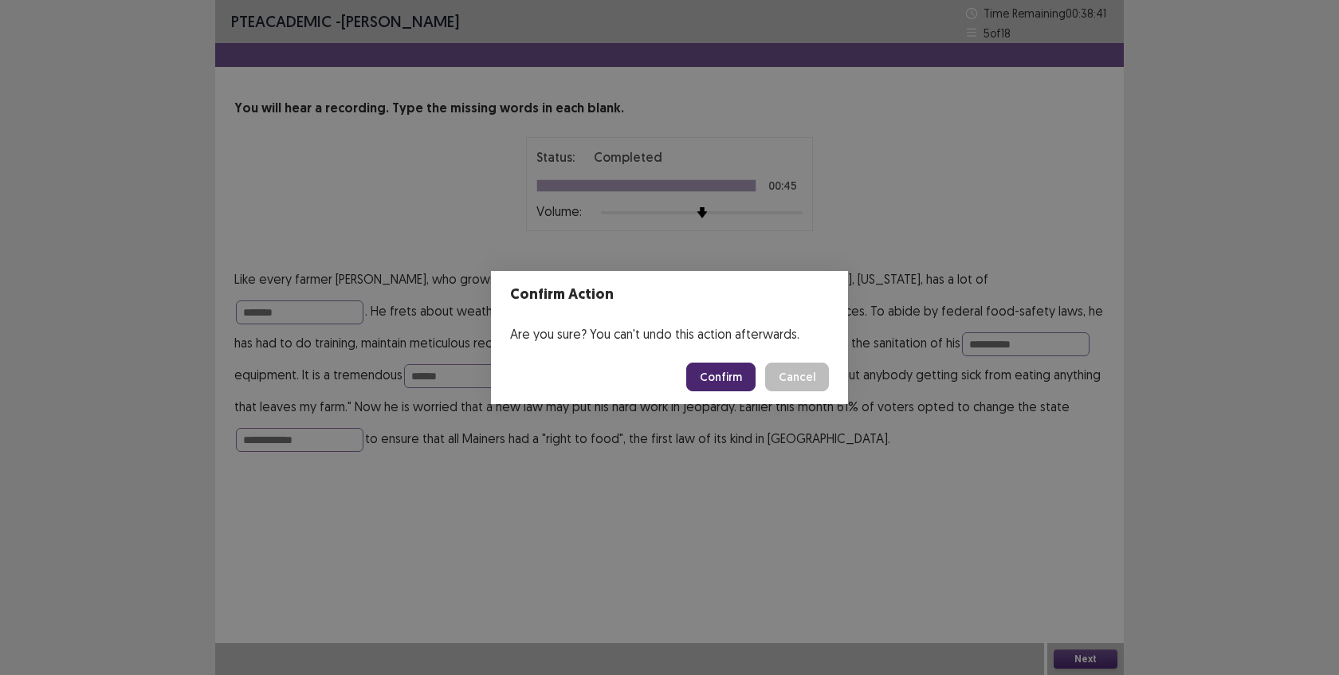
click at [716, 367] on button "Confirm" at bounding box center [720, 377] width 69 height 29
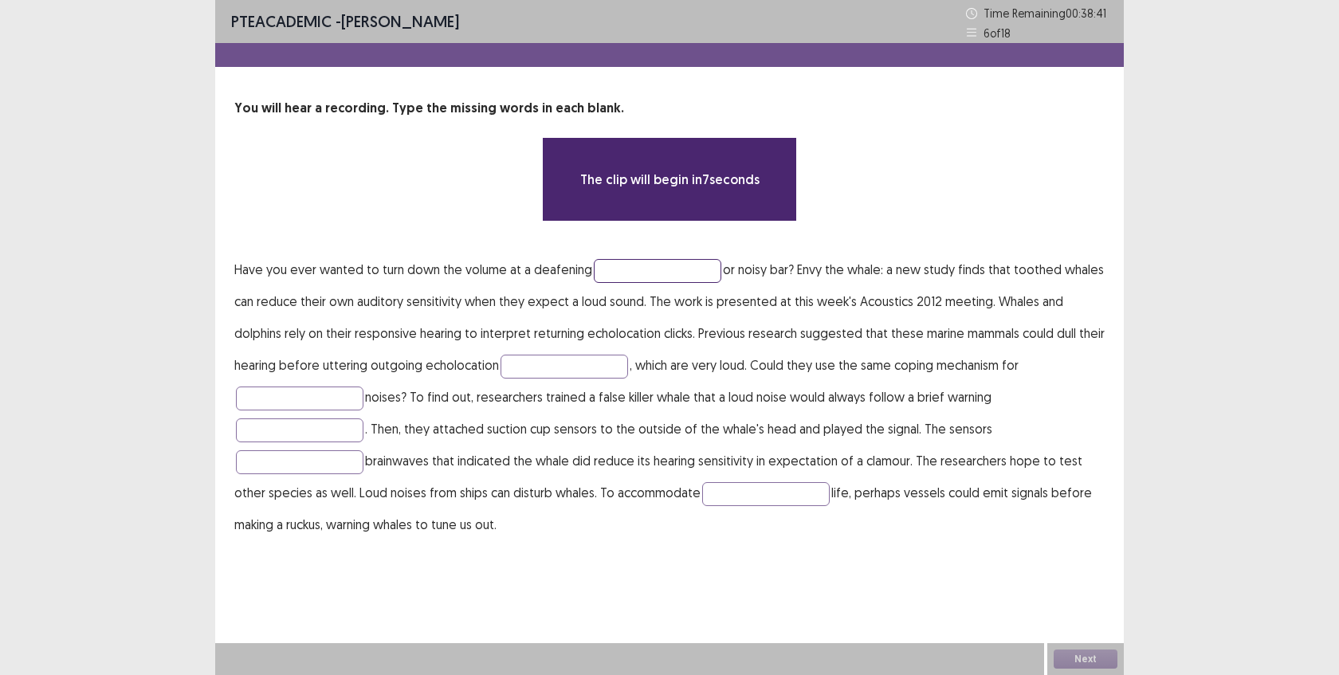
click at [680, 271] on input "text" at bounding box center [658, 271] width 128 height 24
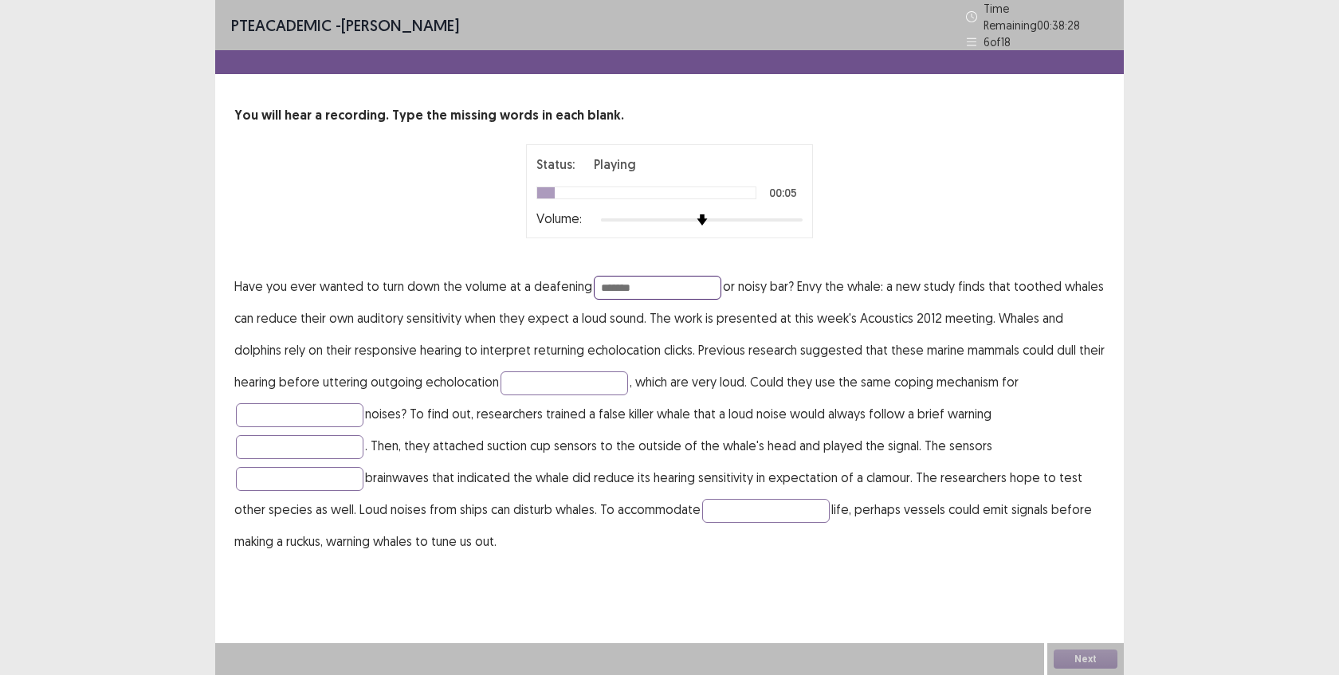
type input "*******"
type input "******"
type input "********"
type input "******"
type input "*******"
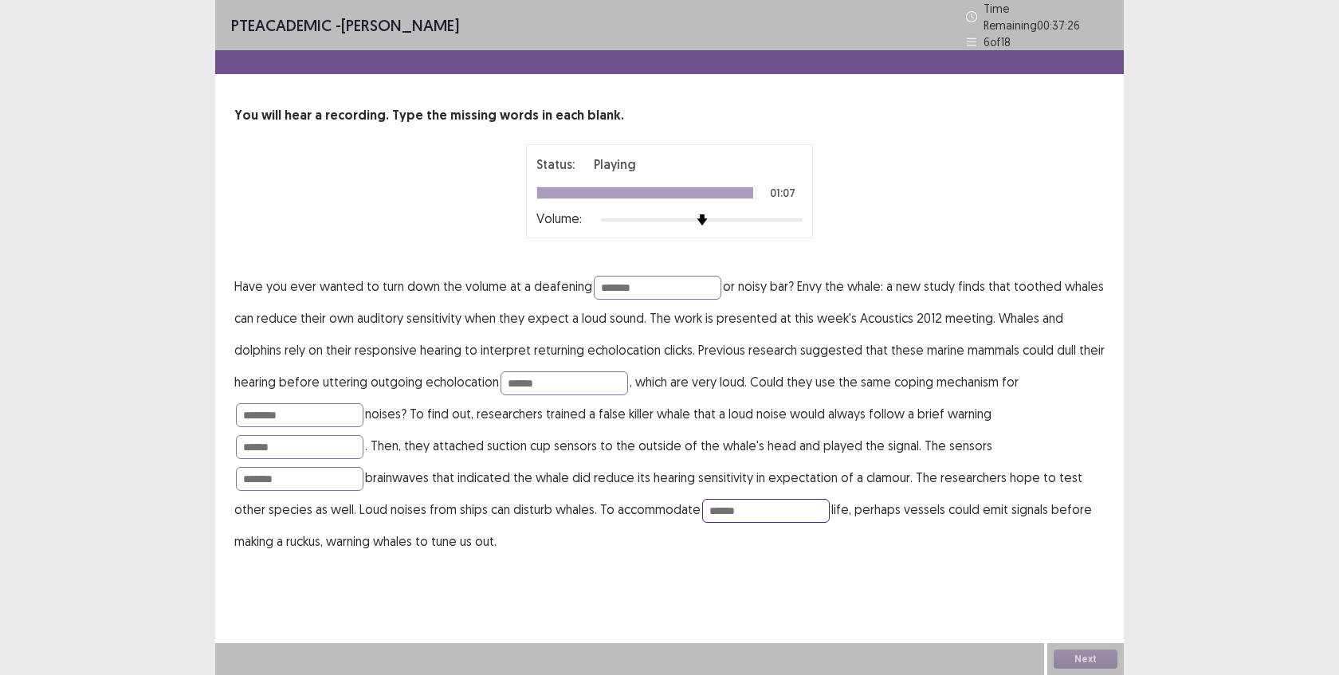
type input "******"
click at [1075, 659] on div "Next" at bounding box center [1085, 659] width 77 height 32
click at [1075, 659] on button "Next" at bounding box center [1086, 659] width 64 height 19
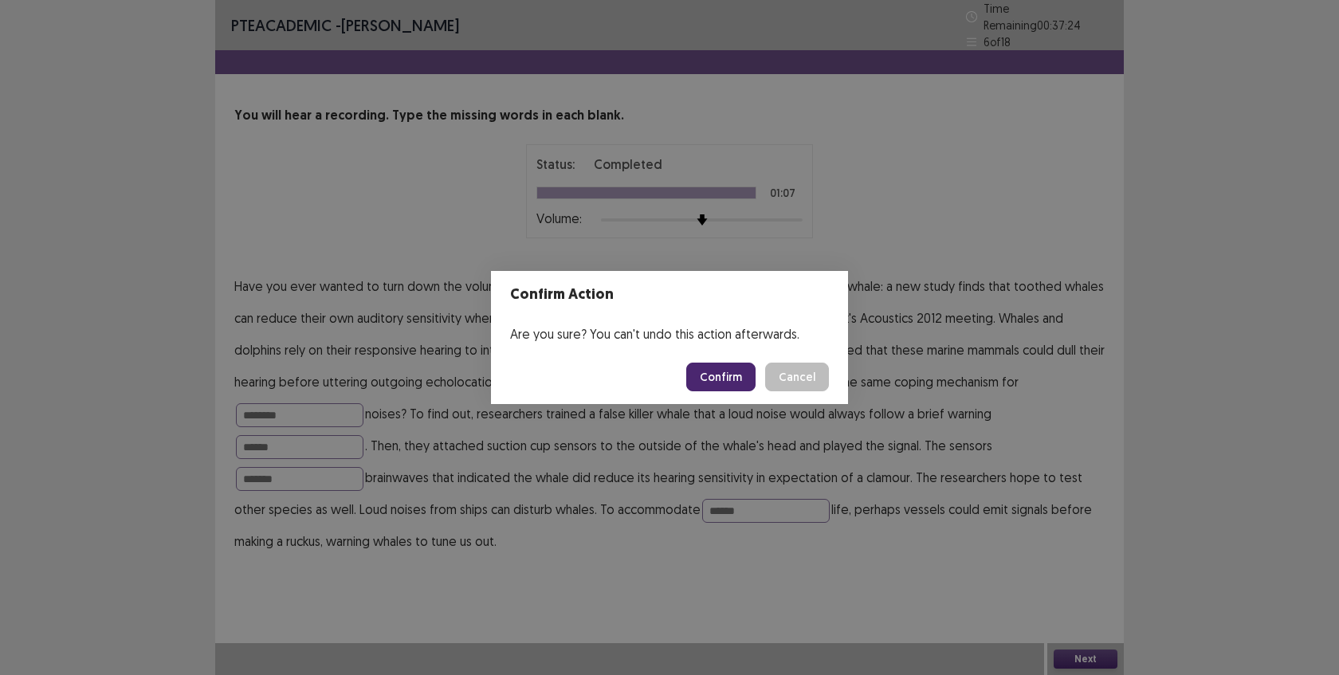
click at [734, 384] on button "Confirm" at bounding box center [720, 377] width 69 height 29
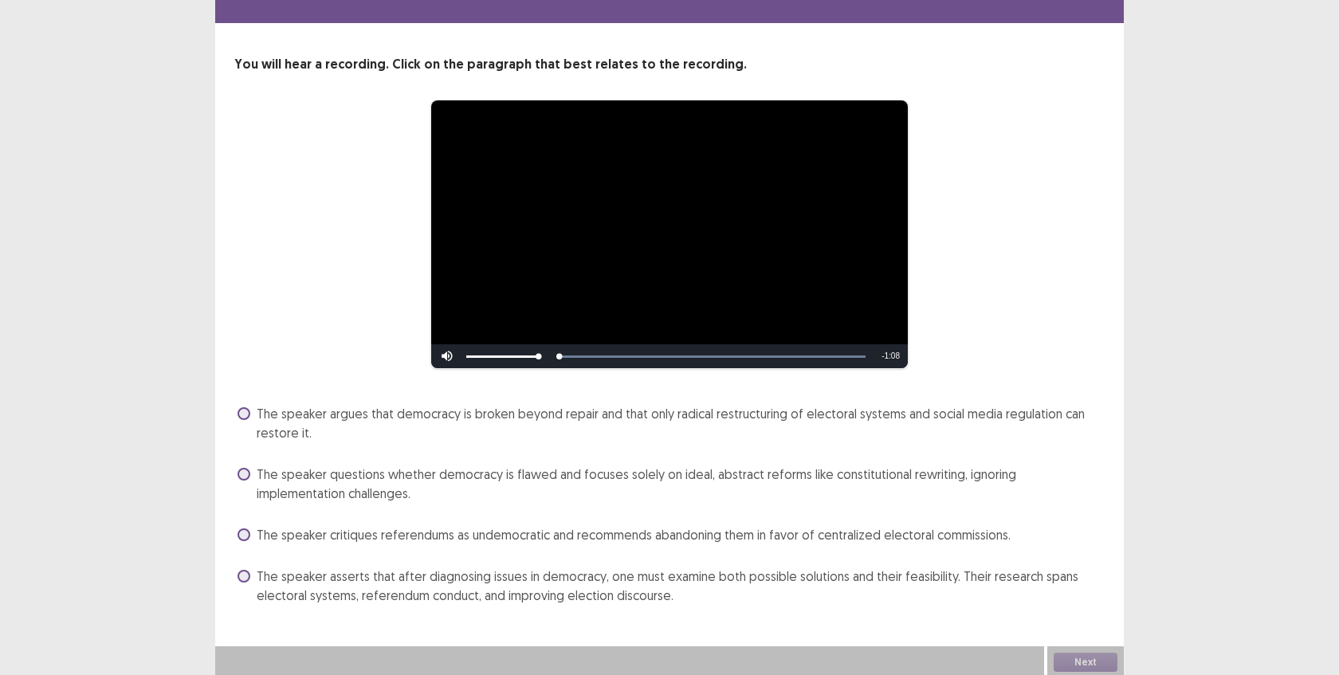
scroll to position [47, 0]
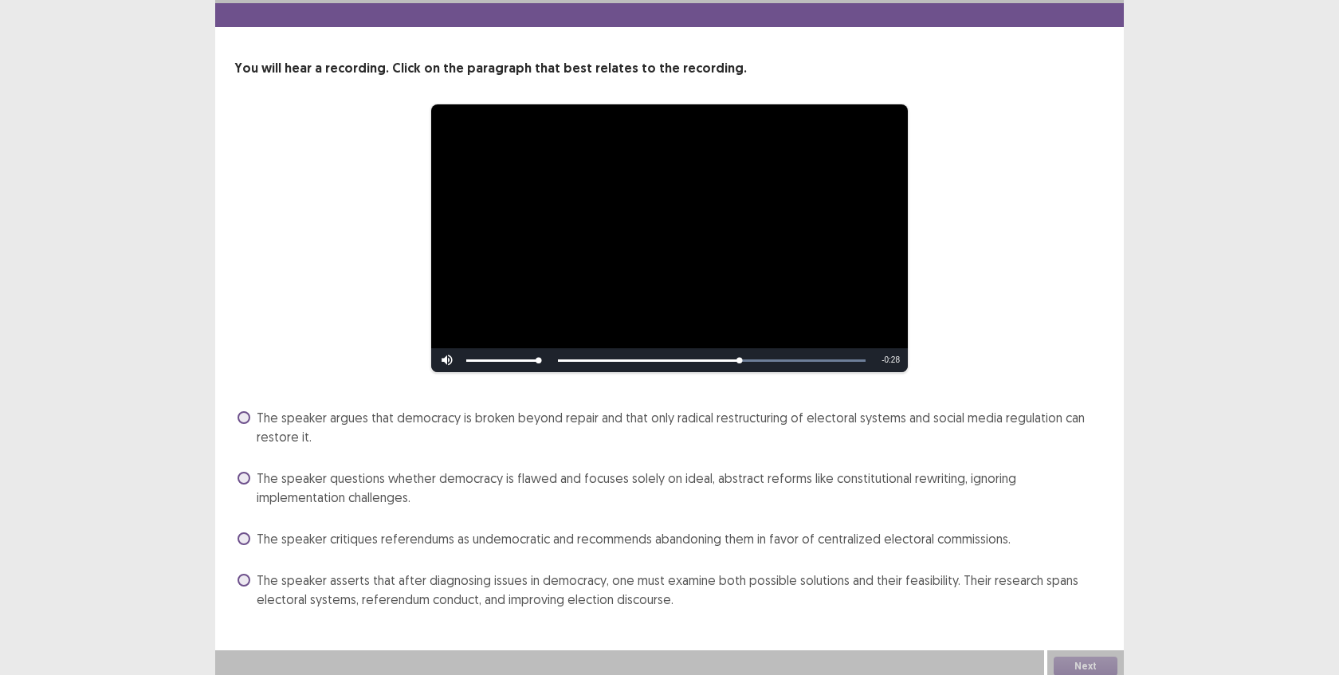
click at [474, 582] on span "The speaker asserts that after diagnosing issues in democracy, one must examine…" at bounding box center [681, 590] width 848 height 38
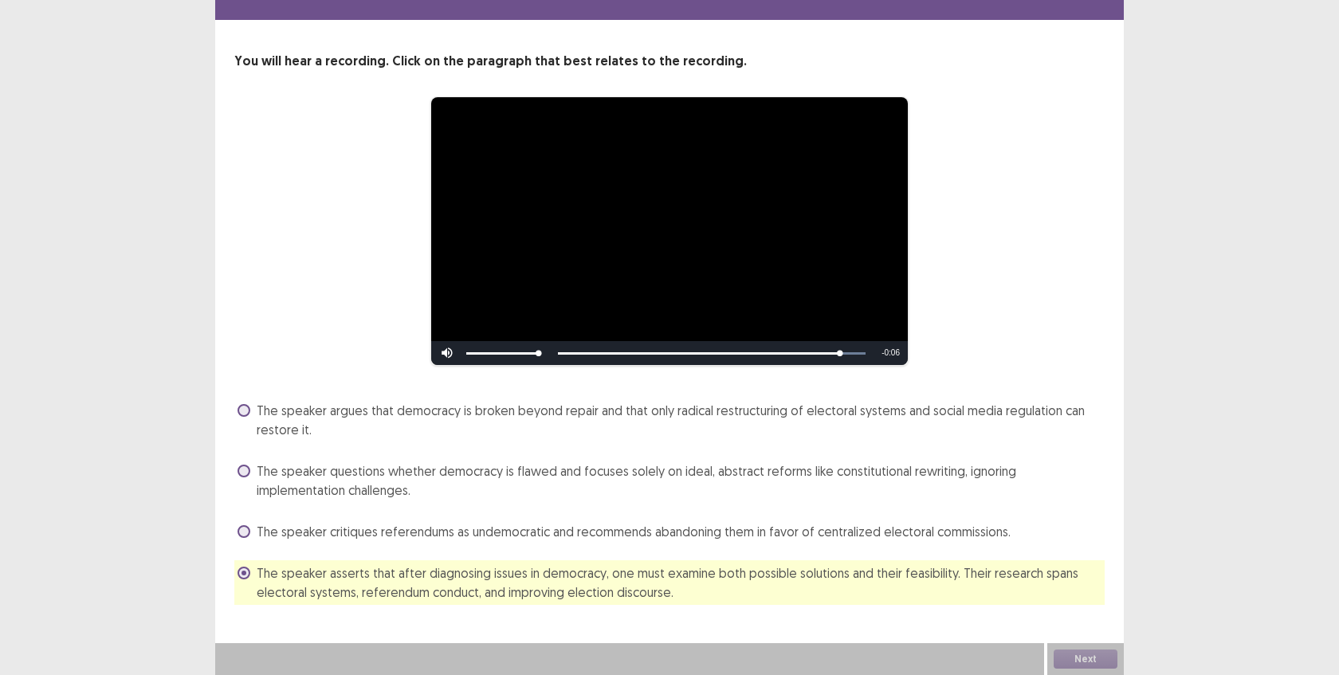
click at [854, 415] on span "The speaker argues that democracy is broken beyond repair and that only radical…" at bounding box center [681, 420] width 848 height 38
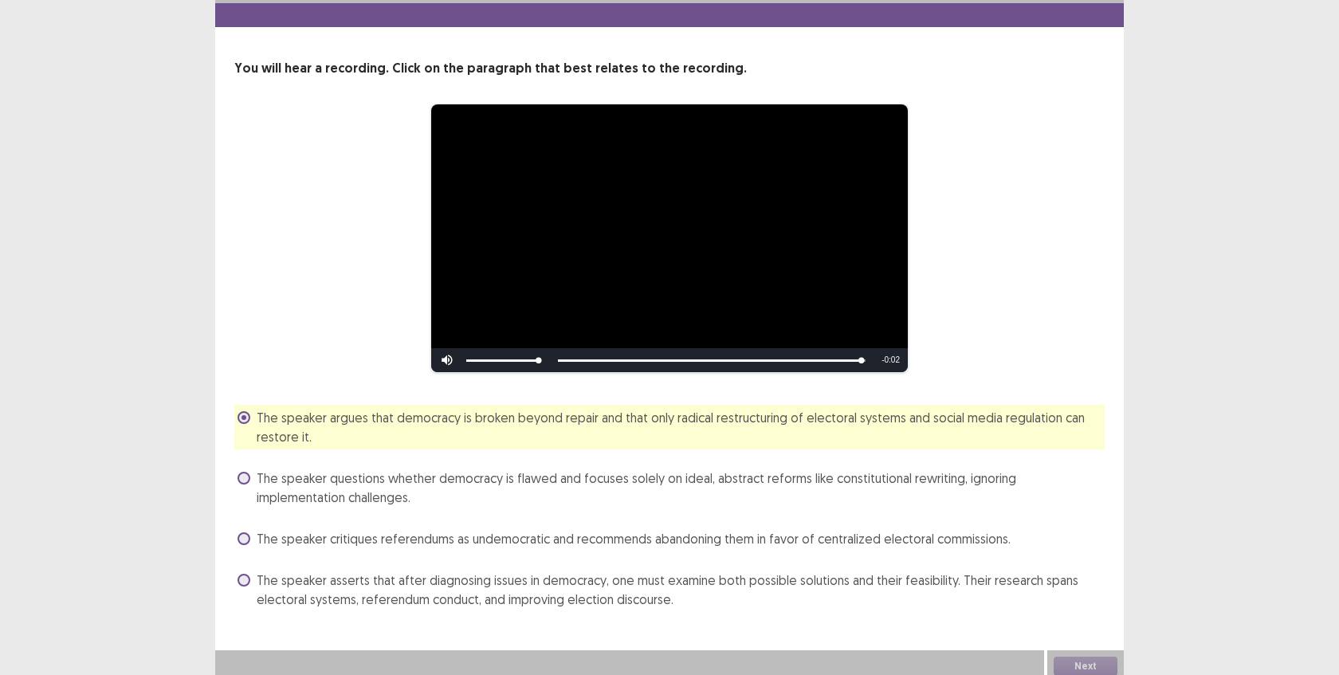
click at [662, 571] on span "The speaker asserts that after diagnosing issues in democracy, one must examine…" at bounding box center [681, 590] width 848 height 38
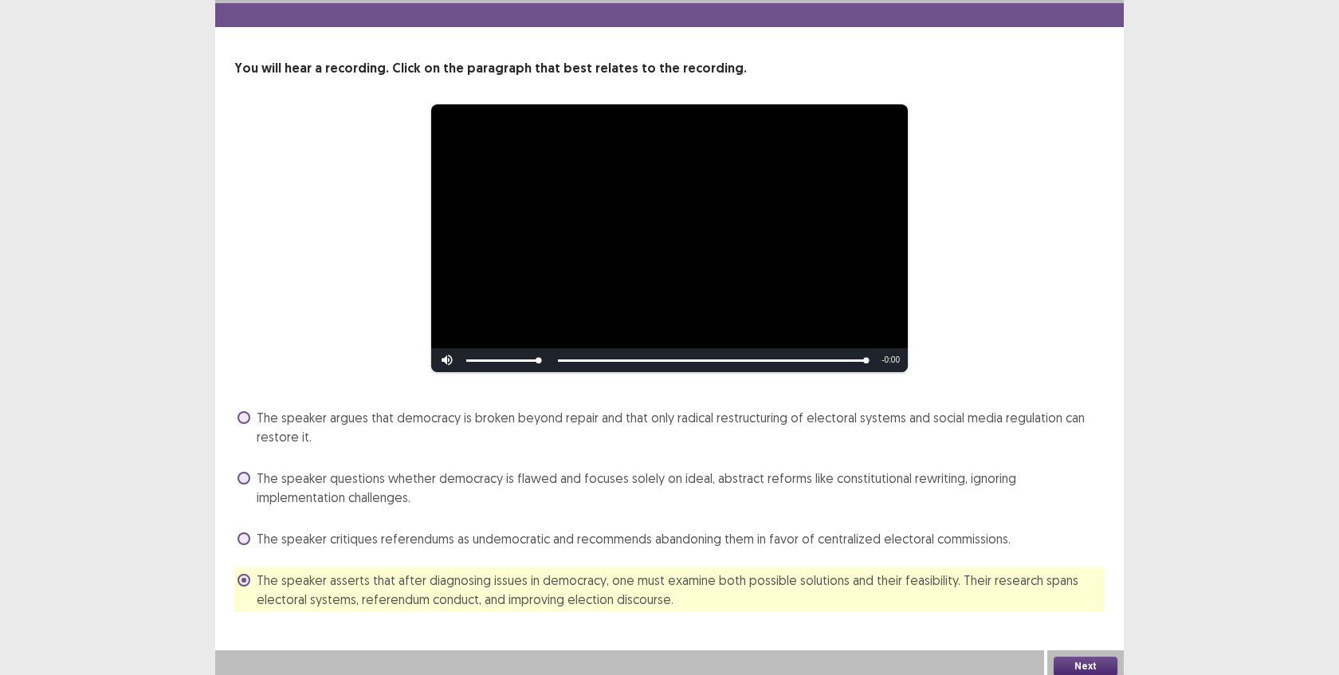
click at [1060, 664] on button "Next" at bounding box center [1086, 666] width 64 height 19
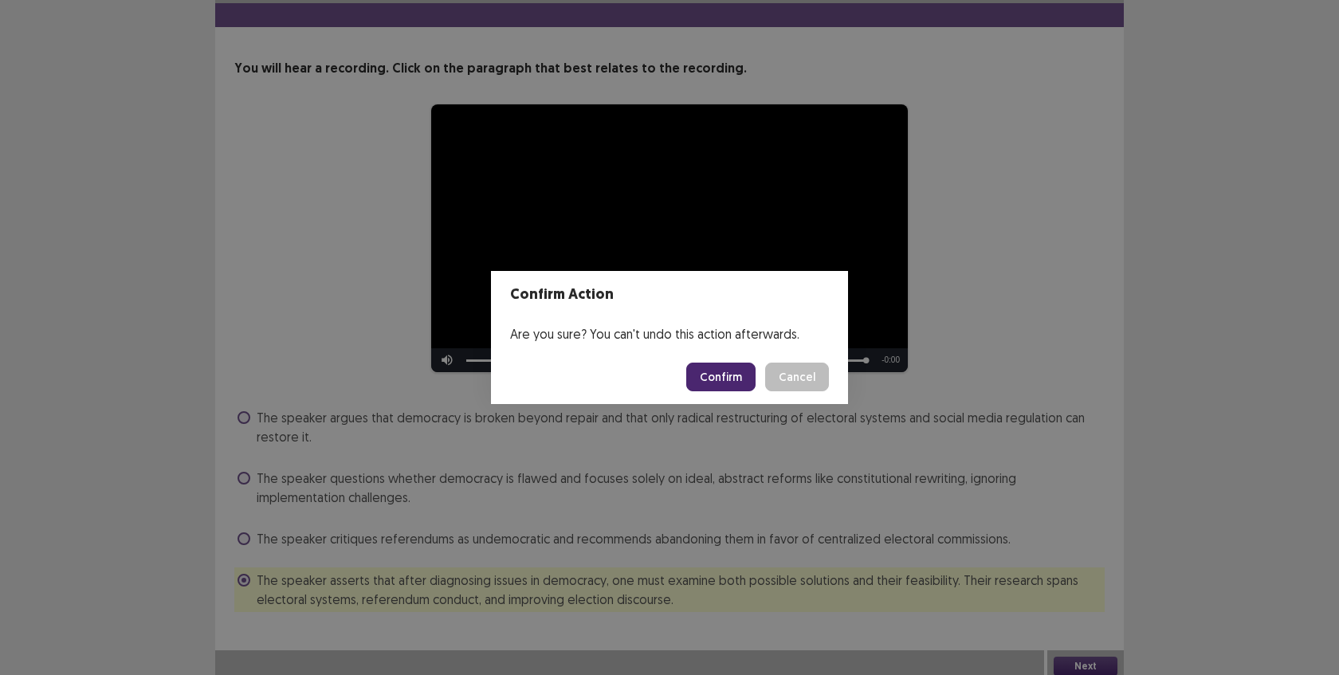
click at [731, 384] on button "Confirm" at bounding box center [720, 377] width 69 height 29
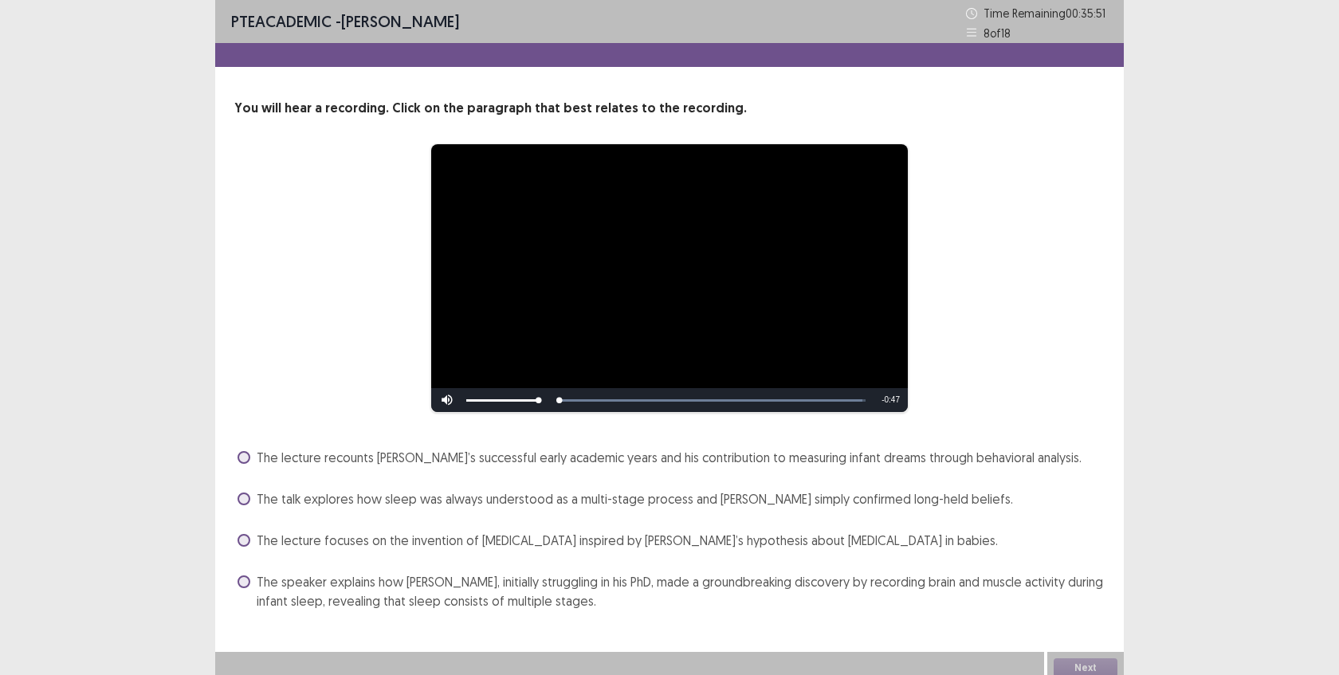
scroll to position [9, 0]
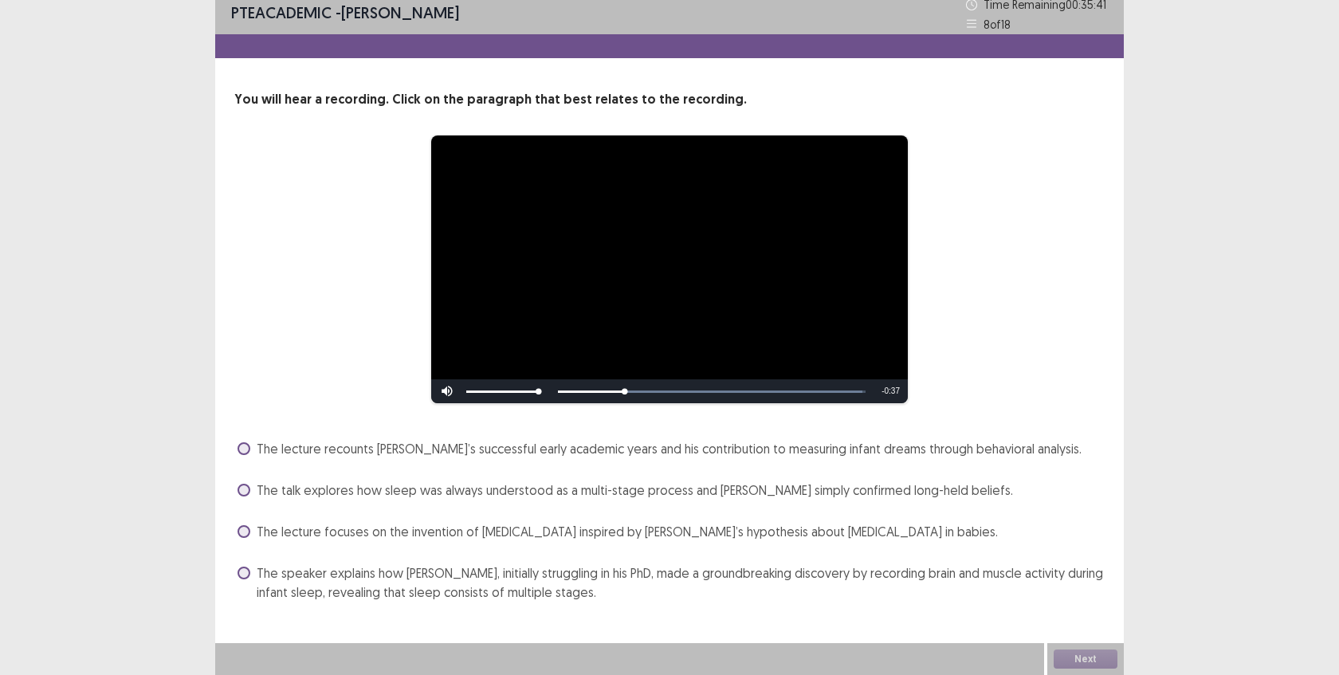
click at [331, 591] on span "The speaker explains how [PERSON_NAME], initially struggling in his PhD, made a…" at bounding box center [681, 583] width 848 height 38
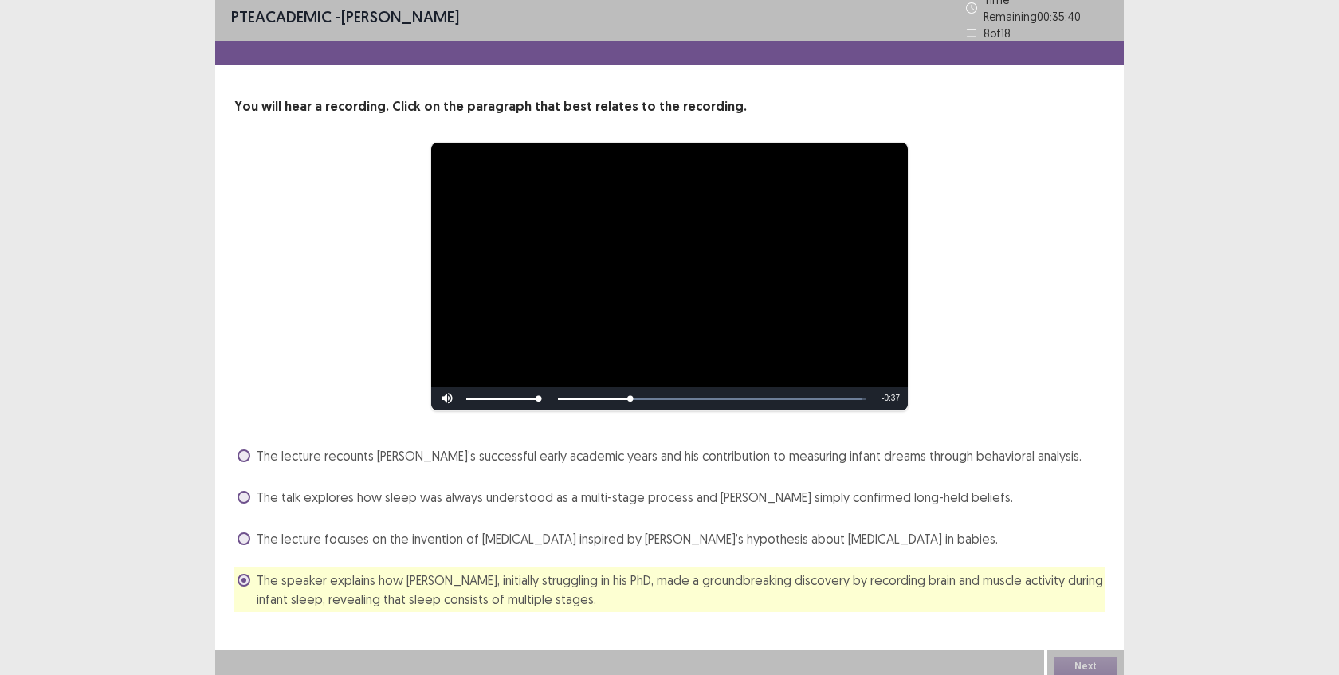
click at [168, 419] on div "**********" at bounding box center [669, 336] width 1339 height 691
click at [561, 531] on span "The lecture focuses on the invention of [MEDICAL_DATA] inspired by [PERSON_NAME…" at bounding box center [627, 538] width 741 height 19
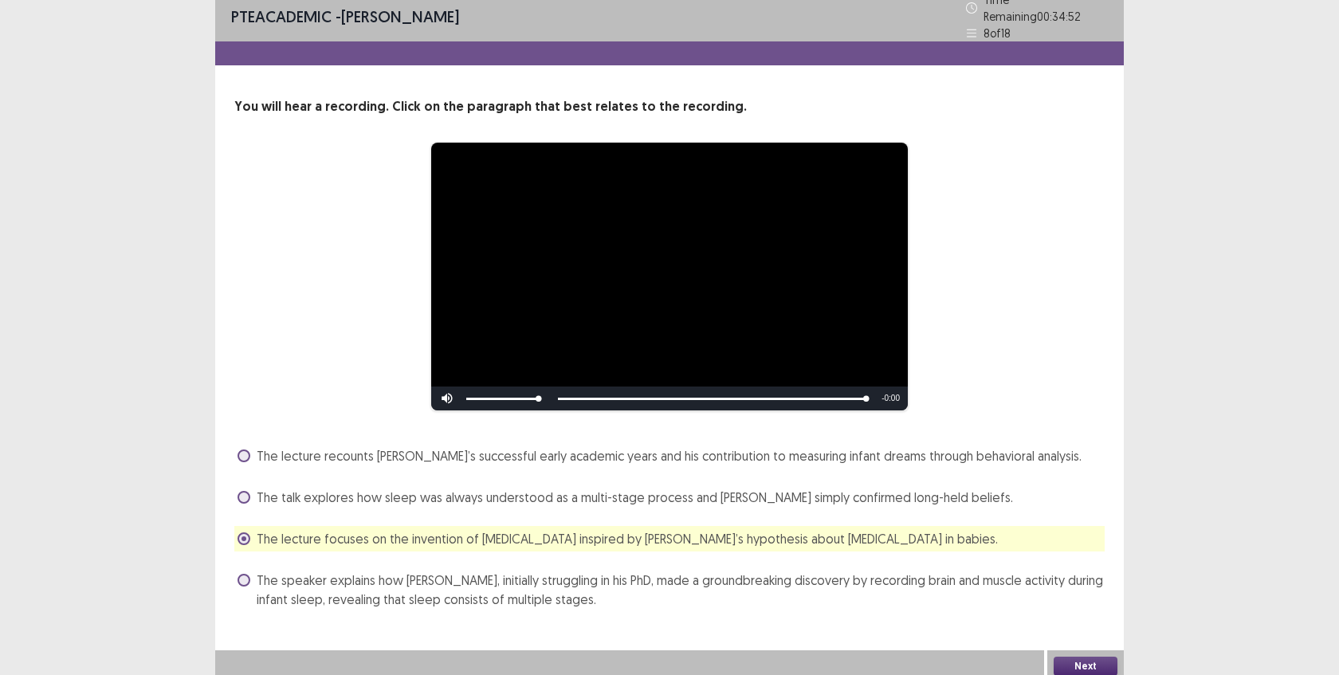
click at [925, 575] on span "The speaker explains how [PERSON_NAME], initially struggling in his PhD, made a…" at bounding box center [681, 590] width 848 height 38
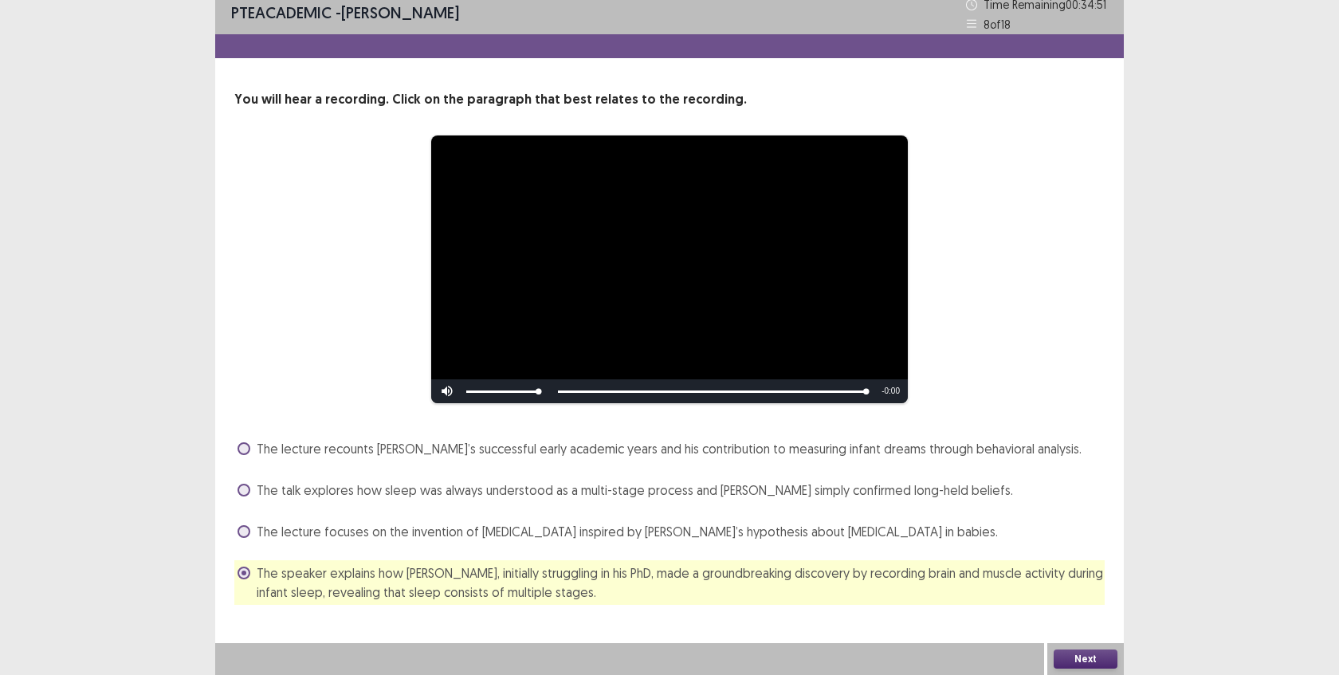
click at [1074, 659] on button "Next" at bounding box center [1086, 659] width 64 height 19
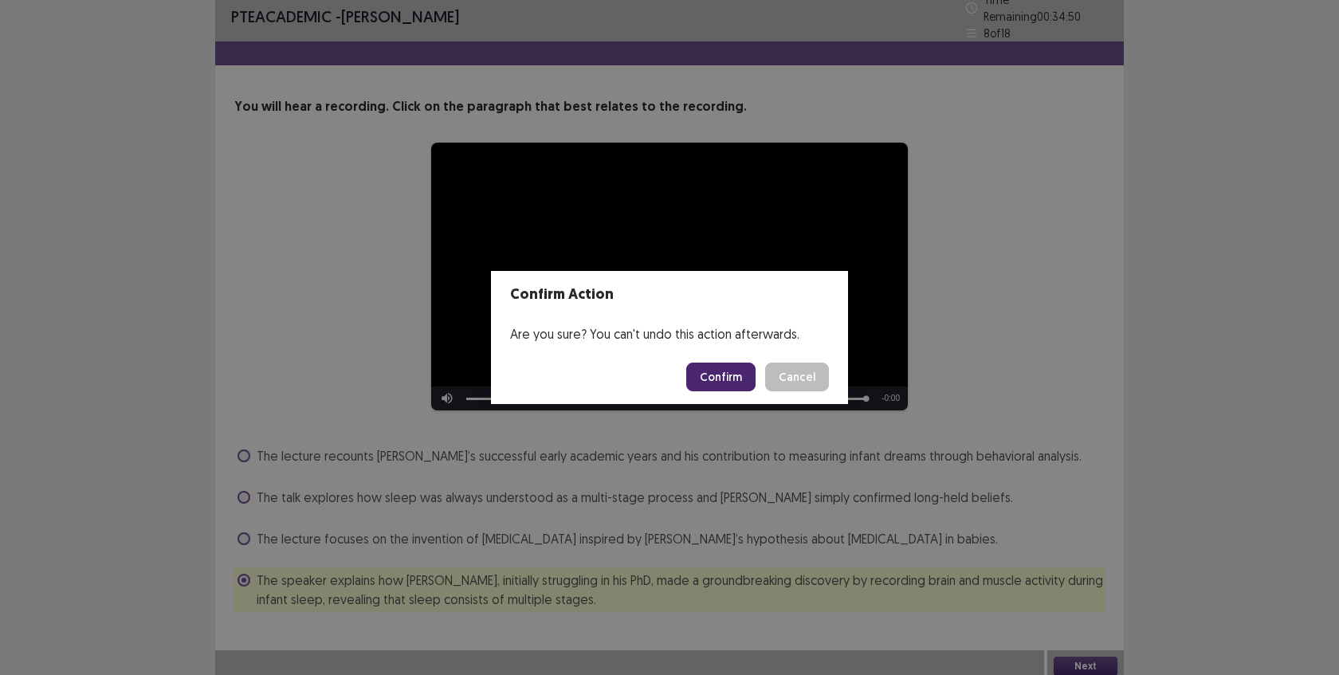
click at [732, 370] on button "Confirm" at bounding box center [720, 377] width 69 height 29
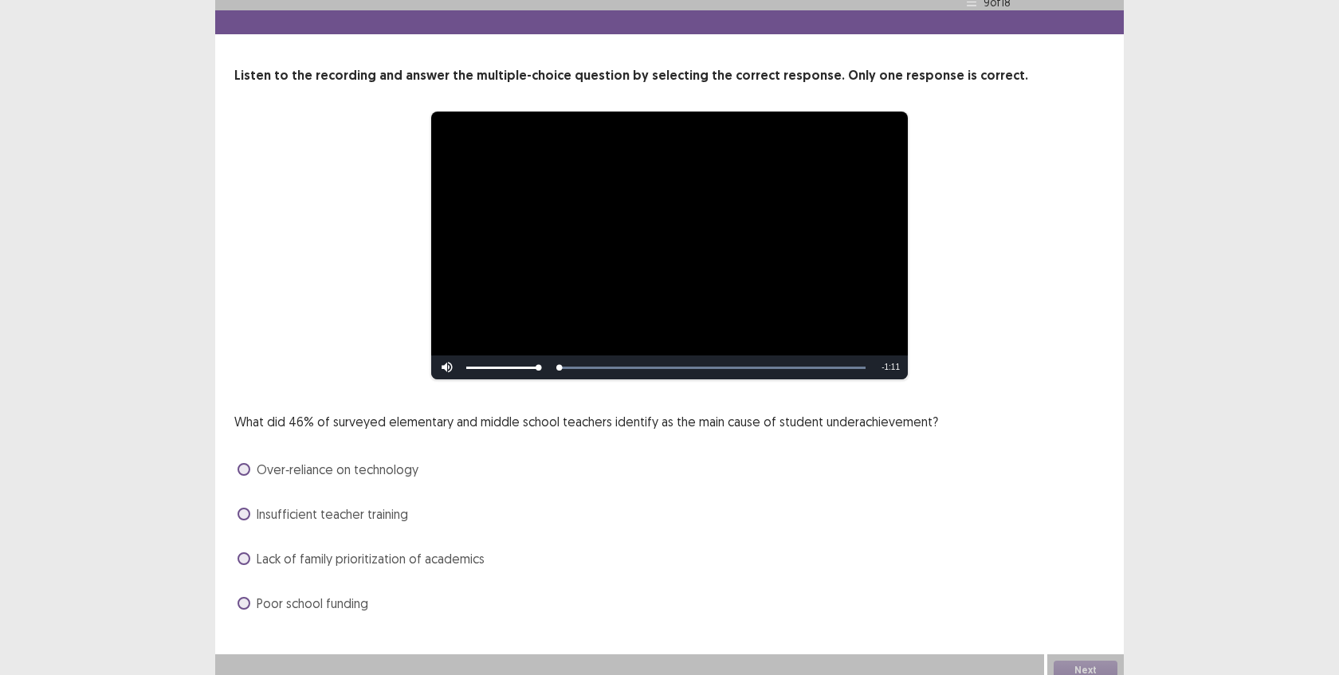
scroll to position [44, 0]
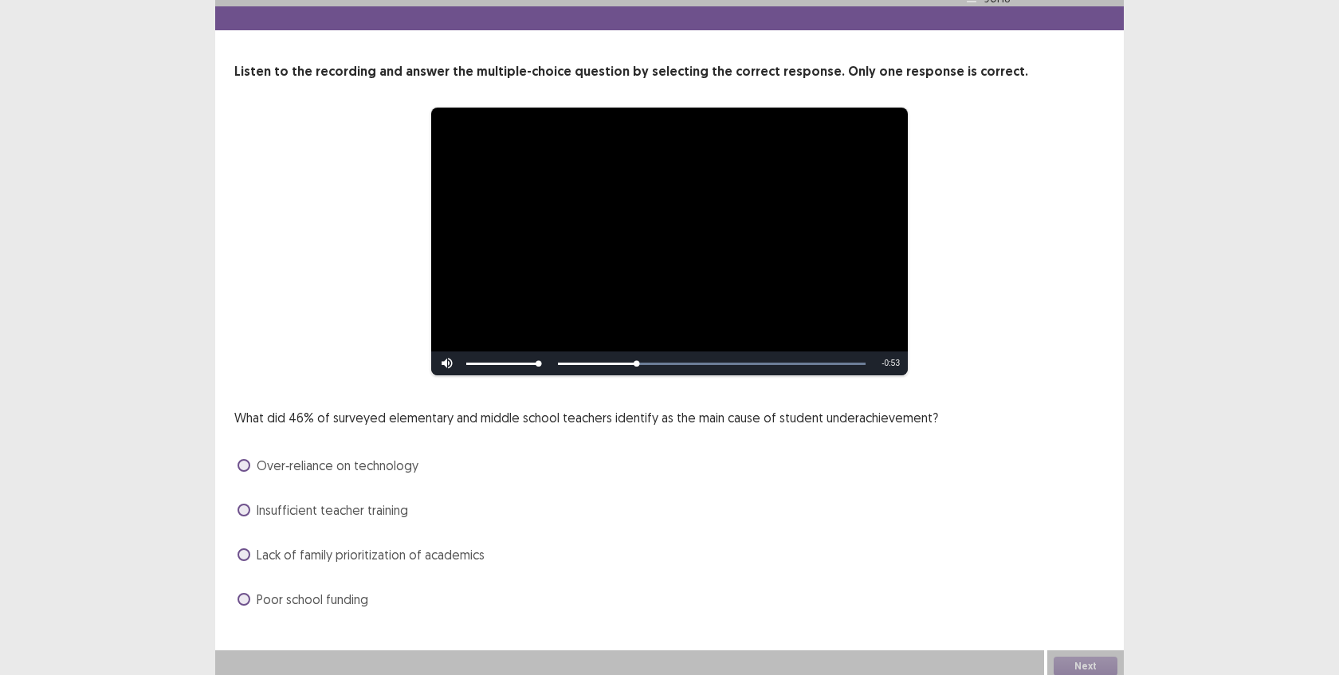
click at [434, 545] on span "Lack of family prioritization of academics" at bounding box center [371, 554] width 228 height 19
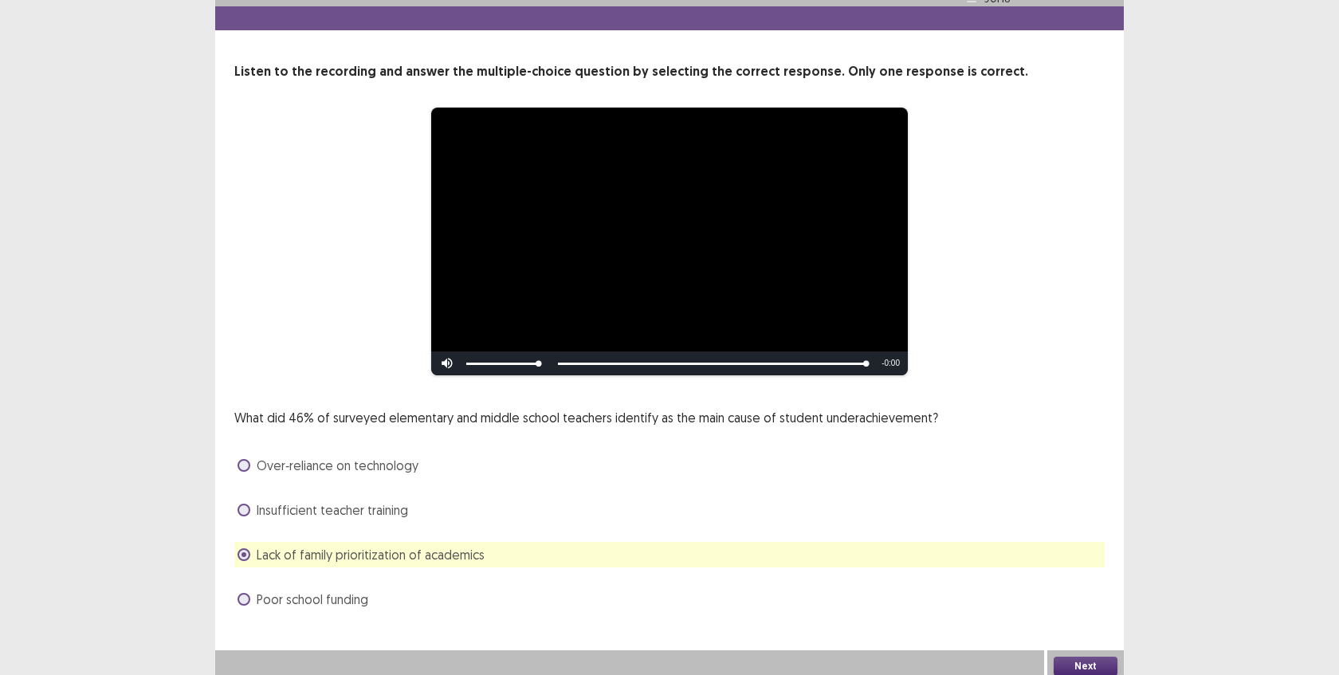
click at [1082, 667] on button "Next" at bounding box center [1086, 666] width 64 height 19
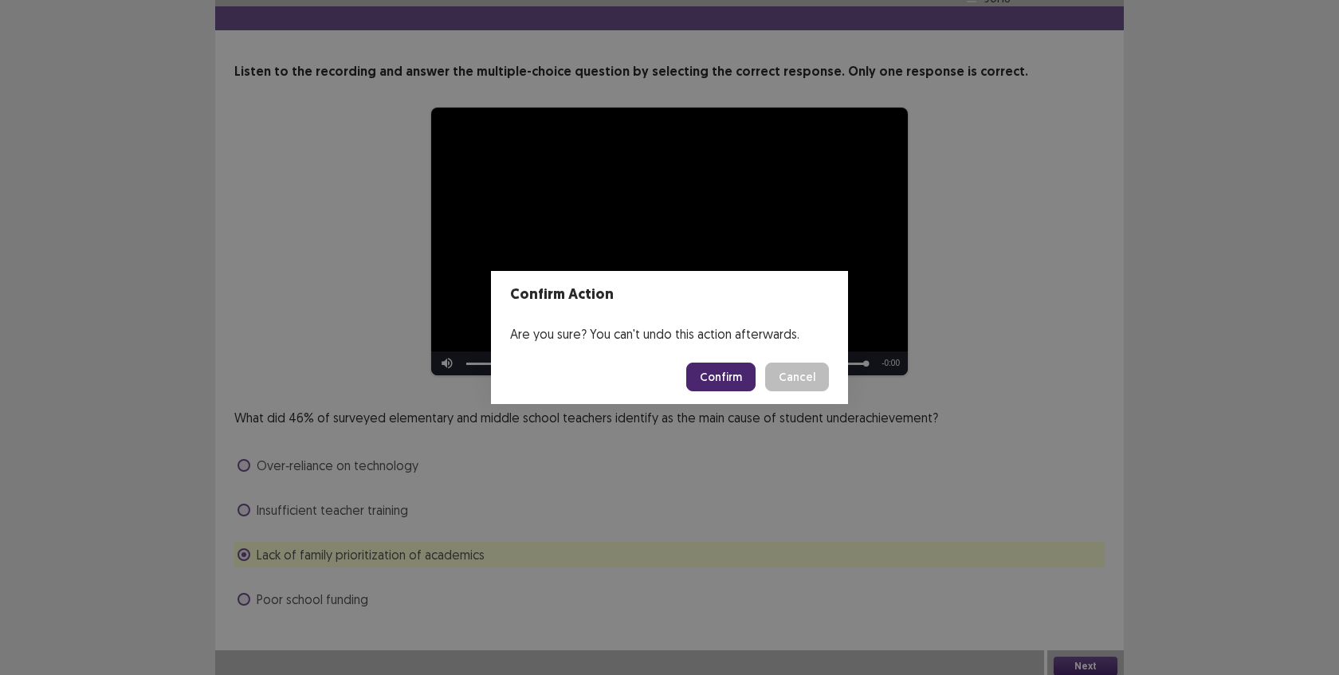
click at [748, 370] on button "Confirm" at bounding box center [720, 377] width 69 height 29
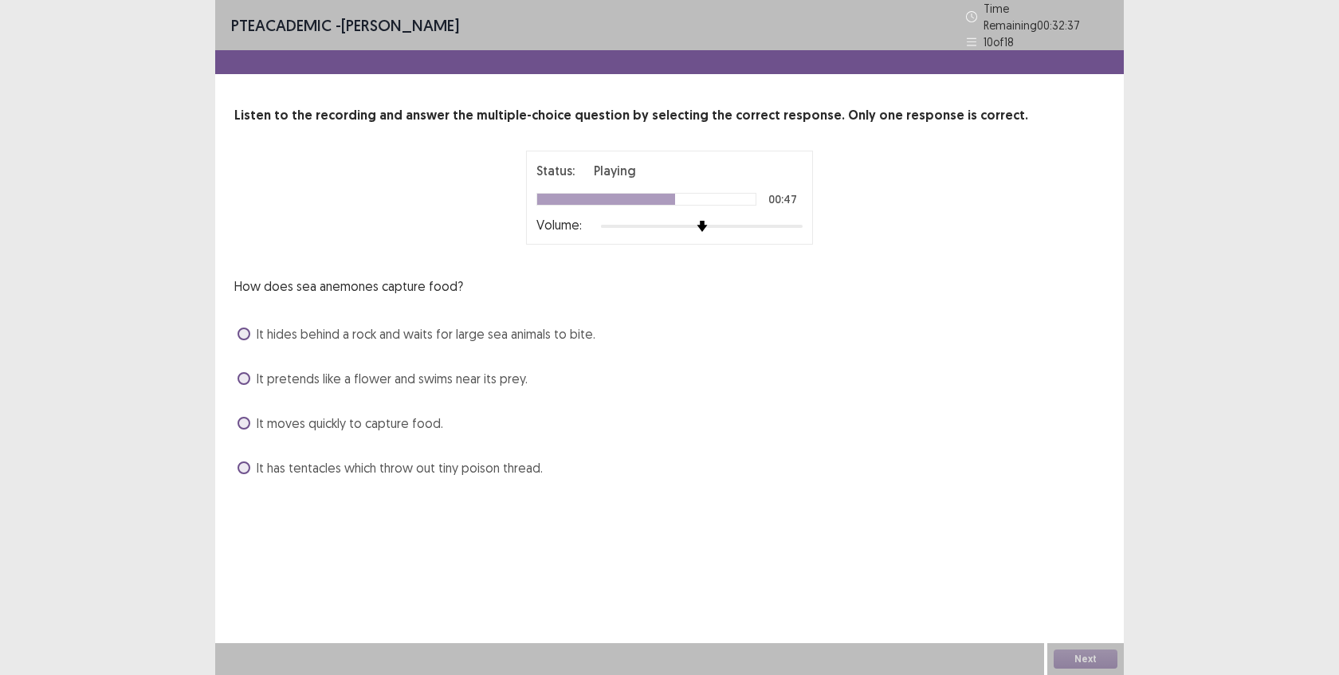
click at [520, 466] on span "It has tentacles which throw out tiny poison thread." at bounding box center [400, 467] width 286 height 19
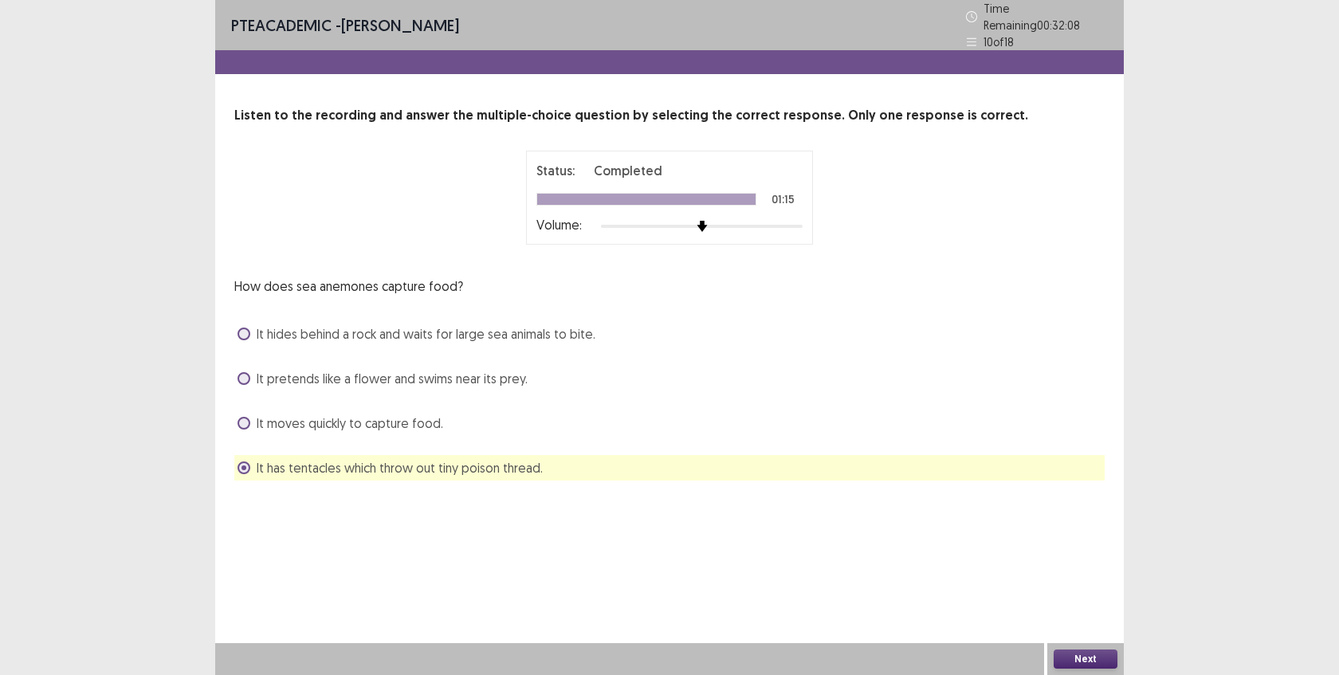
click at [1072, 658] on button "Next" at bounding box center [1086, 659] width 64 height 19
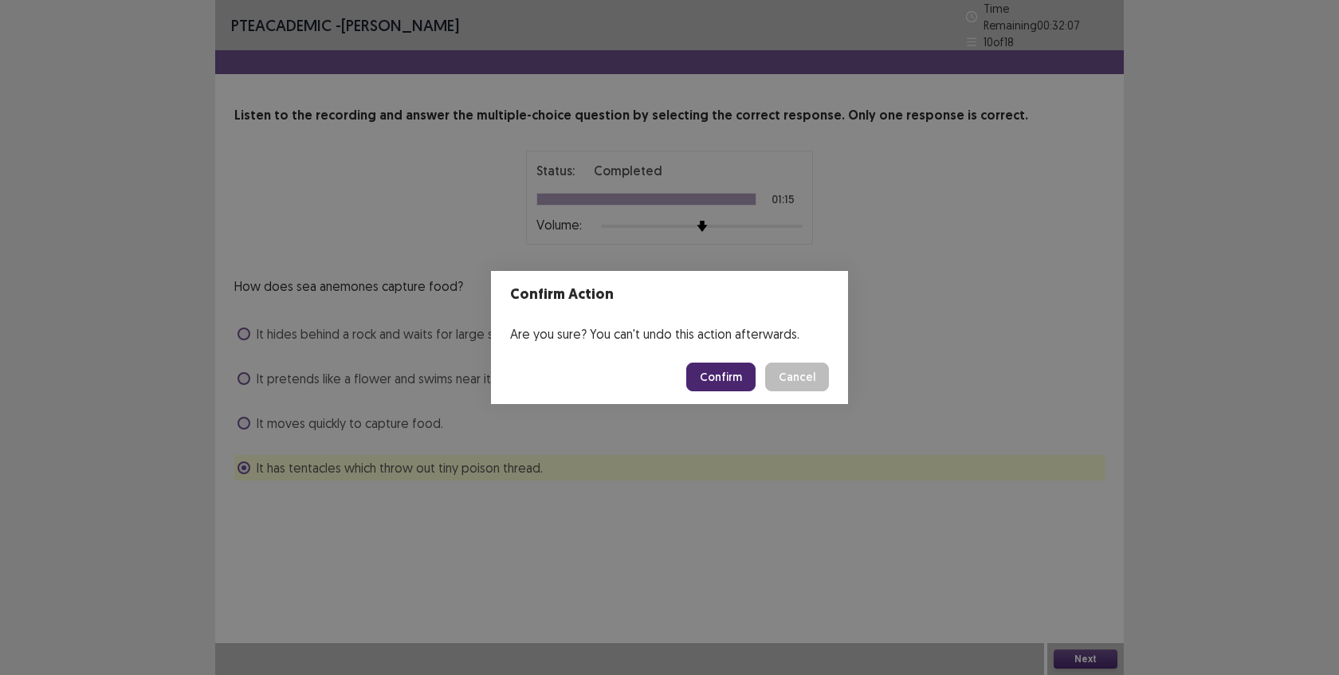
click at [717, 379] on button "Confirm" at bounding box center [720, 377] width 69 height 29
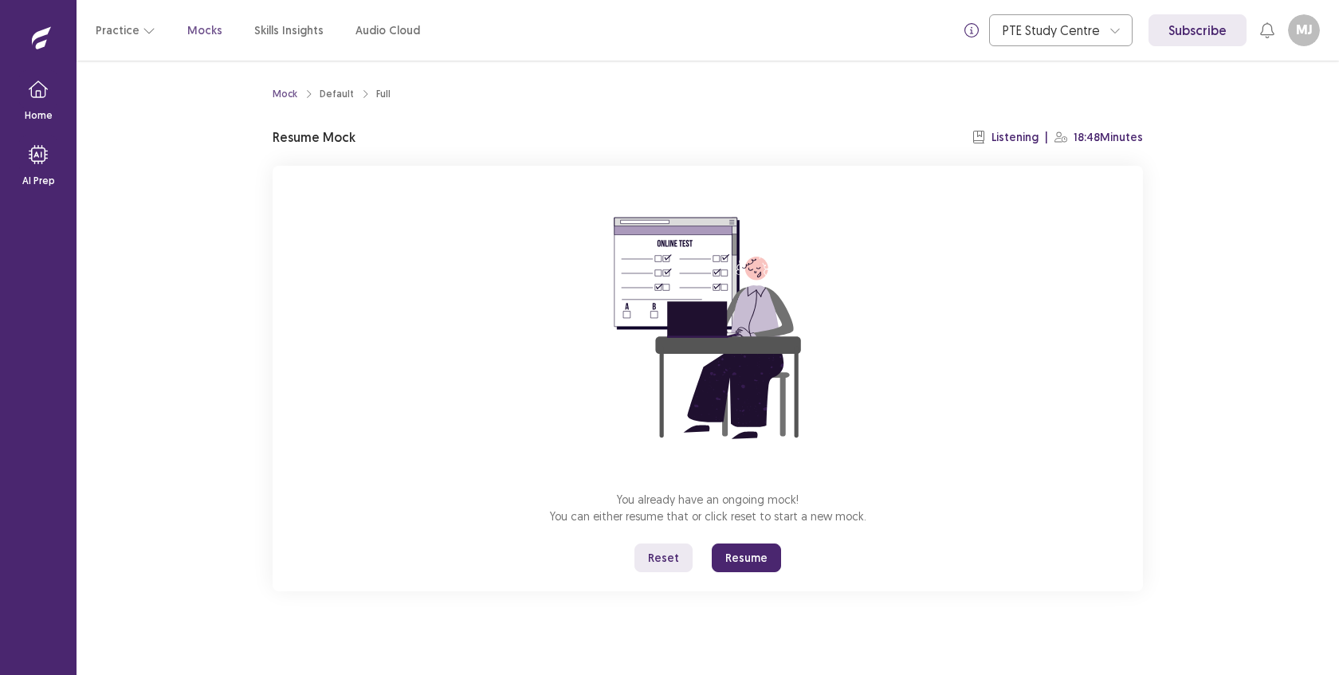
click at [741, 551] on button "Resume" at bounding box center [746, 558] width 69 height 29
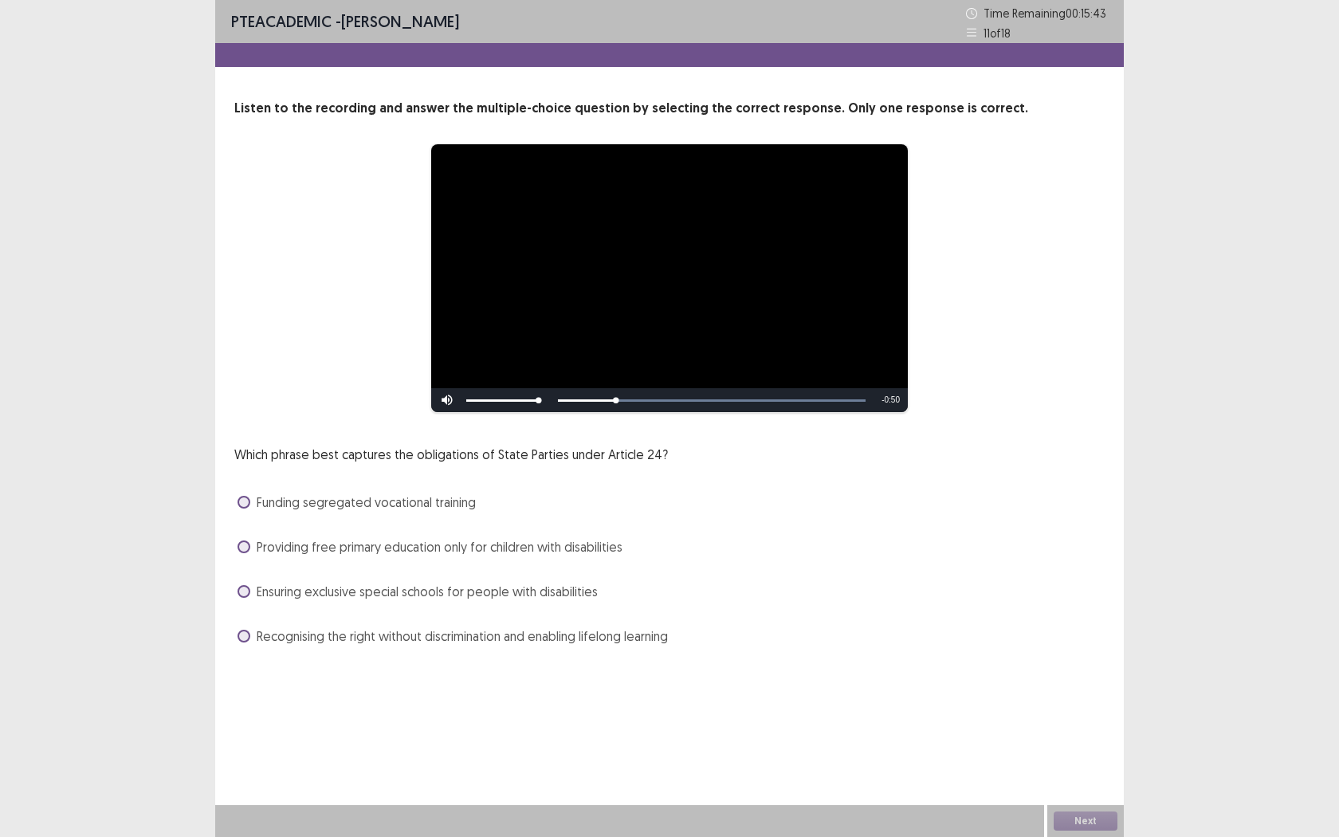
click at [569, 631] on span "Recognising the right without discrimination and enabling lifelong learning" at bounding box center [462, 636] width 411 height 19
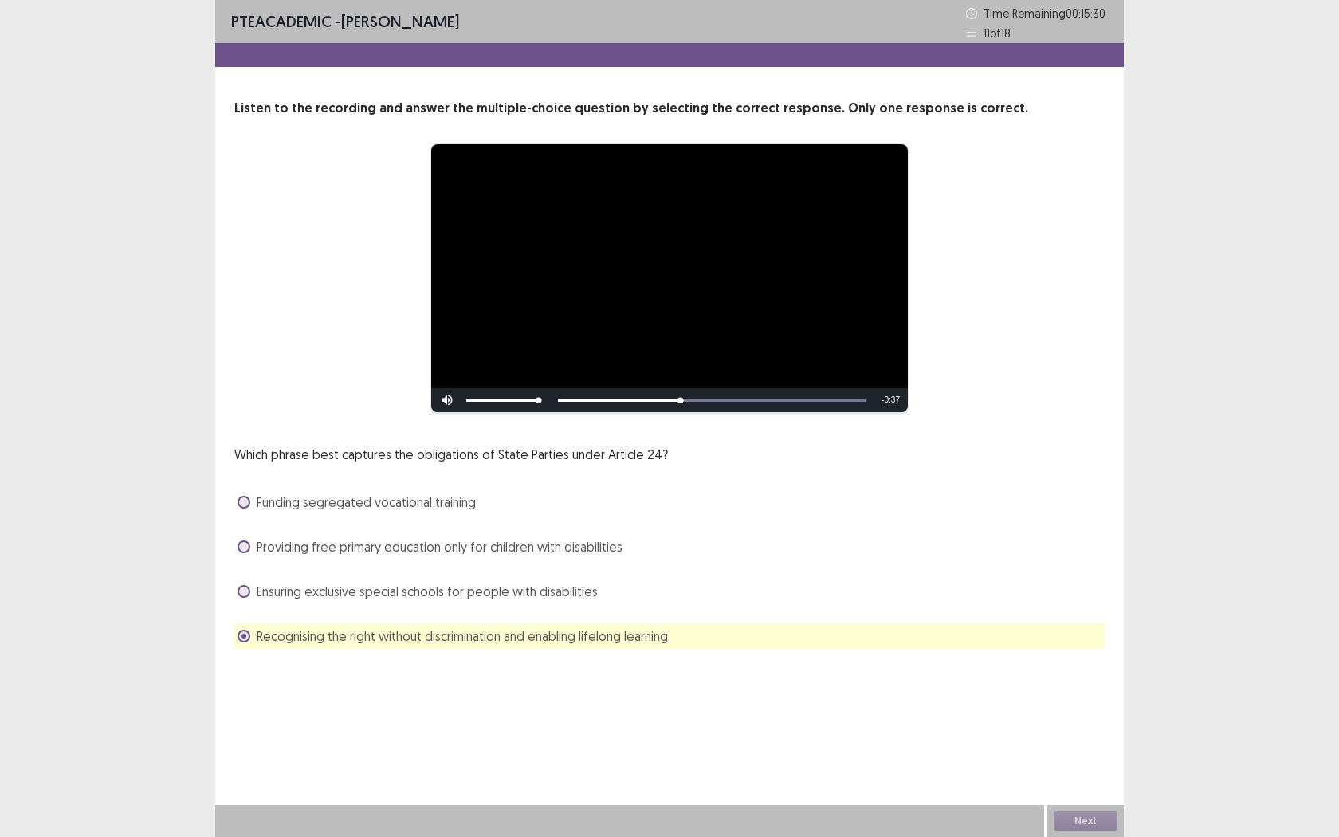
click at [509, 546] on span "Providing free primary education only for children with disabilities" at bounding box center [440, 546] width 366 height 19
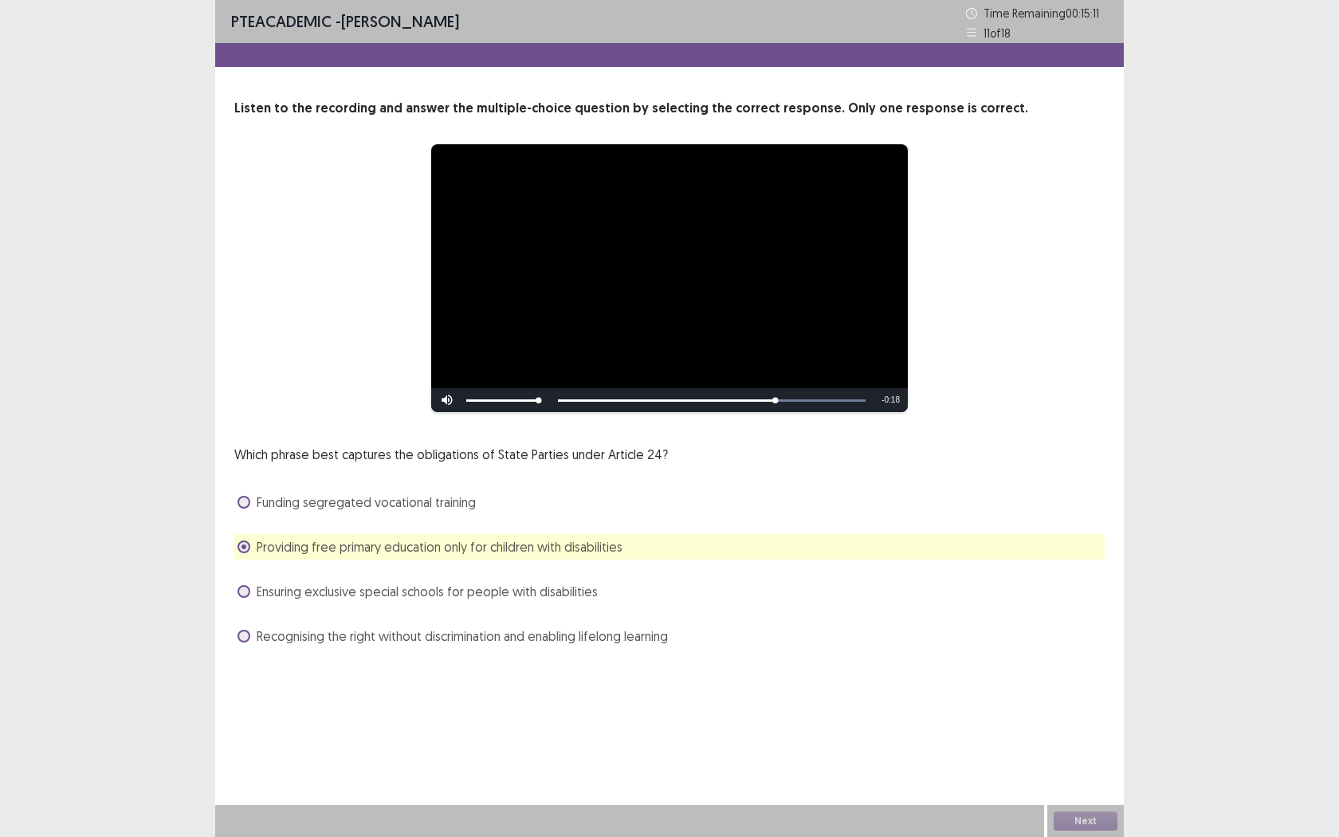
click at [491, 644] on span "Recognising the right without discrimination and enabling lifelong learning" at bounding box center [462, 636] width 411 height 19
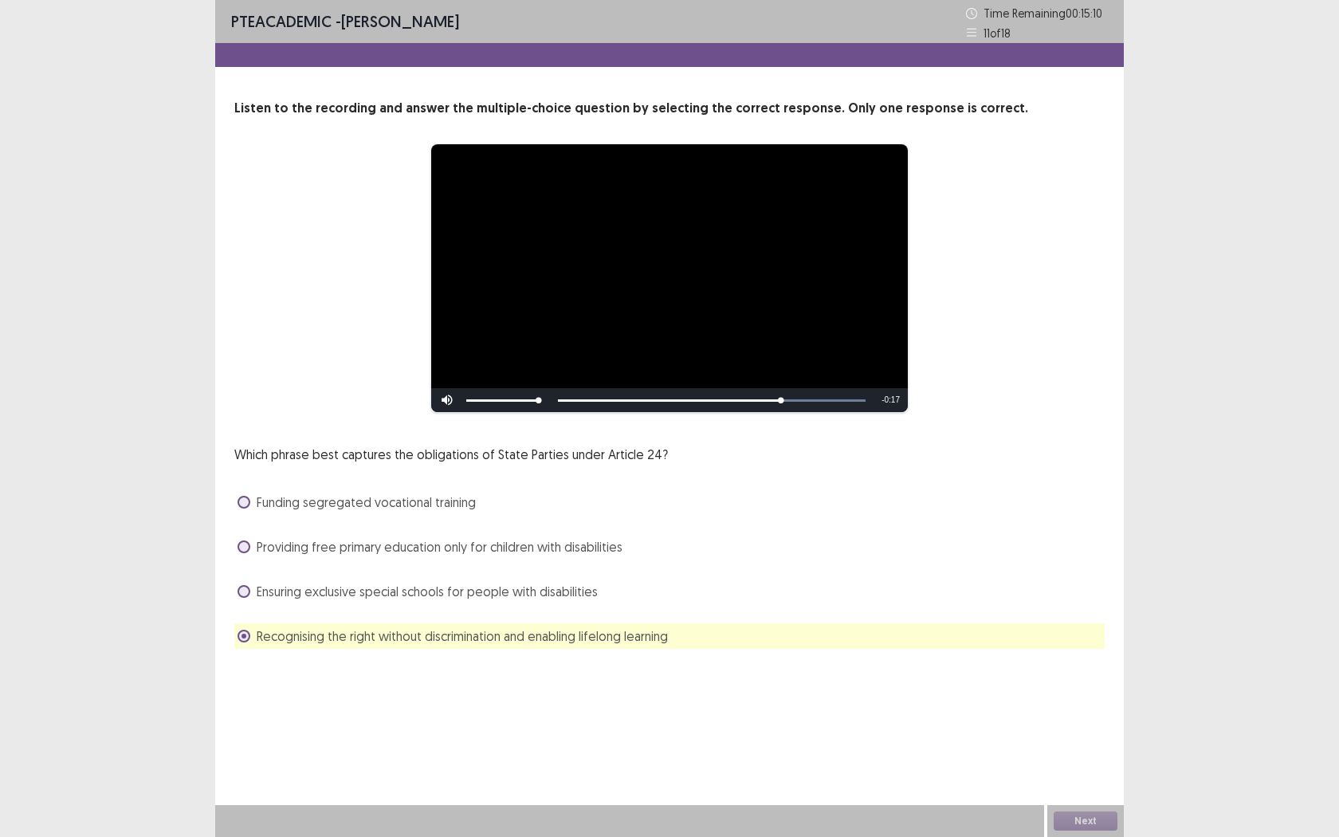
click at [485, 674] on div "**********" at bounding box center [669, 340] width 909 height 681
click at [1068, 674] on div "Next" at bounding box center [1085, 821] width 77 height 32
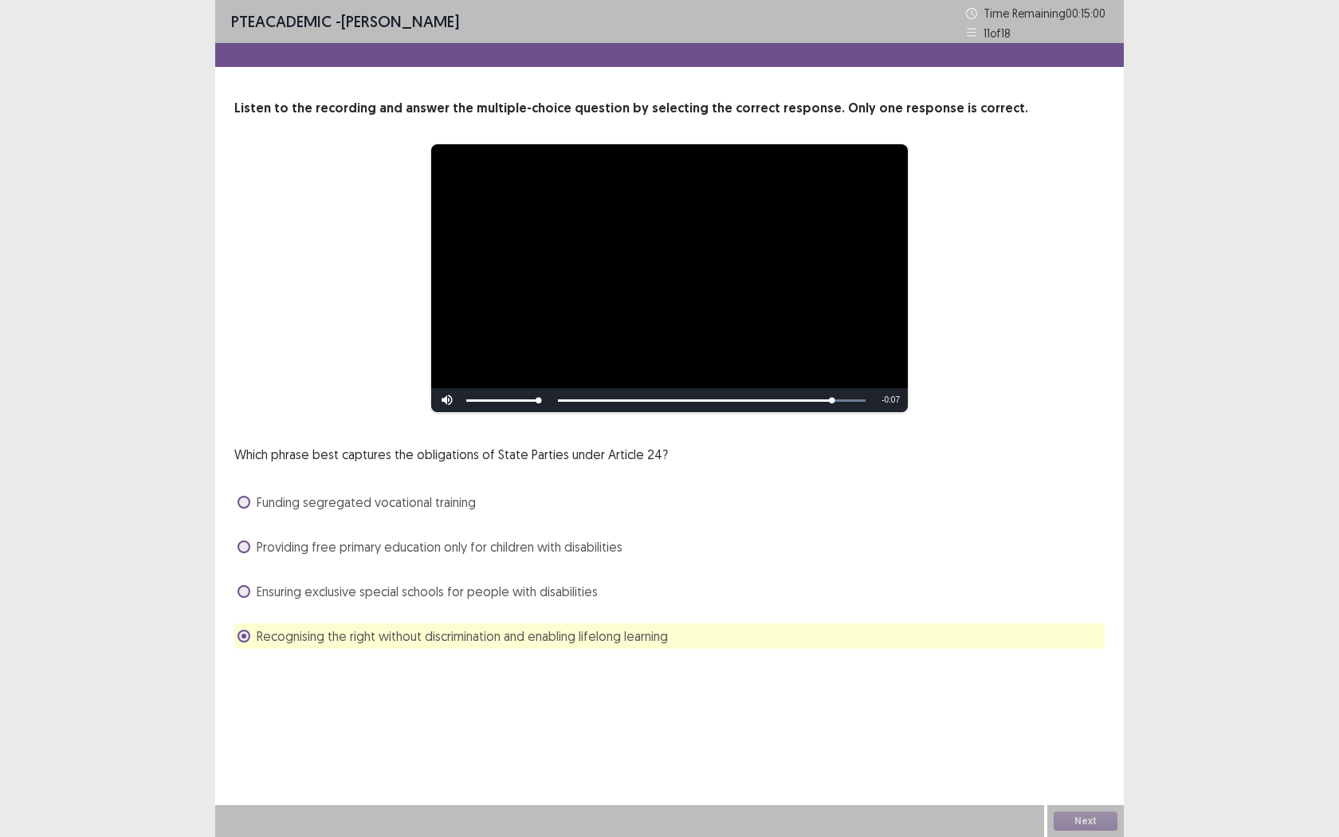
click at [1068, 674] on div "Next" at bounding box center [1085, 821] width 77 height 32
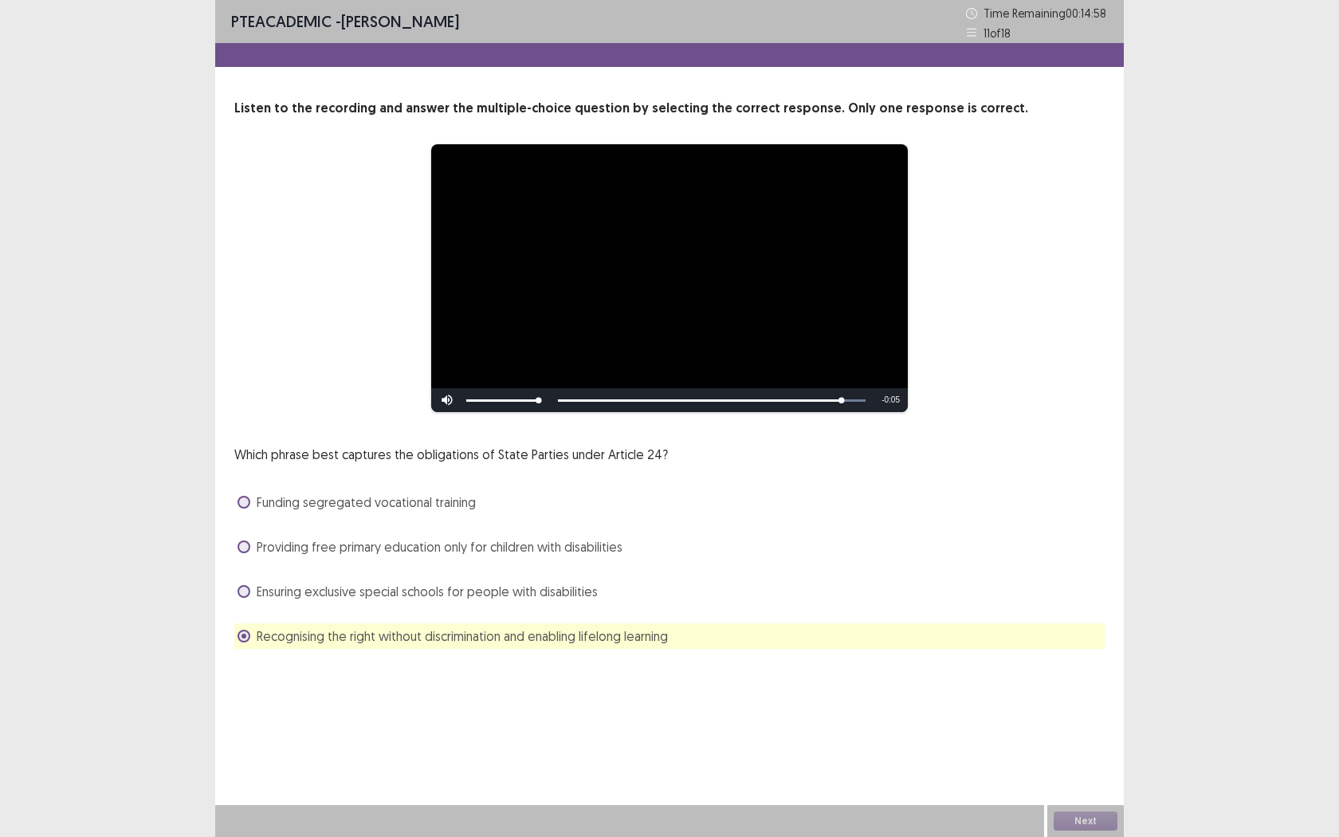
click at [1068, 674] on div "Next" at bounding box center [1085, 821] width 77 height 32
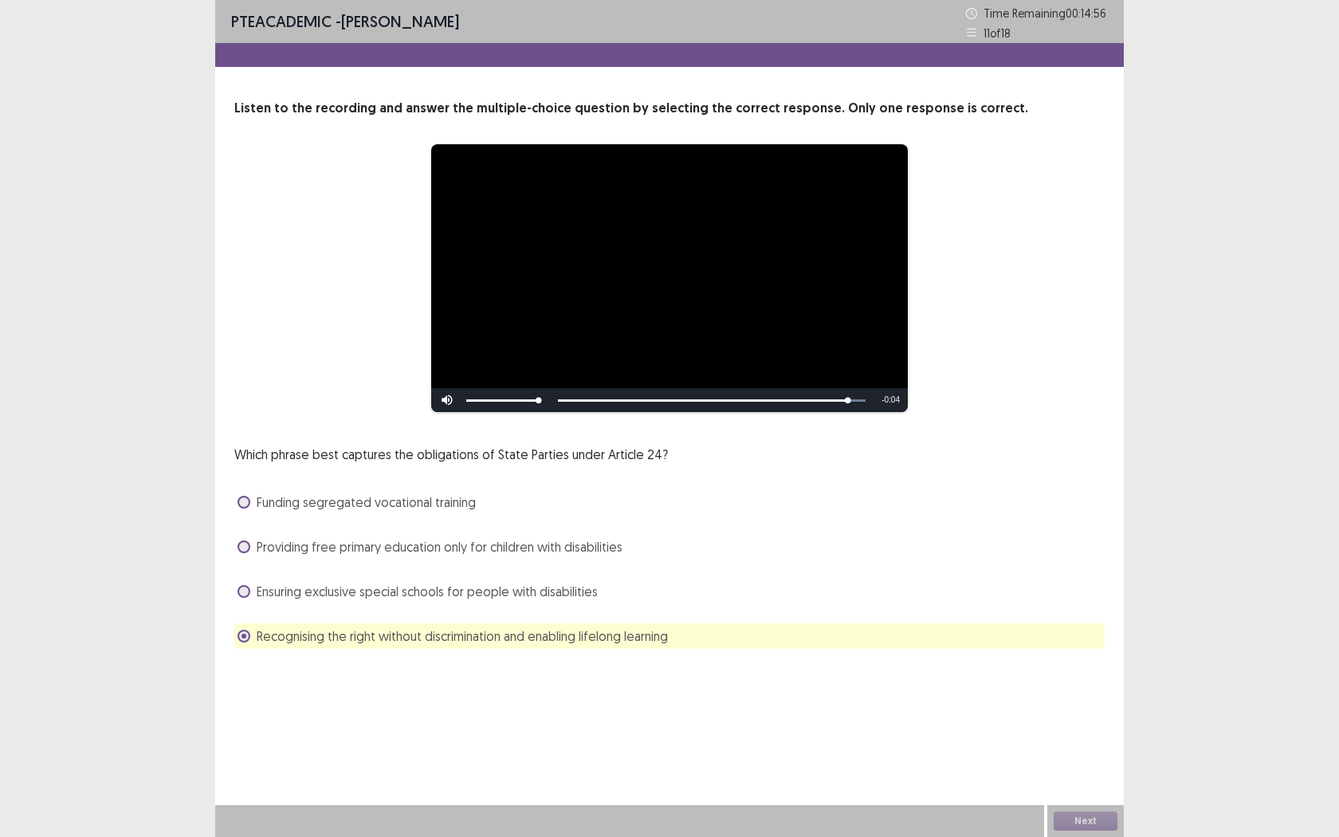
click at [1068, 674] on div "Next" at bounding box center [1085, 821] width 77 height 32
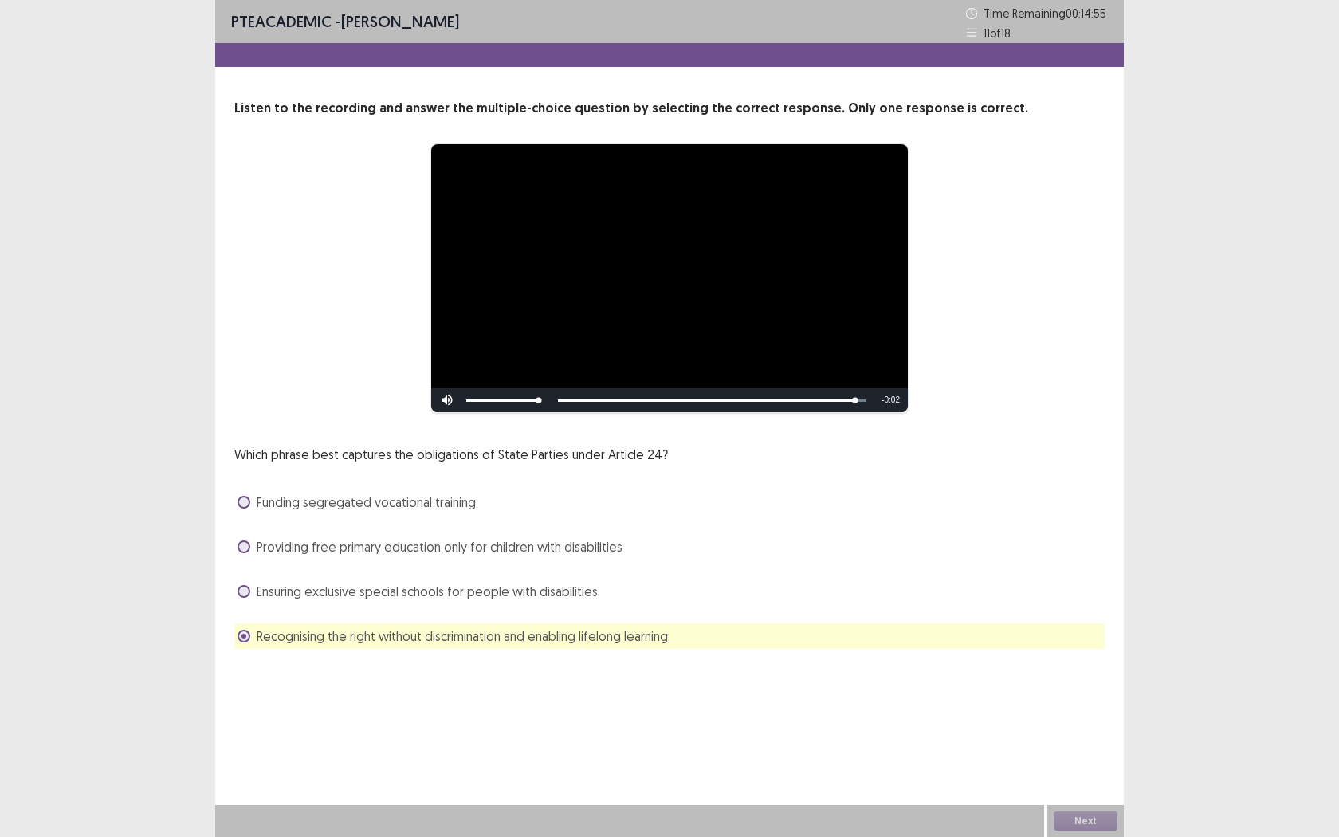
click at [1068, 674] on div "Next" at bounding box center [1085, 821] width 77 height 32
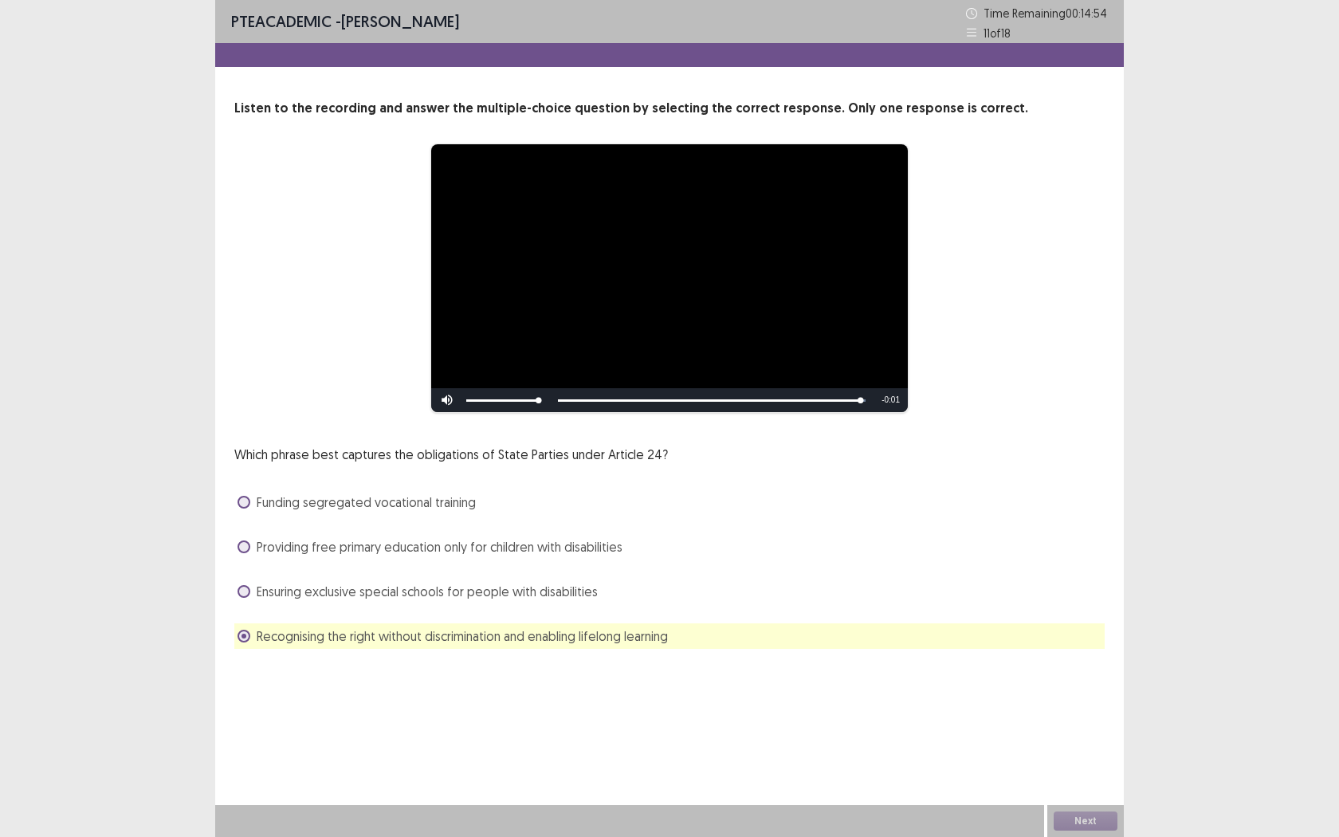
click at [1068, 674] on div "Next" at bounding box center [1085, 821] width 77 height 32
click at [1068, 674] on button "Next" at bounding box center [1086, 820] width 64 height 19
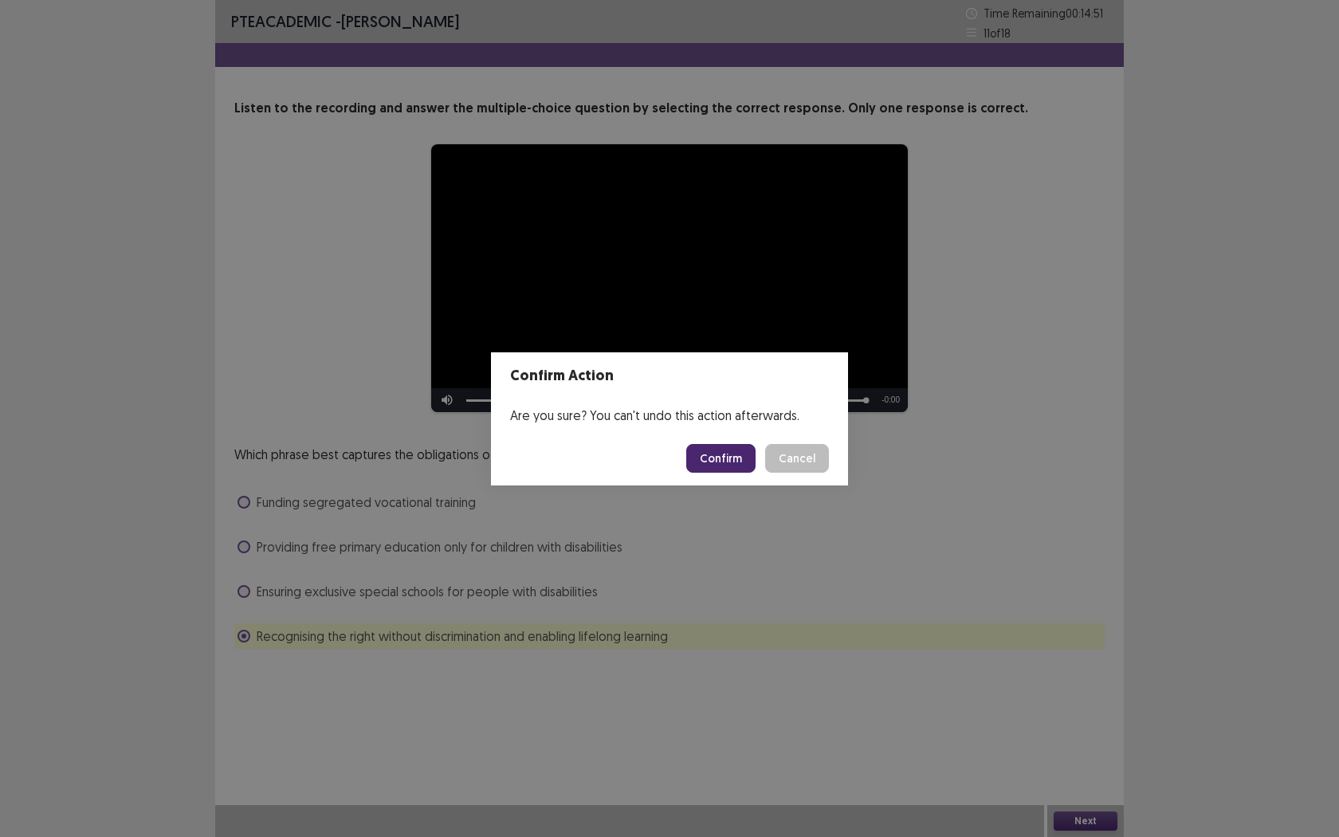
click at [737, 453] on button "Confirm" at bounding box center [720, 458] width 69 height 29
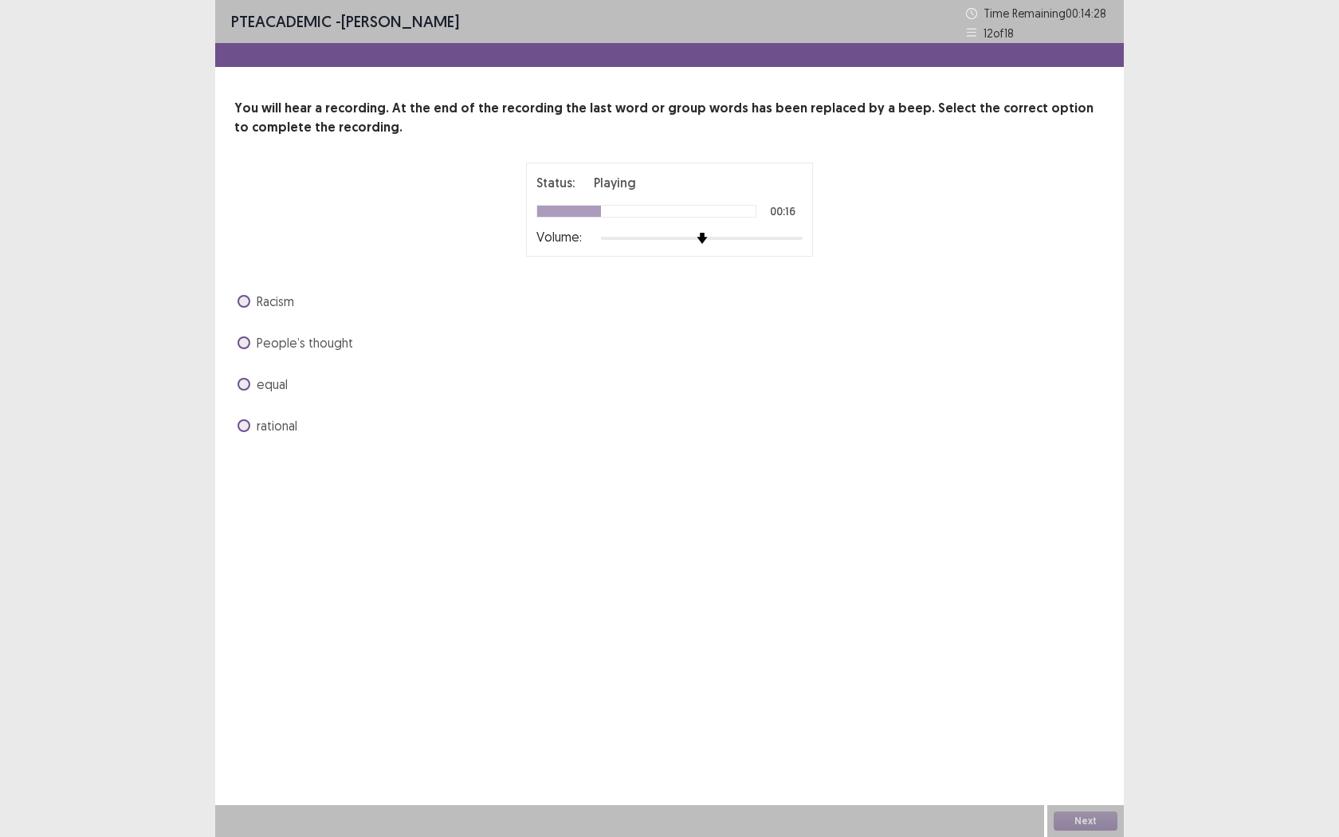
click at [705, 236] on img at bounding box center [702, 238] width 11 height 11
click at [688, 236] on div at bounding box center [702, 238] width 202 height 13
click at [738, 236] on div at bounding box center [702, 238] width 202 height 13
click at [694, 281] on div "You will hear a recording. At the end of the recording the last word or group w…" at bounding box center [669, 269] width 909 height 340
click at [261, 380] on span "equal" at bounding box center [272, 384] width 31 height 19
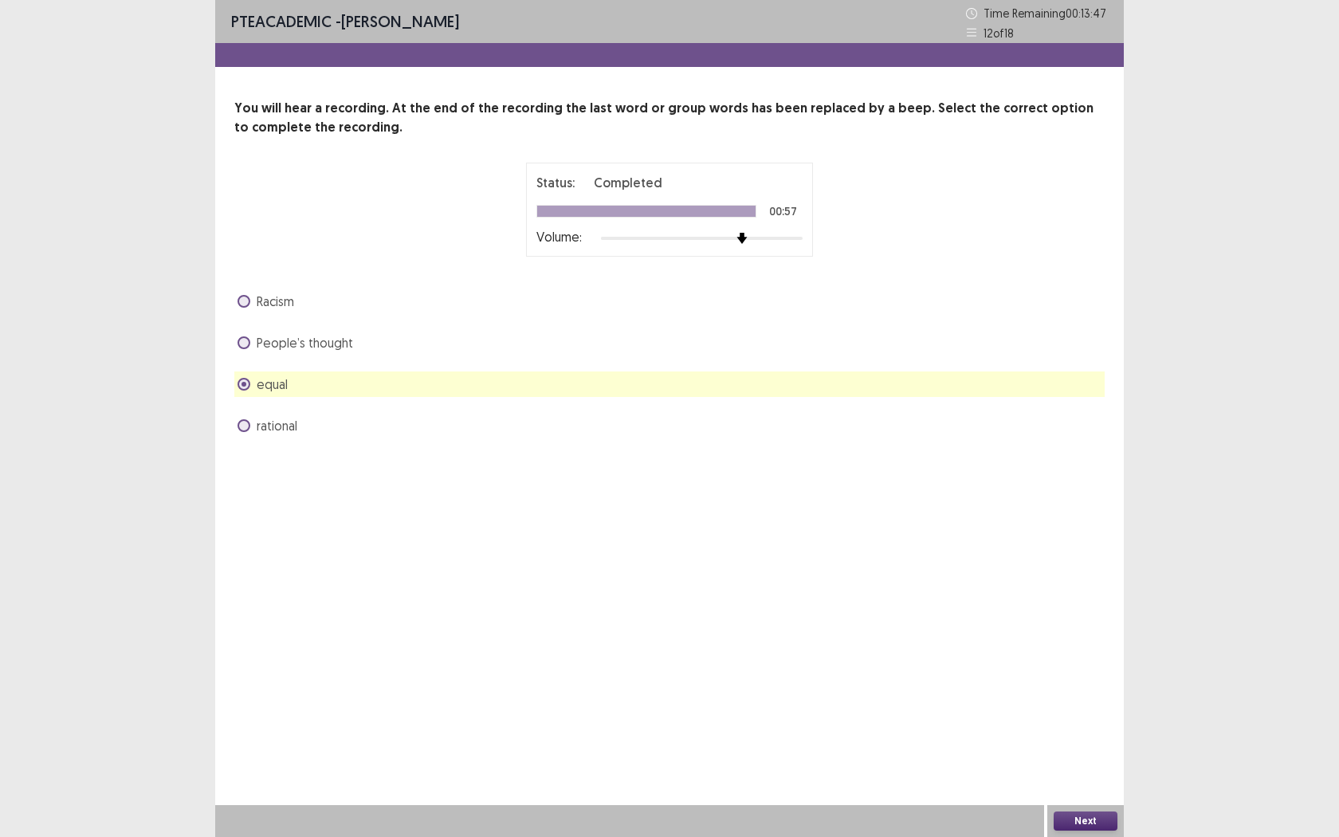
click at [1090, 674] on button "Next" at bounding box center [1086, 820] width 64 height 19
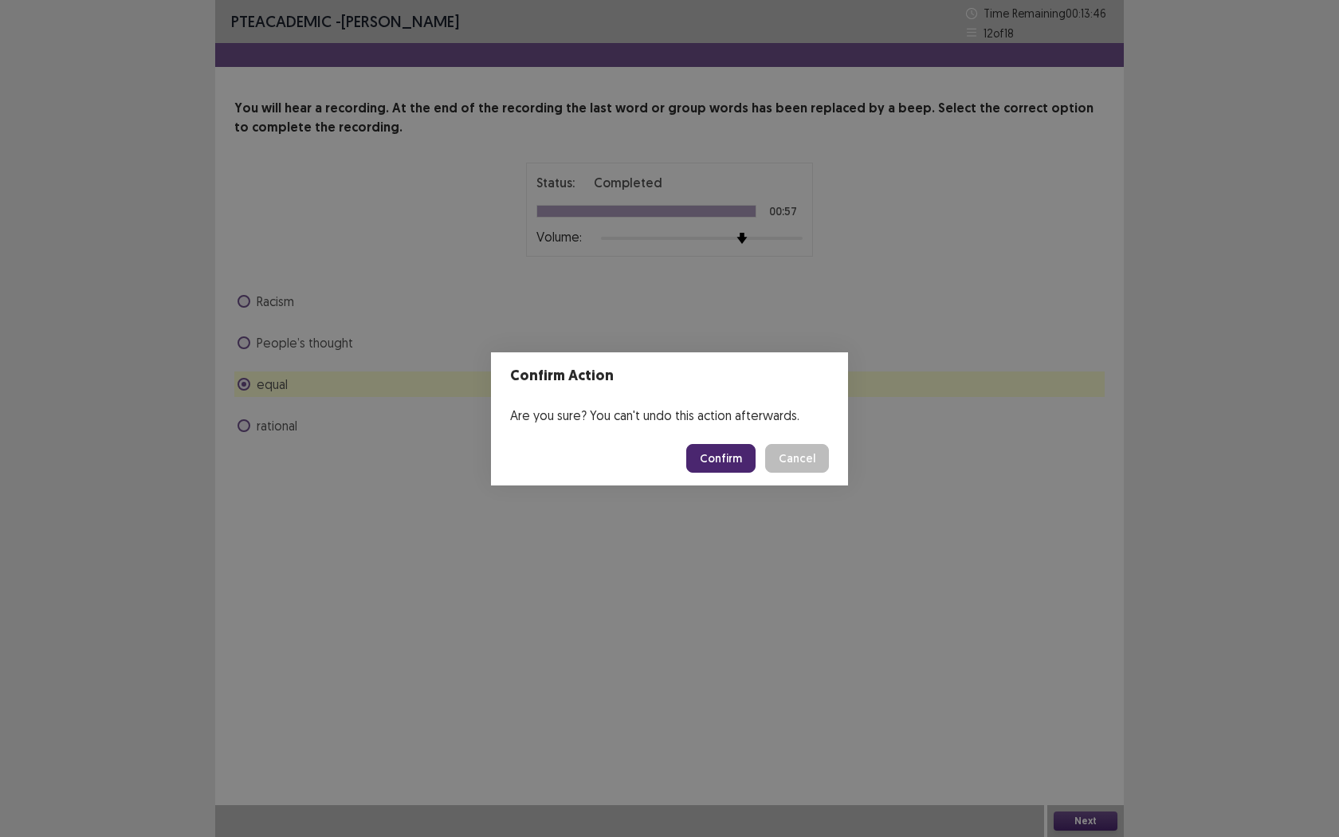
click at [708, 457] on button "Confirm" at bounding box center [720, 458] width 69 height 29
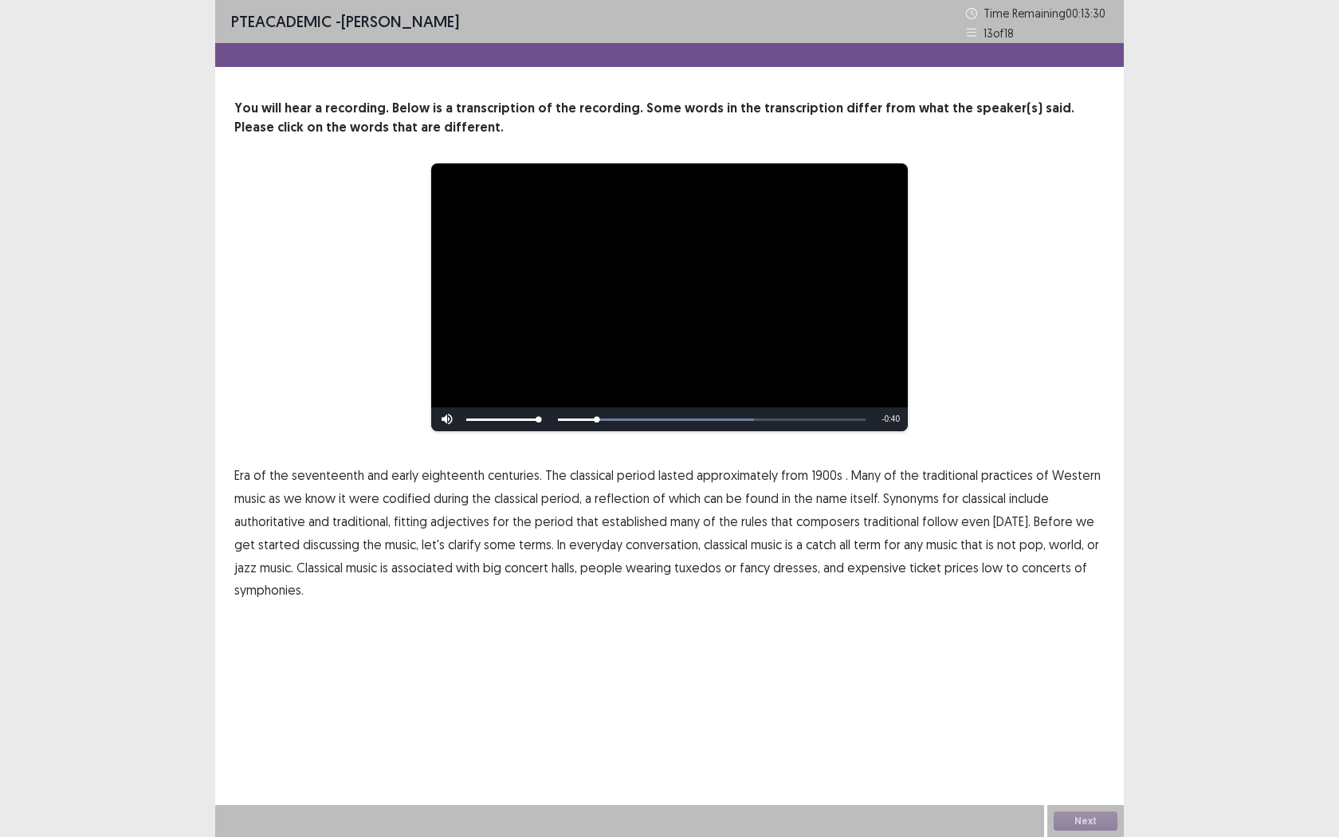
click at [817, 477] on span "1900s" at bounding box center [826, 475] width 31 height 19
click at [878, 528] on span "traditional" at bounding box center [891, 521] width 56 height 19
click at [1086, 674] on button "Next" at bounding box center [1086, 820] width 64 height 19
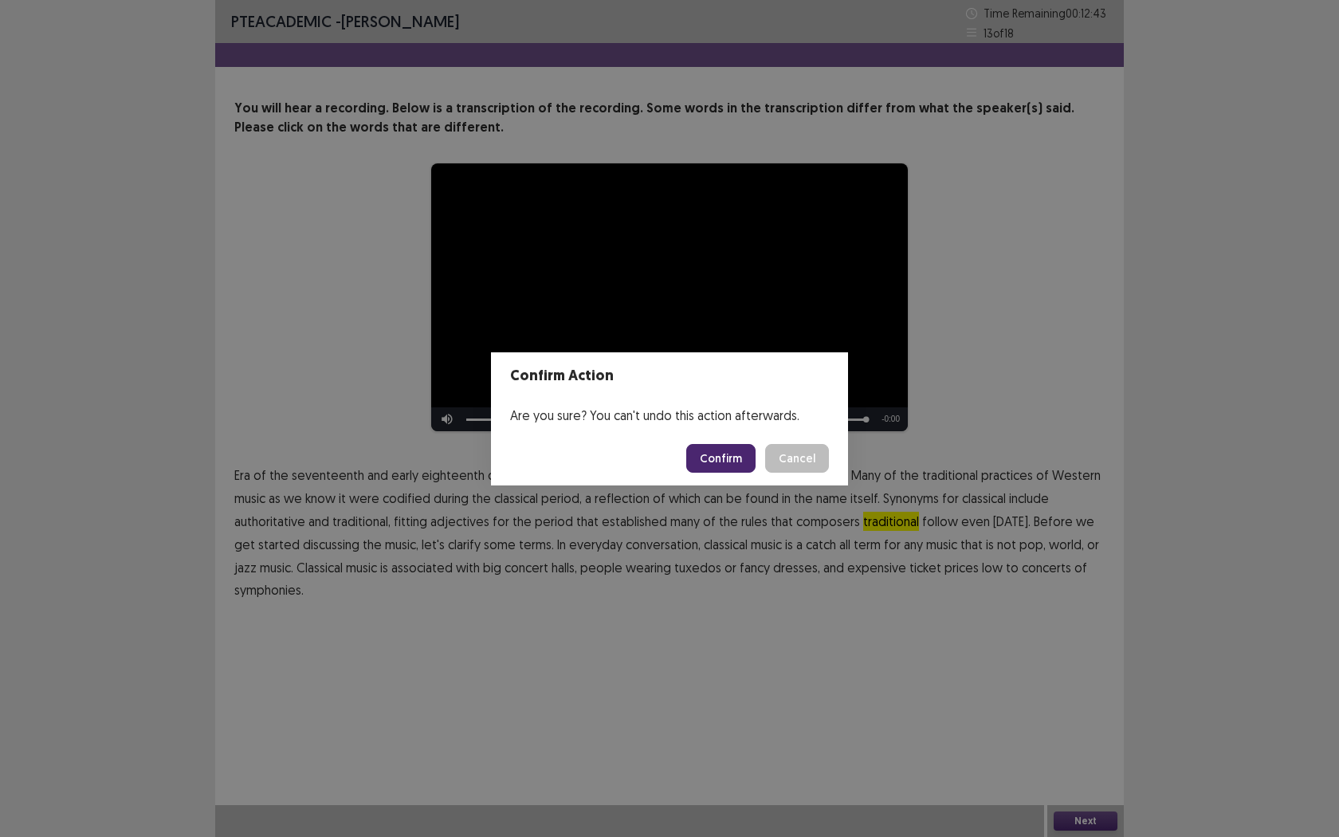
click at [734, 473] on footer "Confirm Cancel" at bounding box center [669, 458] width 357 height 54
click at [733, 462] on button "Confirm" at bounding box center [720, 458] width 69 height 29
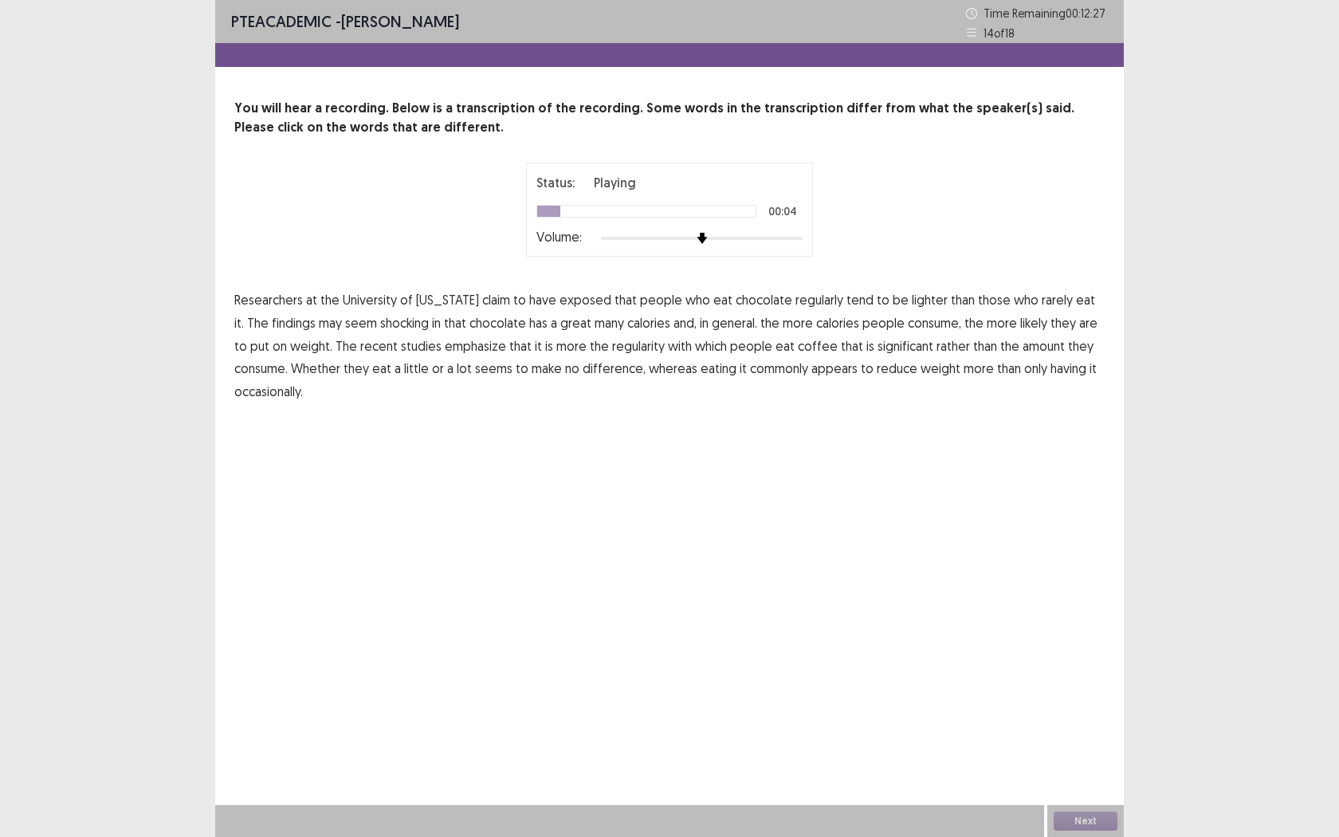
click at [570, 308] on span "exposed" at bounding box center [586, 299] width 52 height 19
click at [380, 324] on span "shocking" at bounding box center [404, 322] width 49 height 19
click at [798, 343] on span "coffee" at bounding box center [818, 345] width 40 height 19
click at [750, 375] on span "commonly" at bounding box center [779, 368] width 58 height 19
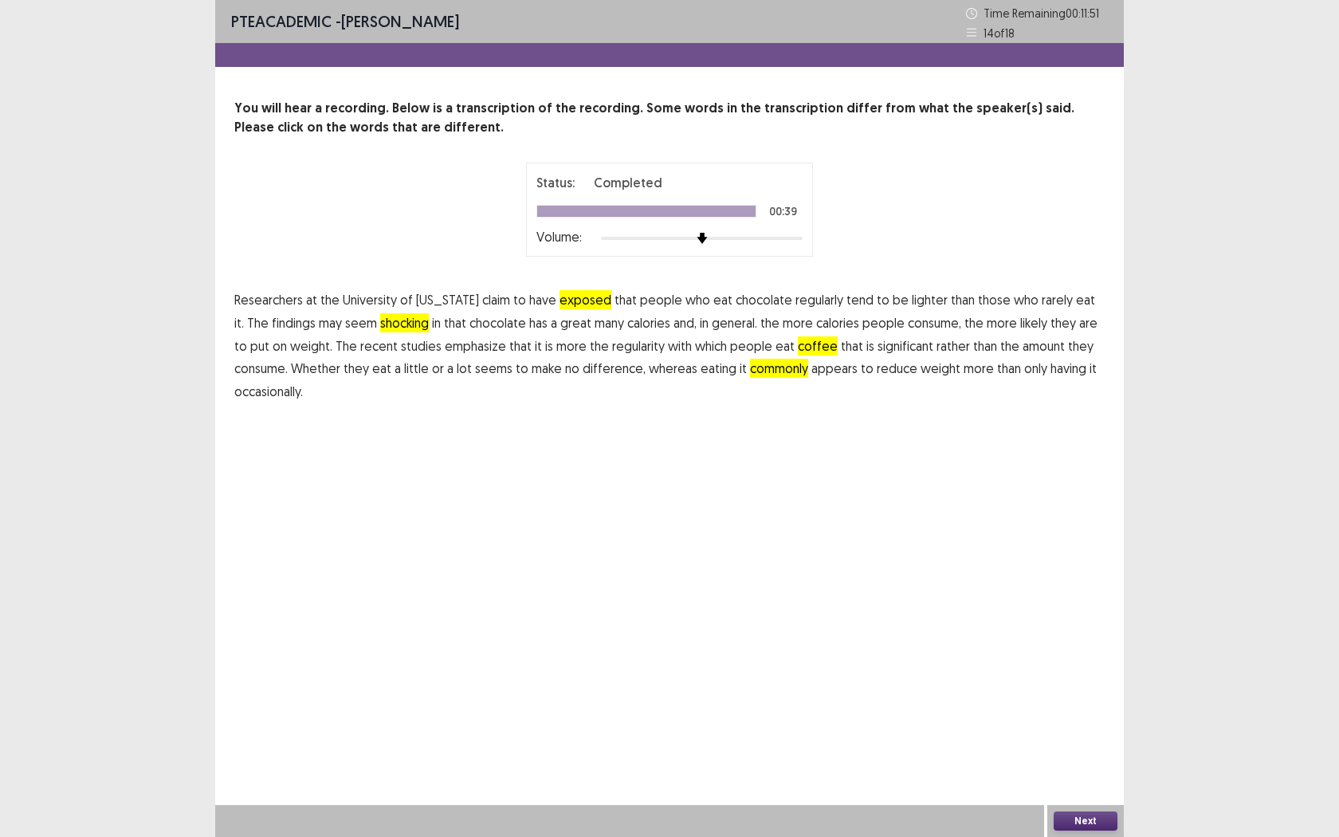
click at [1069, 674] on button "Next" at bounding box center [1086, 820] width 64 height 19
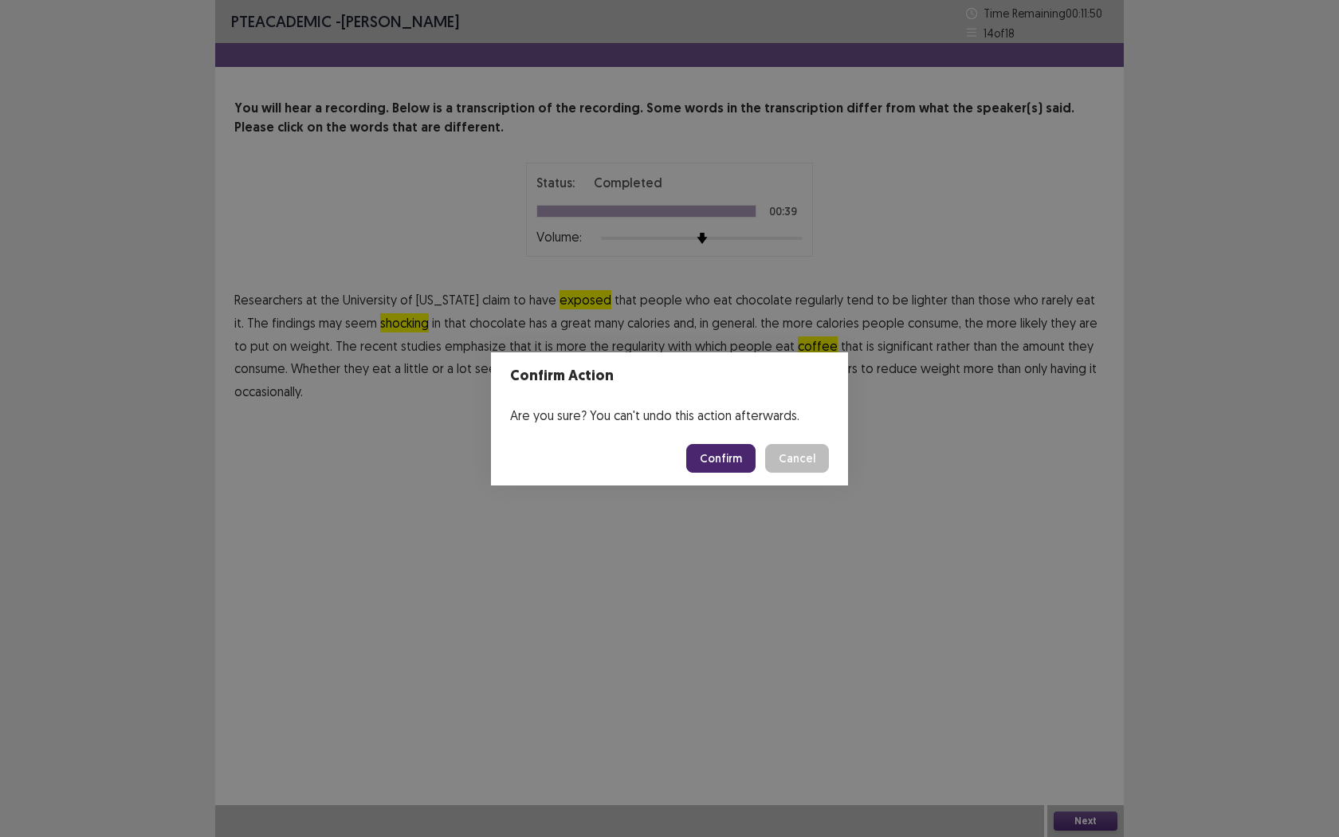
click at [721, 462] on button "Confirm" at bounding box center [720, 458] width 69 height 29
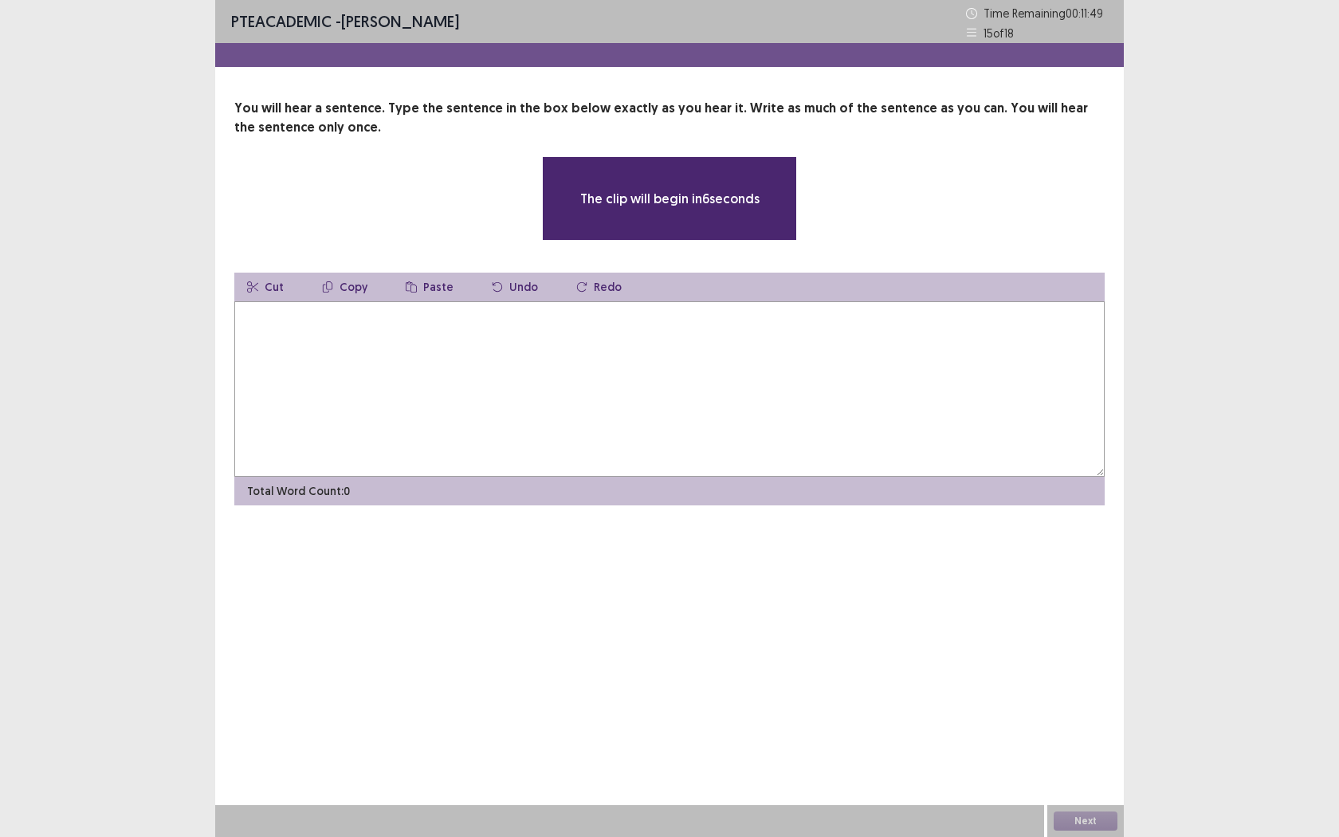
click at [563, 375] on textarea at bounding box center [669, 388] width 870 height 175
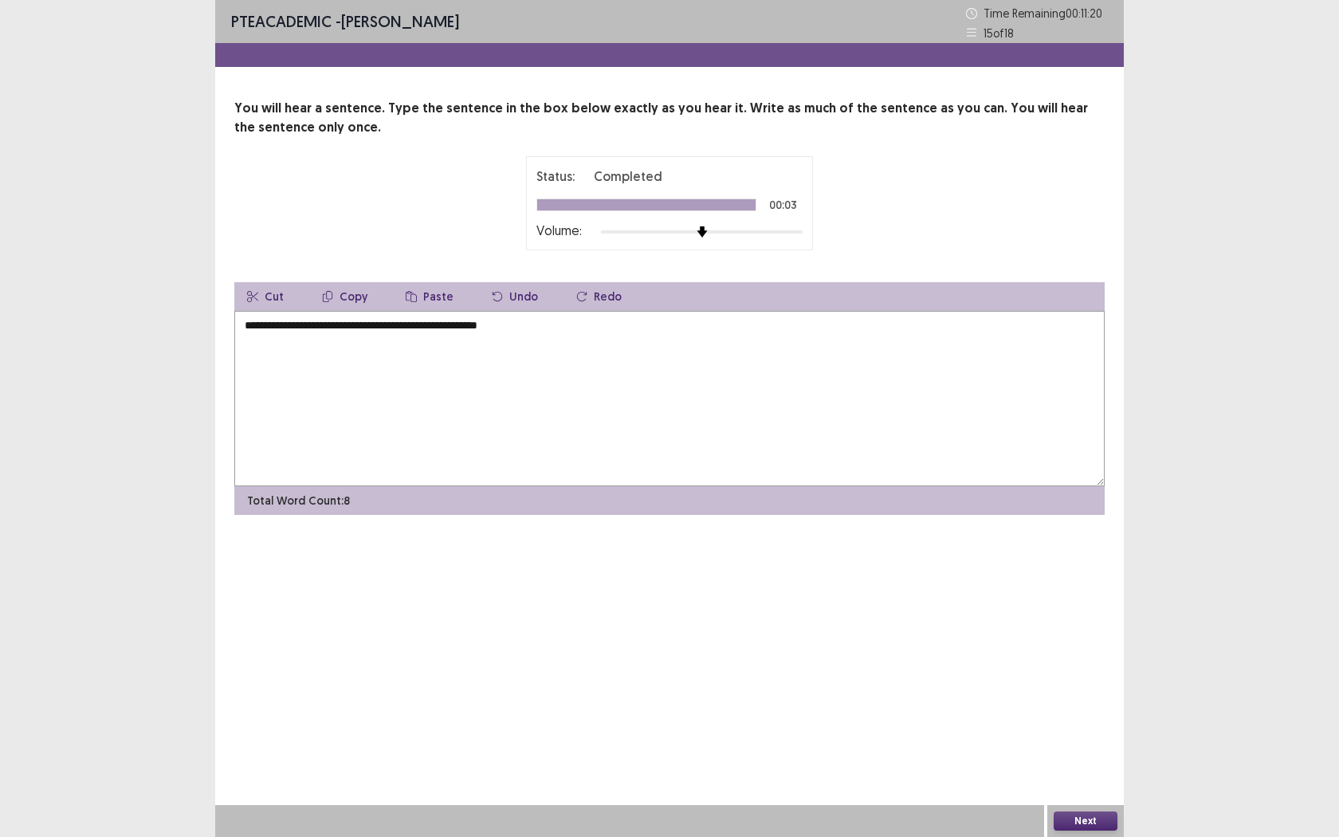
click at [305, 323] on textarea "**********" at bounding box center [669, 398] width 870 height 175
click at [259, 327] on textarea "**********" at bounding box center [669, 398] width 870 height 175
type textarea "**********"
click at [1081, 674] on button "Next" at bounding box center [1086, 820] width 64 height 19
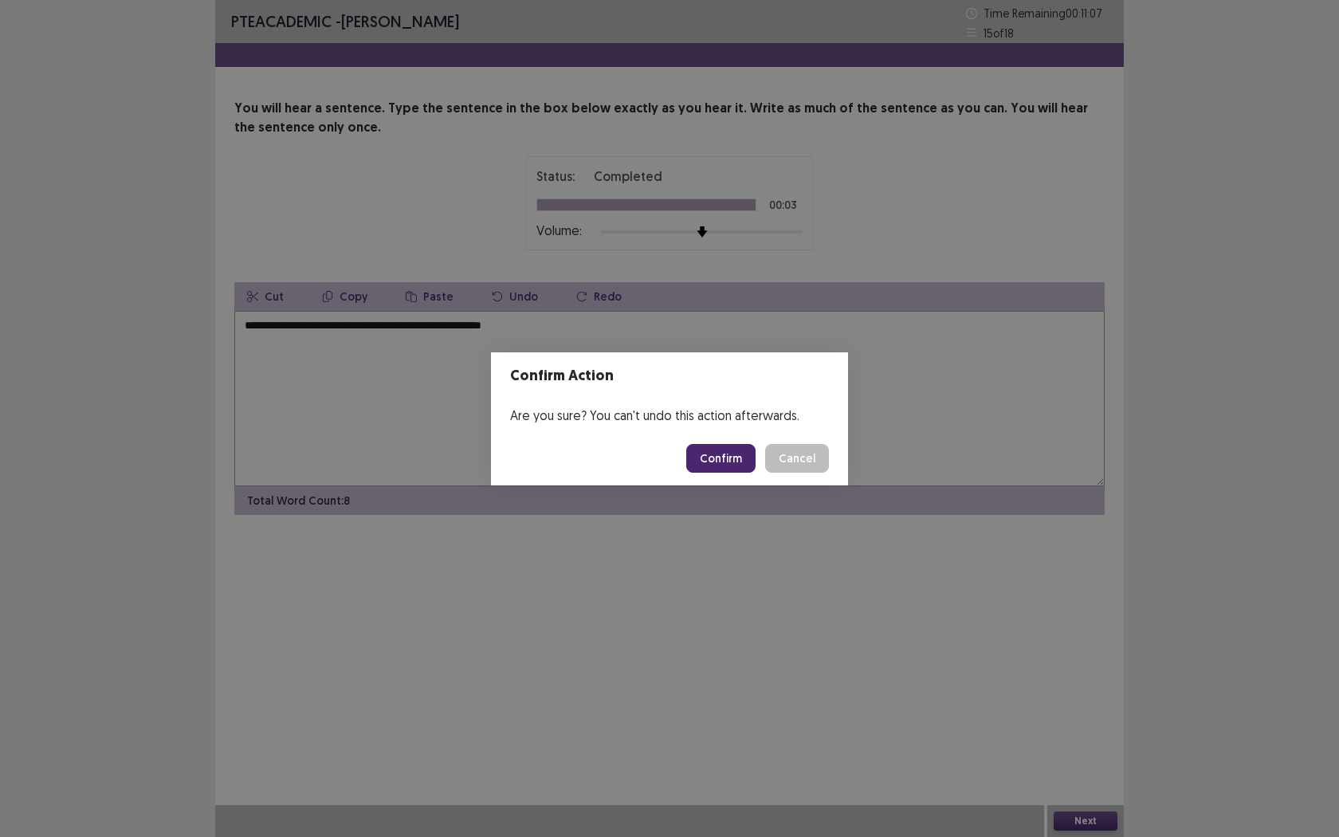
click at [732, 456] on button "Confirm" at bounding box center [720, 458] width 69 height 29
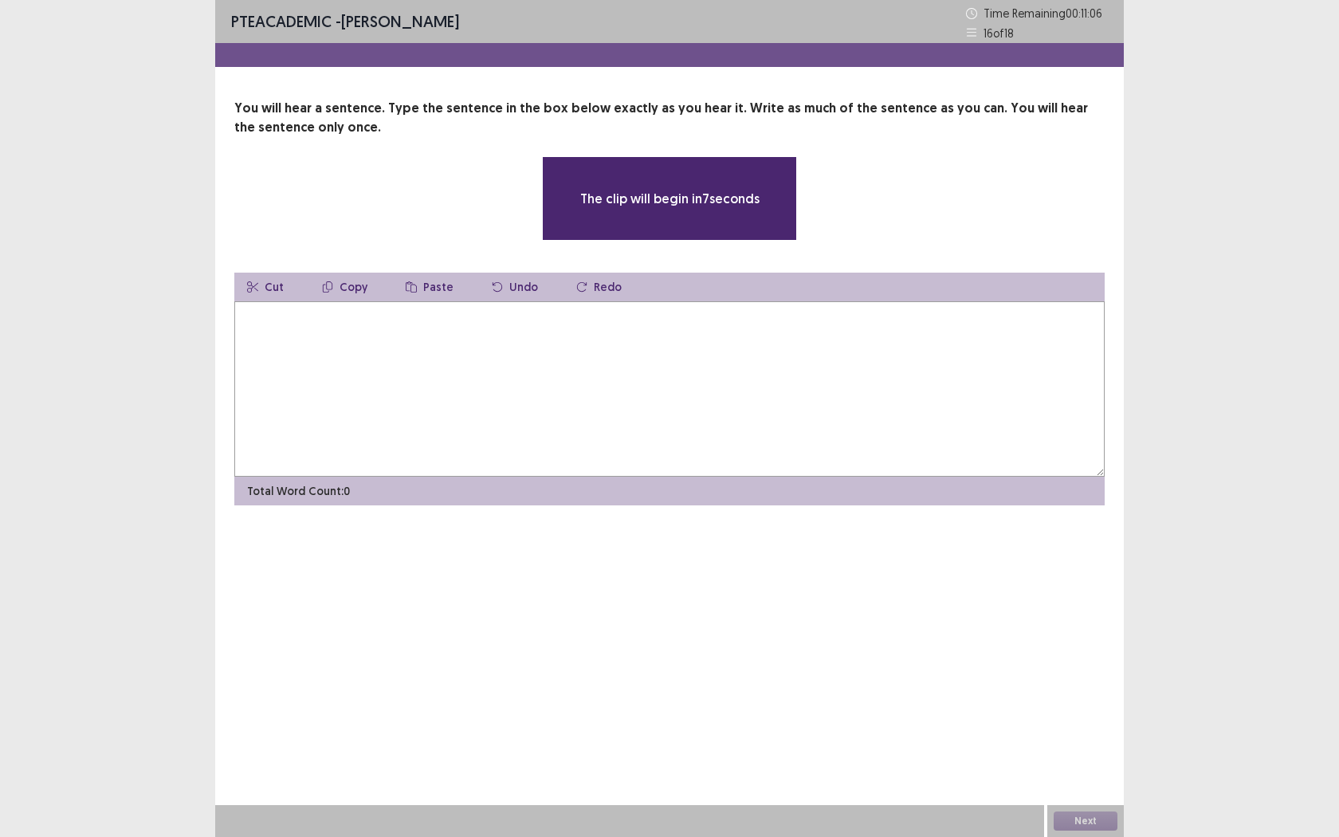
click at [711, 419] on textarea at bounding box center [669, 388] width 870 height 175
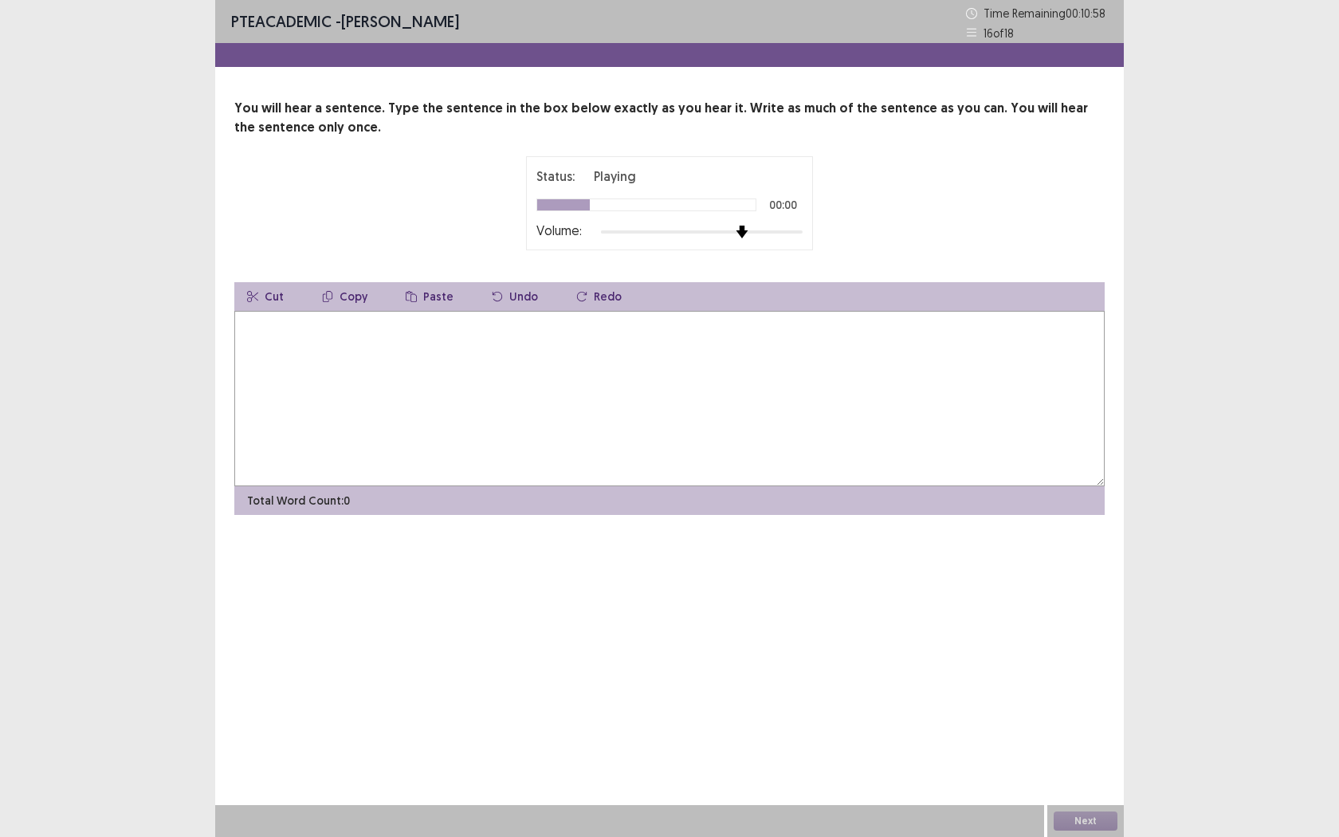
click at [748, 229] on div at bounding box center [702, 232] width 202 height 13
click at [651, 335] on textarea at bounding box center [669, 398] width 870 height 175
click at [303, 328] on textarea "**********" at bounding box center [669, 398] width 870 height 175
click at [492, 325] on textarea "**********" at bounding box center [669, 398] width 870 height 175
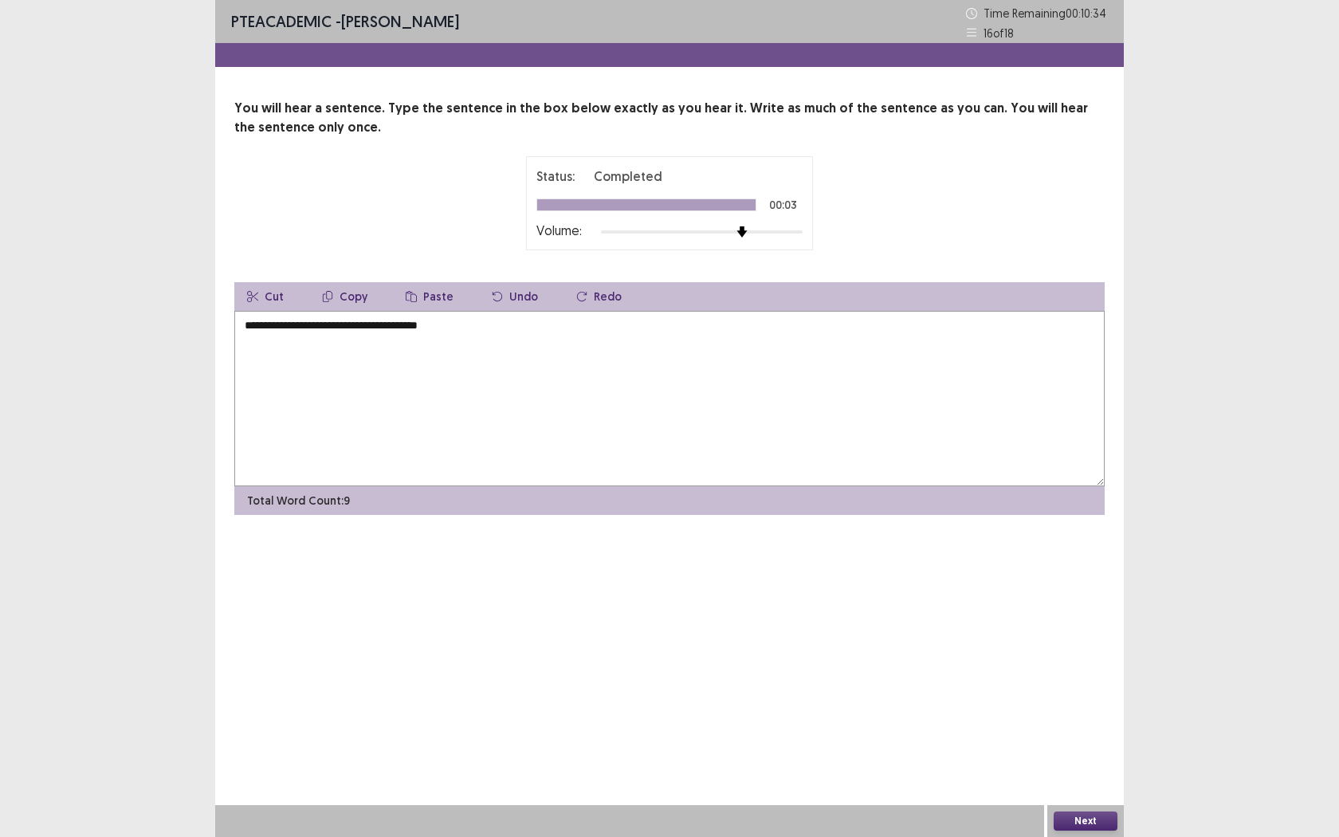
type textarea "**********"
click at [1075, 674] on button "Next" at bounding box center [1086, 820] width 64 height 19
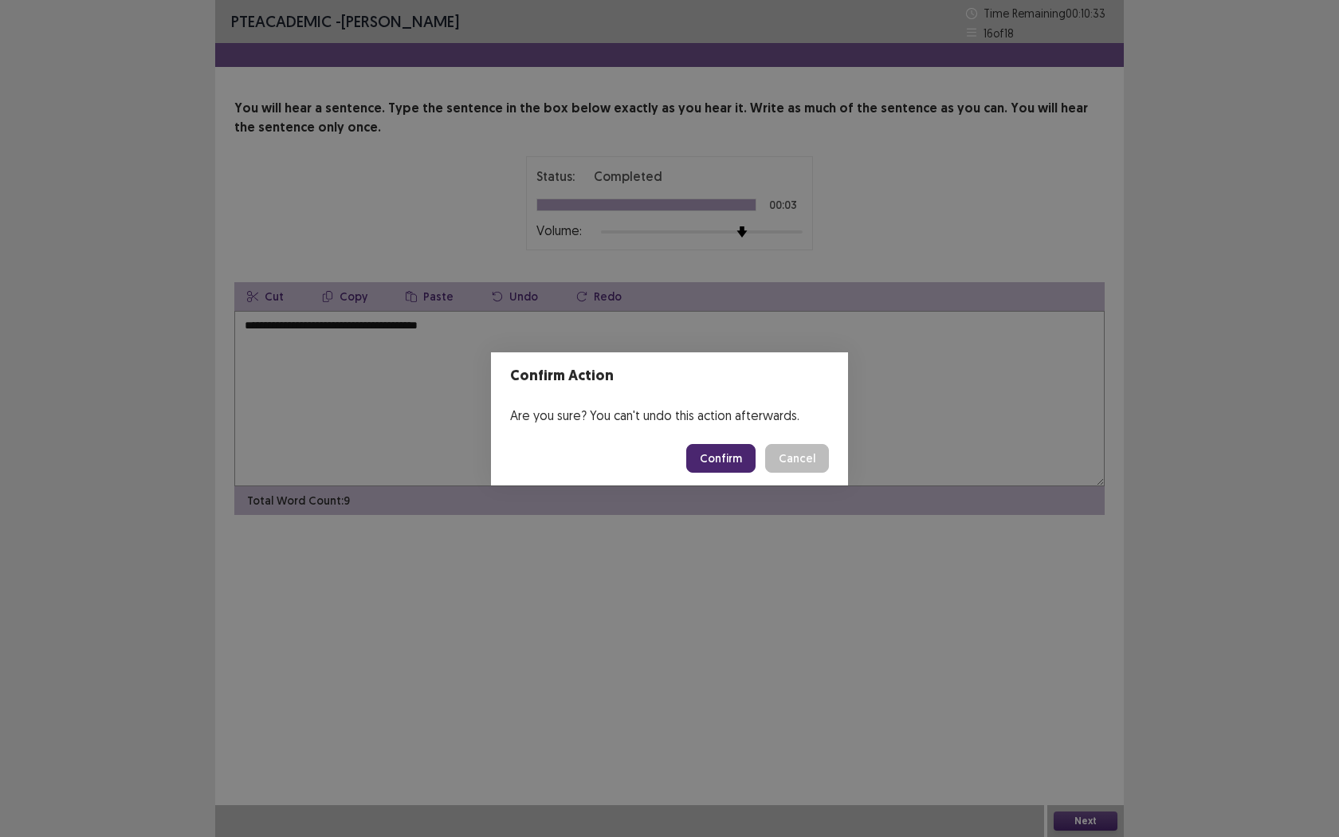
click at [733, 456] on button "Confirm" at bounding box center [720, 458] width 69 height 29
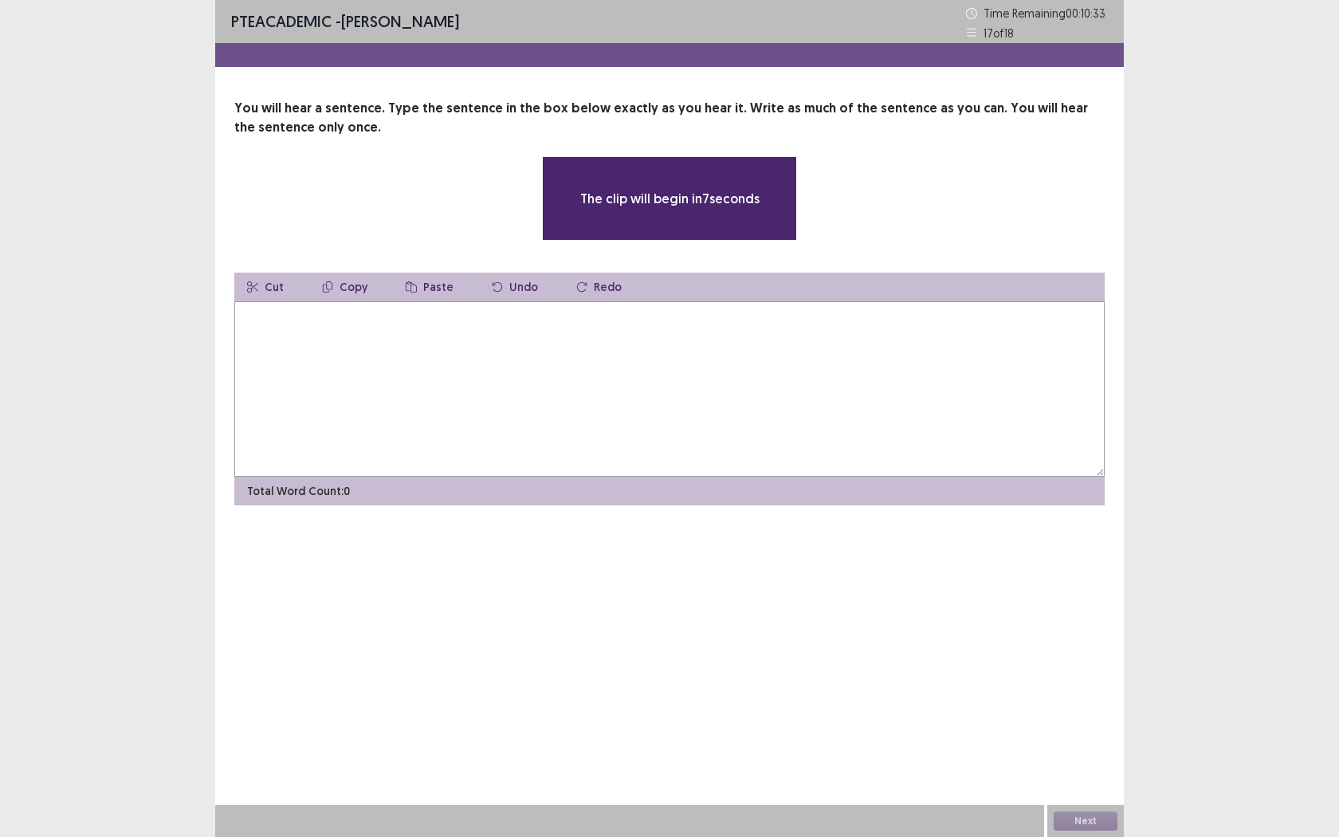
click at [721, 442] on textarea at bounding box center [669, 388] width 870 height 175
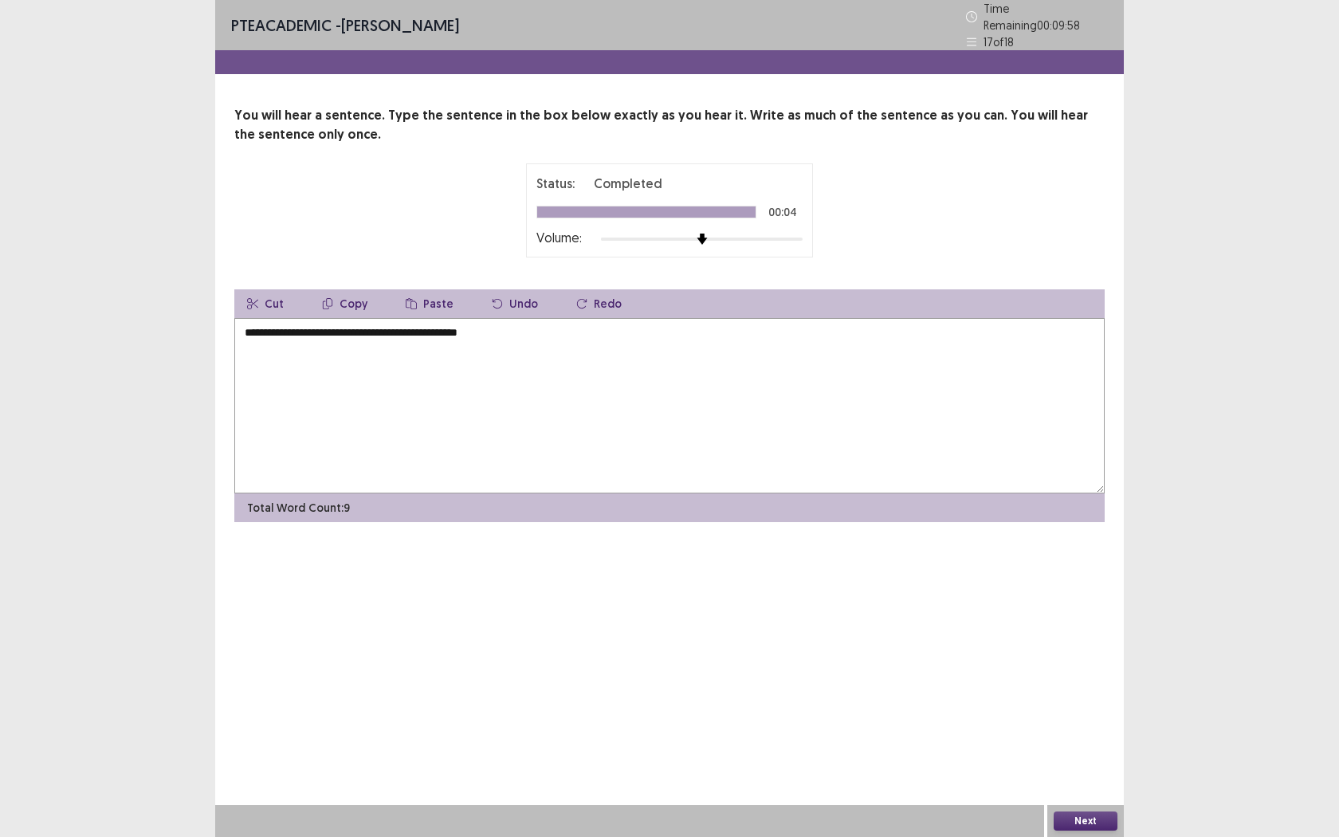
type textarea "**********"
click at [1076, 674] on button "Next" at bounding box center [1086, 820] width 64 height 19
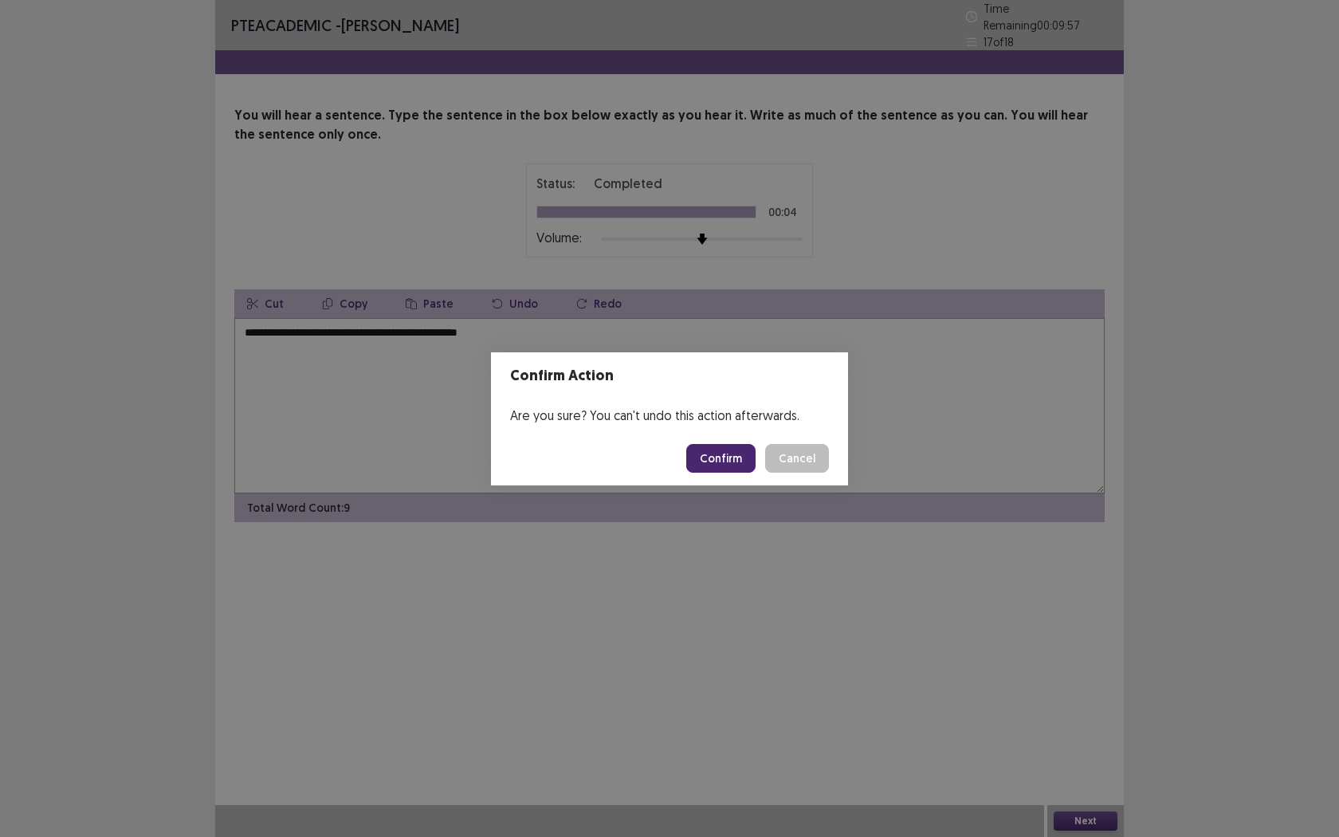
click at [728, 460] on button "Confirm" at bounding box center [720, 458] width 69 height 29
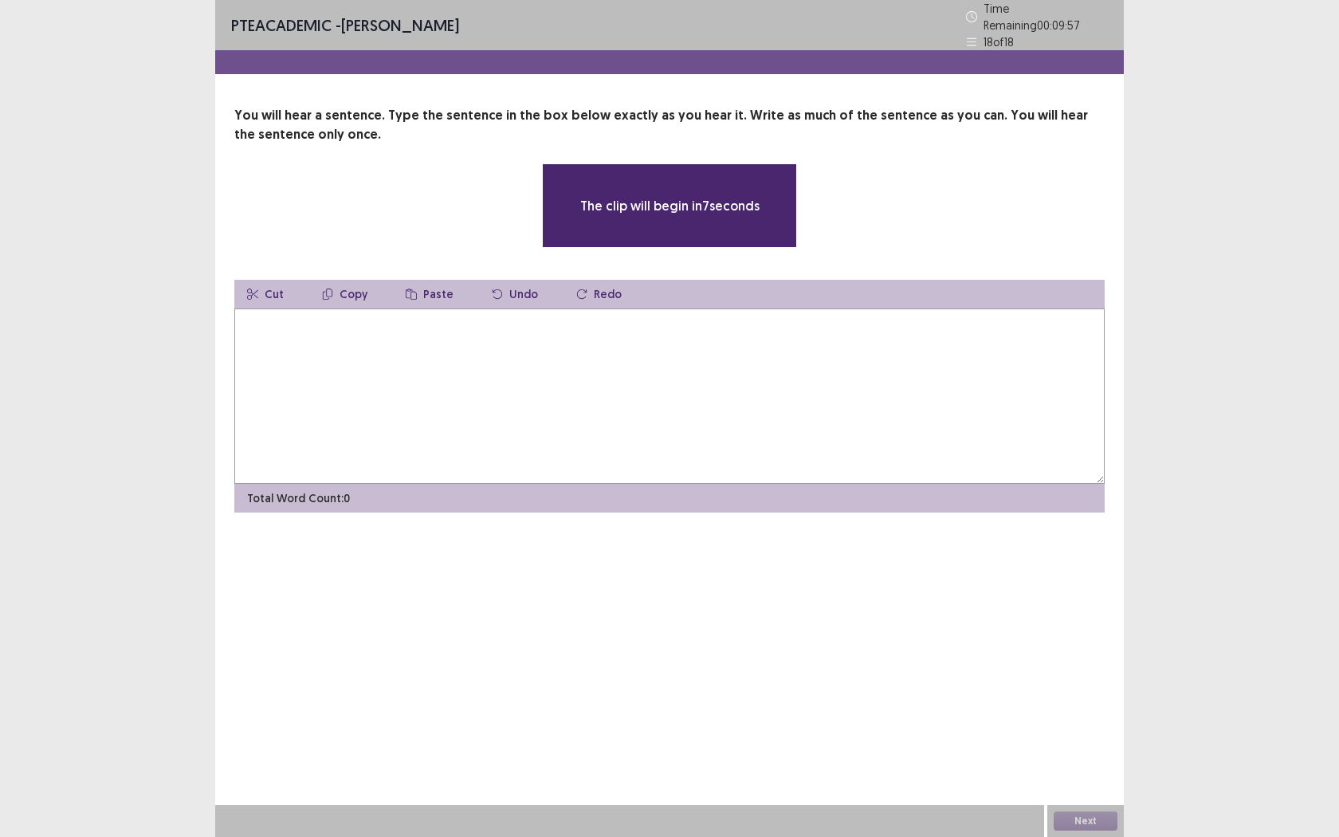
click at [686, 412] on textarea at bounding box center [669, 395] width 870 height 175
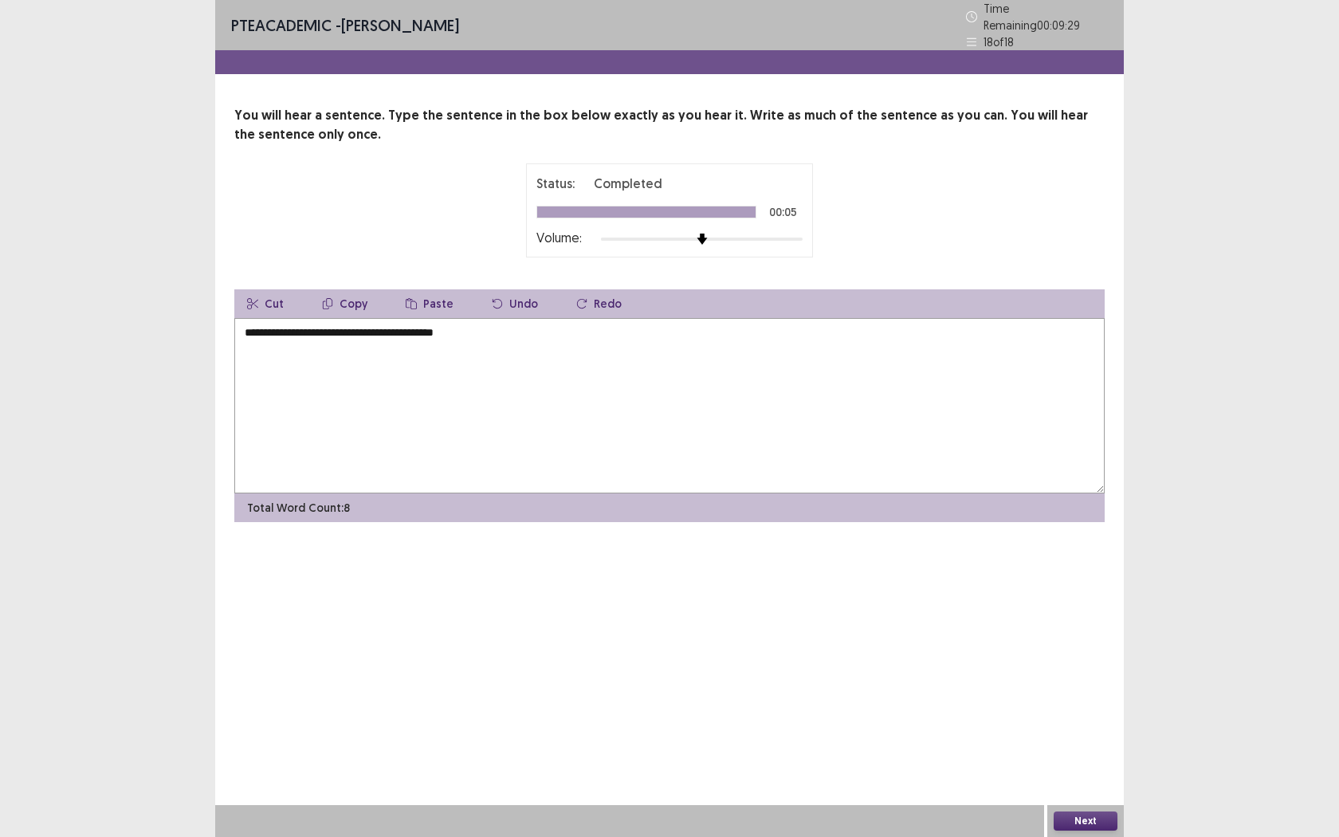
click at [285, 325] on textarea "**********" at bounding box center [669, 405] width 870 height 175
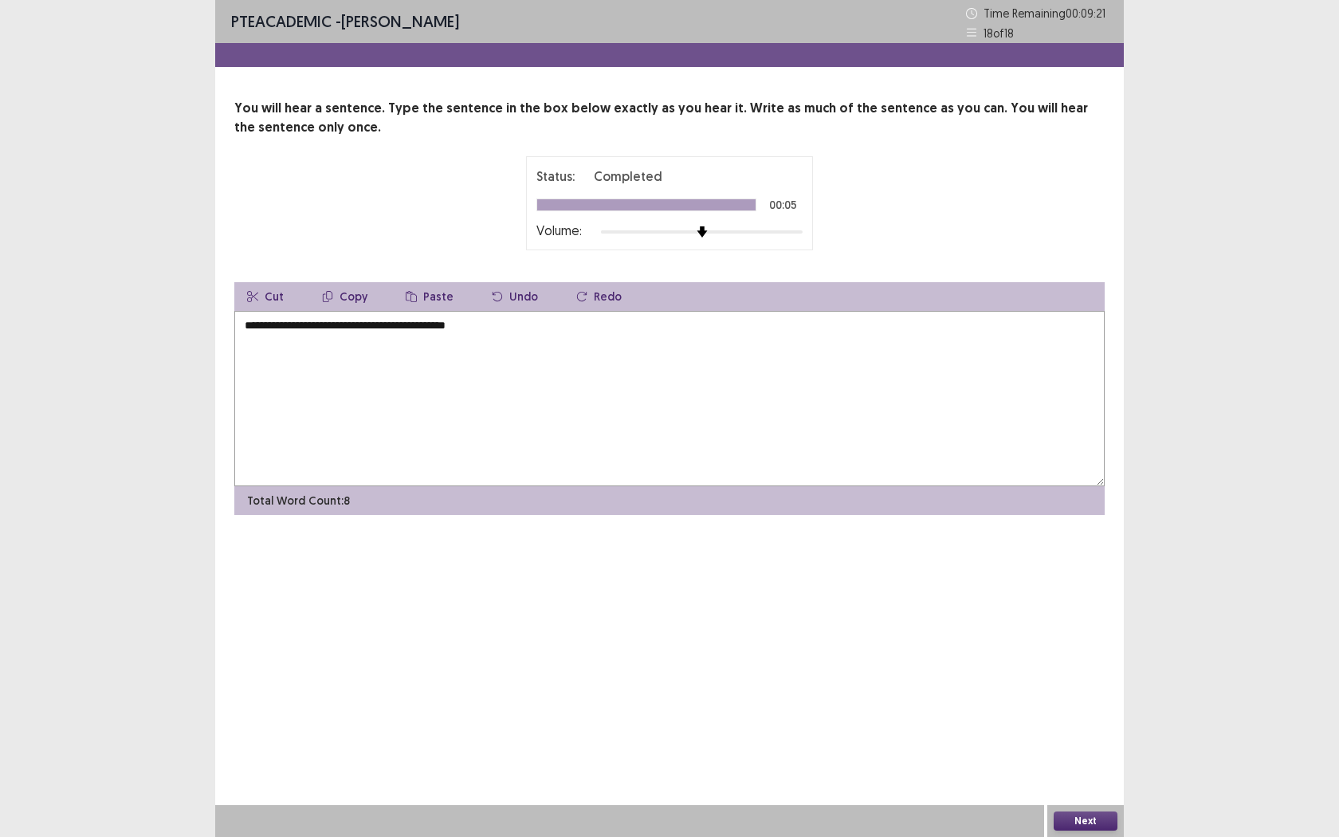
click at [274, 325] on textarea "**********" at bounding box center [669, 398] width 870 height 175
click at [540, 330] on textarea "**********" at bounding box center [669, 398] width 870 height 175
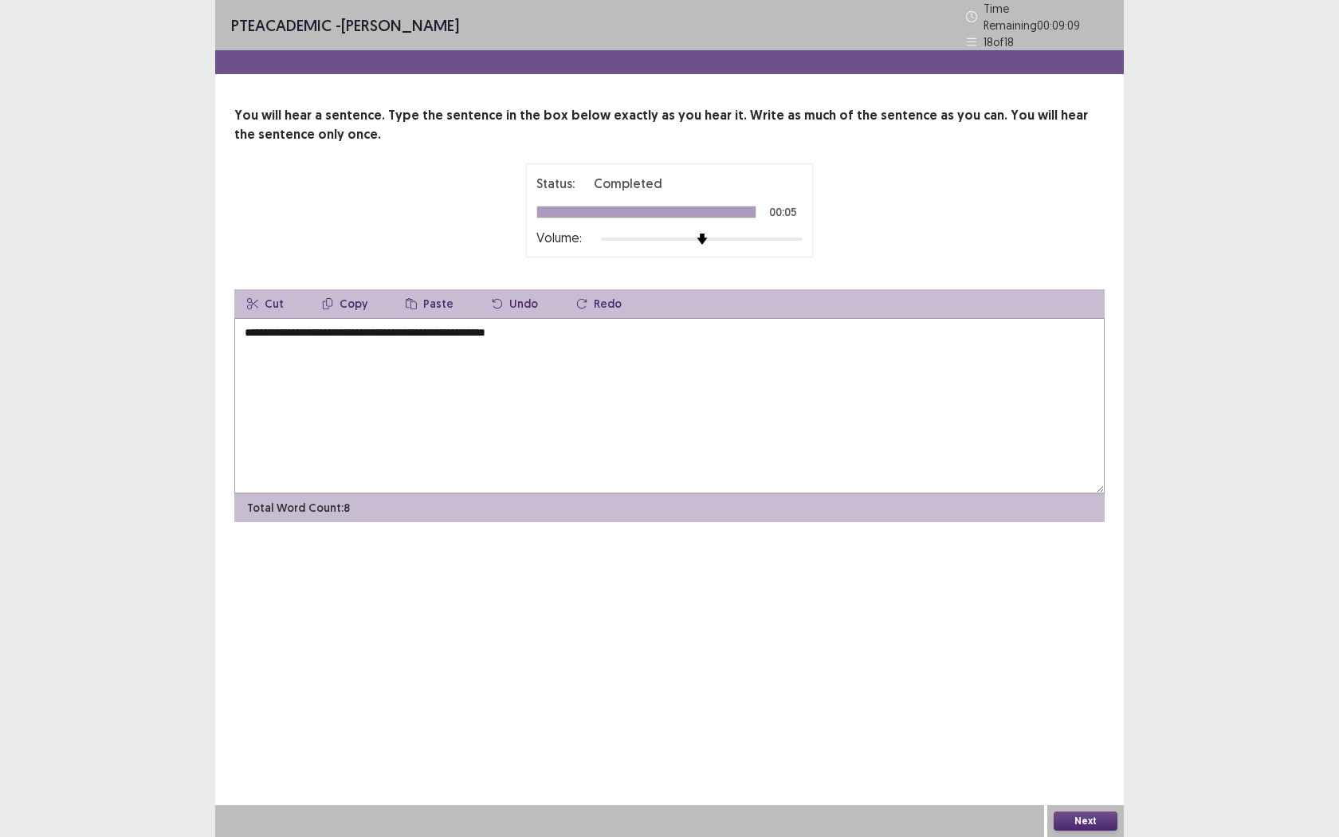
type textarea "**********"
click at [1079, 674] on button "Next" at bounding box center [1086, 820] width 64 height 19
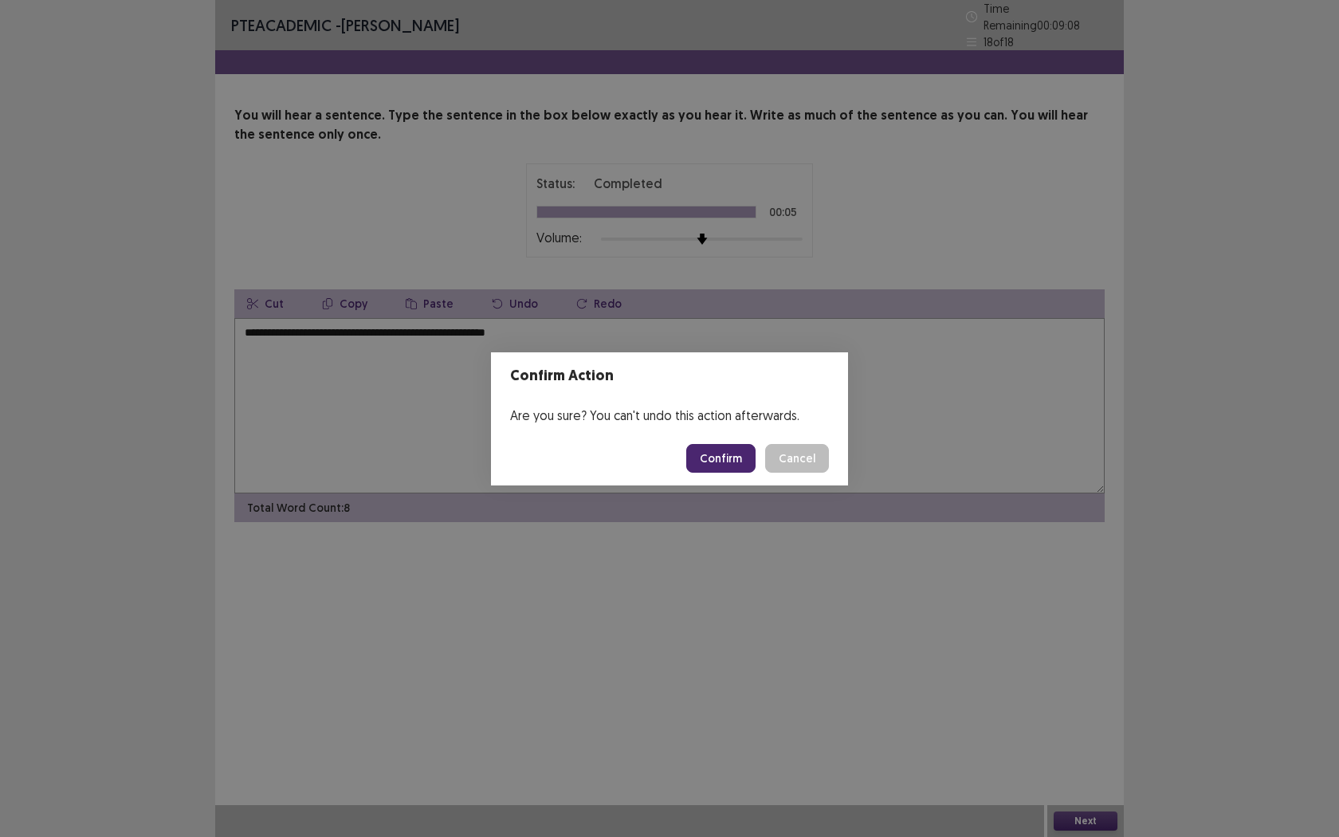
click at [727, 448] on button "Confirm" at bounding box center [720, 458] width 69 height 29
